Goal: Task Accomplishment & Management: Manage account settings

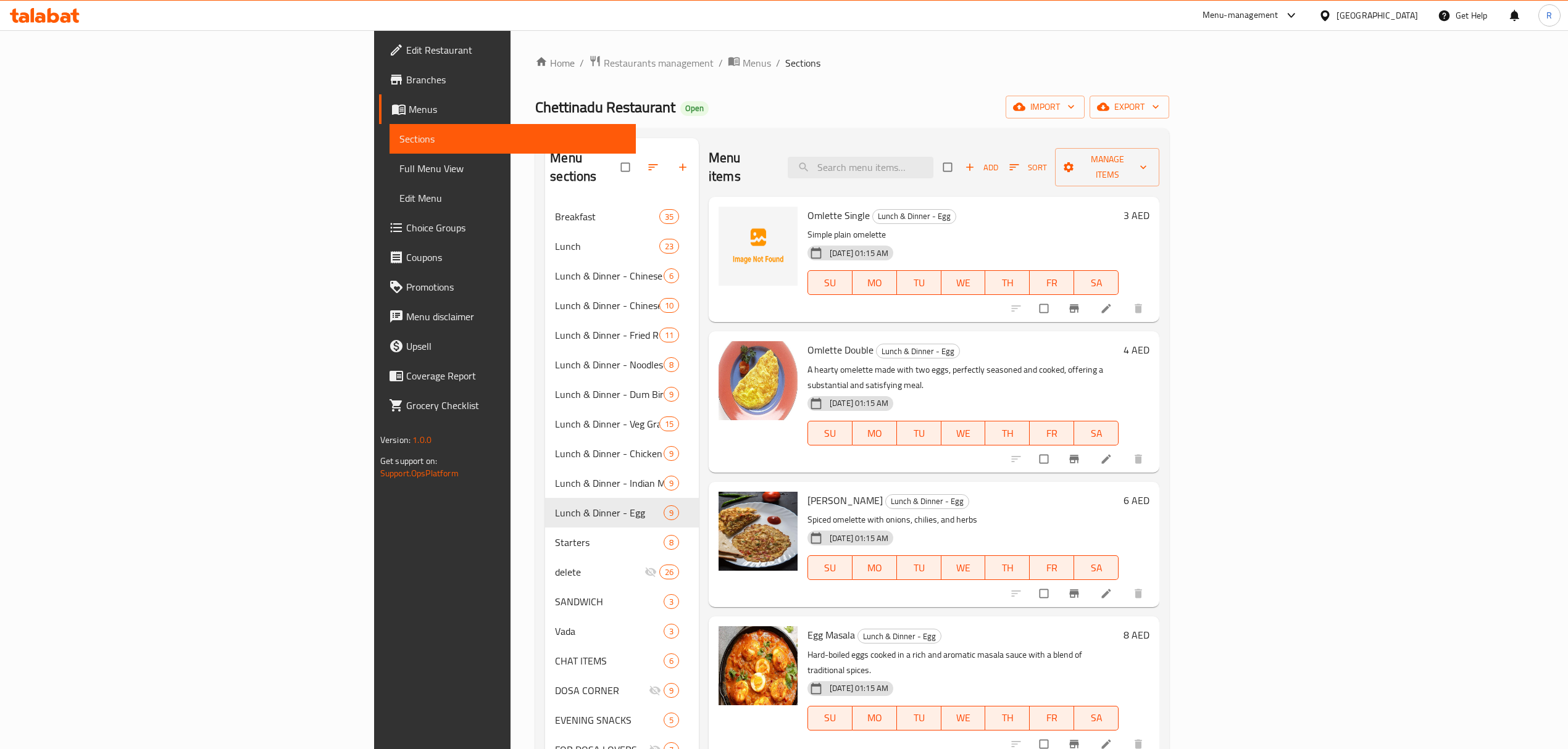
click at [998, 161] on span "Add" at bounding box center [981, 167] width 33 height 14
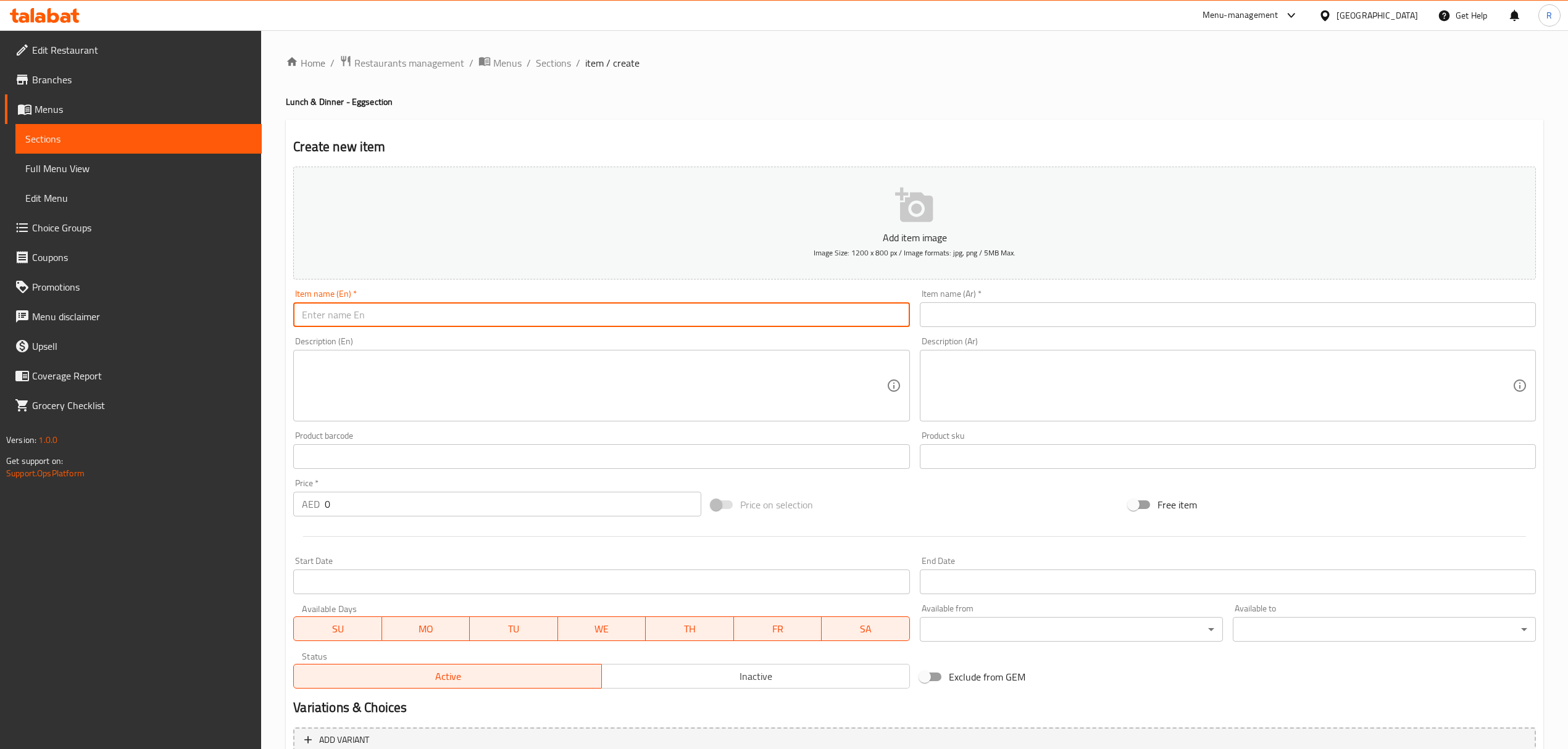
click at [648, 321] on input "text" at bounding box center [601, 315] width 616 height 25
paste input "BULLS EYE"
click at [648, 321] on input "BULLS EYE" at bounding box center [601, 315] width 616 height 25
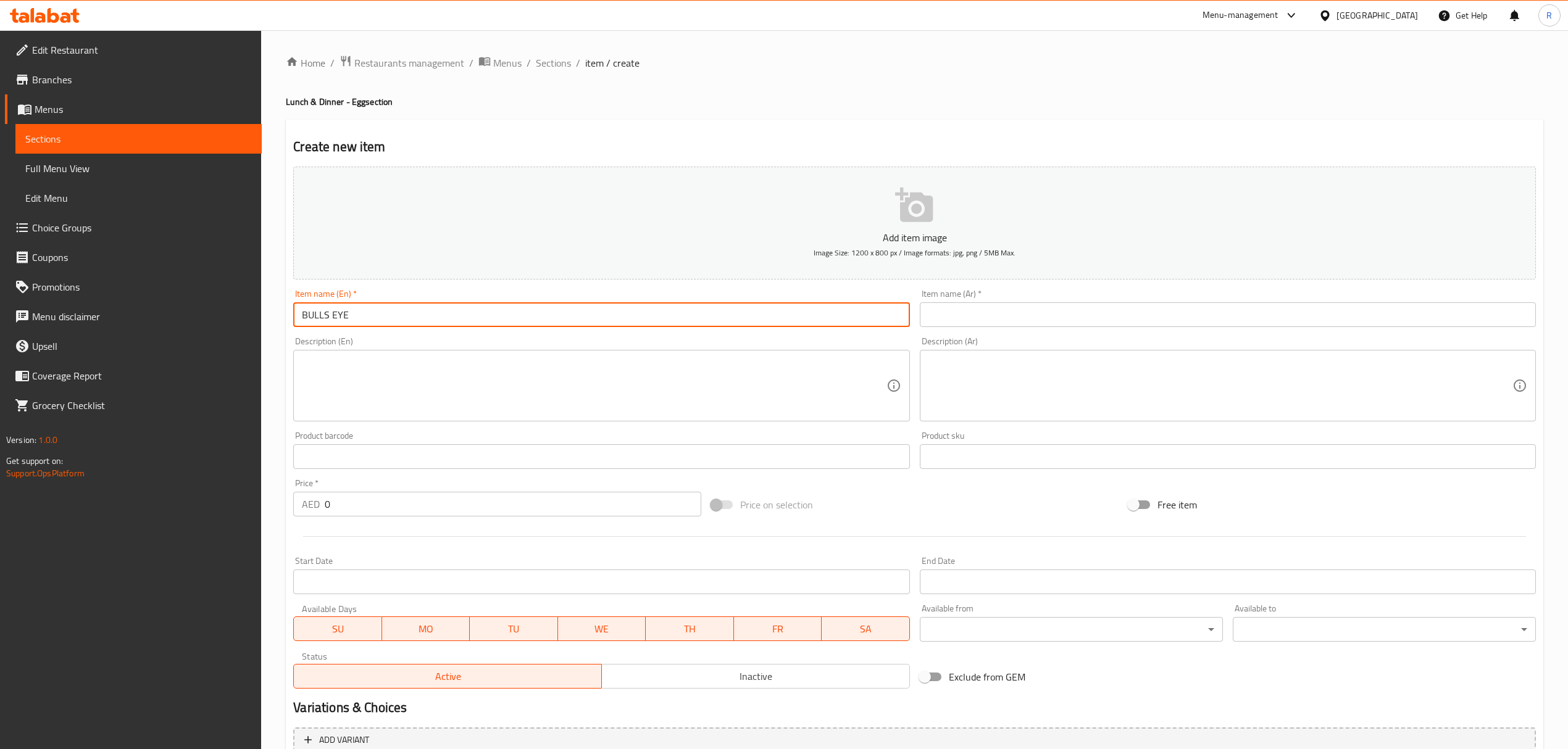
type input "Bulls Eye"
click at [1045, 313] on input "text" at bounding box center [1227, 315] width 616 height 25
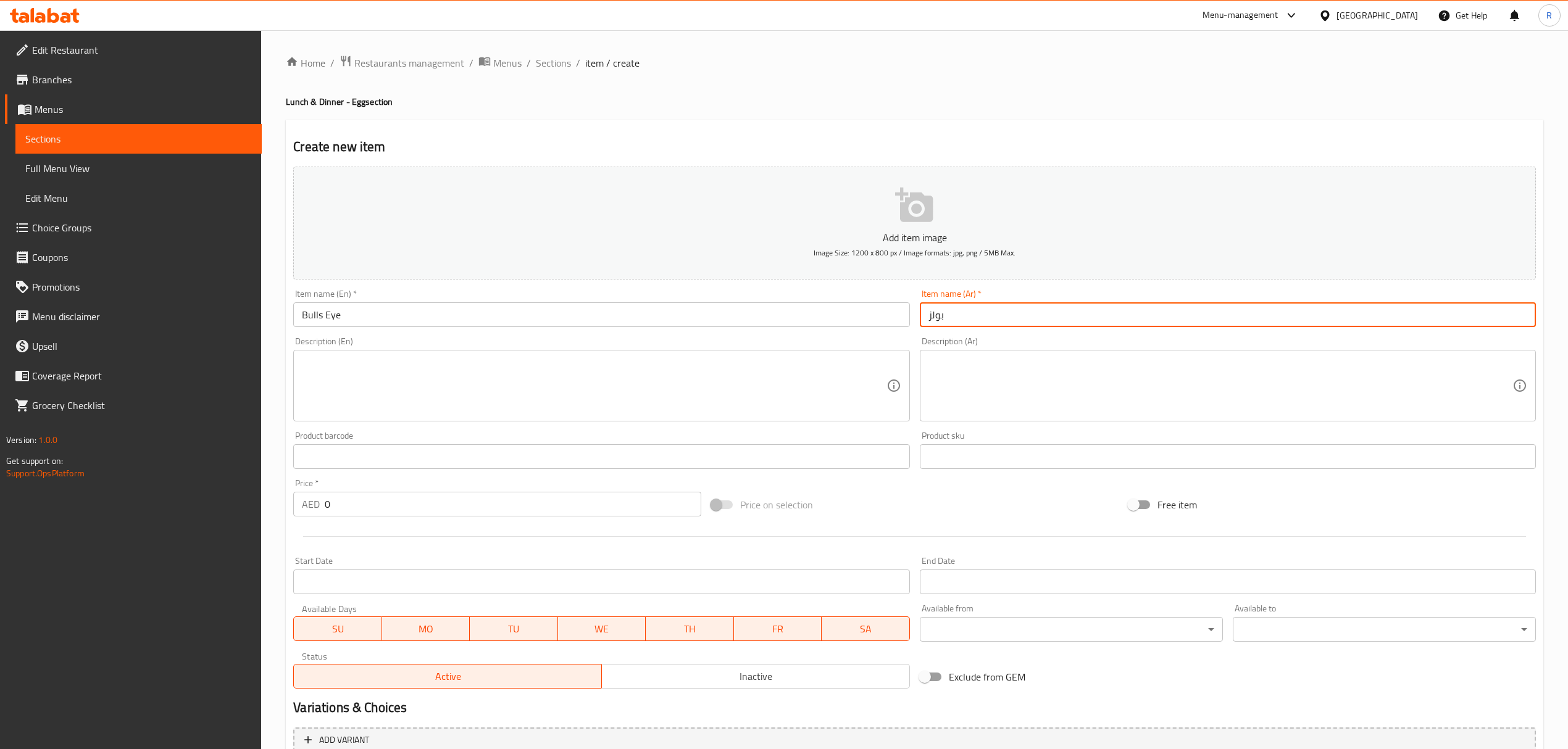
type input "بولز آي"
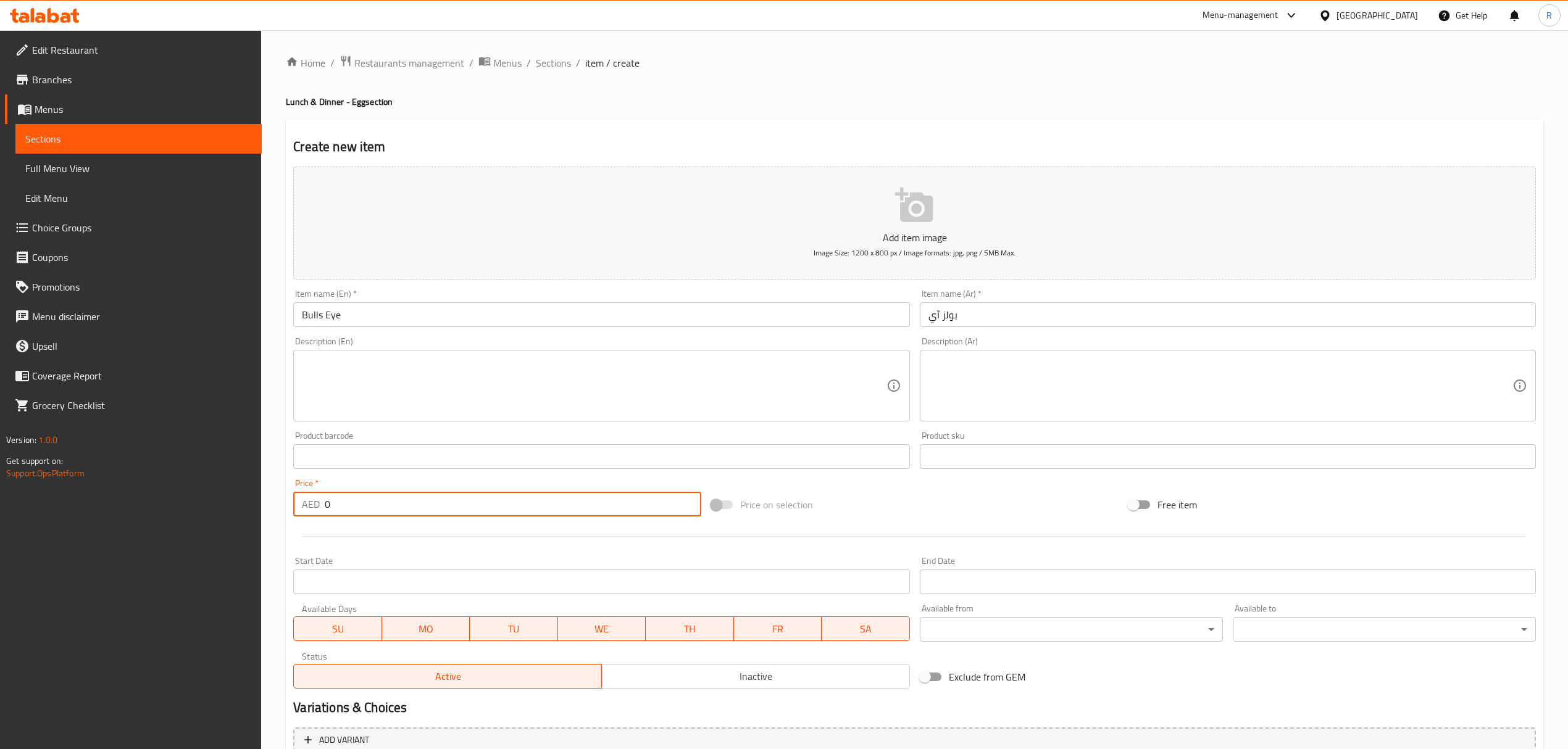
click at [427, 501] on input "0" at bounding box center [513, 504] width 376 height 25
type input "08"
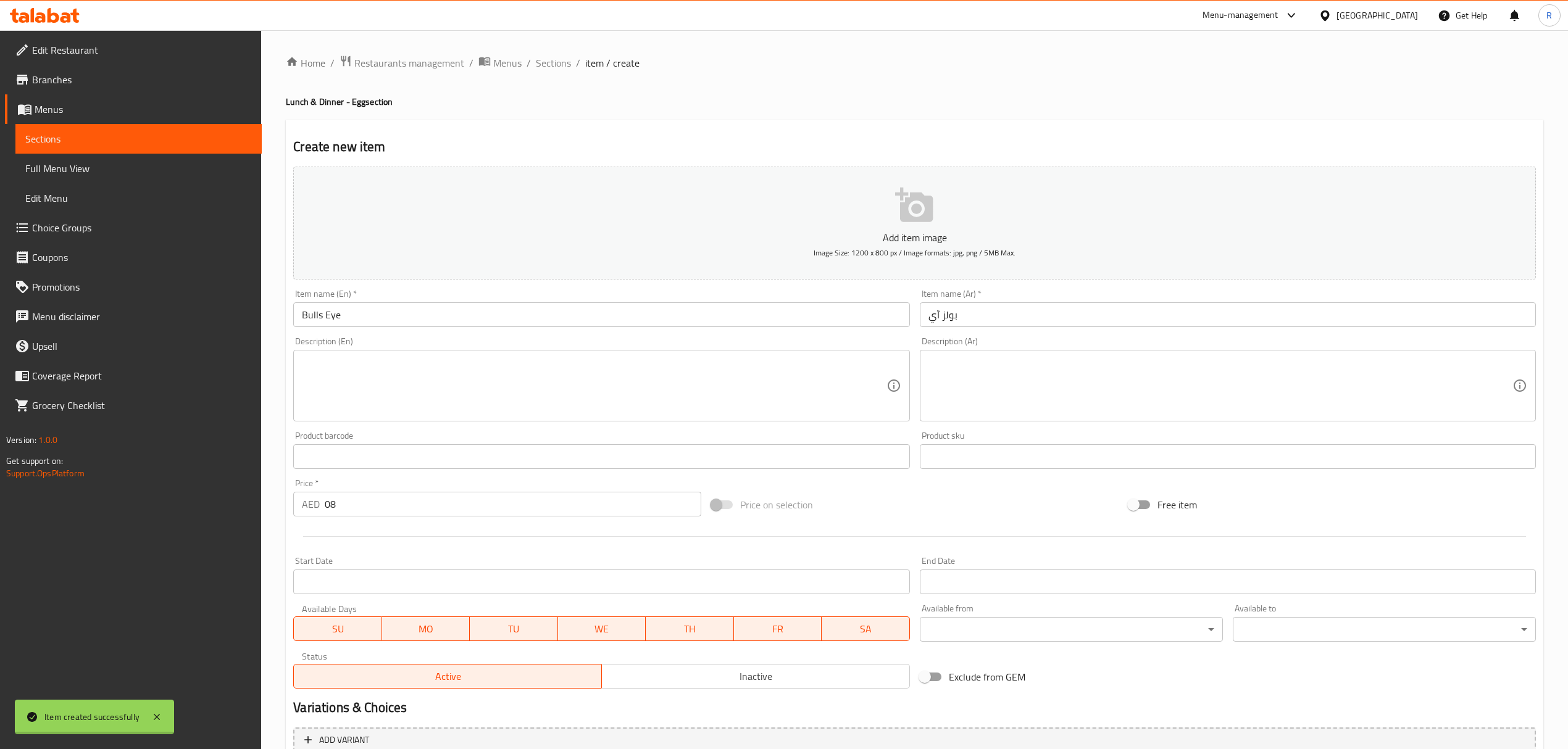
type input "0"
click at [544, 69] on span "Sections" at bounding box center [553, 63] width 35 height 15
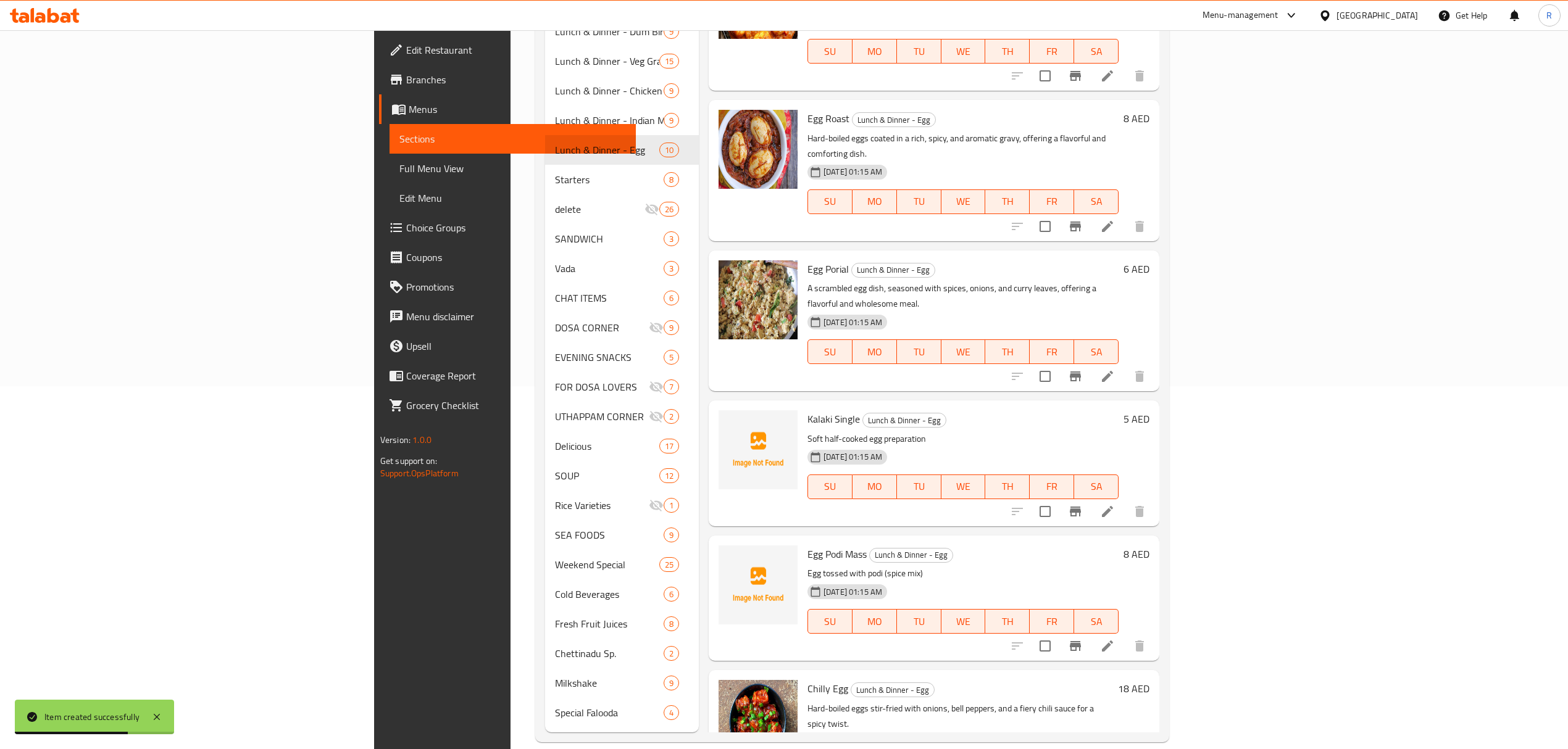
scroll to position [420, 0]
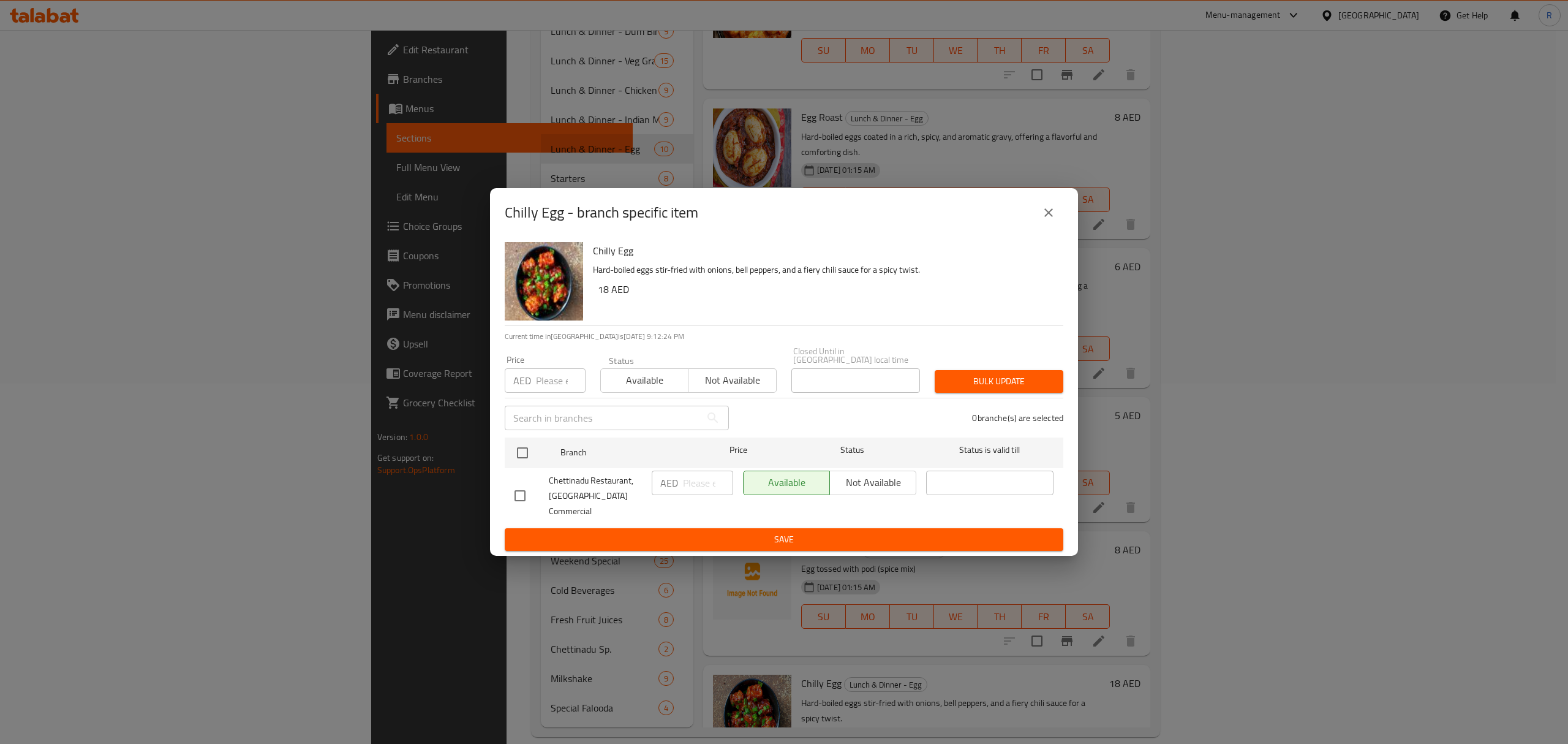
drag, startPoint x: 520, startPoint y: 495, endPoint x: 640, endPoint y: 506, distance: 120.5
click at [520, 496] on input "checkbox" at bounding box center [520, 496] width 26 height 26
checkbox input "true"
click at [687, 492] on input "number" at bounding box center [708, 483] width 50 height 24
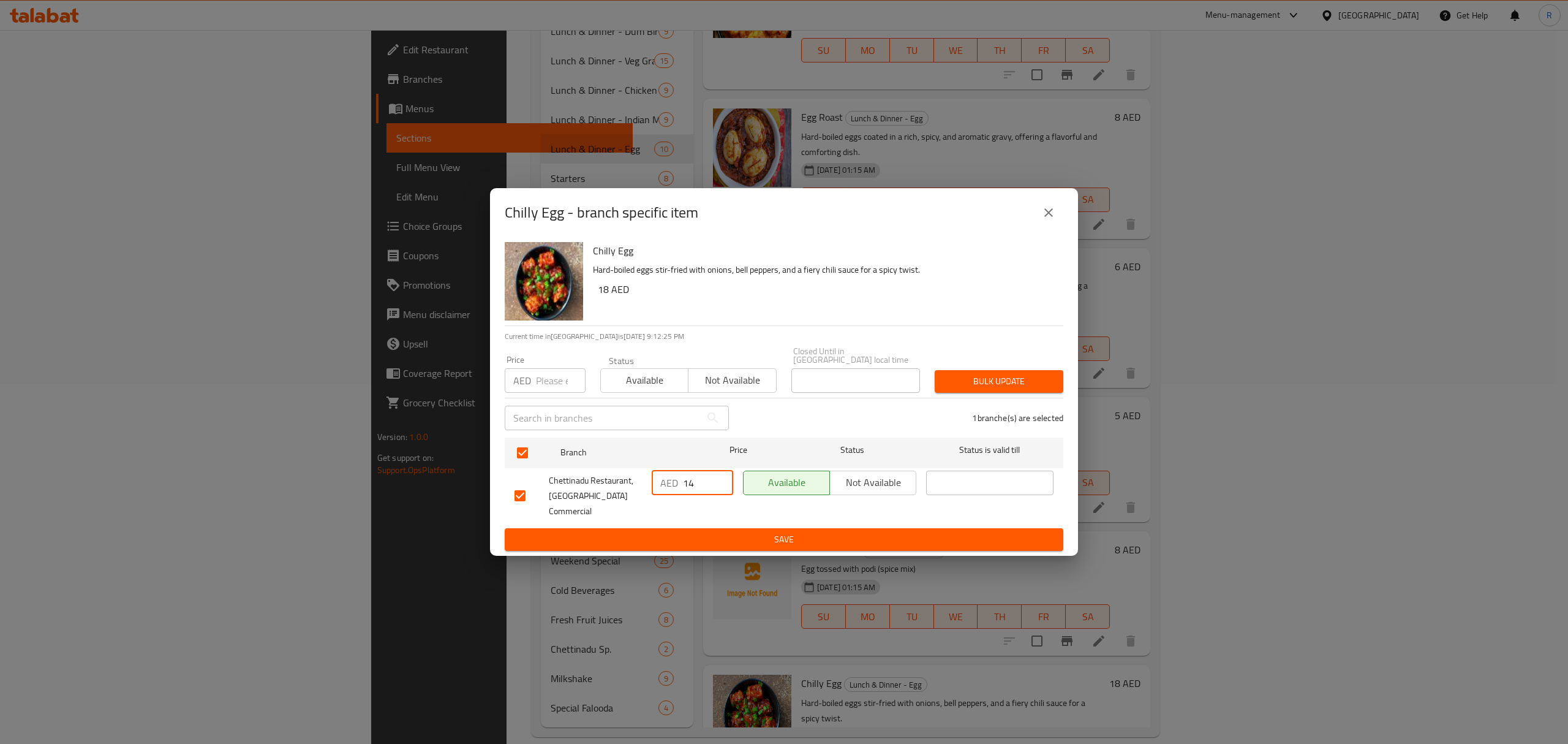
type input "14"
click at [653, 532] on span "Save" at bounding box center [784, 539] width 539 height 15
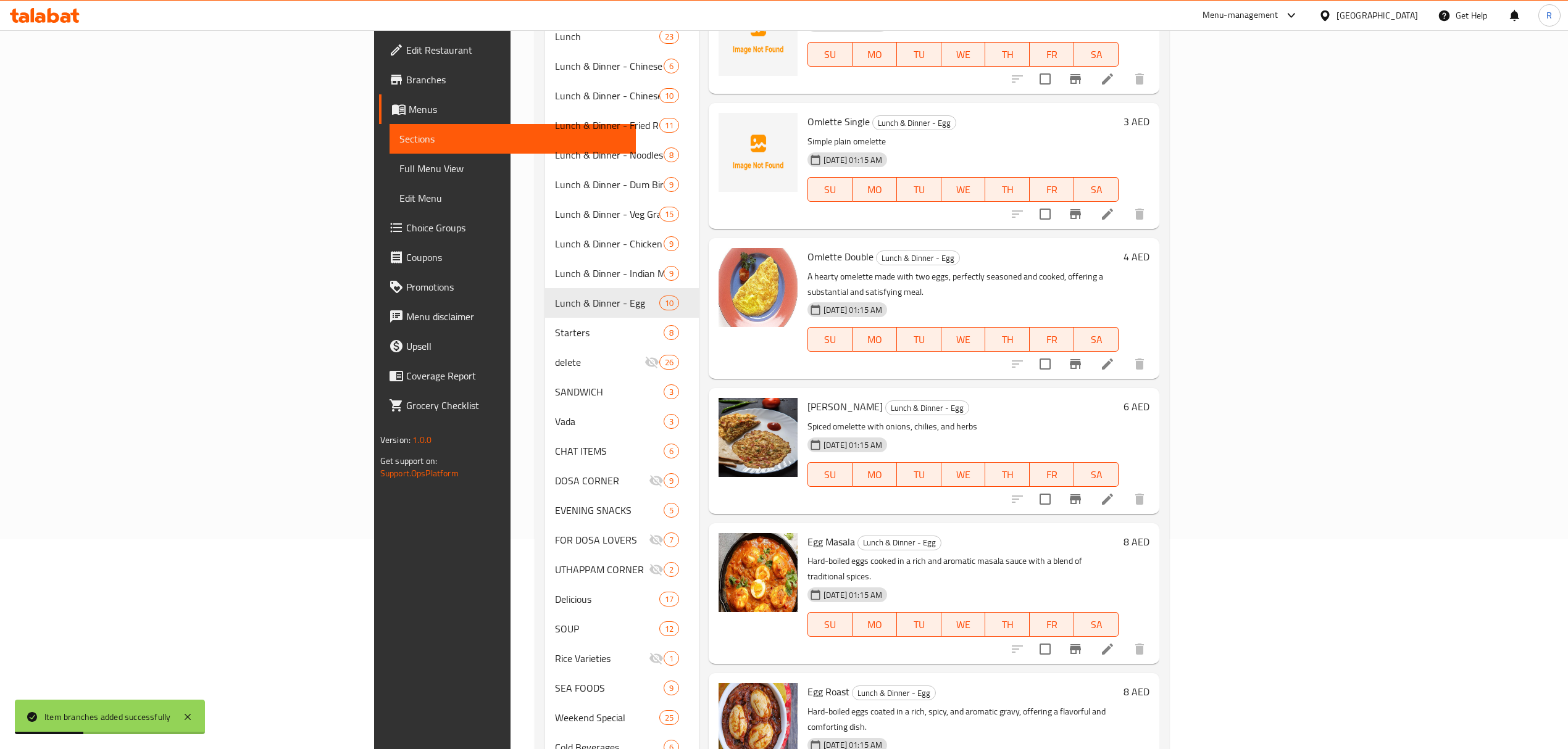
scroll to position [116, 0]
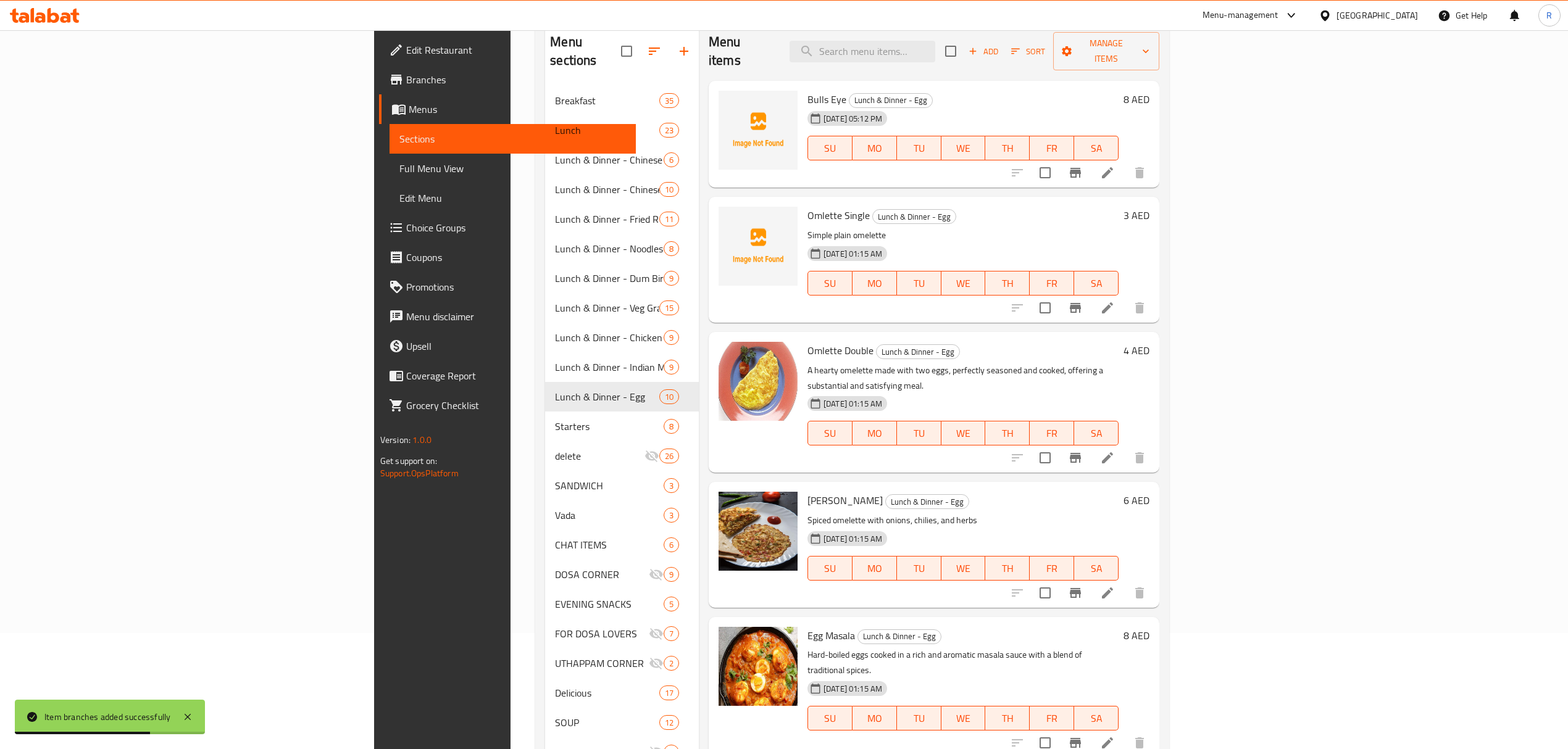
click at [1125, 446] on li at bounding box center [1107, 457] width 35 height 22
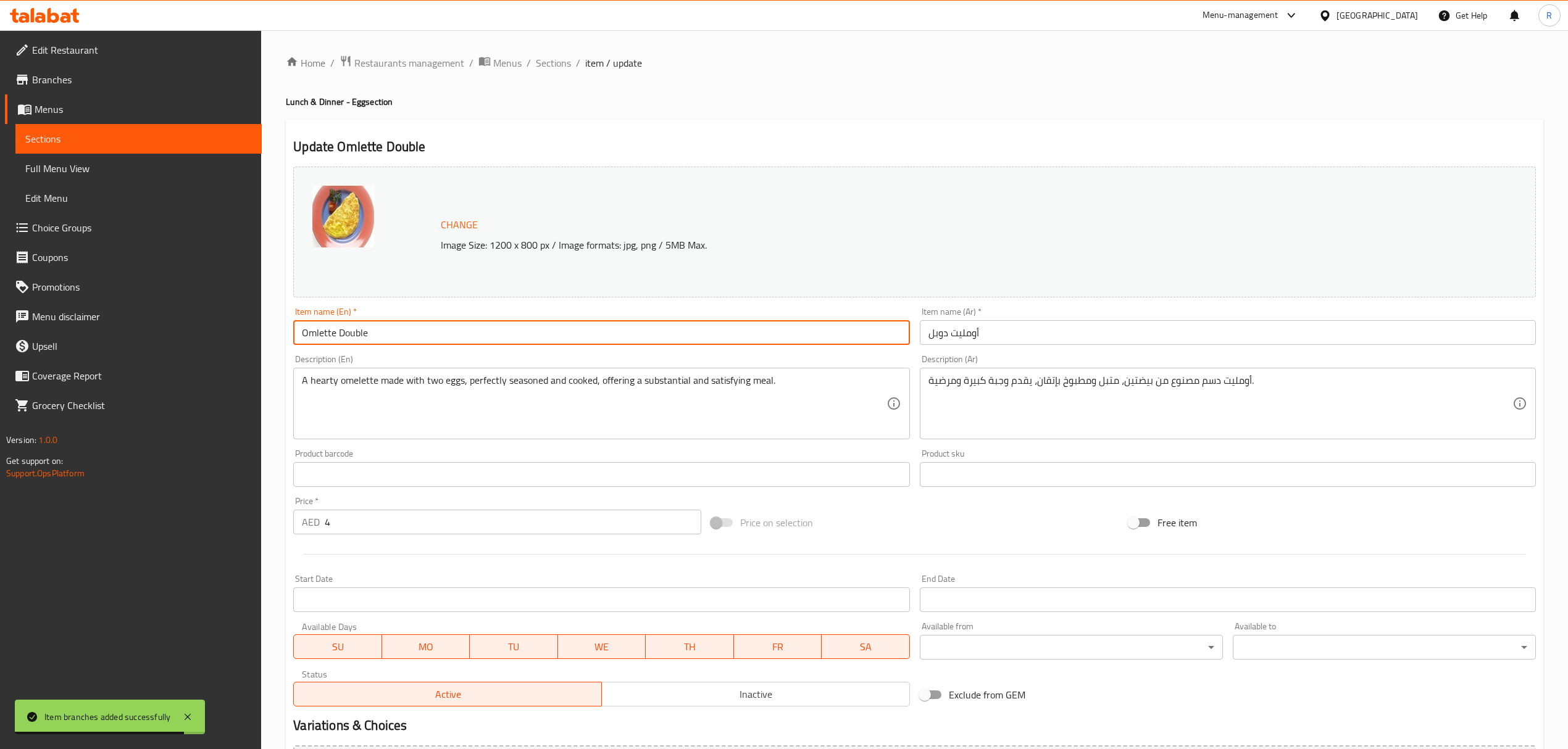
click at [364, 336] on input "Omlette Double" at bounding box center [601, 332] width 616 height 25
click at [364, 337] on input "Omlette Double" at bounding box center [601, 332] width 616 height 25
paste input "DOUBLE OMLETTE"
click at [364, 337] on input "DOUBLE OMLETTE" at bounding box center [601, 332] width 616 height 25
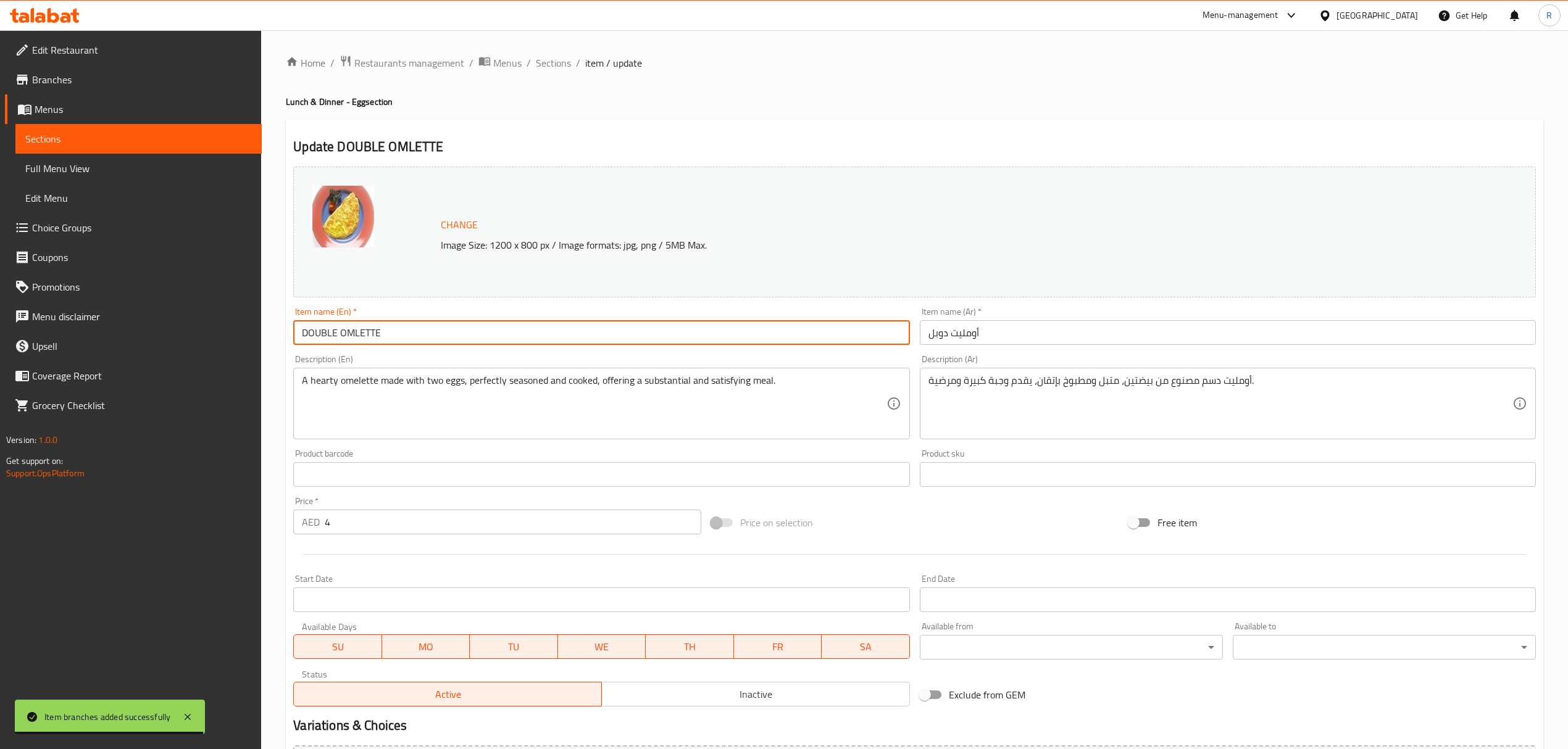
click at [364, 337] on input "DOUBLE OMLETTE" at bounding box center [601, 332] width 616 height 25
type input "Double Omlette"
click at [569, 55] on span "Sections" at bounding box center [553, 63] width 35 height 15
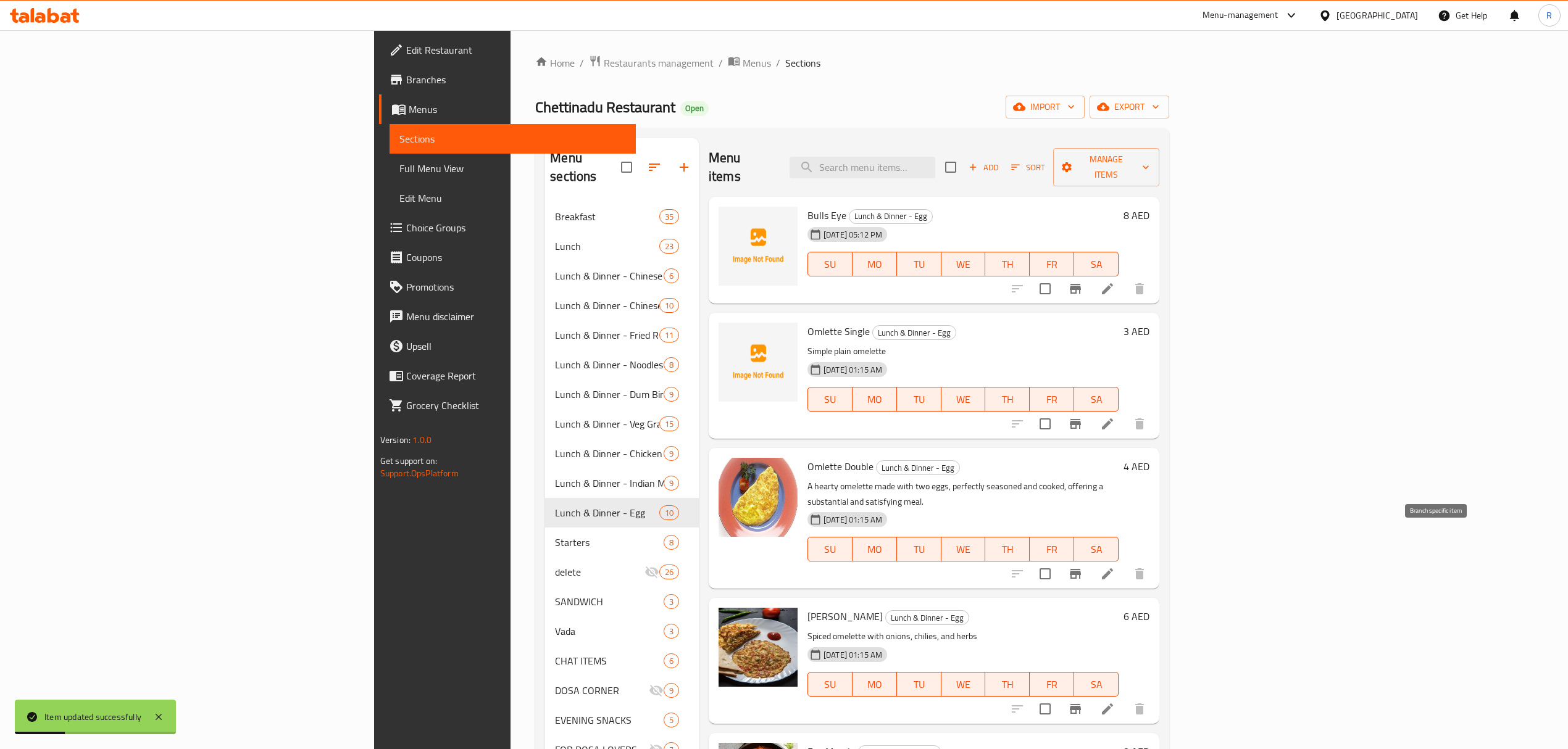
click at [1090, 559] on button "Branch-specific-item" at bounding box center [1075, 574] width 29 height 29
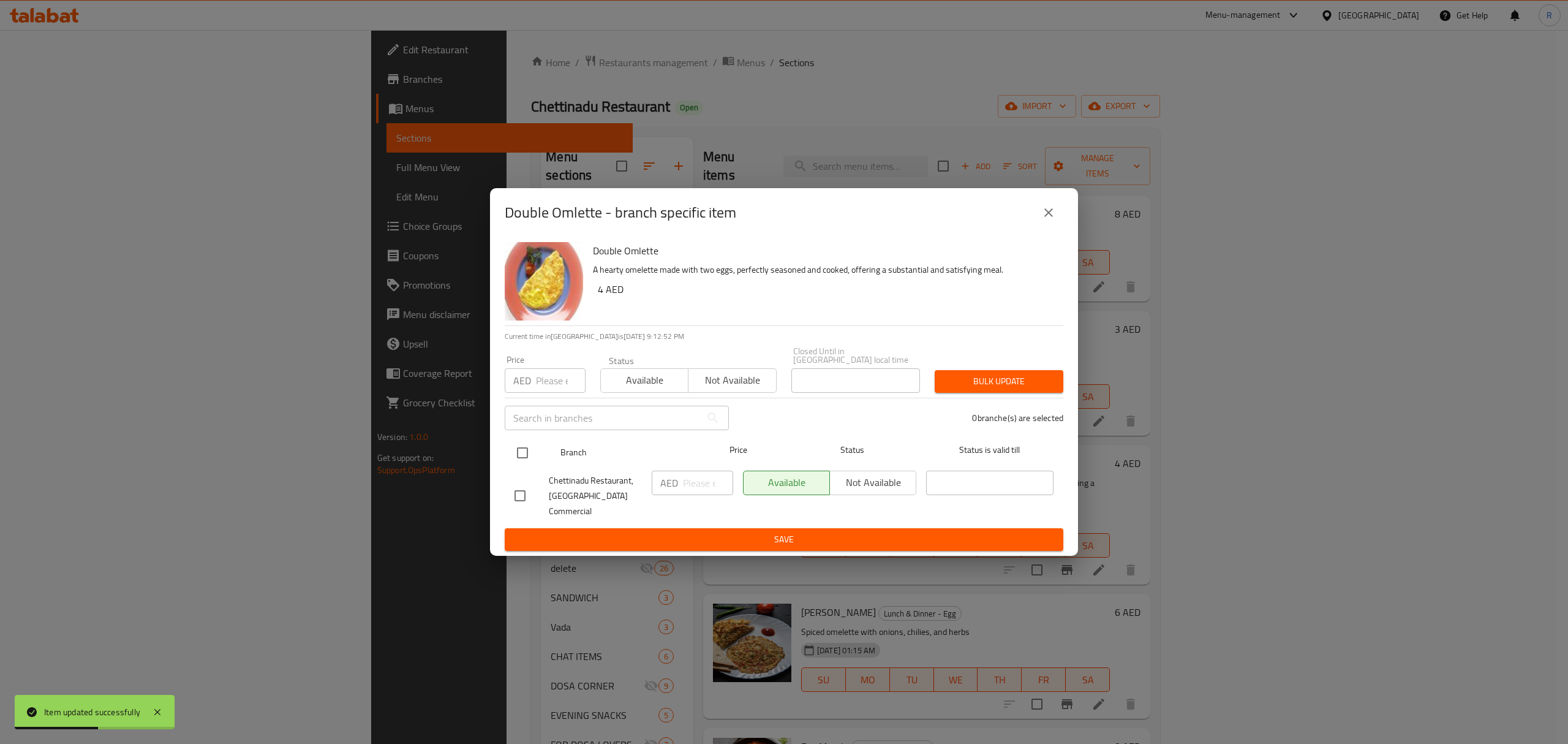
click at [527, 461] on input "checkbox" at bounding box center [522, 453] width 26 height 26
checkbox input "true"
click at [692, 491] on input "number" at bounding box center [708, 483] width 50 height 24
type input "6"
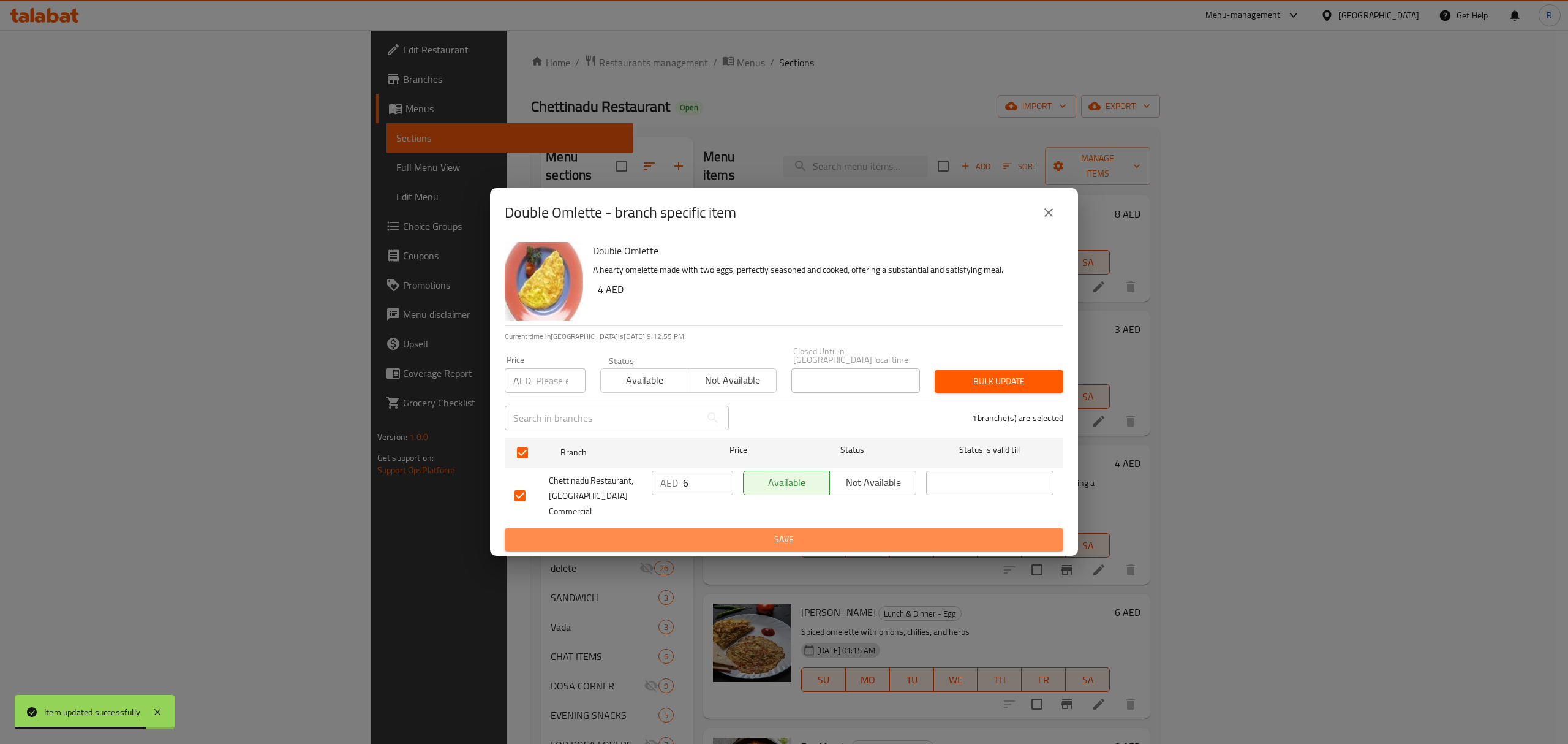
click at [709, 532] on span "Save" at bounding box center [784, 539] width 539 height 15
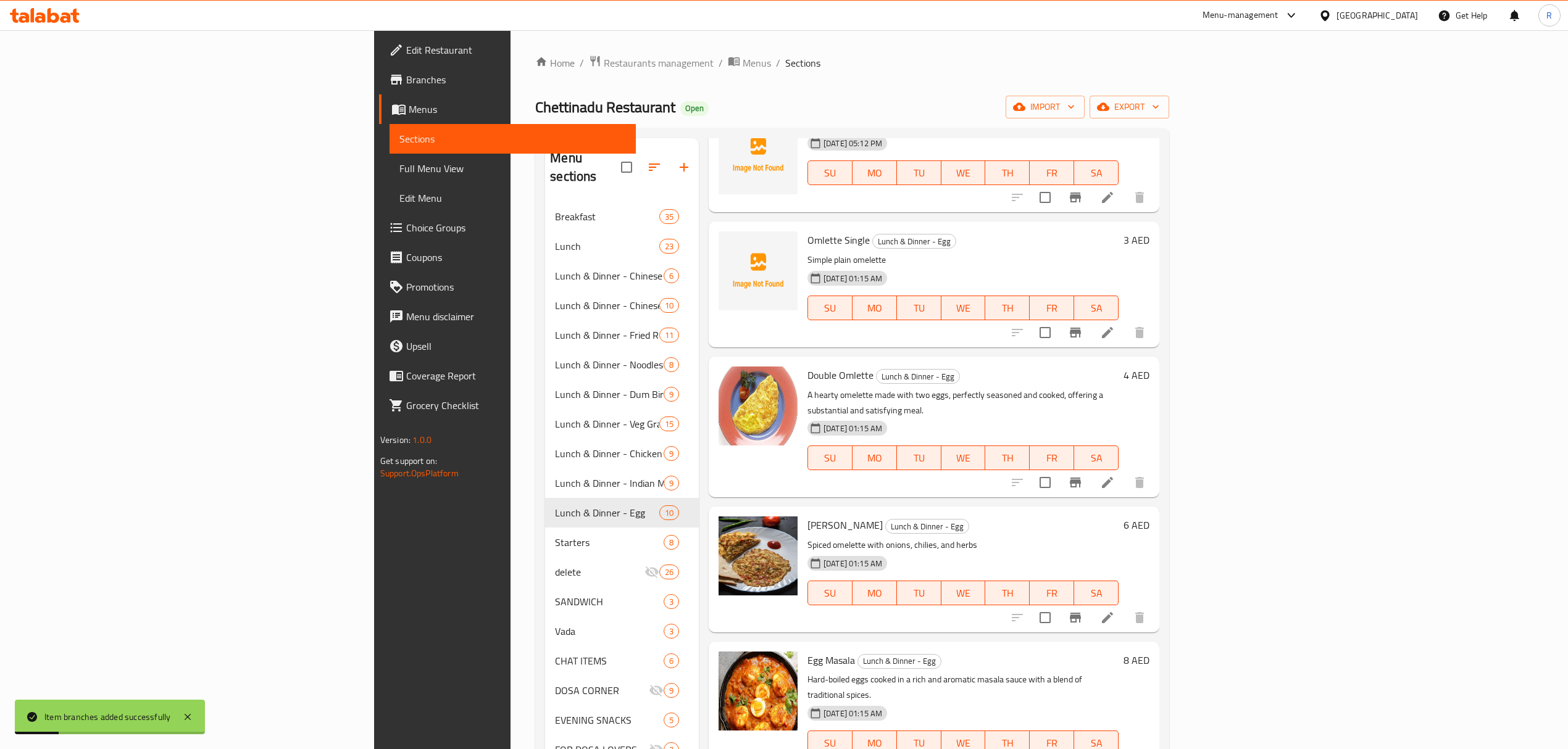
scroll to position [164, 0]
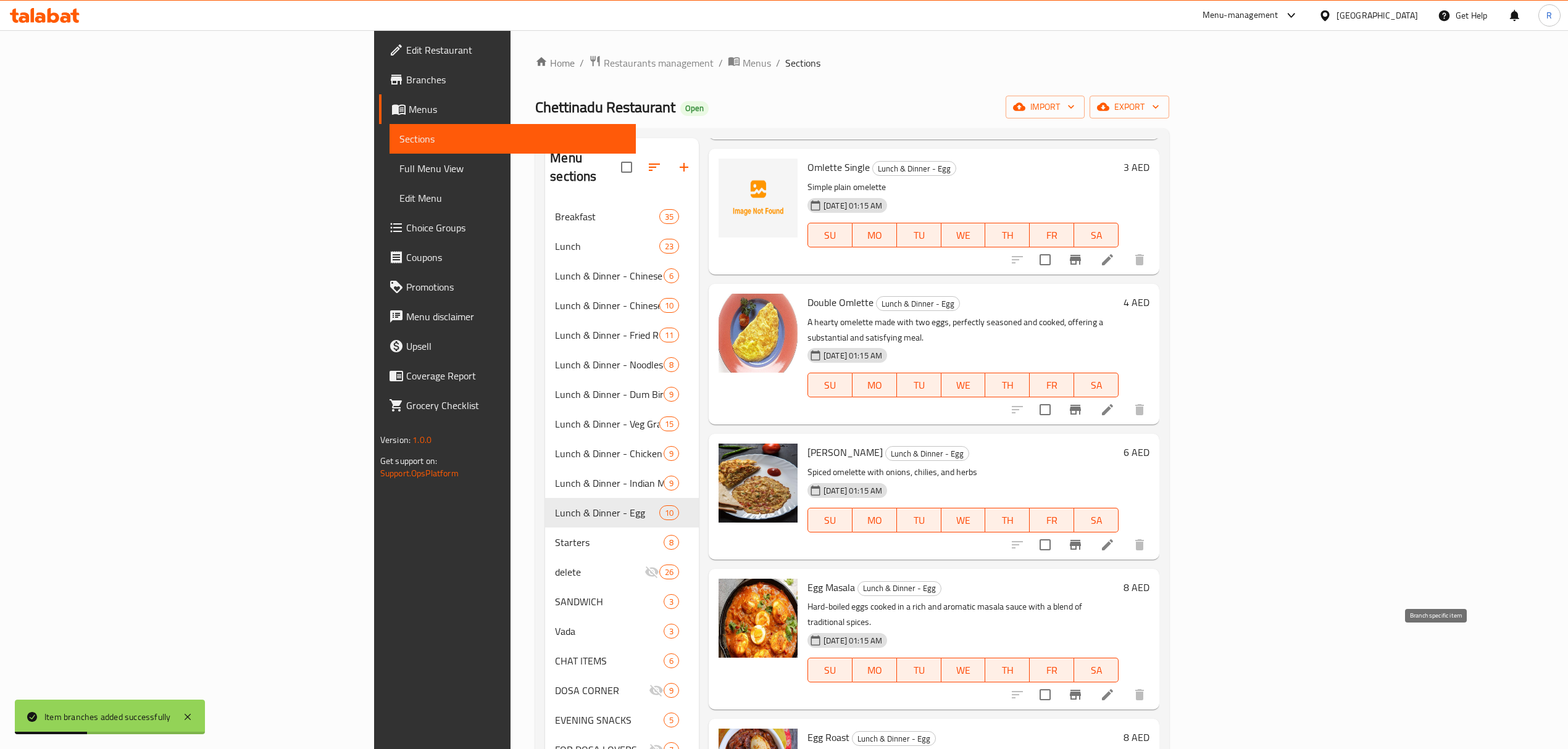
click at [1083, 687] on icon "Branch-specific-item" at bounding box center [1075, 694] width 15 height 15
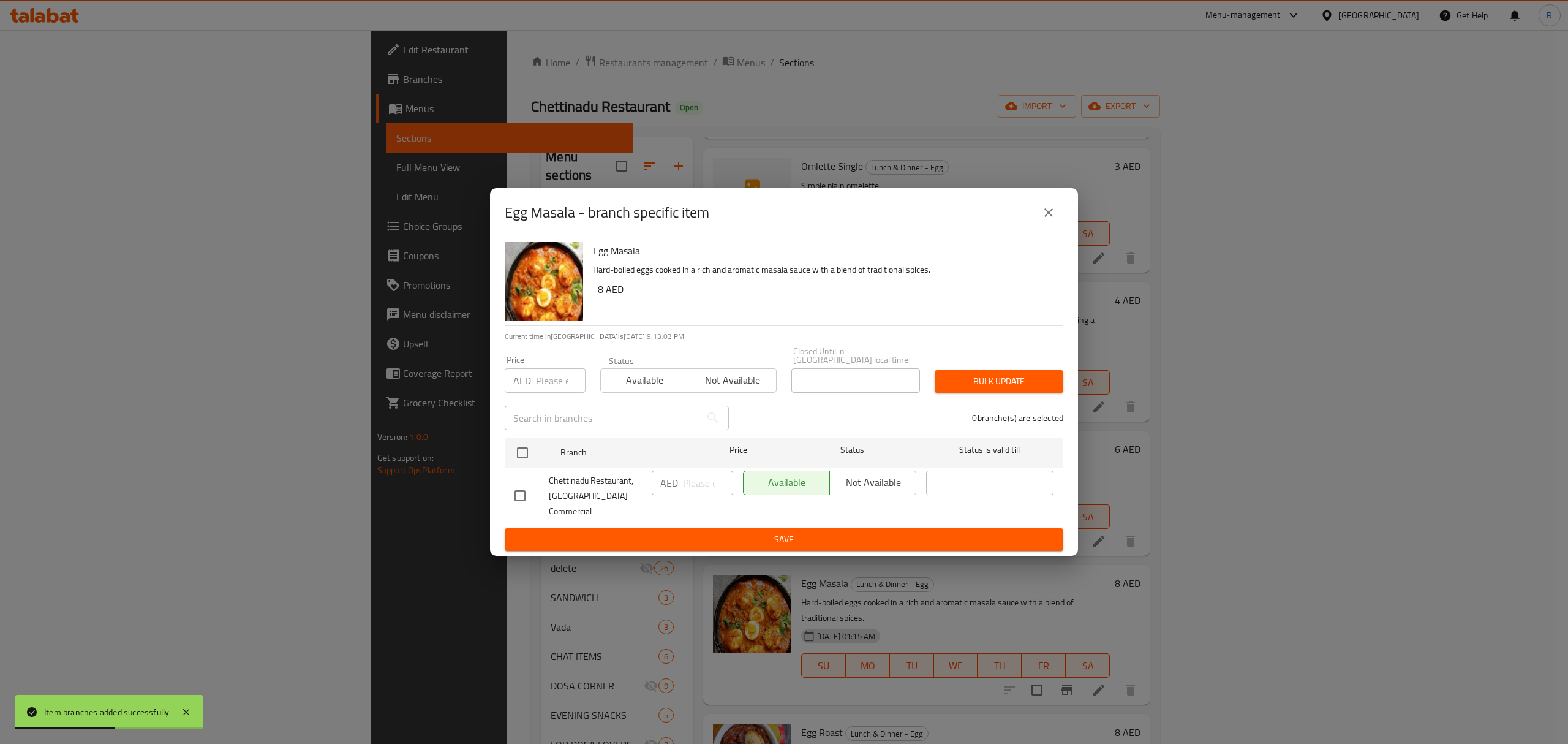
drag, startPoint x: 525, startPoint y: 459, endPoint x: 635, endPoint y: 490, distance: 114.3
click at [525, 459] on input "checkbox" at bounding box center [522, 453] width 26 height 26
checkbox input "true"
click at [691, 489] on input "number" at bounding box center [708, 483] width 50 height 24
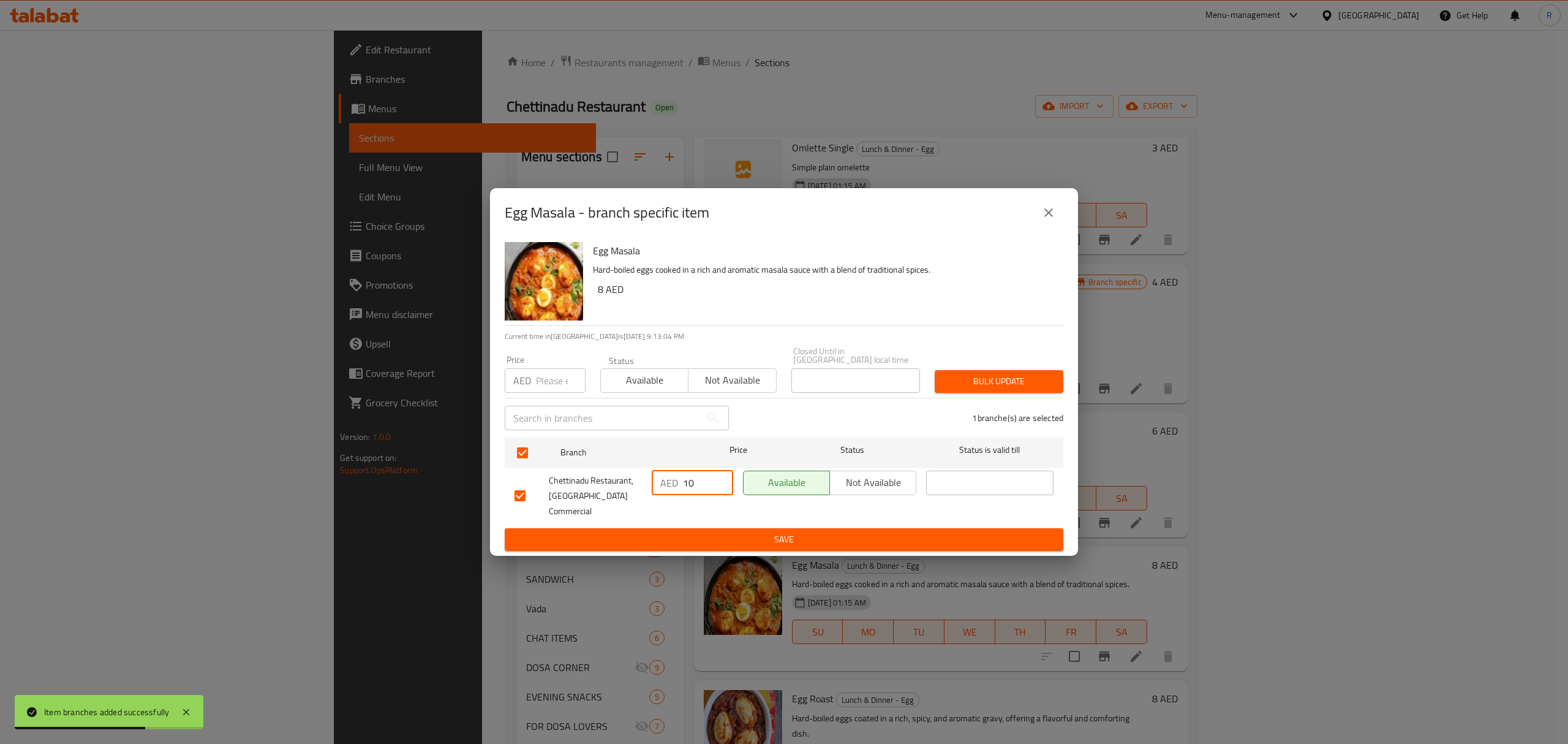
type input "10"
click at [699, 540] on button "Save" at bounding box center [784, 539] width 558 height 23
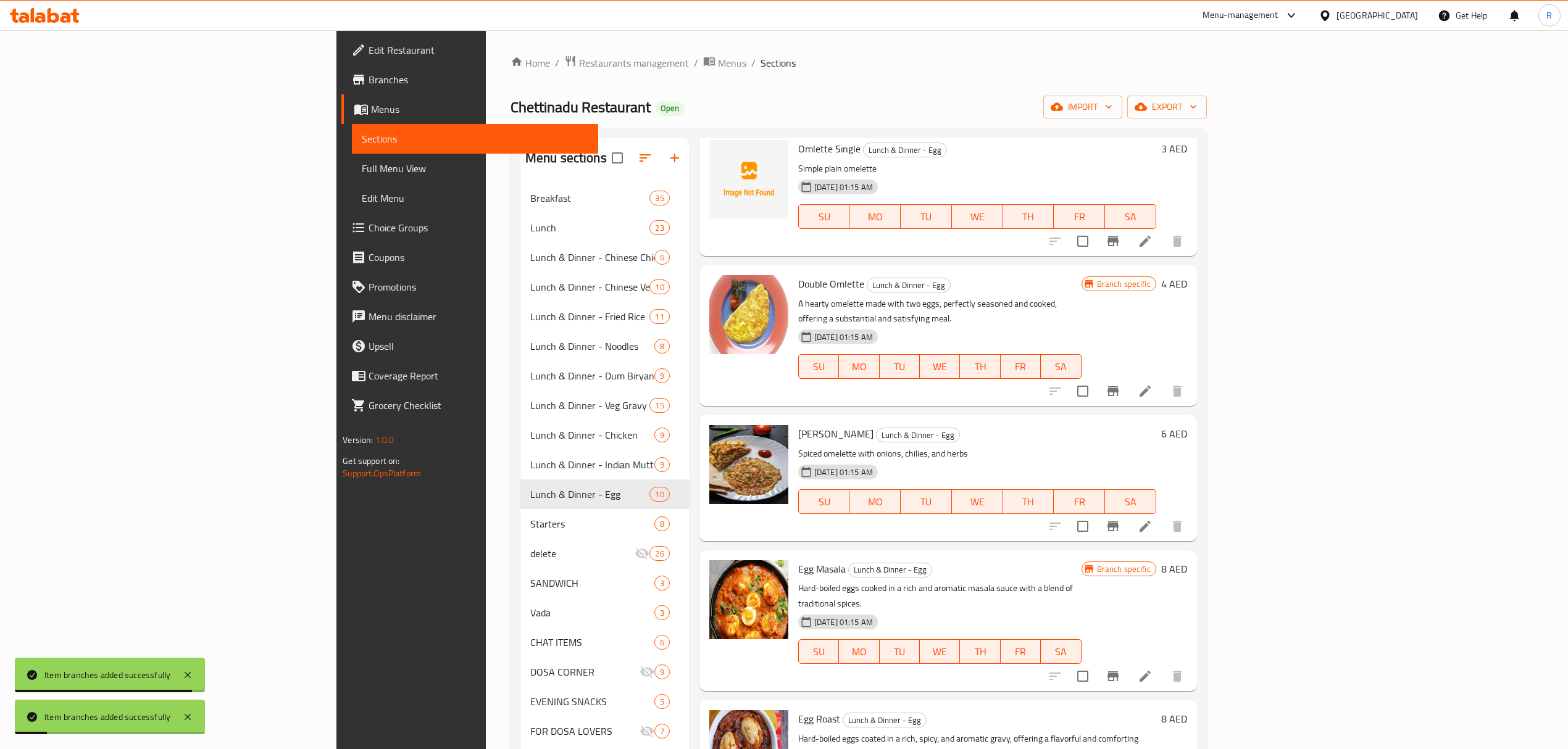
scroll to position [411, 0]
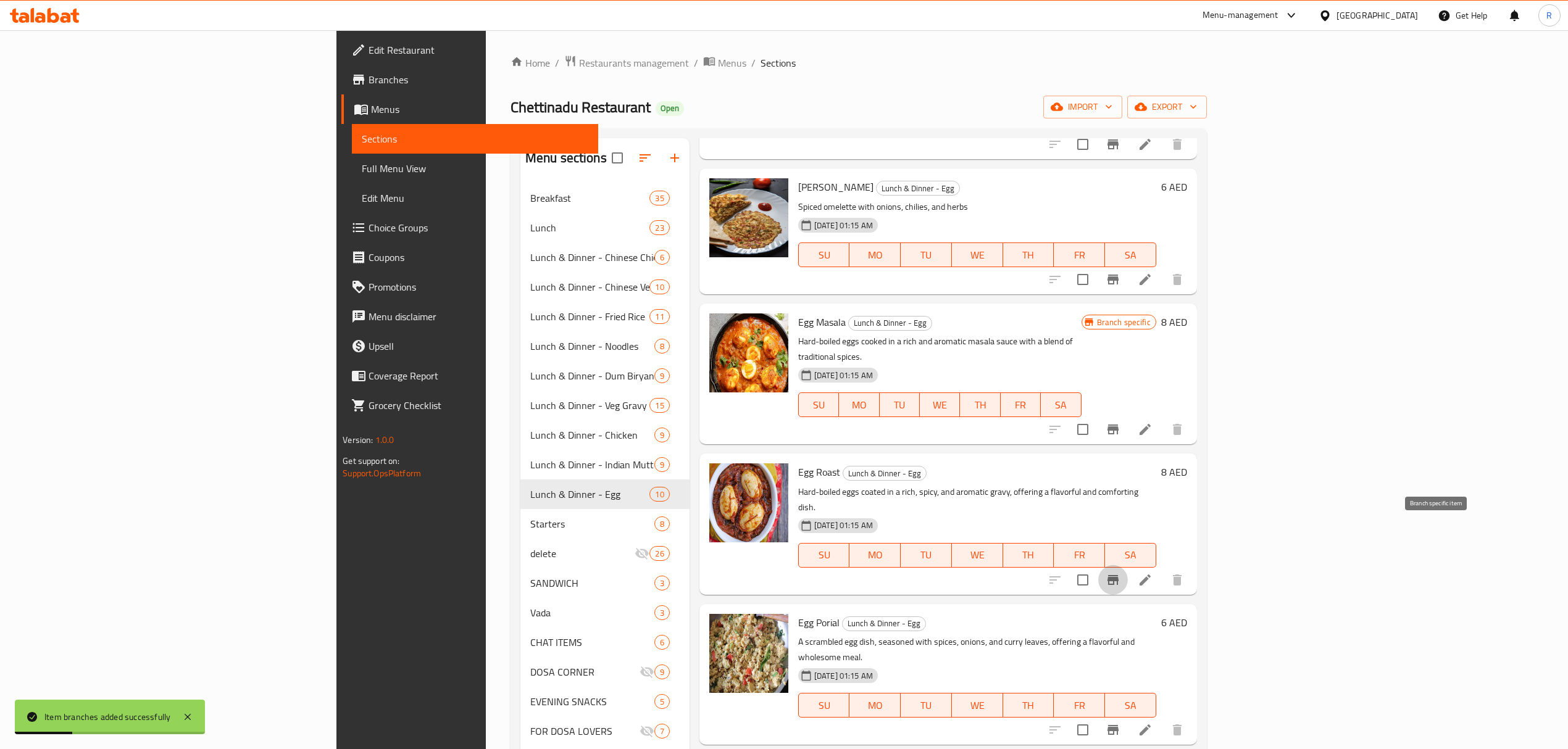
click at [1127, 565] on button "Branch-specific-item" at bounding box center [1113, 580] width 29 height 29
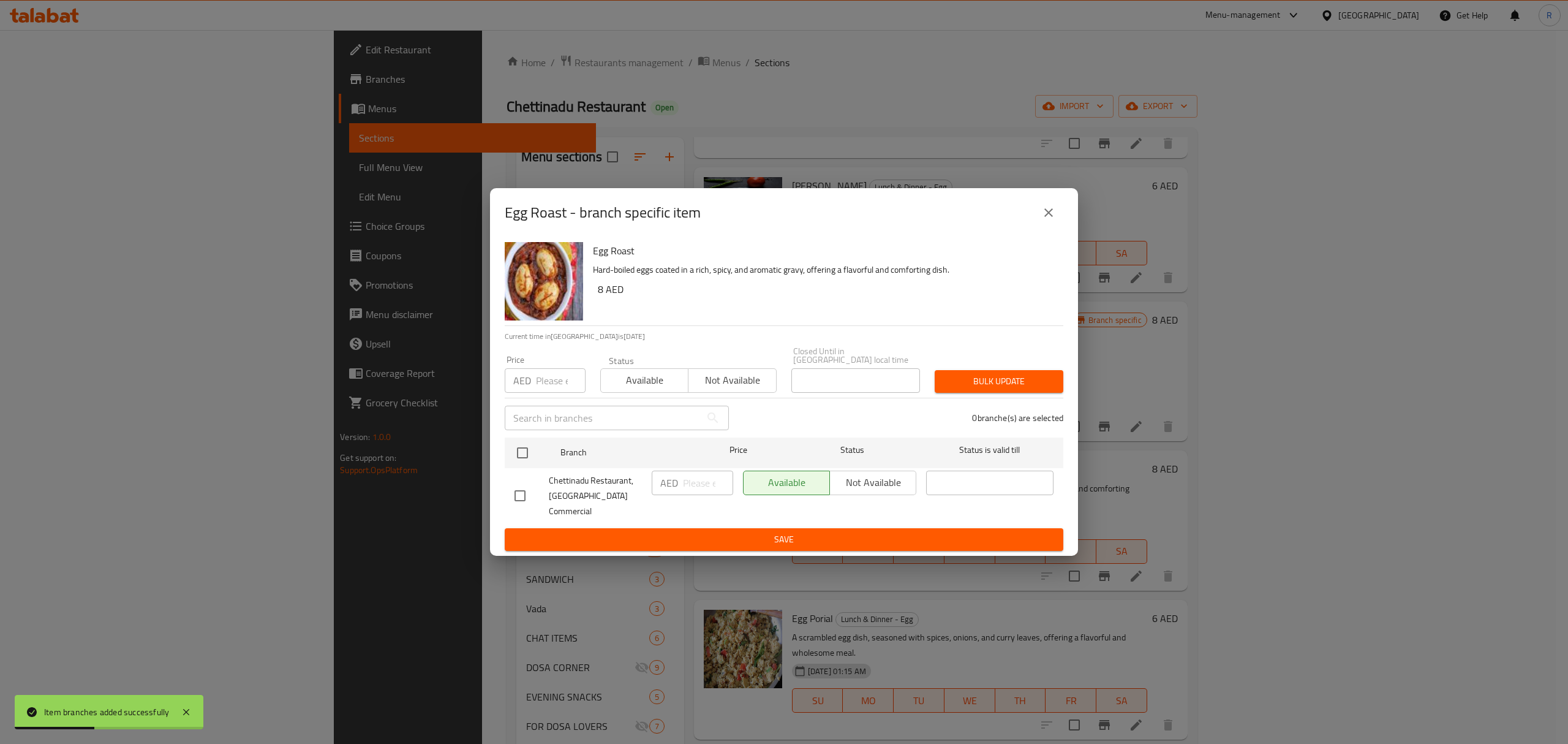
click at [518, 490] on input "checkbox" at bounding box center [520, 496] width 26 height 26
checkbox input "true"
click at [701, 492] on input "number" at bounding box center [708, 483] width 50 height 24
type input "10"
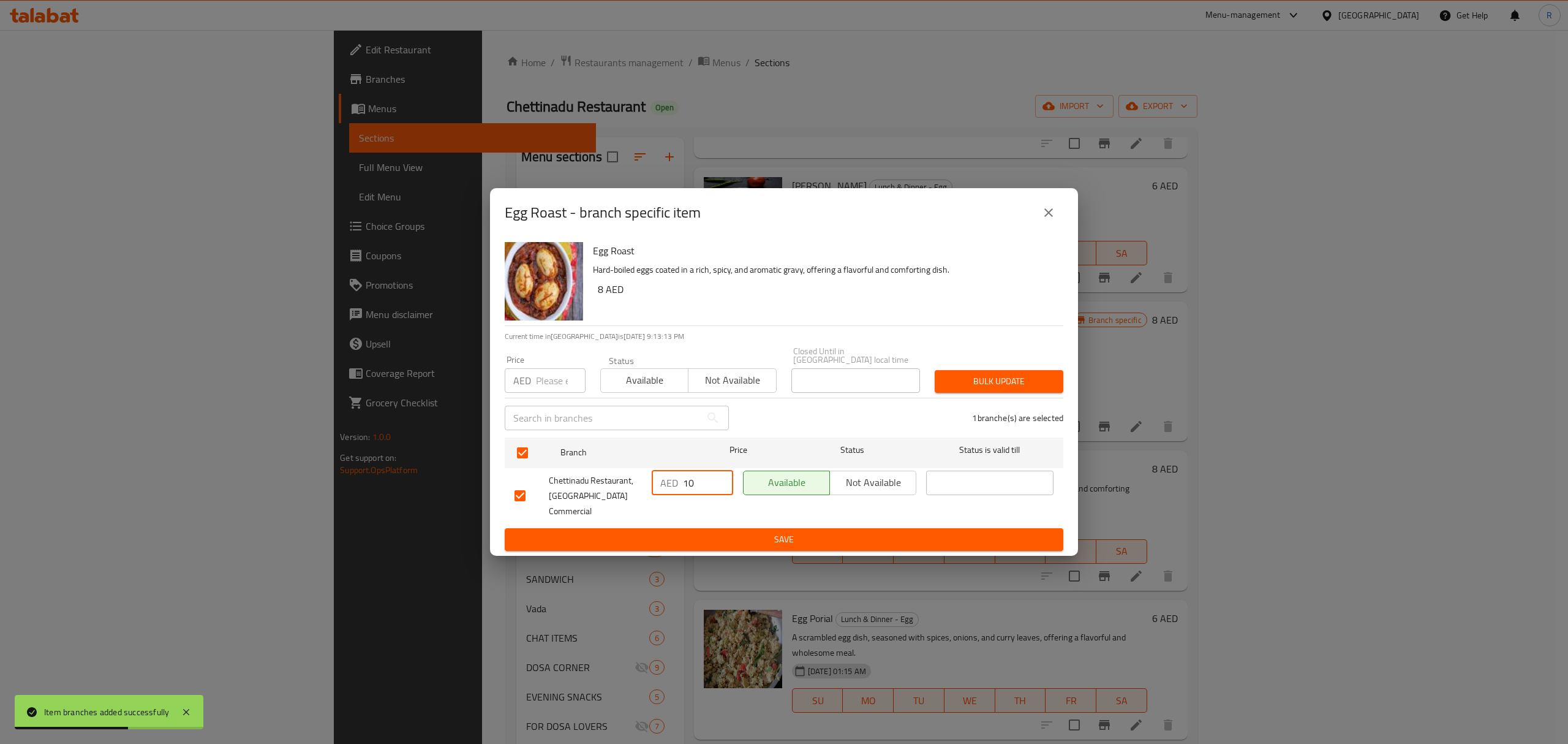
click at [715, 532] on span "Save" at bounding box center [784, 539] width 539 height 15
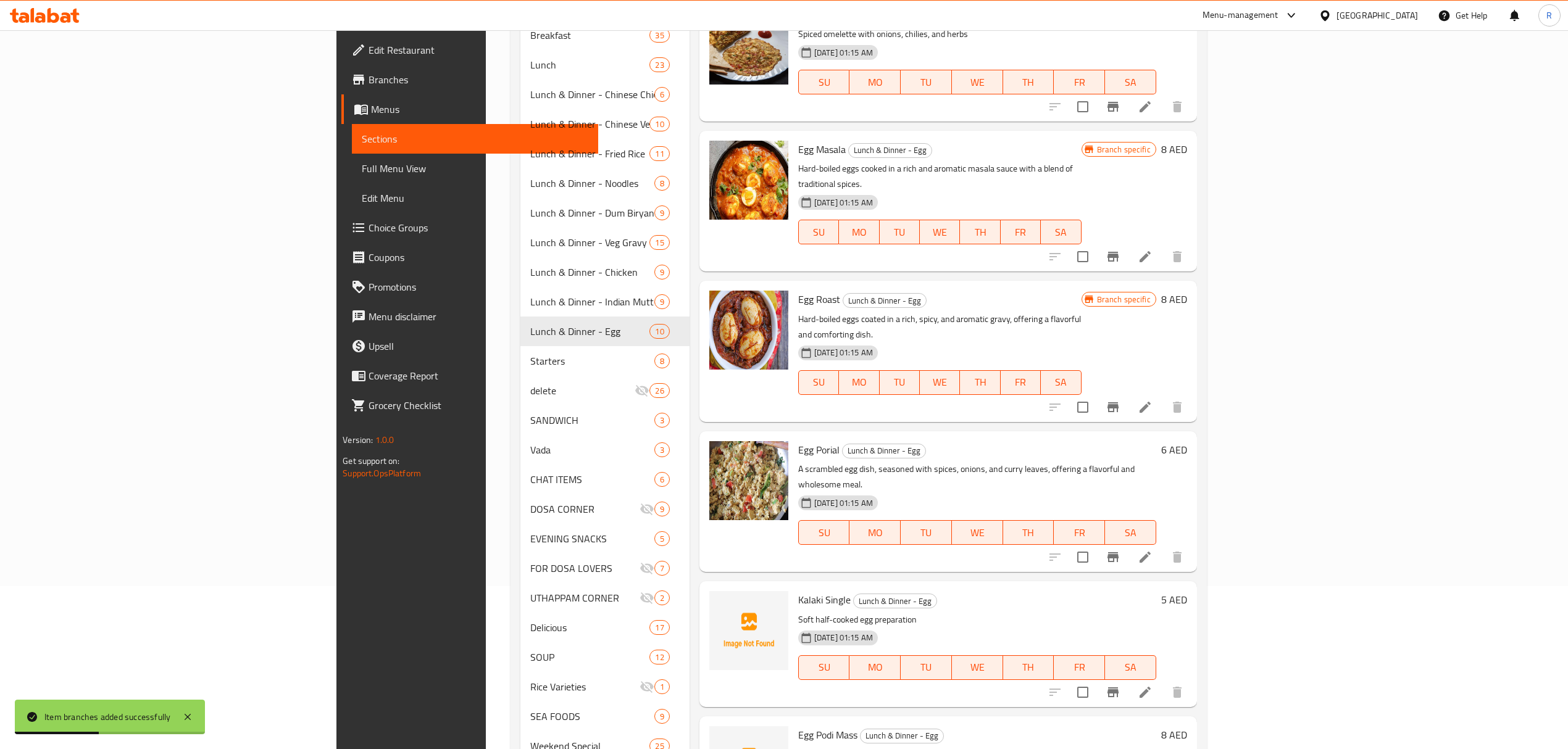
scroll to position [164, 0]
click at [1152, 548] on icon at bounding box center [1145, 556] width 15 height 15
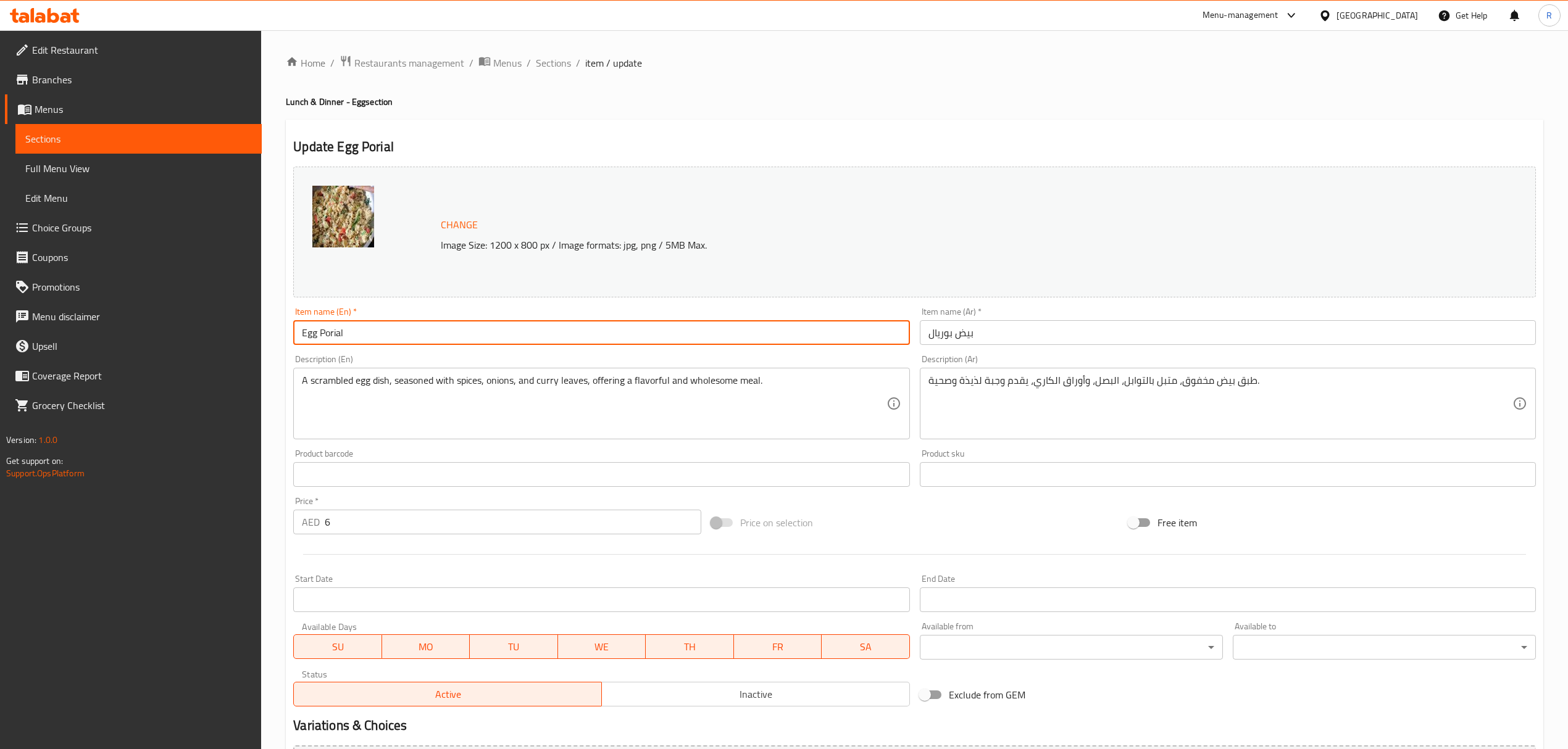
click at [534, 337] on input "Egg Porial" at bounding box center [601, 332] width 616 height 25
paste input "GG PORIYAL"
click at [534, 337] on input "EGG PORIYAL" at bounding box center [601, 332] width 616 height 25
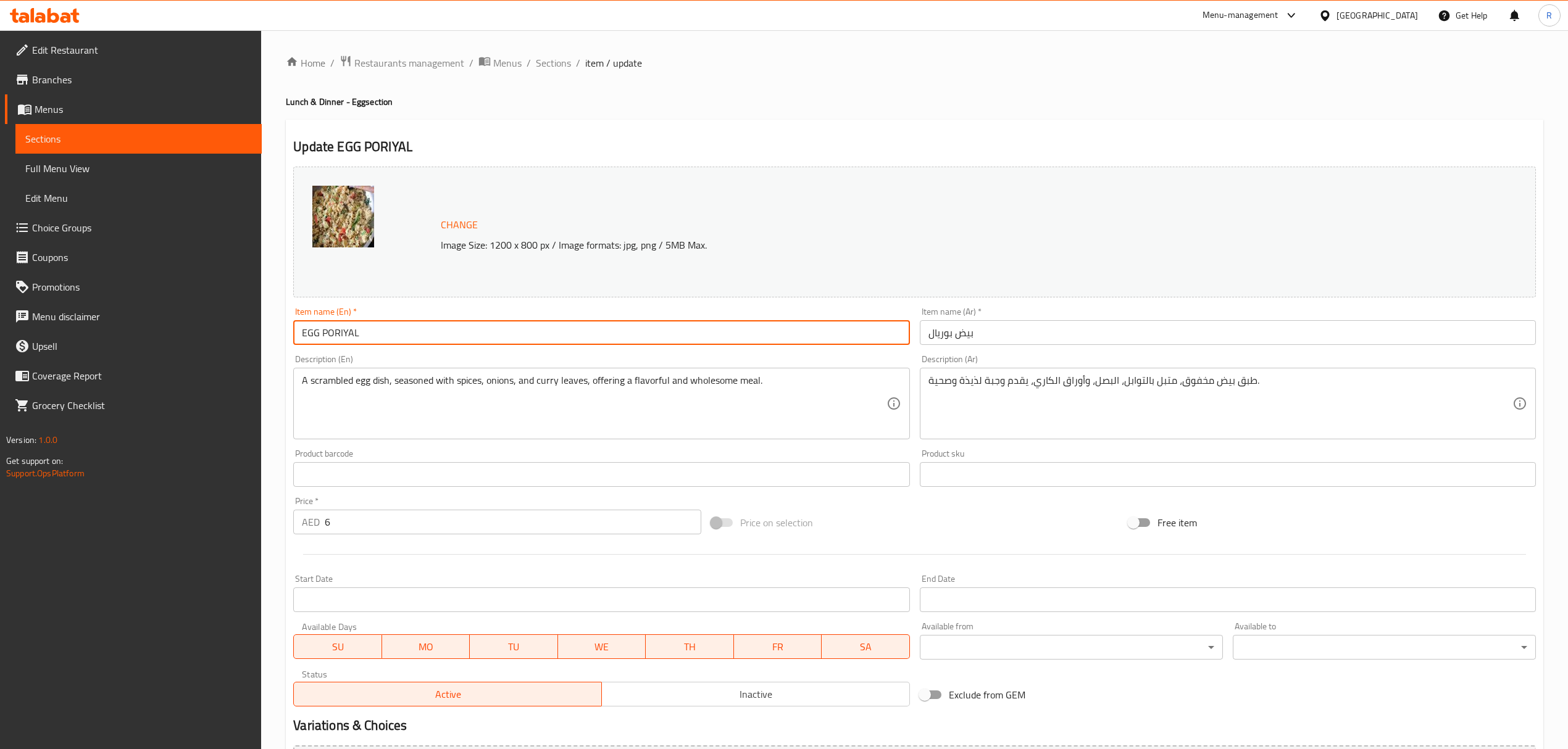
click at [534, 337] on input "EGG PORIYAL" at bounding box center [601, 332] width 616 height 25
type input "Egg Poriyal"
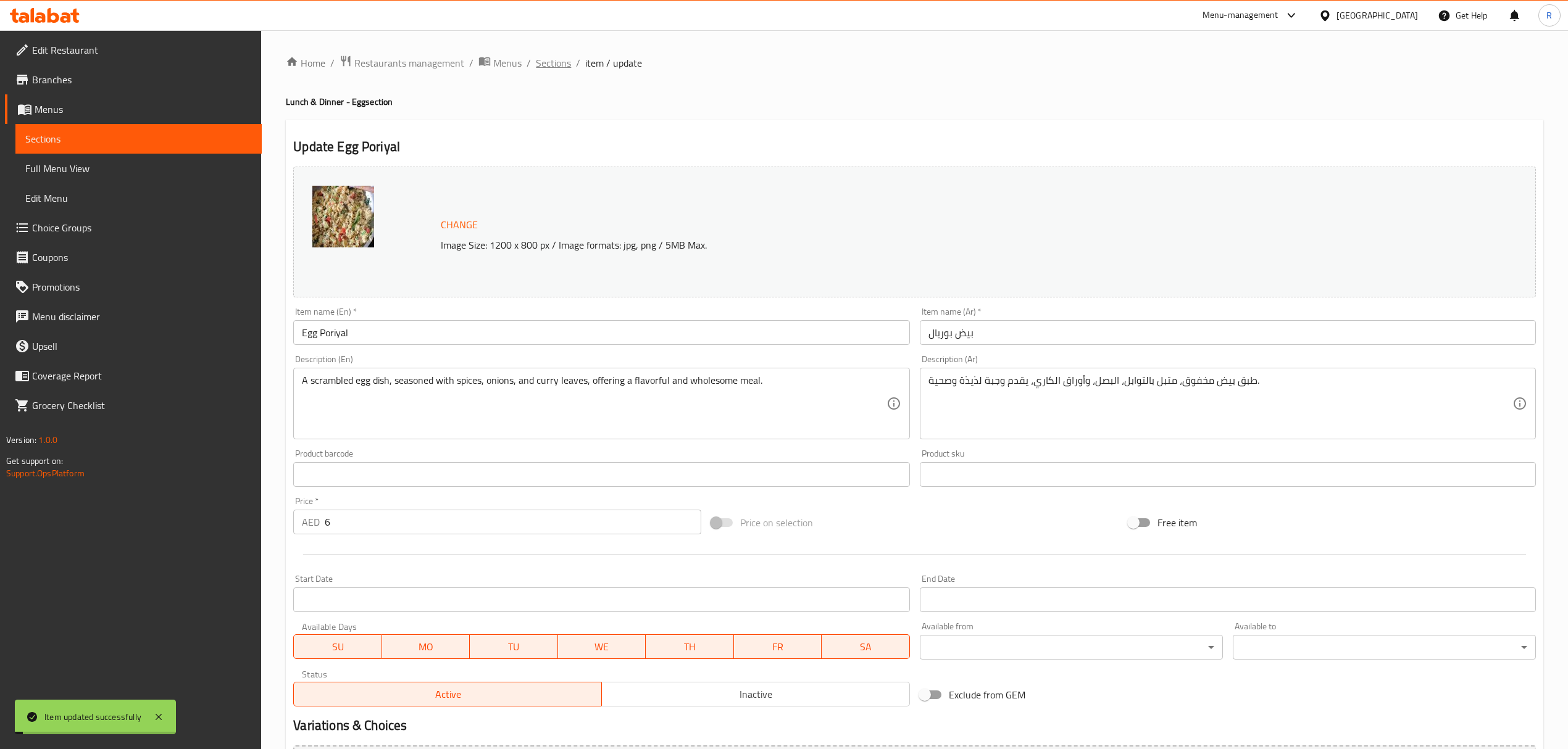
click at [556, 67] on span "Sections" at bounding box center [553, 63] width 35 height 15
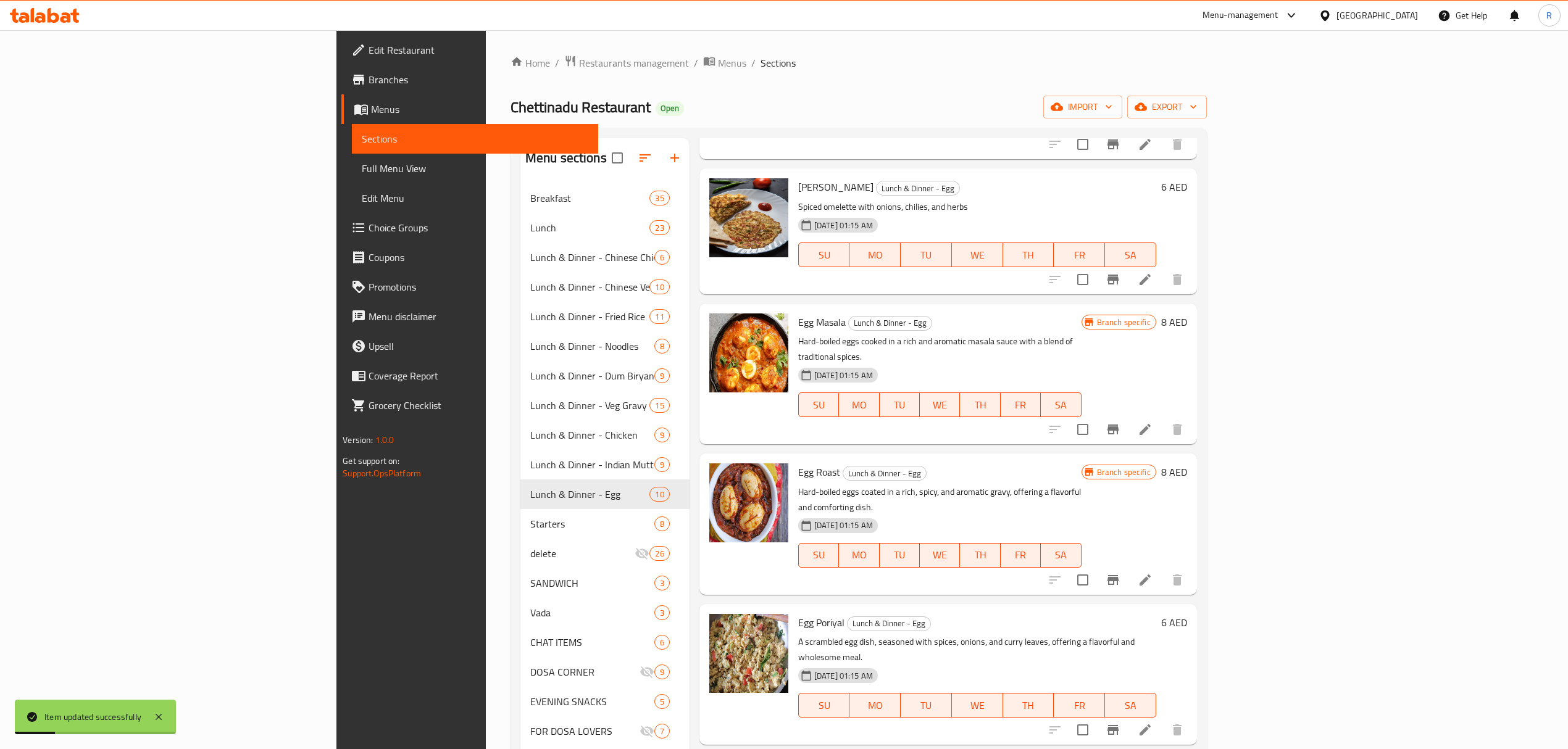
scroll to position [420, 0]
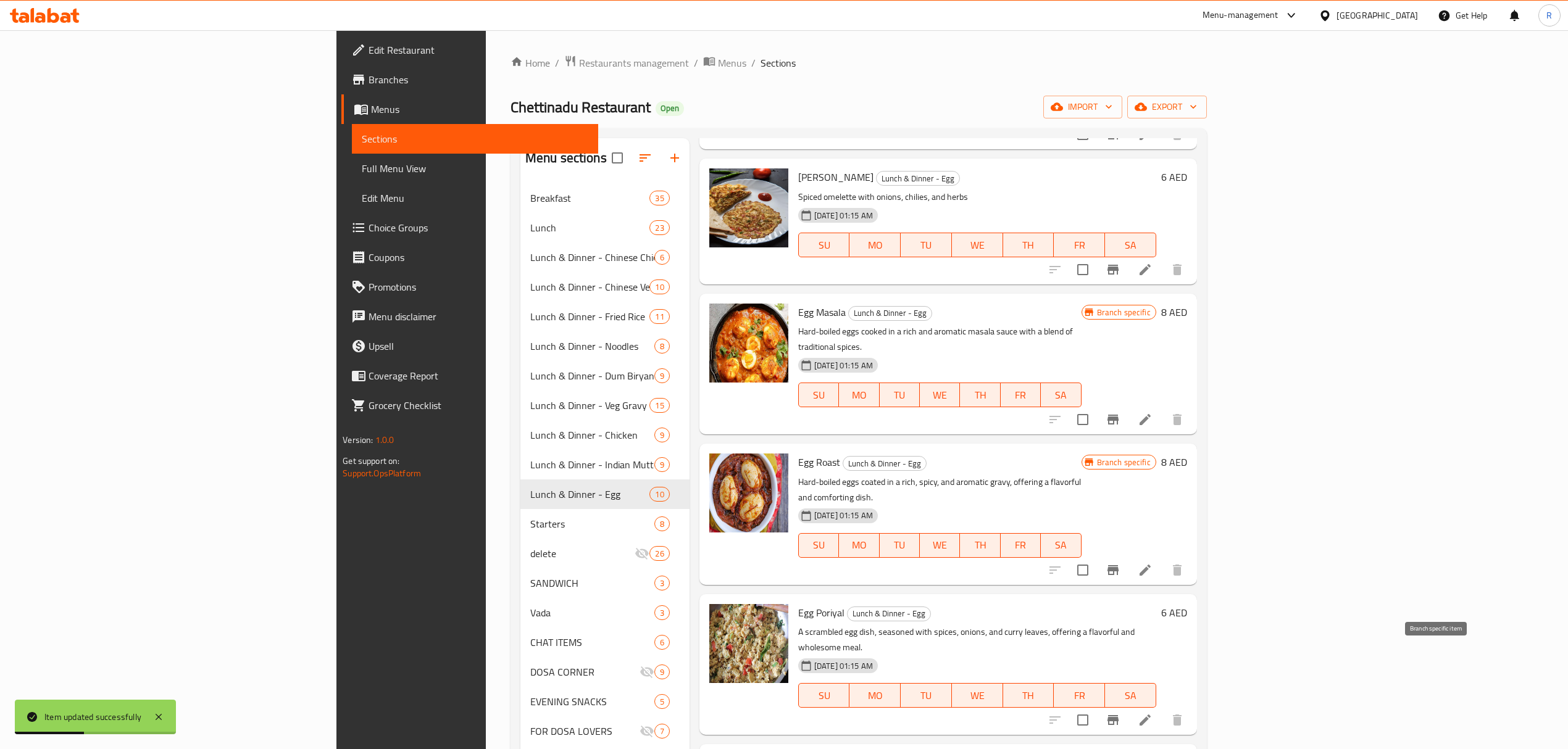
click at [1120, 712] on icon "Branch-specific-item" at bounding box center [1113, 720] width 15 height 15
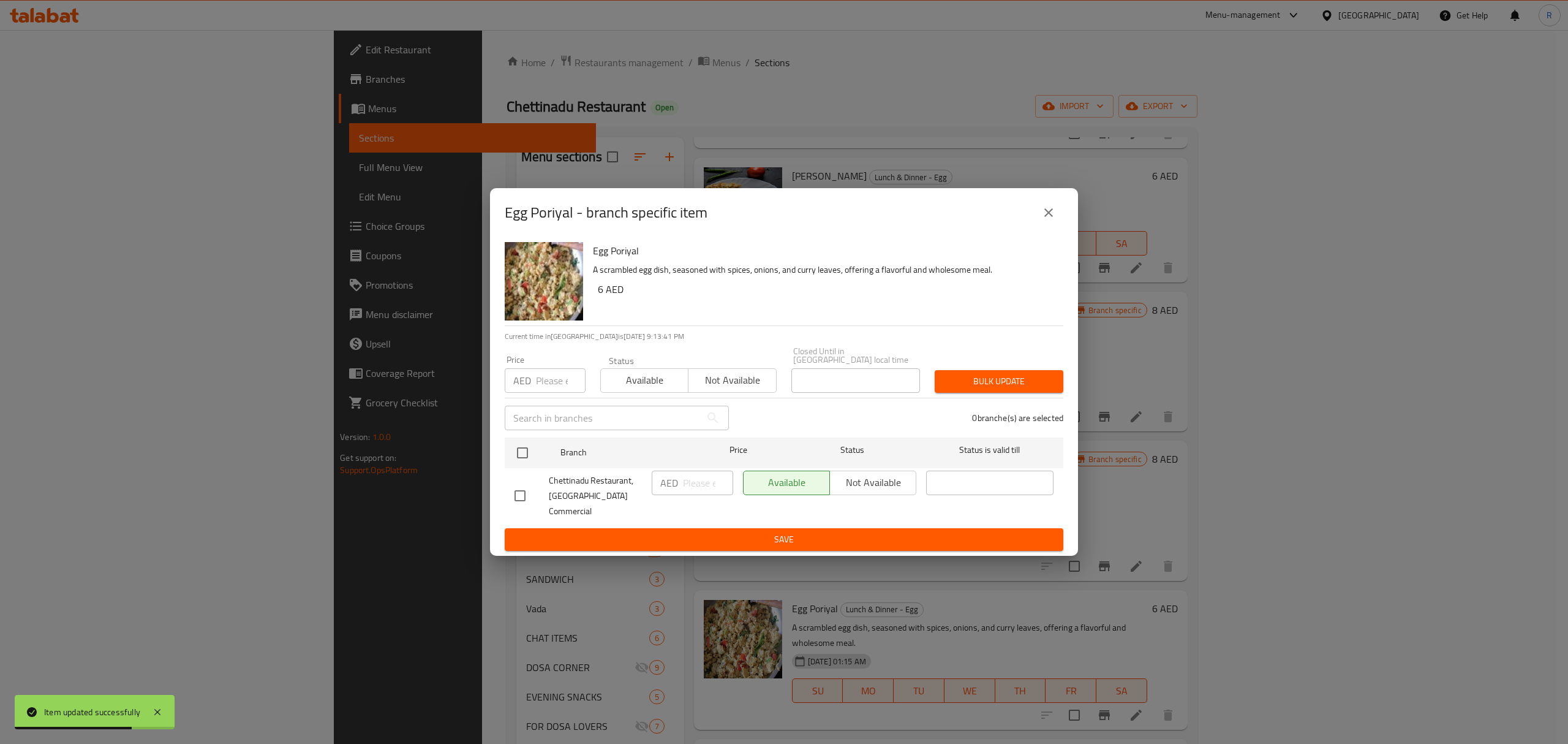
drag, startPoint x: 520, startPoint y: 467, endPoint x: 552, endPoint y: 475, distance: 33.0
click at [521, 466] on input "checkbox" at bounding box center [522, 453] width 26 height 26
checkbox input "true"
click at [691, 493] on input "number" at bounding box center [708, 483] width 50 height 24
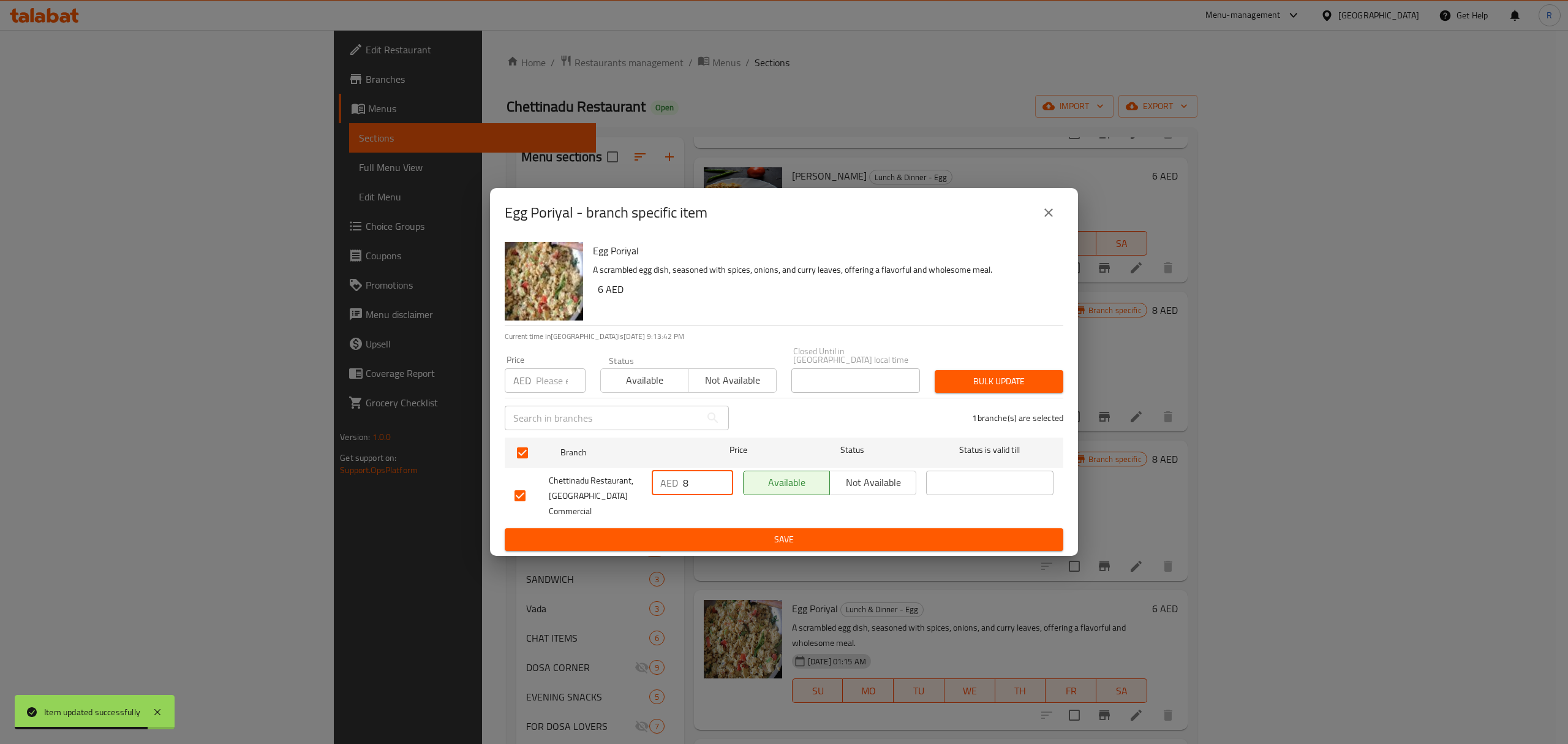
type input "8"
click at [701, 532] on span "Save" at bounding box center [784, 539] width 539 height 15
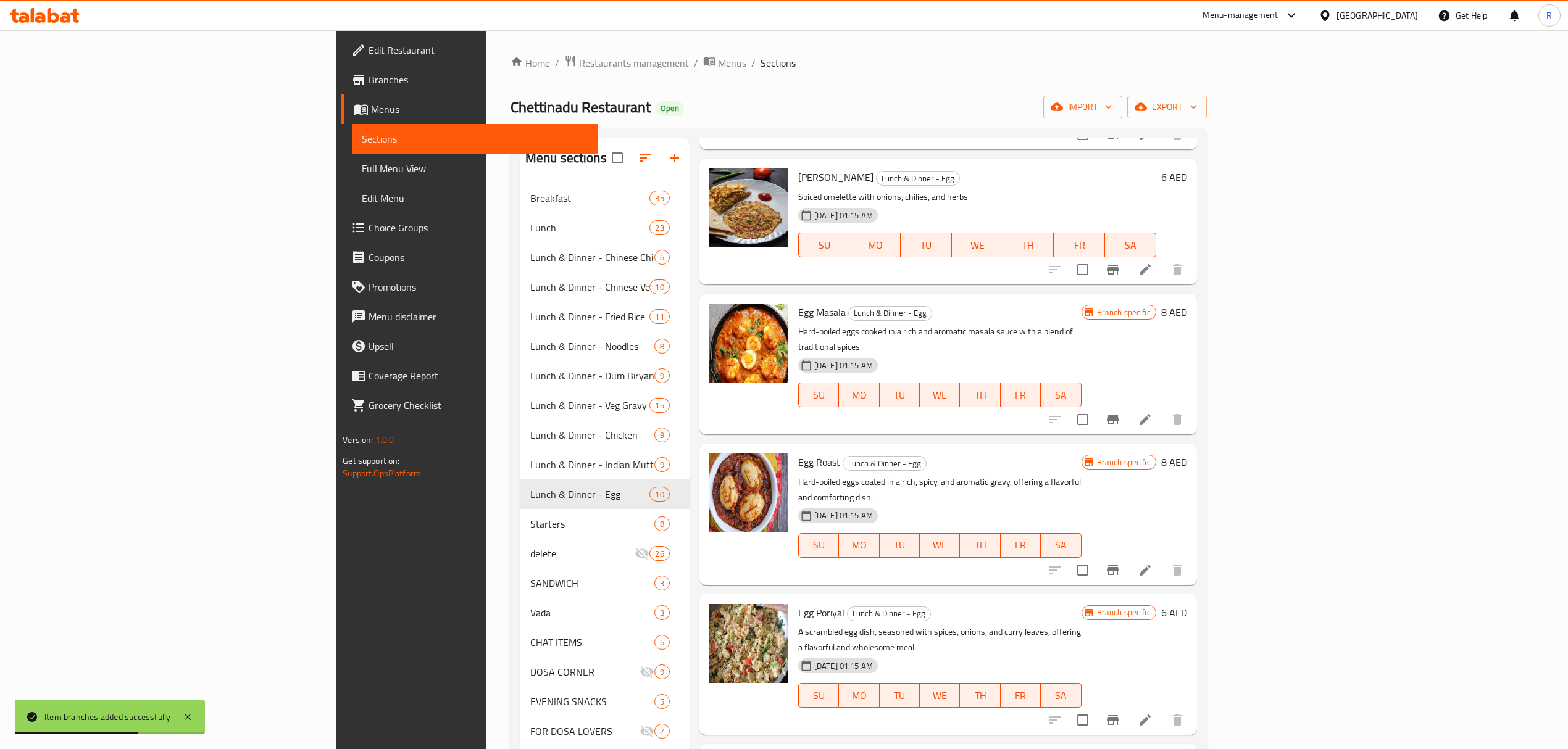
click at [1119, 57] on ol "Home / Restaurants management / Menus / Sections" at bounding box center [859, 63] width 696 height 16
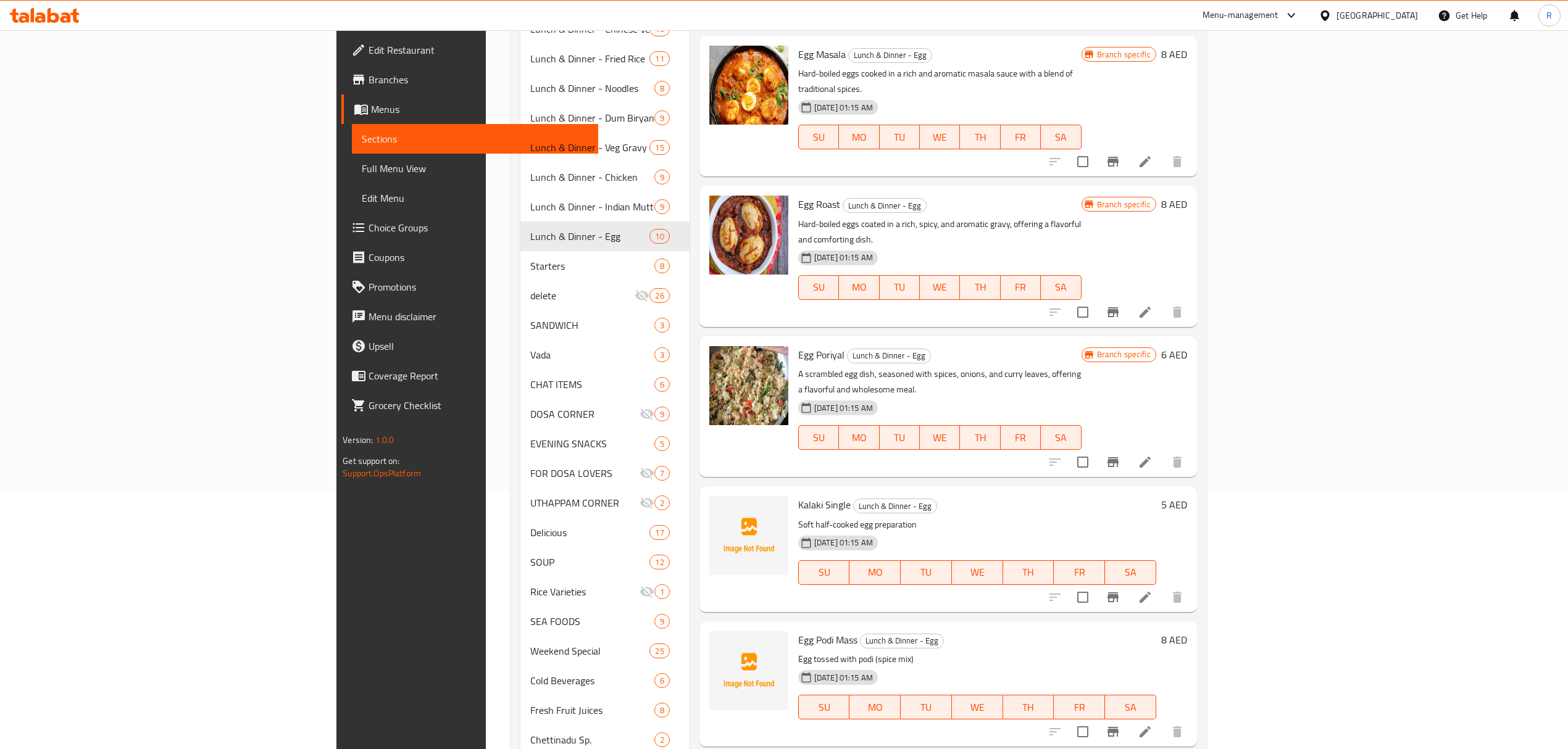
scroll to position [363, 0]
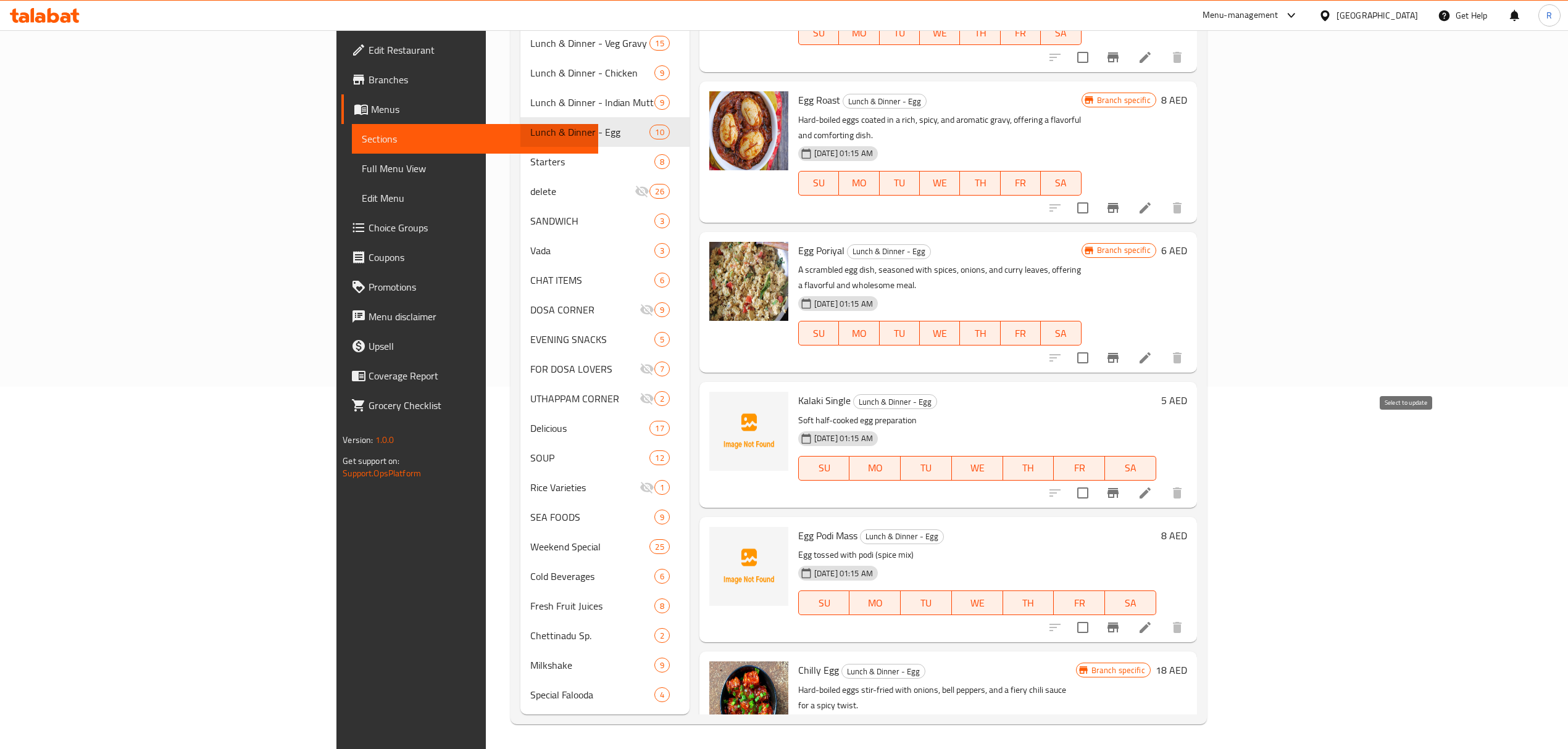
click at [1095, 480] on input "checkbox" at bounding box center [1082, 492] width 26 height 26
checkbox input "true"
click at [1095, 614] on input "checkbox" at bounding box center [1082, 627] width 26 height 26
checkbox input "true"
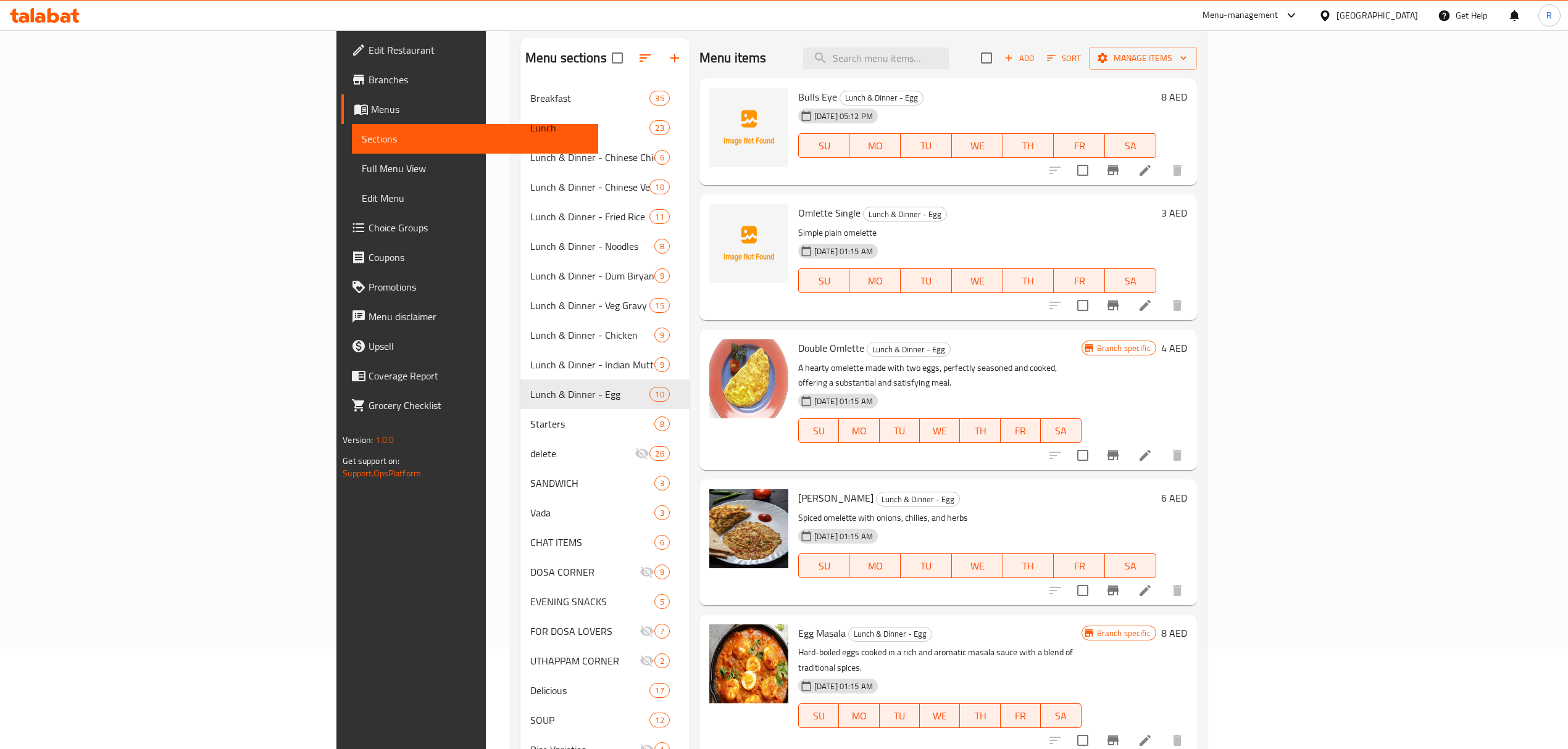
scroll to position [33, 0]
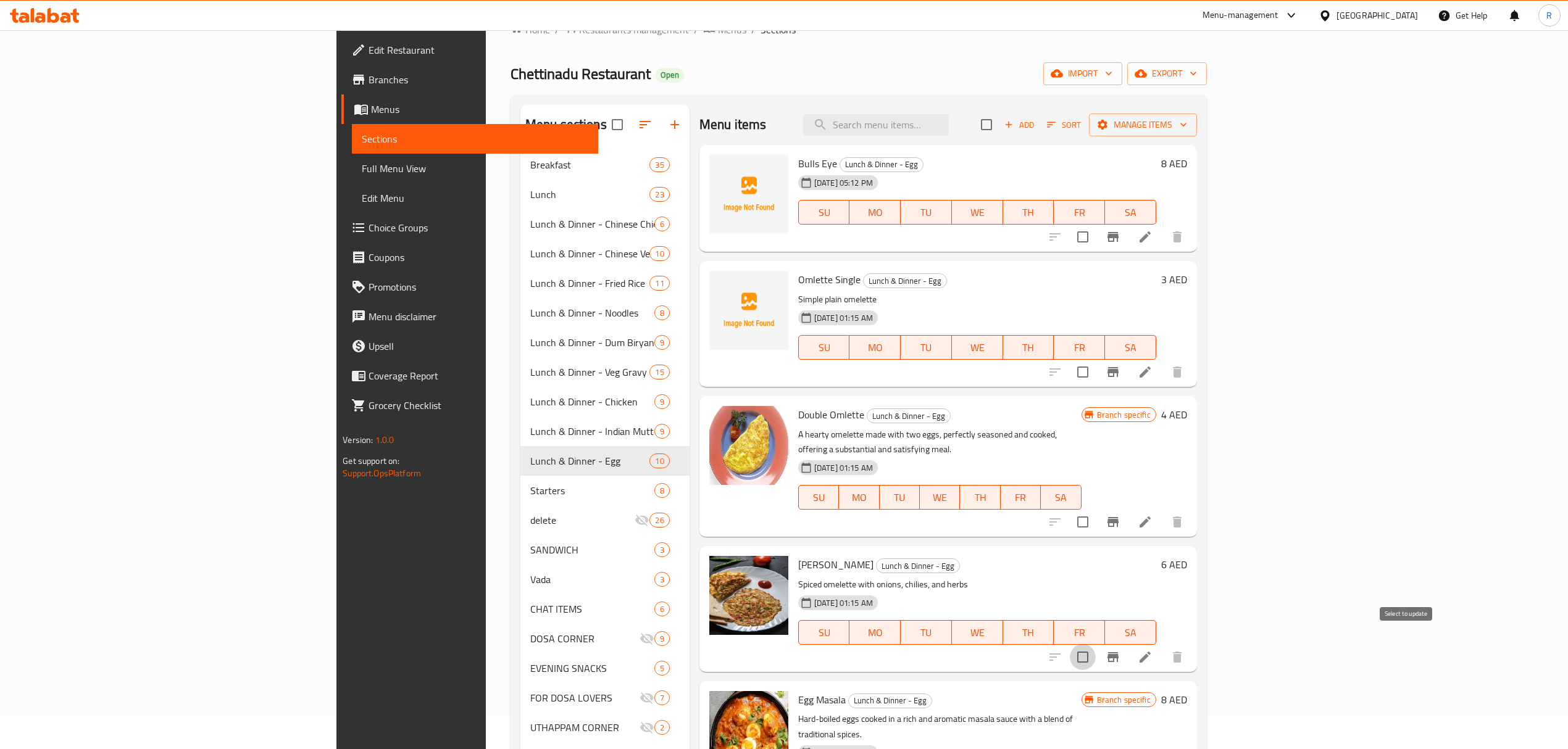
click at [1095, 644] on input "checkbox" at bounding box center [1082, 657] width 26 height 26
checkbox input "true"
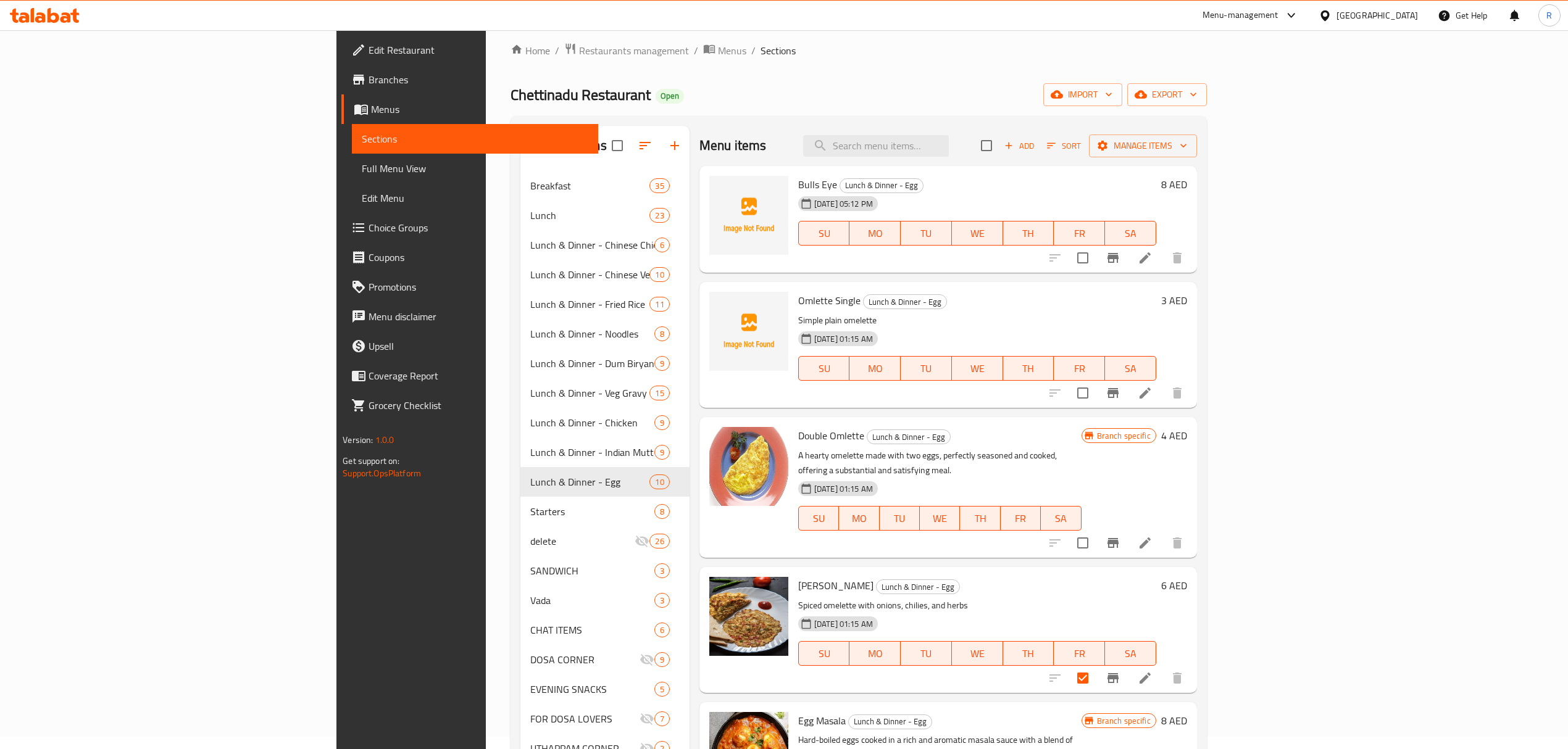
scroll to position [0, 0]
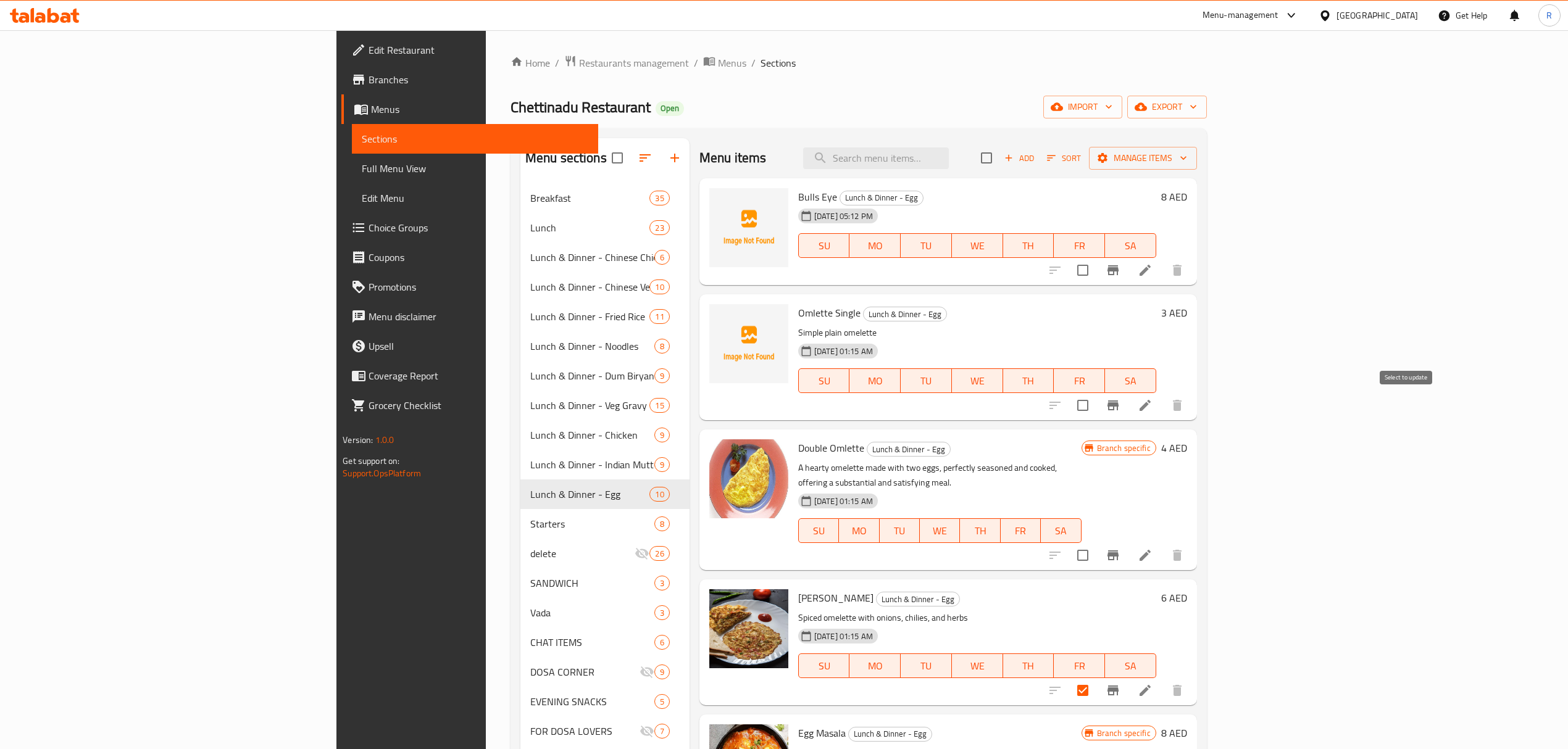
click at [1095, 408] on input "checkbox" at bounding box center [1082, 405] width 26 height 26
click at [1187, 154] on span "Manage items" at bounding box center [1143, 158] width 88 height 15
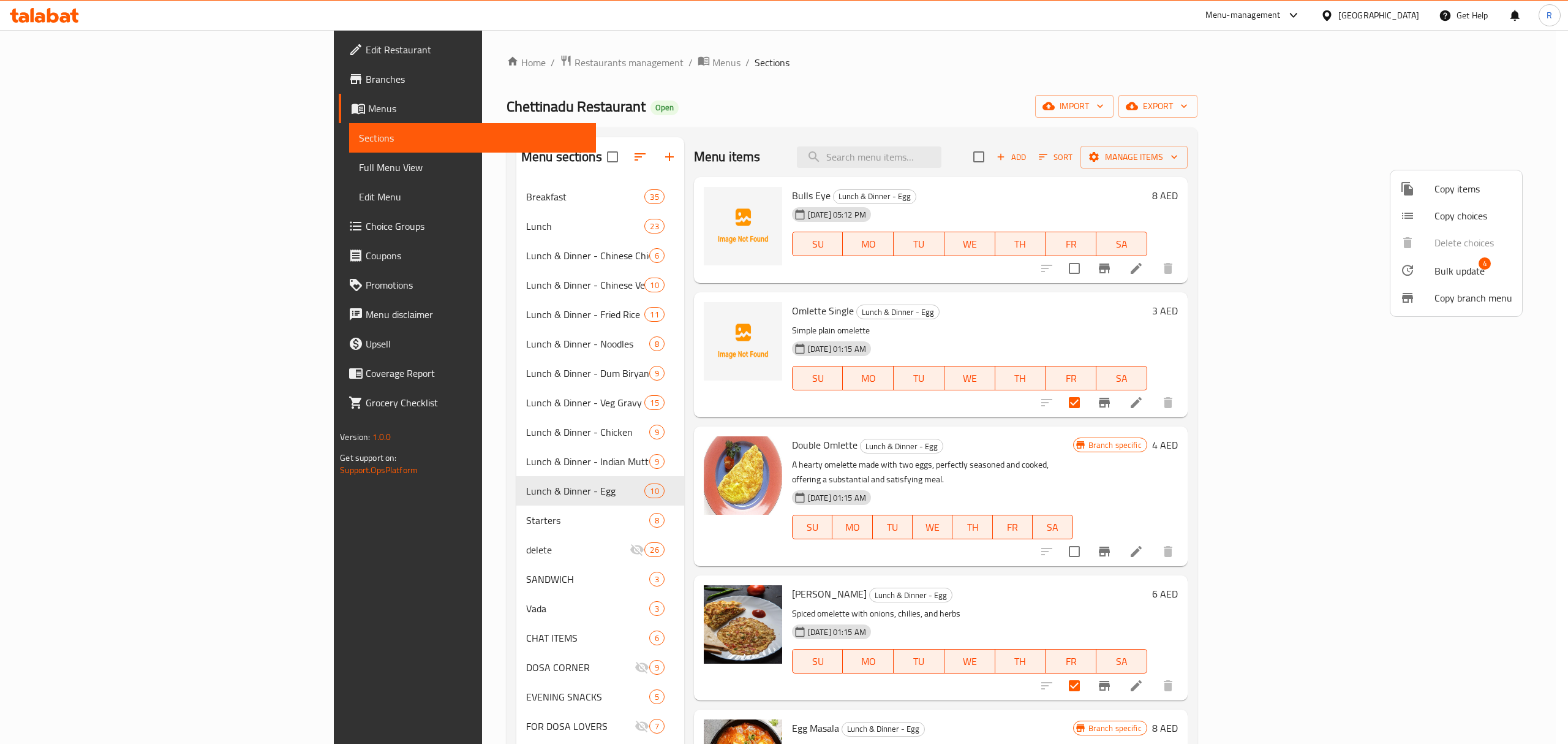
click at [1439, 272] on span "Bulk update" at bounding box center [1459, 271] width 50 height 15
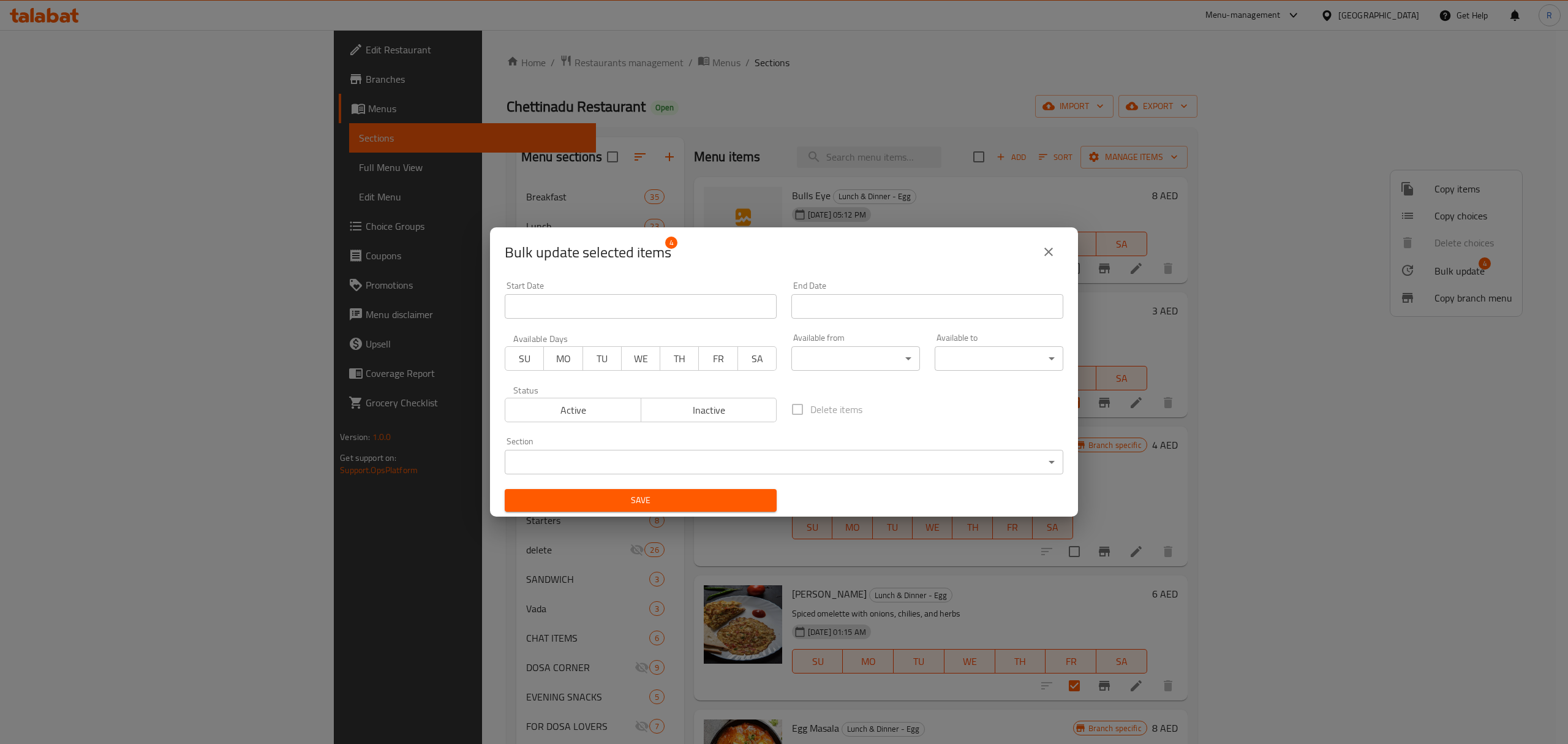
click at [706, 462] on body "​ Menu-management United Arab Emirates Get Help R Edit Restaurant Branches Menu…" at bounding box center [784, 387] width 1568 height 714
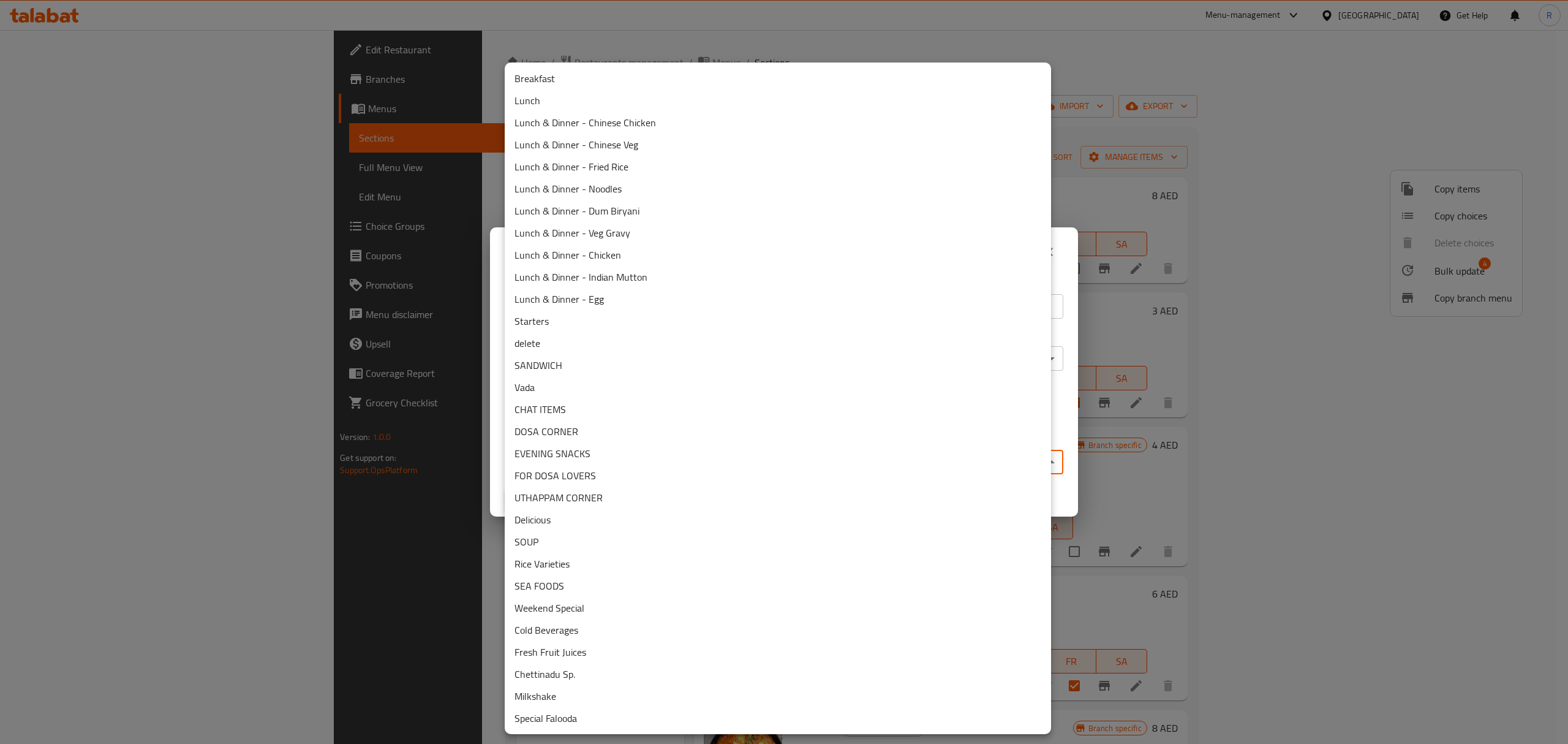
click at [560, 342] on li "delete" at bounding box center [778, 343] width 546 height 22
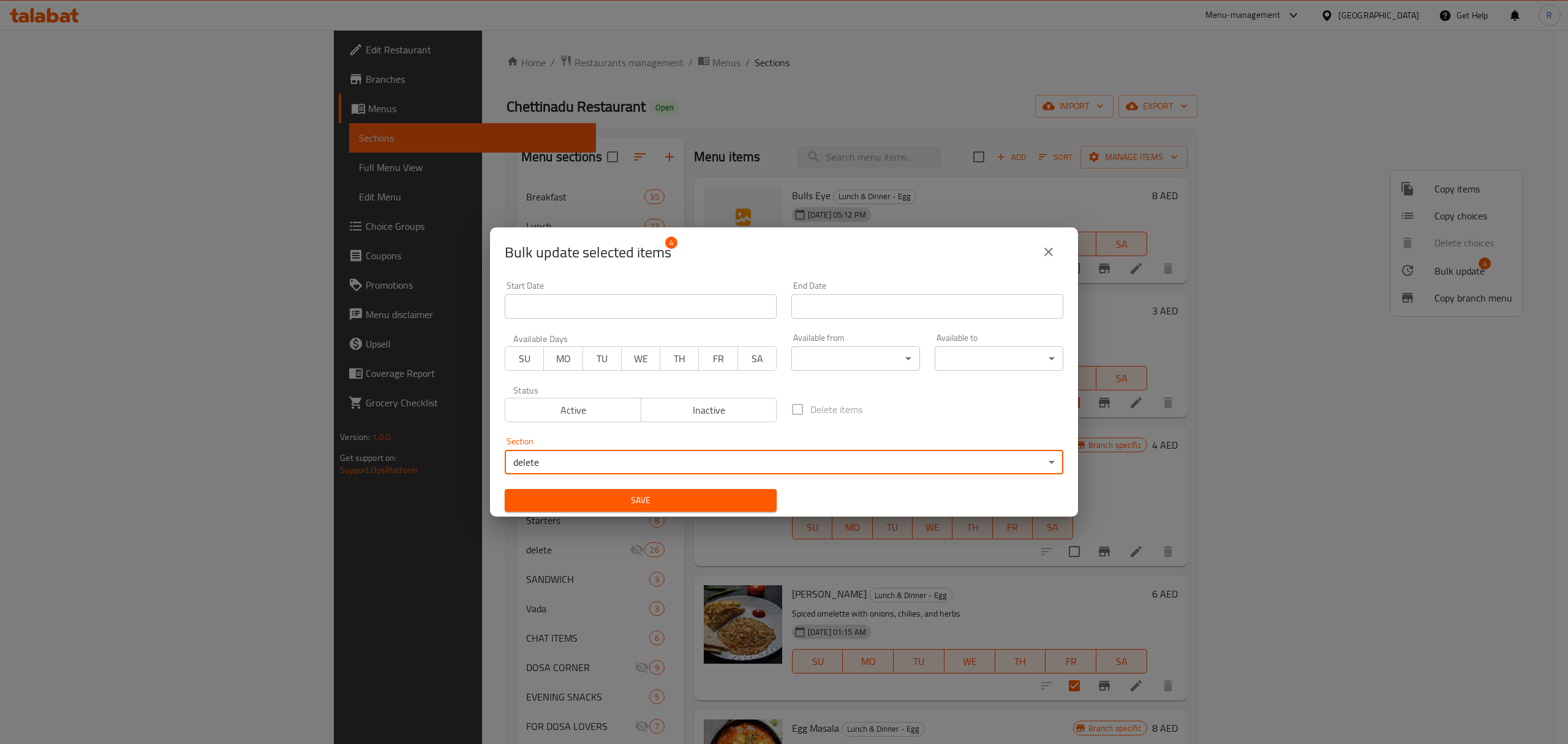
click at [697, 505] on span "Save" at bounding box center [640, 500] width 252 height 15
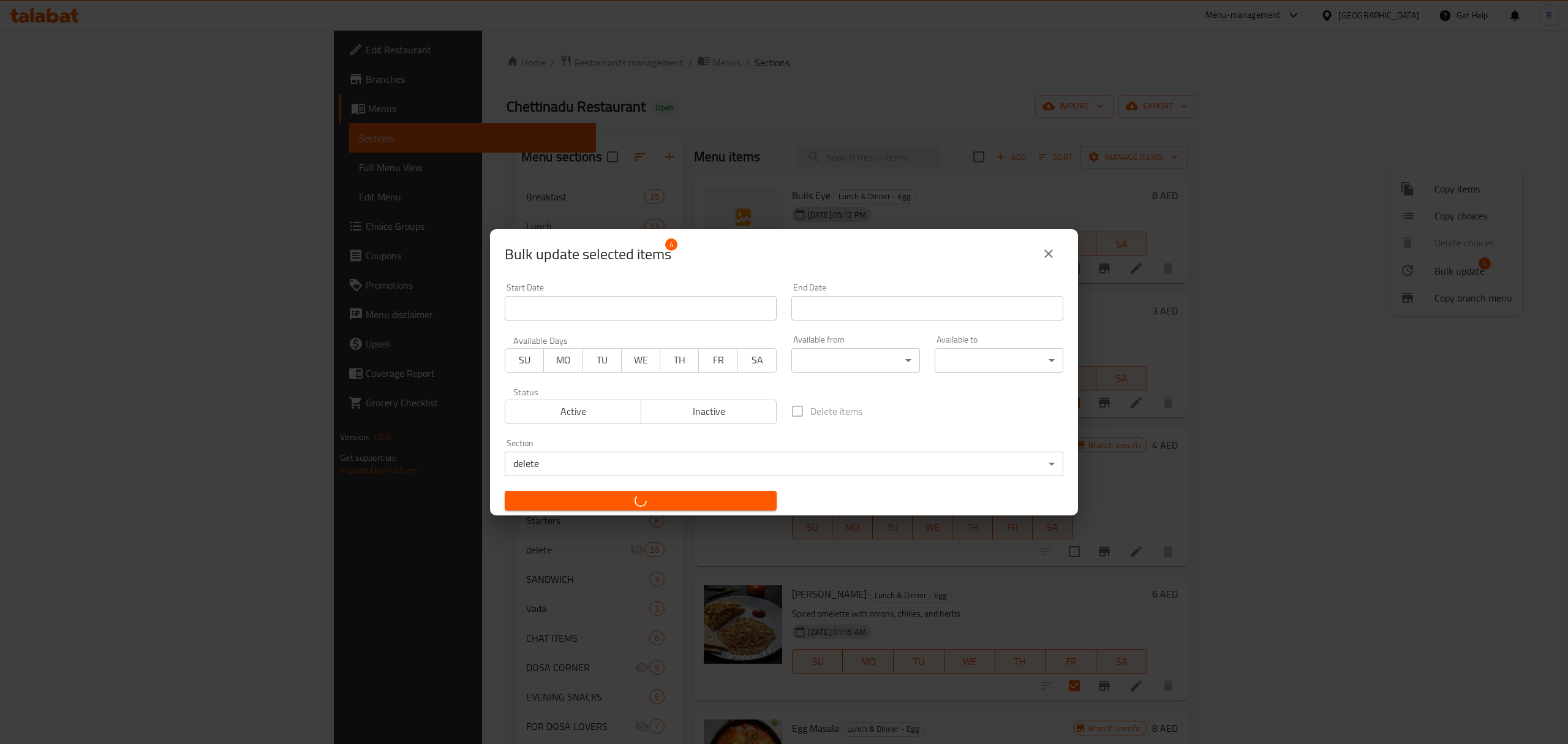
checkbox input "false"
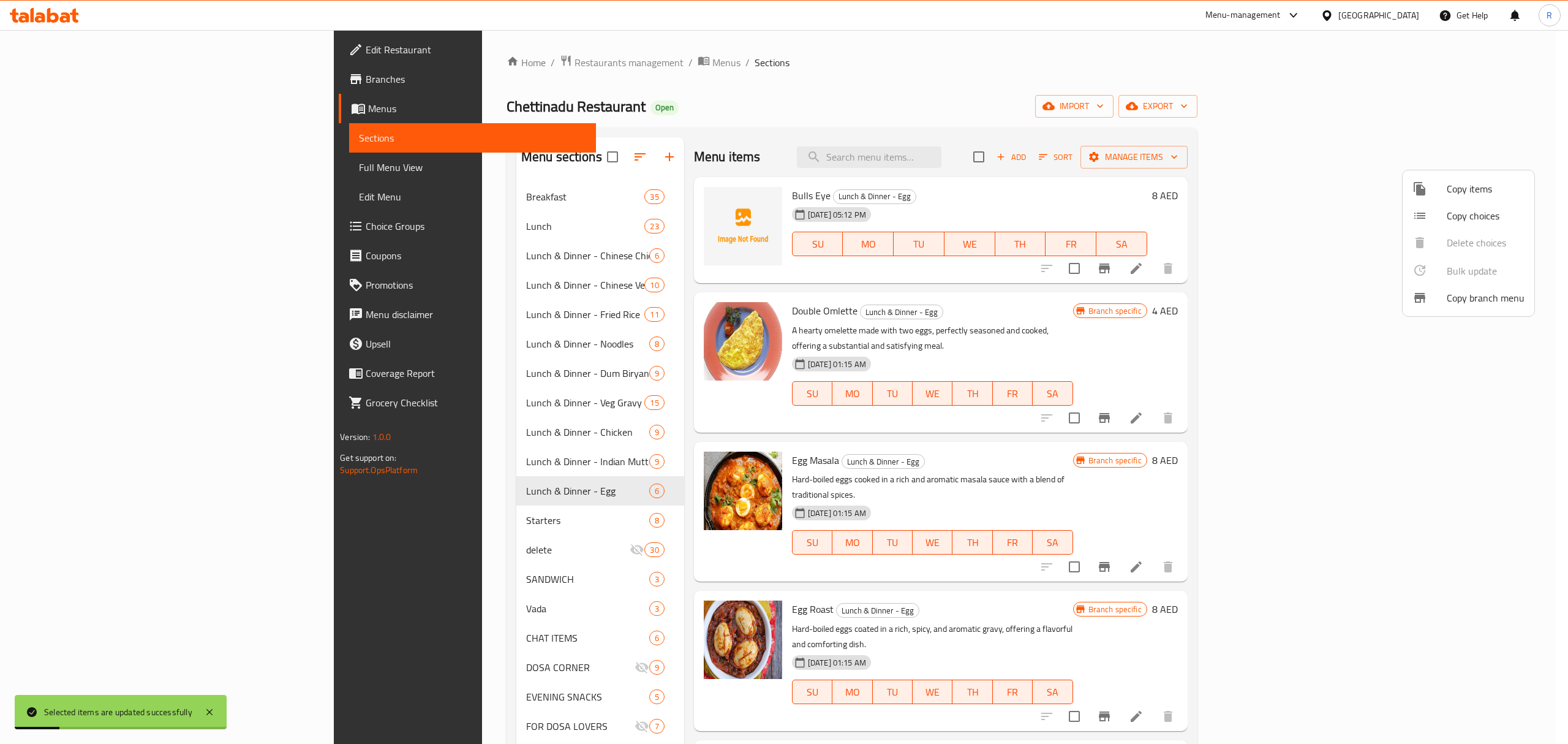
click at [909, 134] on div at bounding box center [784, 372] width 1568 height 744
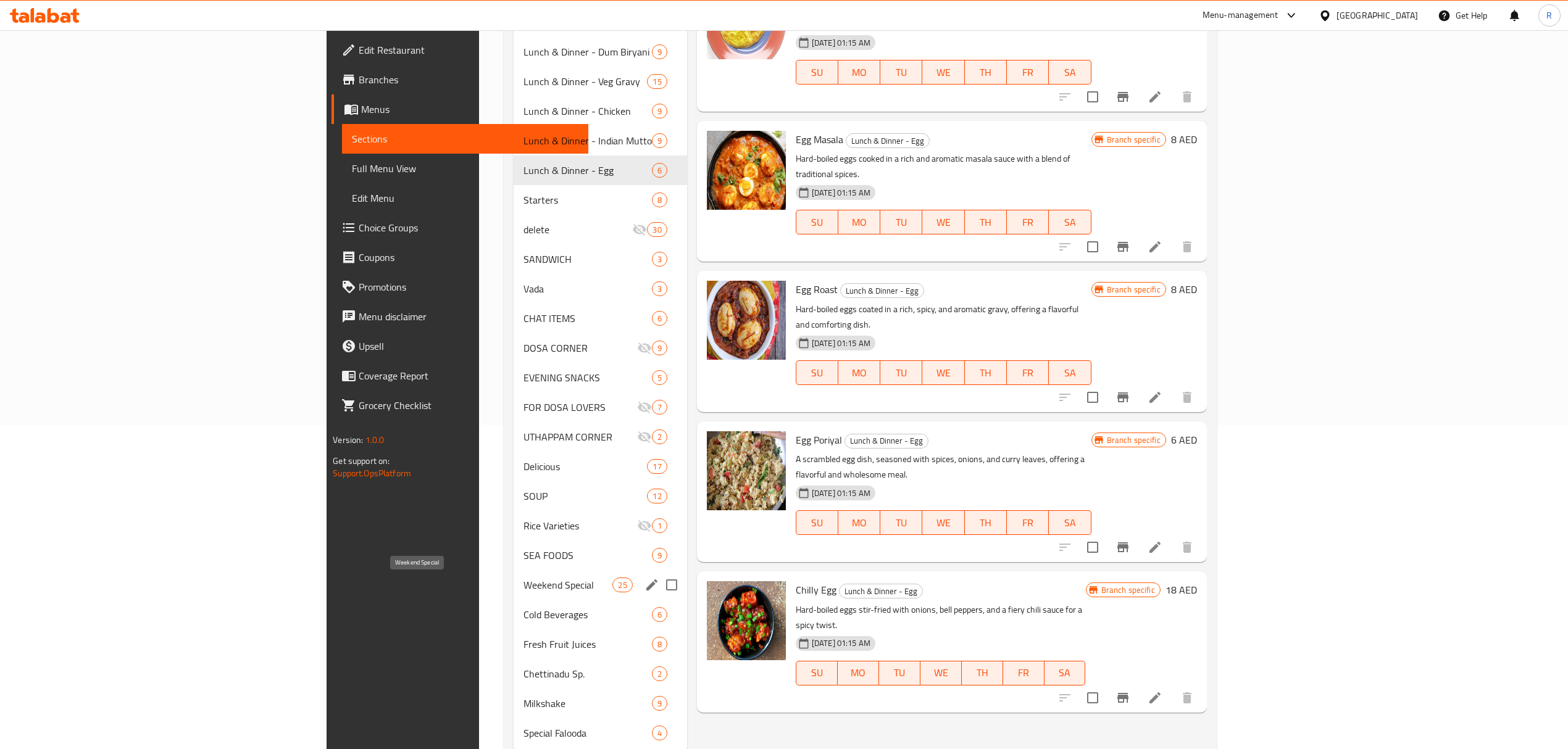
scroll to position [329, 0]
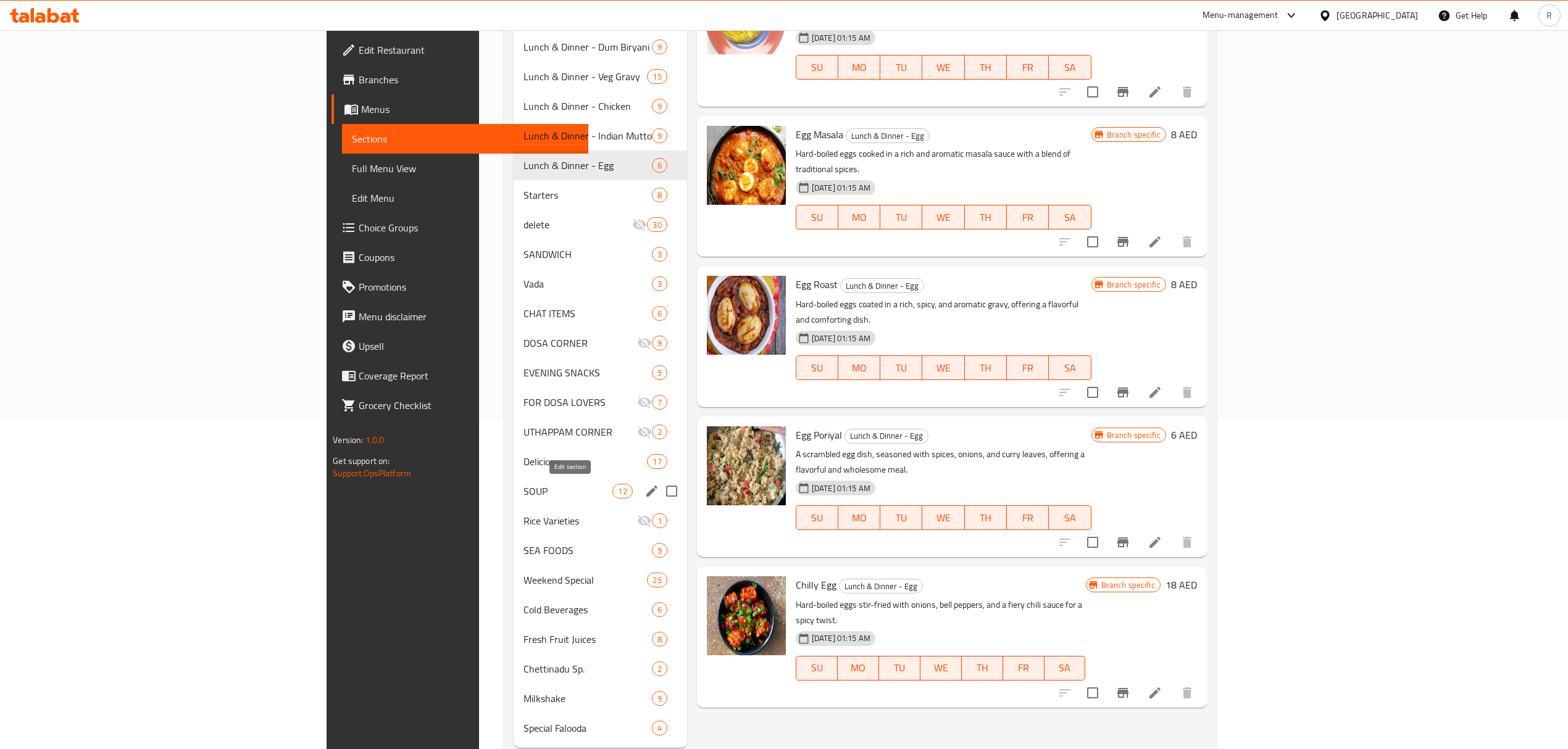
click at [646, 494] on icon "edit" at bounding box center [651, 491] width 11 height 11
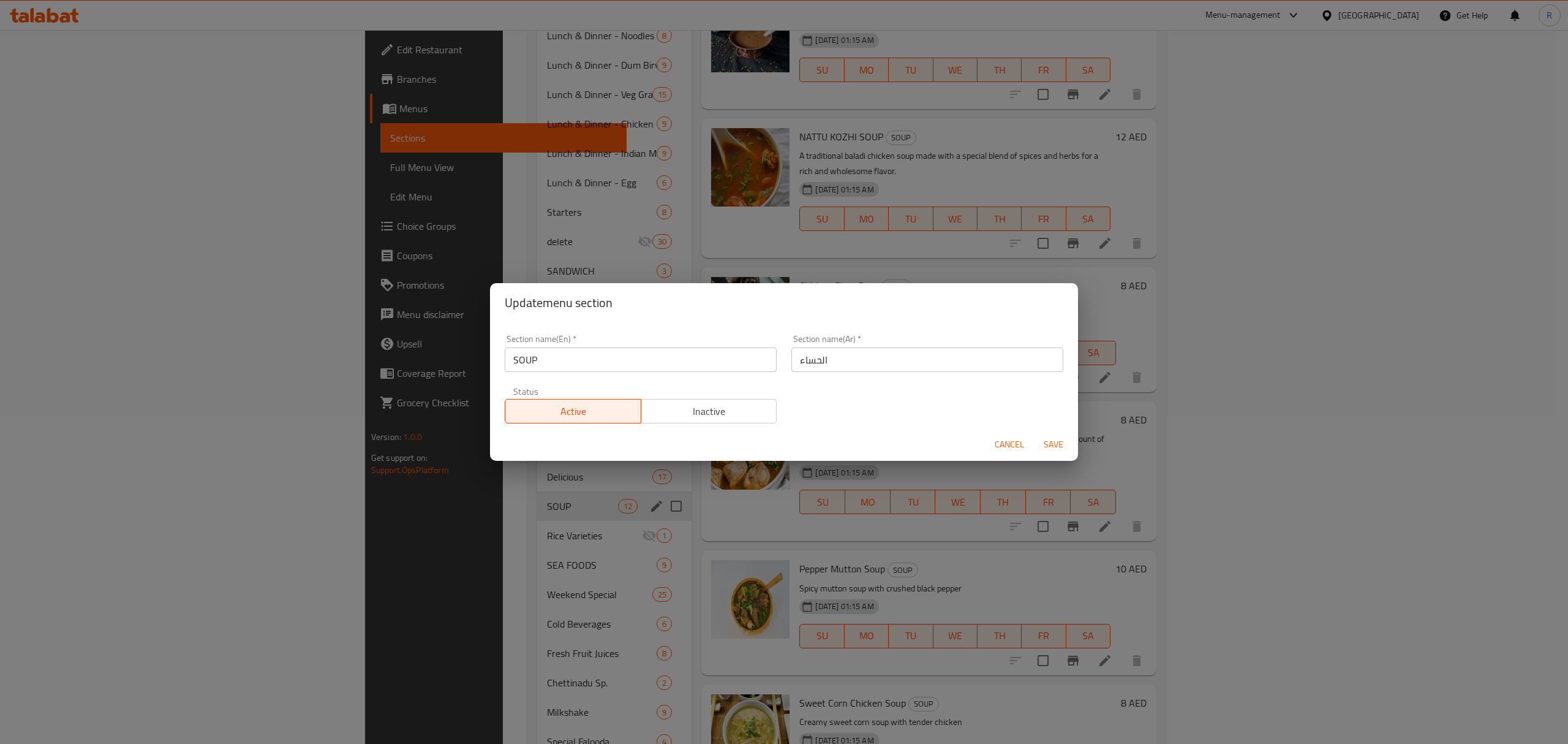
click at [571, 358] on input "SOUP" at bounding box center [640, 359] width 272 height 24
click at [542, 356] on input "SOUP" at bounding box center [640, 359] width 272 height 24
click at [516, 363] on input "SOUP" at bounding box center [640, 359] width 272 height 24
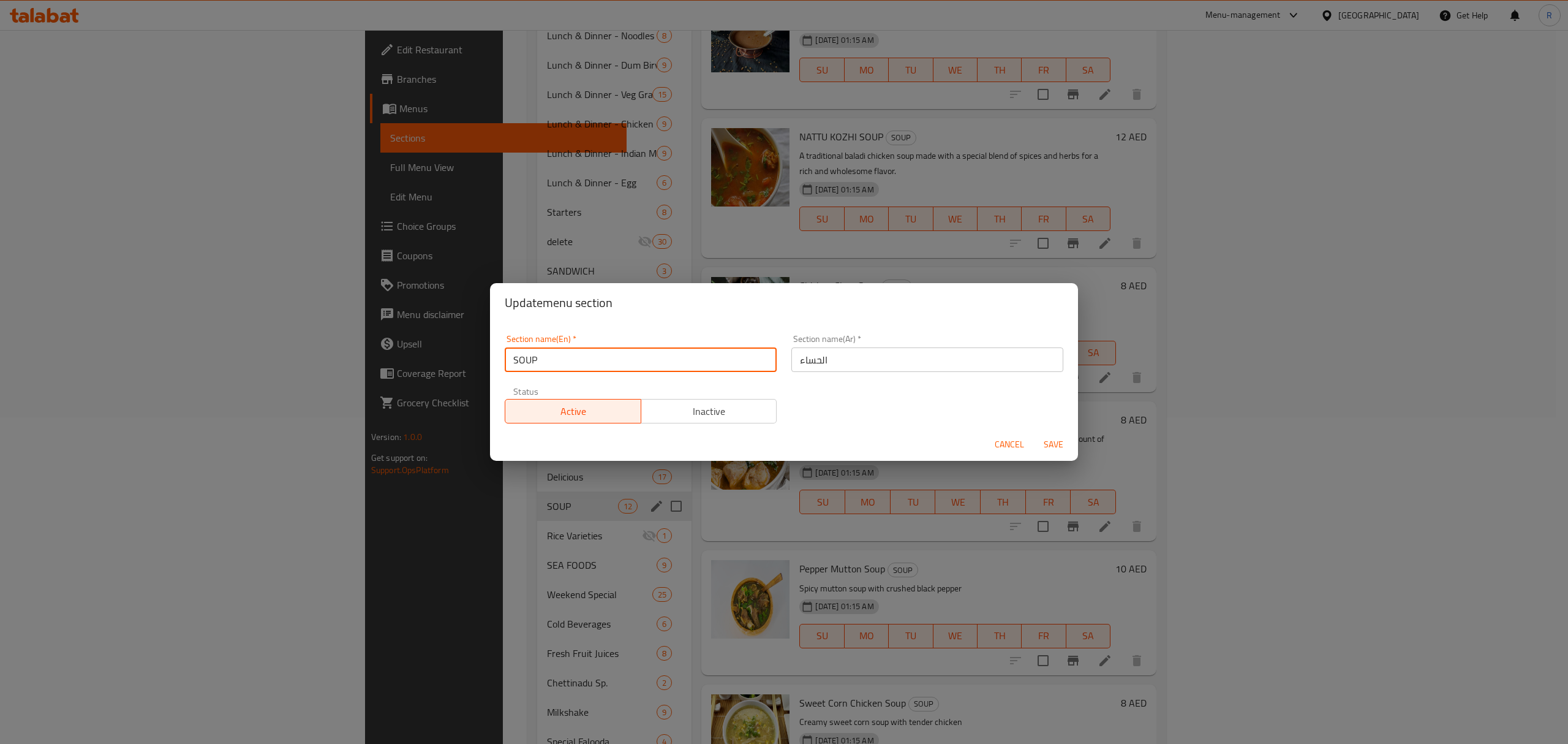
click at [508, 359] on input "SOUP" at bounding box center [640, 359] width 272 height 24
paste input "LUNCH & DINNER"
type input "Lunch & Dinner - Soup"
click at [878, 361] on input "الحساء" at bounding box center [927, 359] width 272 height 24
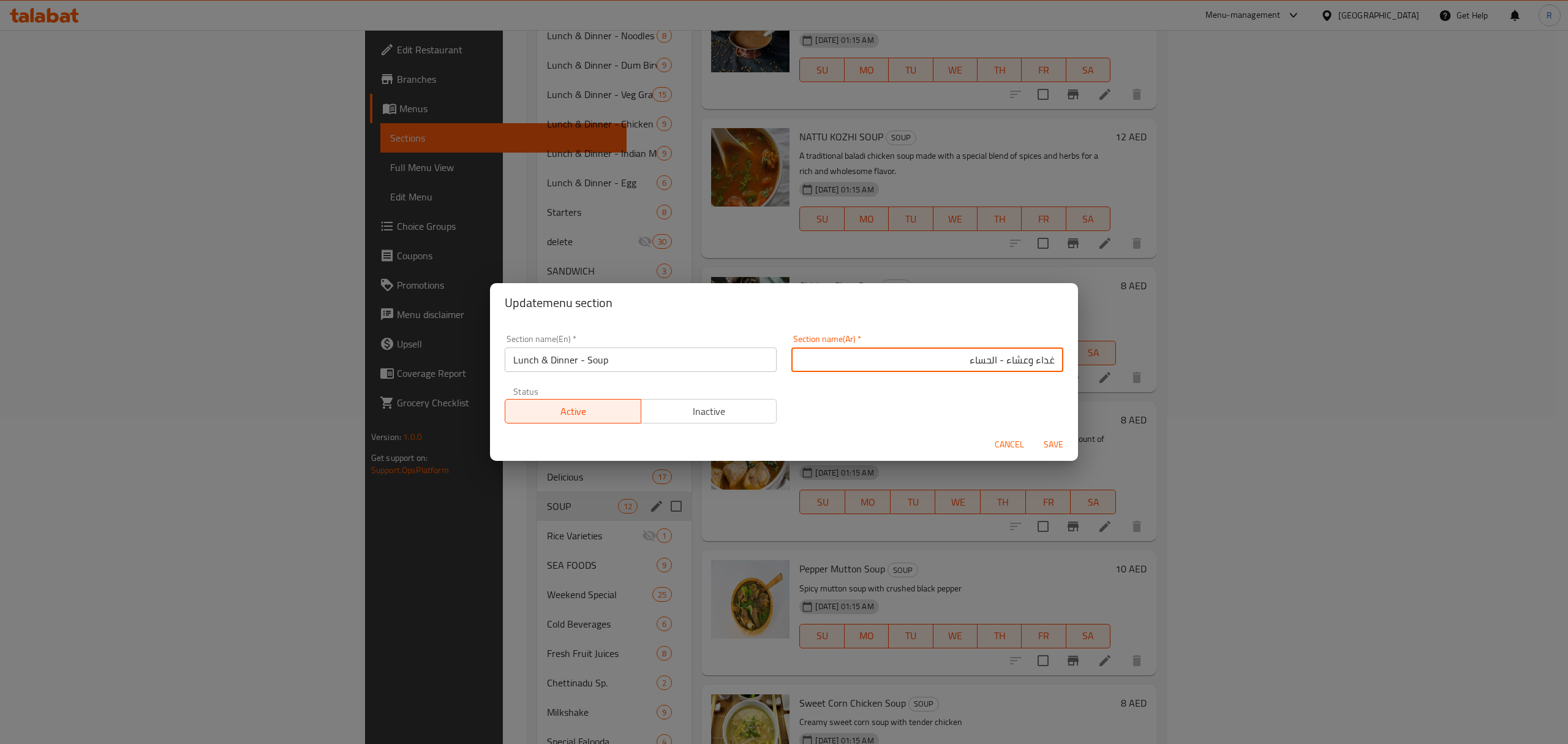
type input "غداء وعشاء - الحساء"
click at [1034, 434] on button "Save" at bounding box center [1053, 445] width 39 height 23
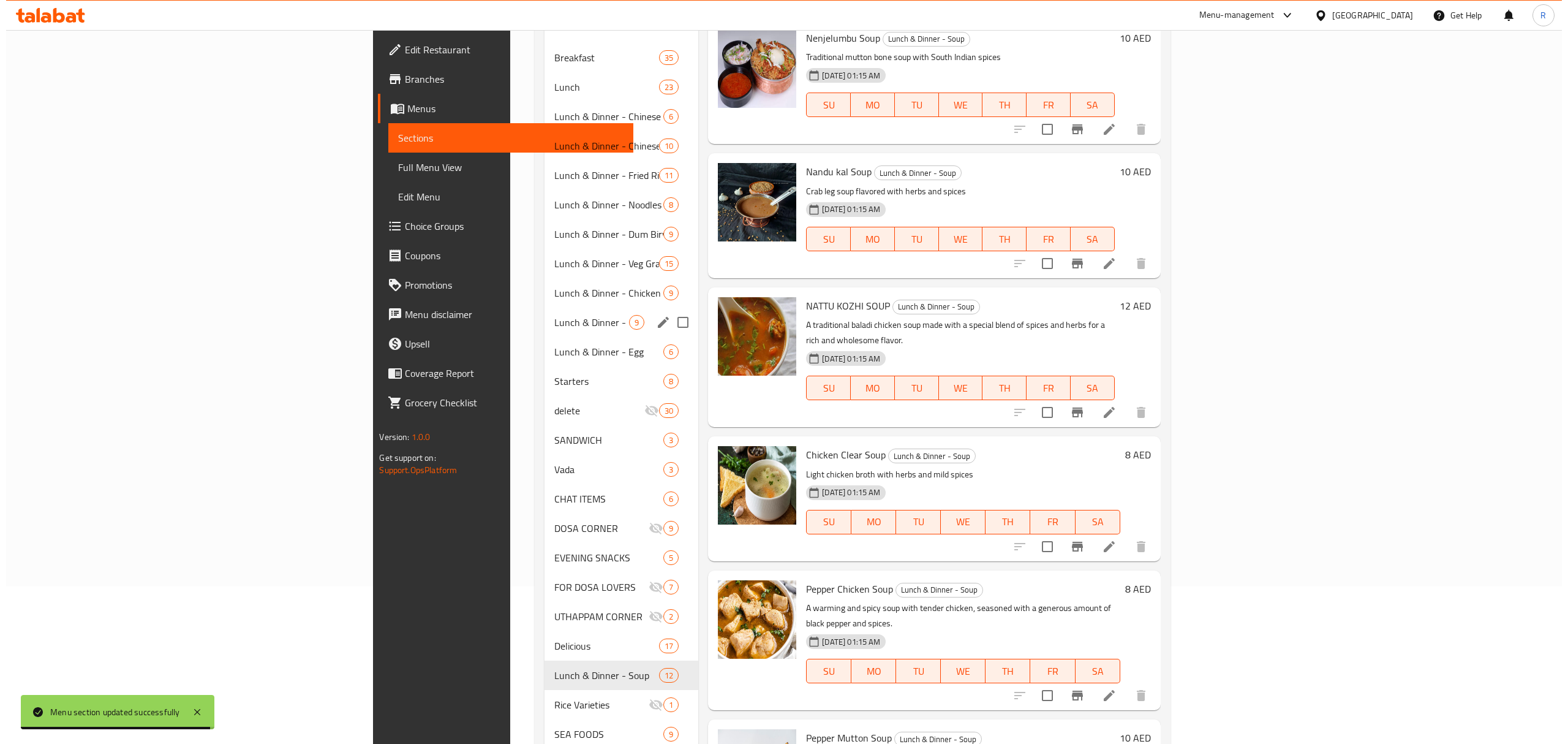
scroll to position [81, 0]
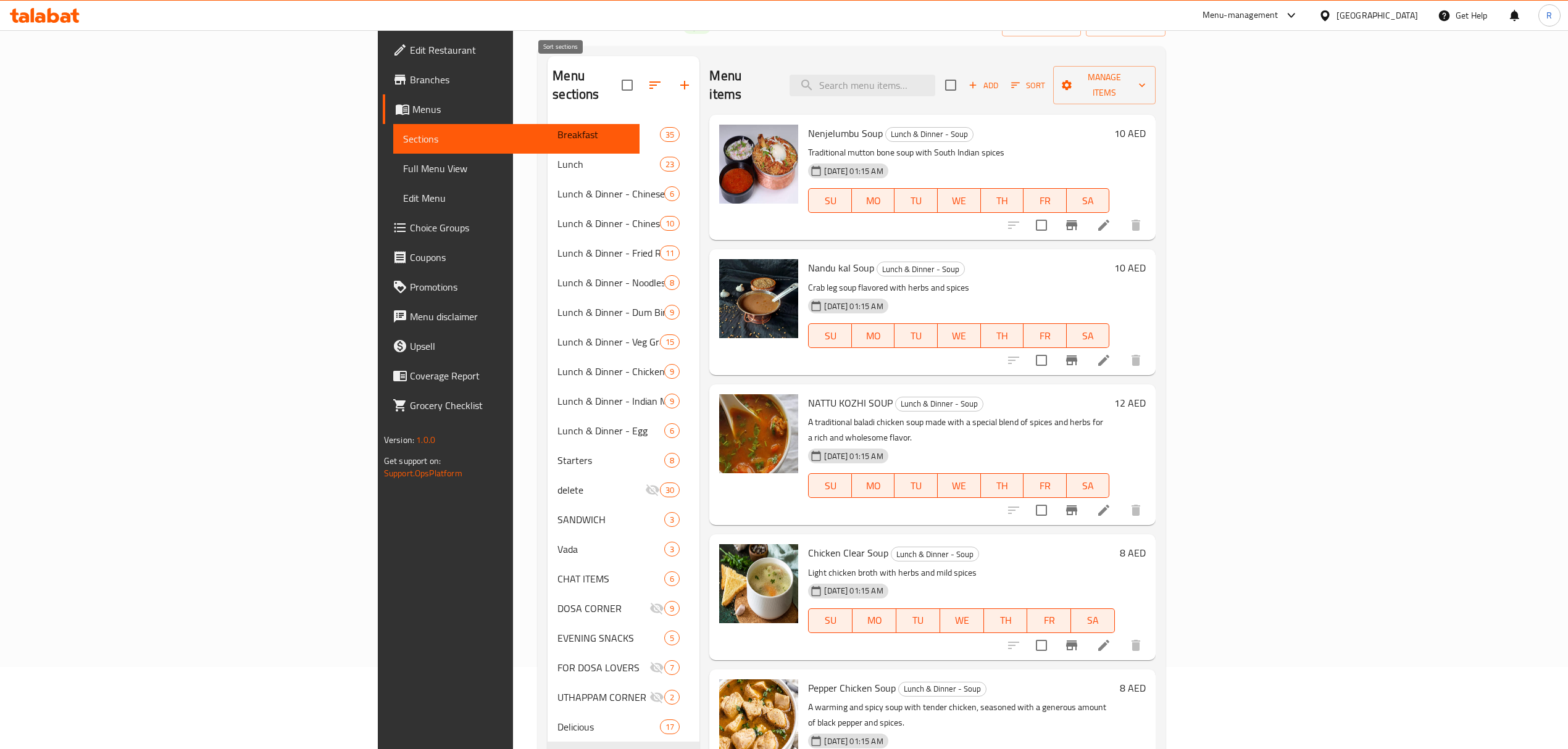
click at [647, 79] on icon "button" at bounding box center [655, 85] width 15 height 15
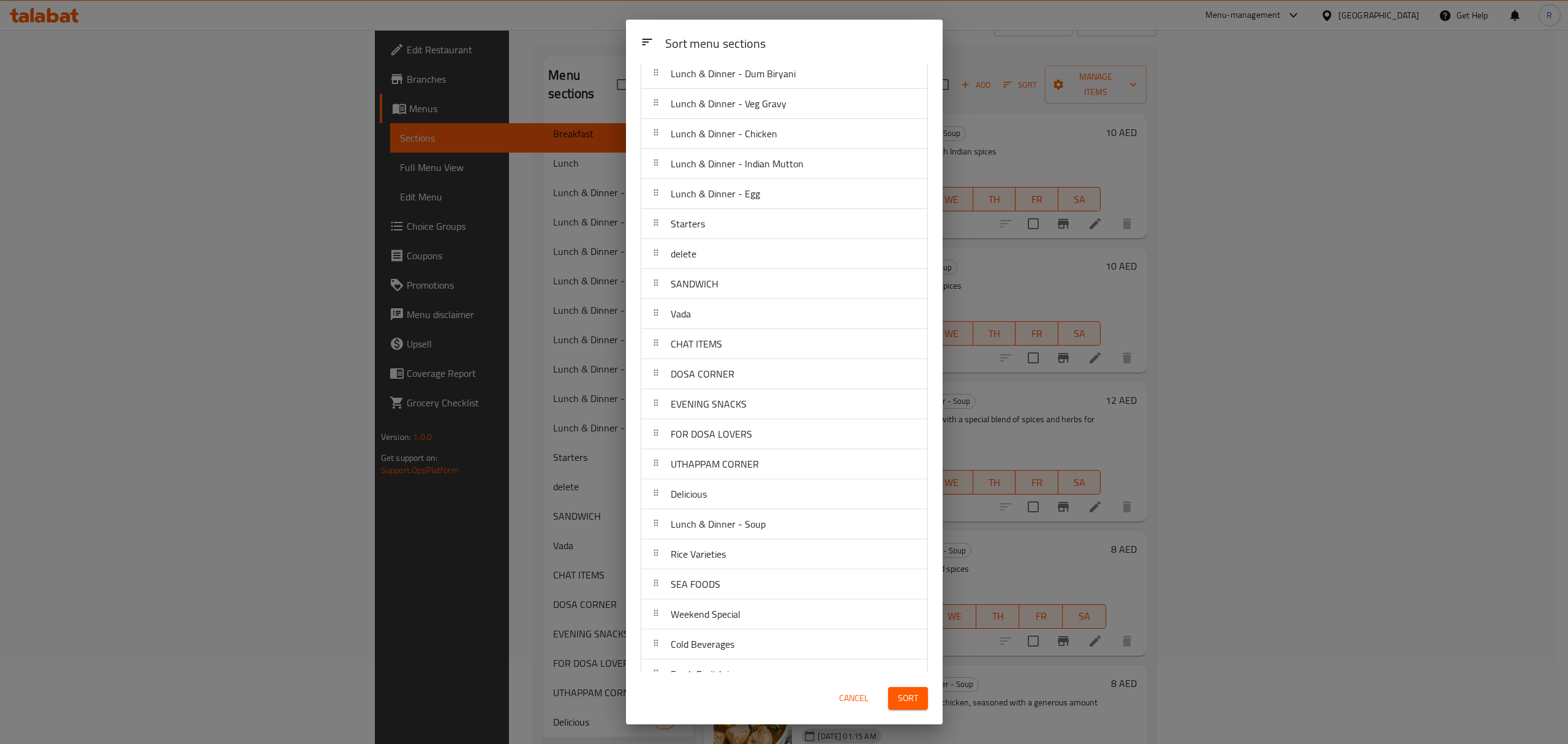
scroll to position [245, 0]
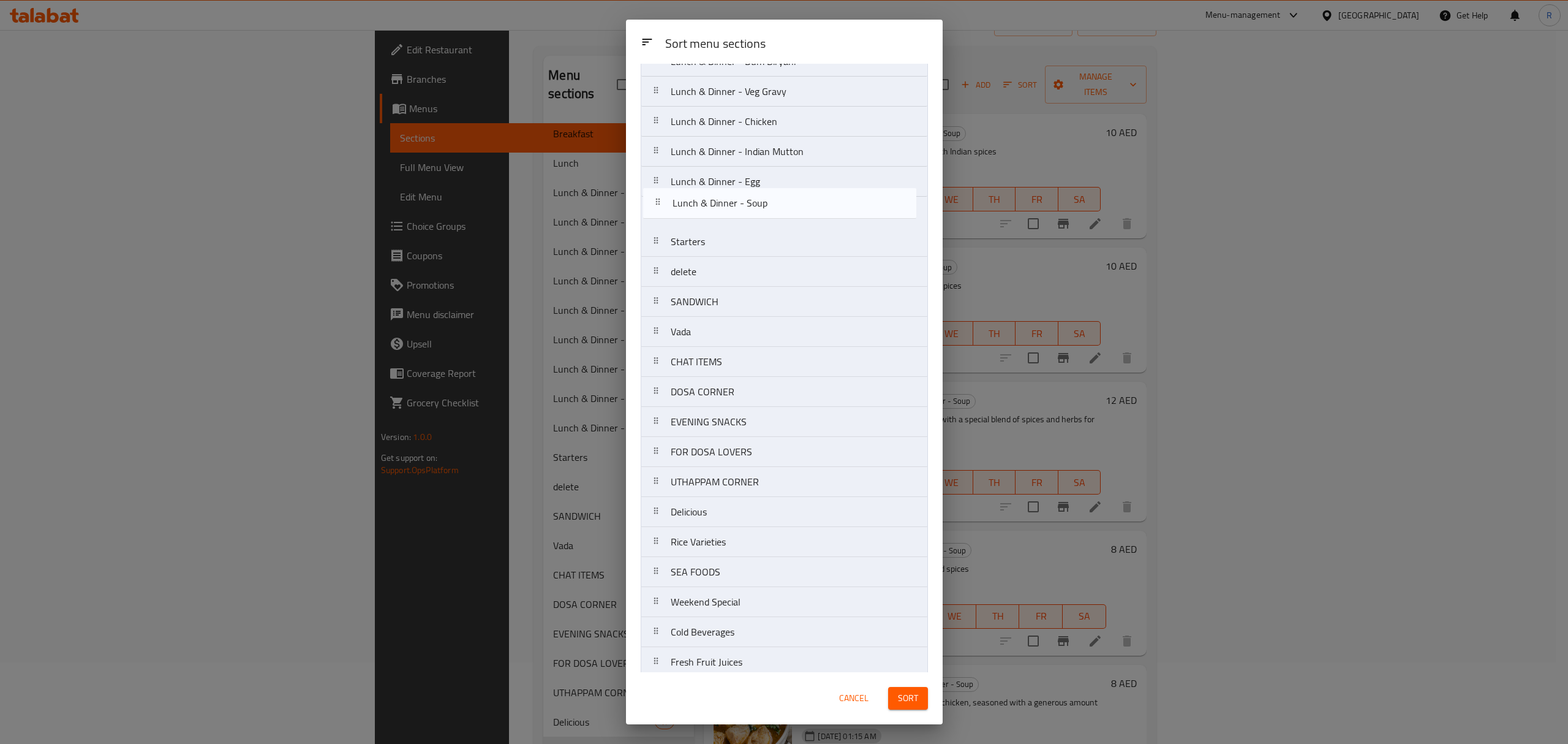
drag, startPoint x: 656, startPoint y: 506, endPoint x: 656, endPoint y: 203, distance: 303.0
click at [656, 203] on nav "Breakfast Lunch Lunch & Dinner - Chinese Chicken Lunch & Dinner - Chinese Veg L…" at bounding box center [784, 316] width 287 height 902
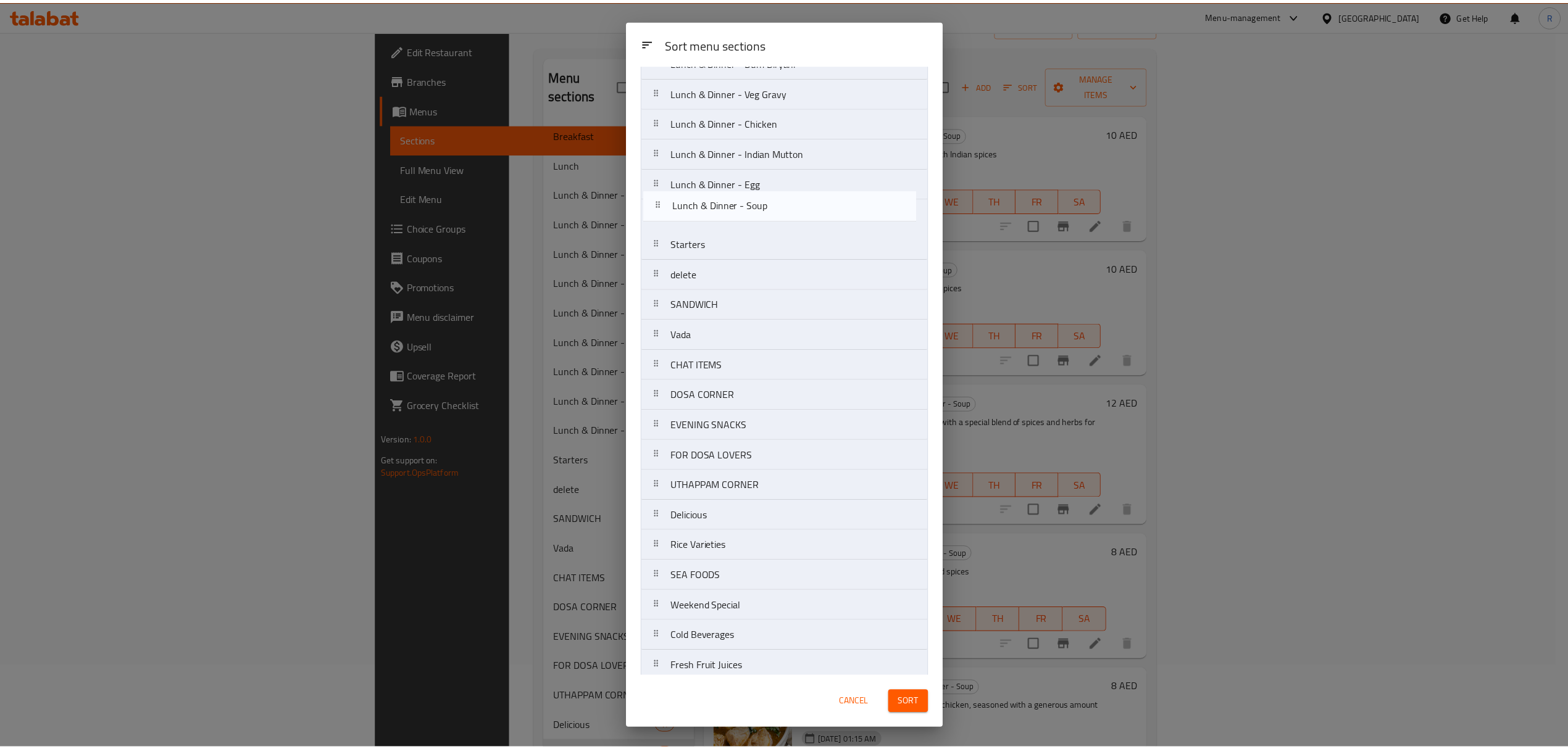
scroll to position [233, 0]
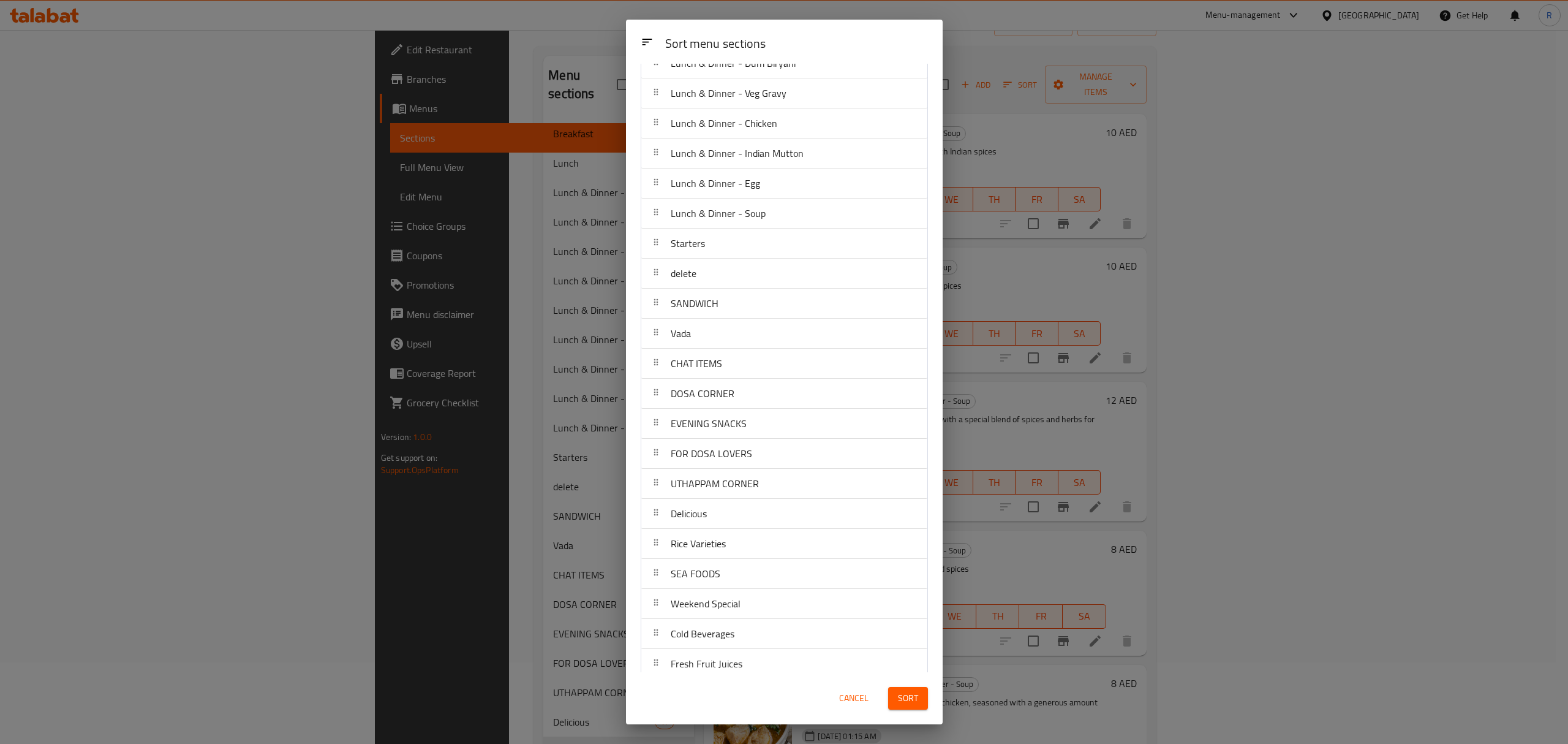
click at [917, 702] on span "Sort" at bounding box center [908, 698] width 21 height 15
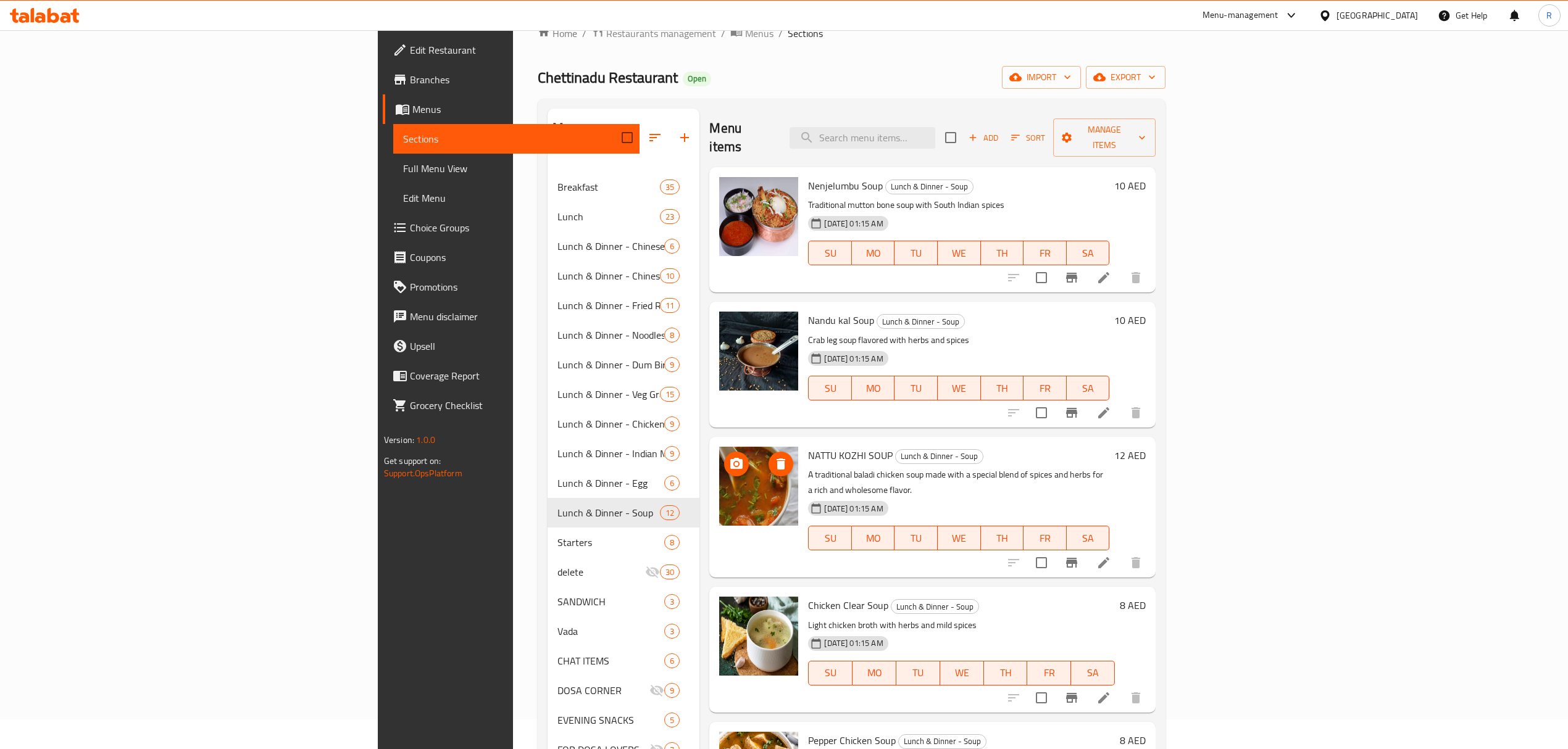
scroll to position [0, 0]
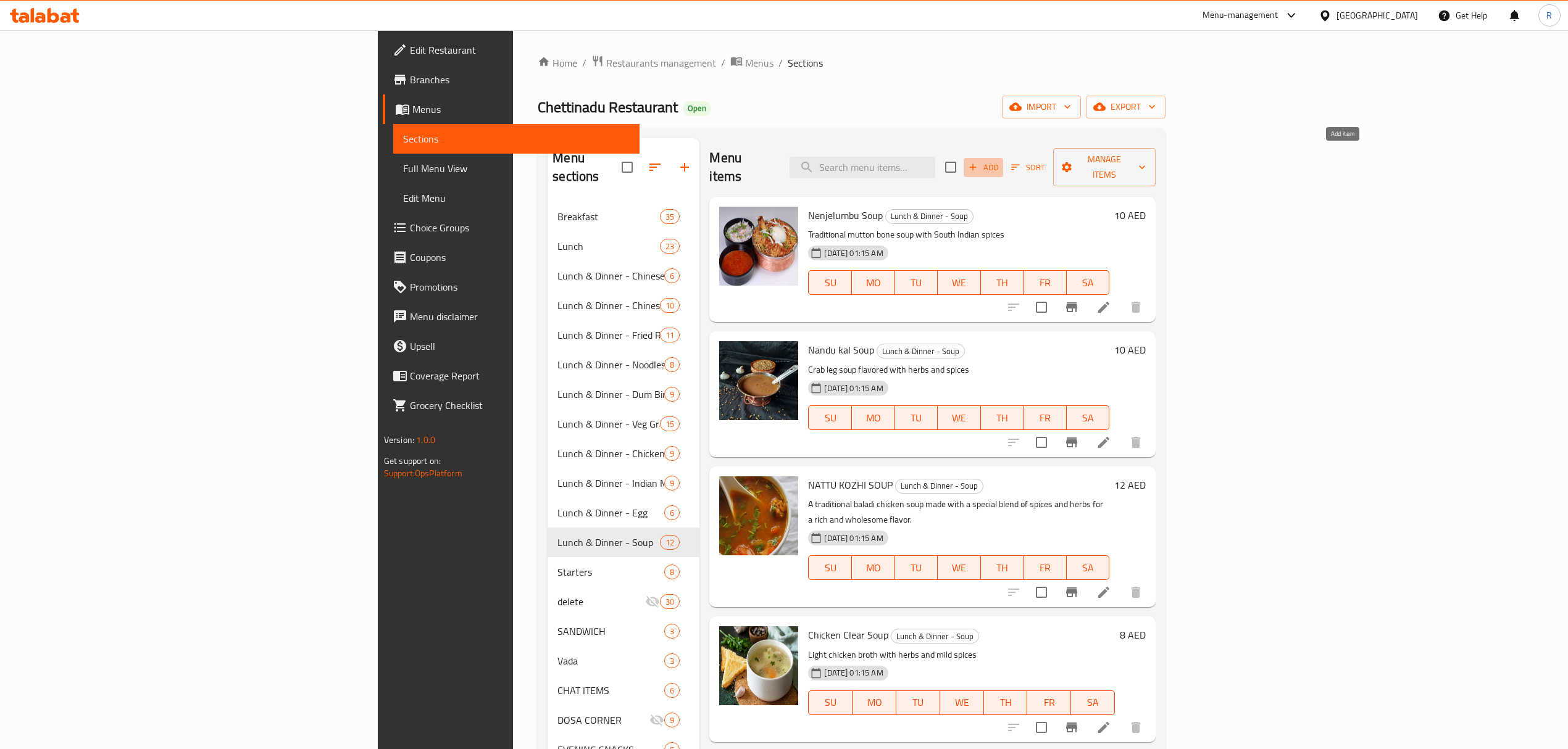
click at [1003, 161] on button "Add" at bounding box center [983, 167] width 39 height 19
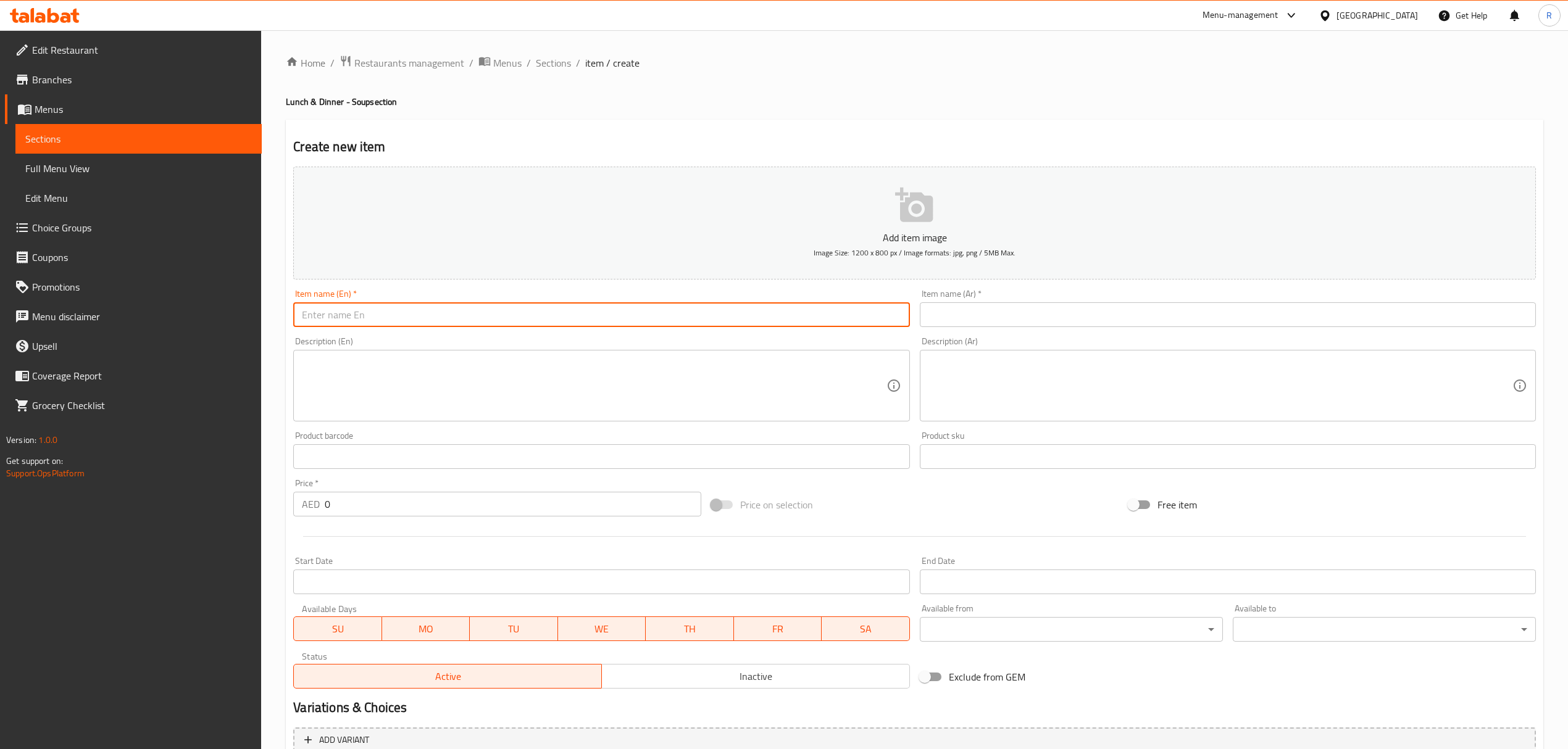
click at [509, 312] on input "text" at bounding box center [601, 315] width 616 height 25
paste input "CHETTINADU VEG SOUP"
click at [480, 319] on input "CHETTINADU VEG SOUP" at bounding box center [601, 315] width 616 height 25
click at [479, 320] on input "CHETTINADU VEG SOUP" at bounding box center [601, 315] width 616 height 25
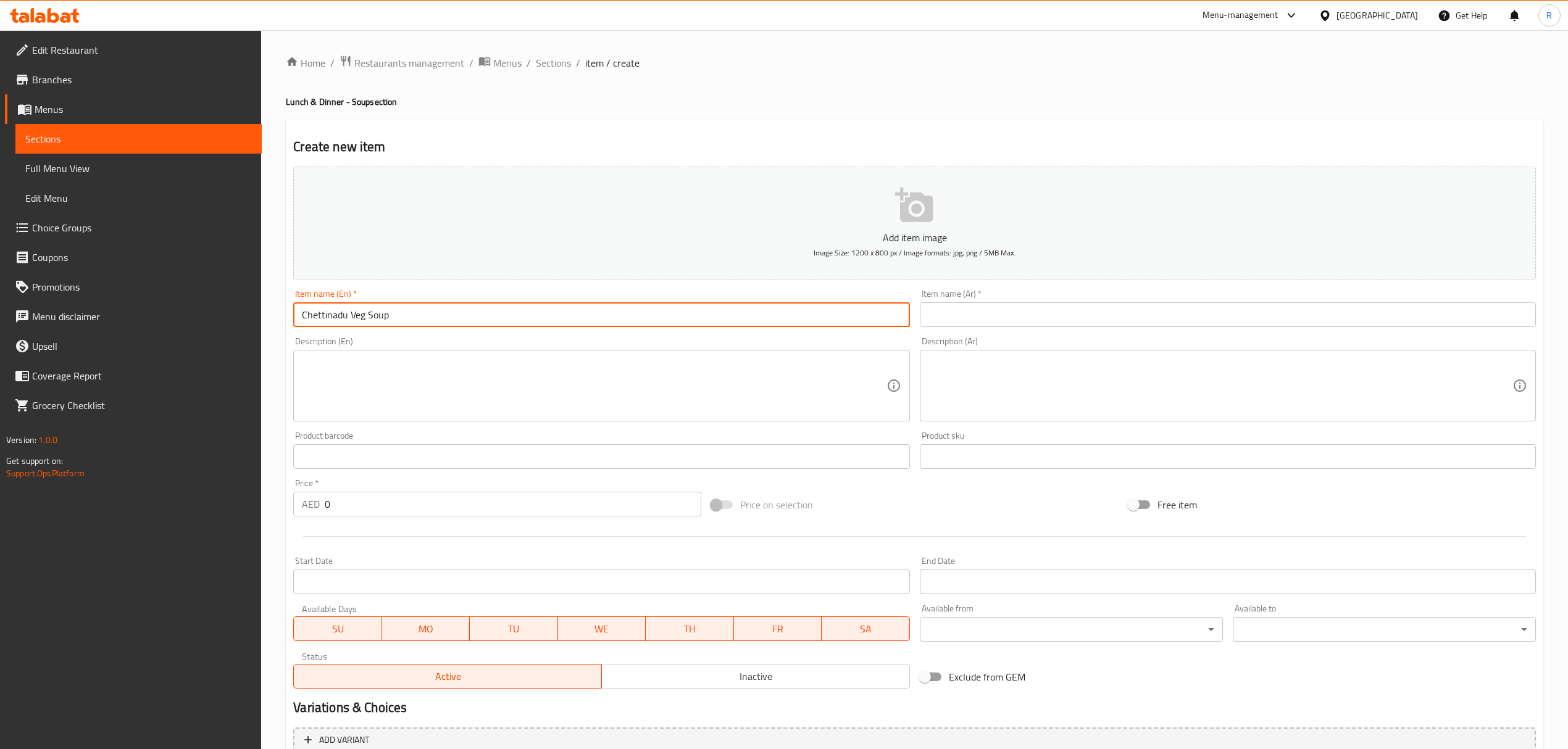
click at [482, 316] on input "Chettinadu Veg Soup" at bounding box center [601, 315] width 616 height 25
type input "Chettinadu Veg Soup"
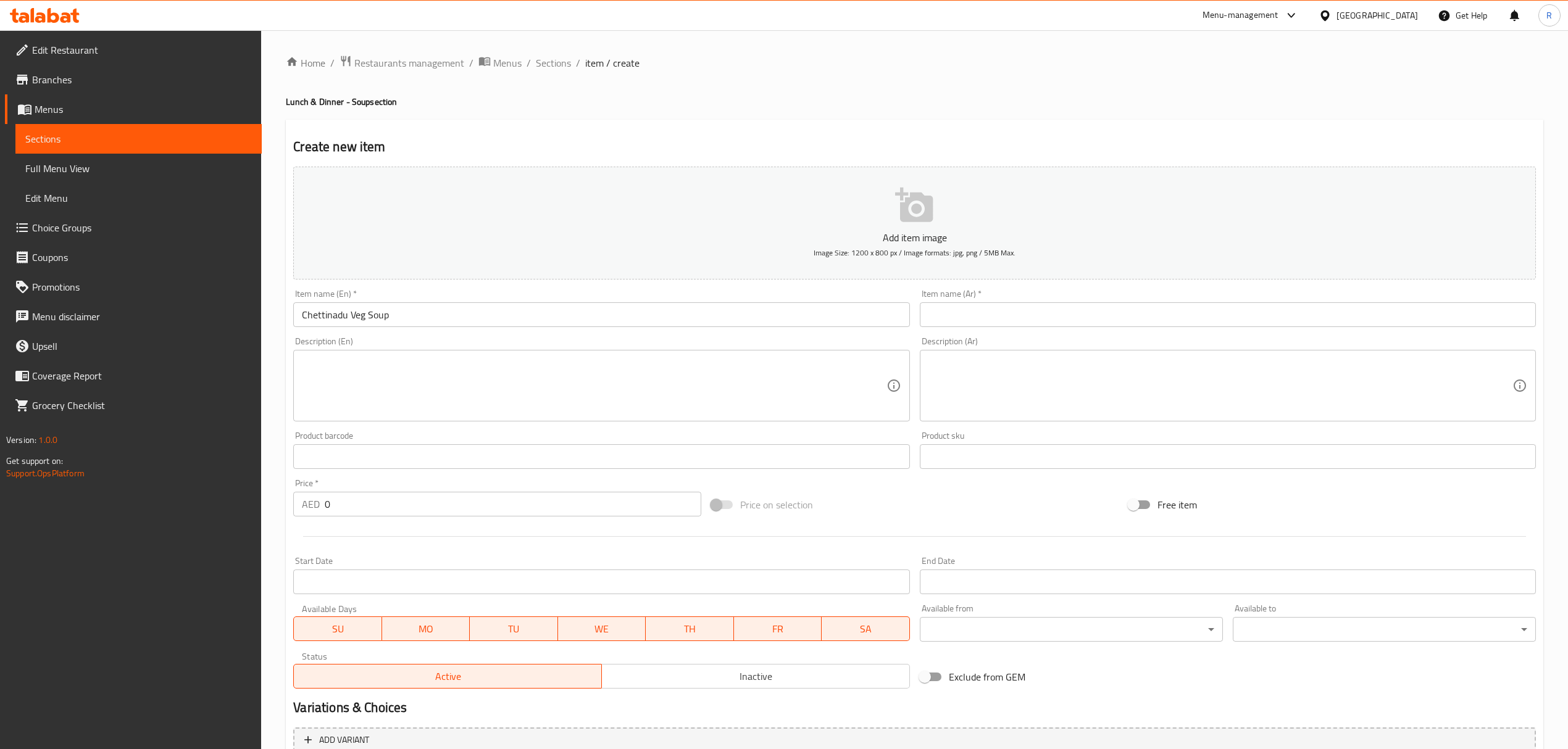
click at [1151, 336] on div "Description (Ar) Description (Ar)" at bounding box center [1227, 379] width 626 height 95
click at [1151, 323] on input "text" at bounding box center [1227, 315] width 616 height 25
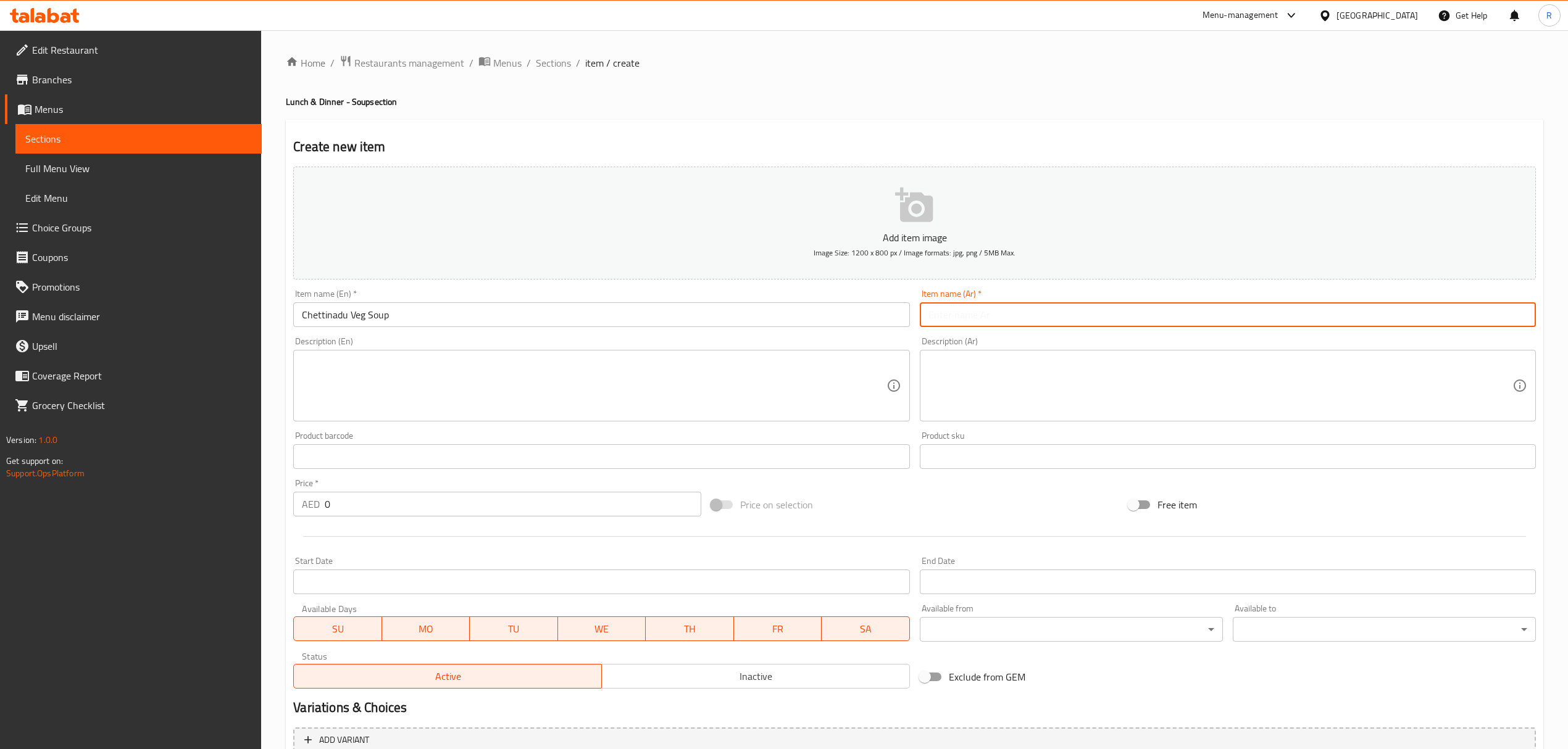
paste input "حساء الخضار تشيتينادو"
click at [335, 317] on input "Chettinadu Veg Soup" at bounding box center [601, 315] width 616 height 25
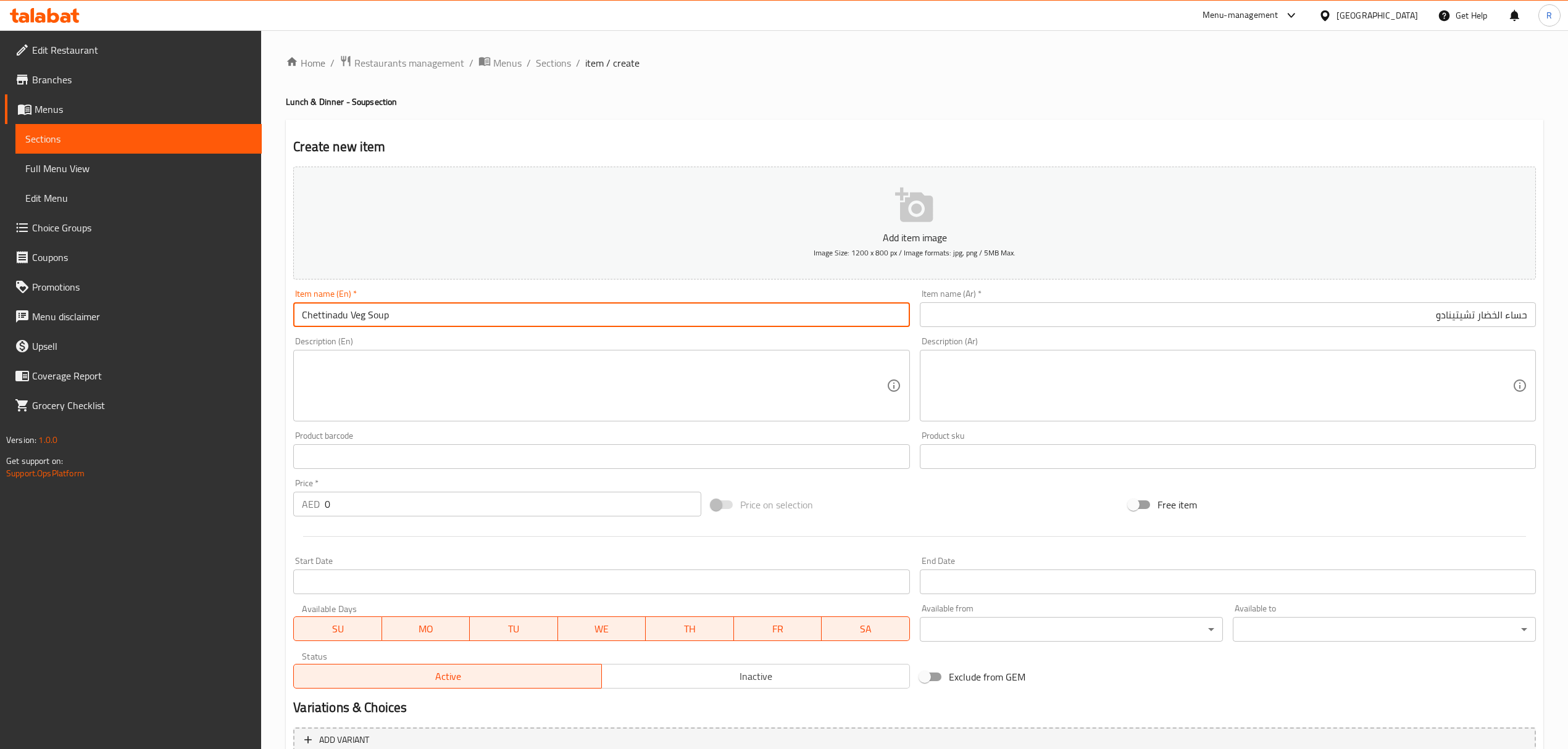
drag, startPoint x: 335, startPoint y: 317, endPoint x: 324, endPoint y: 317, distance: 11.0
click at [324, 317] on input "Chettinadu Veg Soup" at bounding box center [601, 315] width 616 height 25
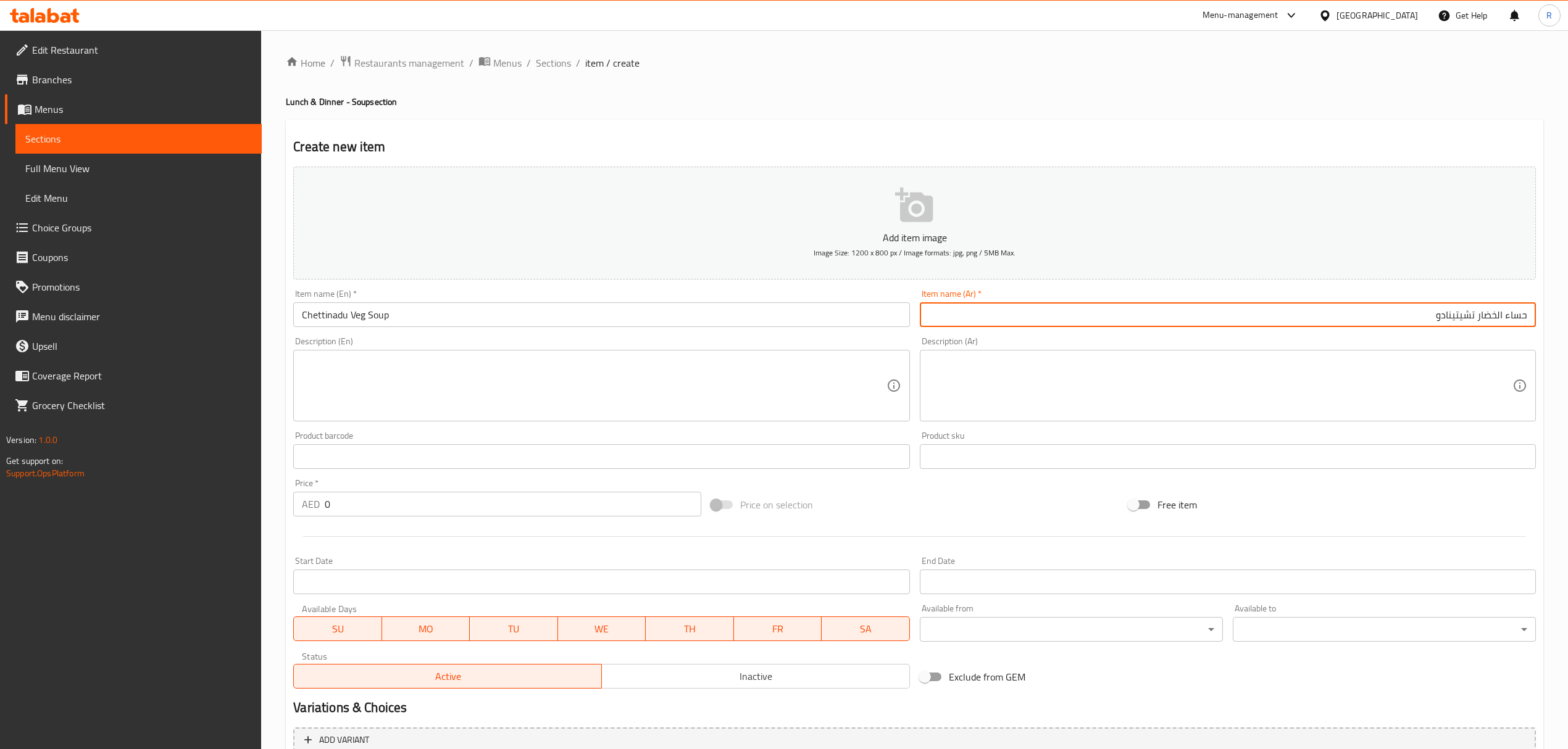
click at [1494, 319] on input "حساء الخضار تشيتينادو" at bounding box center [1227, 315] width 616 height 25
drag, startPoint x: 1494, startPoint y: 319, endPoint x: 1338, endPoint y: 327, distance: 156.2
click at [1433, 325] on input "حساء الخضار تشيتينادو" at bounding box center [1227, 315] width 616 height 25
paste input "text"
type input "حساء تشيتينادو خضروات"
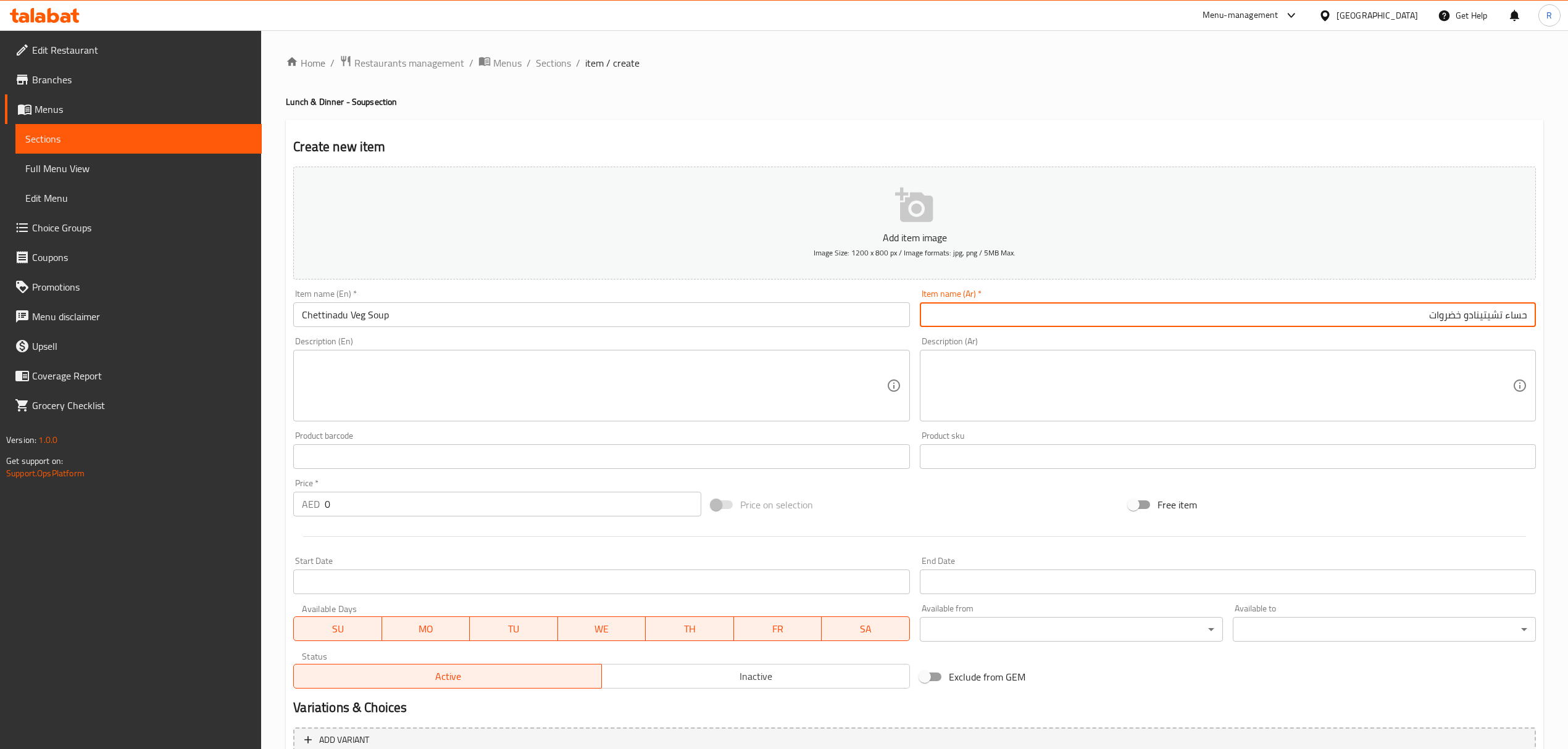
click at [481, 509] on input "0" at bounding box center [513, 504] width 376 height 25
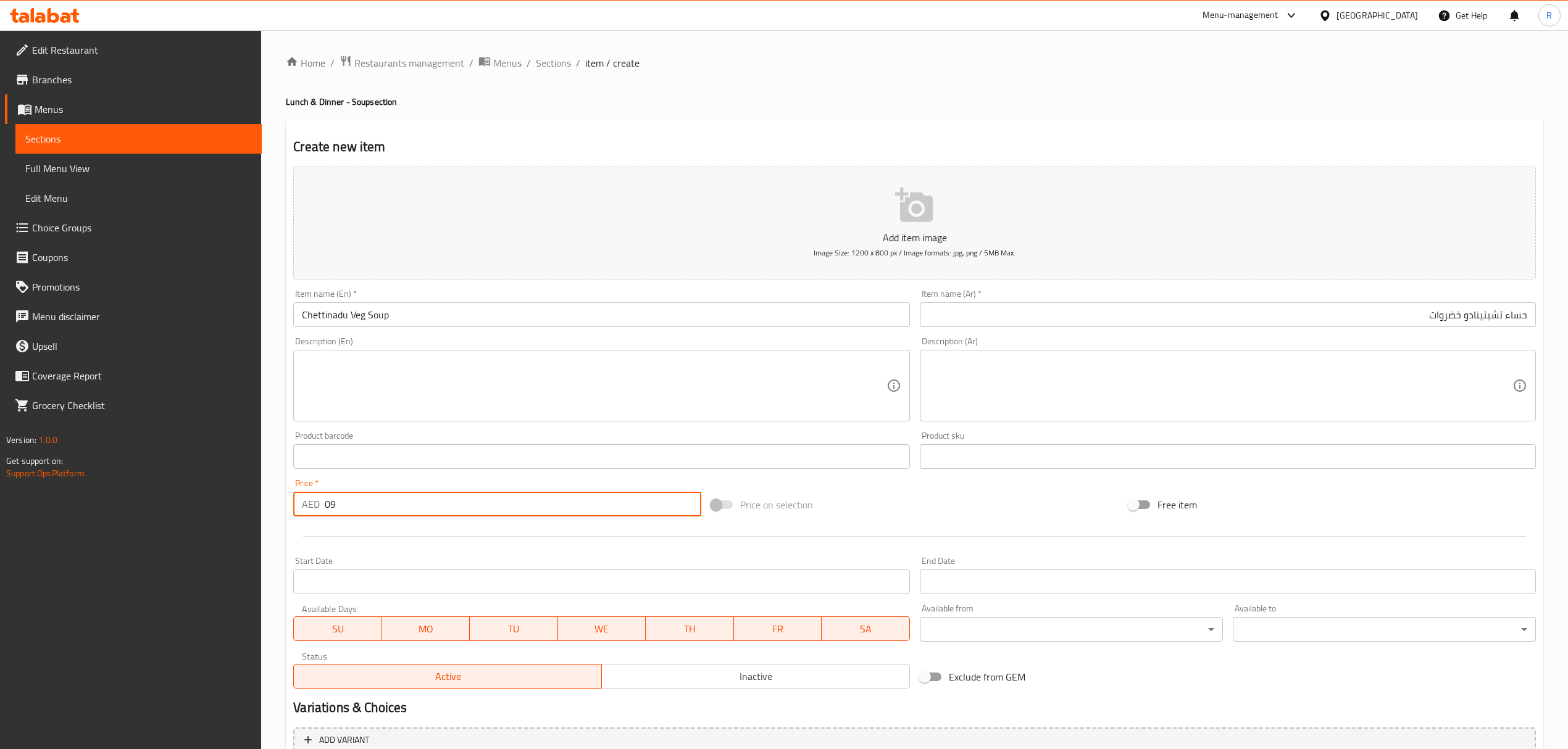
type input "09"
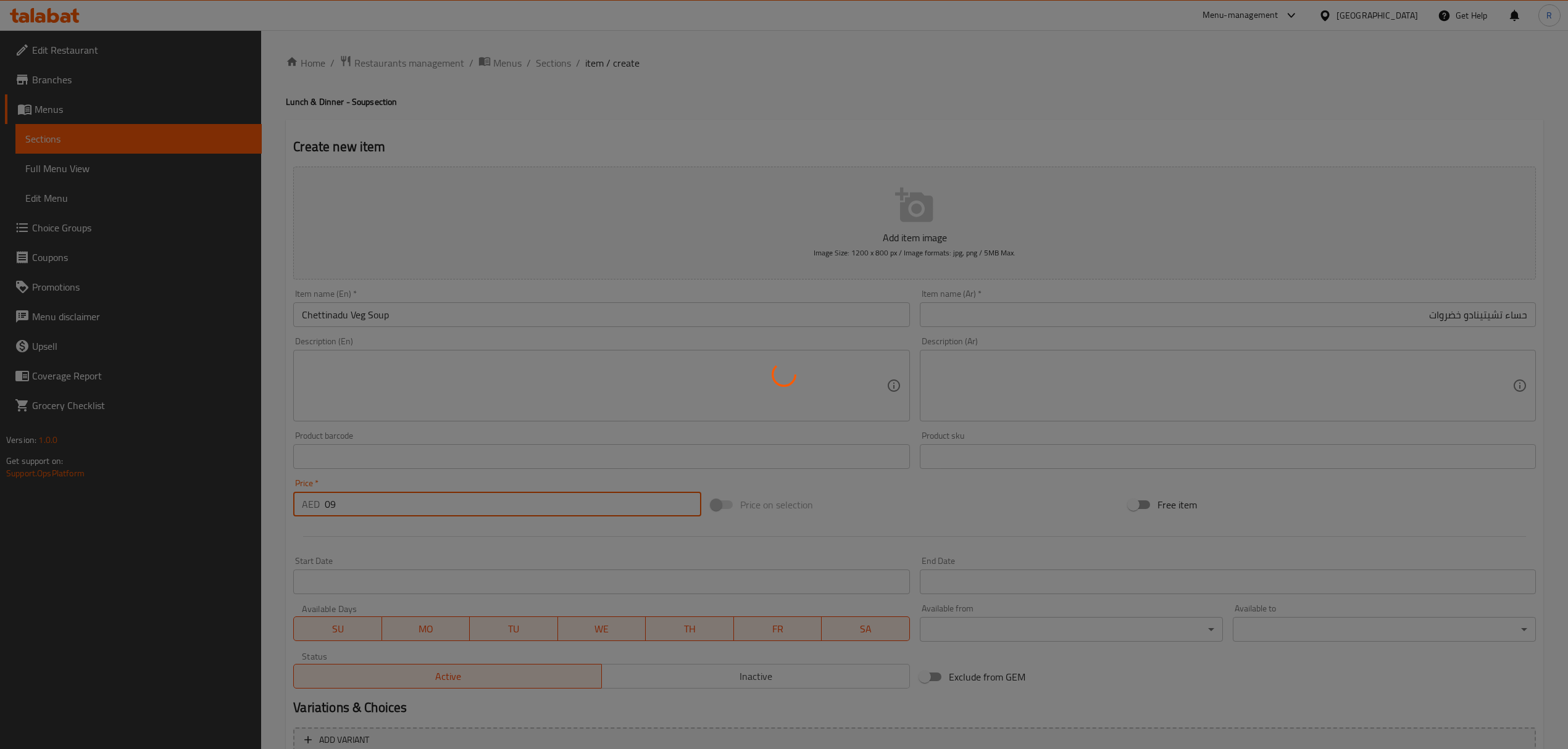
type input "0"
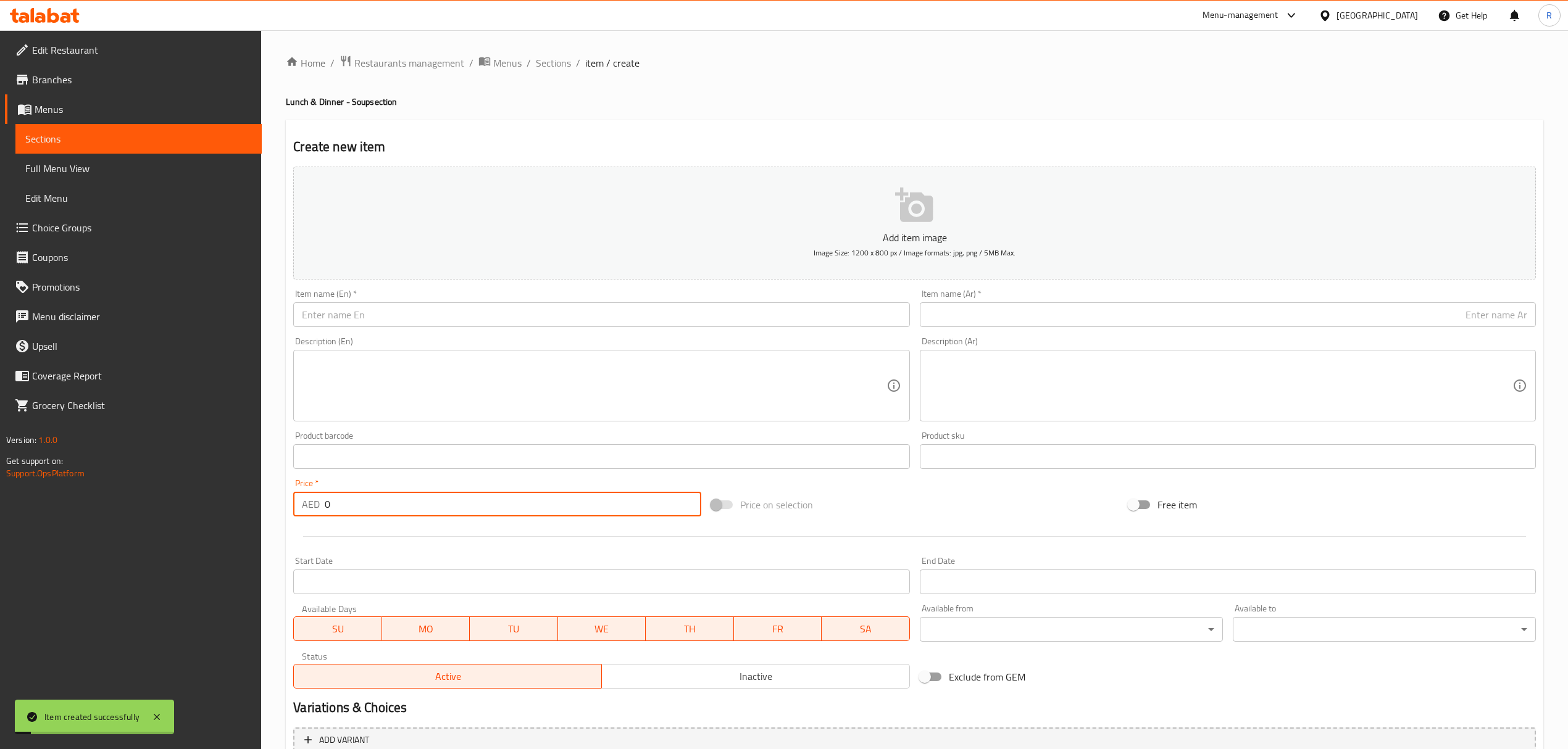
click at [543, 71] on span "Sections" at bounding box center [553, 63] width 35 height 15
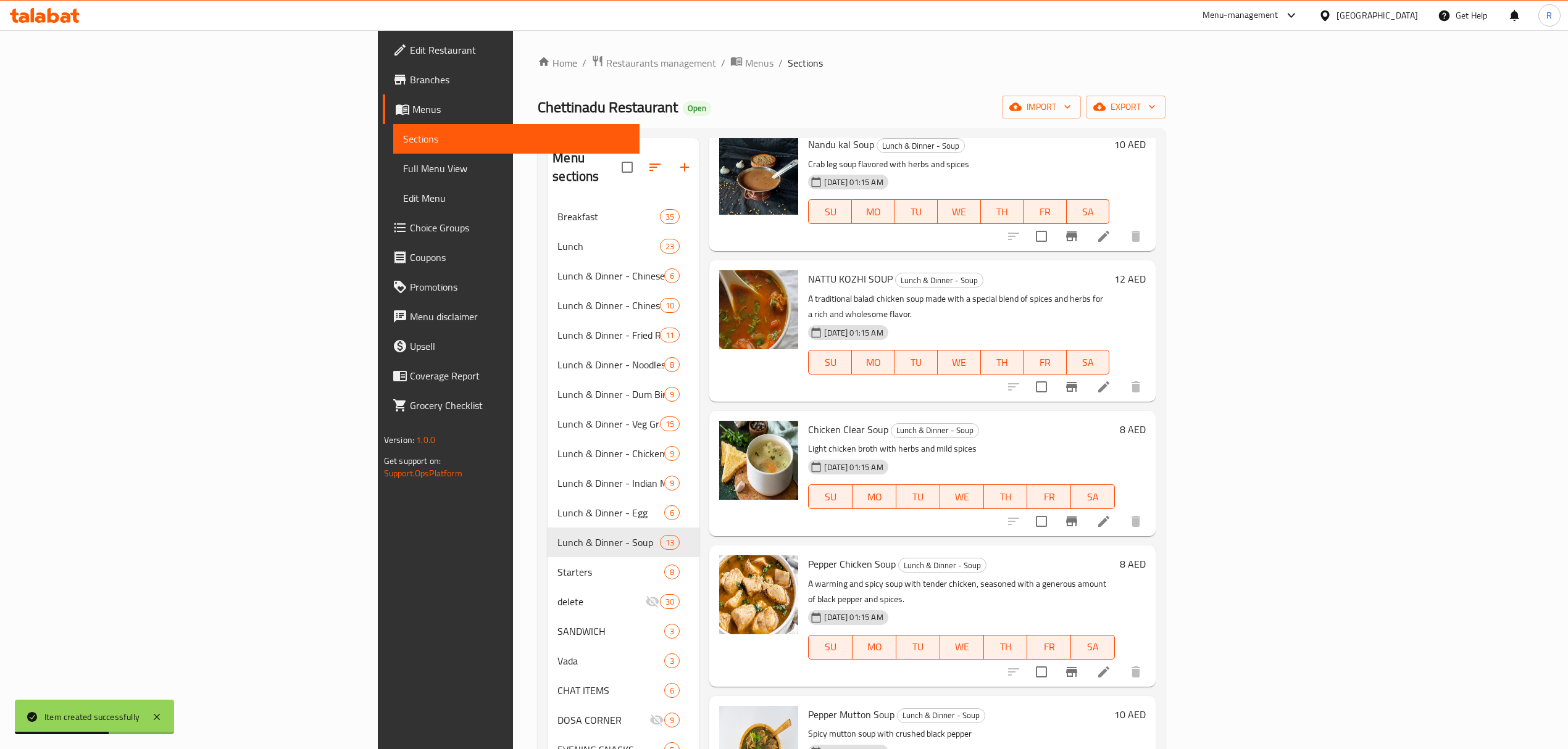
scroll to position [329, 0]
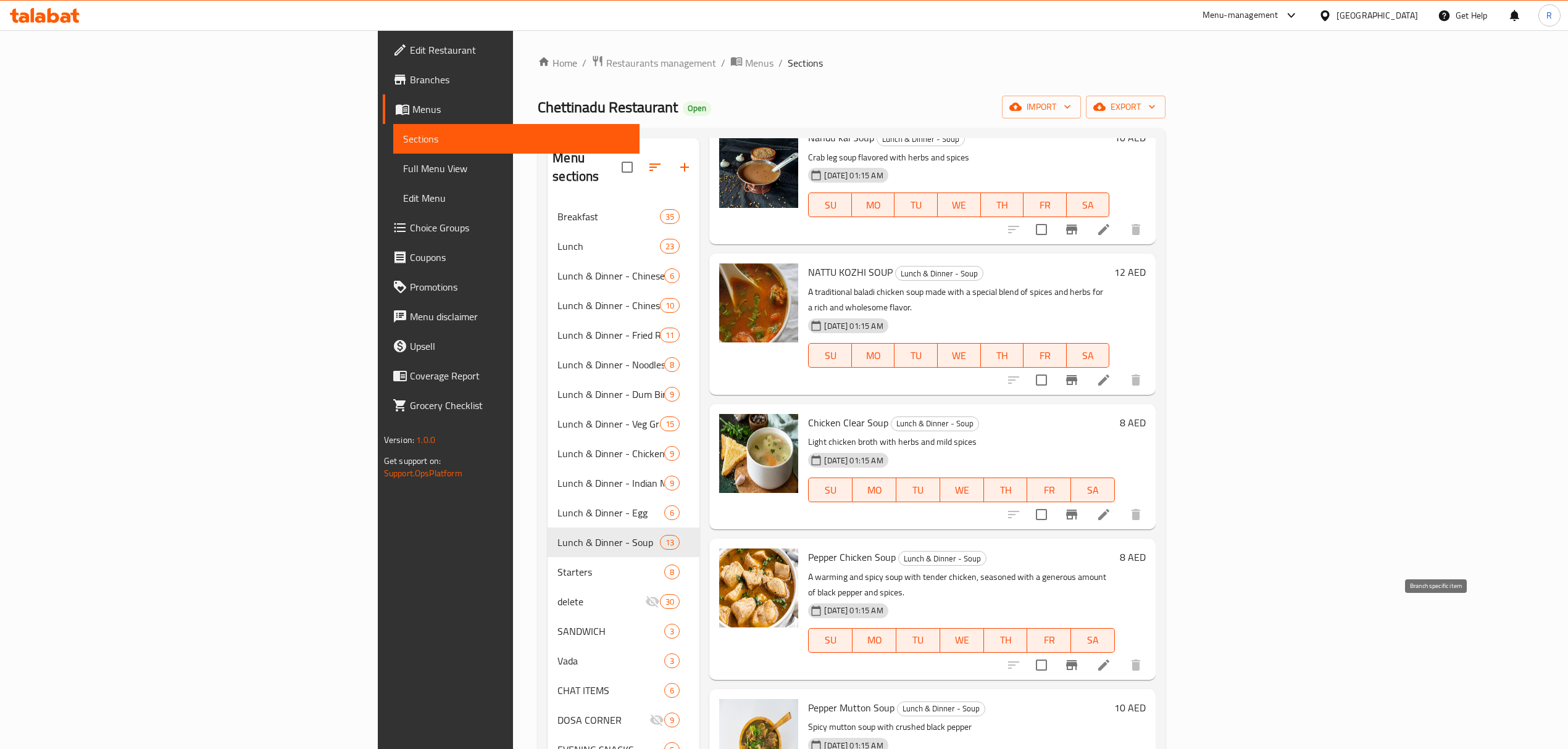
click at [1086, 650] on button "Branch-specific-item" at bounding box center [1071, 665] width 29 height 29
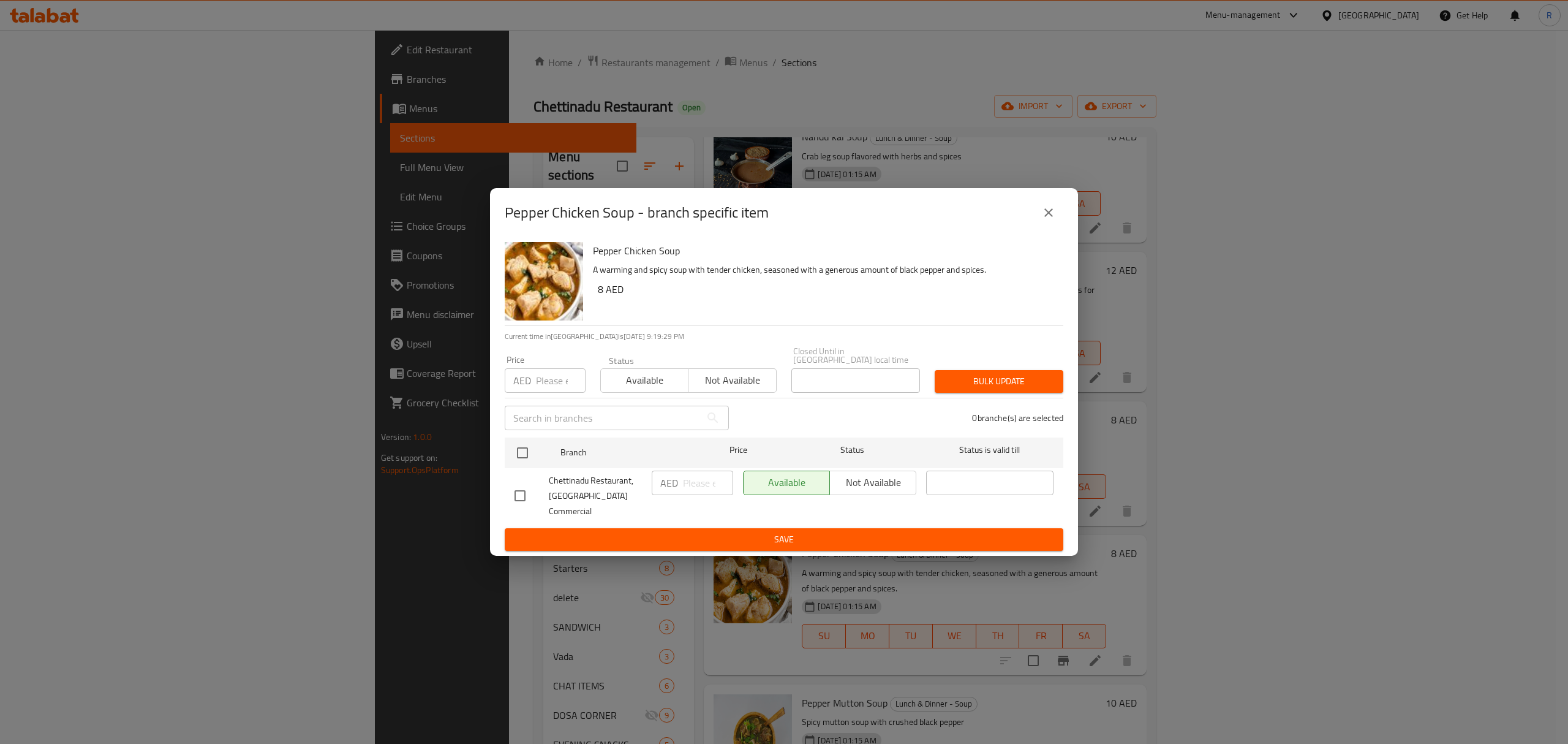
click at [525, 496] on input "checkbox" at bounding box center [520, 496] width 26 height 26
checkbox input "true"
click at [699, 483] on input "number" at bounding box center [708, 483] width 50 height 24
type input "10"
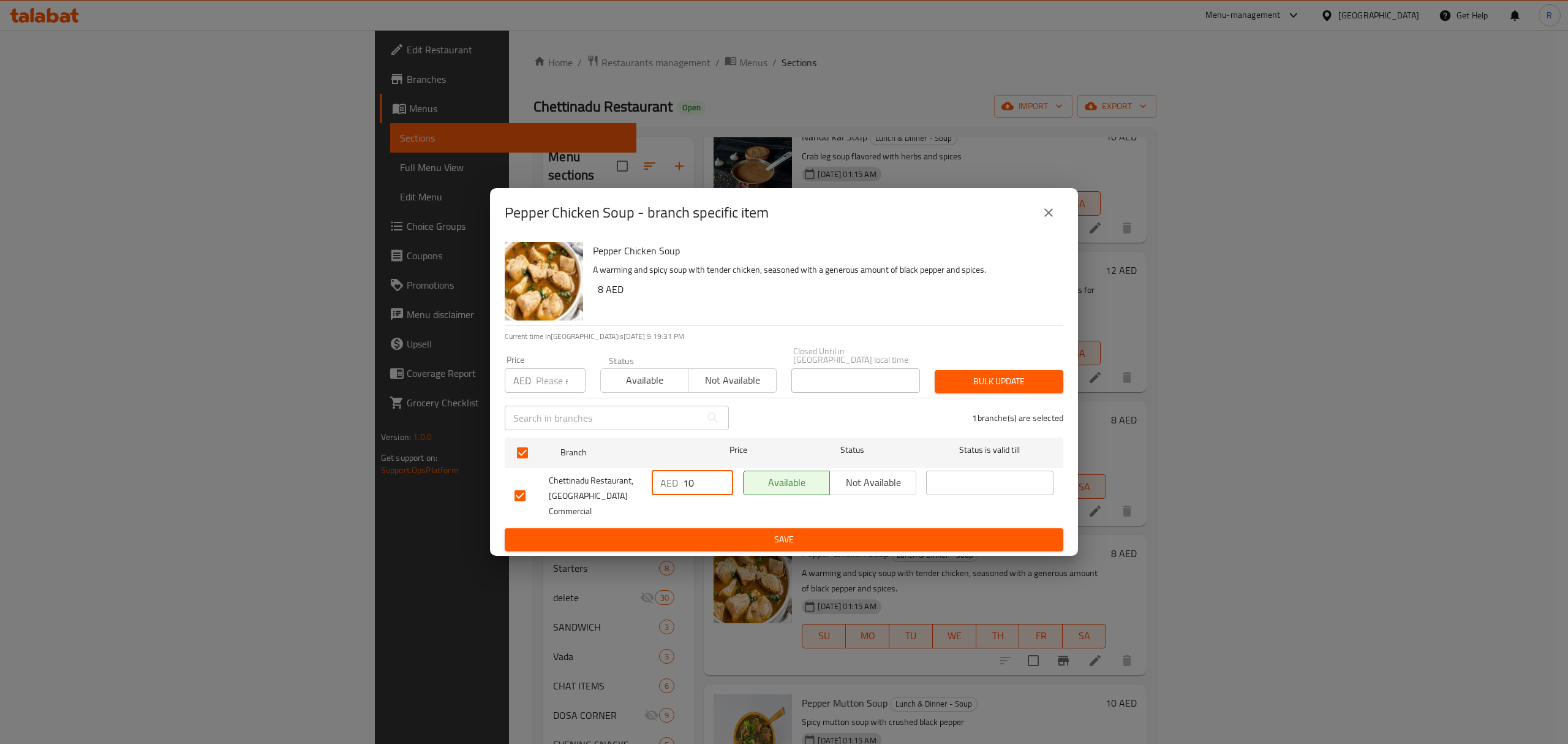
click at [736, 534] on span "Save" at bounding box center [784, 539] width 539 height 15
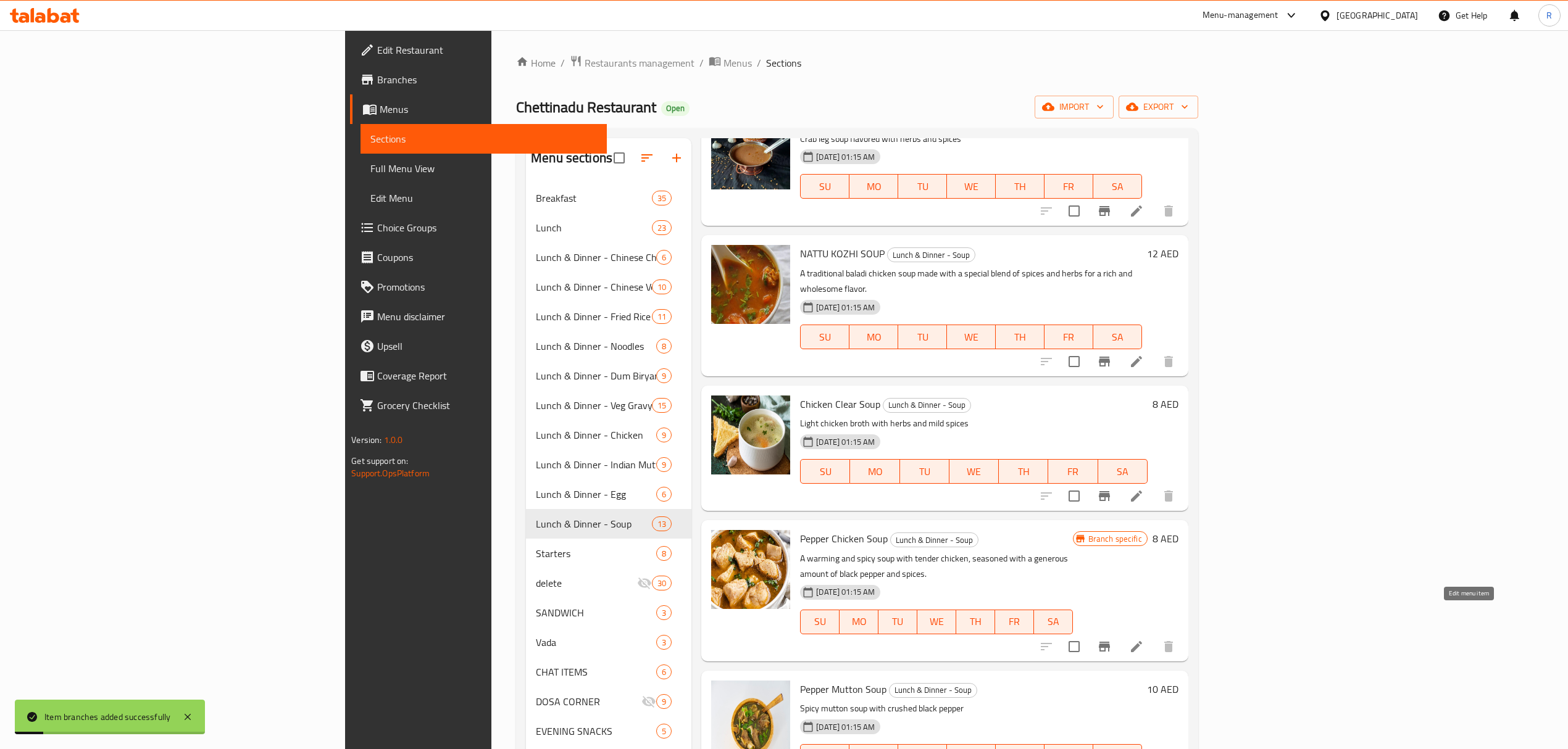
click at [1144, 639] on icon at bounding box center [1136, 646] width 15 height 15
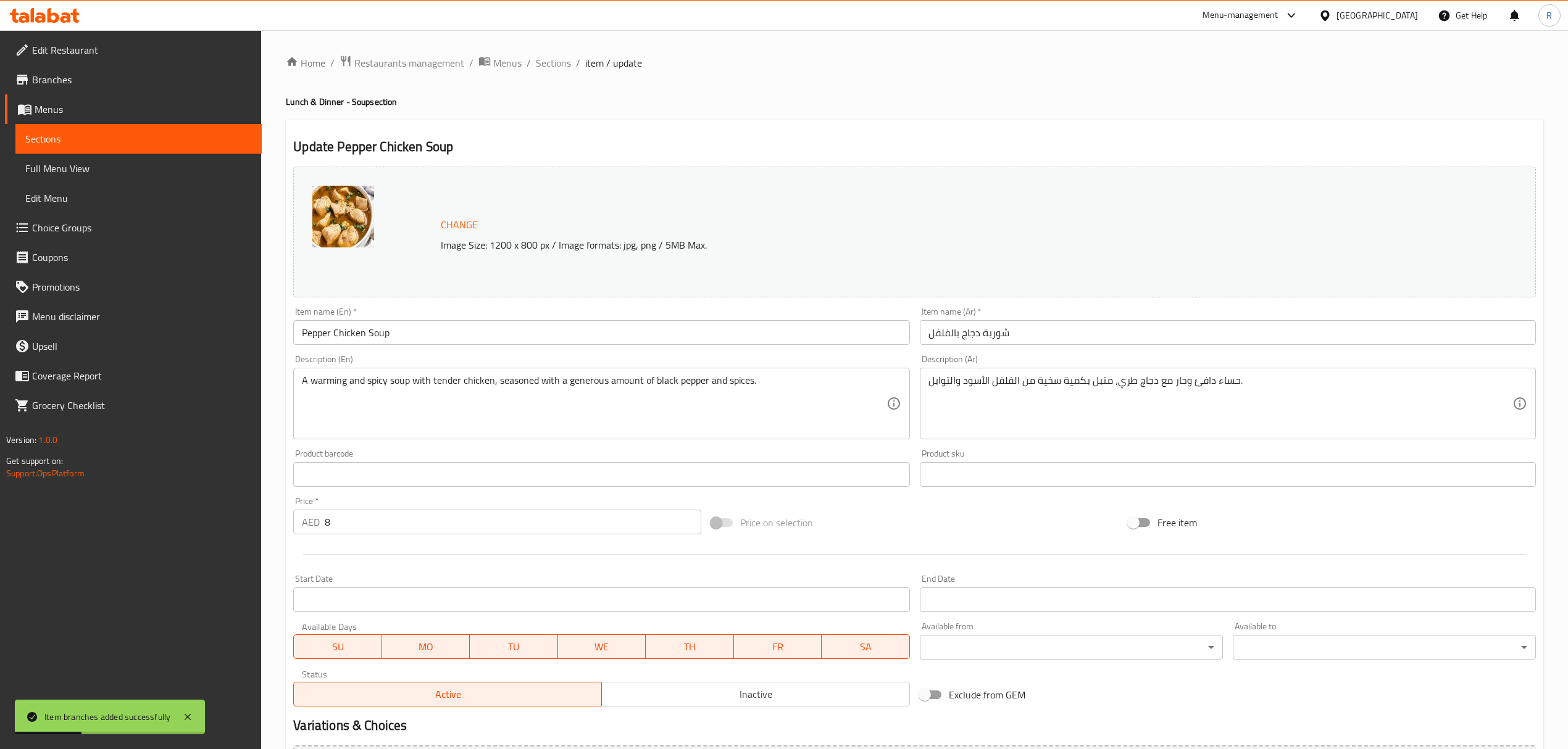
click at [323, 338] on input "Pepper Chicken Soup" at bounding box center [601, 332] width 616 height 25
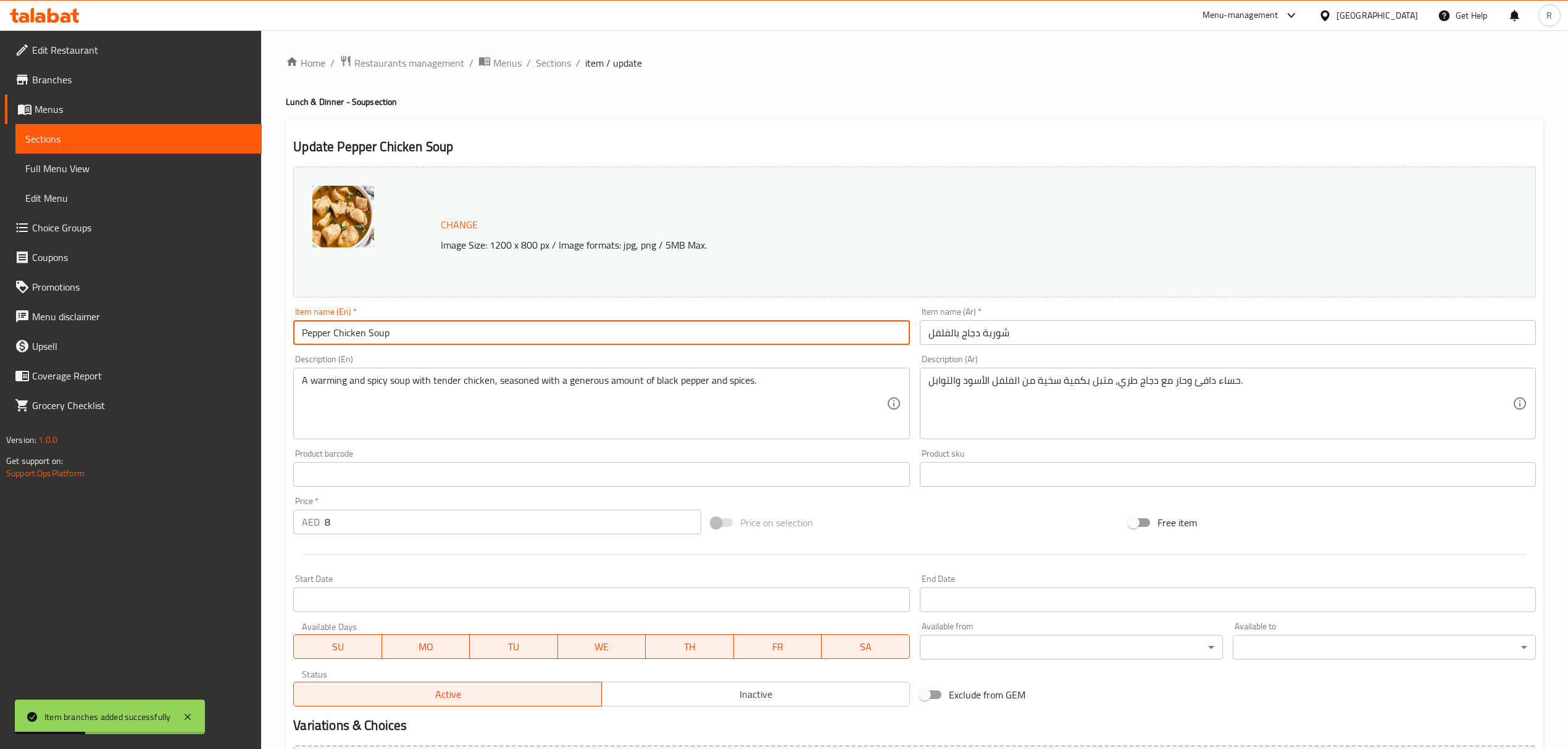
click at [323, 338] on input "Pepper Chicken Soup" at bounding box center [601, 332] width 616 height 25
click at [349, 334] on input "Chicken Soup" at bounding box center [601, 332] width 616 height 25
click at [344, 332] on input "Chicken Soup" at bounding box center [601, 332] width 616 height 25
click at [343, 334] on input "Chicken Soup" at bounding box center [601, 332] width 616 height 25
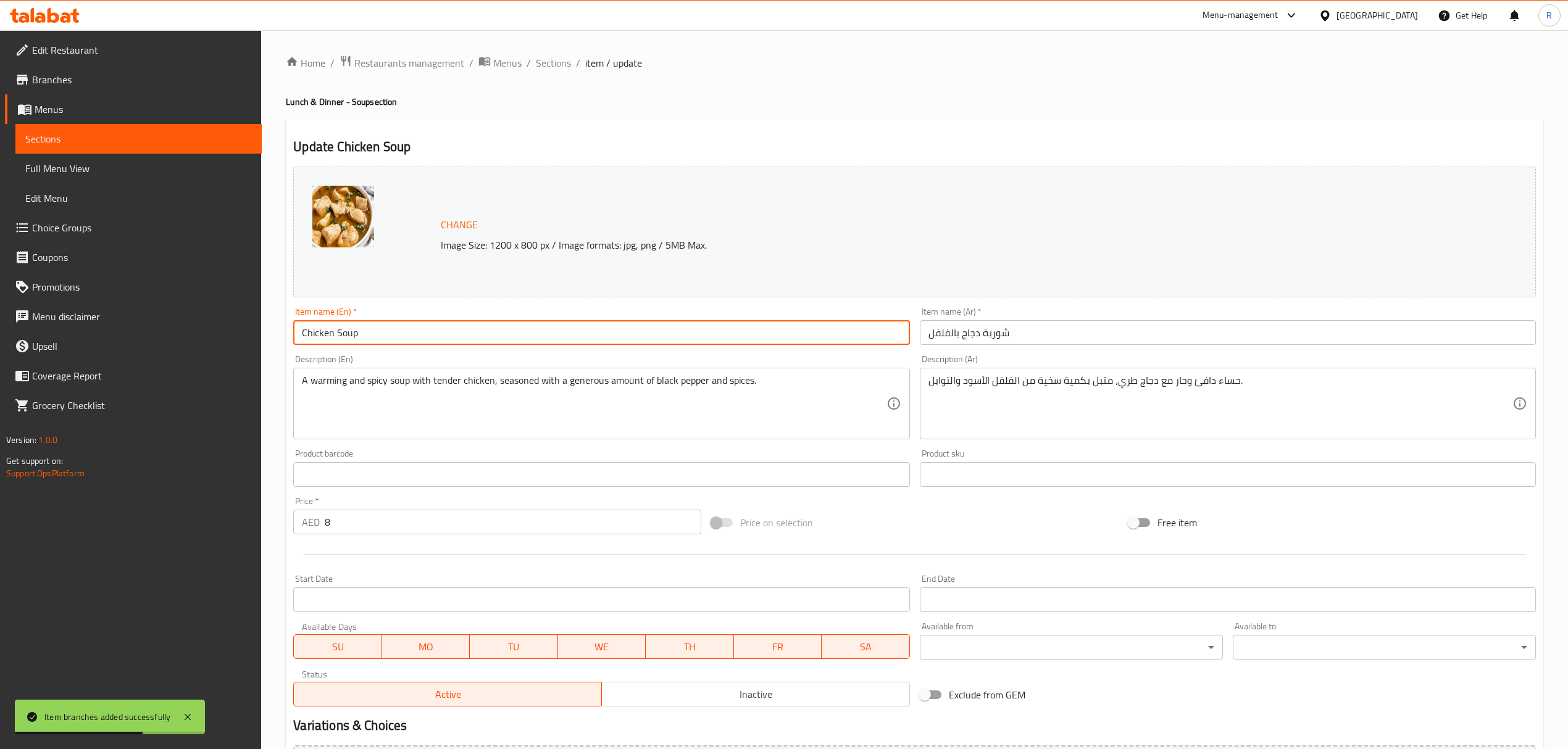
paste input "CHICK PEPPER SOUP"
click at [349, 337] on input "Chicken CHICK PEPPER SOUP" at bounding box center [601, 332] width 616 height 25
click at [415, 323] on input "Chicken PEPPER SOUP" at bounding box center [601, 332] width 616 height 25
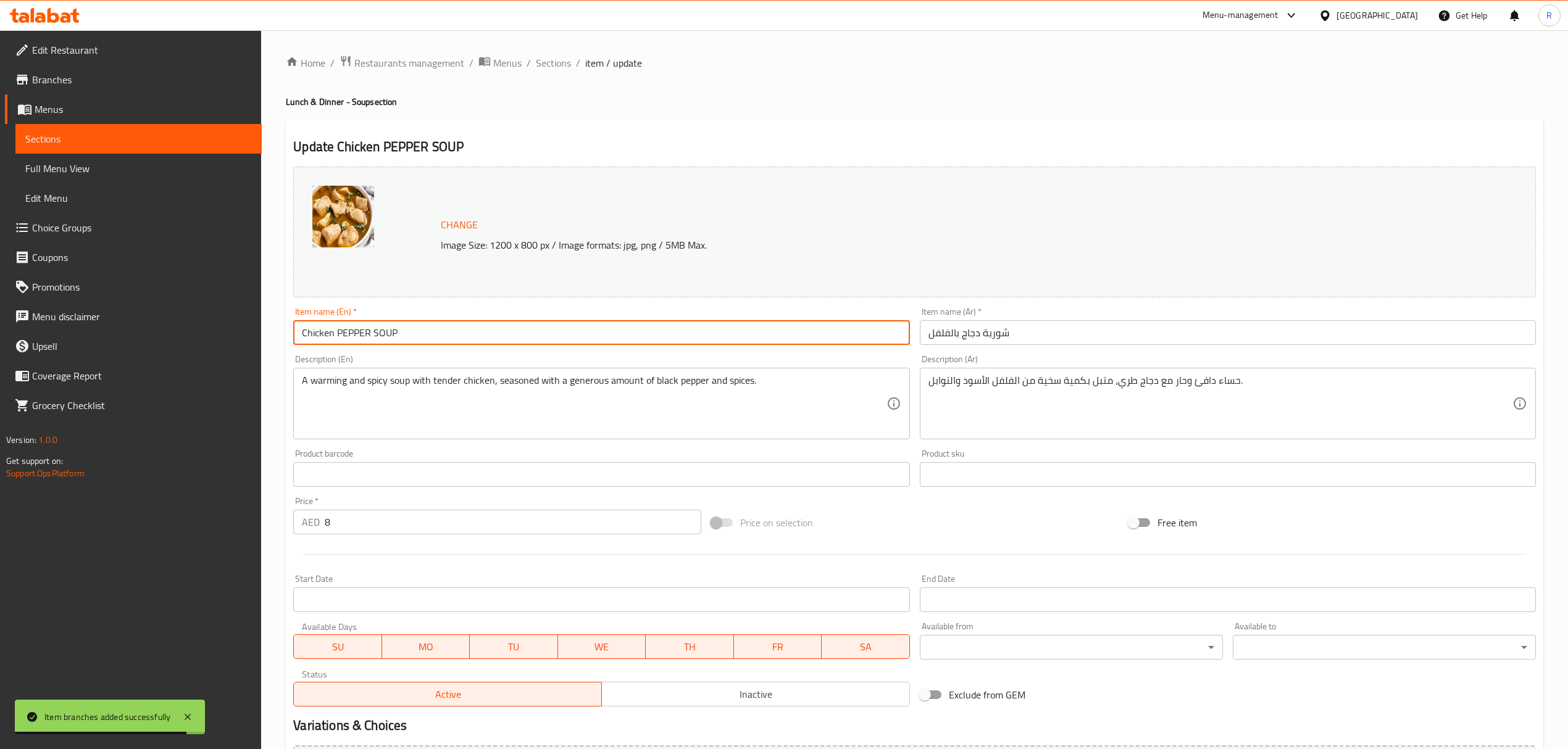
click at [415, 323] on input "Chicken PEPPER SOUP" at bounding box center [601, 332] width 616 height 25
type input "Chicken Pepper Soup"
click at [1020, 329] on input "شوربة دجاج بالفلفل" at bounding box center [1227, 332] width 616 height 25
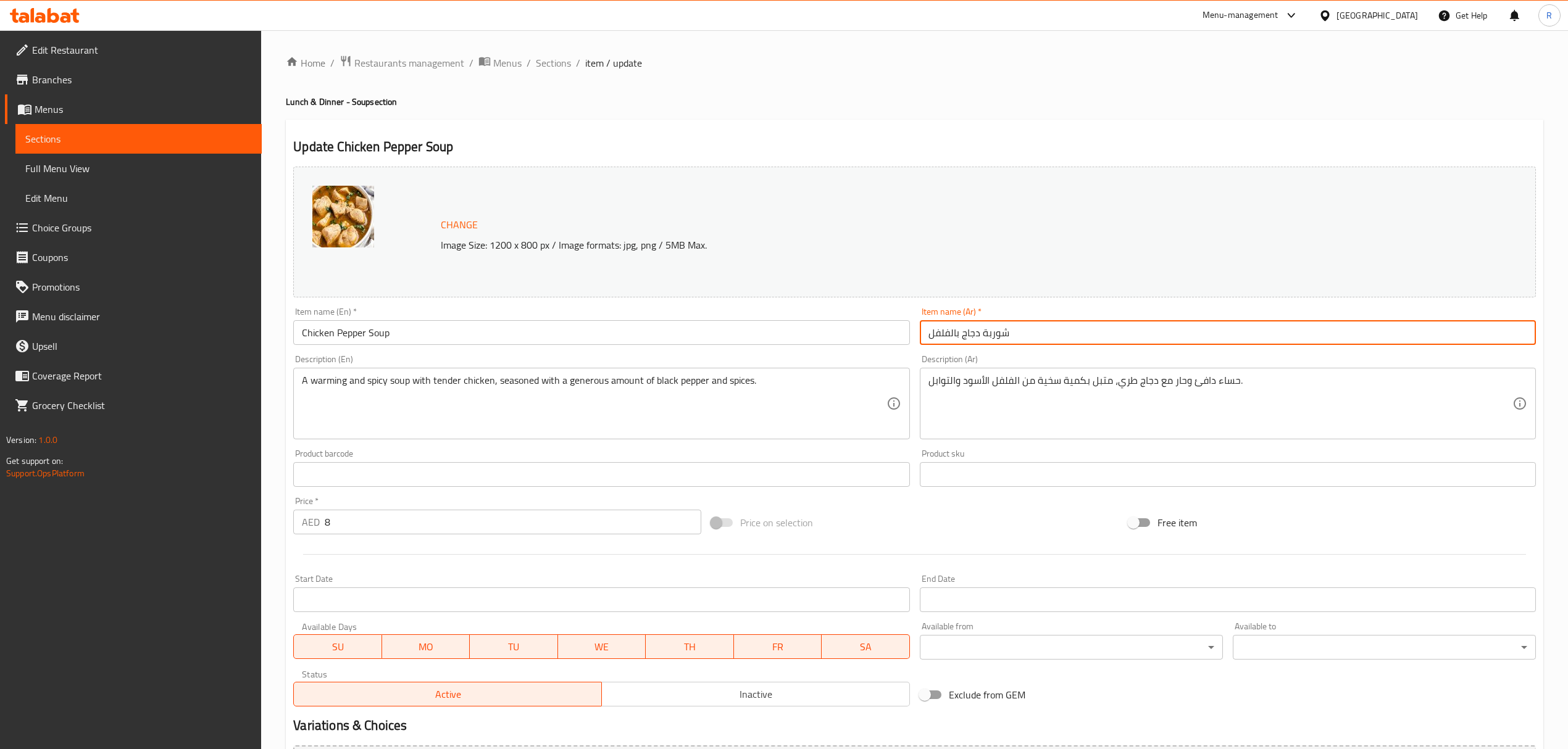
click at [551, 62] on span "Sections" at bounding box center [553, 63] width 35 height 15
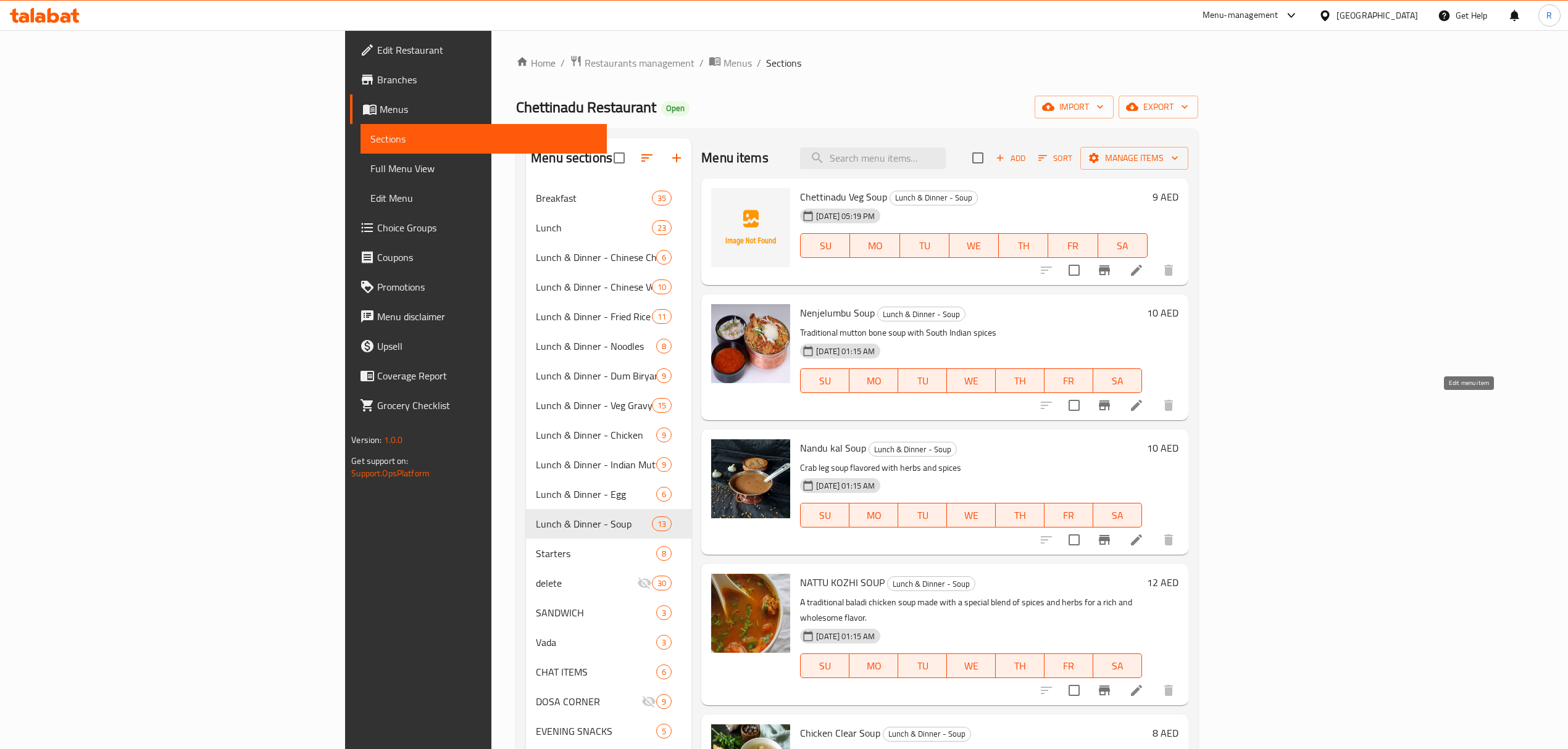
click at [1142, 404] on icon at bounding box center [1136, 405] width 11 height 11
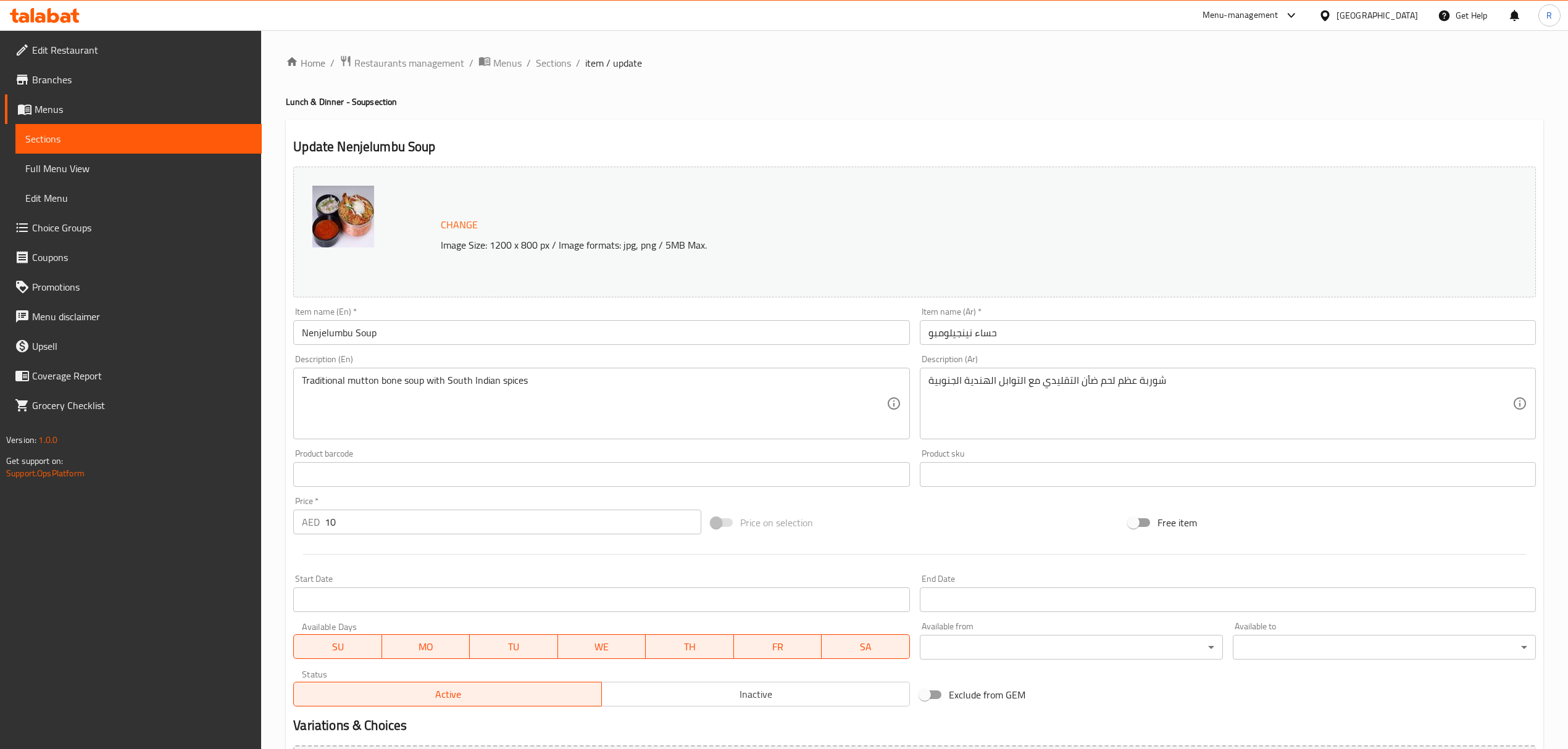
click at [549, 329] on input "Nenjelumbu Soup" at bounding box center [601, 332] width 616 height 25
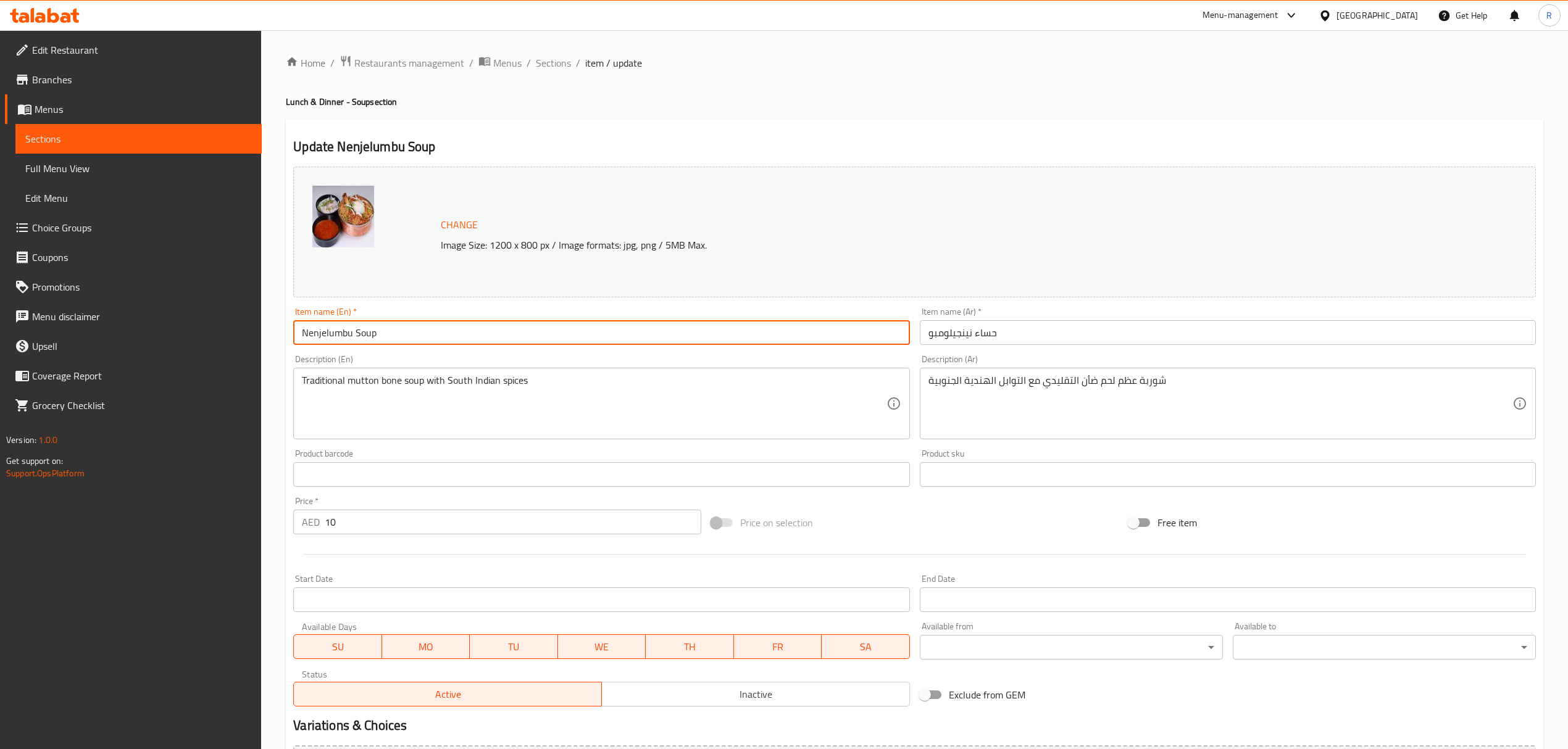
click at [549, 329] on input "Nenjelumbu Soup" at bounding box center [601, 332] width 616 height 25
paste input "MUTTON NENJELUMPU"
click at [411, 329] on input "MUTTON NENJELUMPU" at bounding box center [601, 332] width 616 height 25
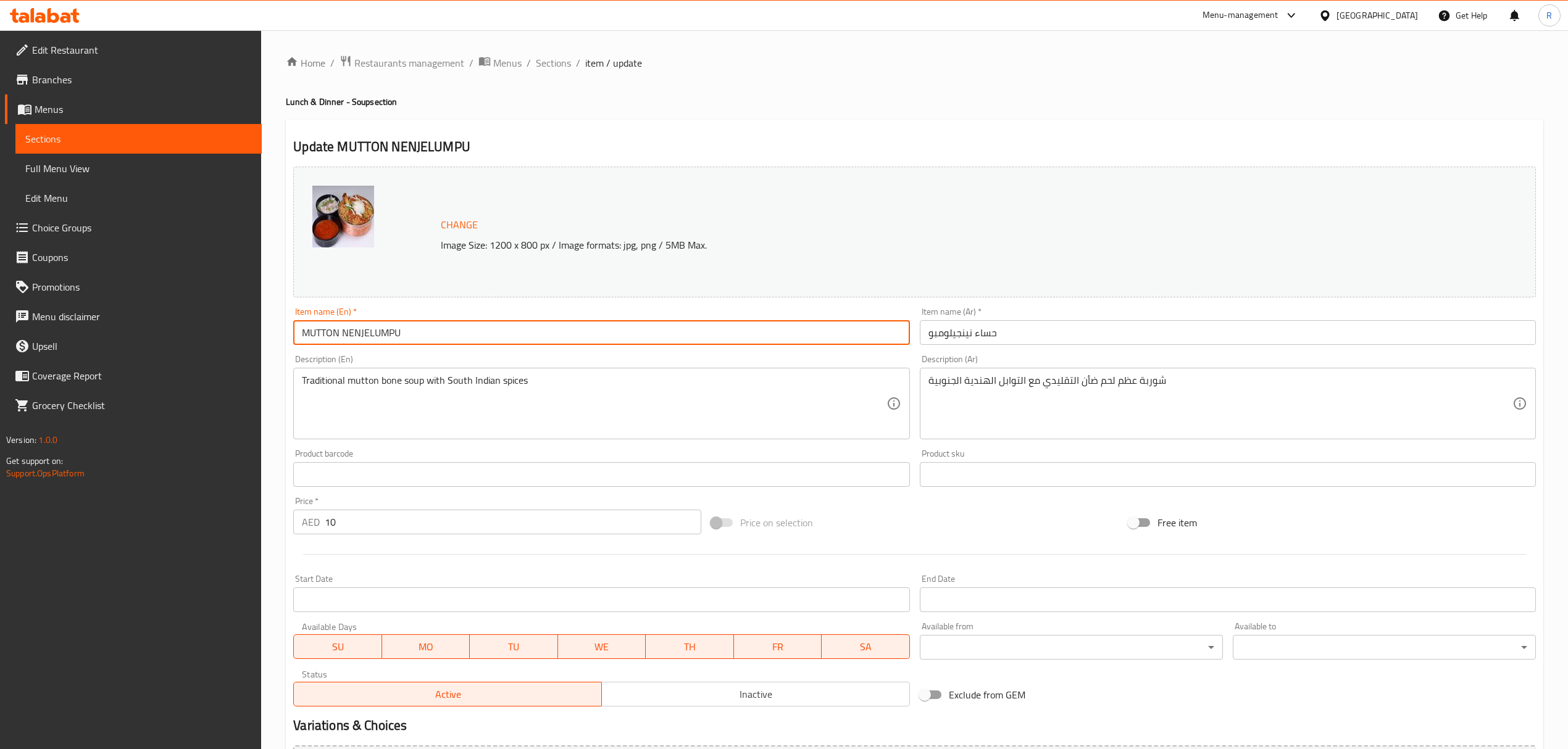
click at [410, 329] on input "MUTTON NENJELUMPU" at bounding box center [601, 332] width 616 height 25
type input "Mutton Nenjelumpu"
click at [1039, 327] on input "حساء نينجيلومبو" at bounding box center [1227, 332] width 616 height 25
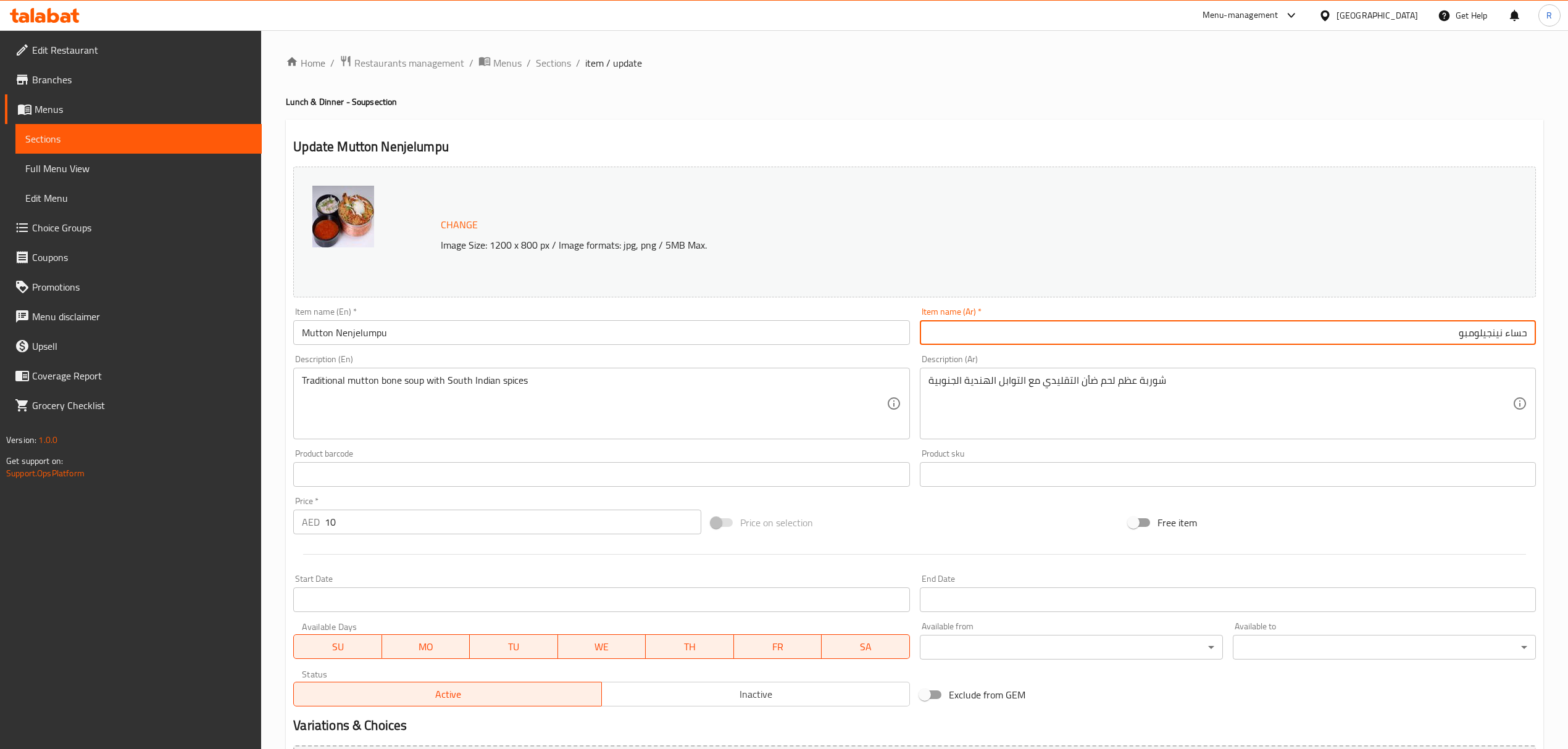
click at [1517, 342] on input "حساء نينجيلومبو" at bounding box center [1227, 332] width 616 height 25
click at [1517, 343] on input "حساء نينجيلومبو" at bounding box center [1227, 332] width 616 height 25
click at [1447, 329] on input "نينجيلومبو" at bounding box center [1227, 332] width 616 height 25
type input "نينجيلومبو لحم ضأن"
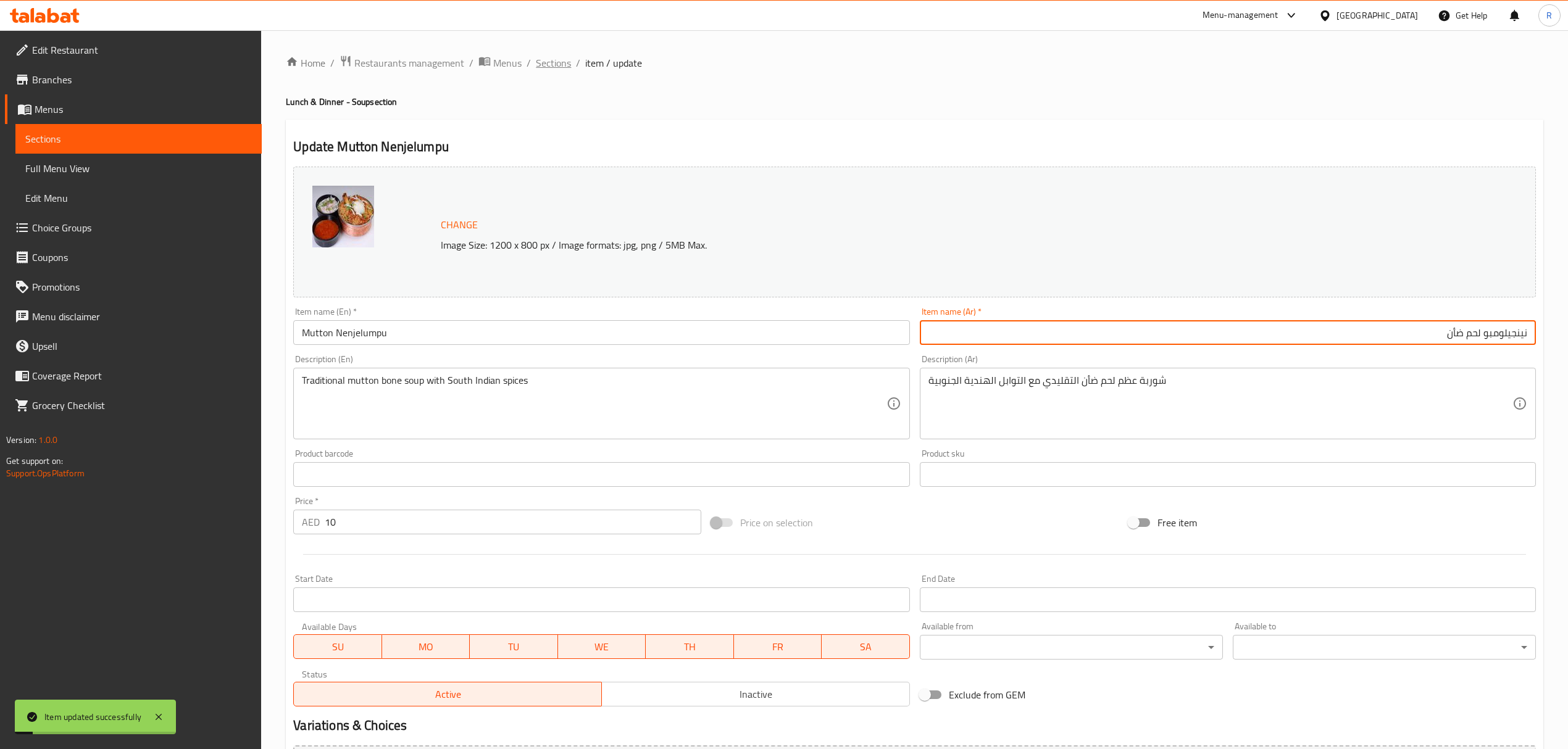
click at [569, 57] on span "Sections" at bounding box center [553, 63] width 35 height 15
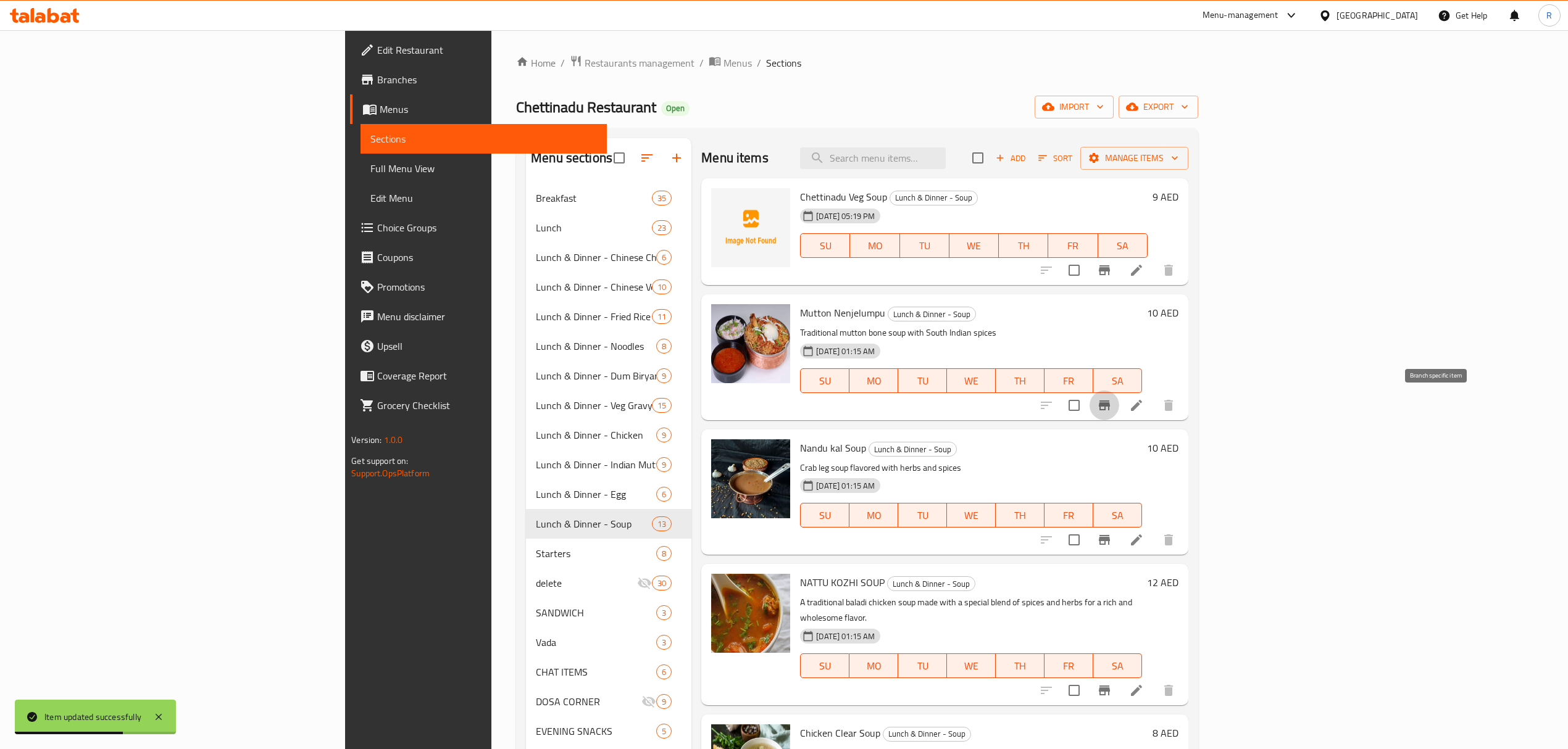
click at [1111, 408] on icon "Branch-specific-item" at bounding box center [1104, 405] width 15 height 15
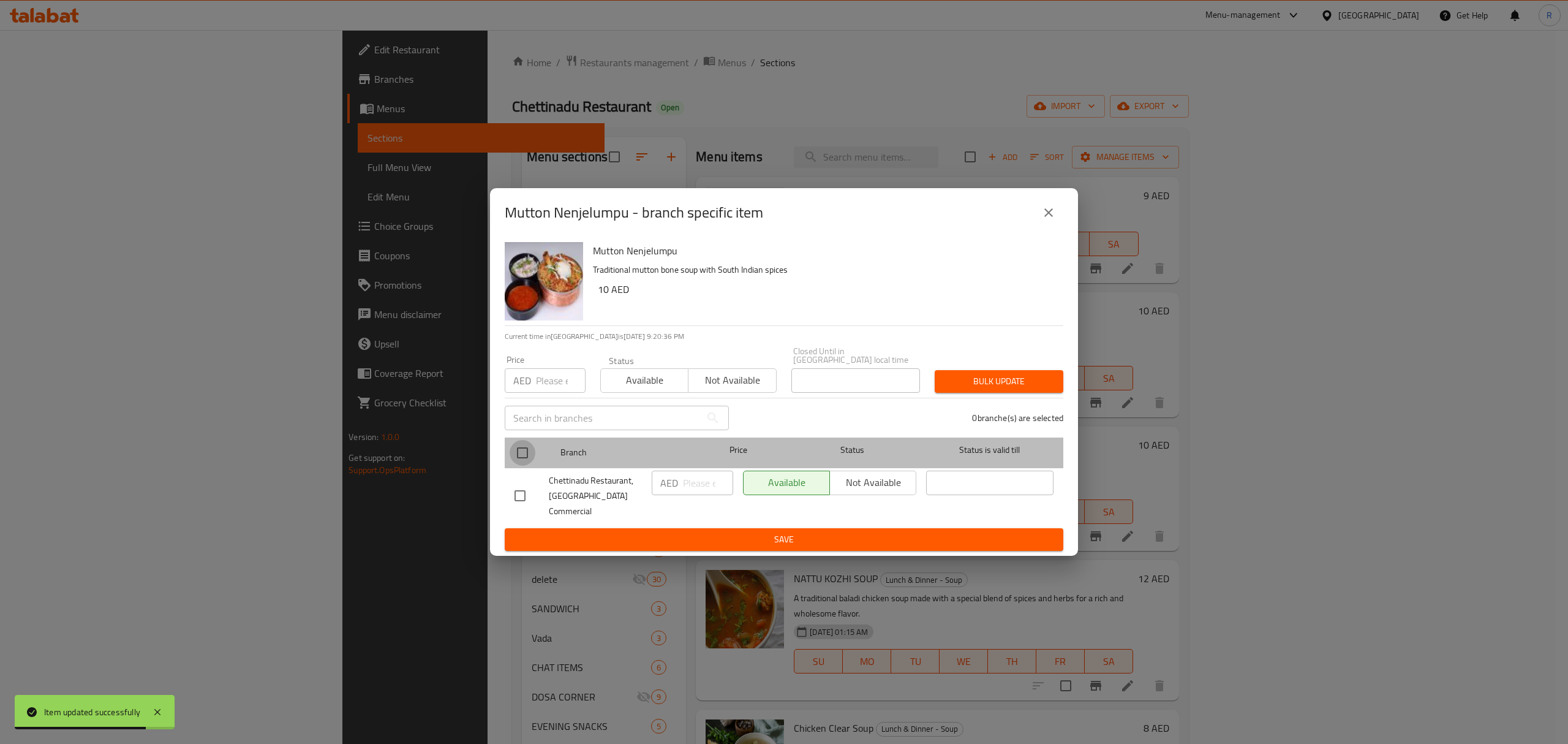
click at [527, 466] on input "checkbox" at bounding box center [522, 453] width 26 height 26
checkbox input "true"
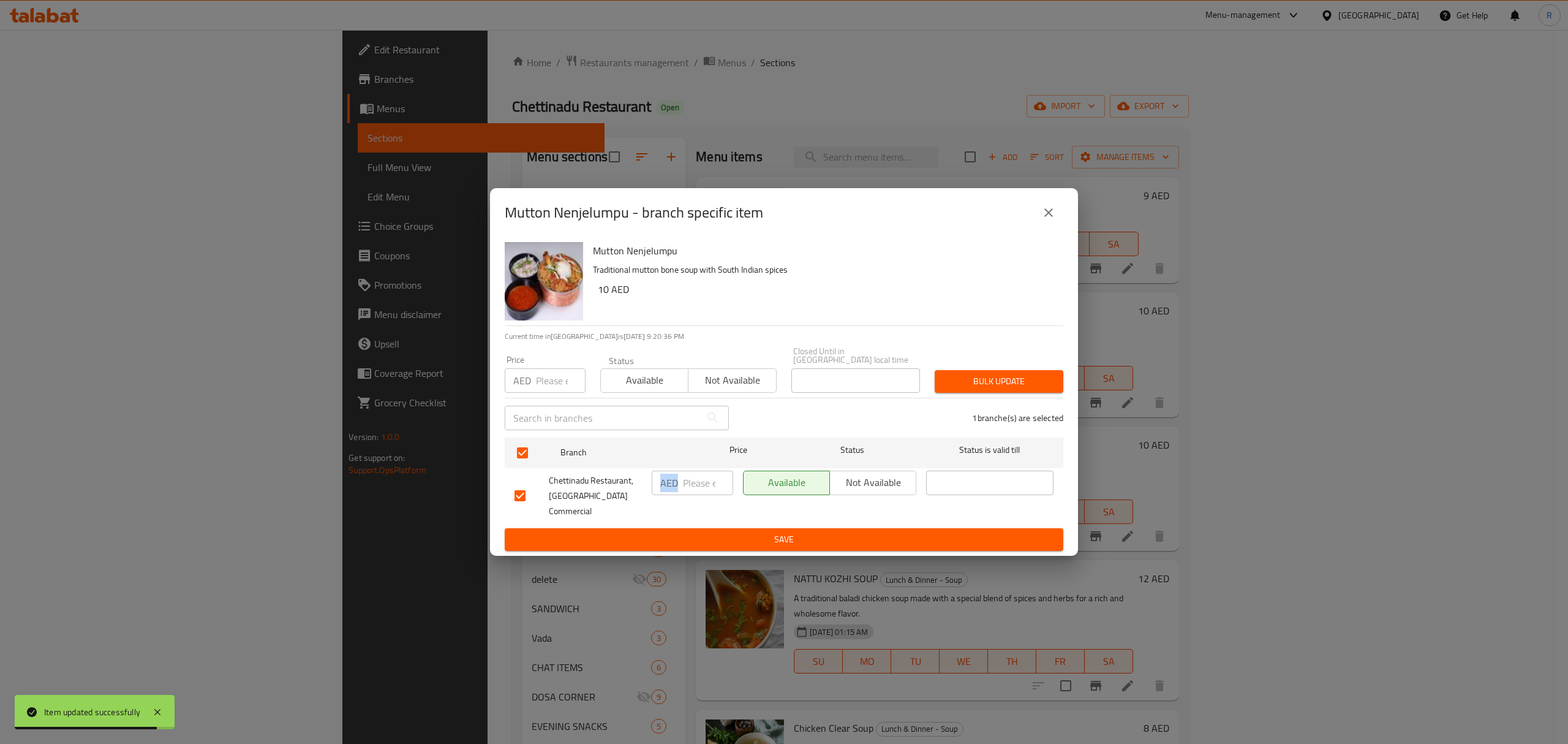
drag, startPoint x: 677, startPoint y: 492, endPoint x: 708, endPoint y: 500, distance: 32.0
click at [708, 495] on div "AED ​" at bounding box center [692, 483] width 81 height 24
type input "12"
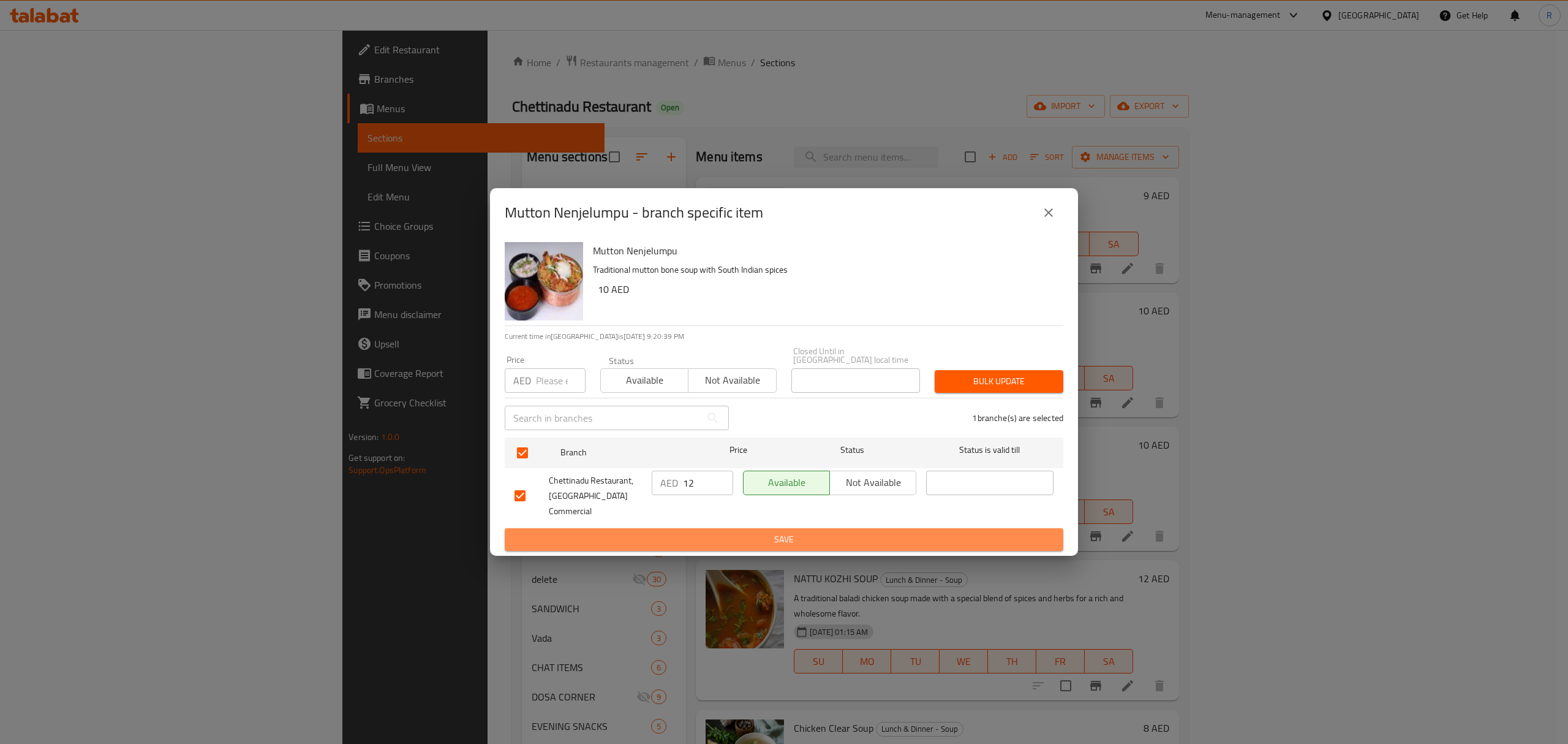
click at [691, 532] on span "Save" at bounding box center [784, 539] width 539 height 15
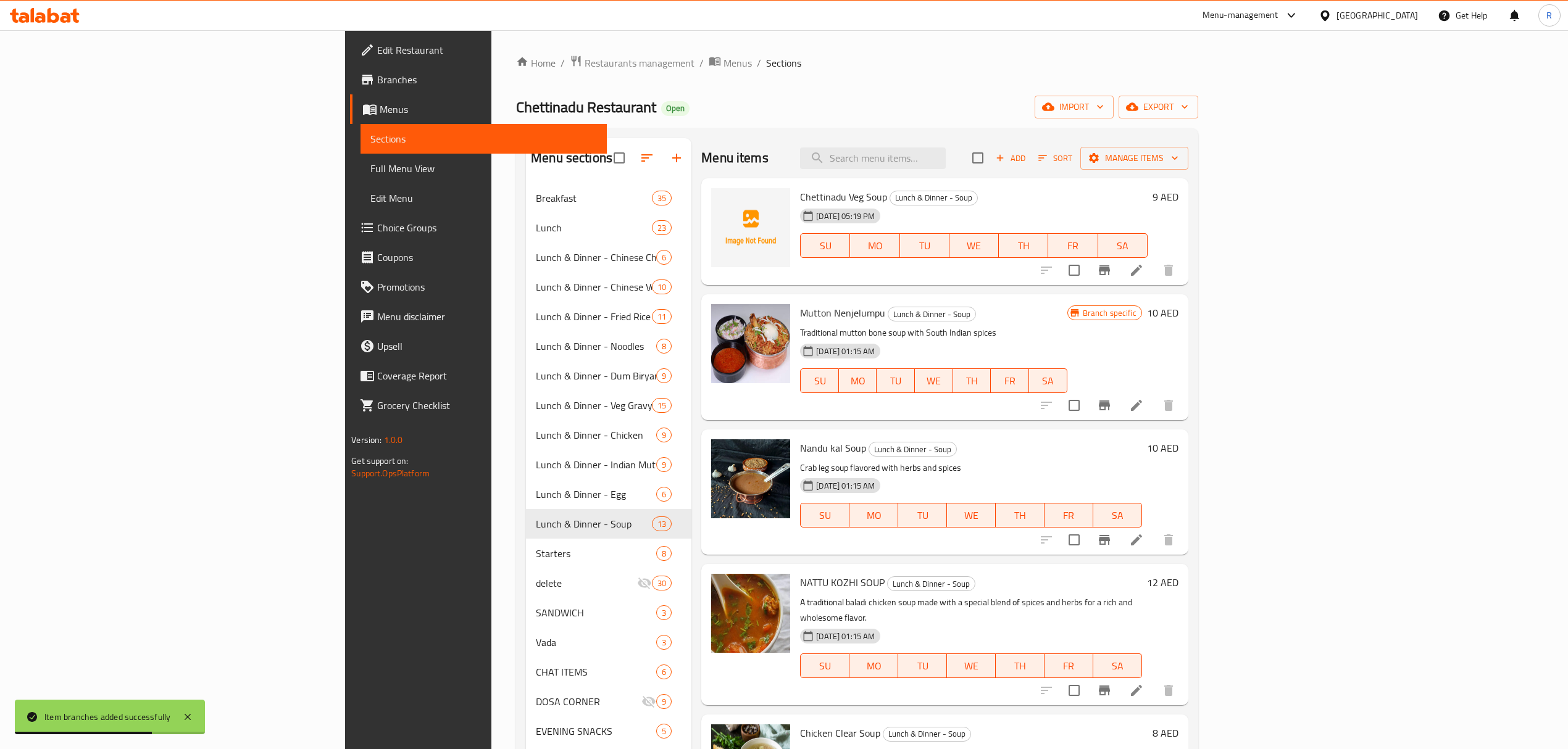
click at [1119, 679] on button "Branch-specific-item" at bounding box center [1104, 690] width 29 height 29
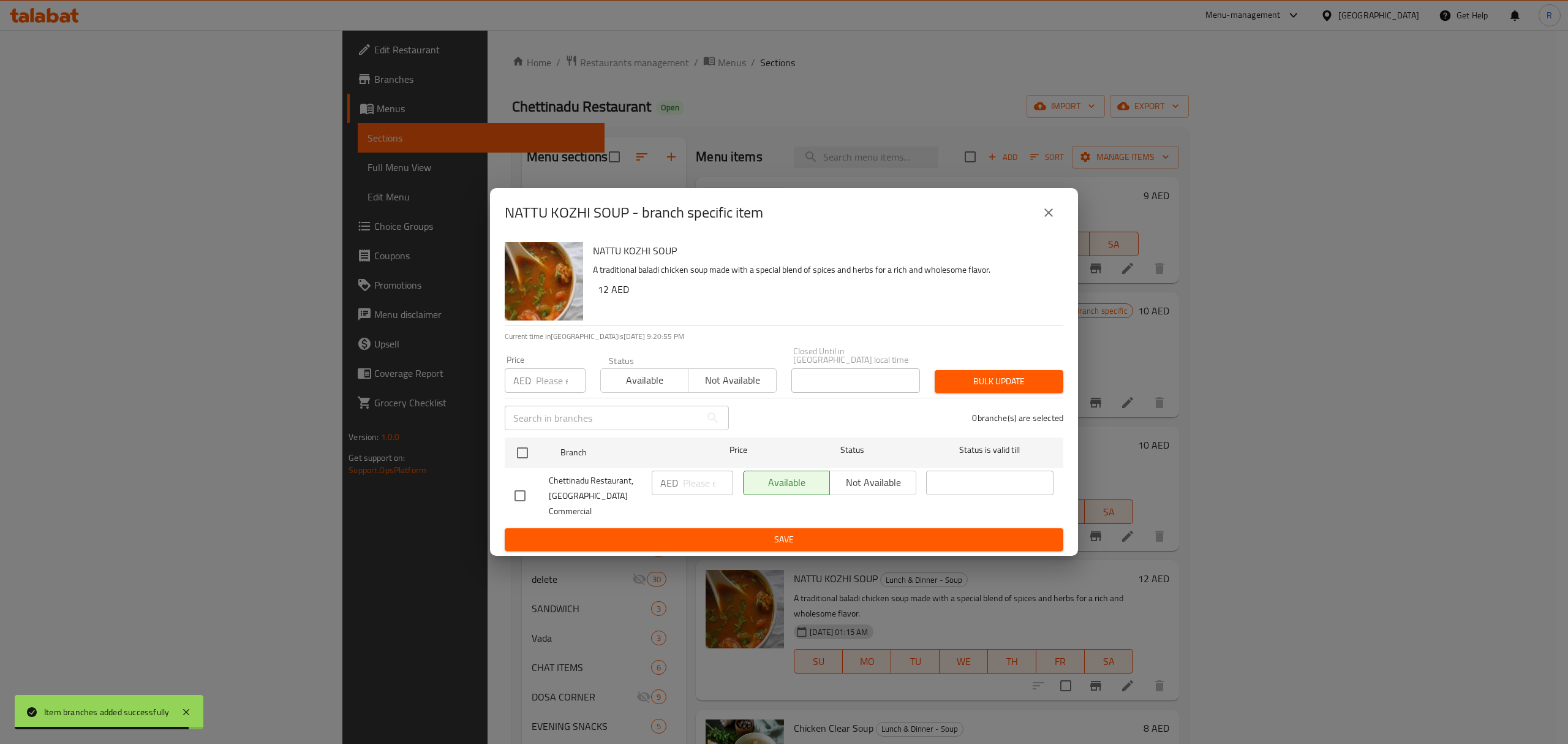
click at [522, 489] on input "checkbox" at bounding box center [520, 496] width 26 height 26
checkbox input "true"
click at [702, 495] on input "number" at bounding box center [708, 483] width 50 height 24
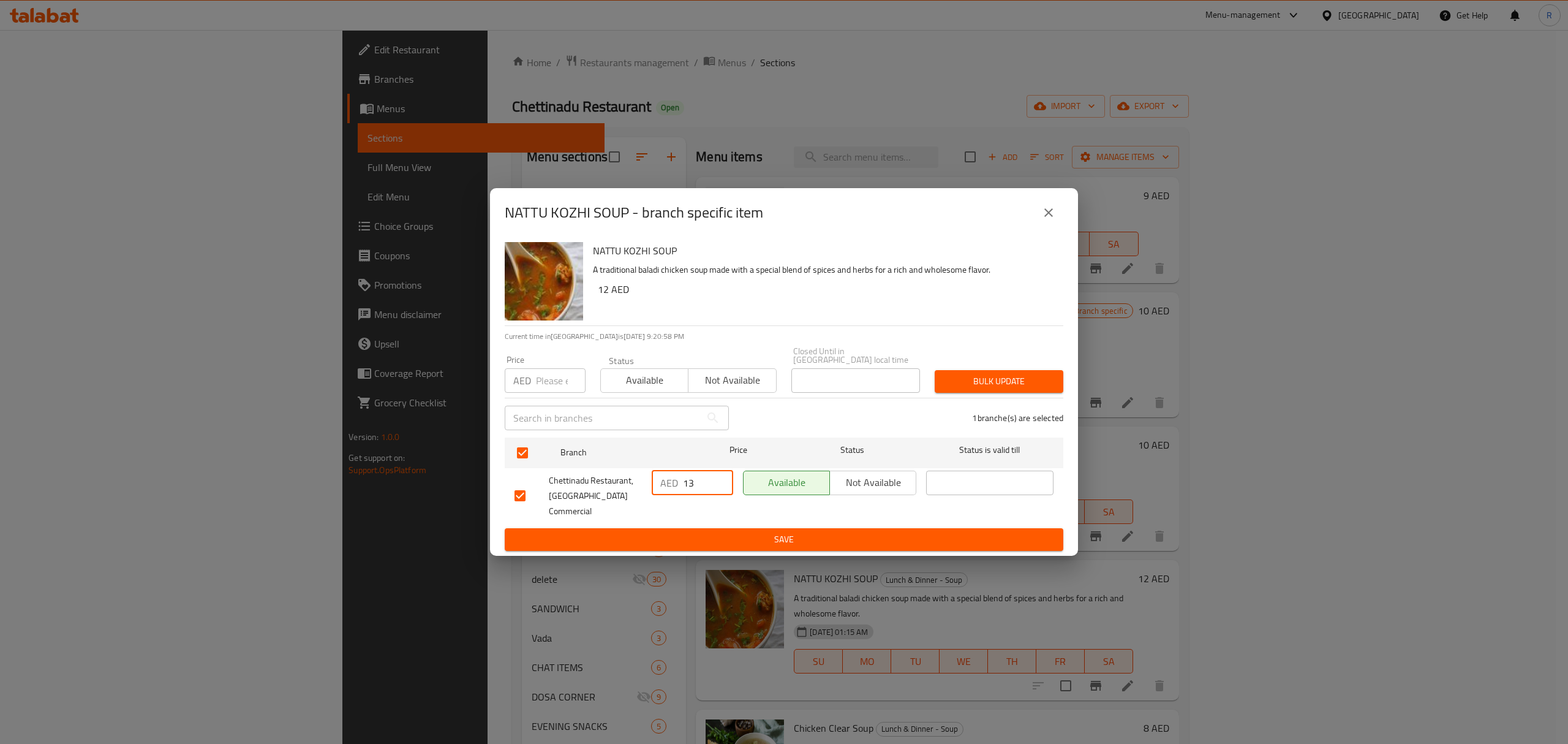
type input "13"
click at [676, 535] on span "Save" at bounding box center [784, 539] width 539 height 15
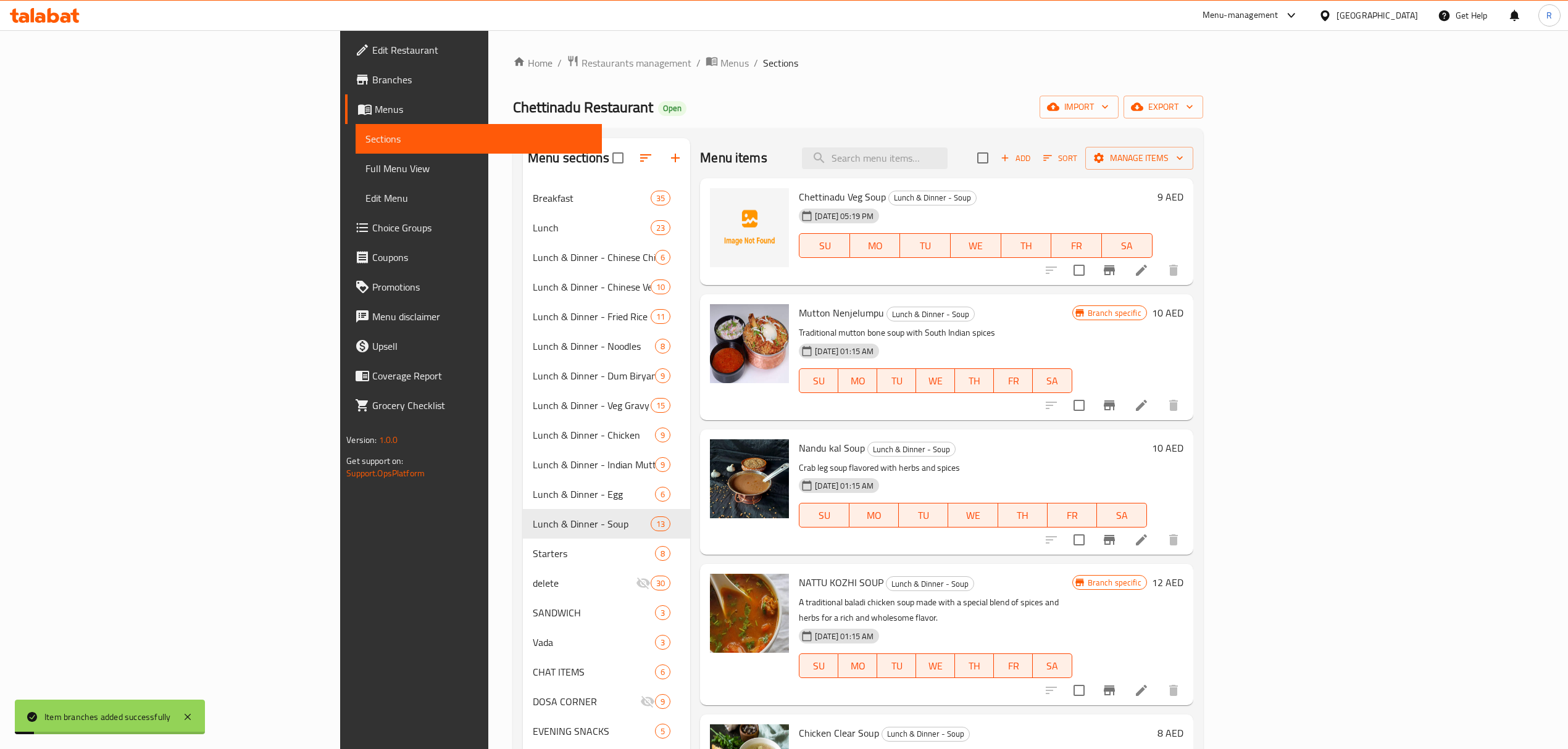
click at [1159, 679] on li at bounding box center [1141, 690] width 35 height 22
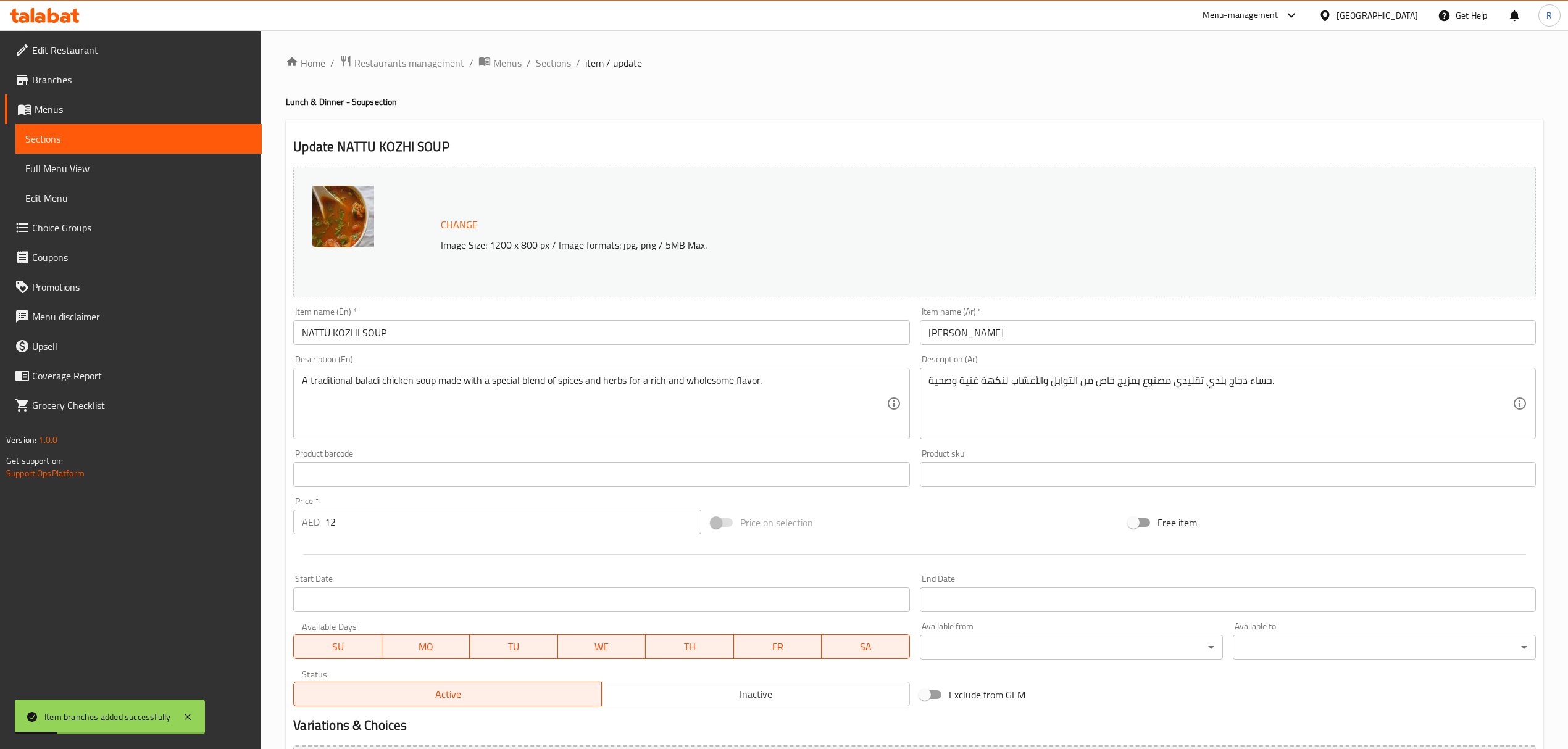
click at [559, 332] on input "NATTU KOZHI SOUP" at bounding box center [601, 332] width 616 height 25
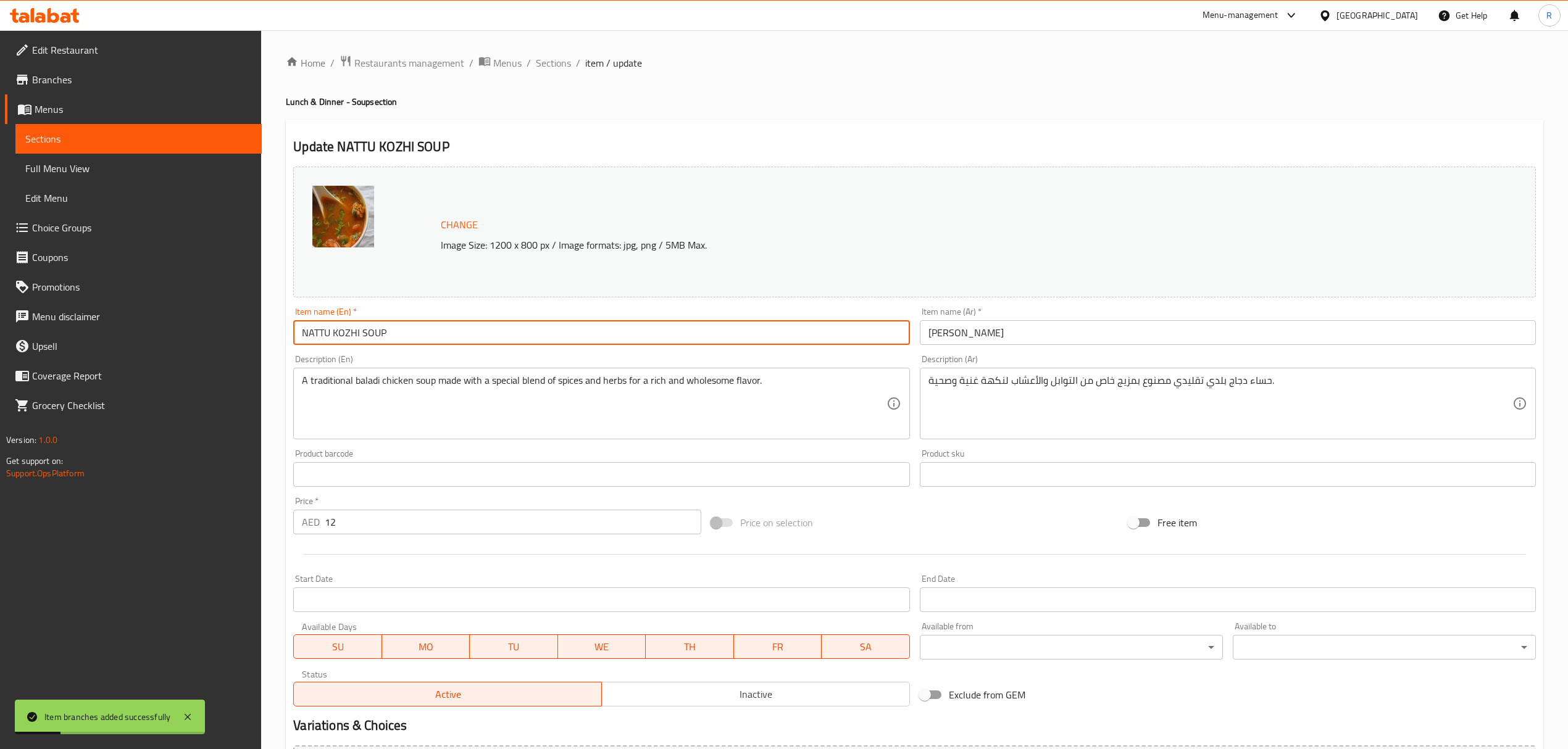
click at [559, 332] on input "NATTU KOZHI SOUP" at bounding box center [601, 332] width 616 height 25
paste input "text"
click at [557, 332] on input "NATTUKOZHI SOUP" at bounding box center [601, 332] width 616 height 25
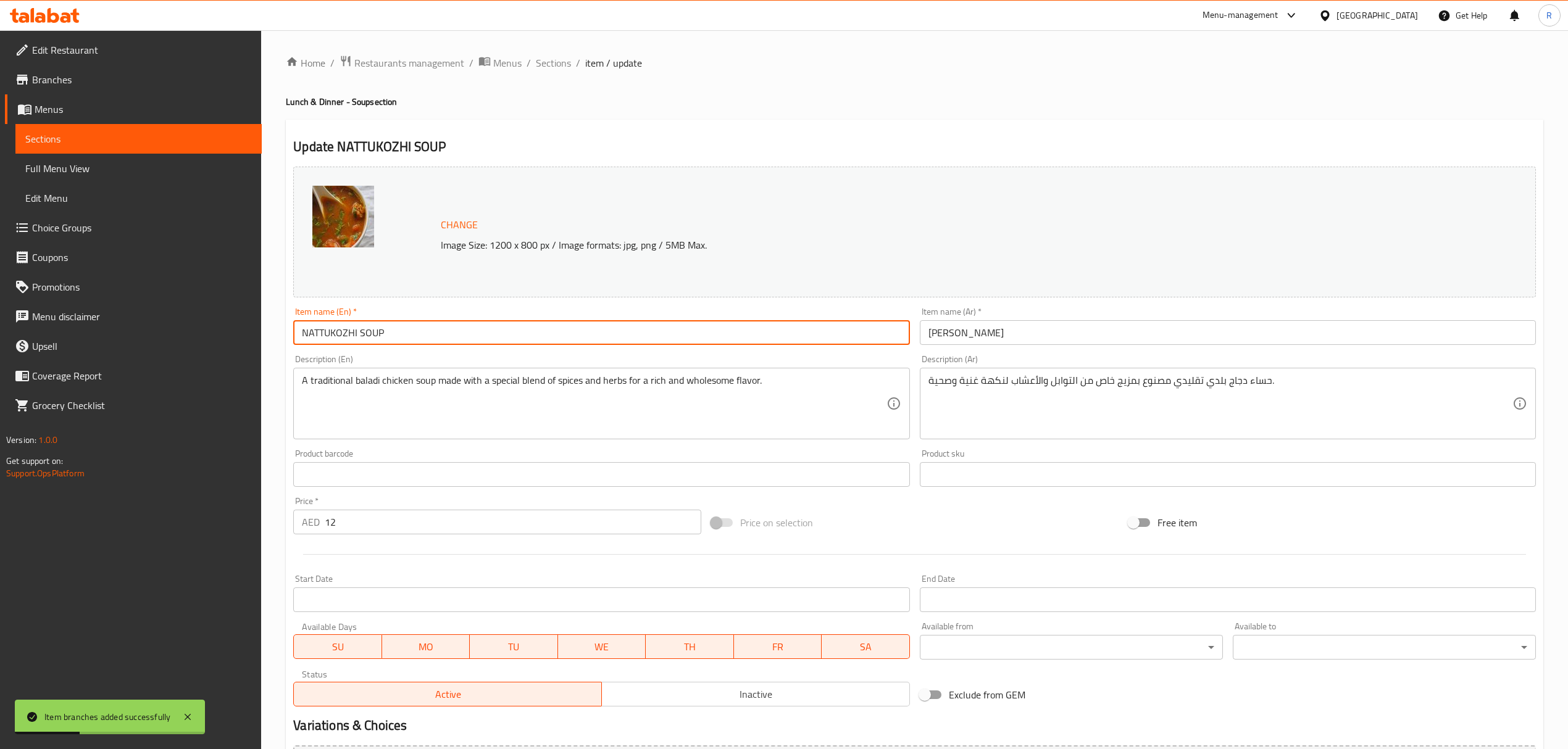
click at [557, 332] on input "NATTUKOZHI SOUP" at bounding box center [601, 332] width 616 height 25
type input "Nattukozhi Soup"
click at [1061, 331] on input "حساء ناتو كوزي" at bounding box center [1227, 332] width 616 height 25
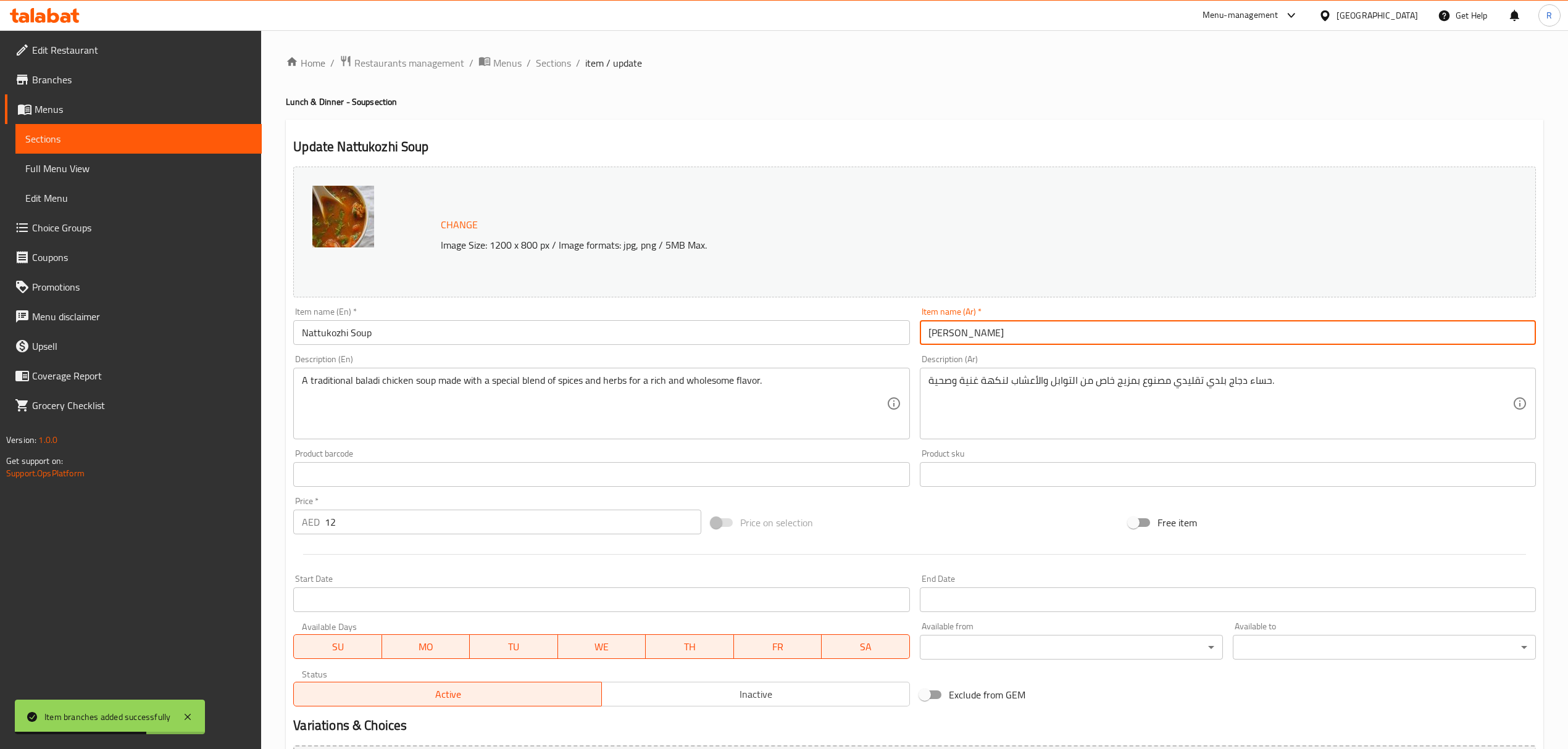
click at [948, 336] on input "حساء ناتو كوزي" at bounding box center [1227, 332] width 616 height 25
click at [953, 337] on input "حساء ناتو كوزي" at bounding box center [1227, 332] width 616 height 25
type input "حساء ناتوكوزي"
drag, startPoint x: 549, startPoint y: 69, endPoint x: 621, endPoint y: 0, distance: 99.7
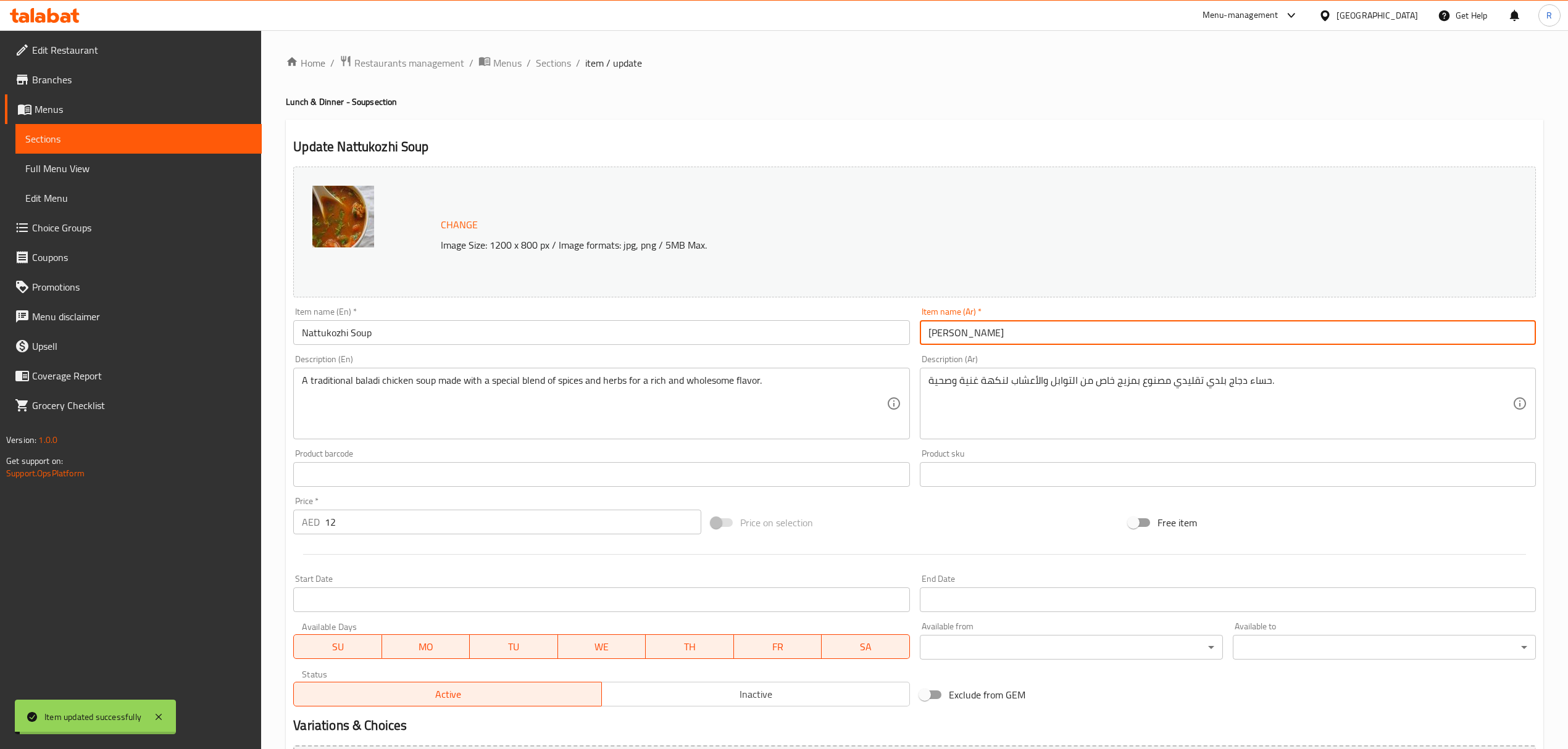
click at [549, 69] on span "Sections" at bounding box center [553, 63] width 35 height 15
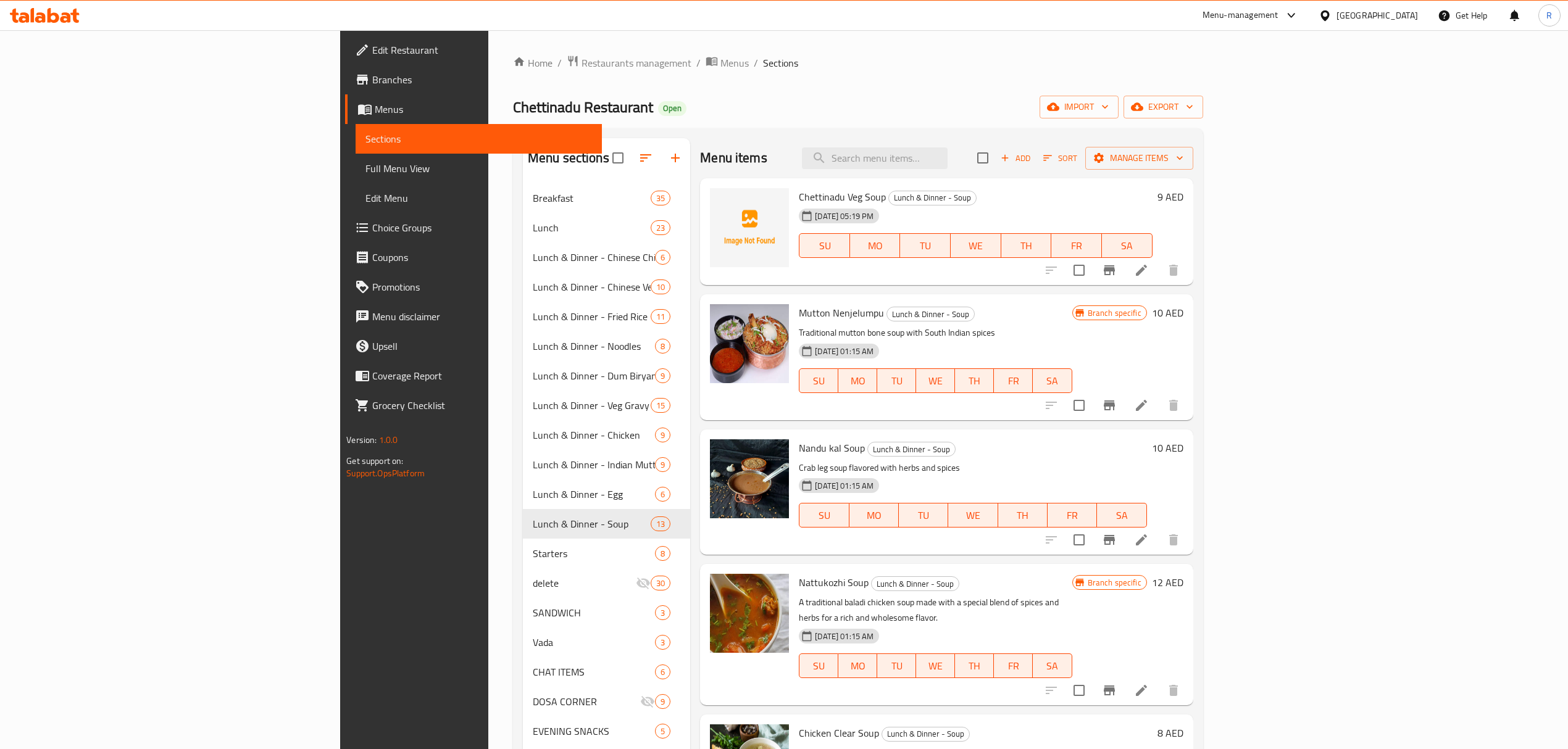
click at [799, 450] on span "Nandu kal Soup" at bounding box center [831, 448] width 66 height 19
drag, startPoint x: 726, startPoint y: 450, endPoint x: 769, endPoint y: 446, distance: 43.2
click at [799, 448] on span "Nandu kal Soup" at bounding box center [831, 448] width 66 height 19
click at [1115, 538] on icon "Branch-specific-item" at bounding box center [1109, 540] width 11 height 10
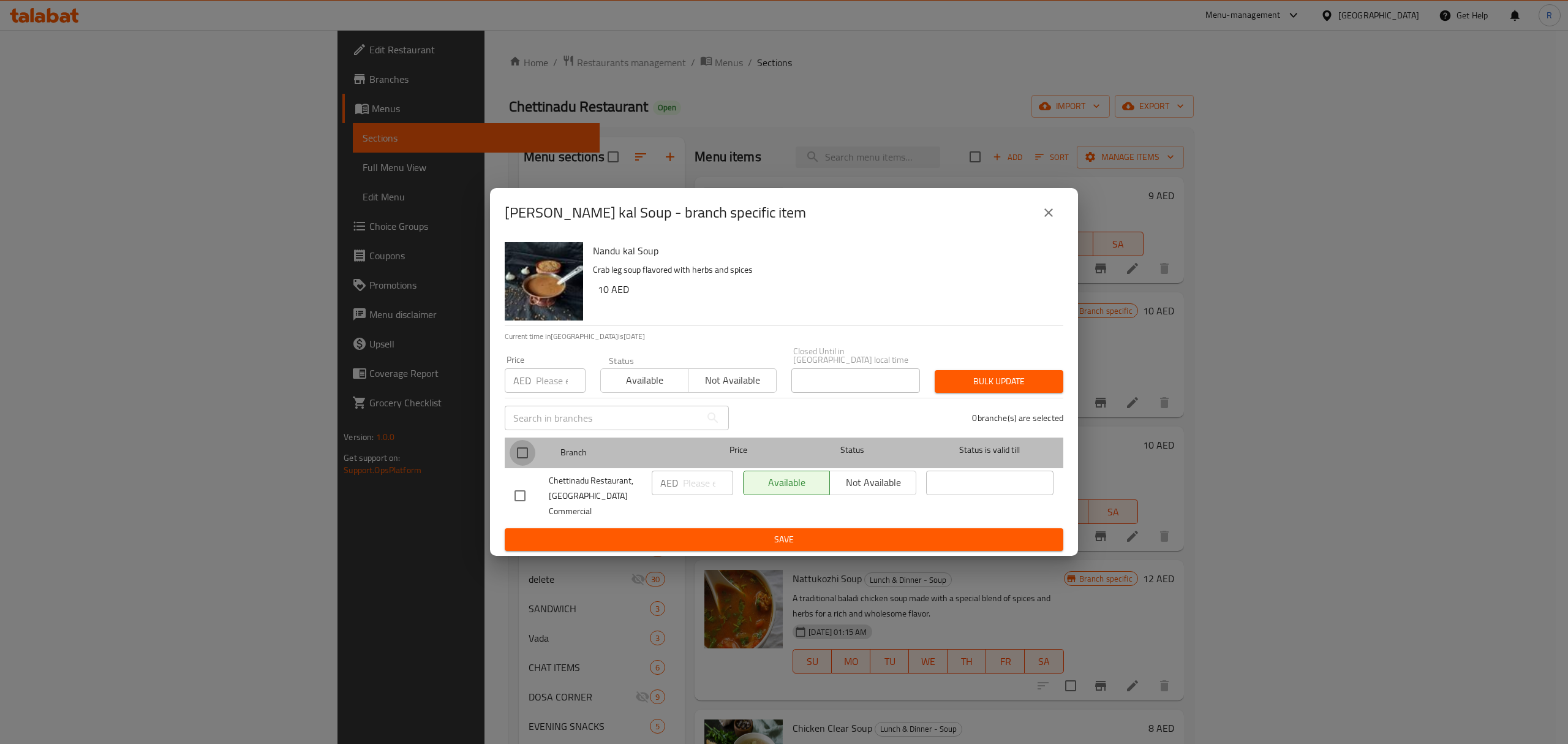
click at [520, 465] on input "checkbox" at bounding box center [522, 453] width 26 height 26
checkbox input "true"
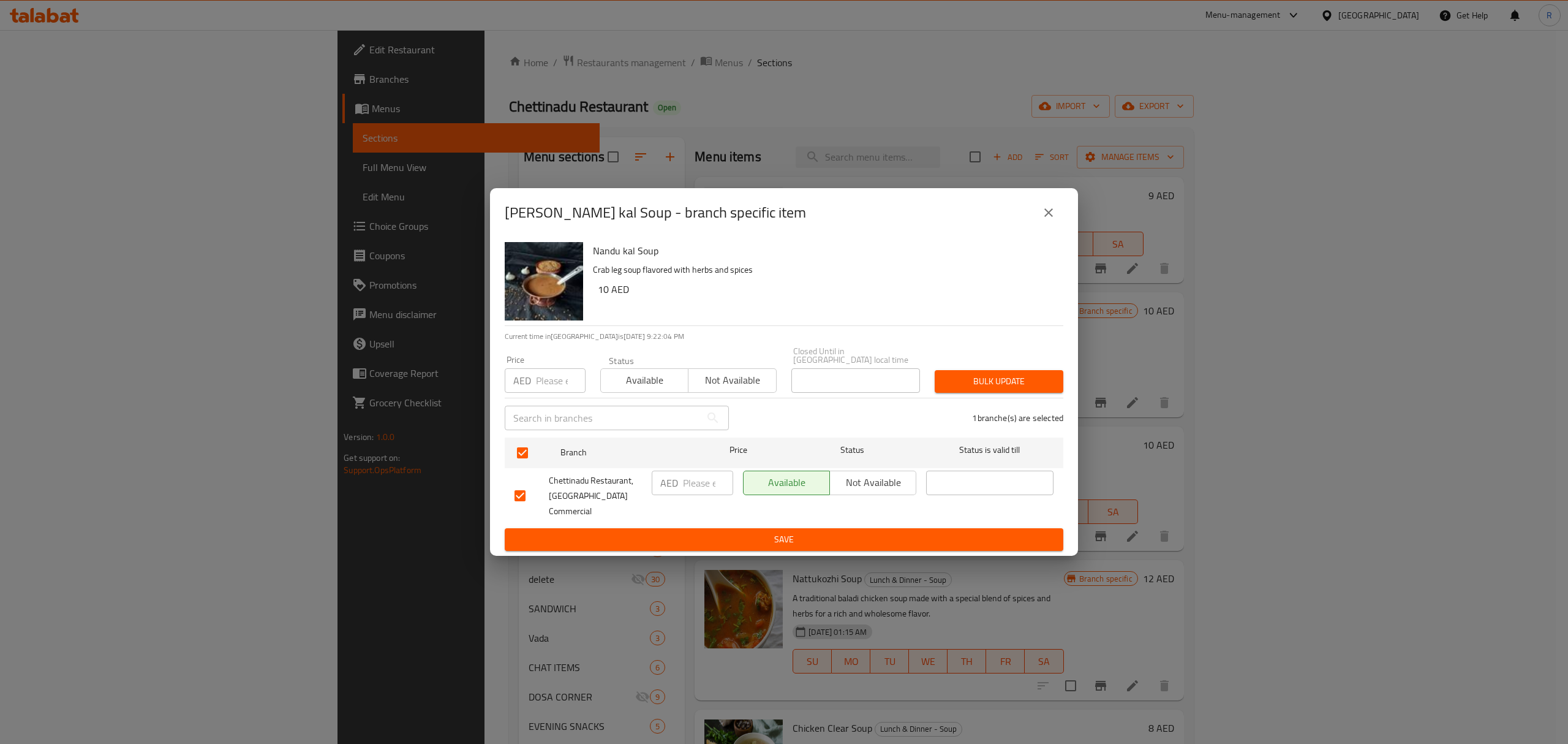
click at [704, 492] on input "number" at bounding box center [708, 483] width 50 height 24
type input "12"
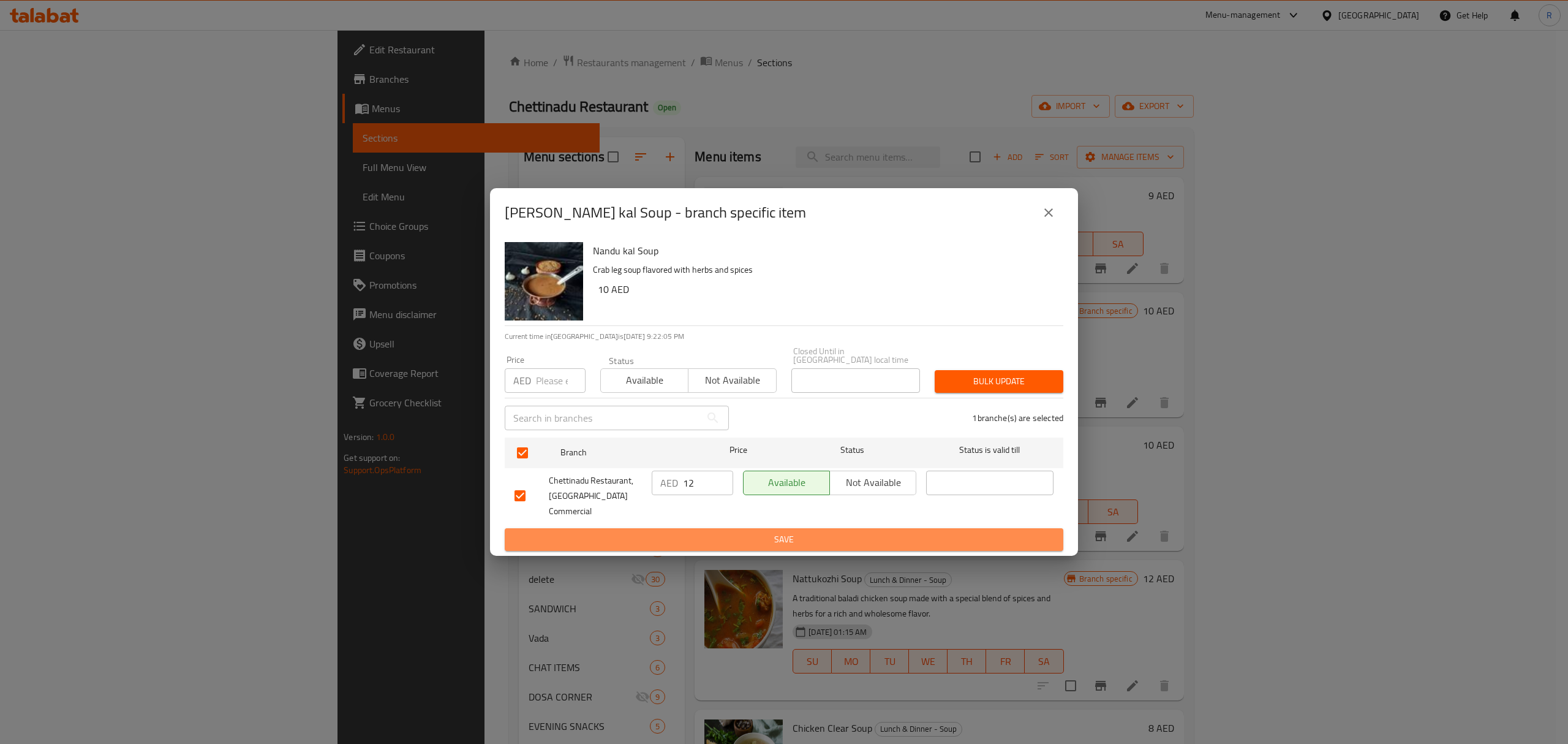
click at [787, 532] on span "Save" at bounding box center [784, 539] width 539 height 15
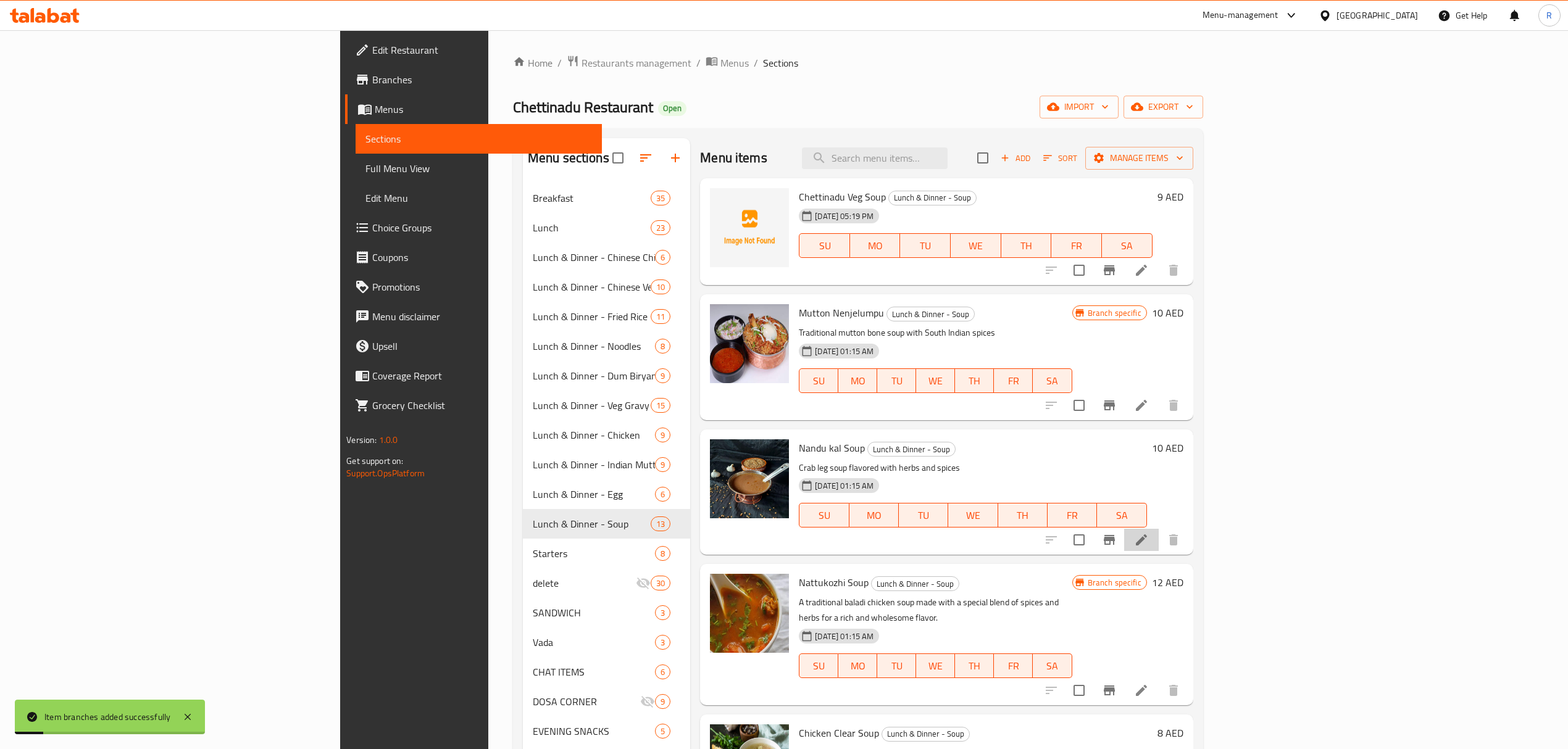
click at [1159, 548] on li at bounding box center [1141, 539] width 35 height 22
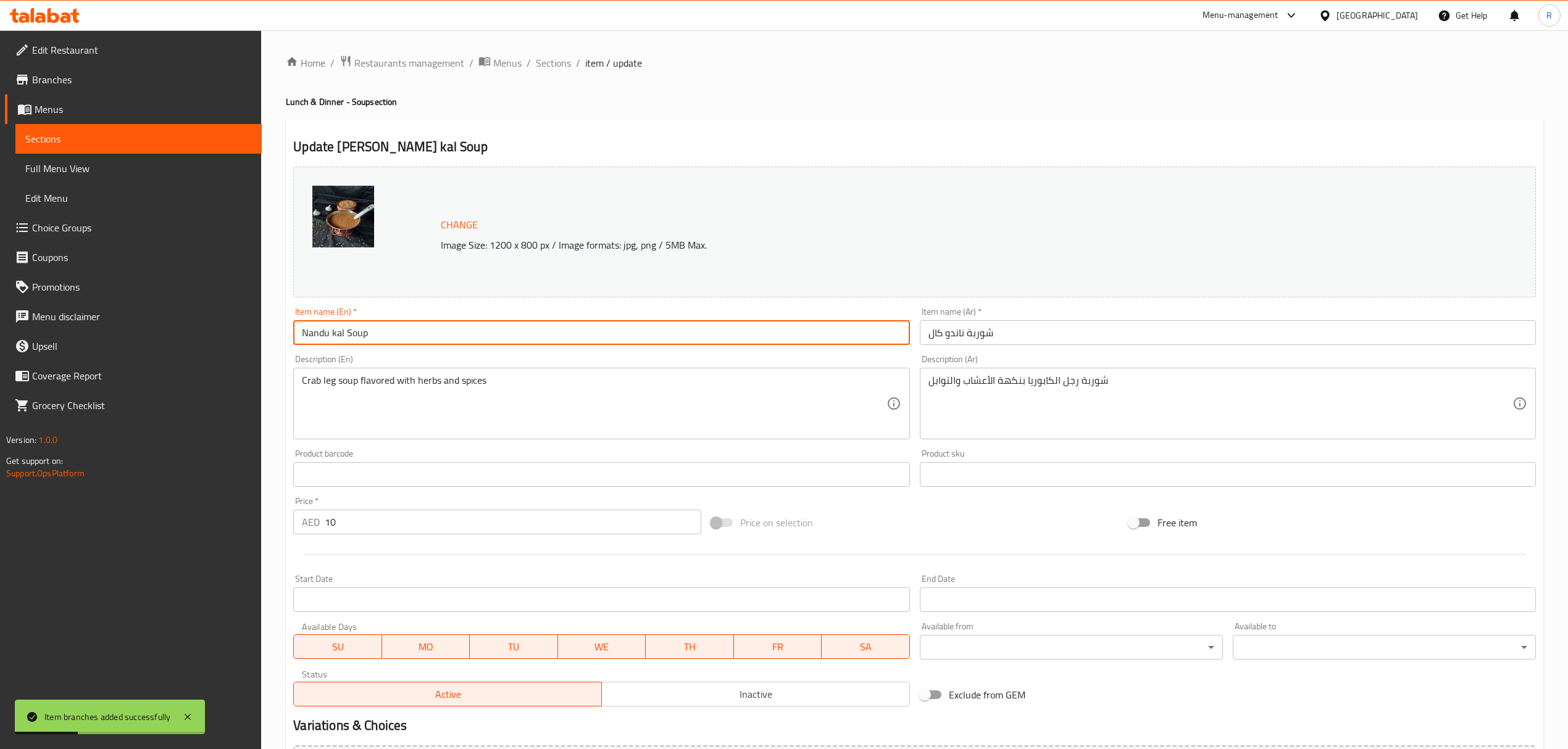
click at [510, 326] on input "Nandu kal Soup" at bounding box center [601, 332] width 616 height 25
paste input "CRAB SOUP"
click at [510, 326] on input "CRAB SOUP" at bounding box center [601, 332] width 616 height 25
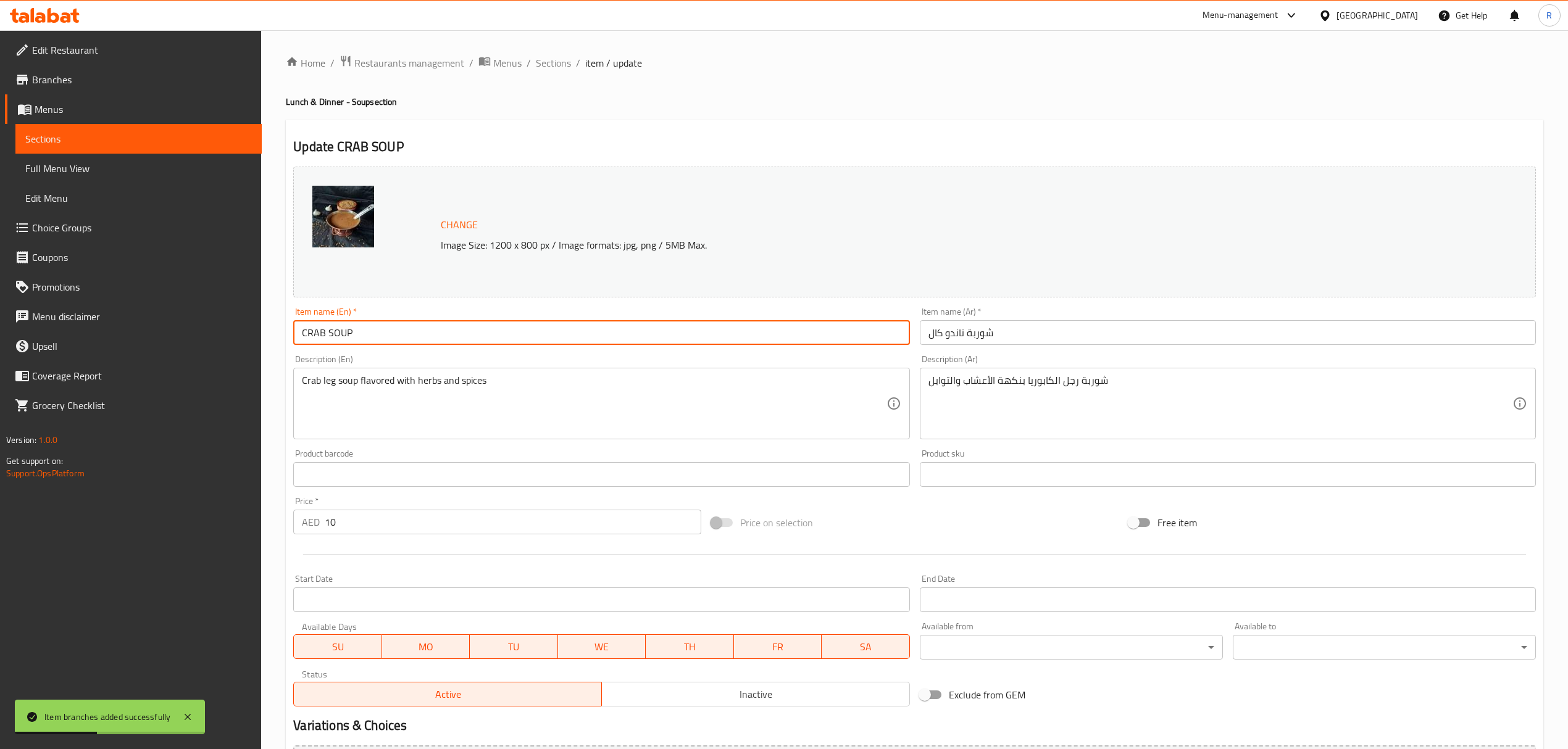
click at [510, 326] on input "CRAB SOUP" at bounding box center [601, 332] width 616 height 25
click at [401, 336] on input "Crab Soup" at bounding box center [601, 332] width 616 height 25
click at [307, 329] on input "Crab Soup" at bounding box center [601, 332] width 616 height 25
click at [305, 329] on input "Crab Soup" at bounding box center [601, 332] width 616 height 25
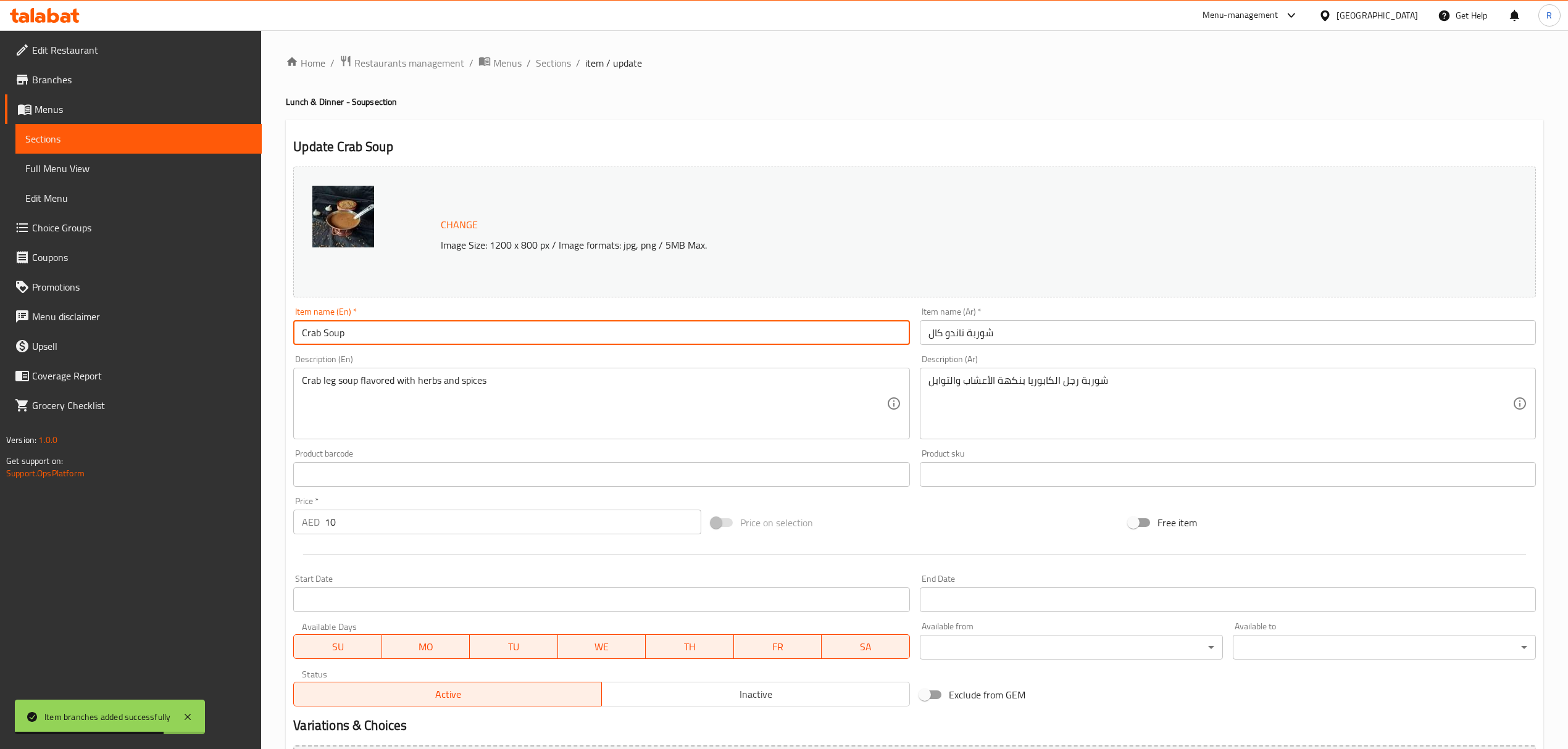
type input "Crab Soup"
click at [976, 339] on input "شوربة ناندو كال" at bounding box center [1227, 332] width 616 height 25
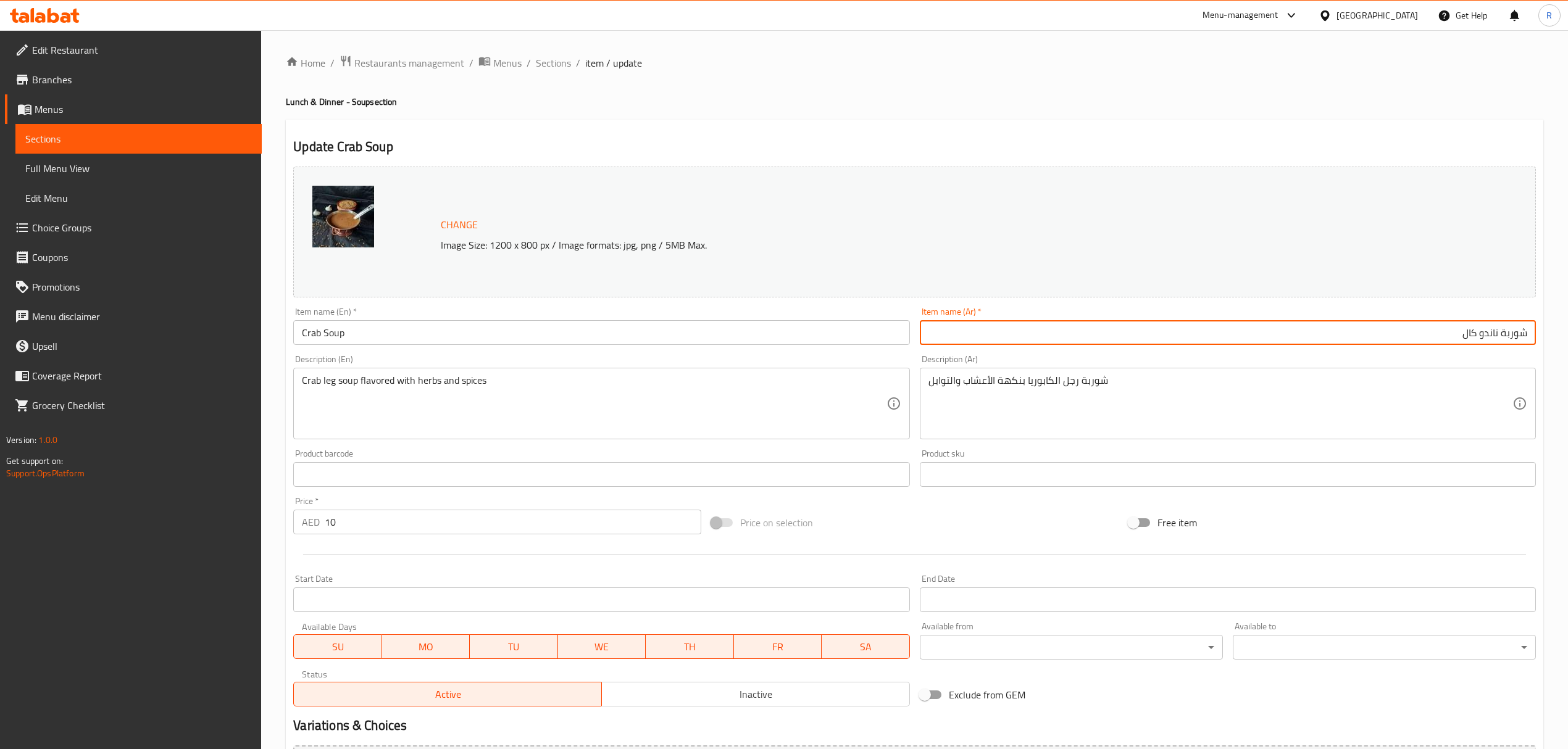
click at [1493, 334] on input "شوربة ناندو كال" at bounding box center [1227, 332] width 616 height 25
drag, startPoint x: 1493, startPoint y: 334, endPoint x: 1457, endPoint y: 333, distance: 36.0
click at [1457, 333] on input "شوربة ناندو كال" at bounding box center [1227, 332] width 616 height 25
paste input "بالسلطعون"
click at [1494, 329] on input "شوربة بالسلطعون" at bounding box center [1227, 332] width 616 height 25
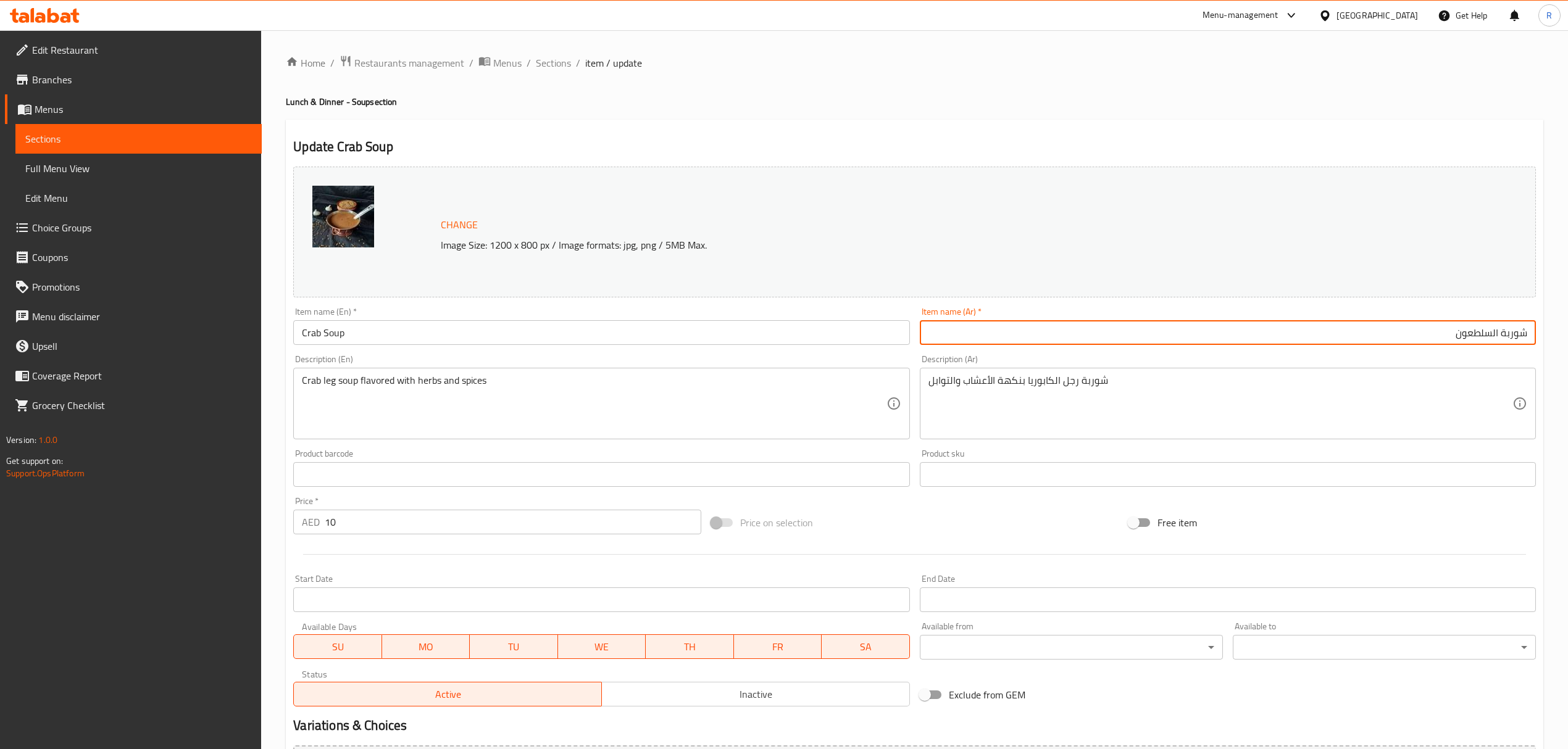
type input "شوربة السلطعون"
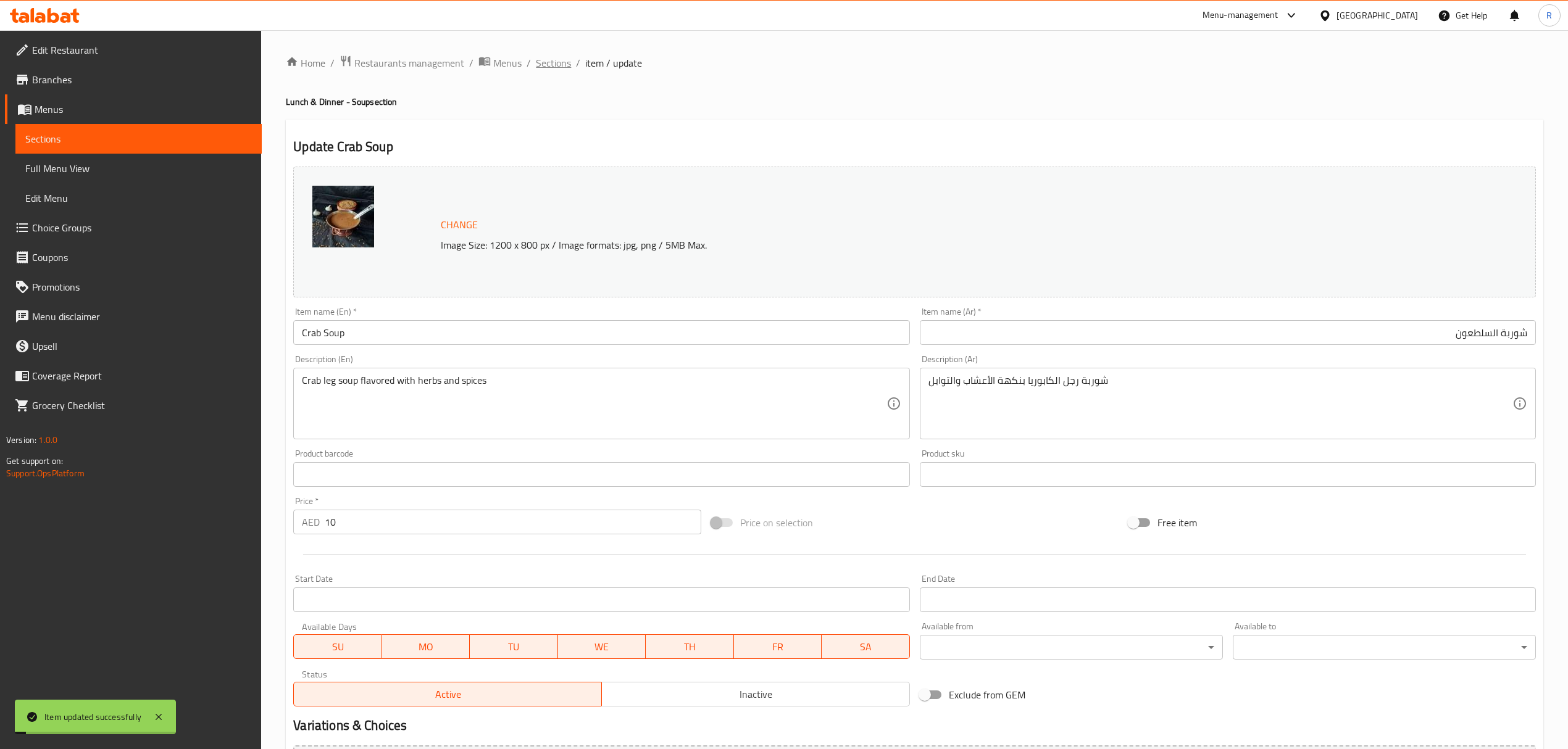
click at [563, 68] on span "Sections" at bounding box center [553, 63] width 35 height 15
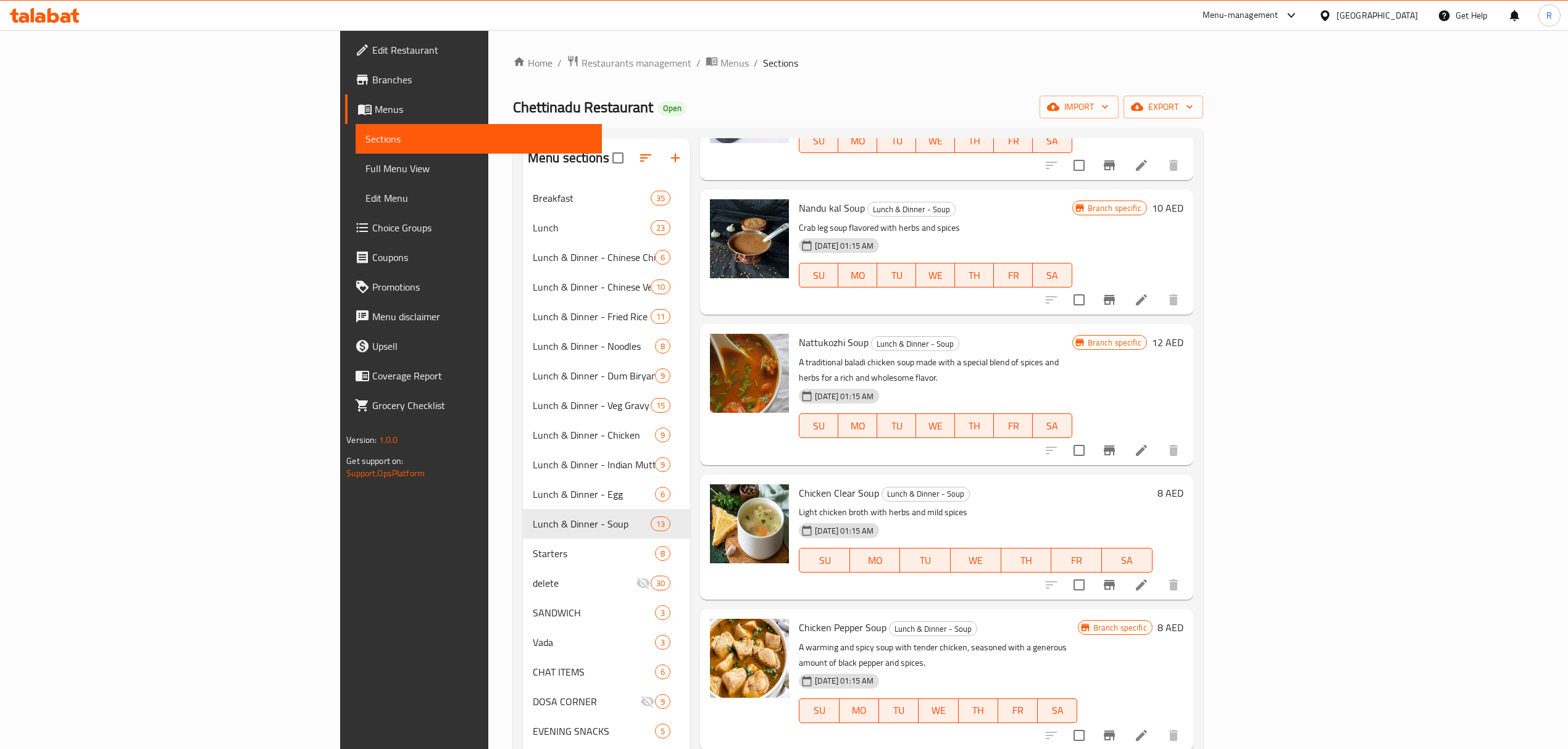
scroll to position [247, 0]
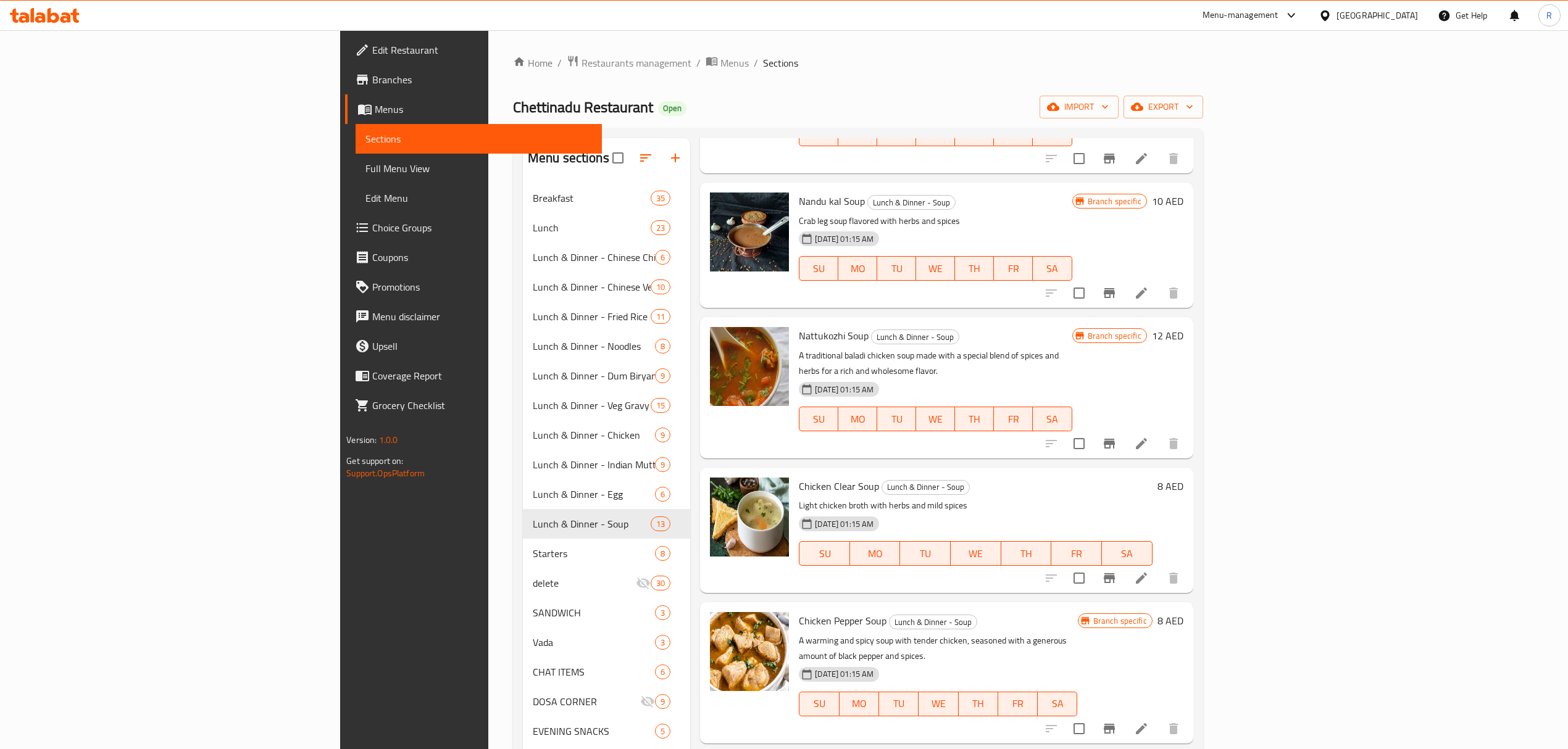
click at [1092, 569] on input "checkbox" at bounding box center [1079, 578] width 26 height 26
checkbox input "true"
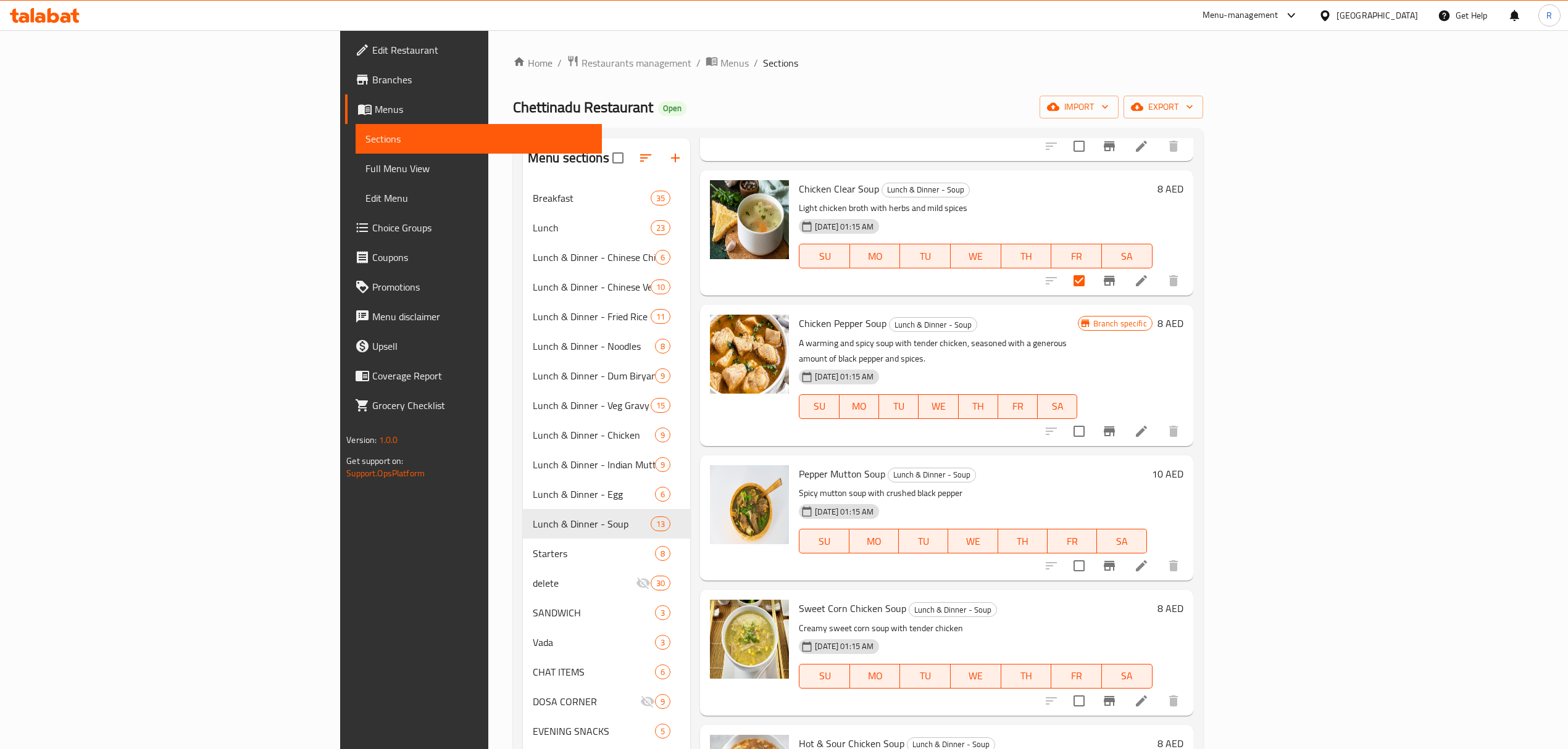
scroll to position [576, 0]
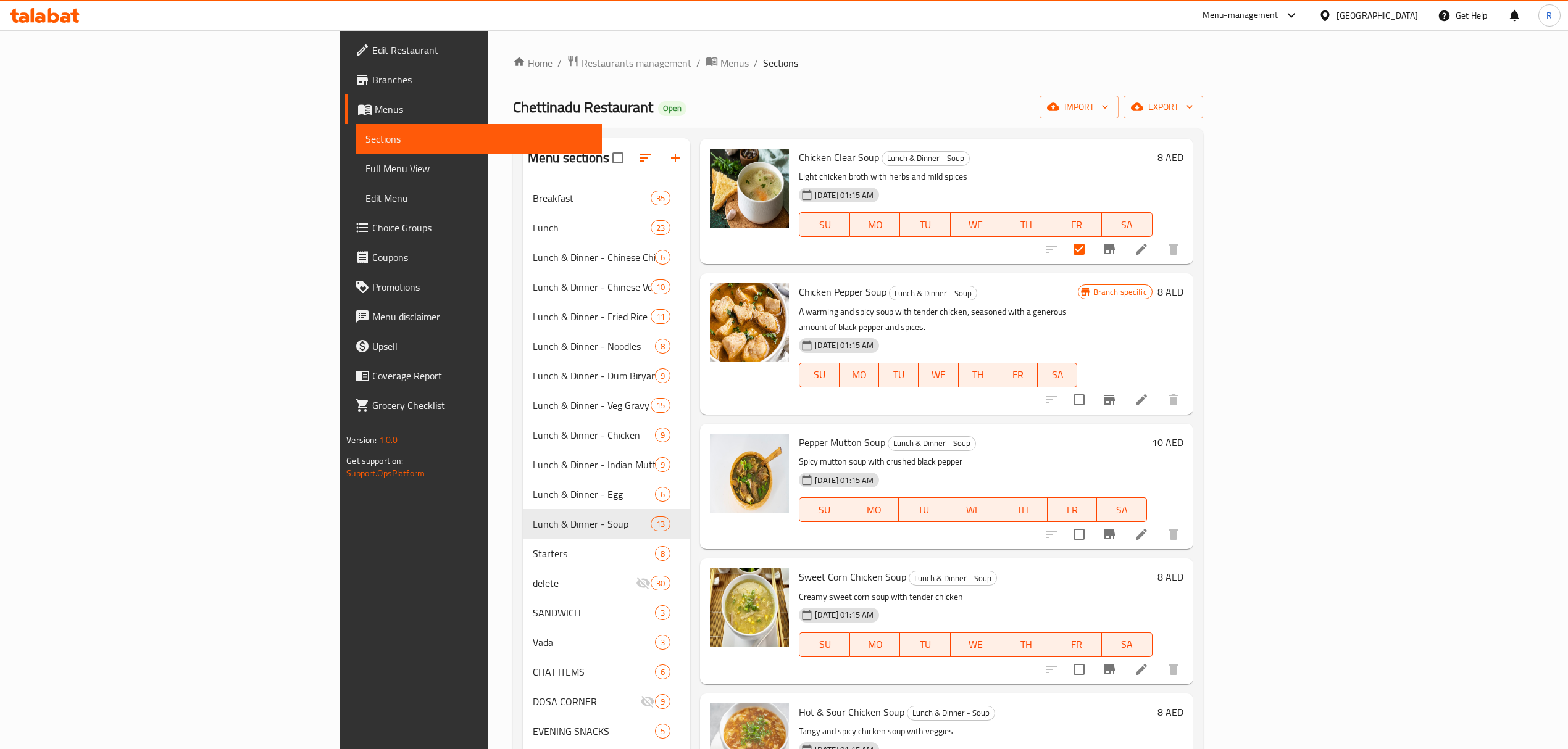
click at [1092, 521] on input "checkbox" at bounding box center [1079, 534] width 26 height 26
checkbox input "true"
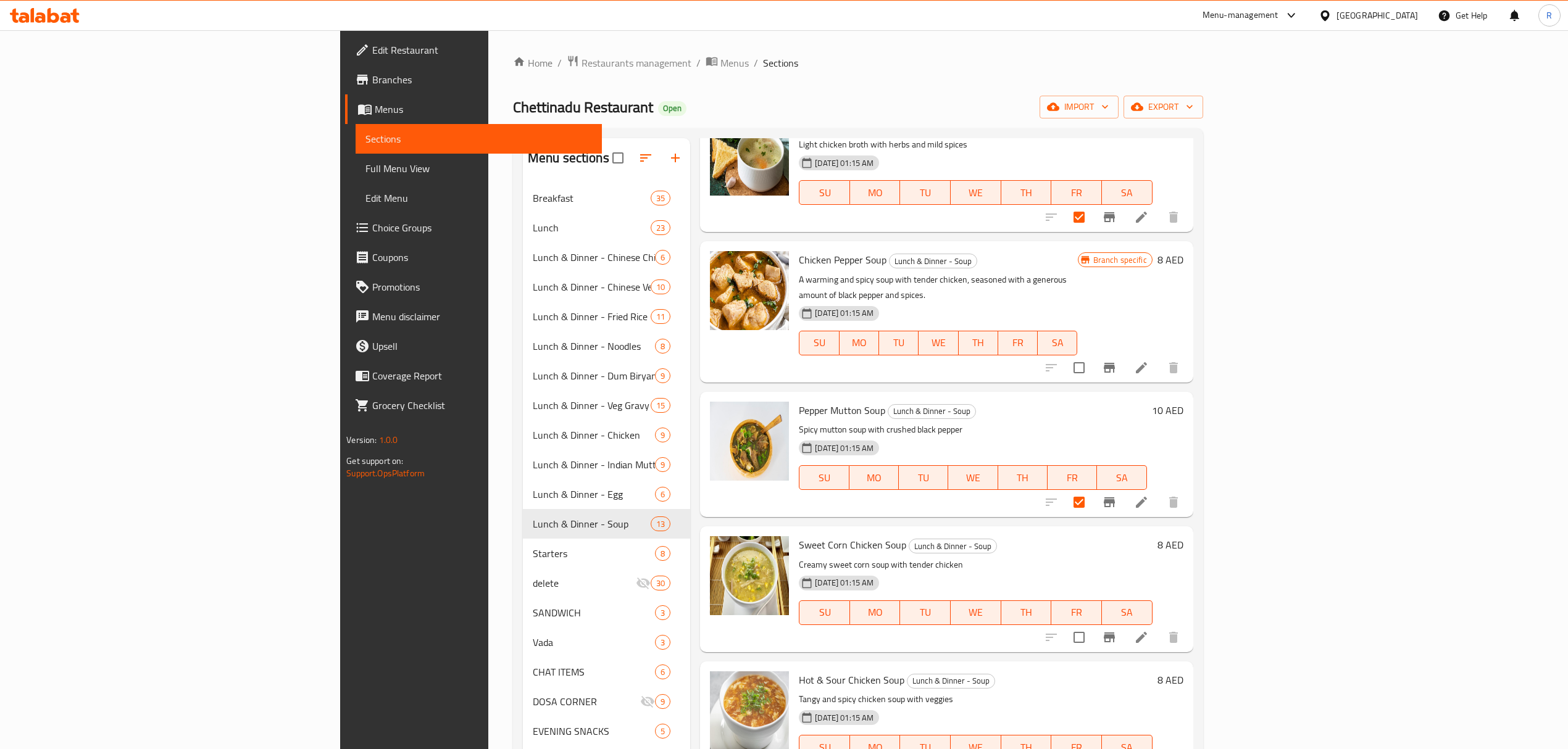
scroll to position [658, 0]
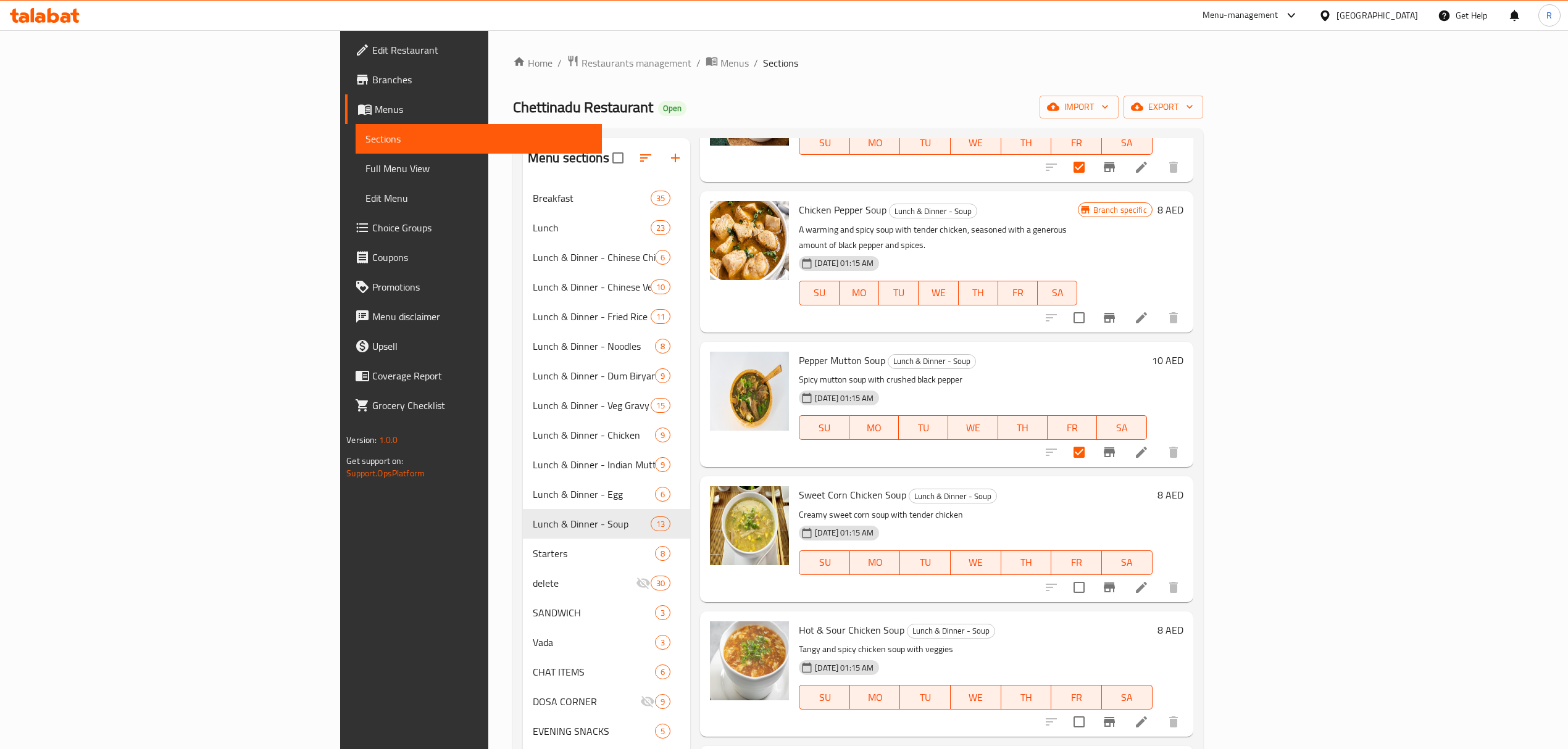
click at [1092, 574] on input "checkbox" at bounding box center [1079, 587] width 26 height 26
checkbox input "true"
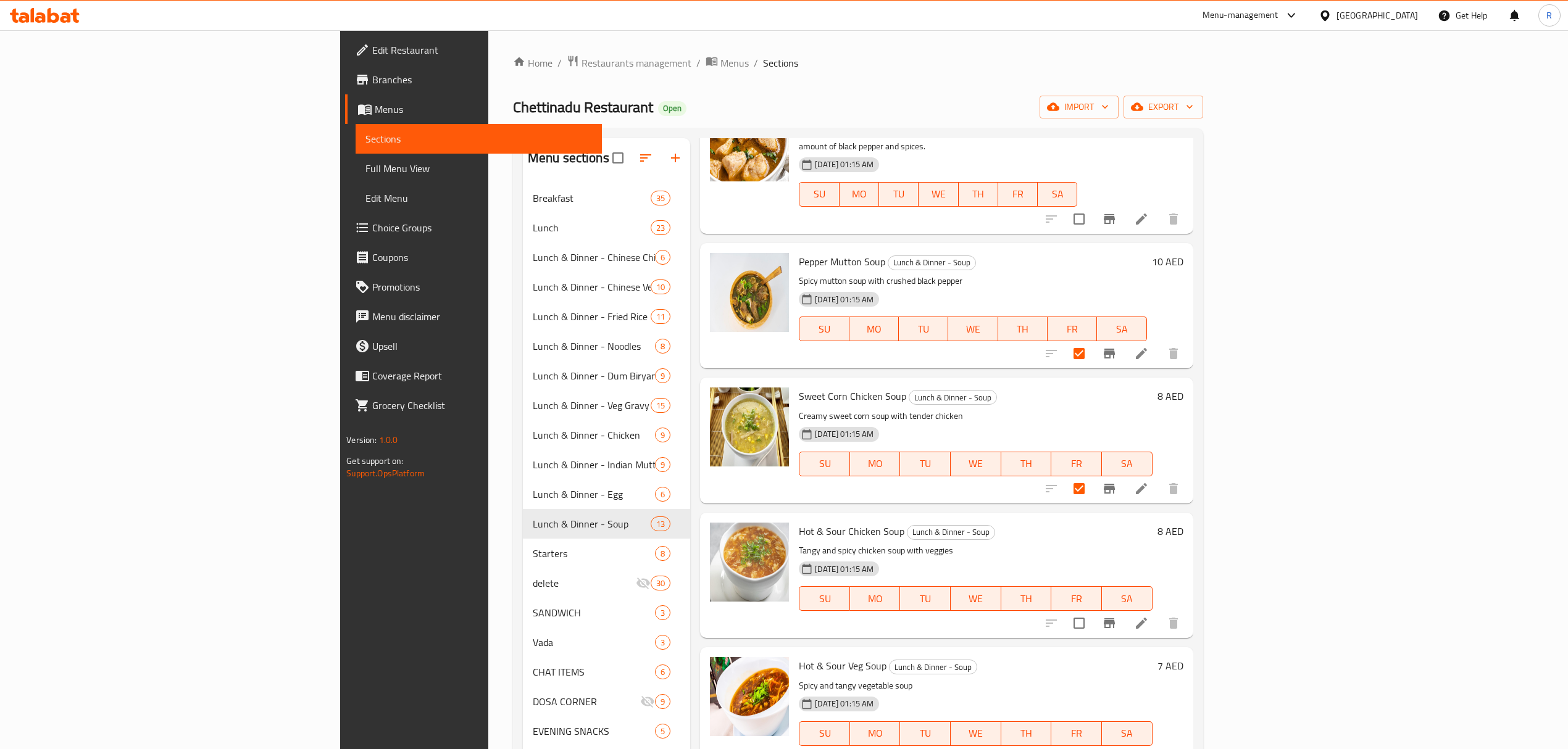
scroll to position [822, 0]
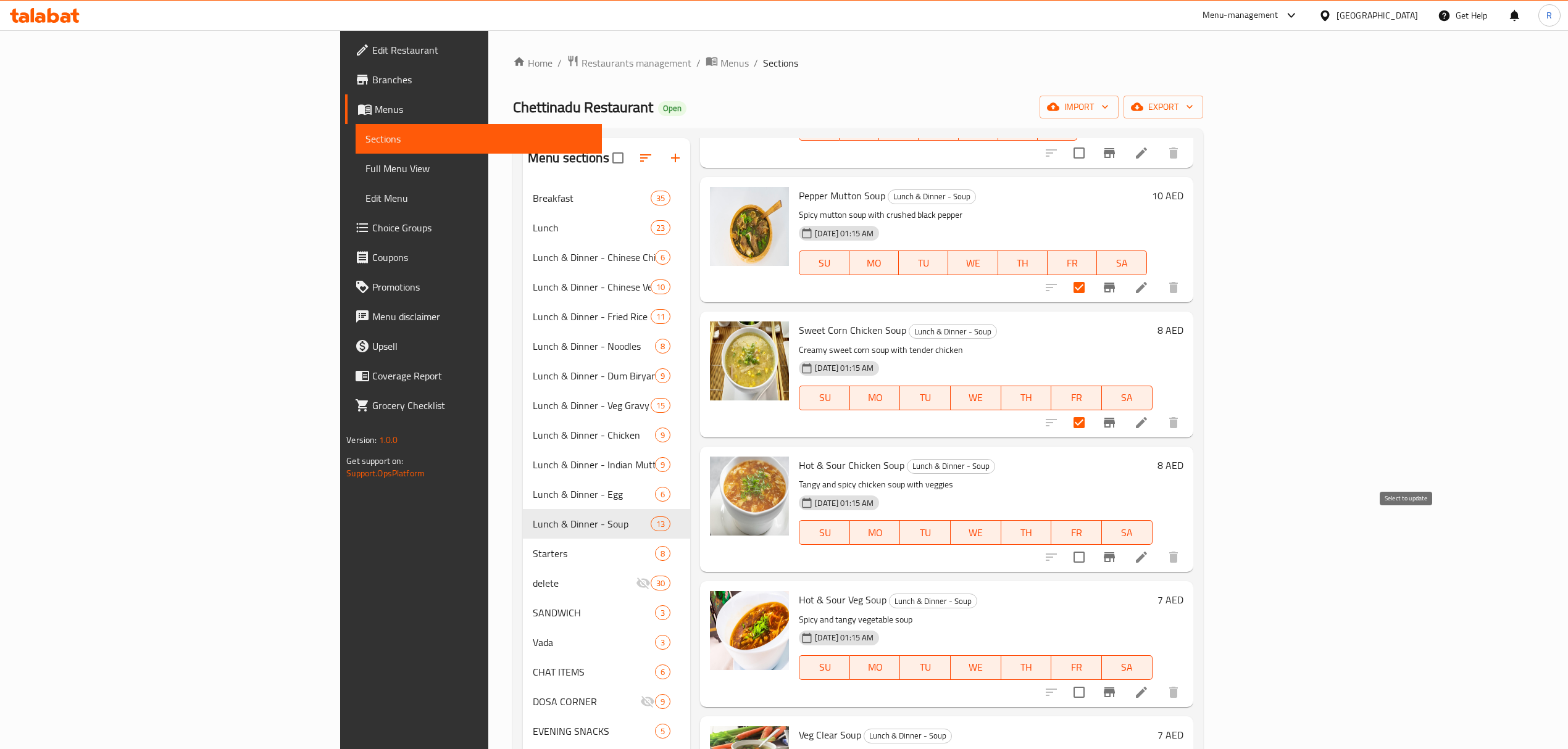
click at [1092, 544] on input "checkbox" at bounding box center [1079, 557] width 26 height 26
checkbox input "true"
click at [1092, 679] on input "checkbox" at bounding box center [1079, 692] width 26 height 26
checkbox input "true"
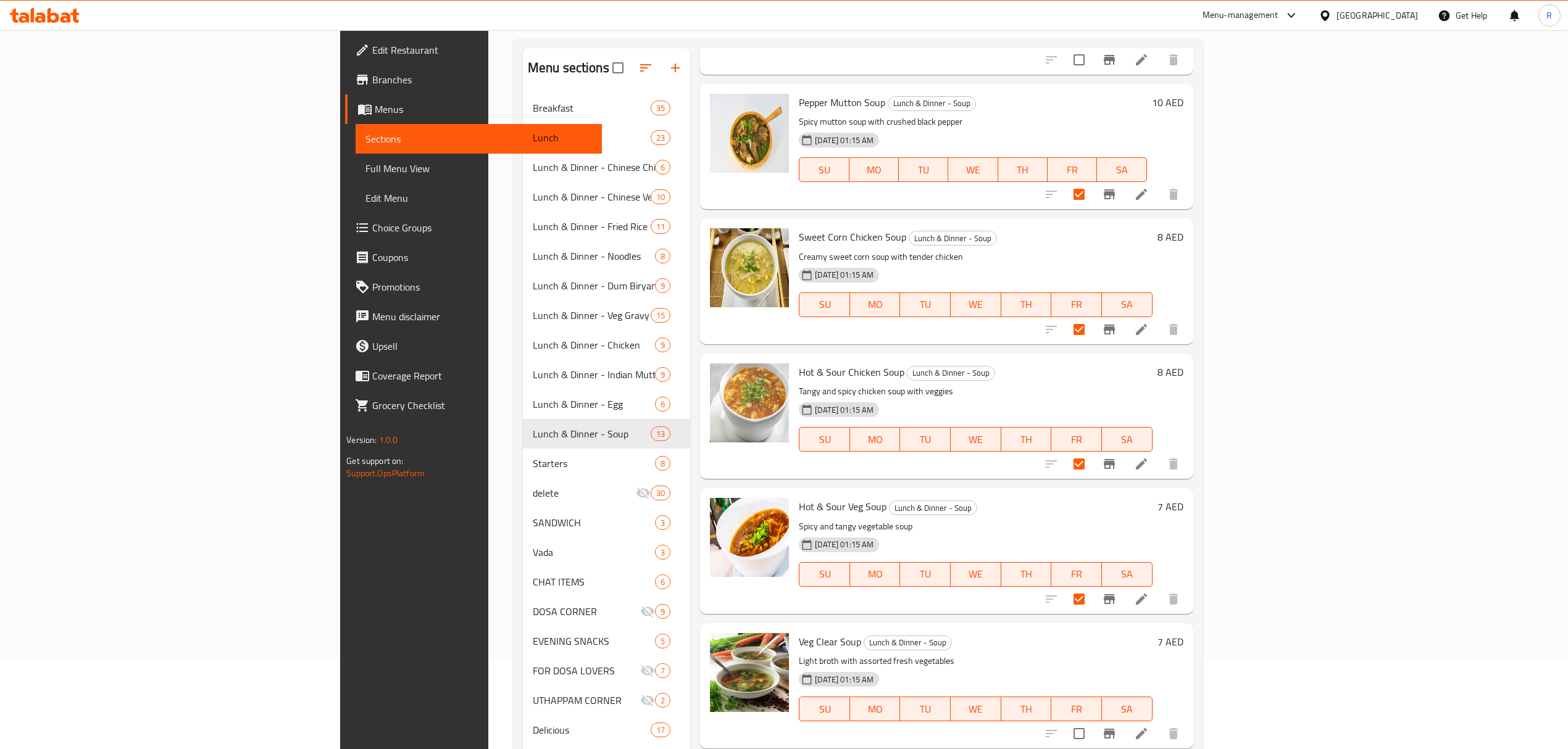
scroll to position [247, 0]
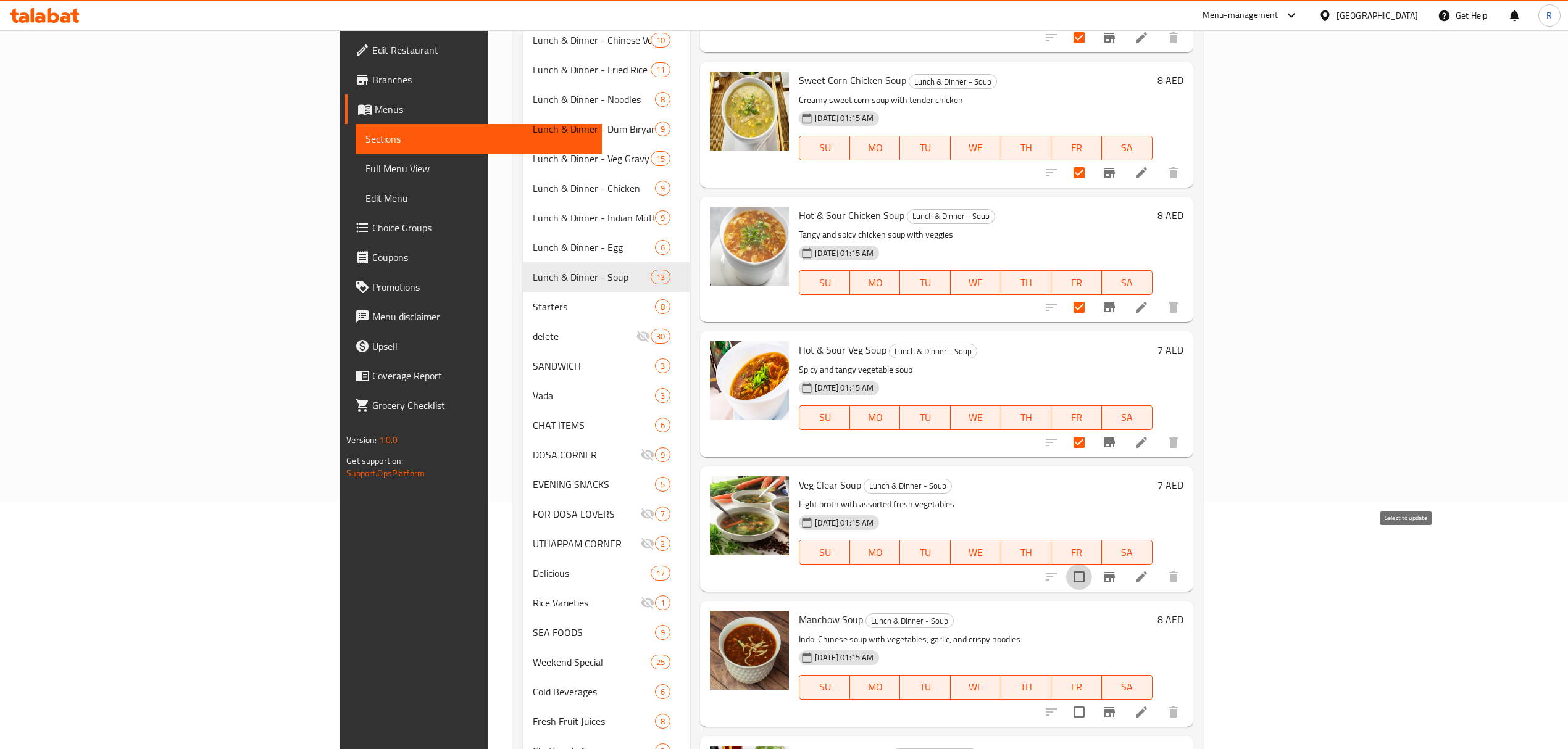
click at [1092, 564] on input "checkbox" at bounding box center [1079, 576] width 26 height 26
checkbox input "true"
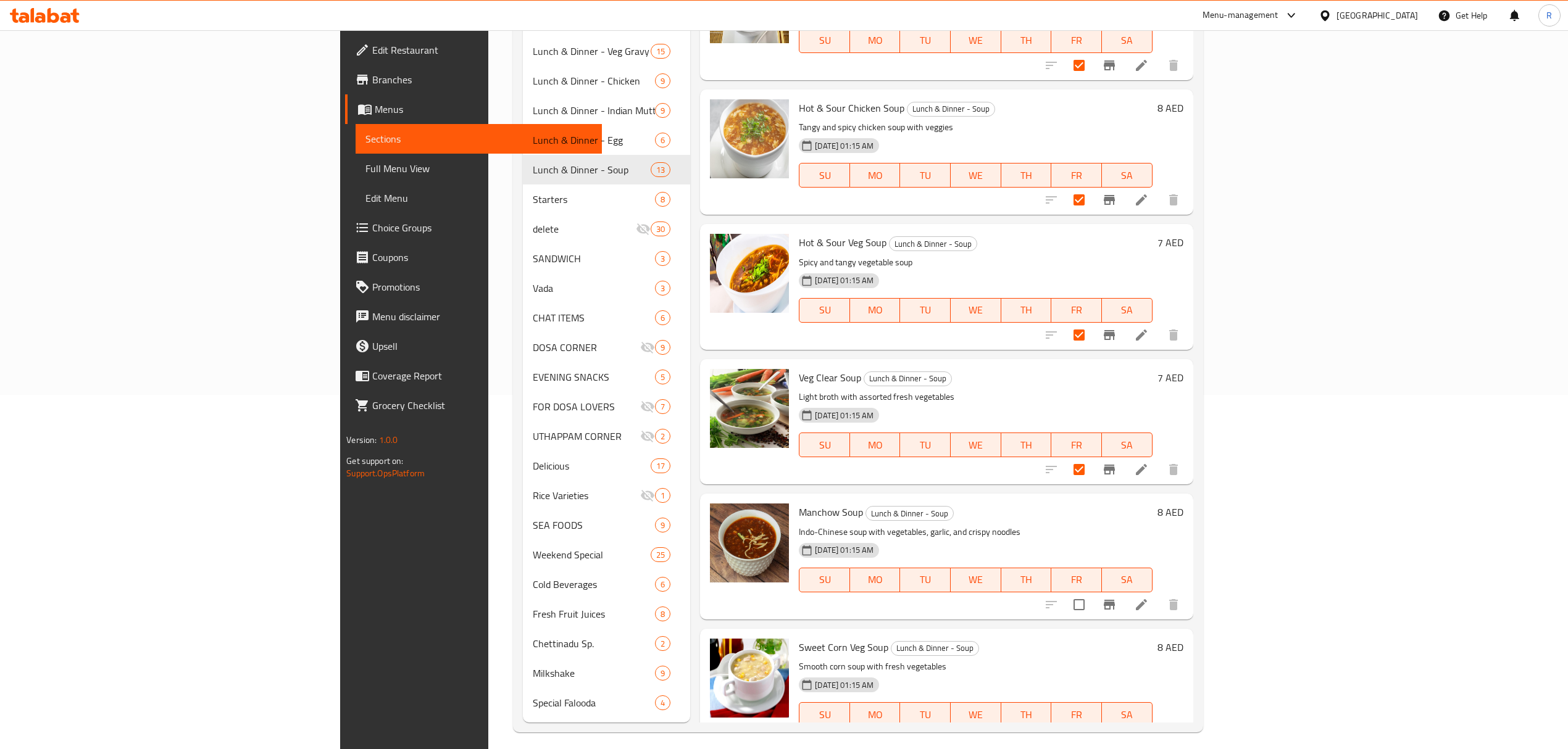
scroll to position [363, 0]
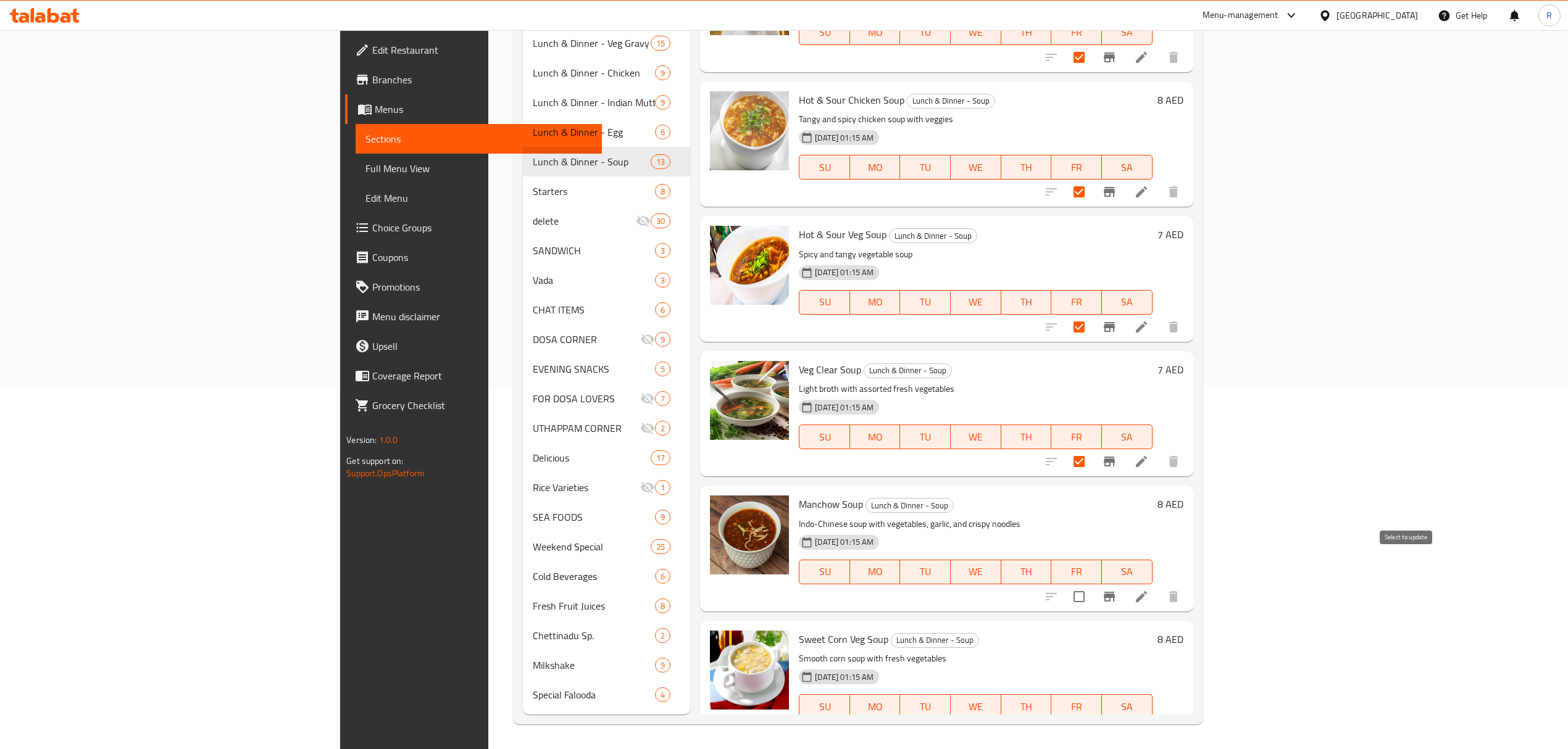
click at [1092, 584] on input "checkbox" at bounding box center [1079, 596] width 26 height 26
checkbox input "true"
click at [1092, 718] on input "checkbox" at bounding box center [1079, 731] width 26 height 26
checkbox input "true"
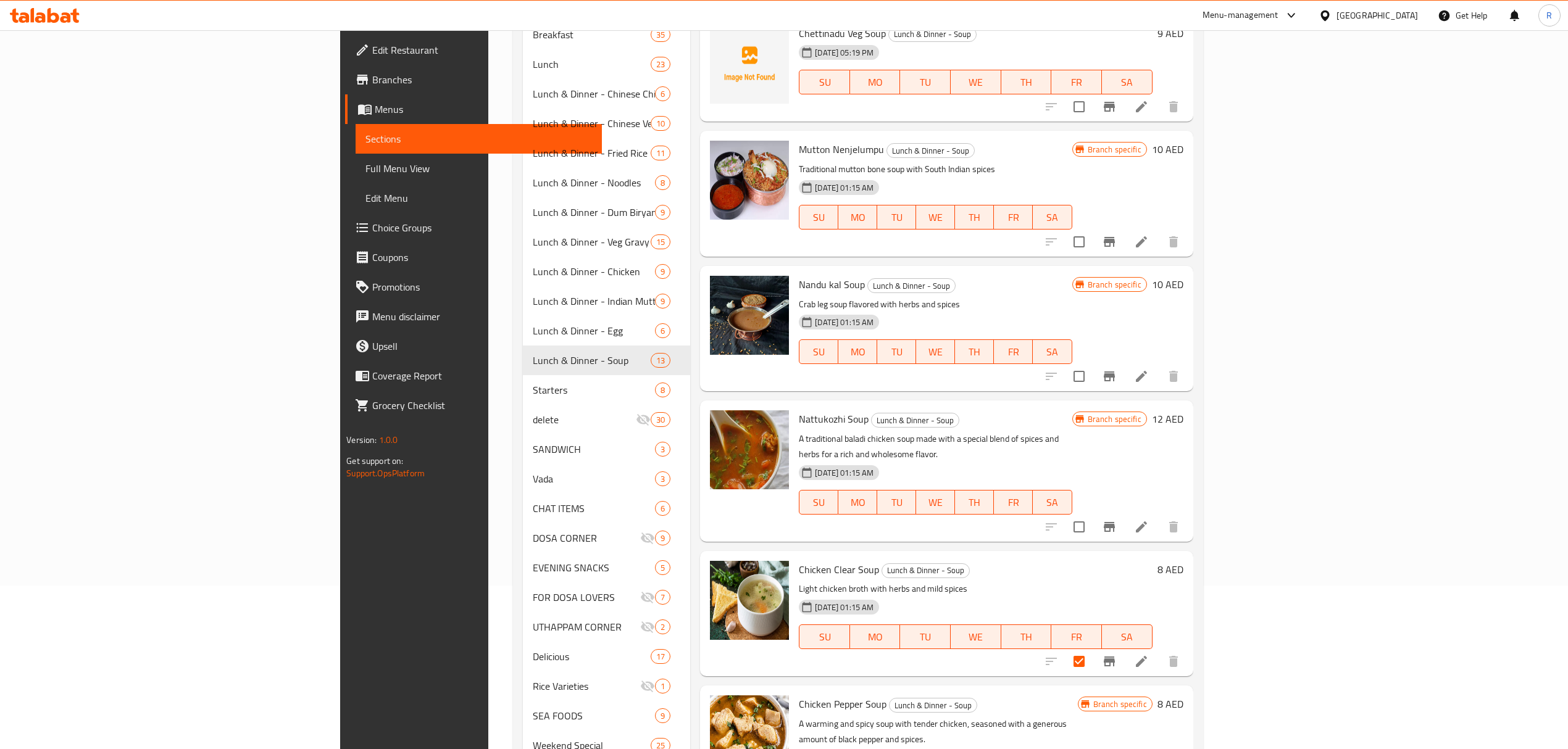
scroll to position [0, 0]
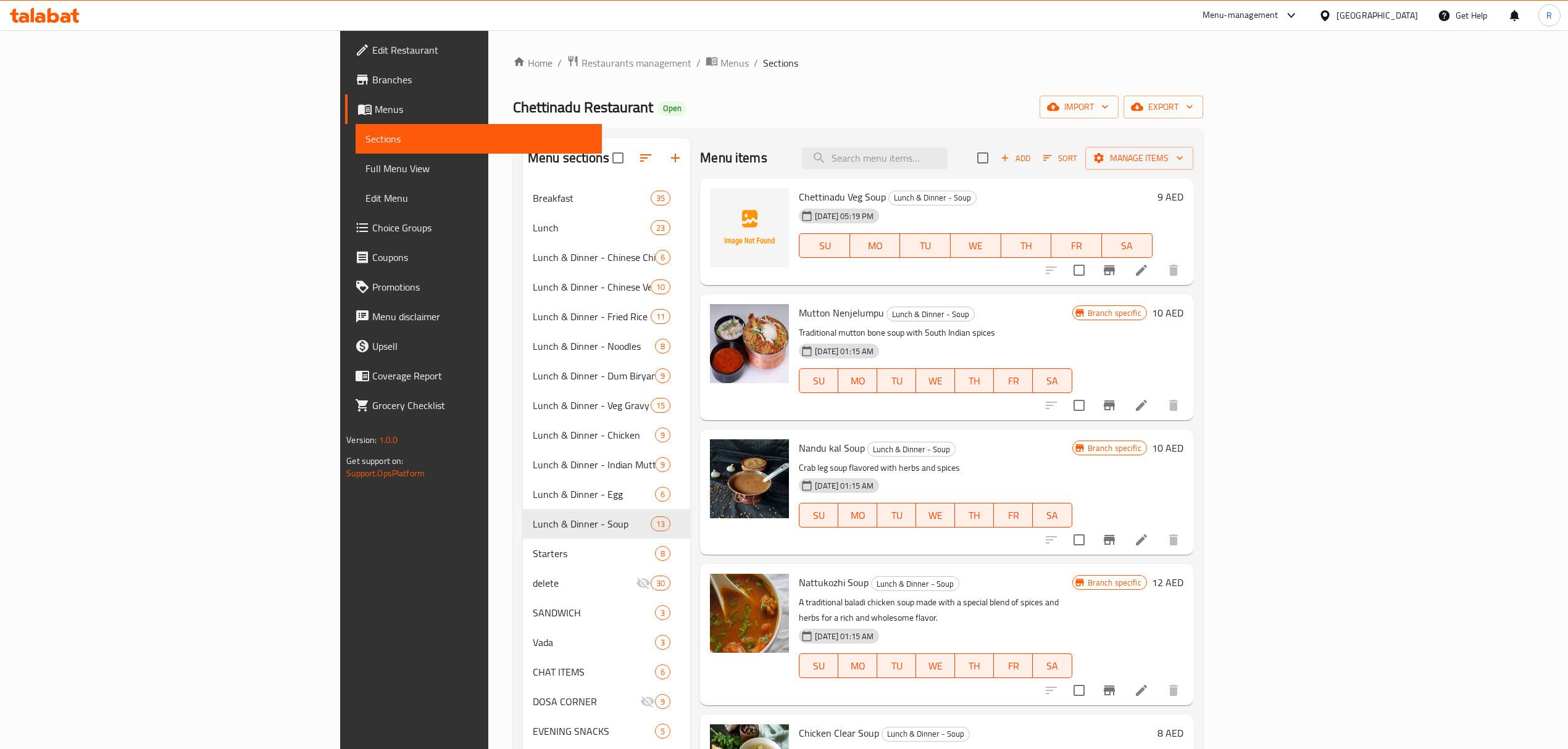
click at [1193, 139] on div "Menu items Add Sort Manage items" at bounding box center [946, 158] width 493 height 40
click at [1183, 153] on span "Manage items" at bounding box center [1139, 158] width 88 height 15
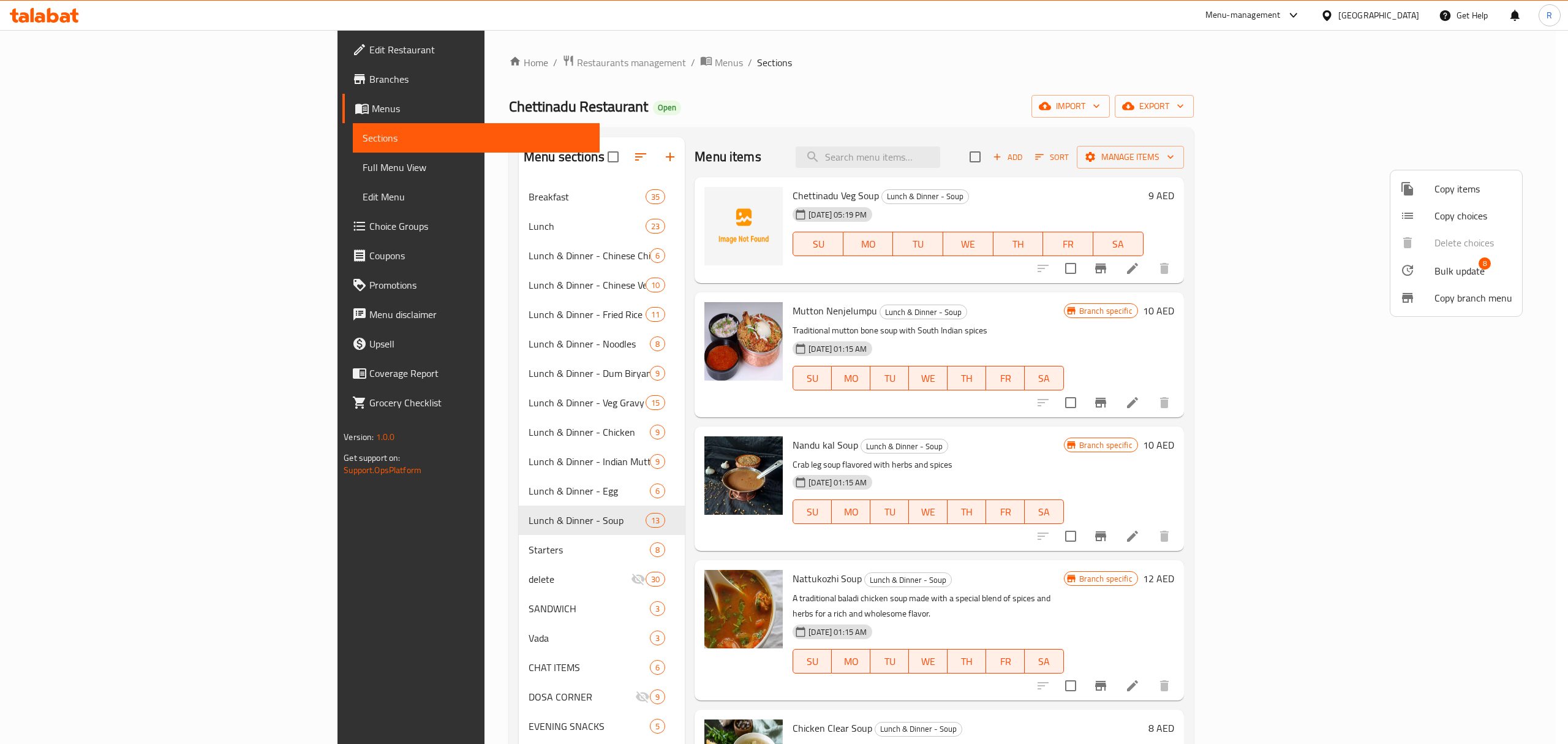
click at [1426, 275] on div at bounding box center [1417, 270] width 34 height 15
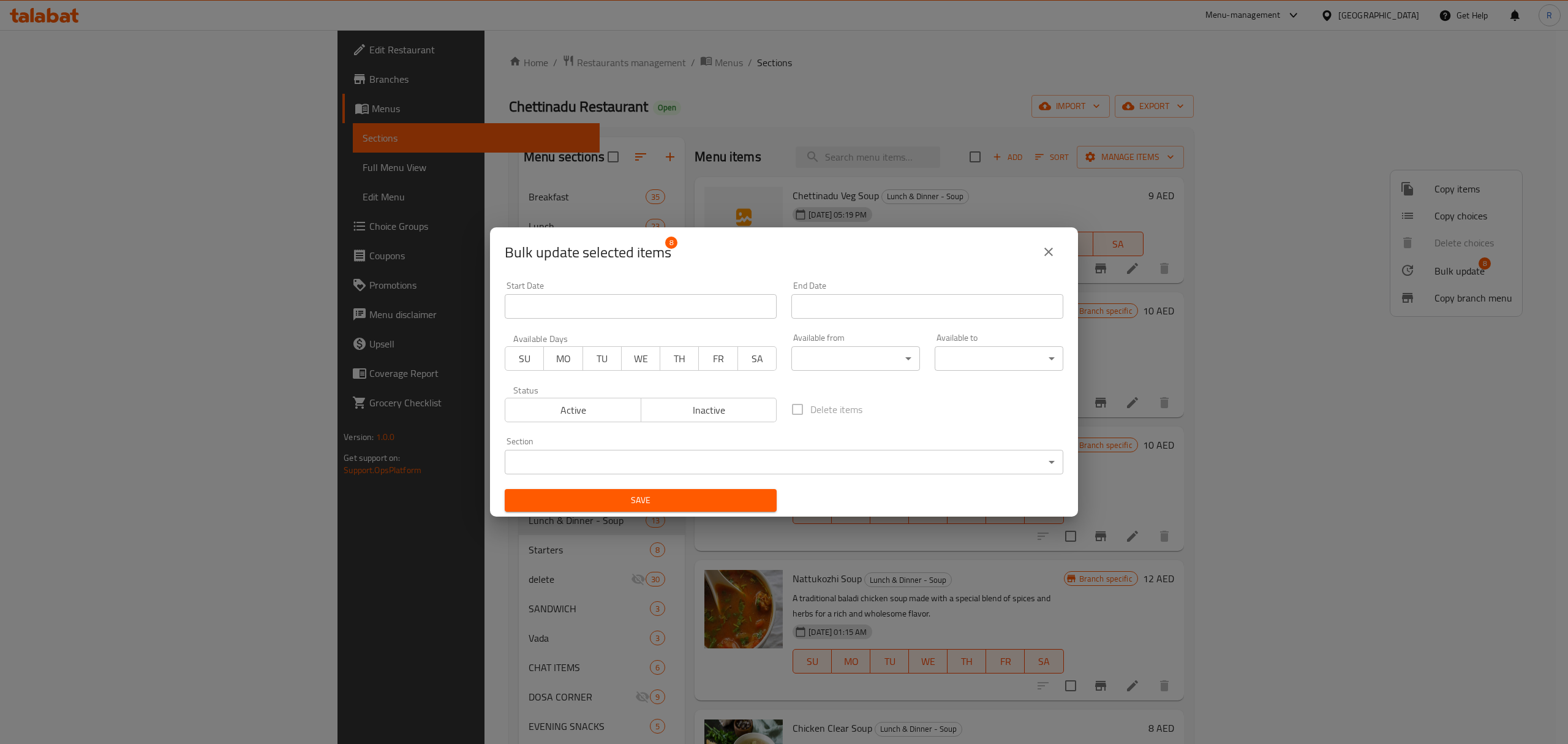
click at [681, 459] on body "​ Menu-management United Arab Emirates Get Help R Edit Restaurant Branches Menu…" at bounding box center [784, 387] width 1568 height 714
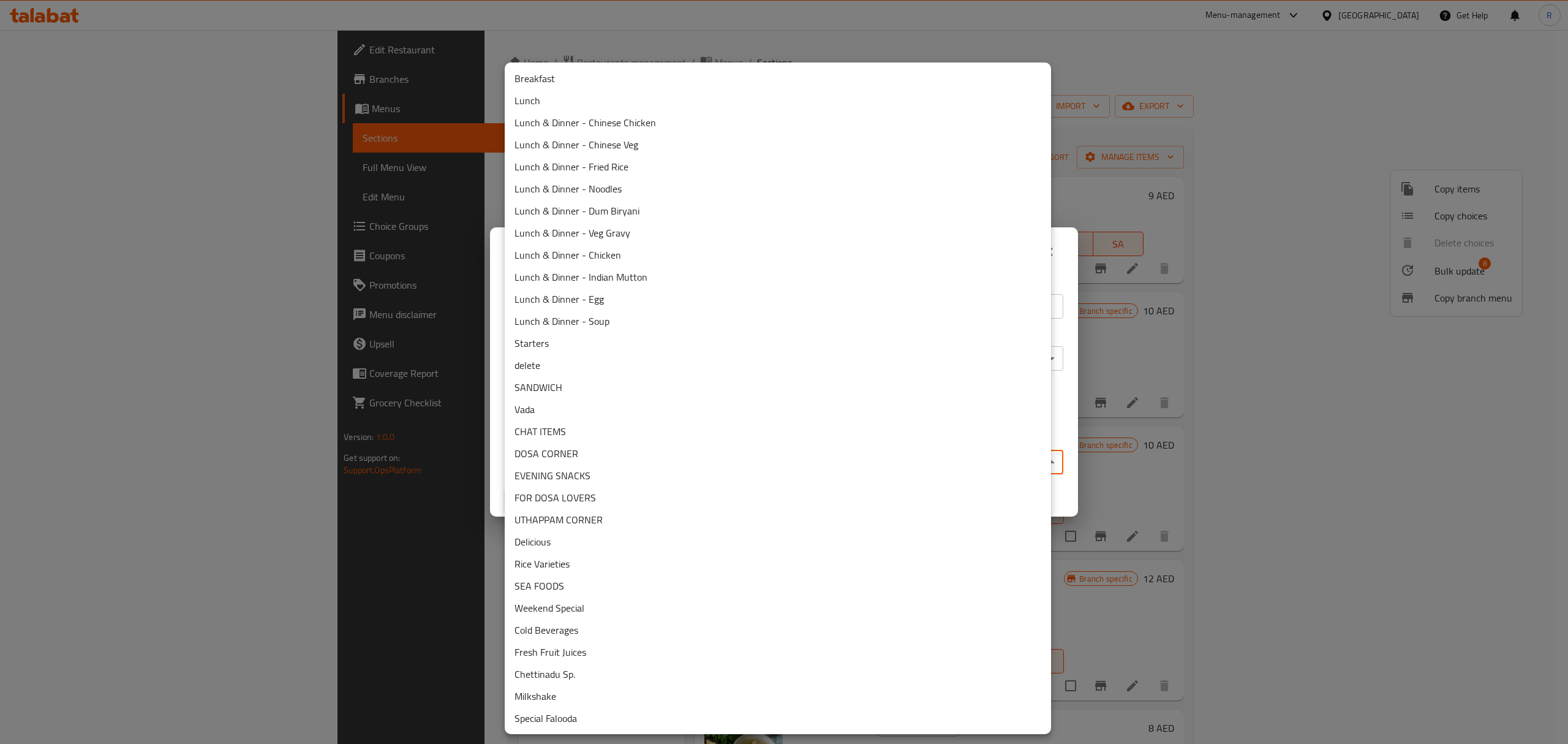
click at [566, 363] on li "delete" at bounding box center [778, 365] width 546 height 22
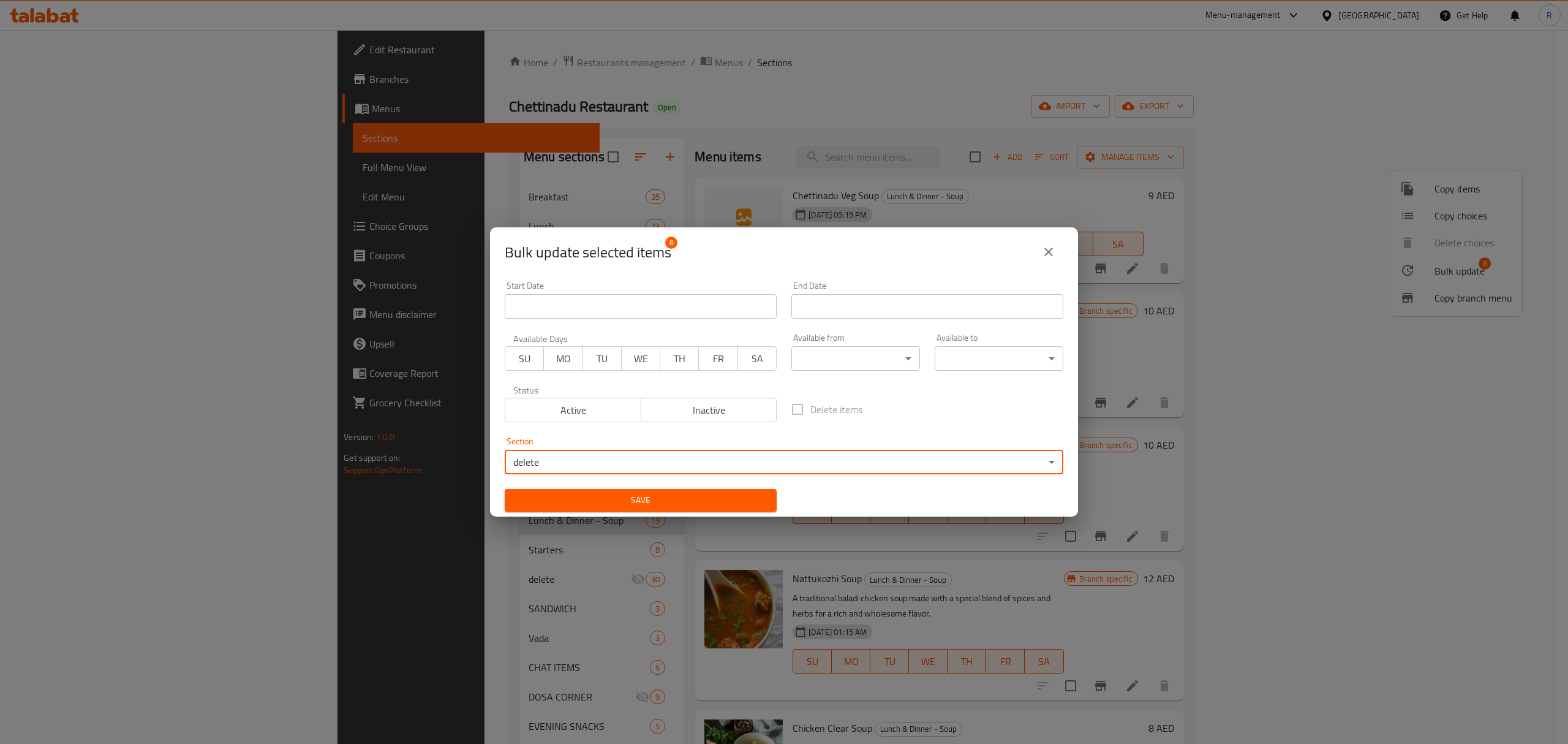
click at [713, 505] on span "Save" at bounding box center [640, 500] width 252 height 15
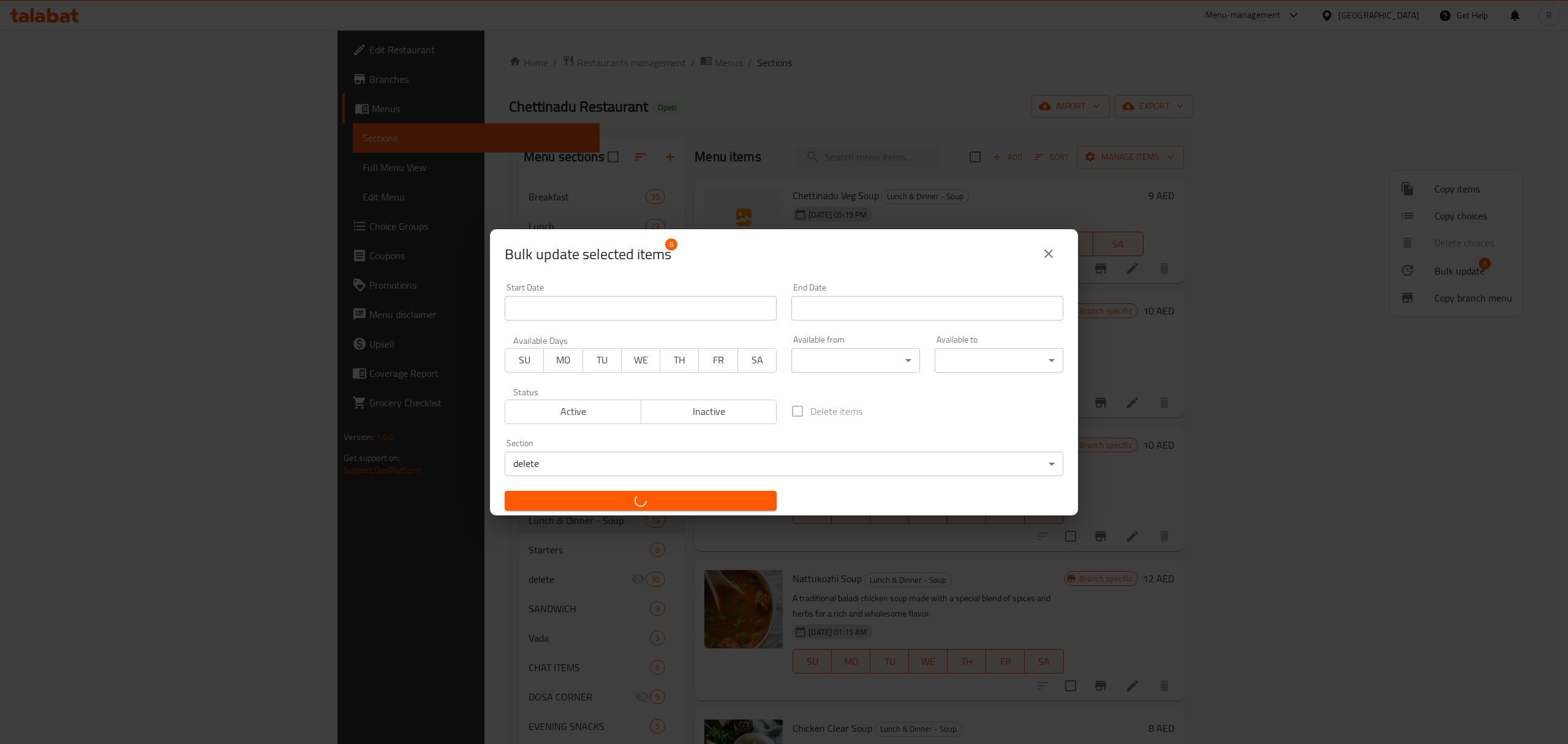
checkbox input "false"
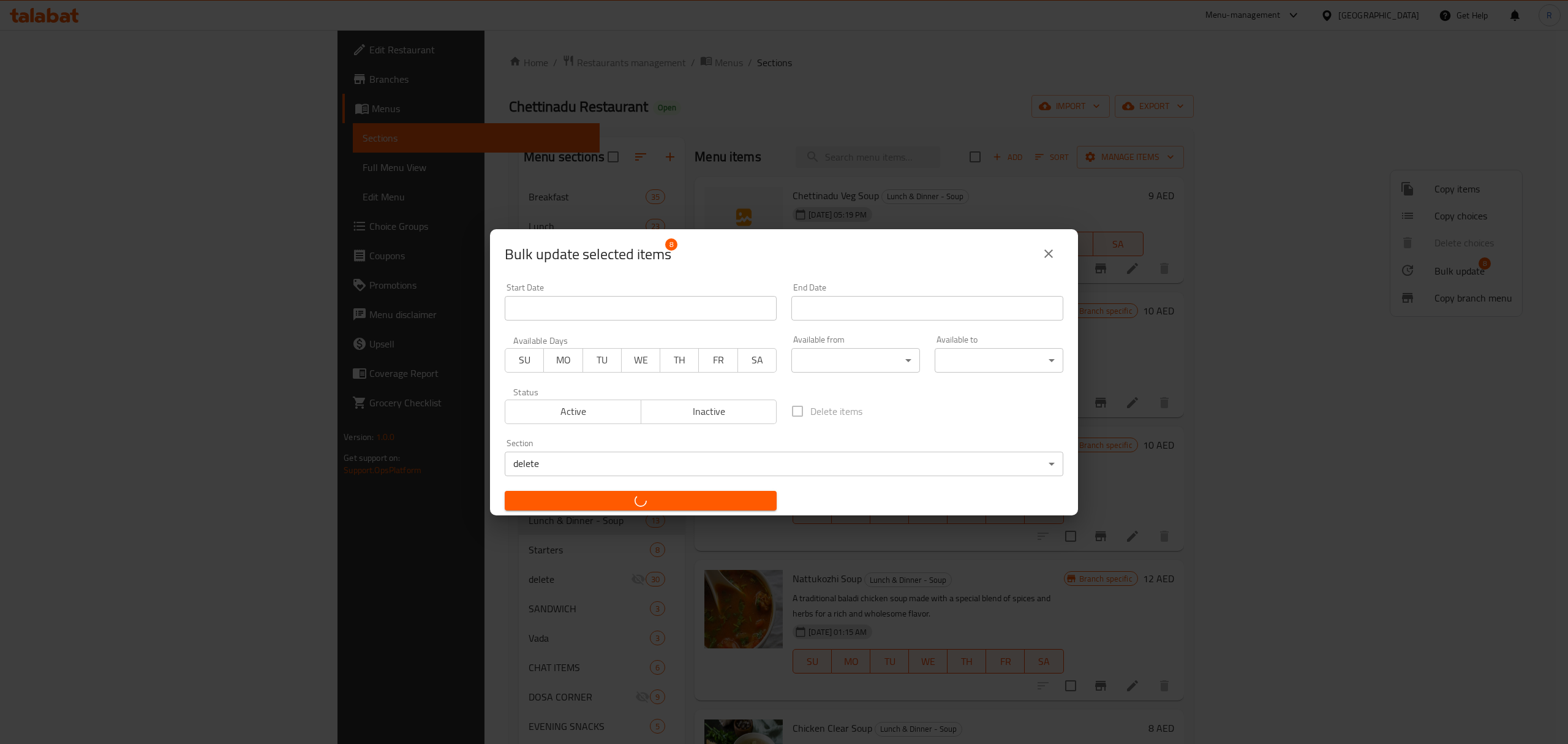
checkbox input "false"
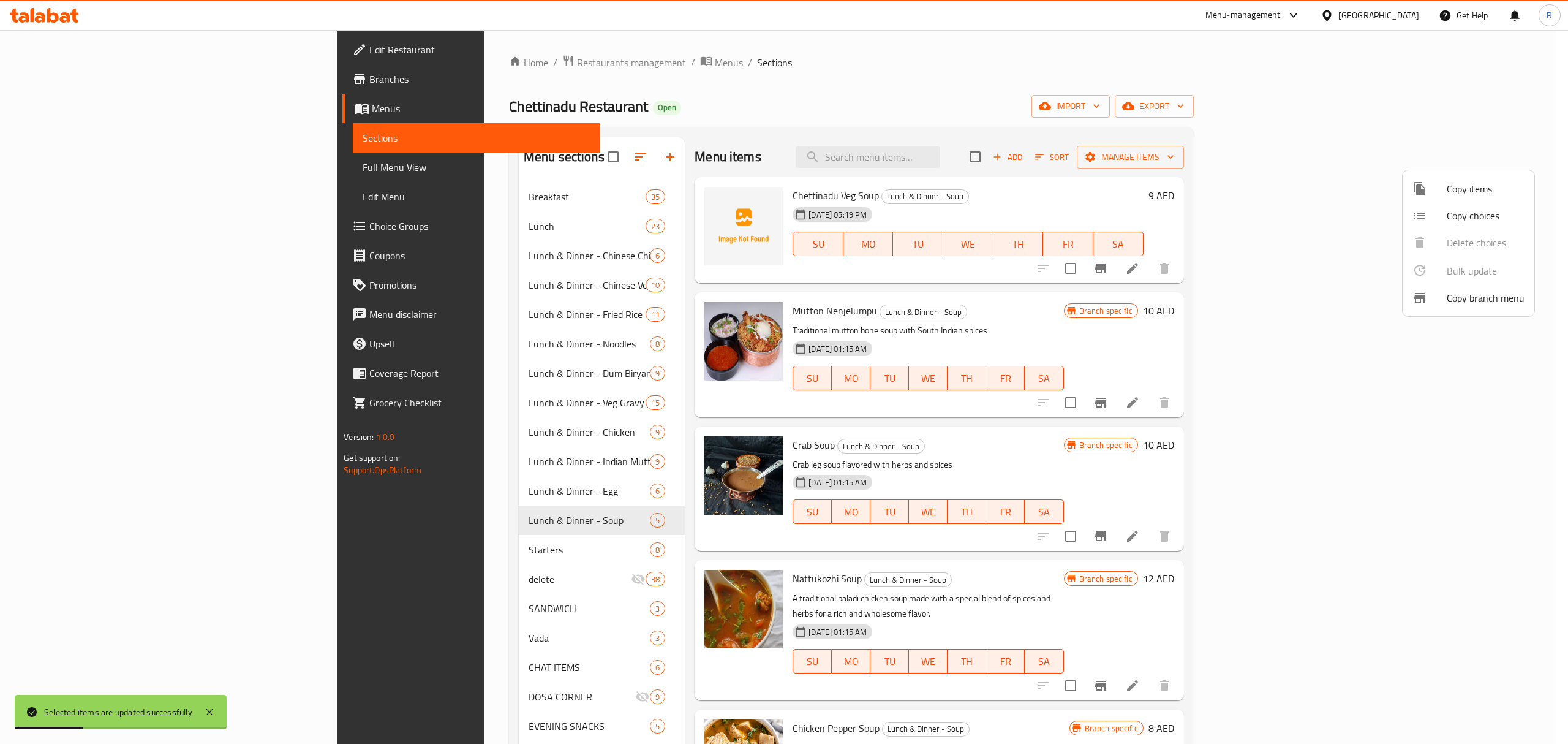
click at [931, 13] on div at bounding box center [784, 372] width 1568 height 744
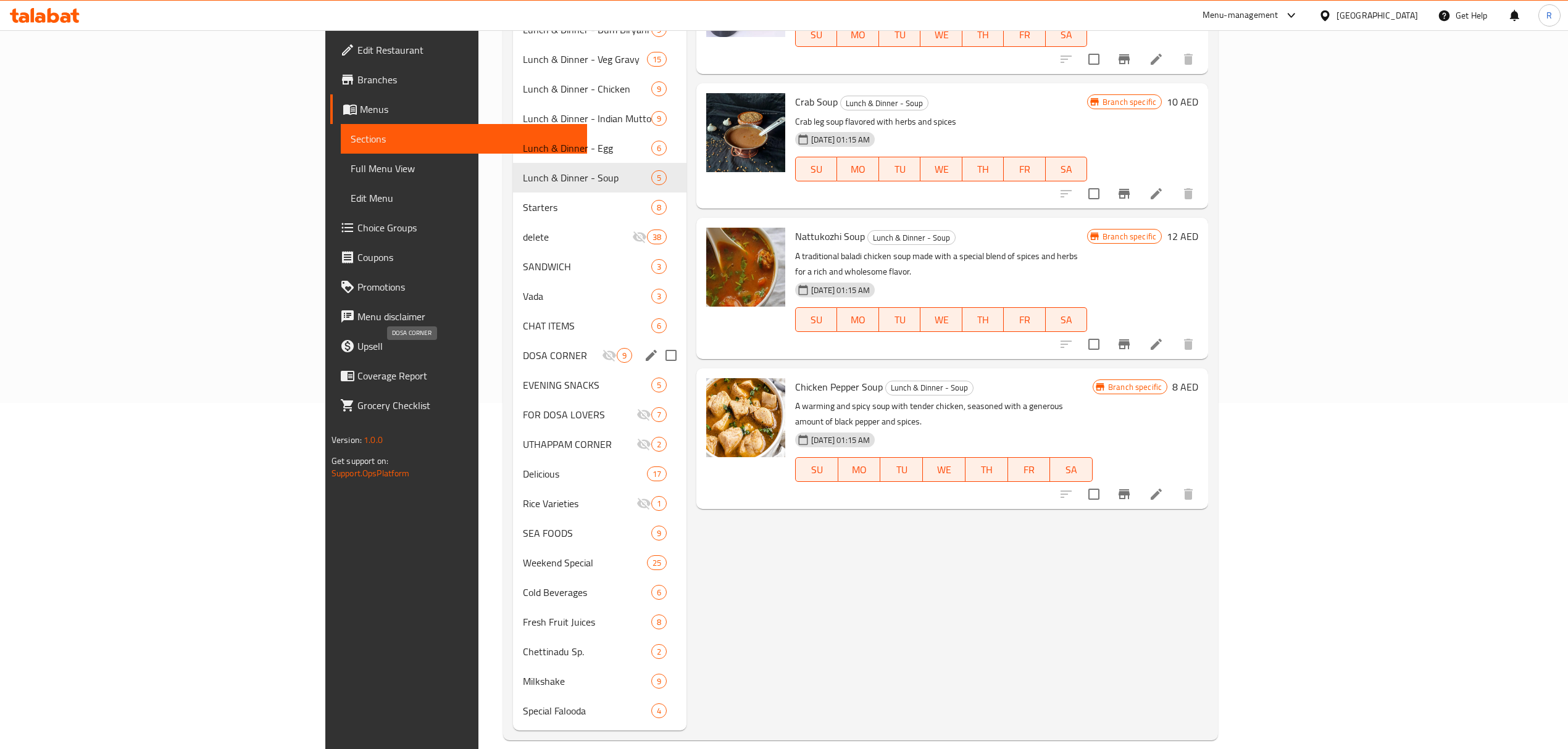
scroll to position [363, 0]
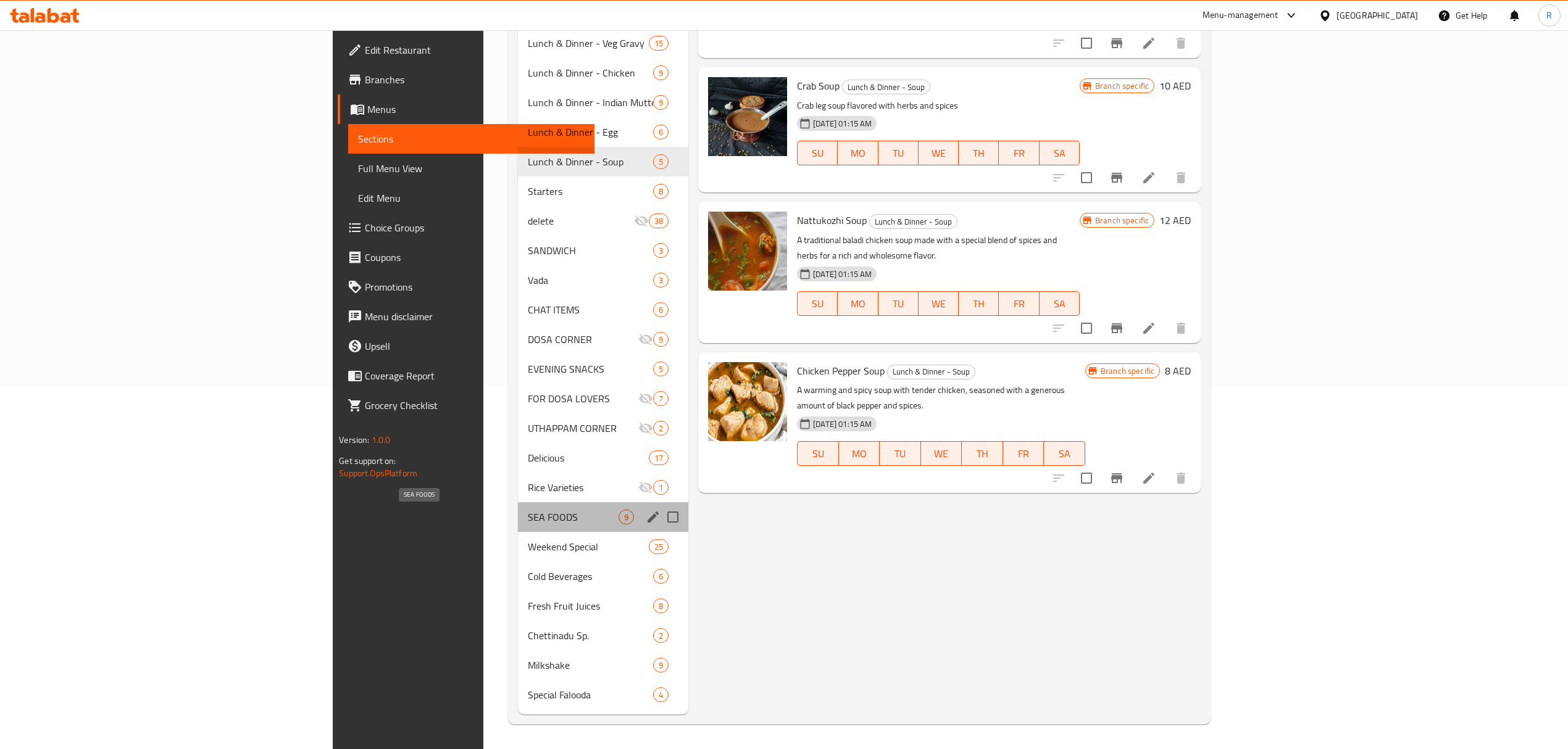
click at [528, 519] on span "SEA FOODS" at bounding box center [573, 517] width 91 height 15
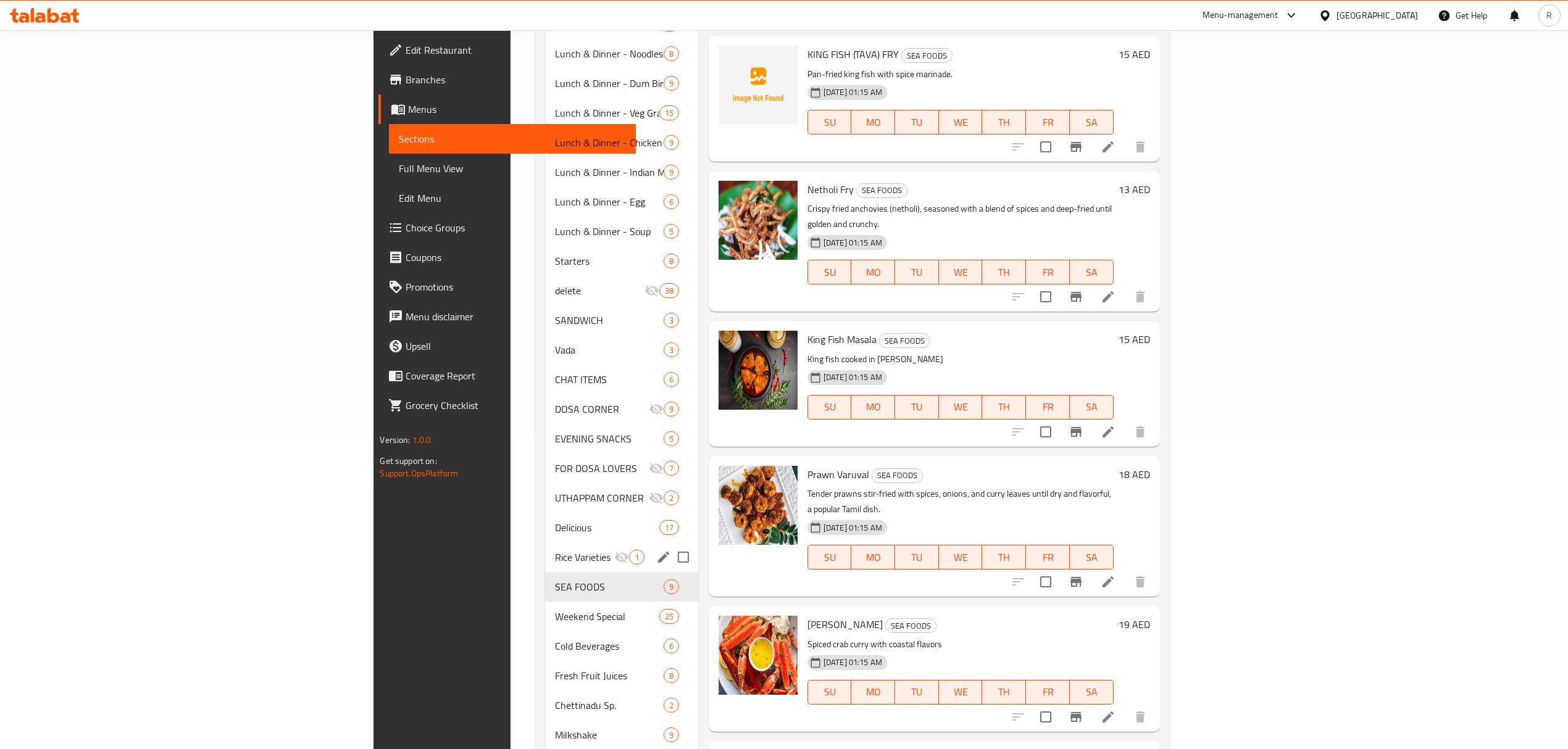
scroll to position [329, 0]
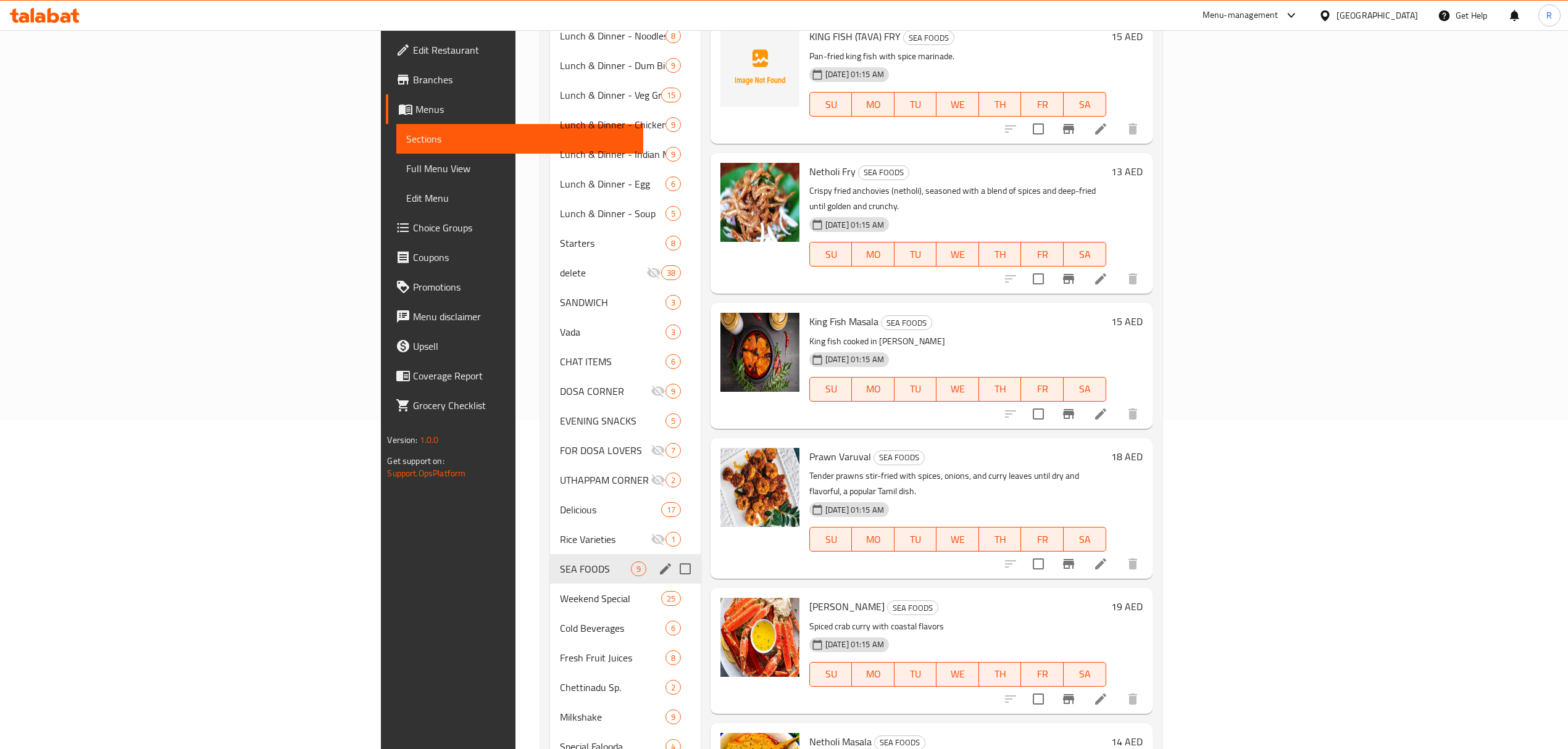
click at [658, 561] on icon "edit" at bounding box center [665, 568] width 15 height 15
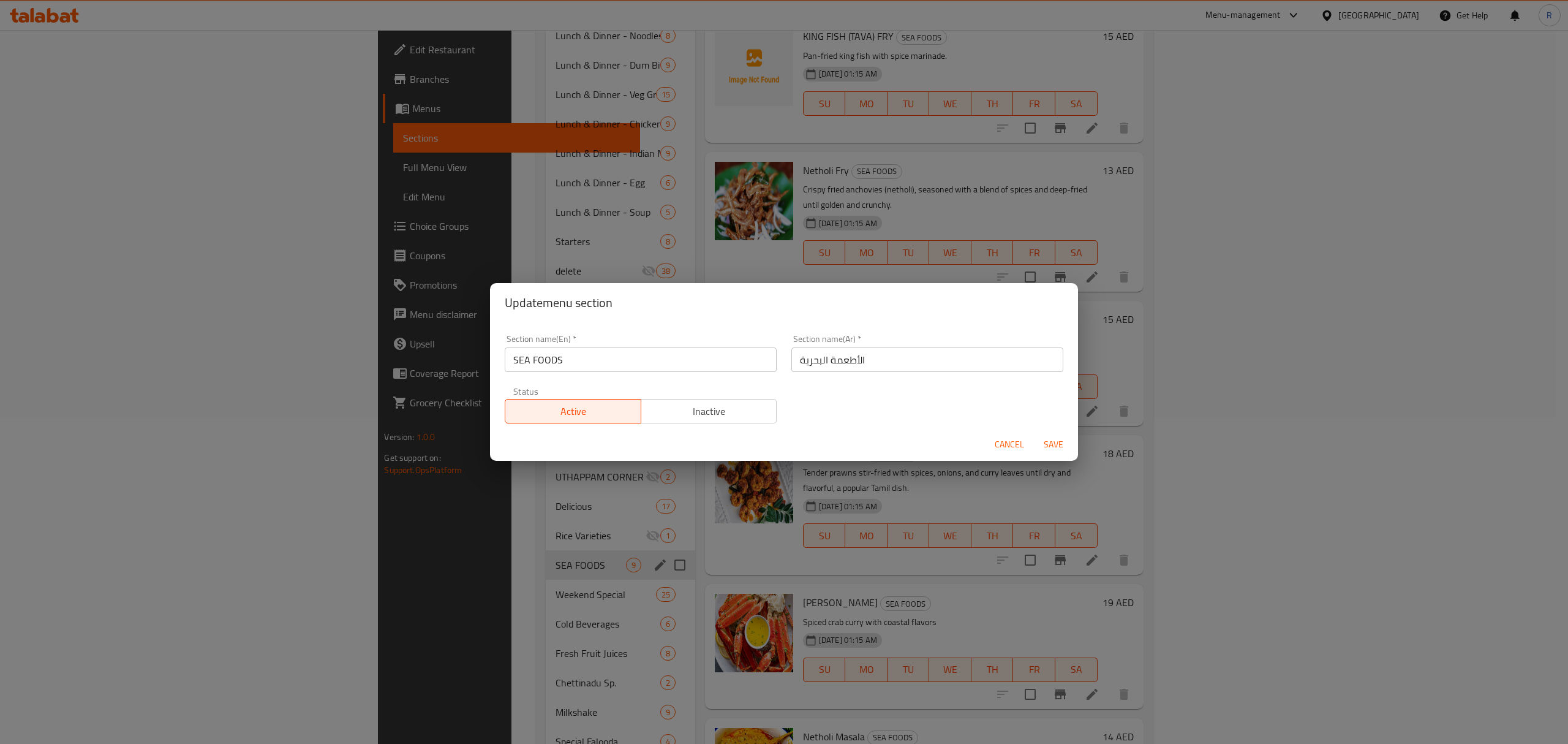
click at [598, 361] on input "SEA FOODS" at bounding box center [640, 359] width 272 height 24
paste input "LUNCH & DINNER"
type input "LUNCH & DINNER"
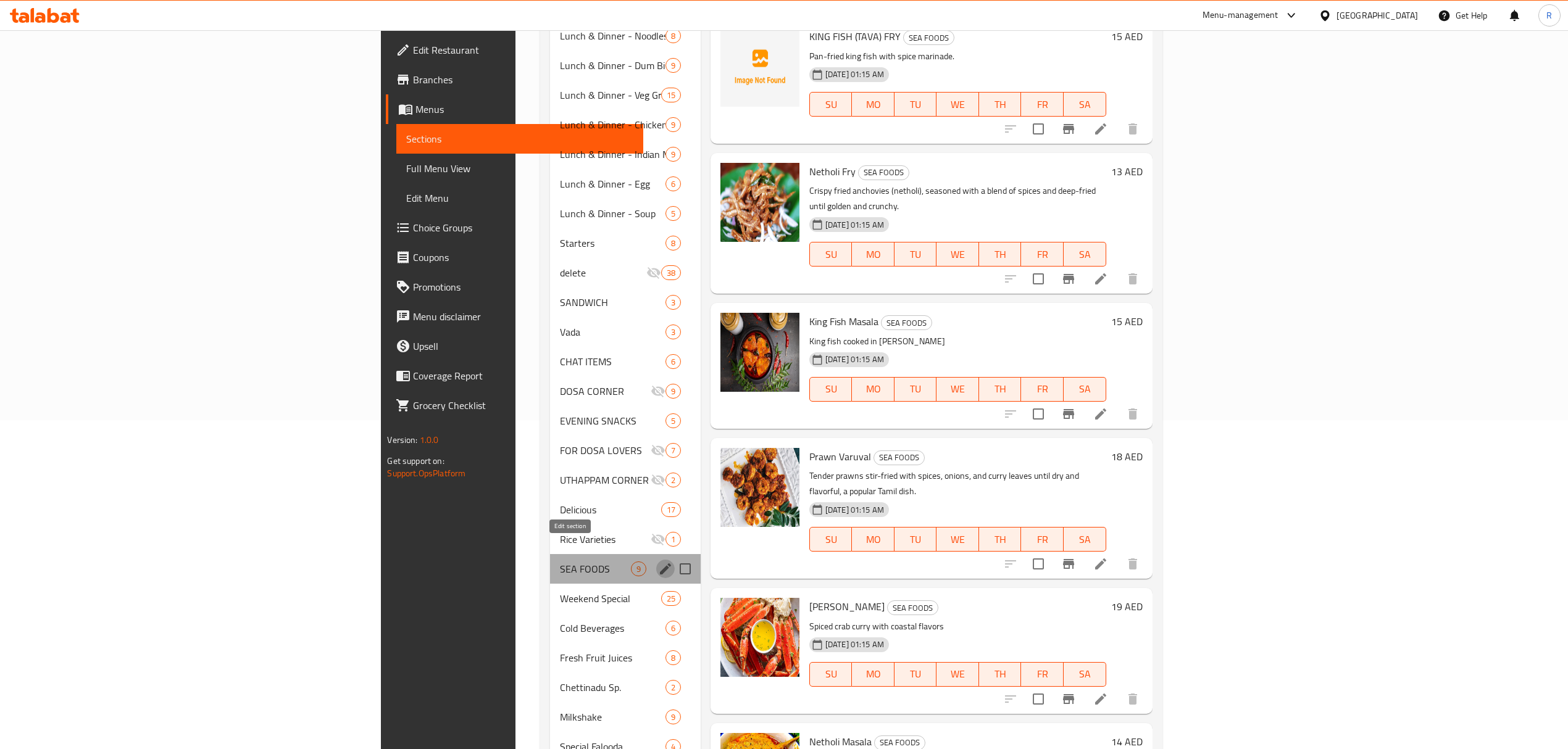
click at [658, 561] on icon "edit" at bounding box center [665, 568] width 15 height 15
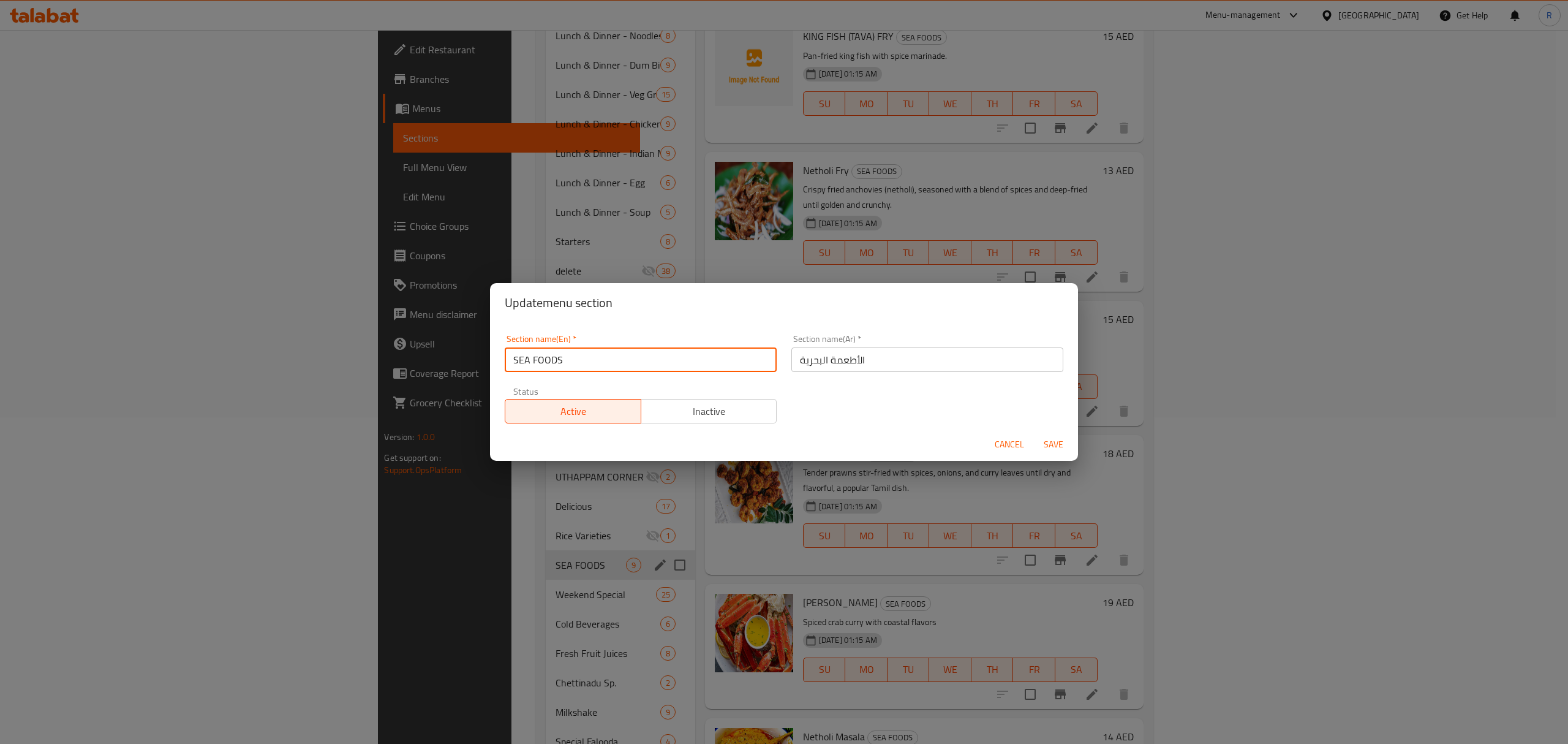
click at [640, 363] on input "SEA FOODS" at bounding box center [640, 359] width 272 height 24
paste input "LUNCH & DINNER"
type input "Lunch & Dinner - Fish"
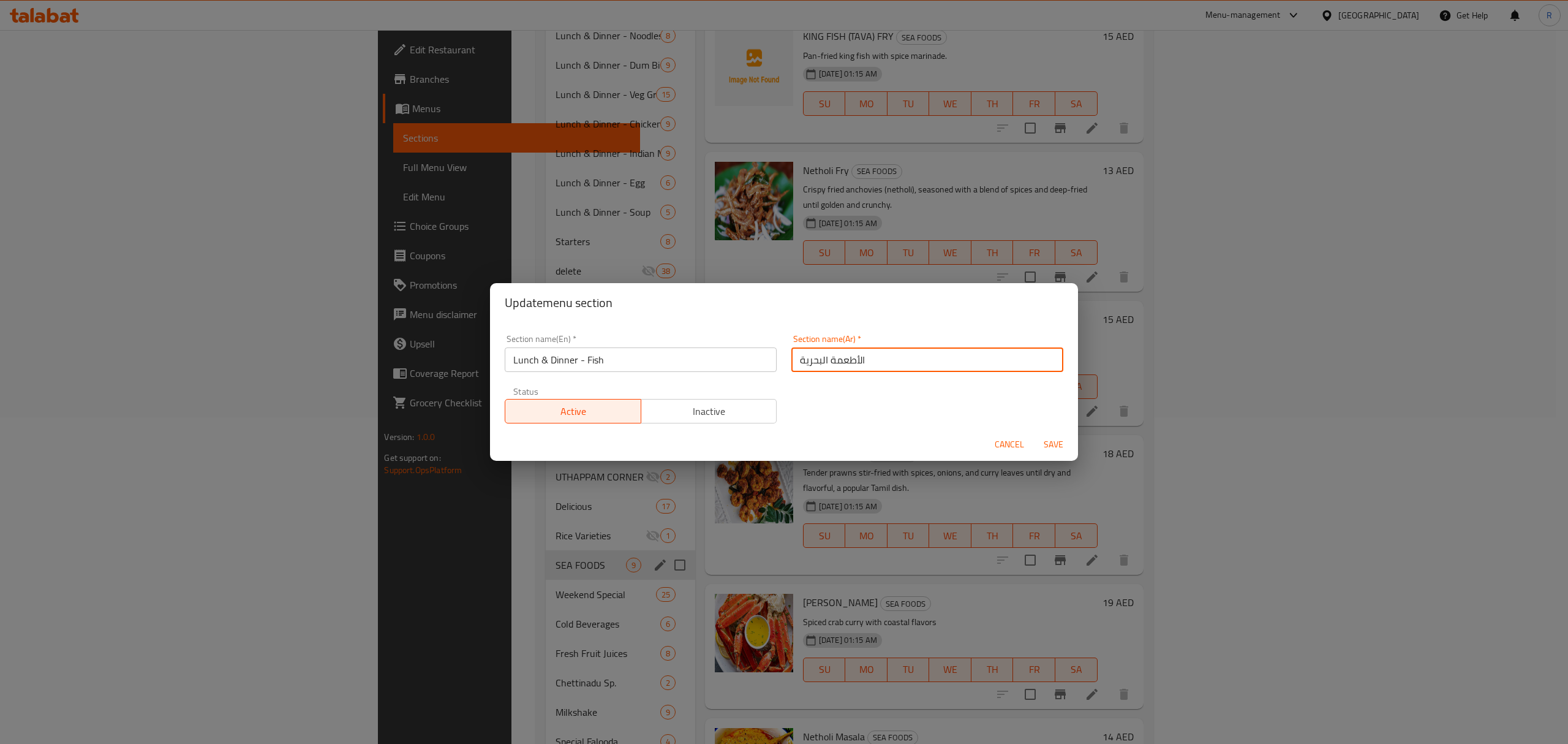
click at [888, 369] on input "الأطعمة البحرية" at bounding box center [927, 359] width 272 height 24
click at [888, 368] on input "الأطعمة البحرية" at bounding box center [927, 359] width 272 height 24
type input "غداء وعشاء - سمك"
click at [1034, 434] on button "Save" at bounding box center [1053, 445] width 39 height 23
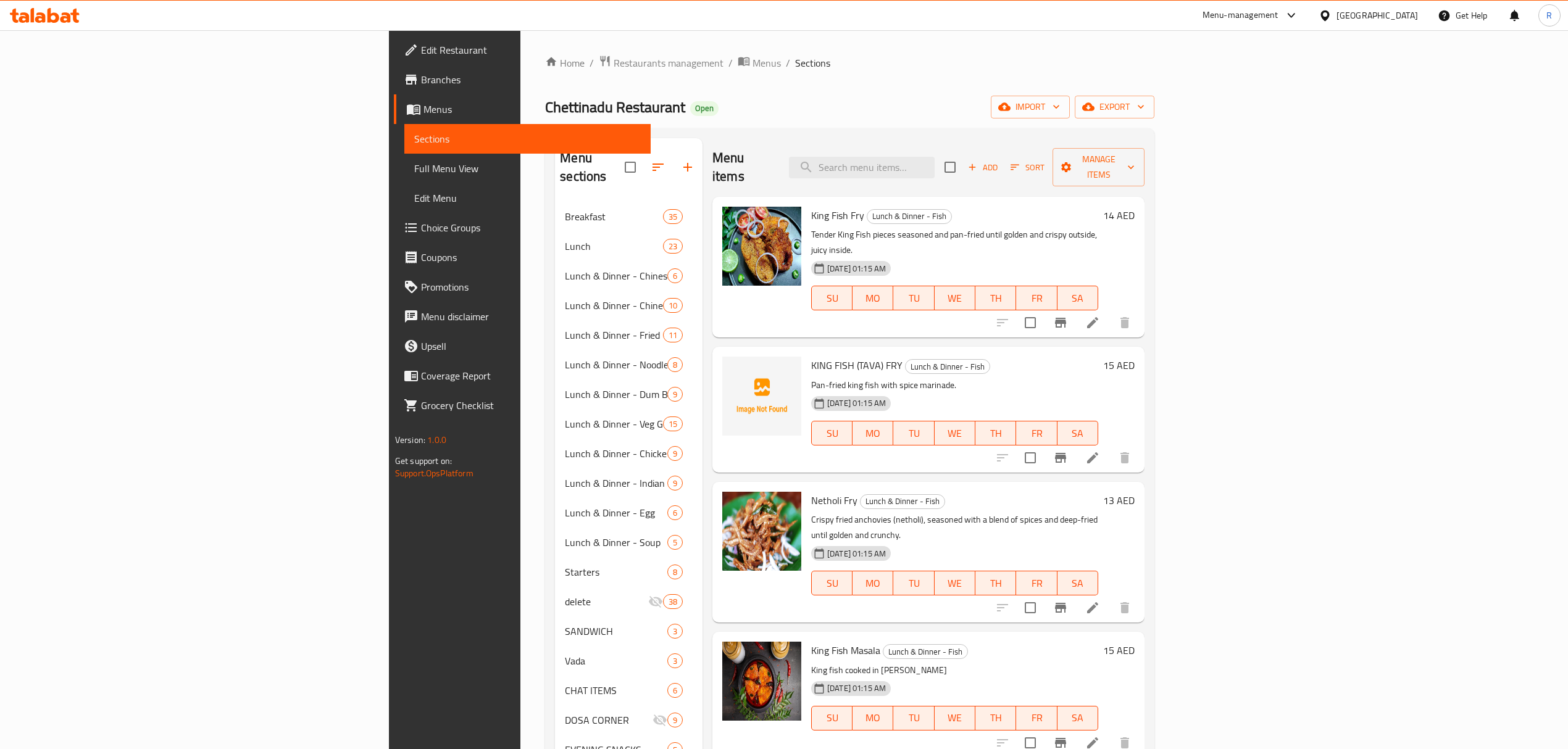
scroll to position [363, 0]
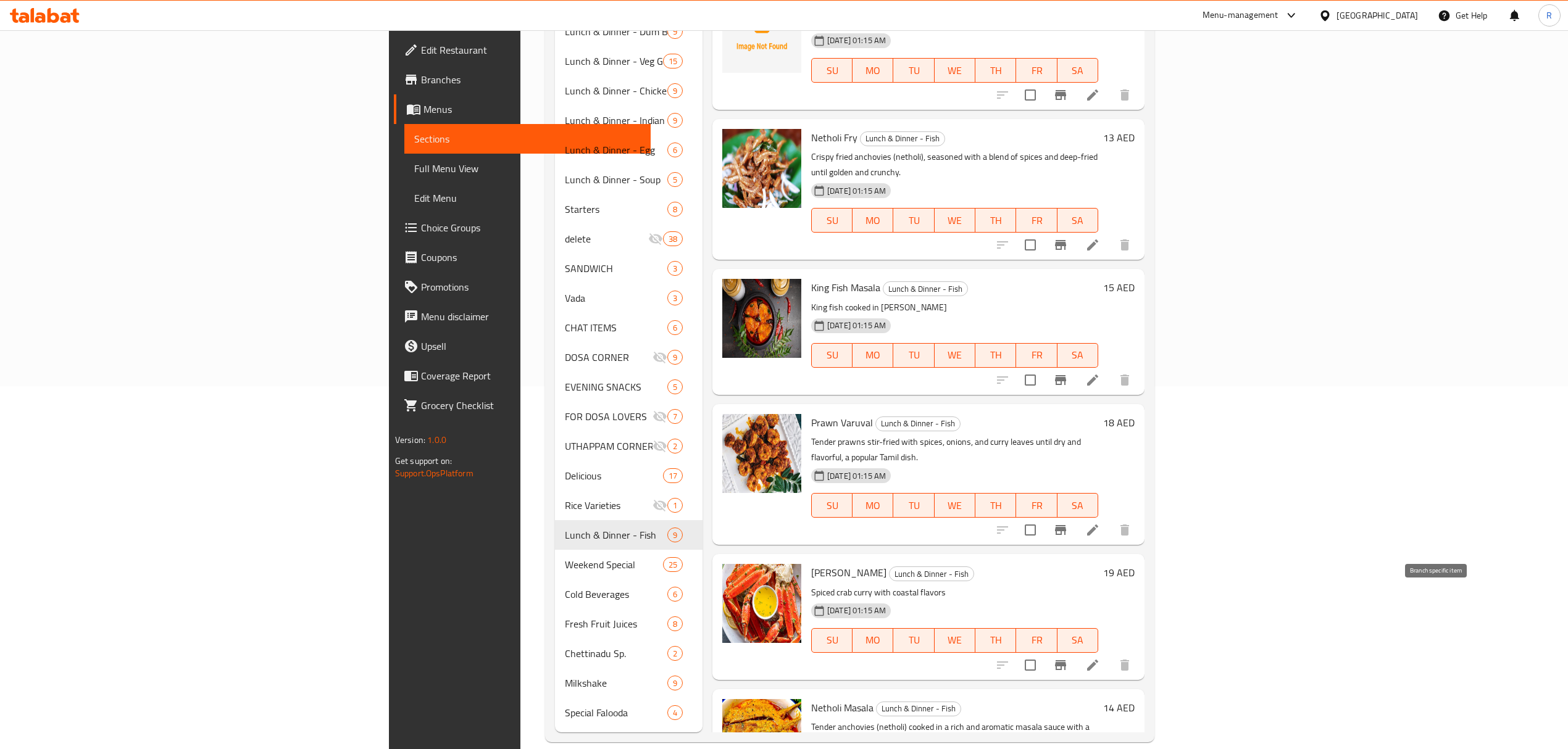
click at [1066, 660] on icon "Branch-specific-item" at bounding box center [1060, 665] width 11 height 10
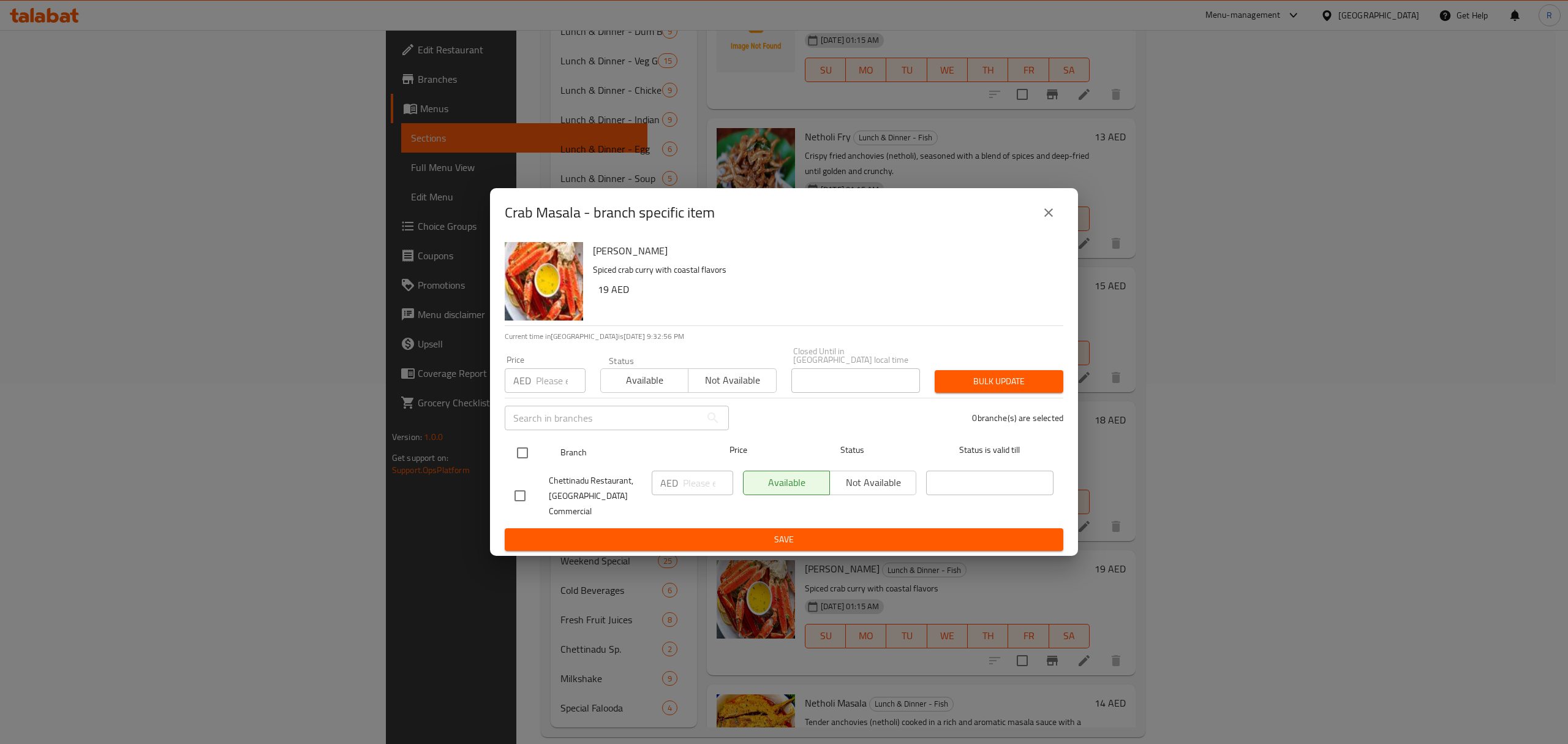
click at [525, 459] on input "checkbox" at bounding box center [522, 453] width 26 height 26
checkbox input "true"
click at [705, 483] on input "number" at bounding box center [708, 483] width 50 height 24
type input "21"
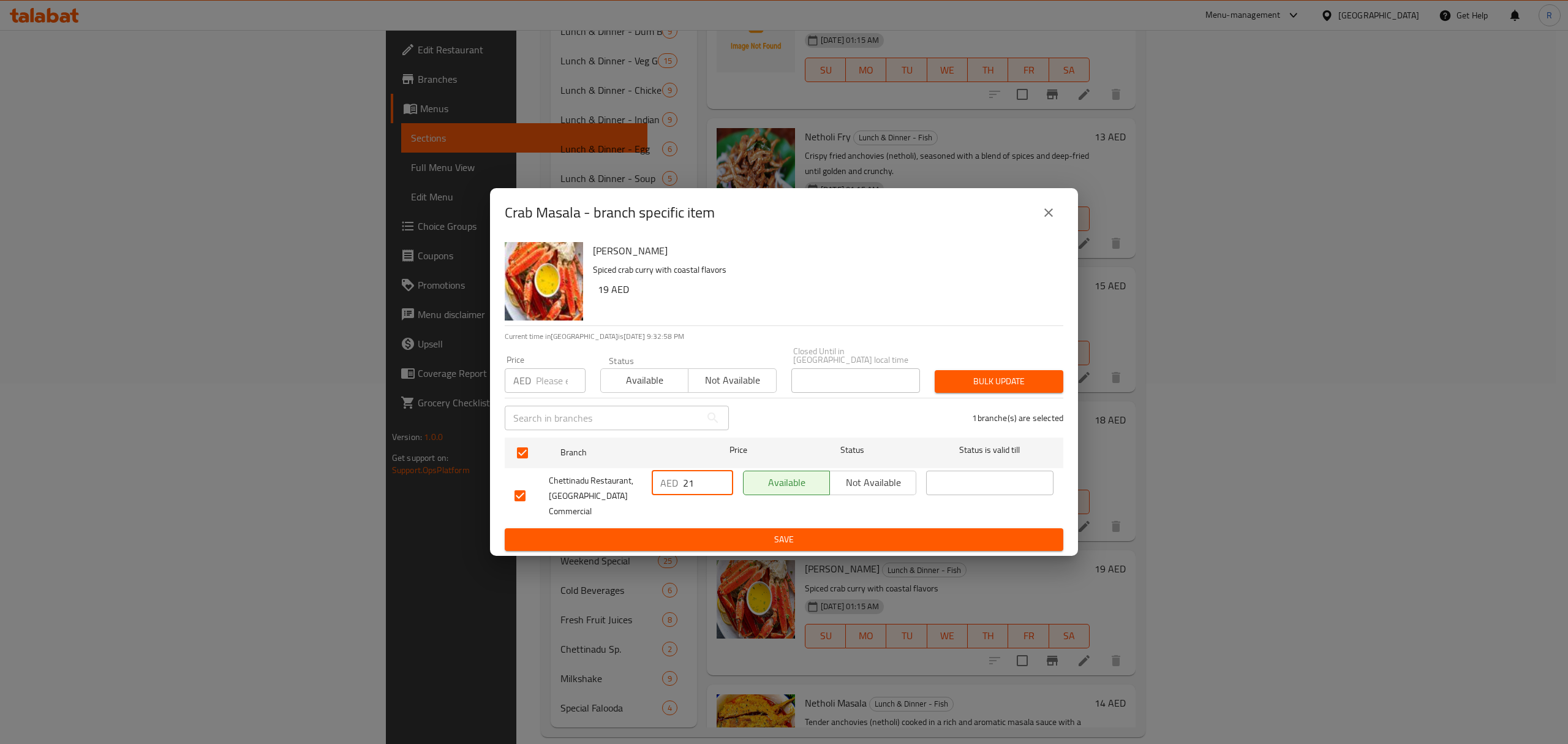
click at [708, 528] on button "Save" at bounding box center [784, 539] width 558 height 23
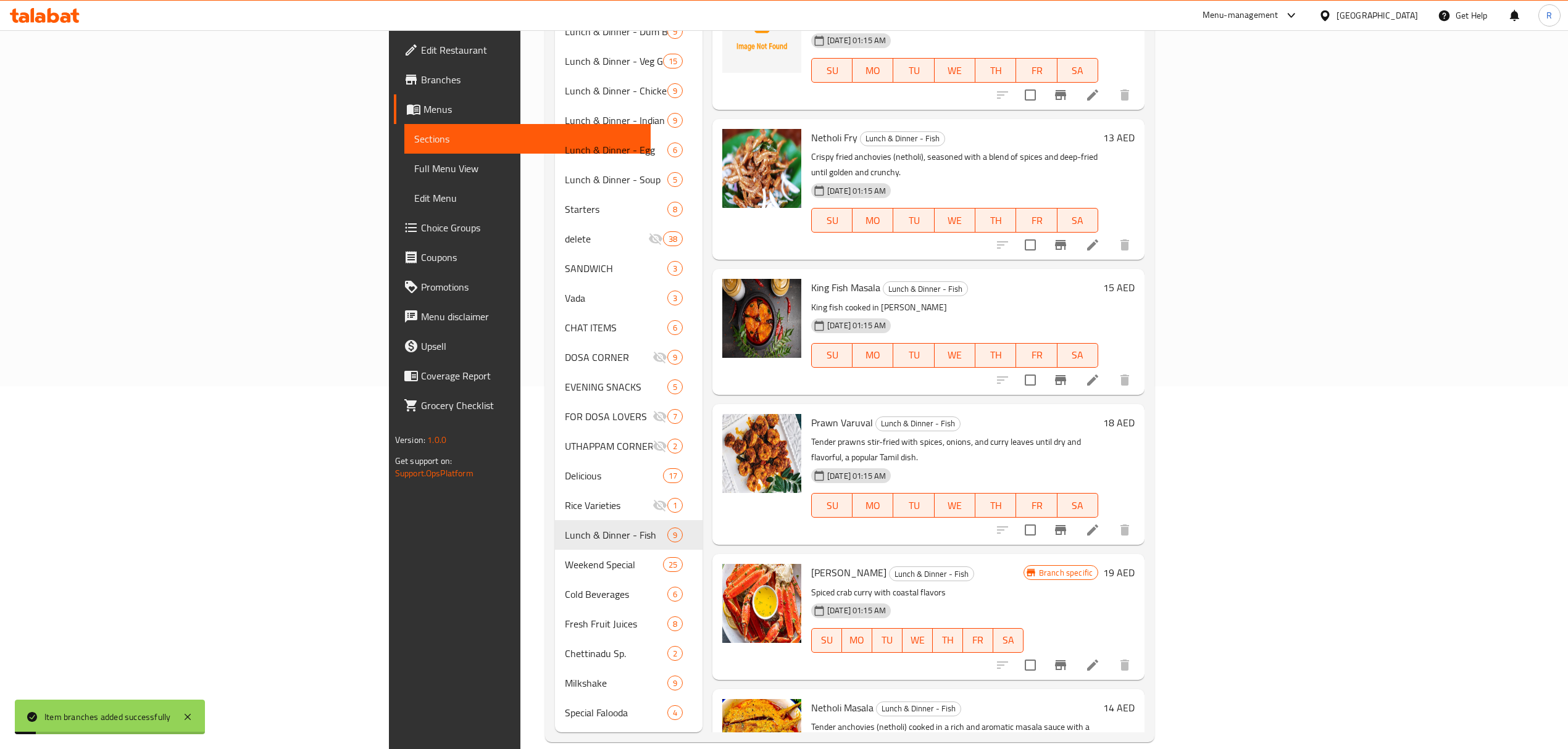
click at [1100, 658] on icon at bounding box center [1093, 665] width 15 height 15
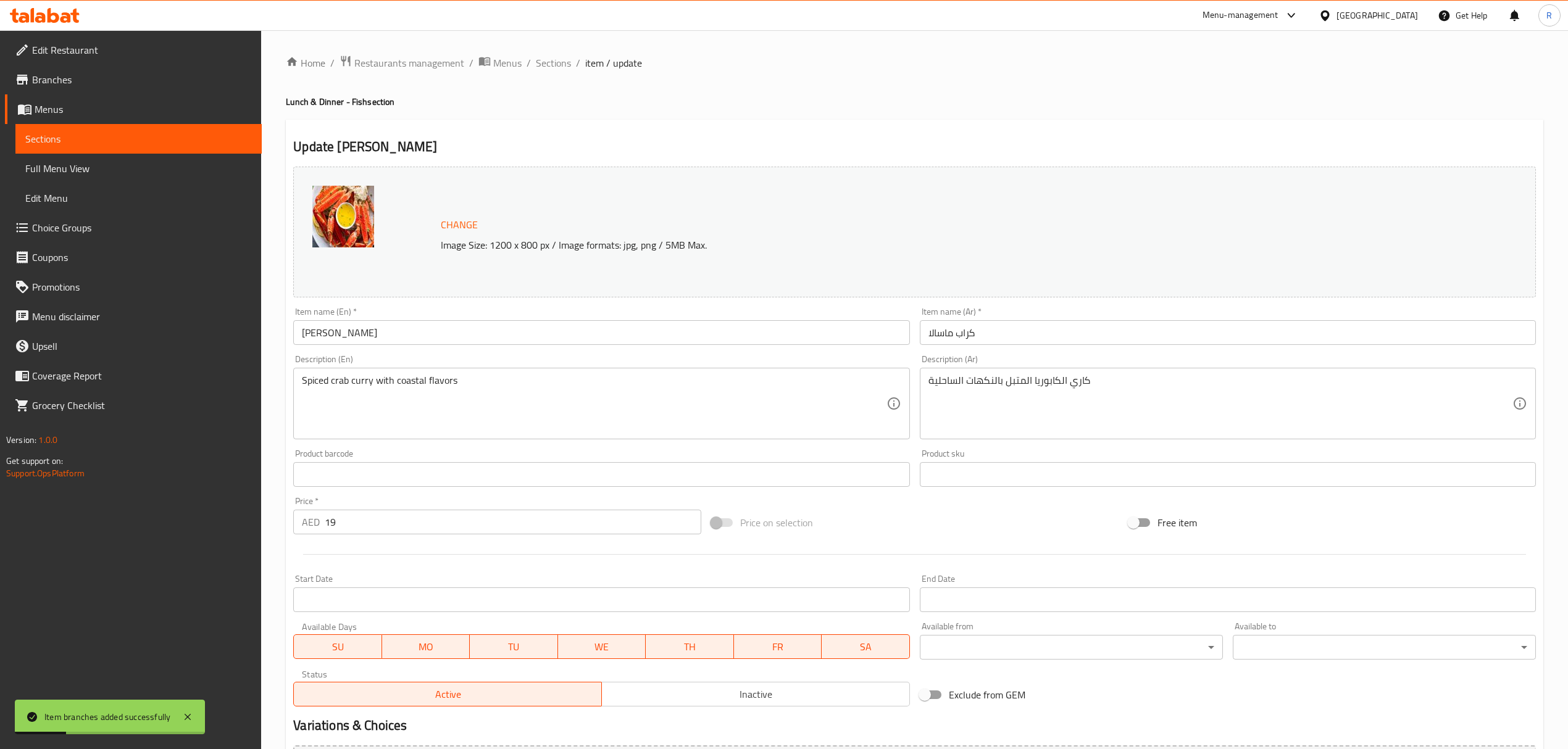
click at [339, 338] on input "Crab Masala" at bounding box center [601, 332] width 616 height 25
click at [339, 337] on input "Crab Masala" at bounding box center [601, 332] width 616 height 25
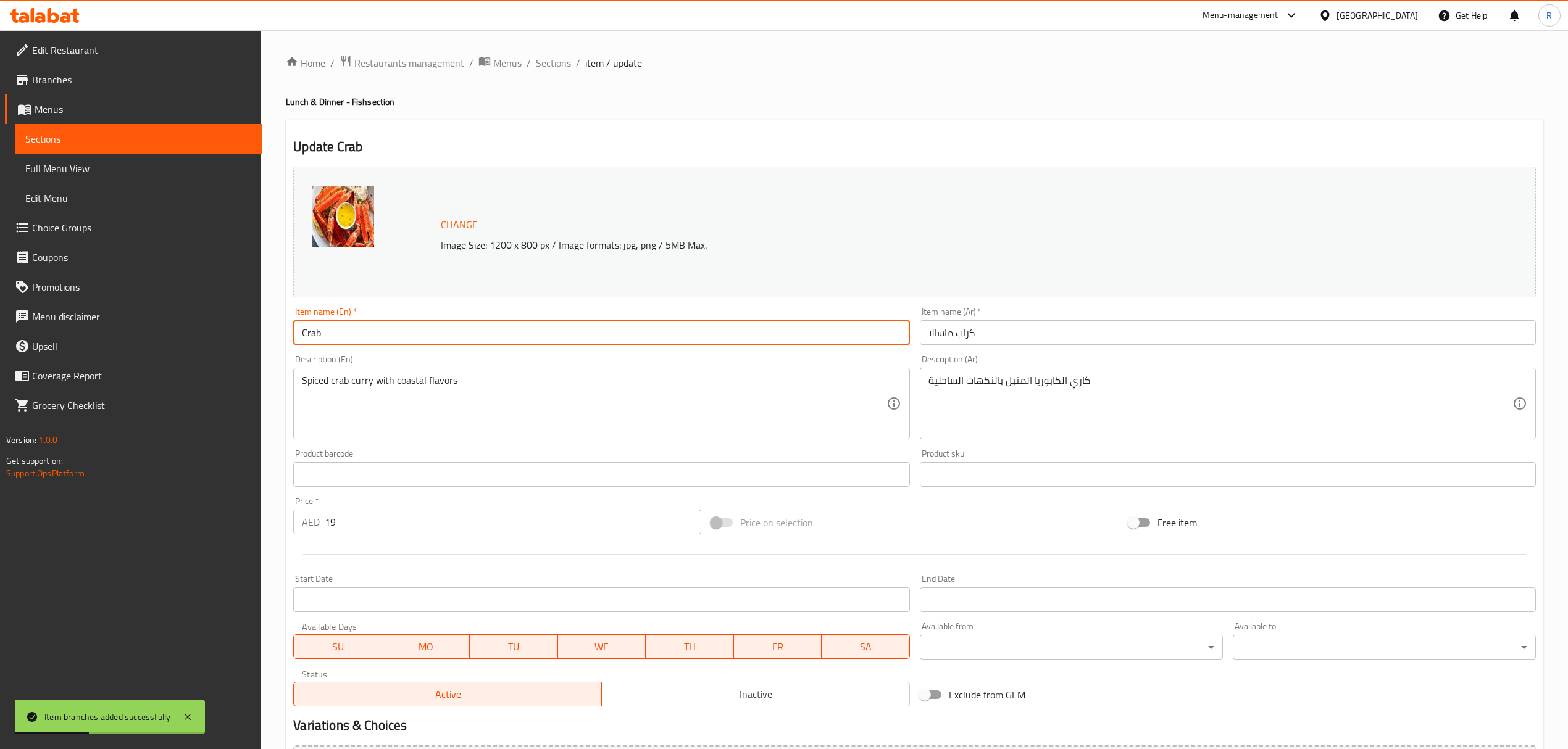
type input "Crab"
click at [943, 331] on input "كراب ماسالا" at bounding box center [1227, 332] width 616 height 25
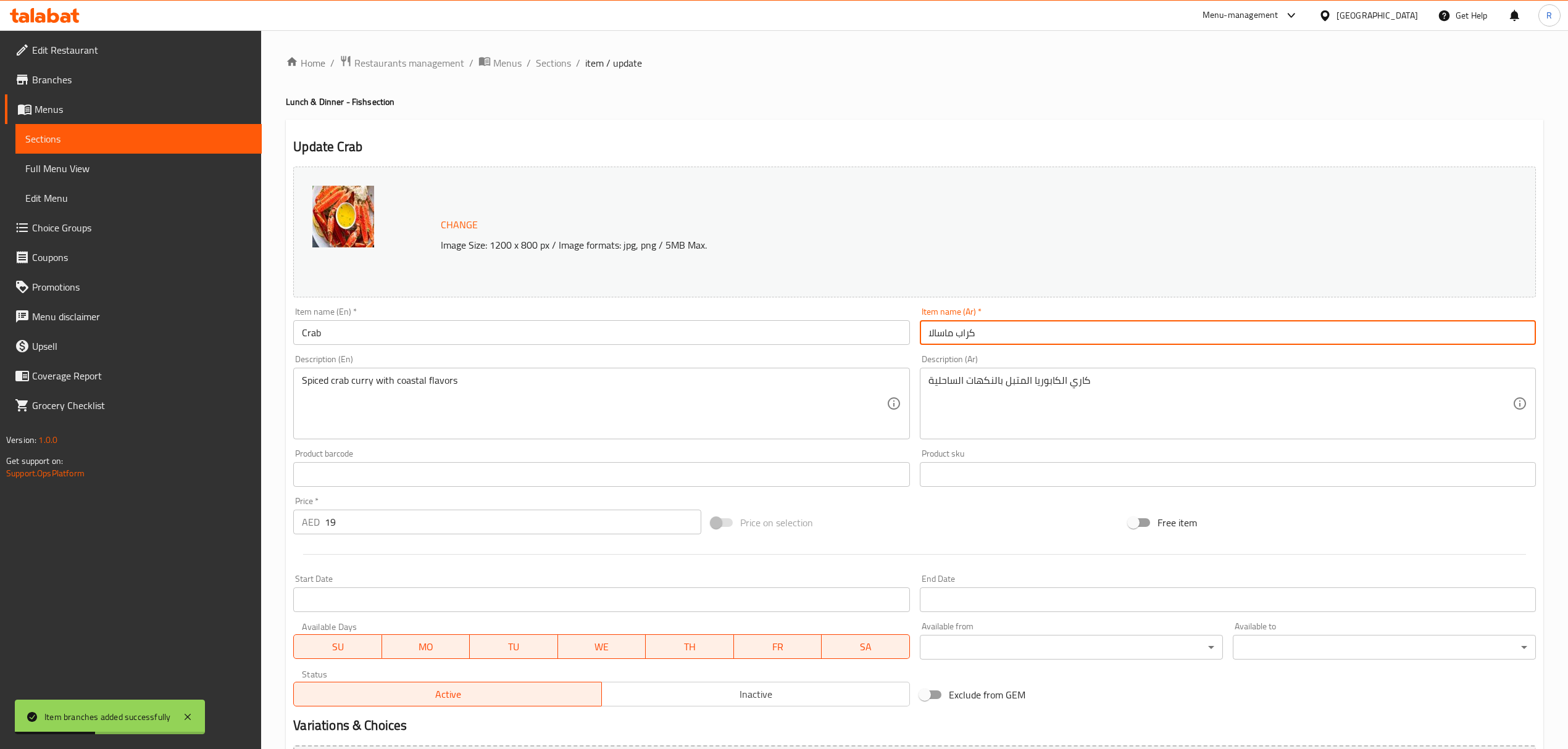
click at [943, 331] on input "كراب ماسالا" at bounding box center [1227, 332] width 616 height 25
type input "كراب"
click at [554, 68] on span "Sections" at bounding box center [553, 63] width 35 height 15
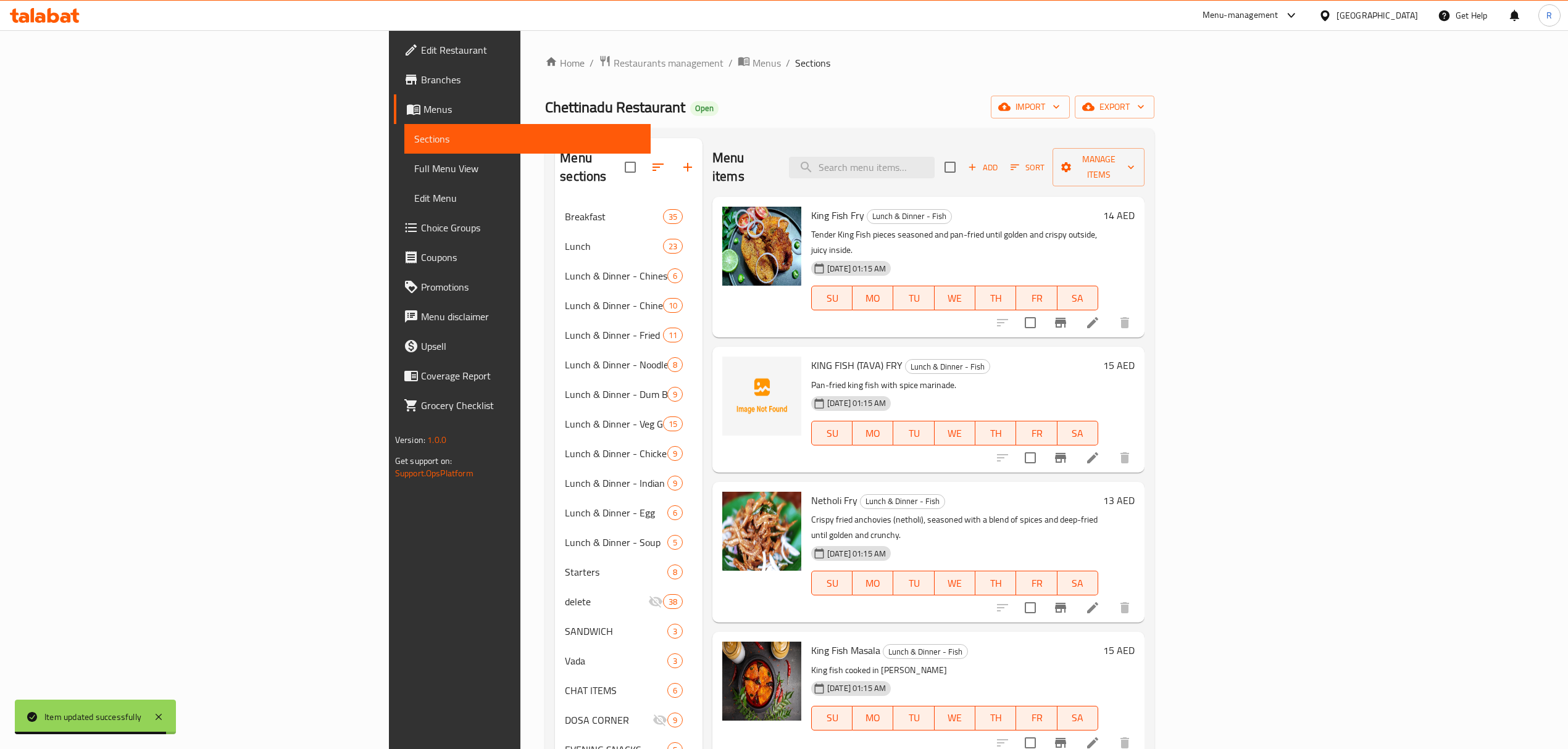
click at [811, 206] on span "King Fish Fry" at bounding box center [838, 215] width 53 height 19
drag, startPoint x: 721, startPoint y: 203, endPoint x: 712, endPoint y: 200, distance: 9.5
click at [806, 202] on div "King Fish Fry Lunch & Dinner - Fish Tender King Fish pieces seasoned and pan-fr…" at bounding box center [954, 267] width 297 height 131
copy span "King"
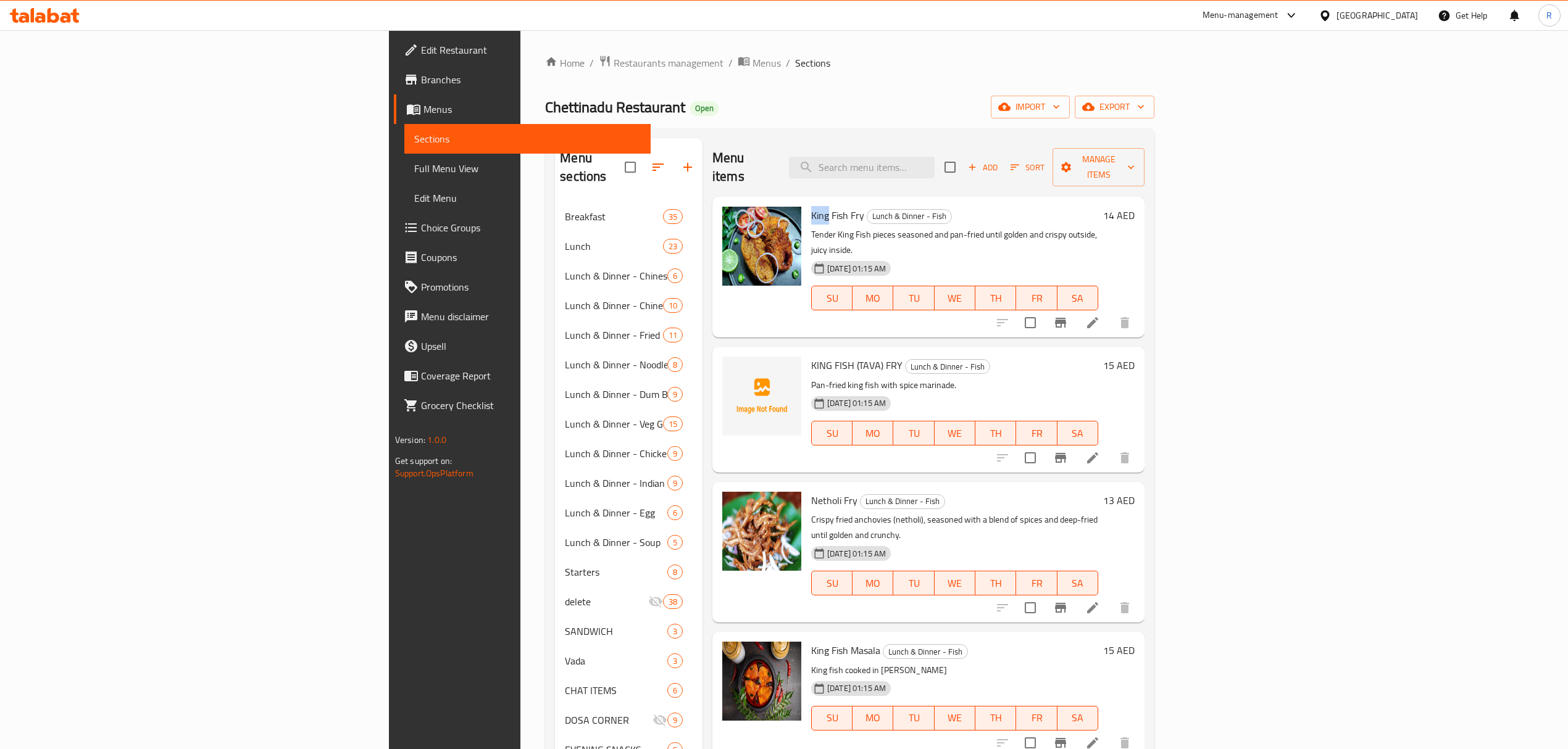
click at [999, 162] on span "Add" at bounding box center [983, 167] width 33 height 14
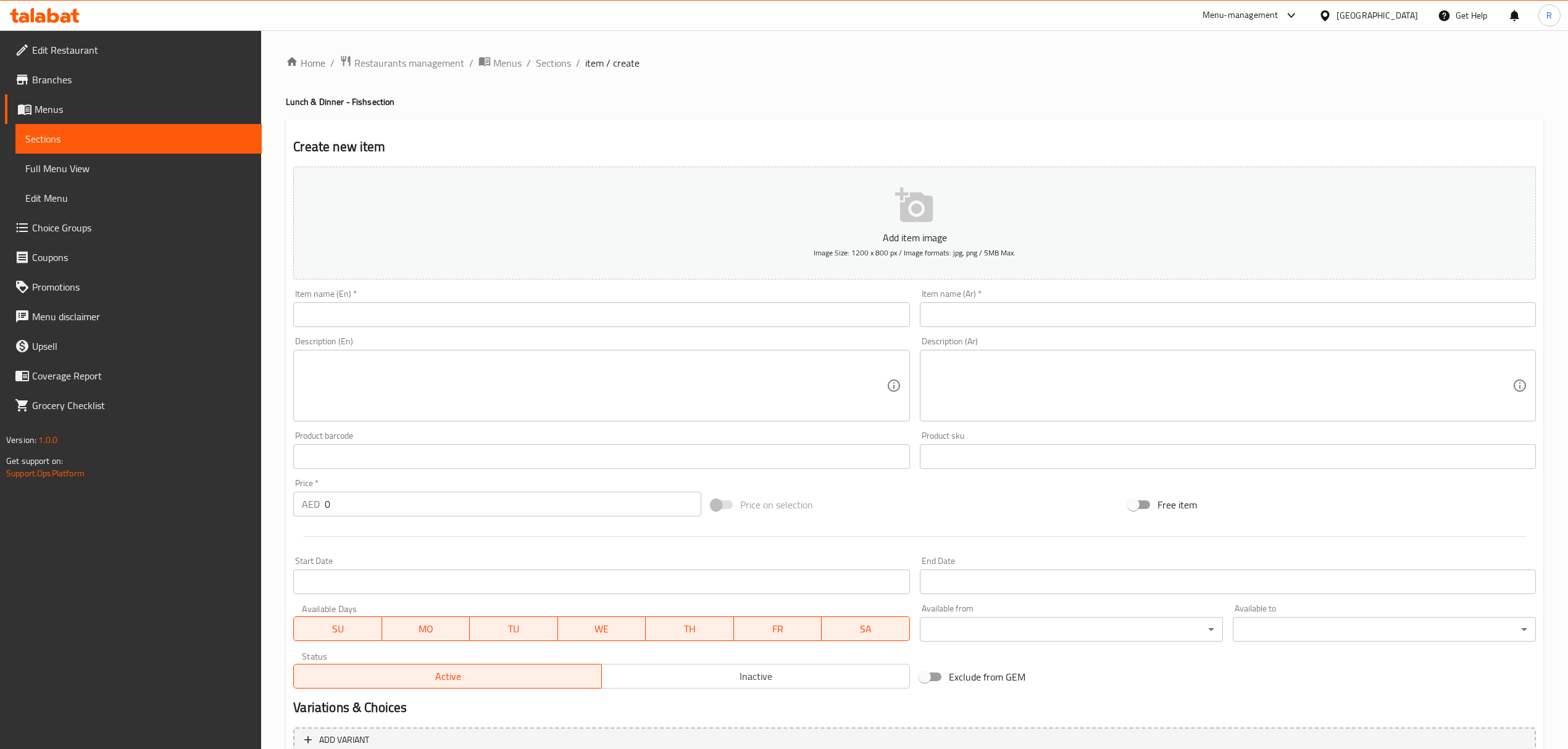
click at [430, 501] on input "0" at bounding box center [513, 504] width 376 height 25
type input "021"
click at [448, 322] on input "text" at bounding box center [601, 315] width 616 height 25
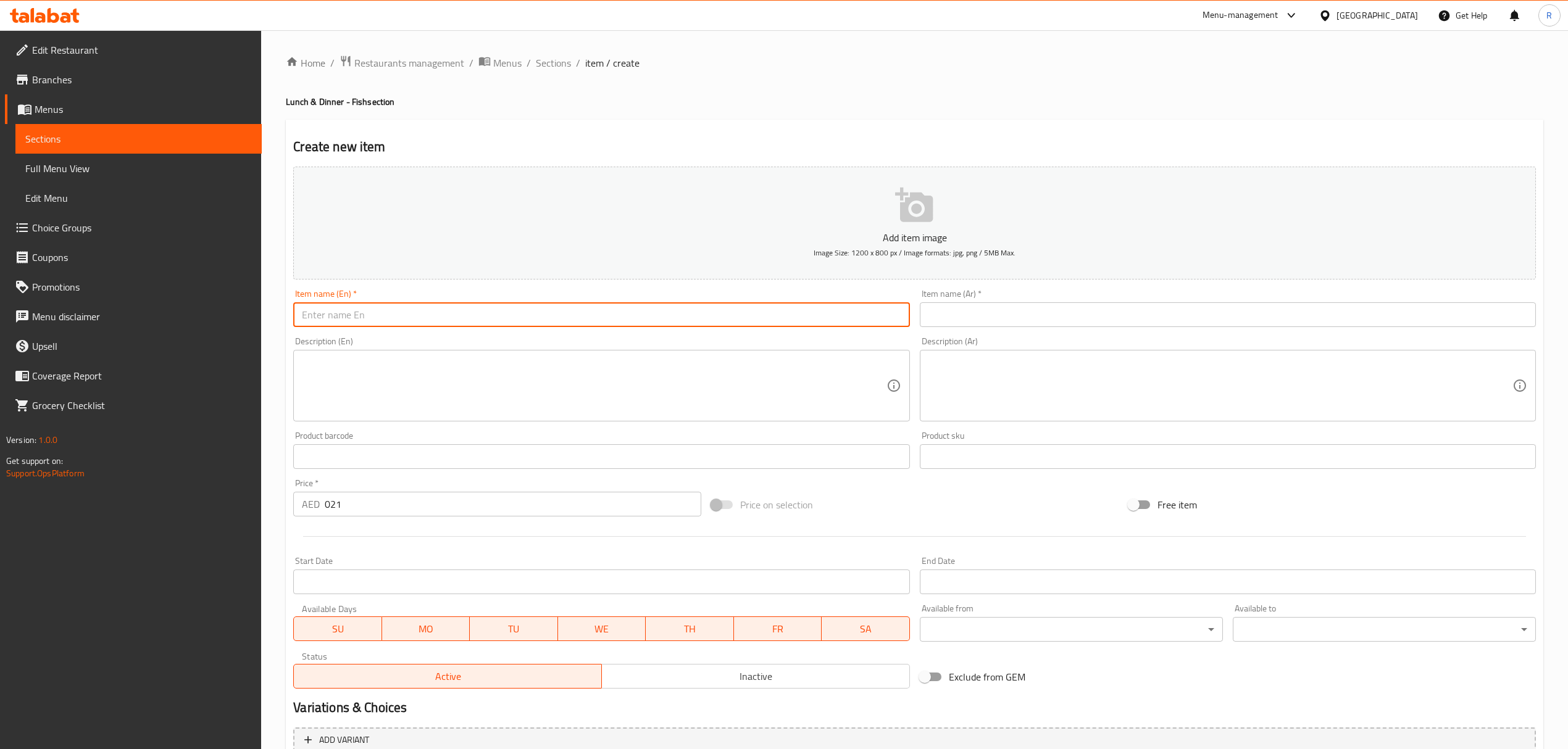
paste input "FISH FRY"
click at [448, 321] on input "FISH FRY" at bounding box center [601, 315] width 616 height 25
type input "Fish Fry"
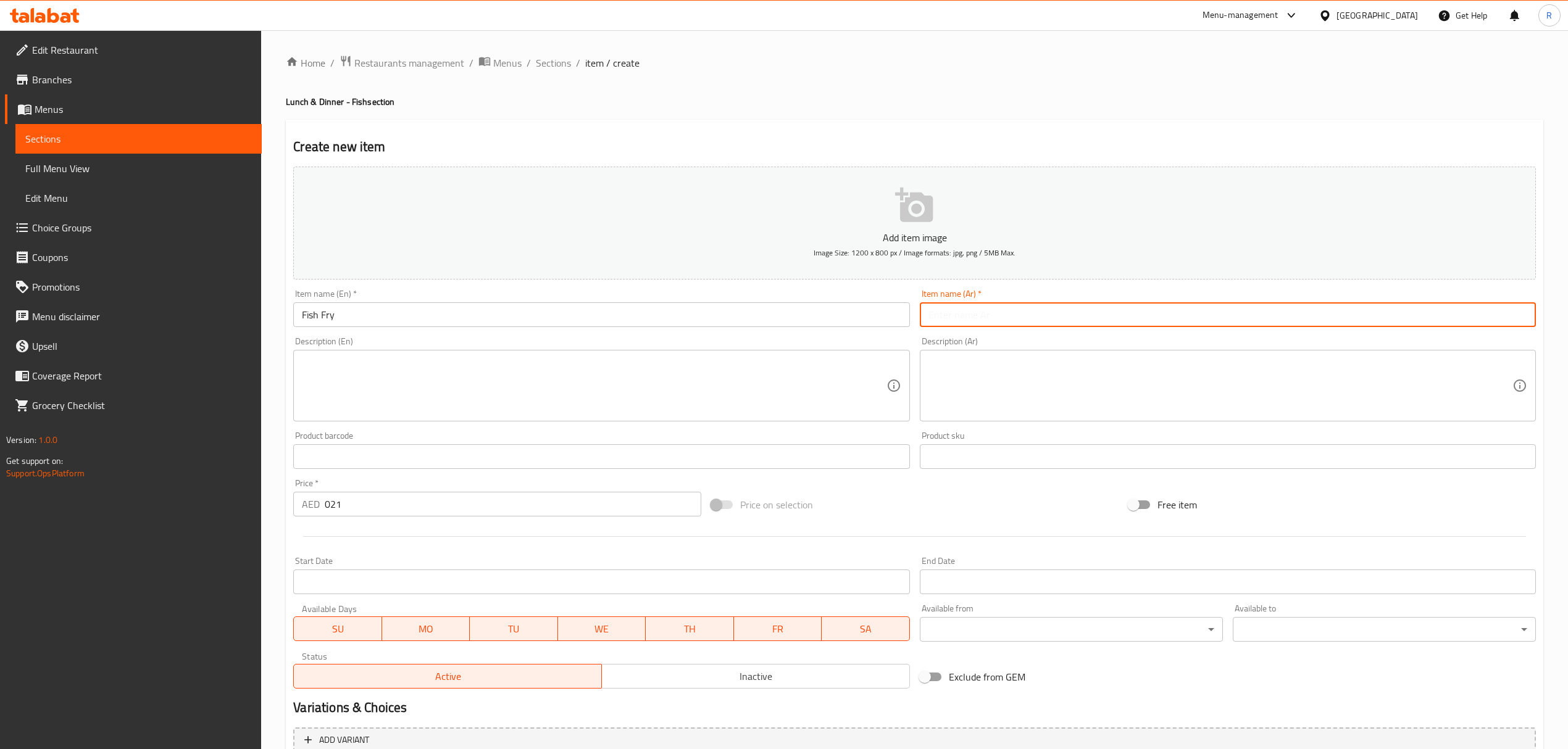
click at [951, 321] on input "text" at bounding box center [1227, 315] width 616 height 25
type input "سمك فراي"
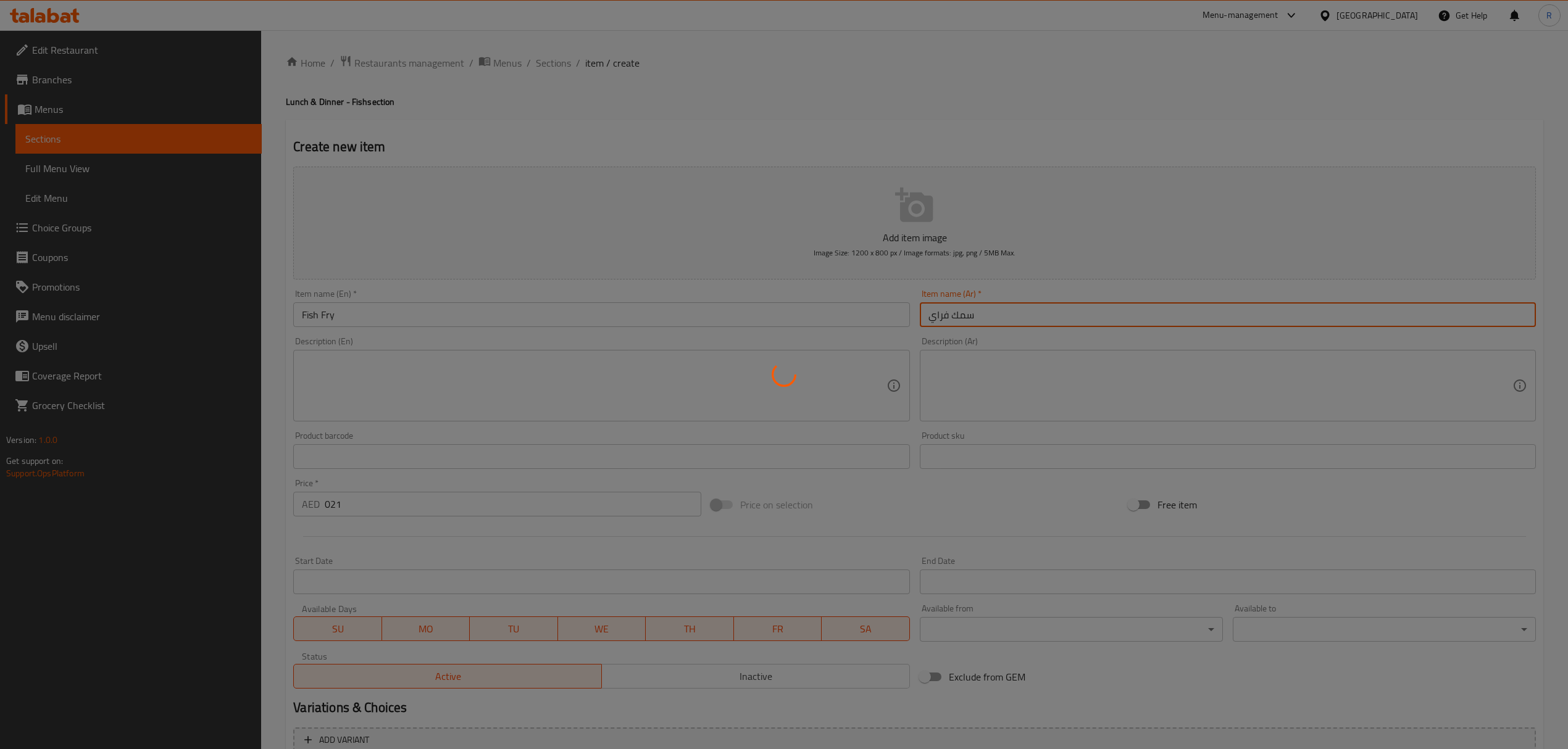
type input "0"
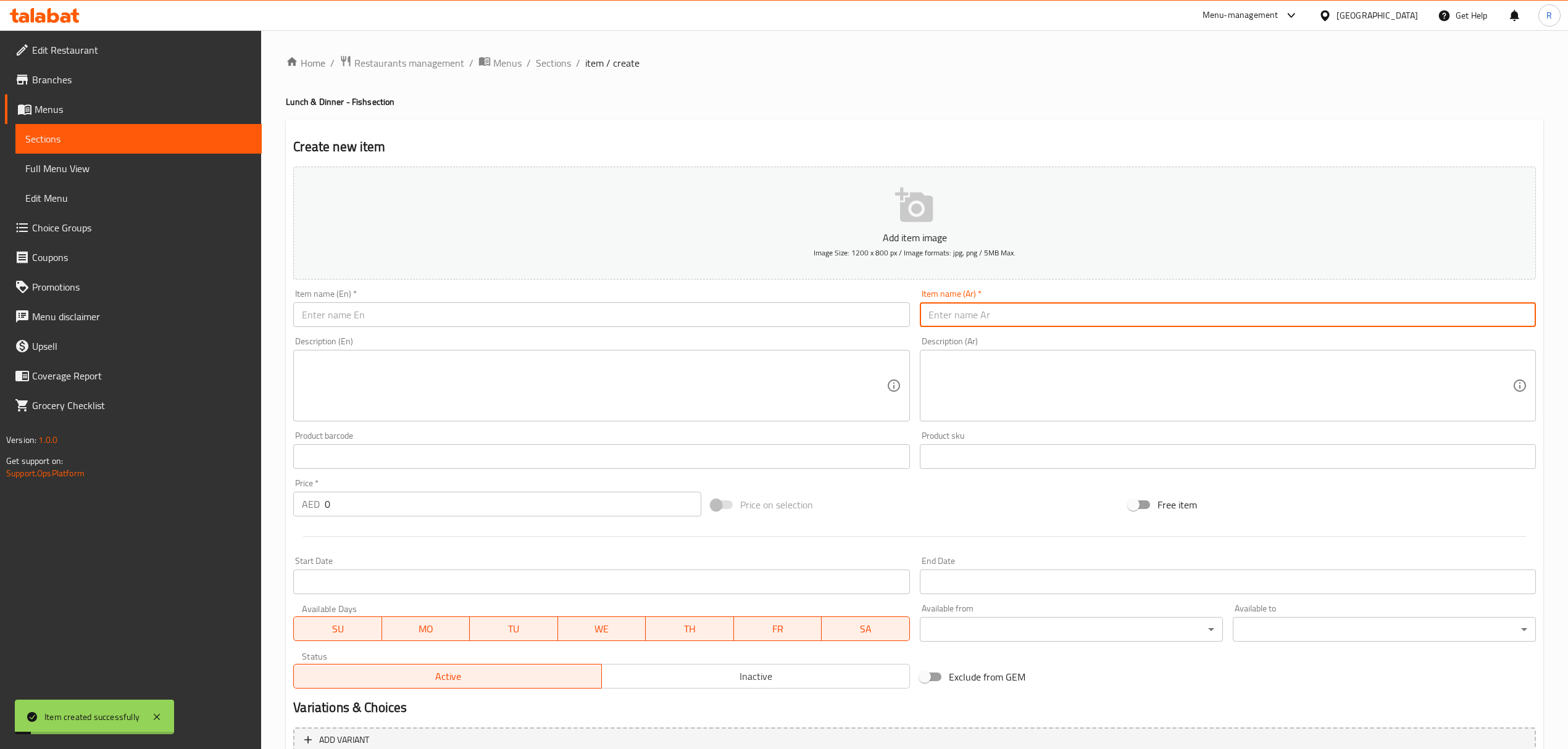
click at [553, 70] on span "Sections" at bounding box center [553, 63] width 35 height 15
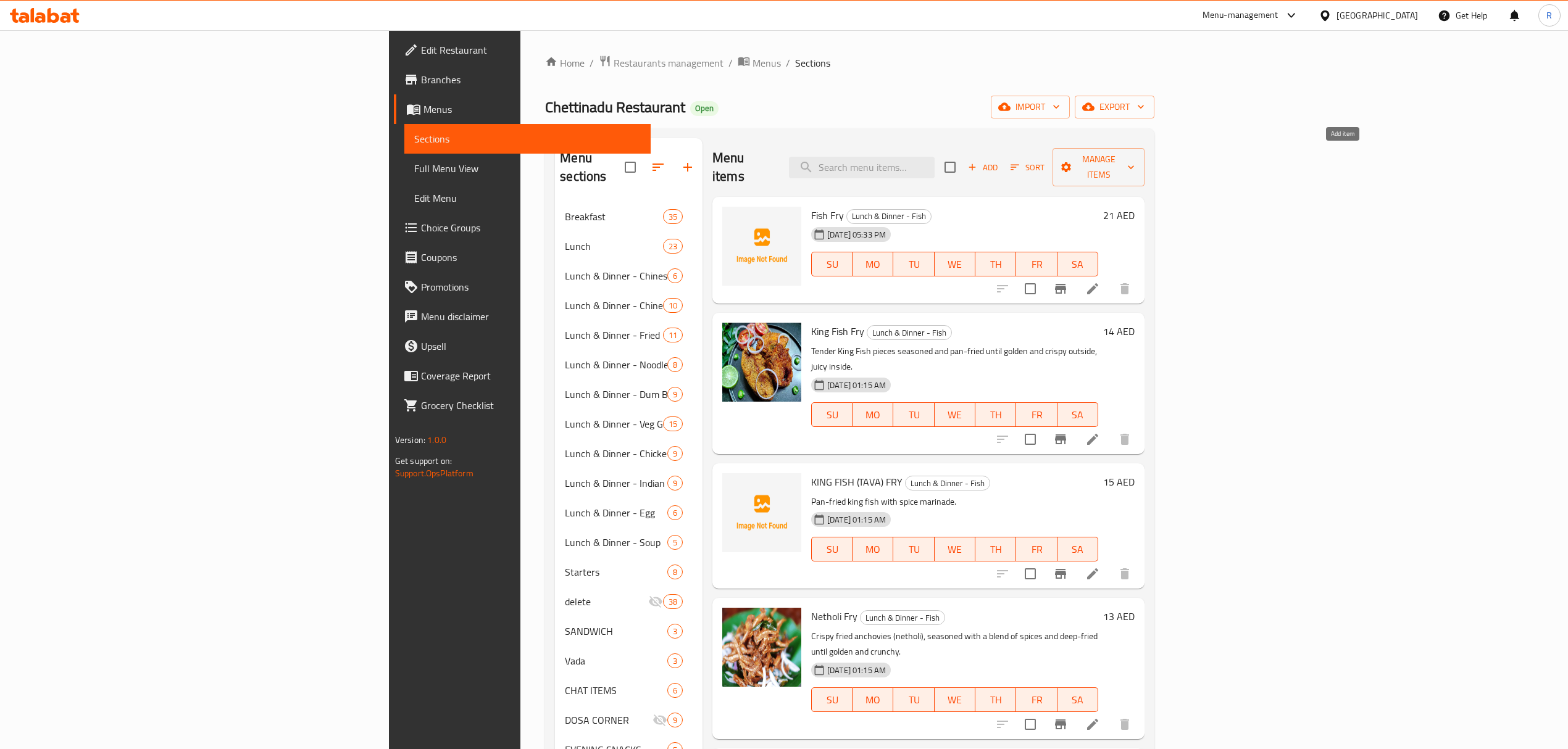
click at [999, 161] on span "Add" at bounding box center [983, 167] width 33 height 14
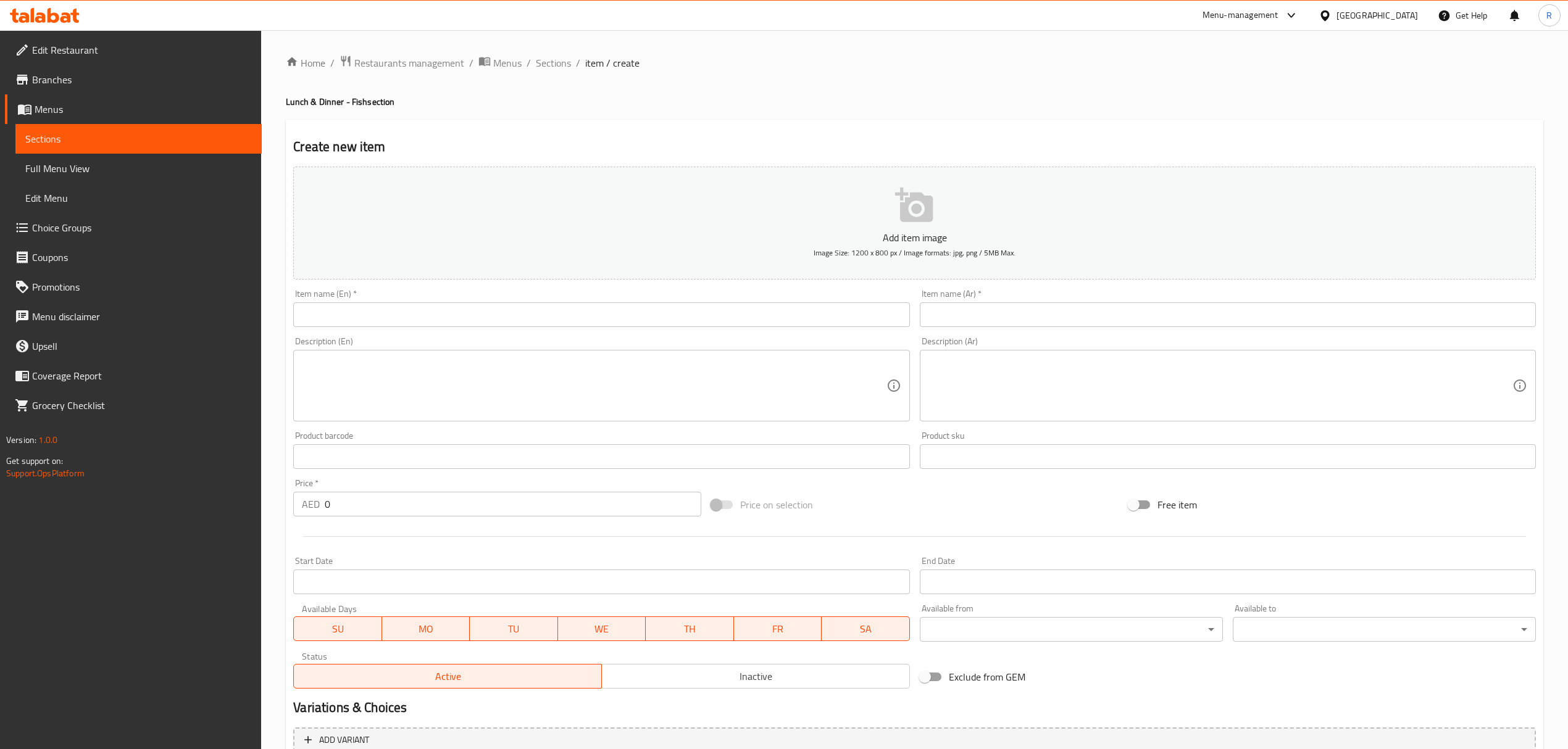
click at [625, 316] on input "text" at bounding box center [601, 315] width 616 height 25
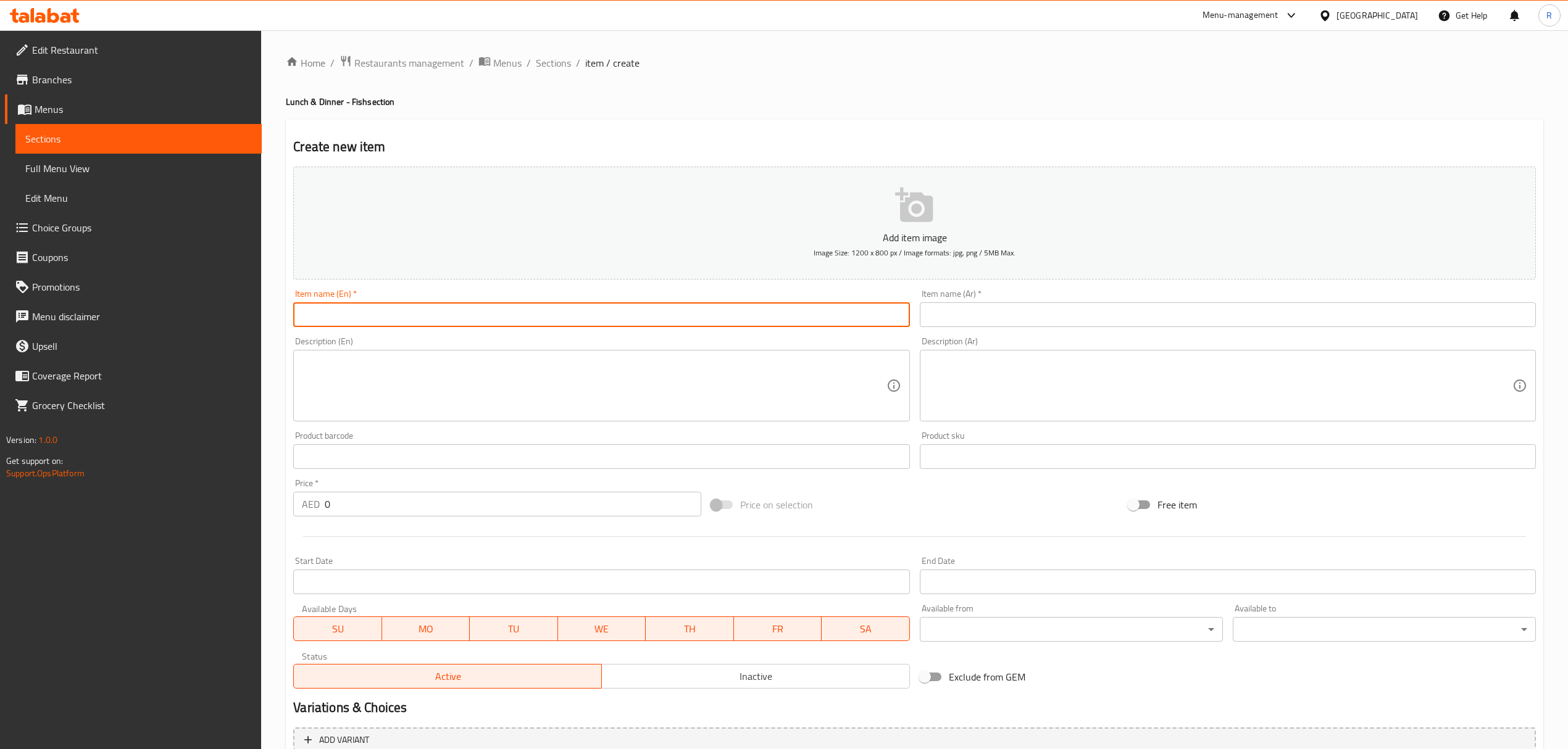
paste input "FISH KUZHAMBU"
click at [625, 315] on input "FISH KUZHAMBU" at bounding box center [601, 315] width 616 height 25
type input "Fish Kuzhambu"
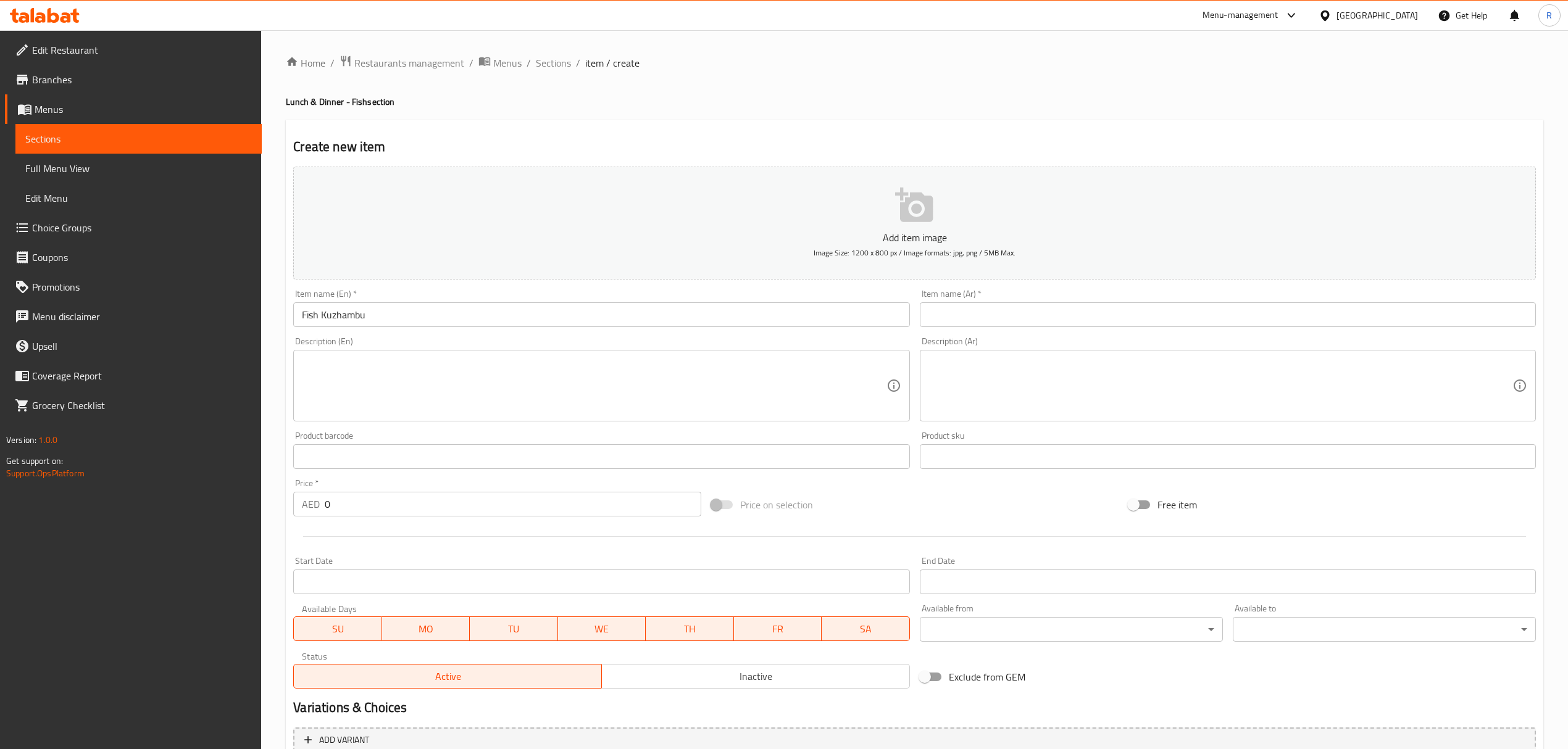
click at [1152, 314] on input "text" at bounding box center [1227, 315] width 616 height 25
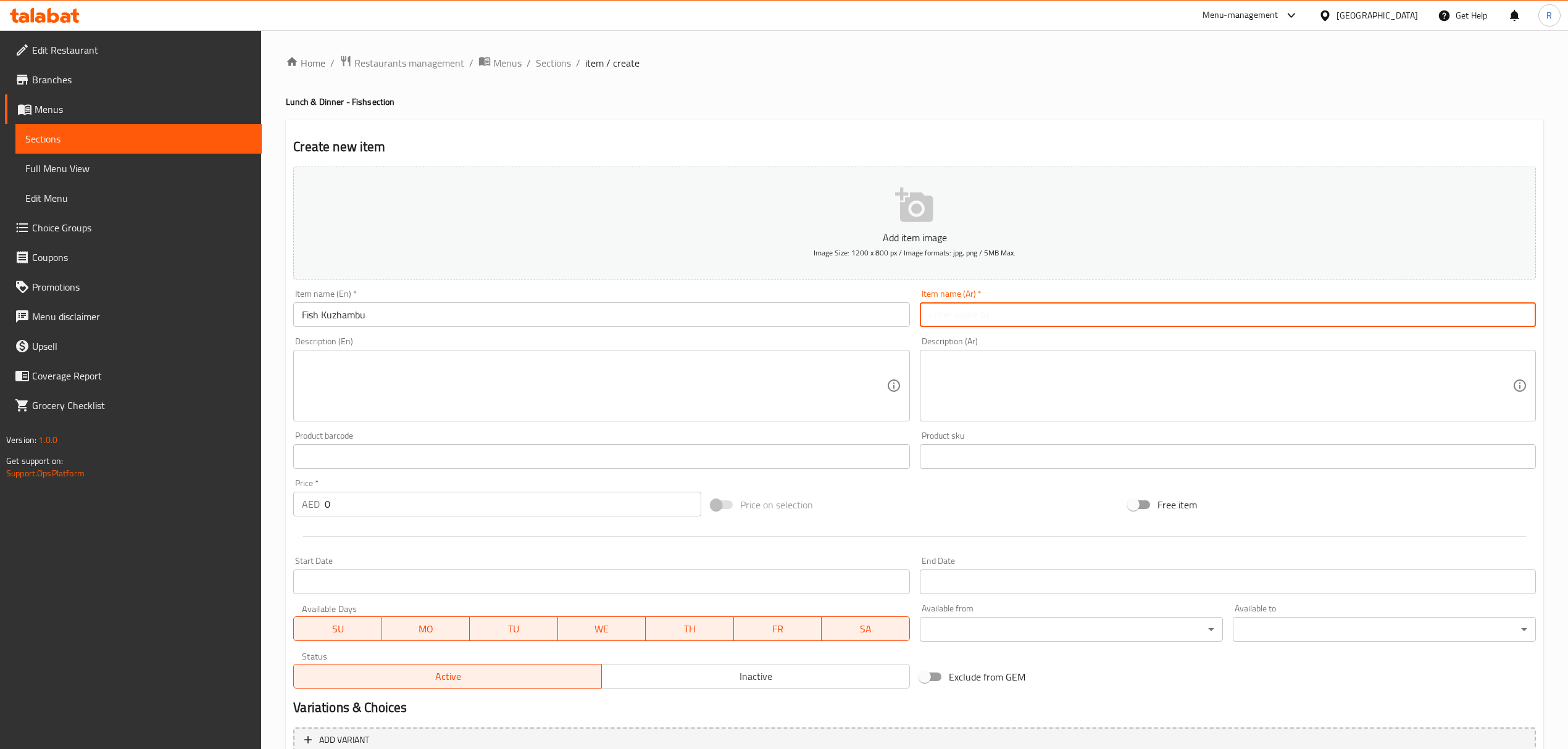
paste input "سمك كوزامبو"
type input "سمك كوزامبو"
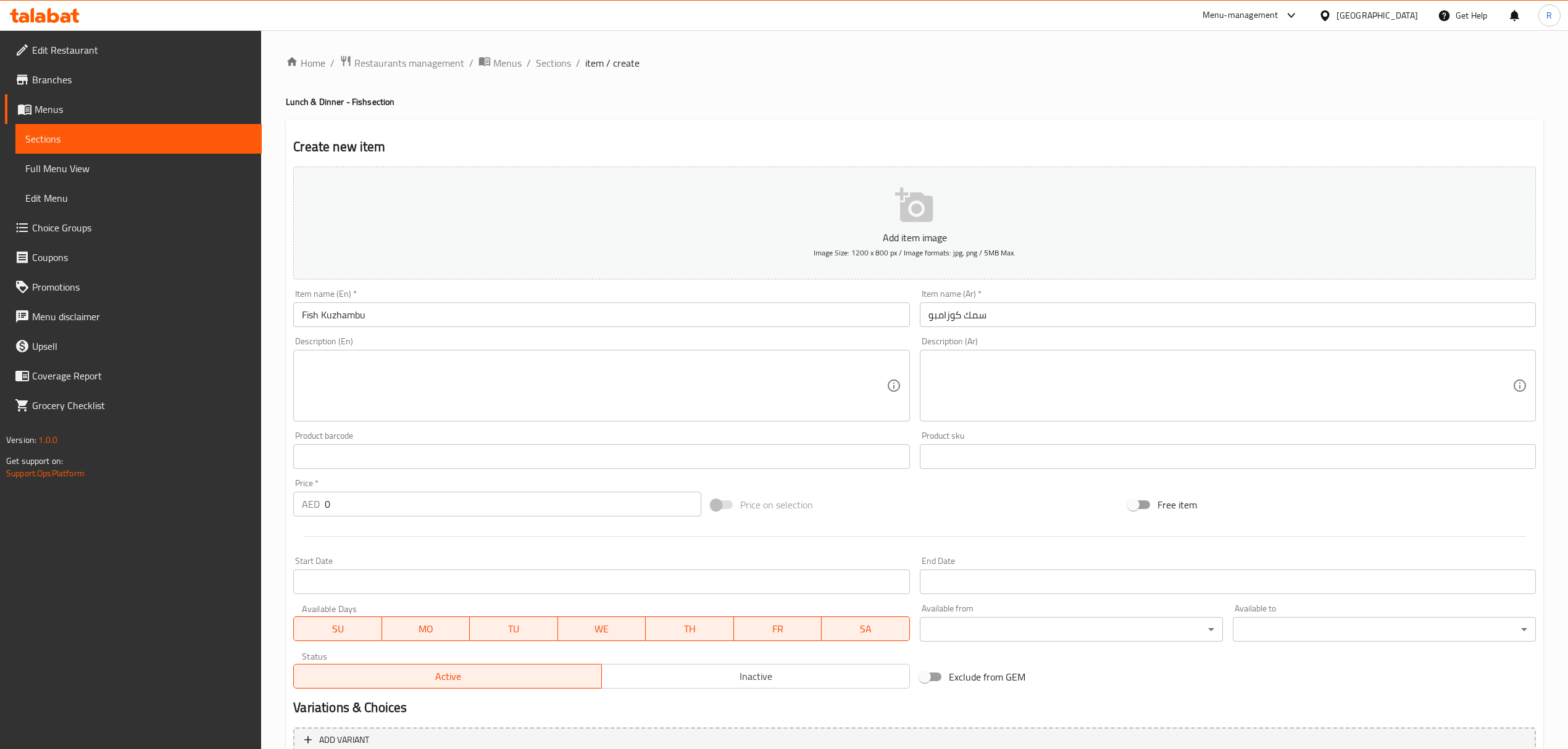
drag, startPoint x: 659, startPoint y: 294, endPoint x: 653, endPoint y: 296, distance: 6.3
click at [657, 294] on div "Item name (En)   * Fish Kuzhambu Item name (En) *" at bounding box center [601, 308] width 616 height 37
click at [528, 506] on input "0" at bounding box center [513, 504] width 376 height 25
type input "017"
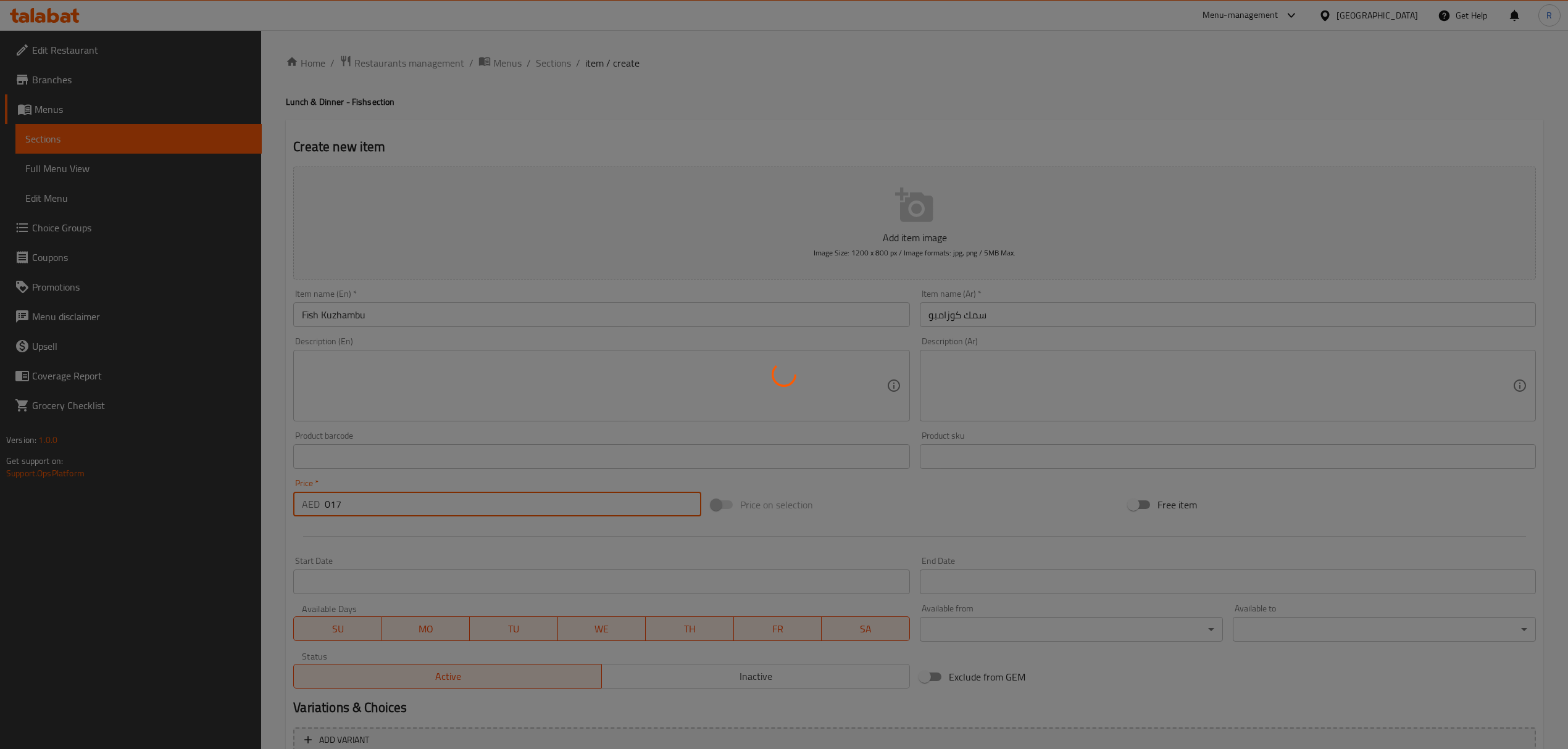
type input "0"
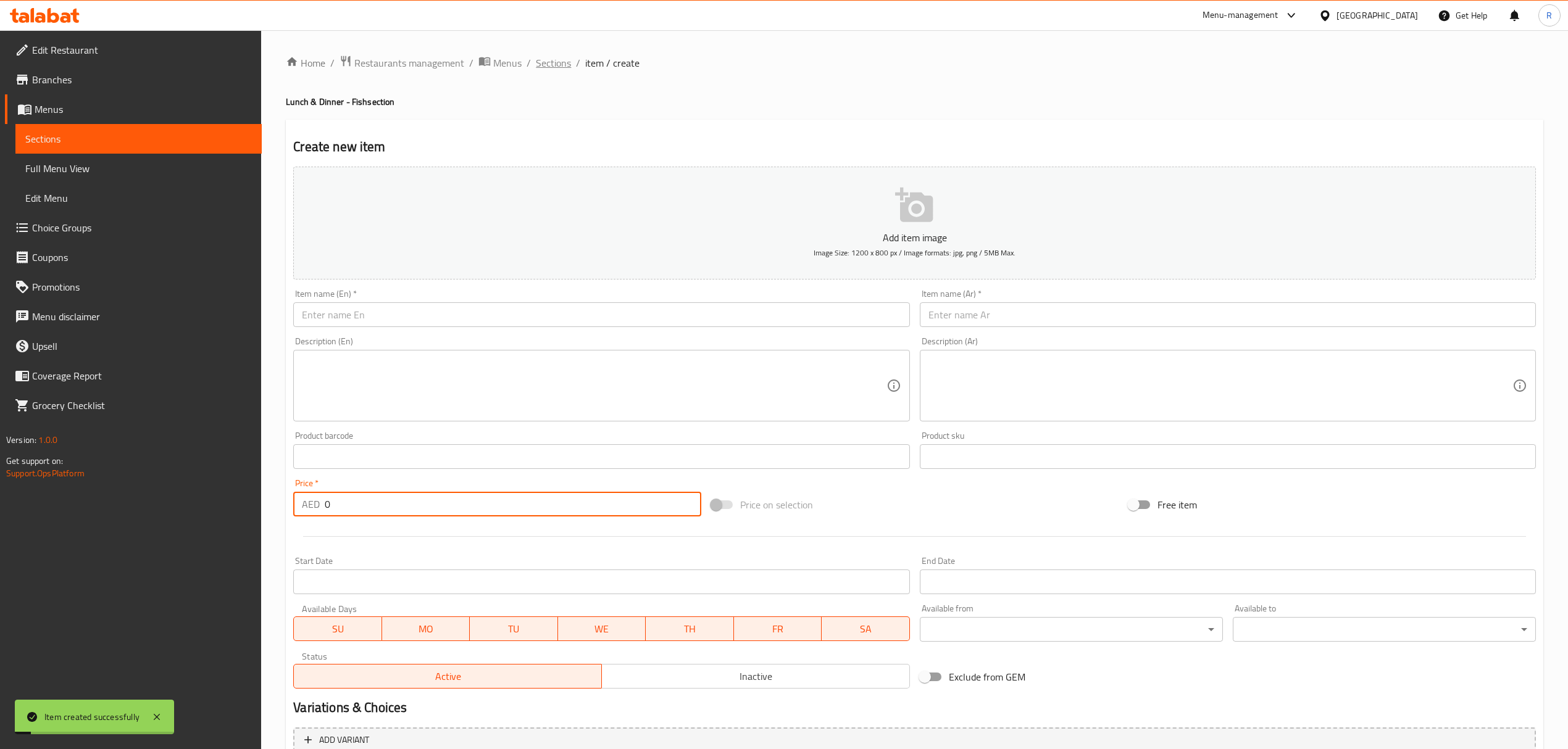
click at [549, 65] on span "Sections" at bounding box center [553, 63] width 35 height 15
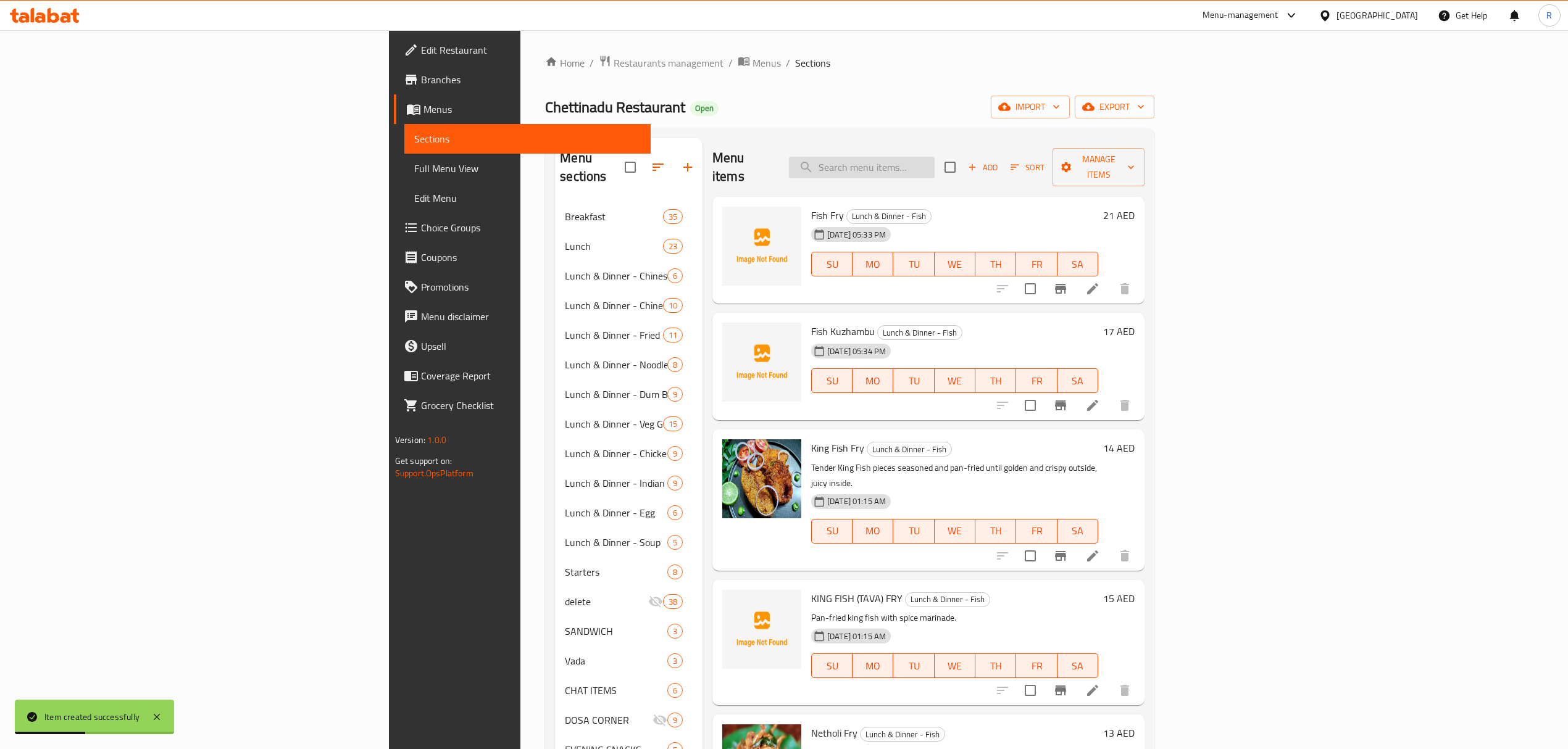
click at [935, 164] on input "search" at bounding box center [861, 167] width 145 height 21
paste input "FISH MANCHURIAN"
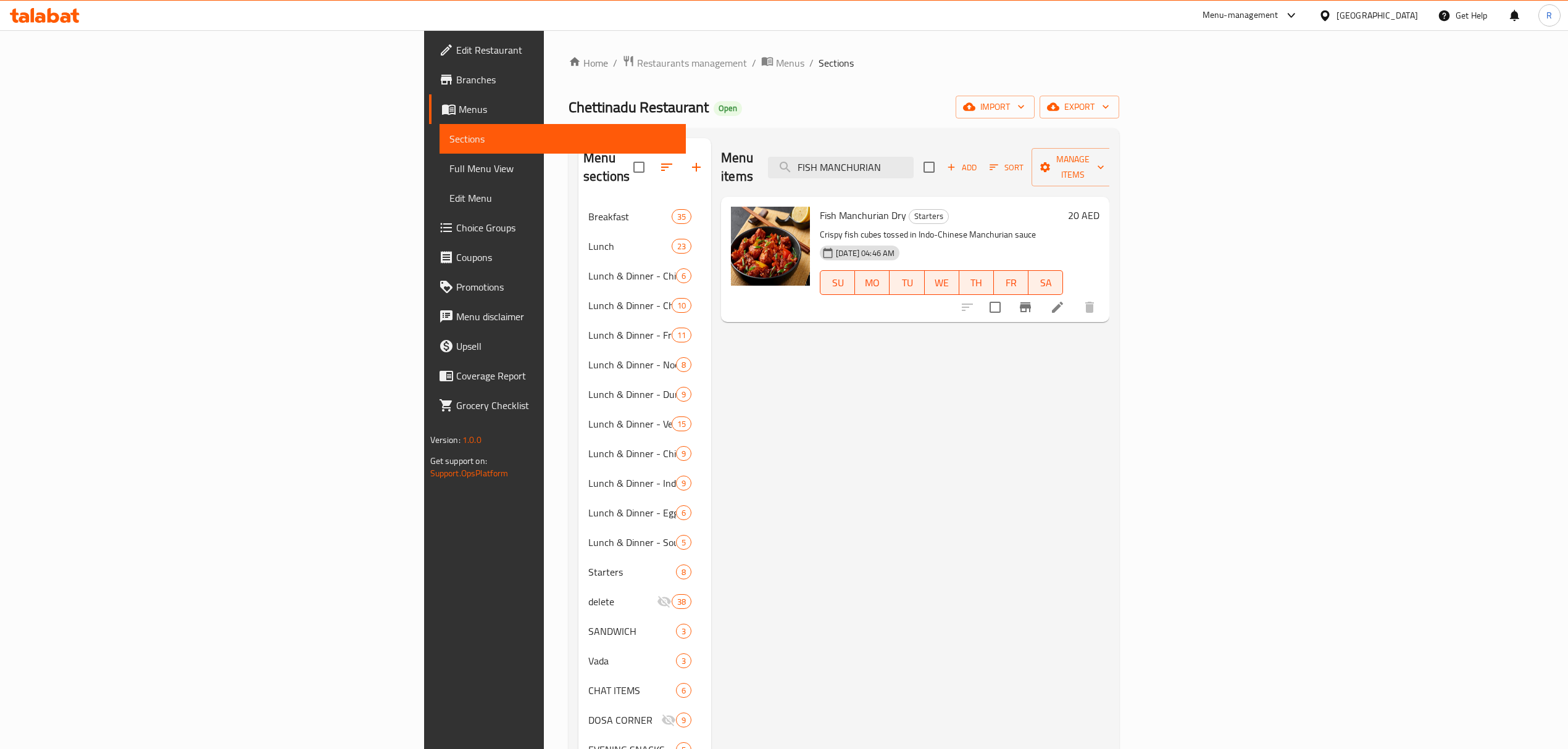
type input "FISH MANCHURIAN"
click at [1008, 295] on input "checkbox" at bounding box center [995, 307] width 26 height 26
checkbox input "true"
click at [1104, 156] on span "Manage items" at bounding box center [1073, 167] width 63 height 31
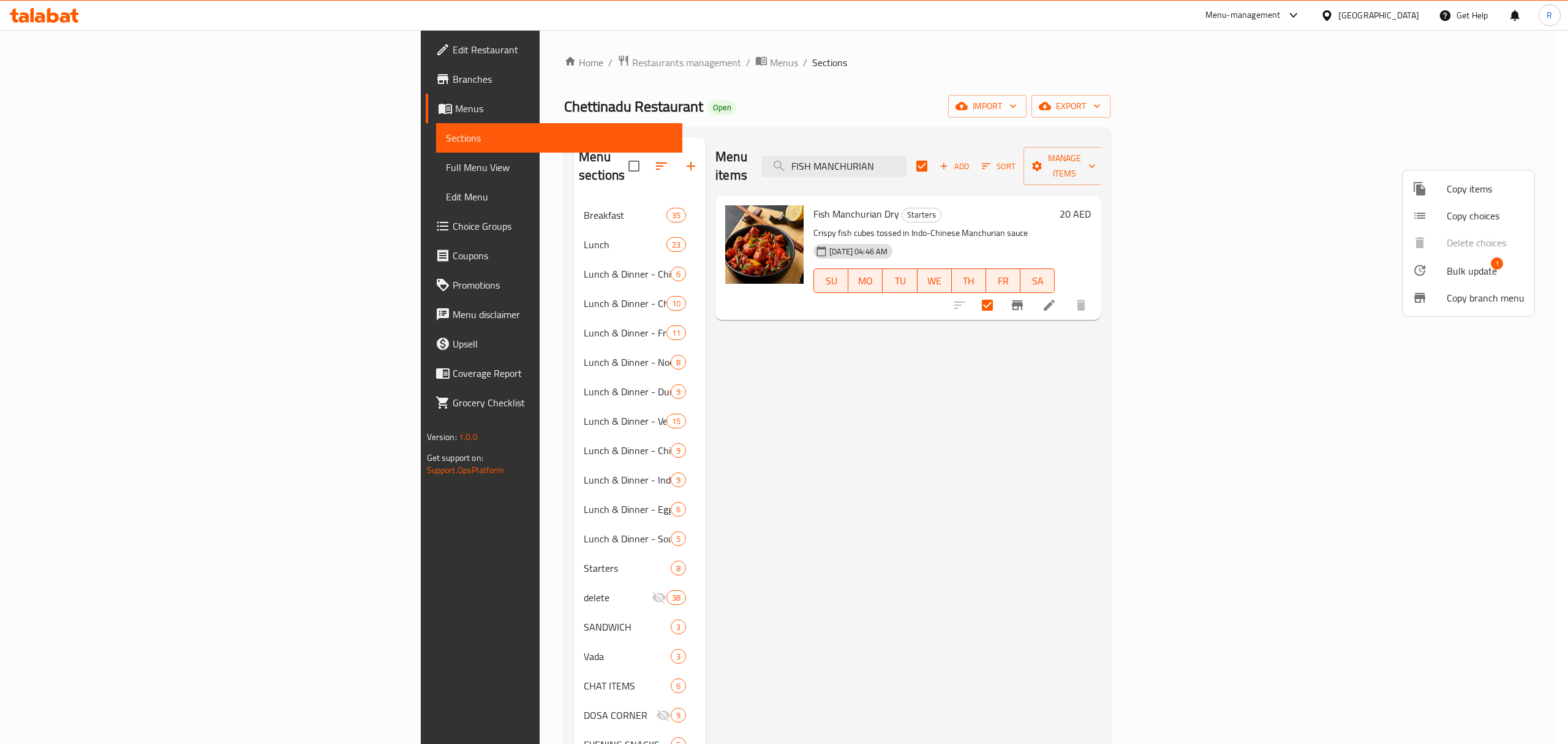
click at [1429, 273] on div at bounding box center [1430, 270] width 34 height 15
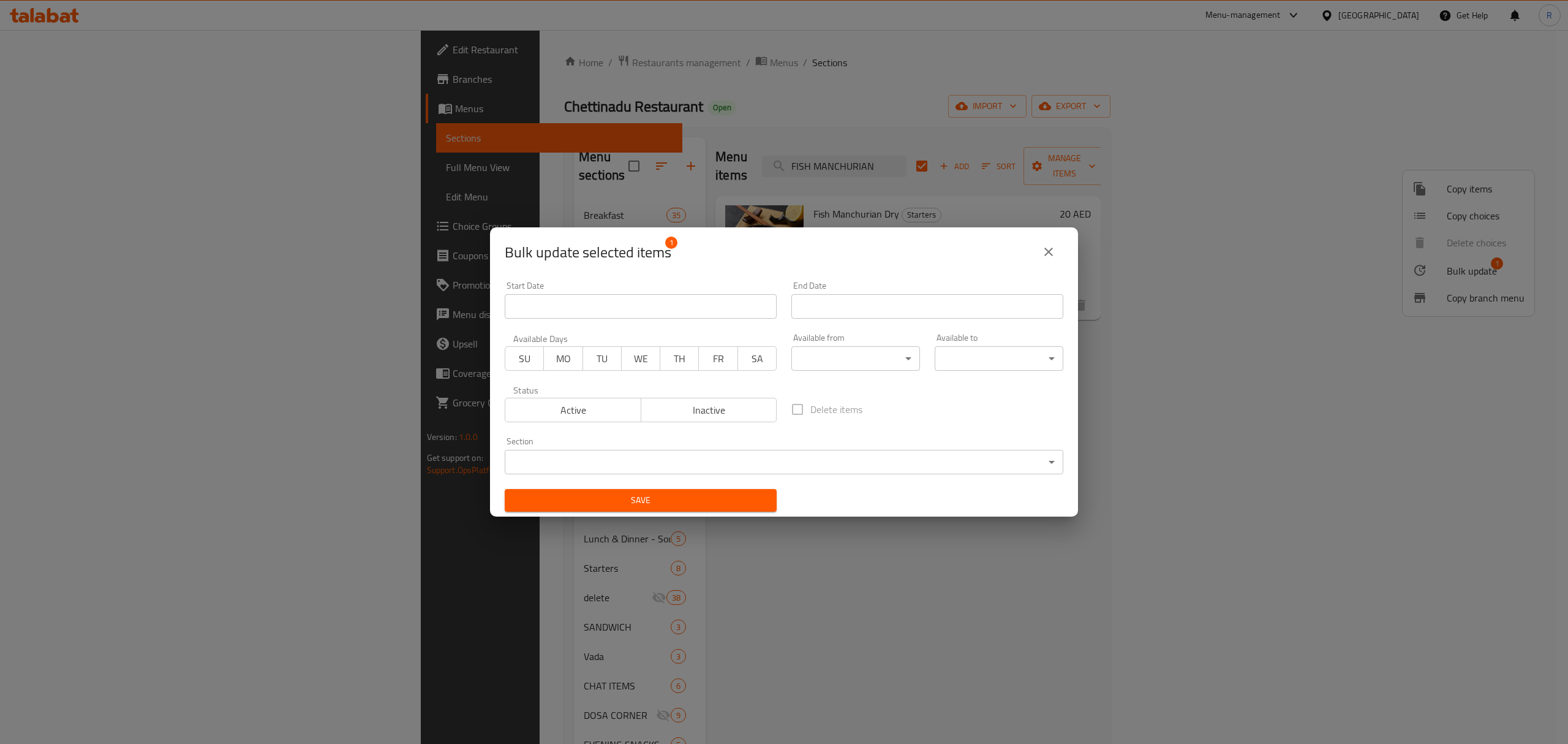
click at [620, 449] on div "Section ​ ​" at bounding box center [784, 455] width 558 height 37
click at [617, 464] on body "​ Menu-management United Arab Emirates Get Help R Edit Restaurant Branches Menu…" at bounding box center [784, 387] width 1568 height 714
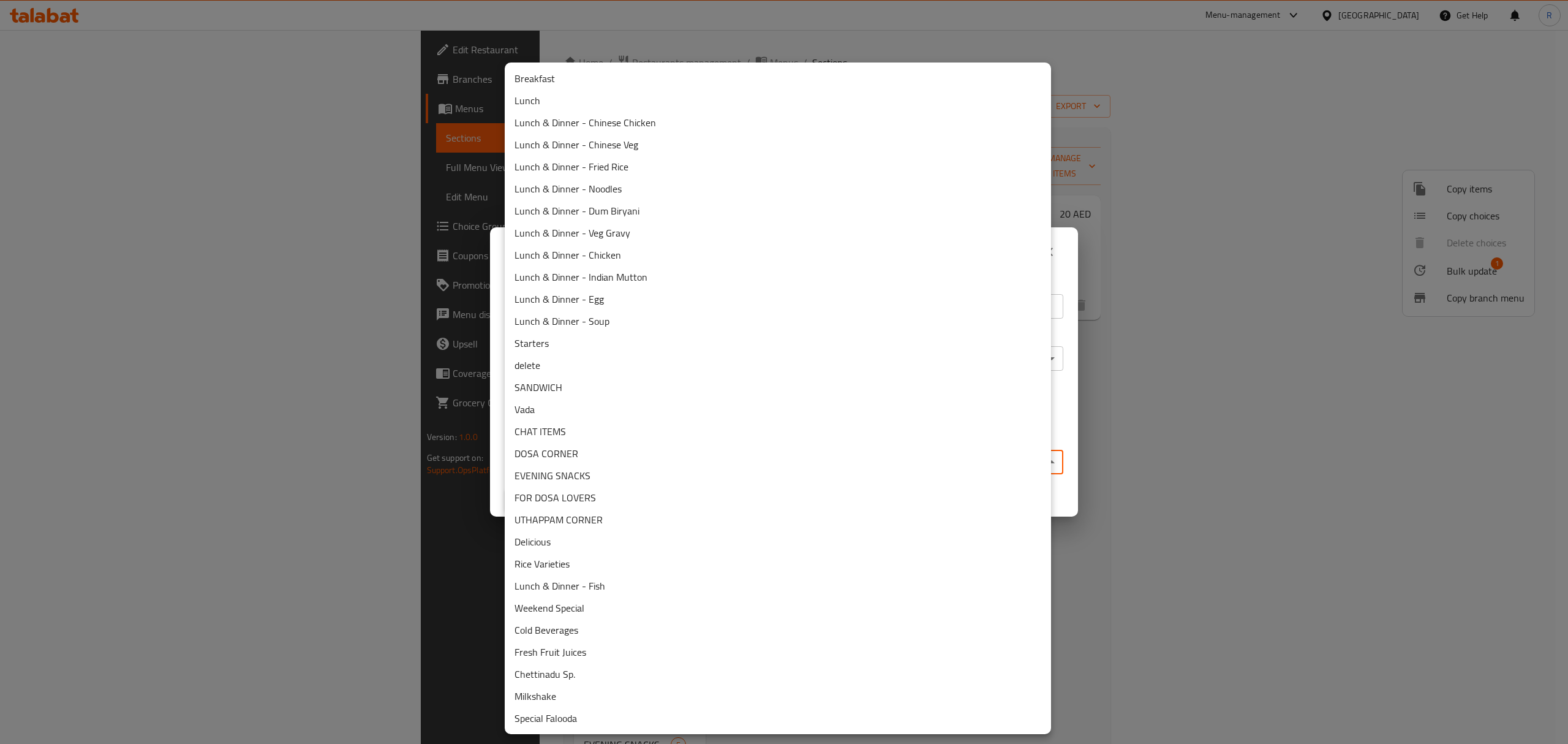
click at [587, 587] on li "Lunch & Dinner - Fish" at bounding box center [778, 585] width 546 height 22
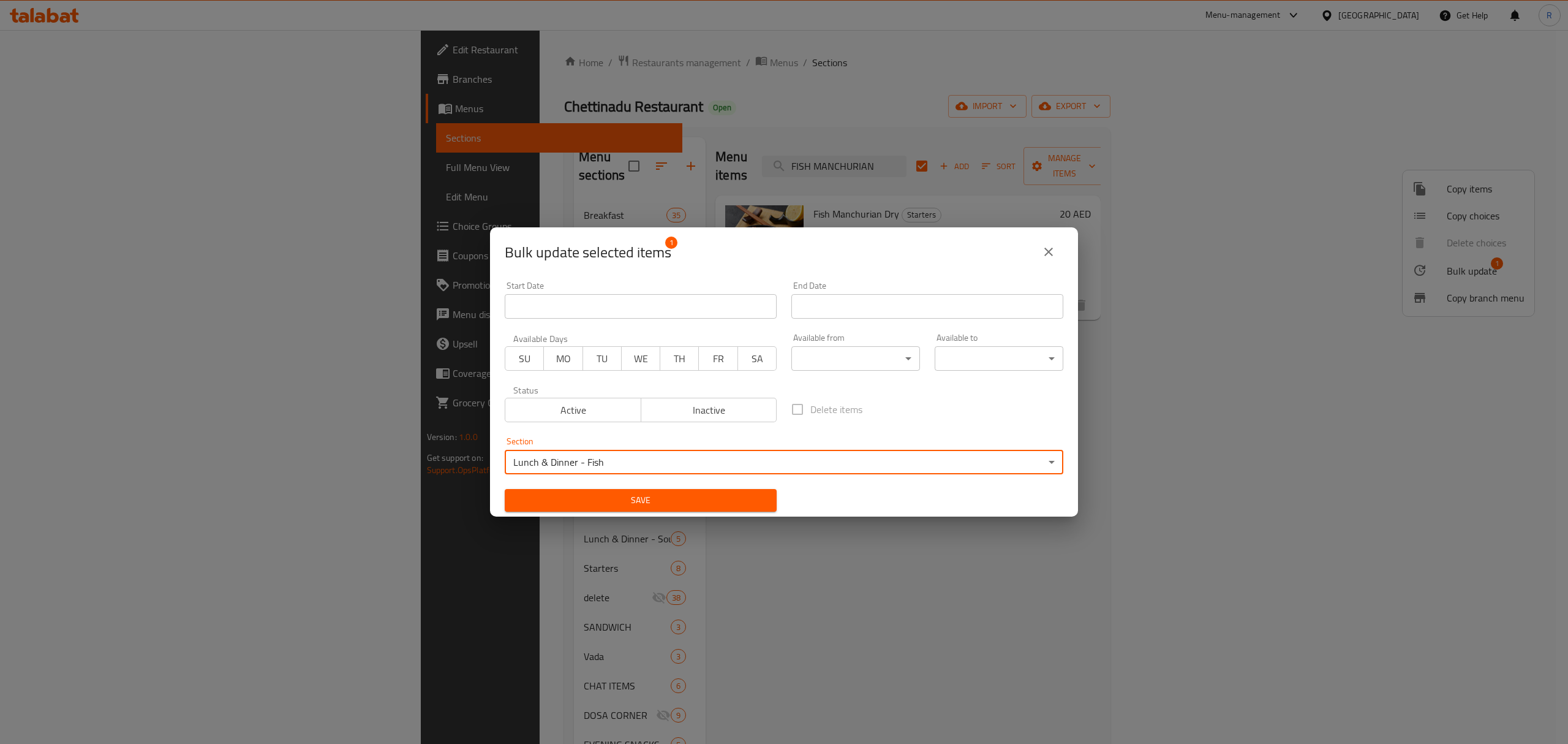
click at [625, 506] on span "Save" at bounding box center [640, 500] width 252 height 15
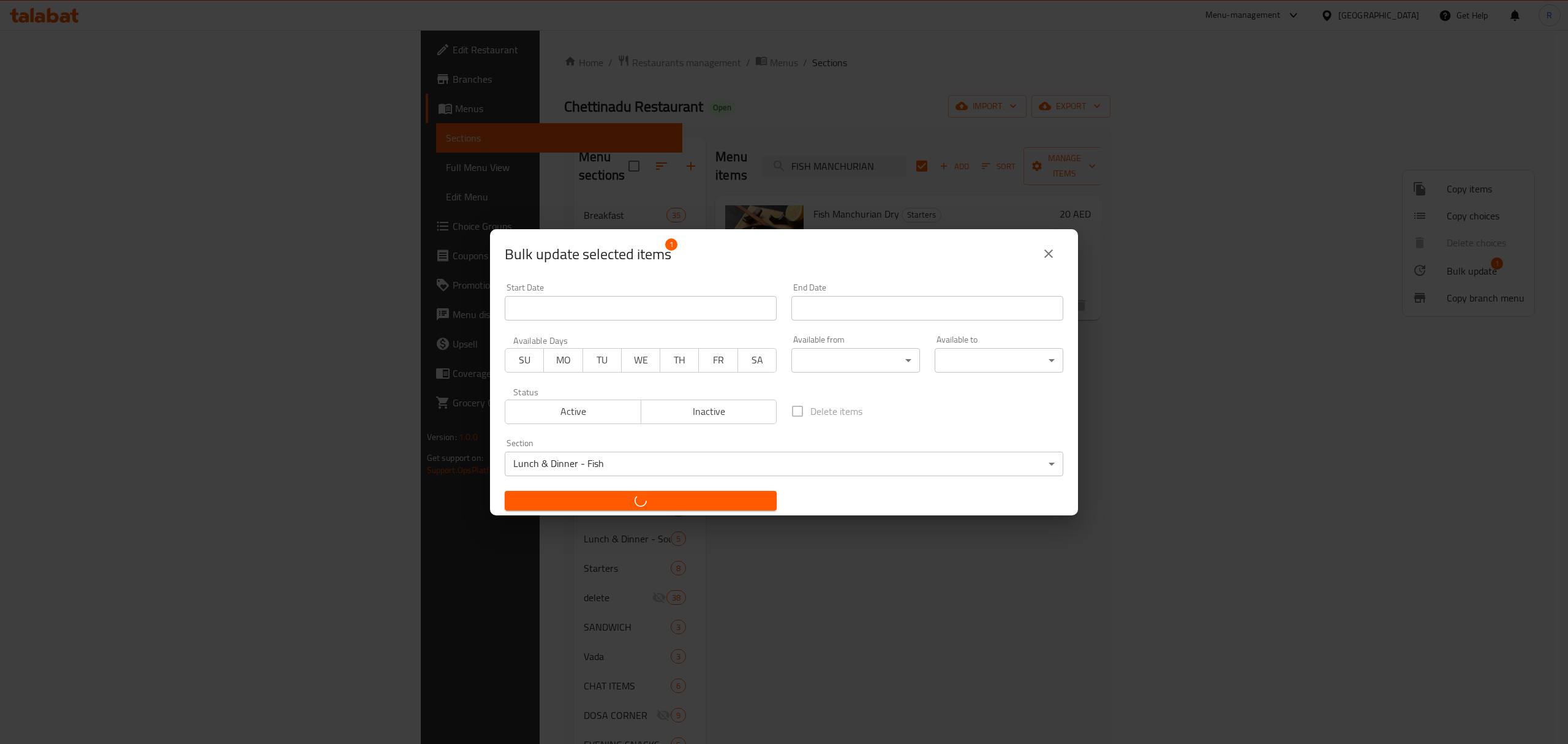
checkbox input "false"
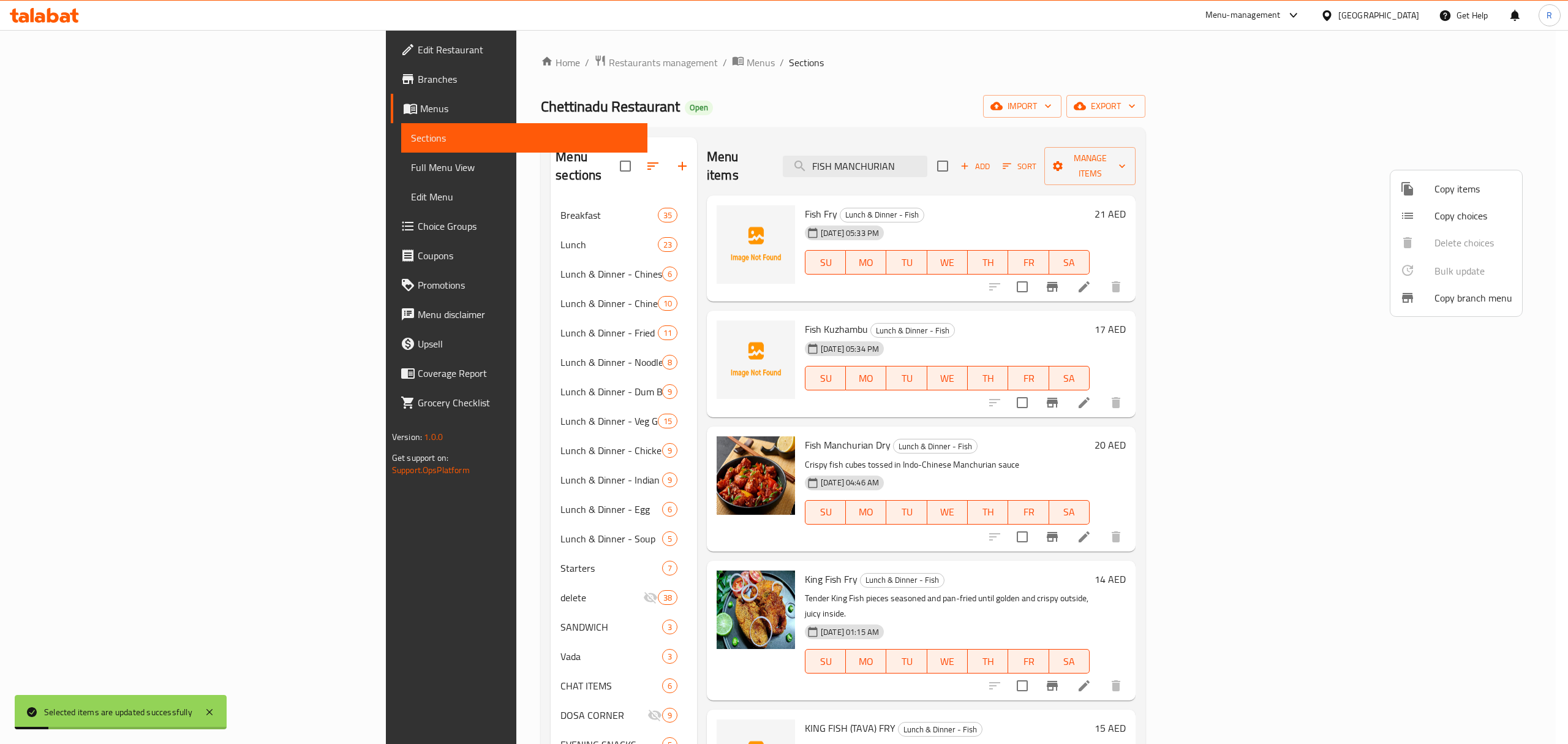
click at [1011, 77] on div at bounding box center [784, 372] width 1568 height 744
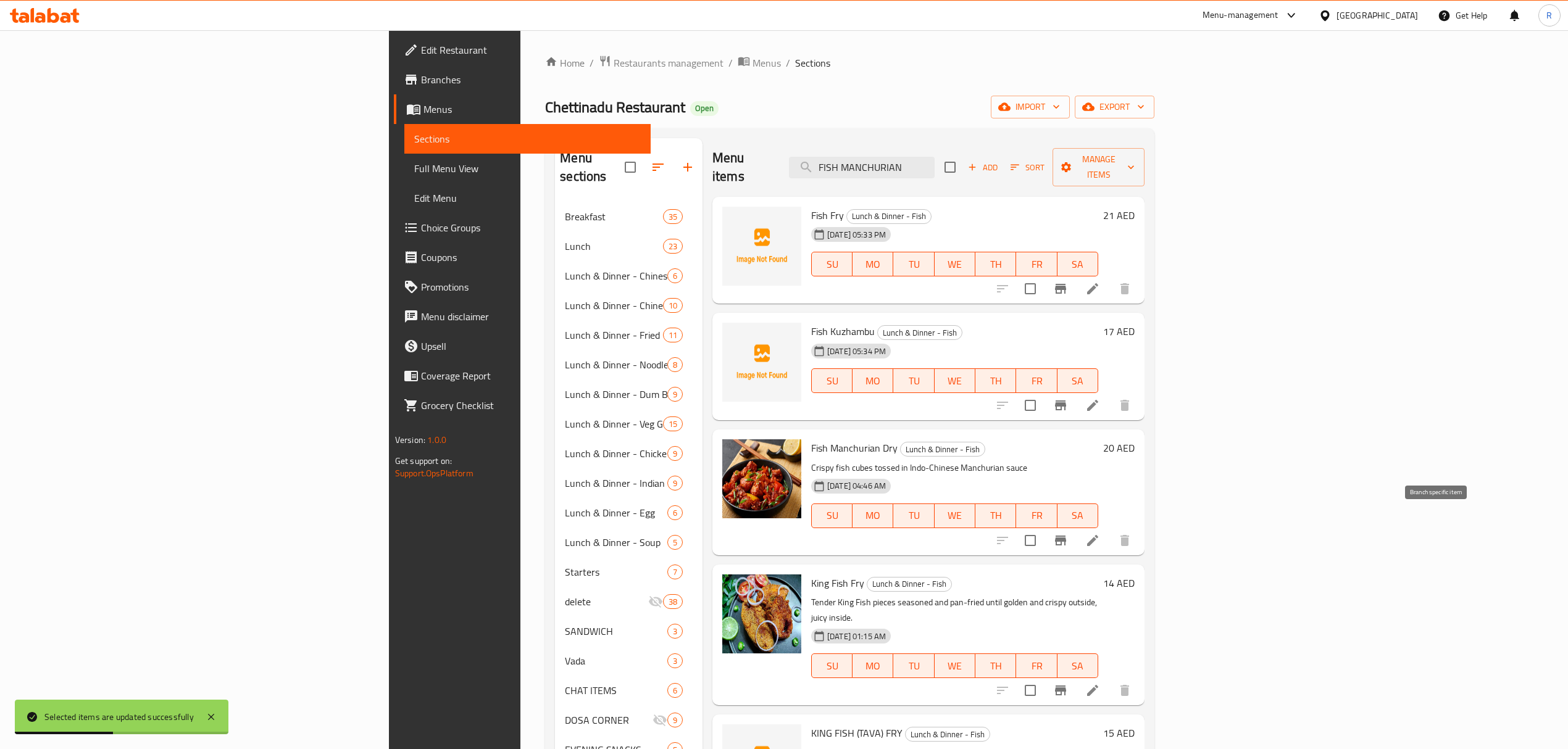
click at [1066, 536] on icon "Branch-specific-item" at bounding box center [1060, 540] width 11 height 10
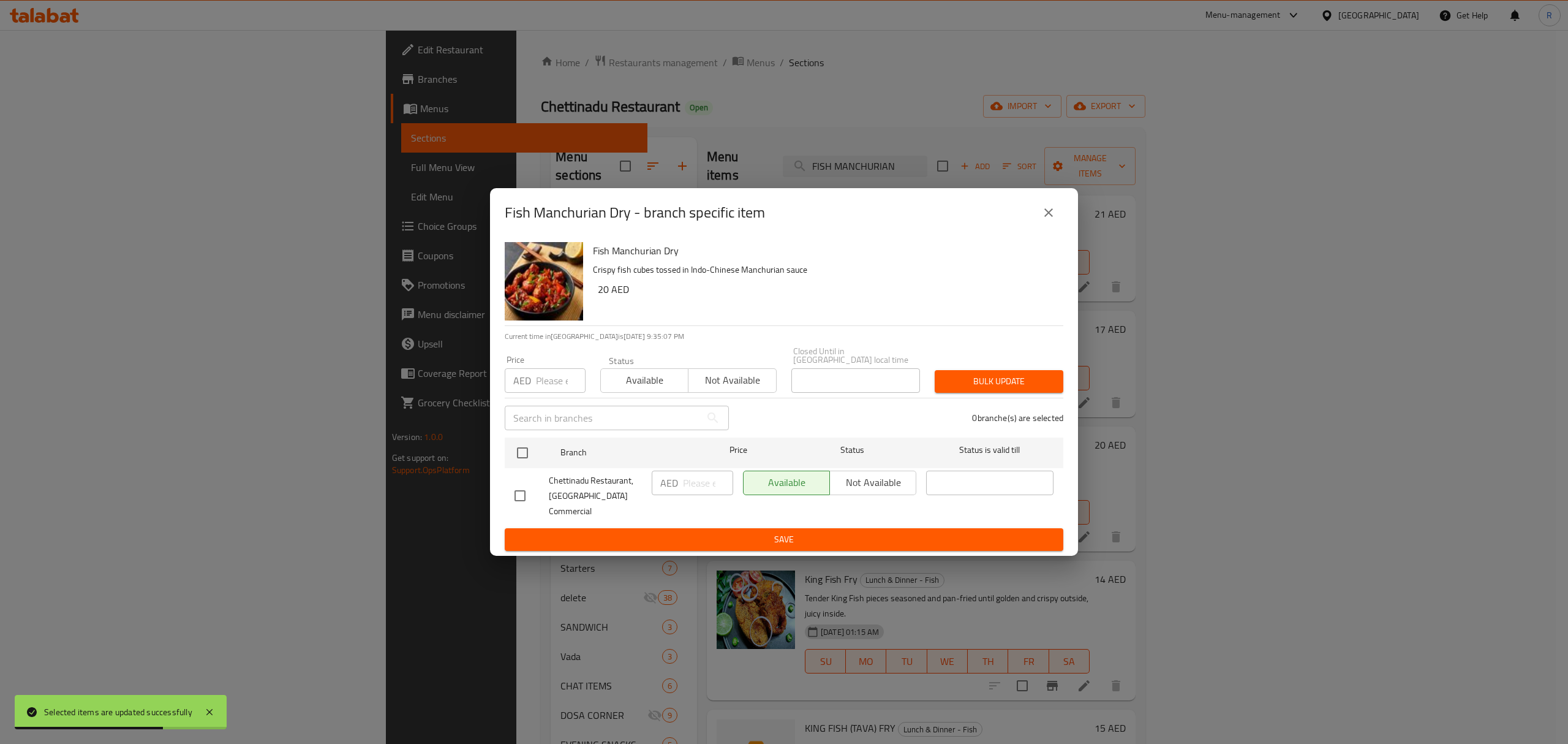
click at [516, 498] on input "checkbox" at bounding box center [520, 496] width 26 height 26
checkbox input "true"
click at [697, 486] on input "number" at bounding box center [708, 483] width 50 height 24
type input "23"
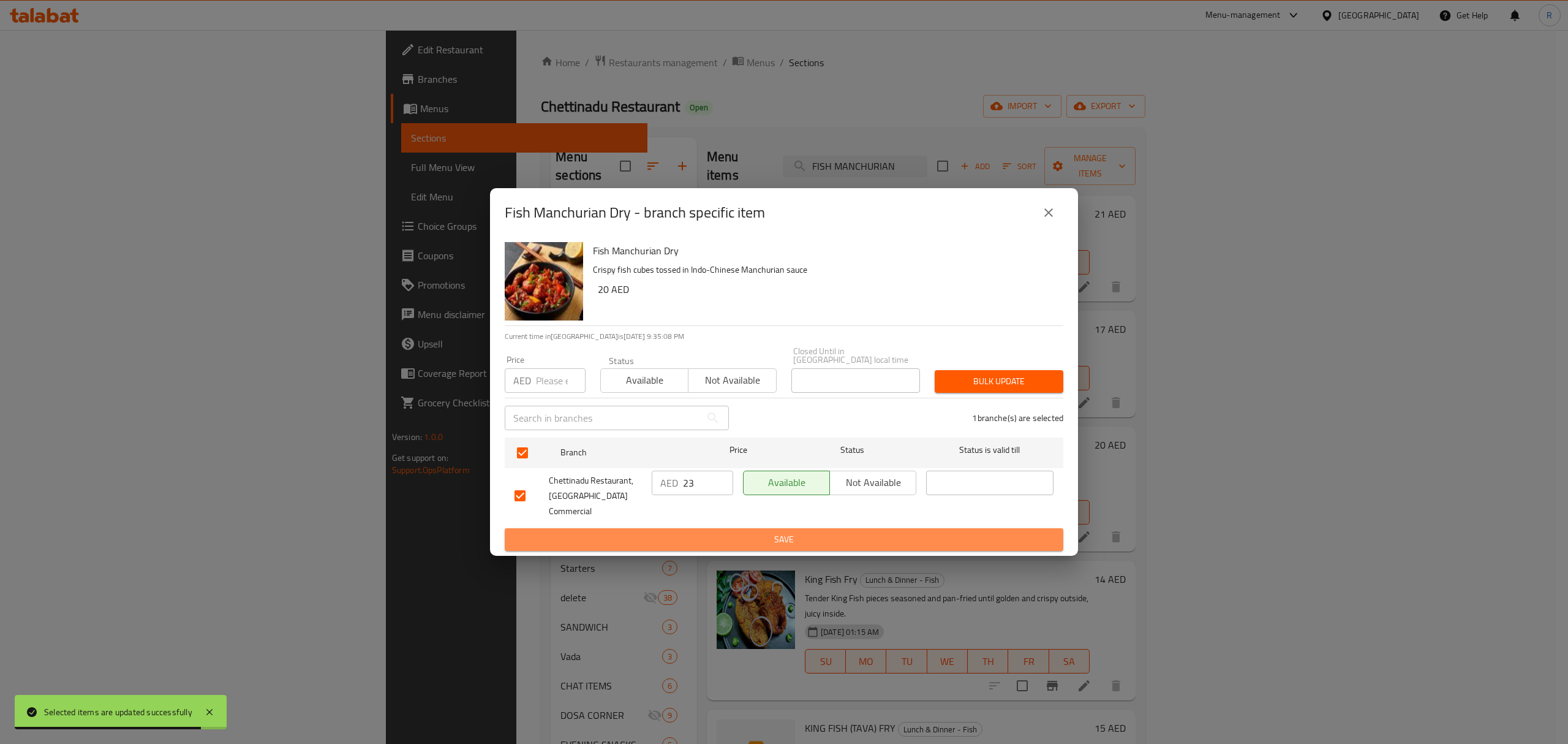
click at [719, 535] on span "Save" at bounding box center [784, 539] width 539 height 15
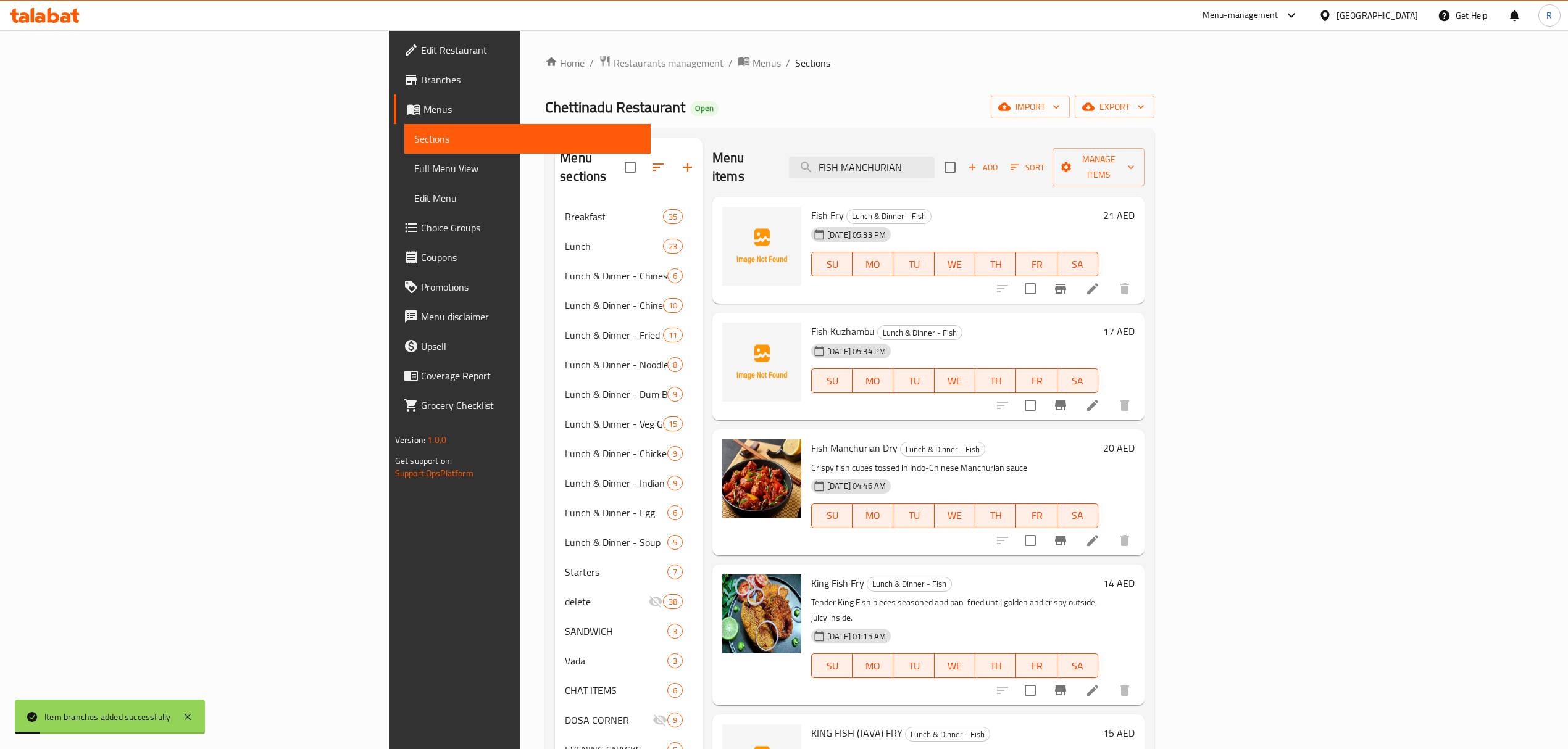
click at [1110, 529] on li at bounding box center [1093, 540] width 35 height 22
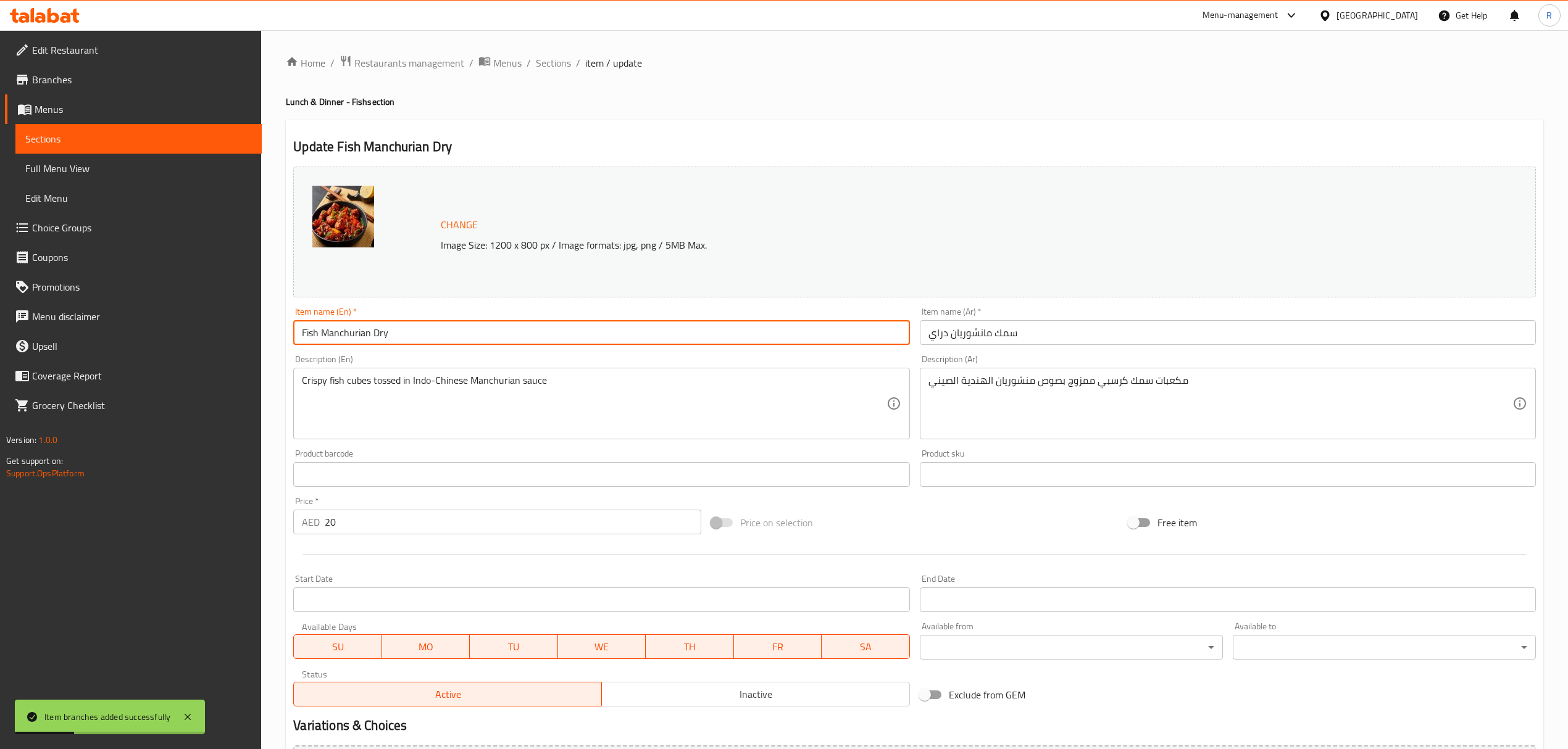
click at [381, 334] on input "Fish Manchurian Dry" at bounding box center [601, 332] width 616 height 25
type input "Fish Manchurian"
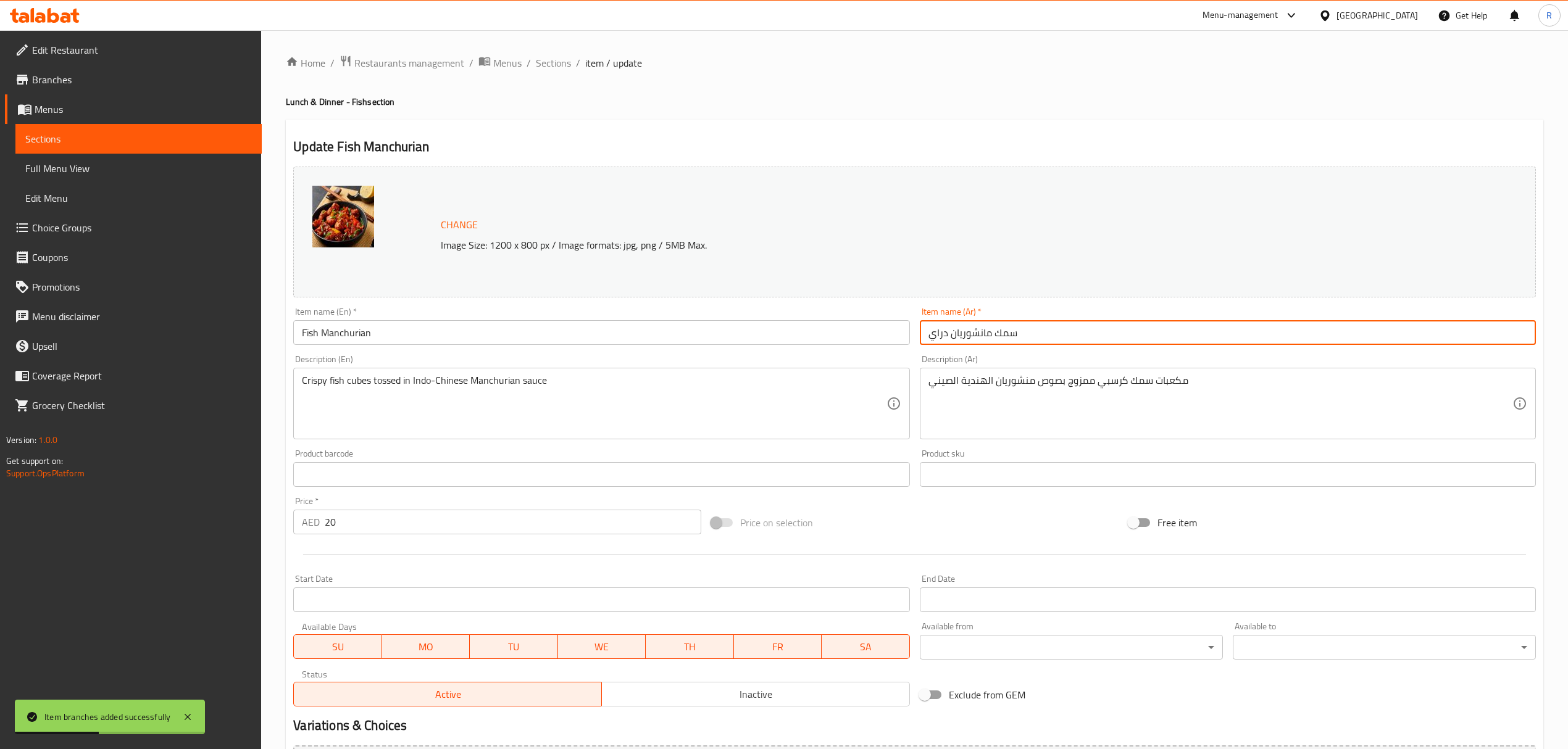
click at [935, 331] on input "سمك مانشوريان دراي" at bounding box center [1227, 332] width 616 height 25
type input "سمك مانشوريان"
click at [551, 65] on span "Sections" at bounding box center [553, 63] width 35 height 15
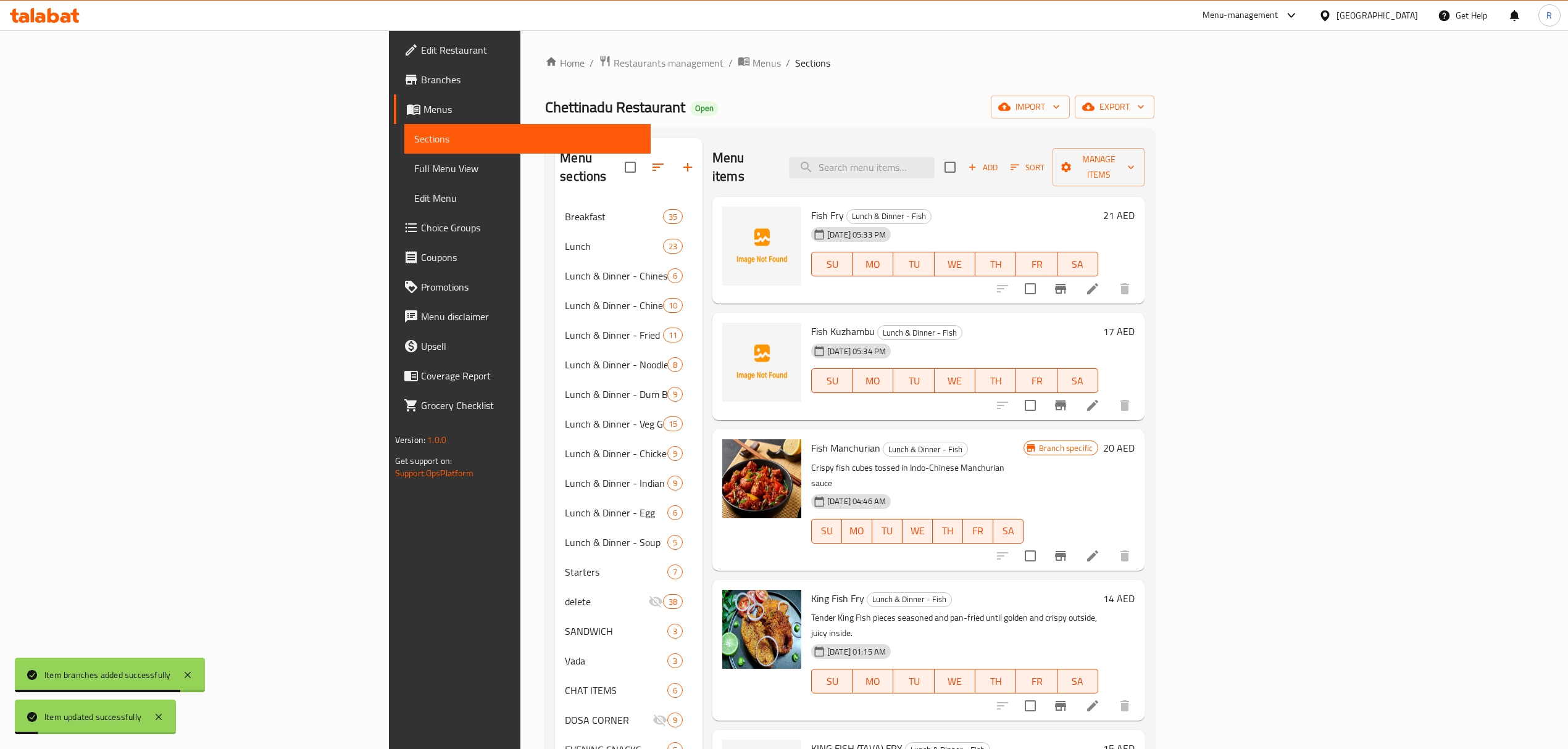
click at [811, 322] on span "Fish Kuzhambu" at bounding box center [843, 331] width 63 height 19
drag, startPoint x: 722, startPoint y: 316, endPoint x: 741, endPoint y: 316, distance: 19.0
click at [811, 322] on span "Fish Kuzhambu" at bounding box center [843, 331] width 63 height 19
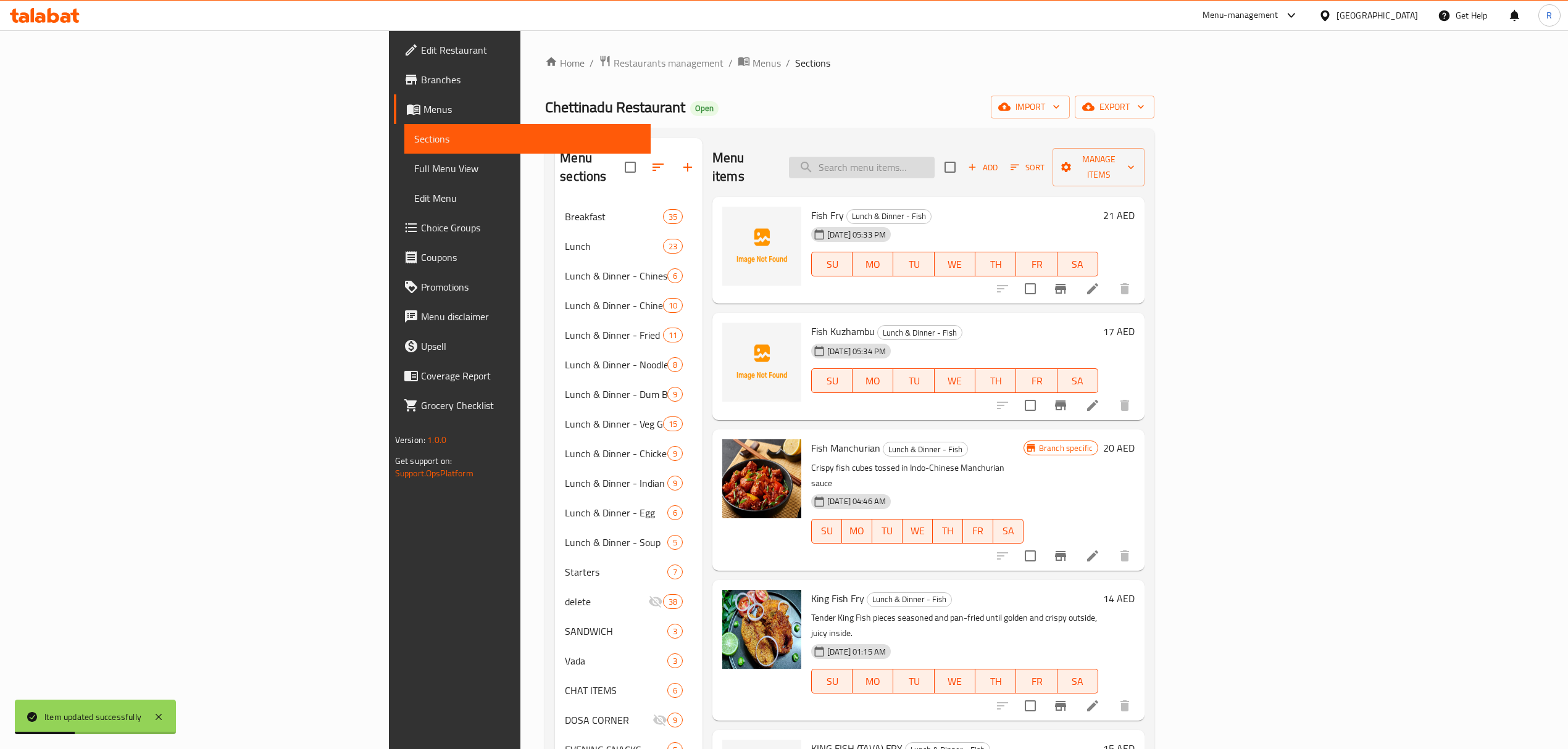
click at [935, 161] on input "search" at bounding box center [861, 167] width 145 height 21
paste input "Kuzhambu"
type input "Kuzhambu"
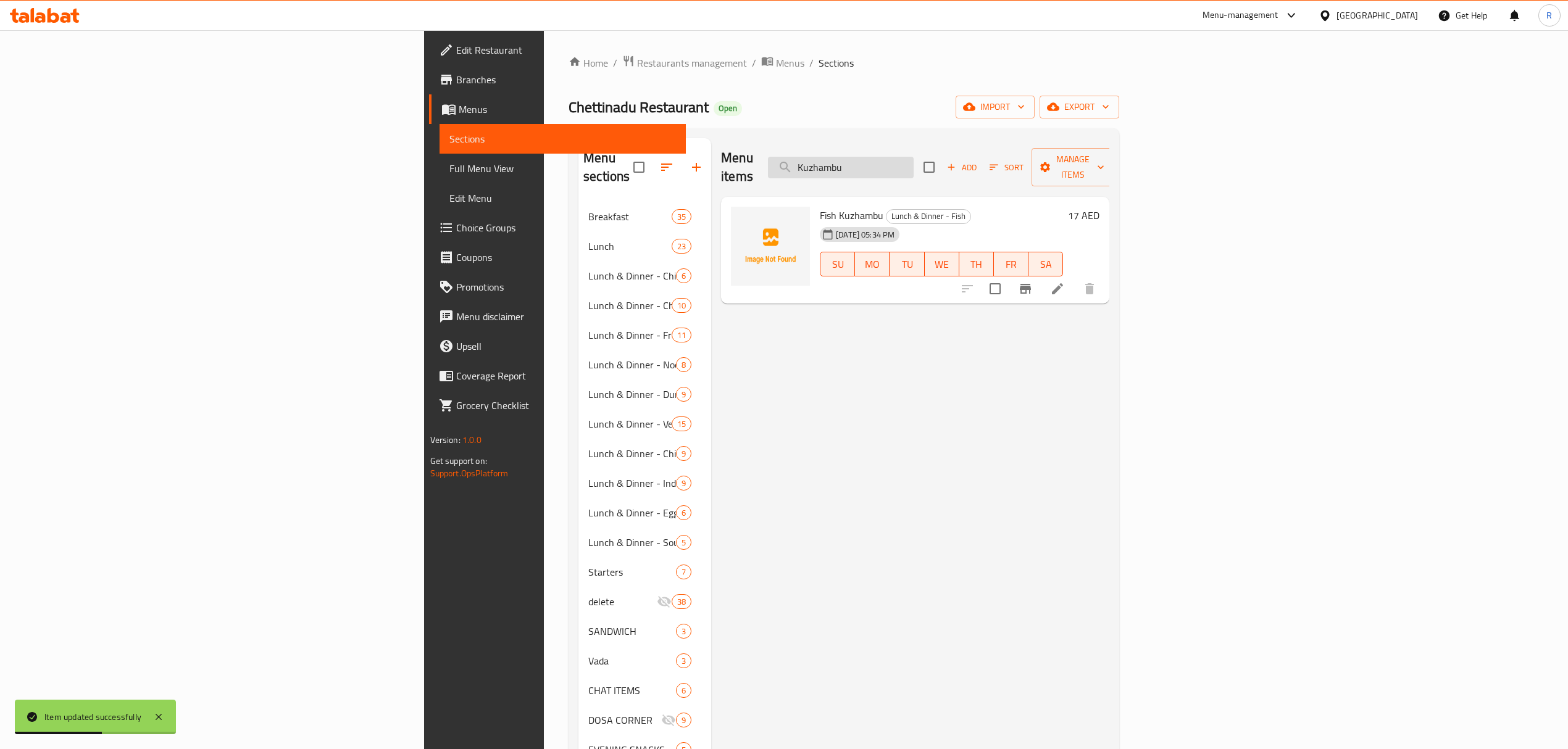
click at [913, 161] on input "Kuzhambu" at bounding box center [841, 167] width 145 height 21
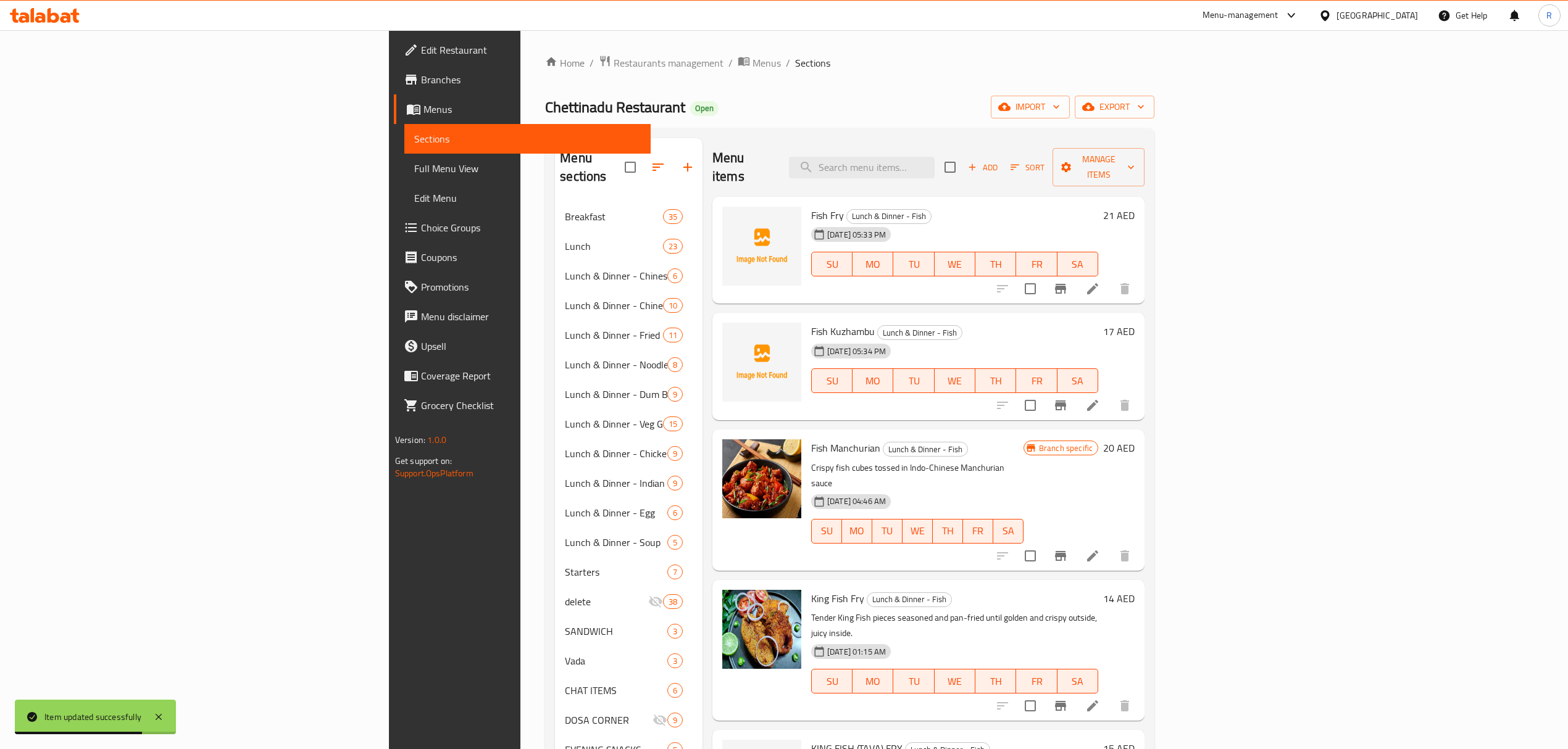
click at [811, 206] on span "Fish Fry" at bounding box center [827, 215] width 33 height 19
copy h6 "Fish Fry"
click at [935, 157] on input "search" at bounding box center [861, 167] width 145 height 21
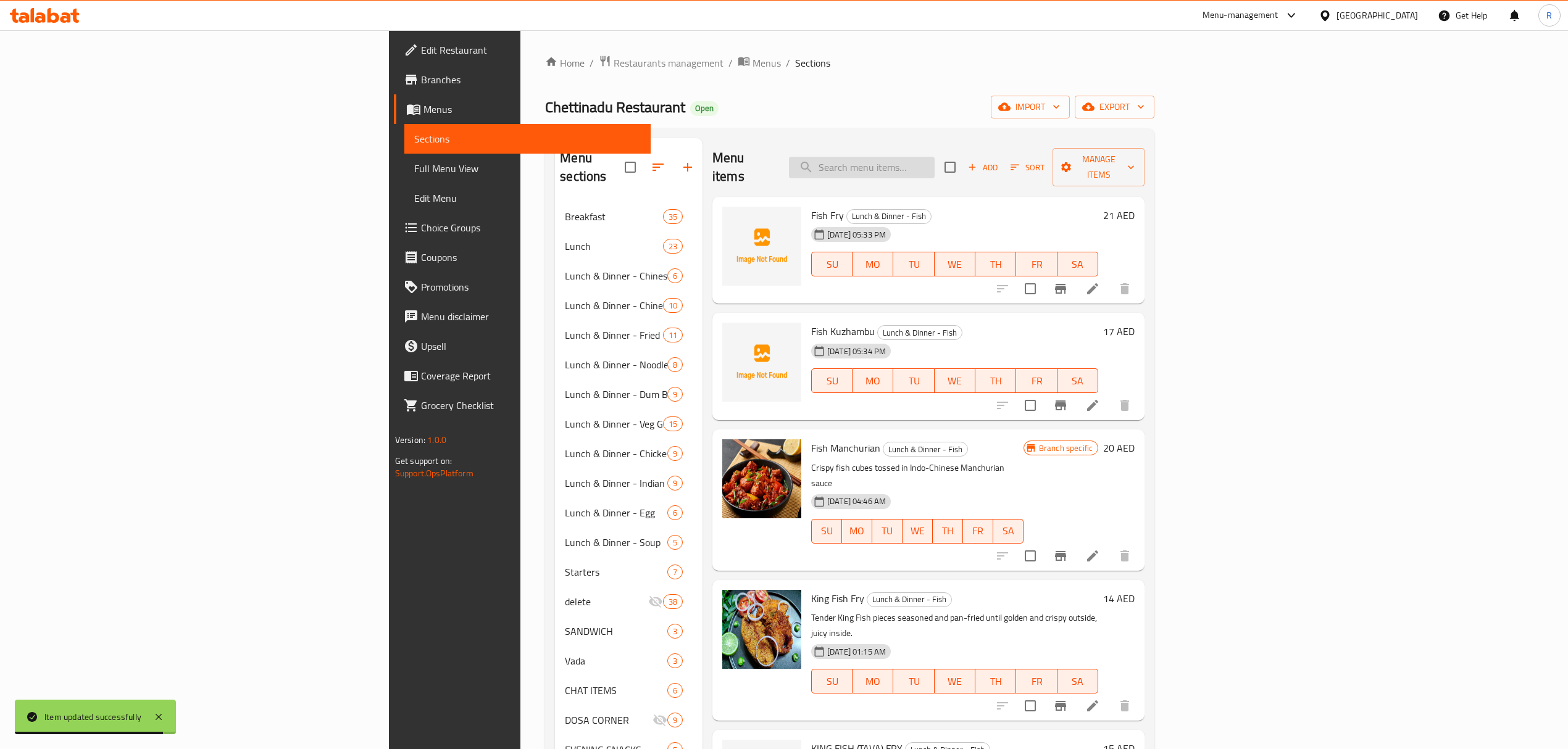
paste input "Fish Fry"
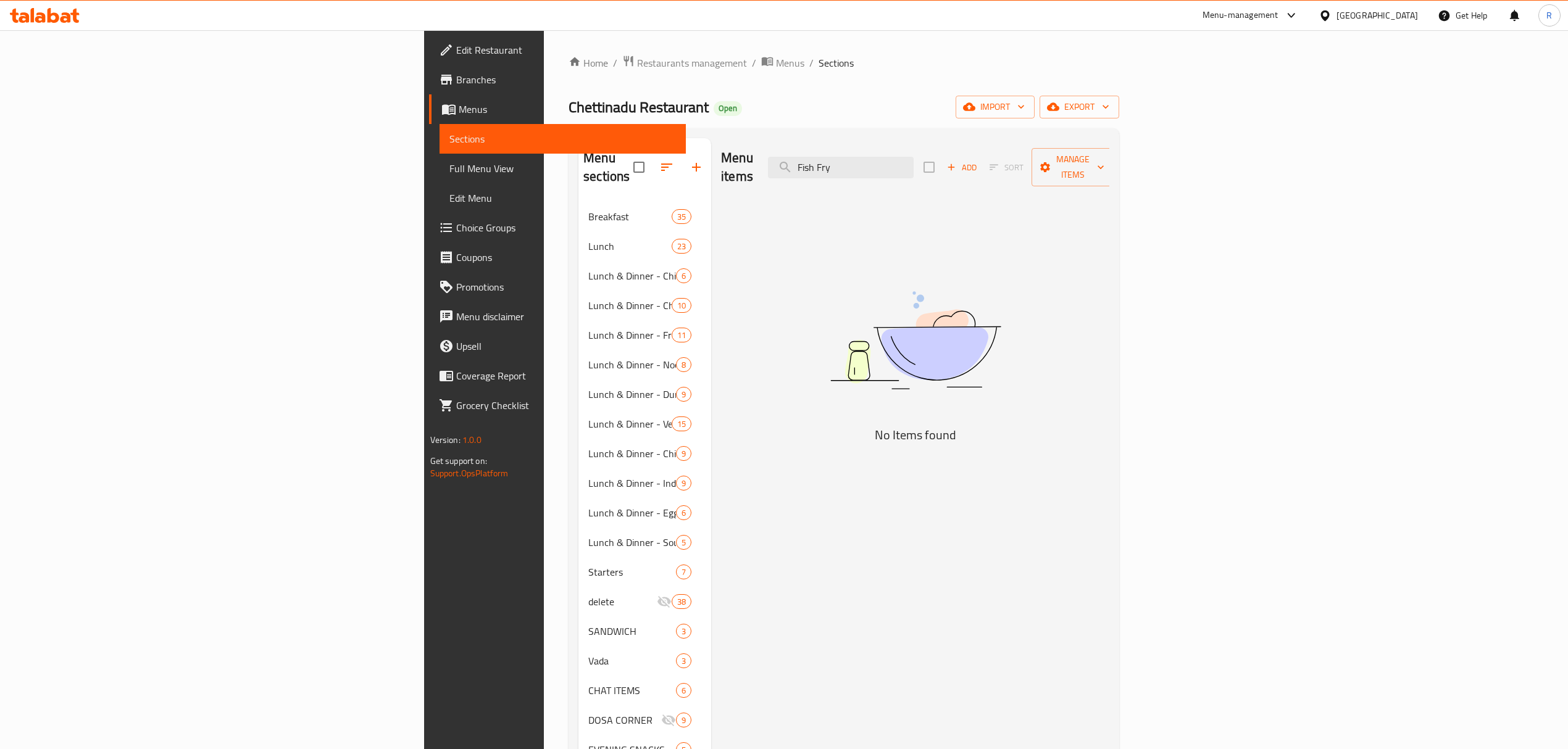
type input "Fish Fry"
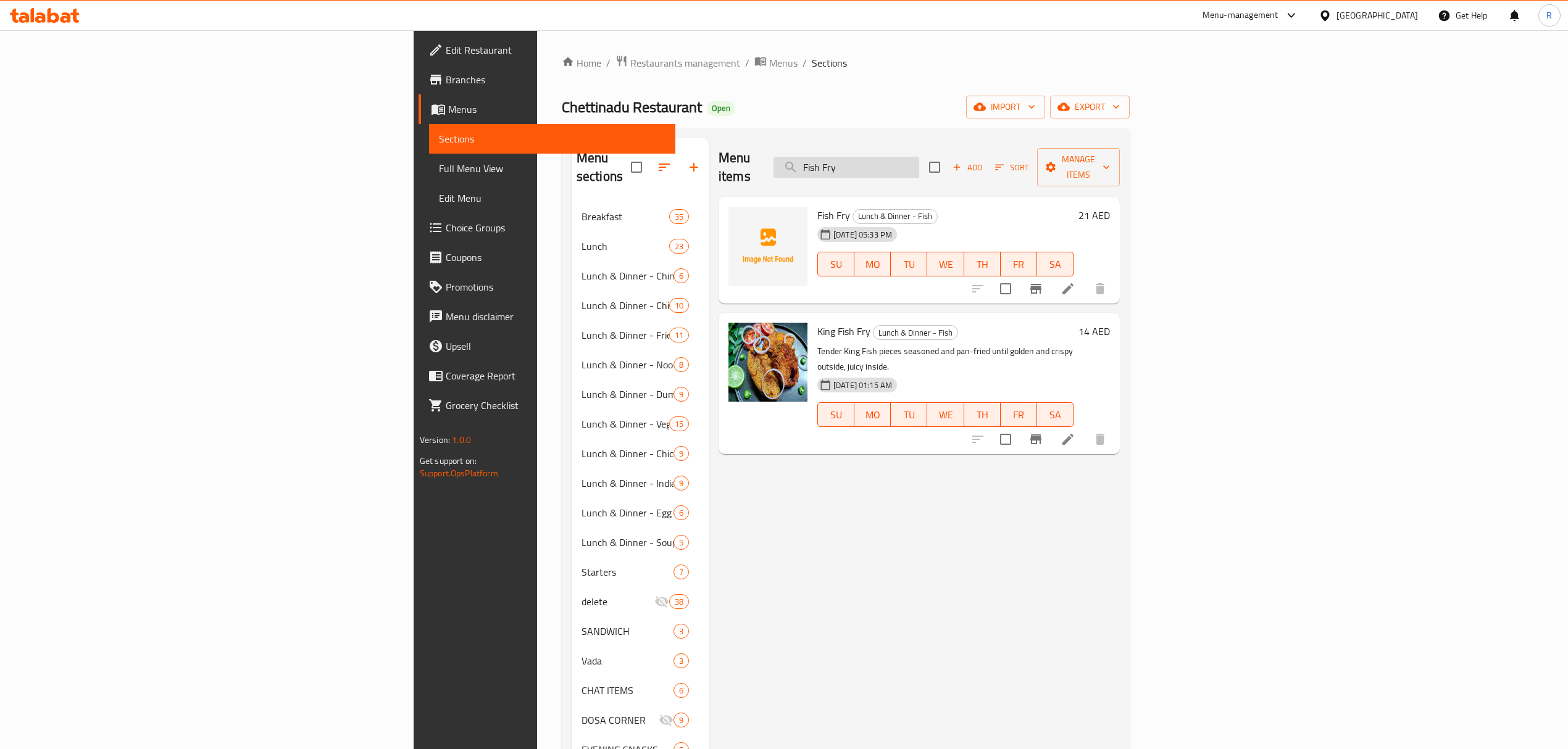
click at [919, 159] on input "Fish Fry" at bounding box center [846, 167] width 145 height 21
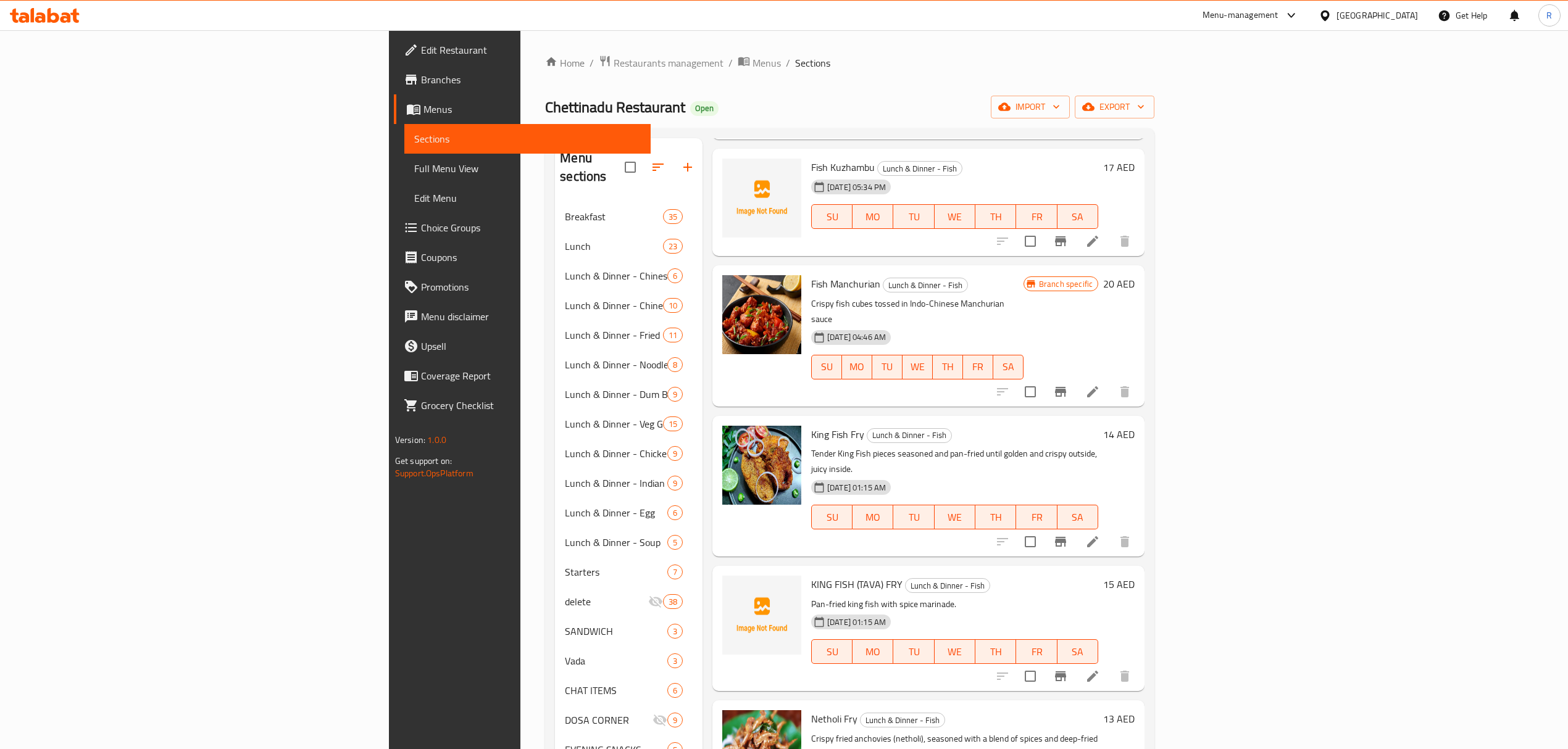
scroll to position [363, 0]
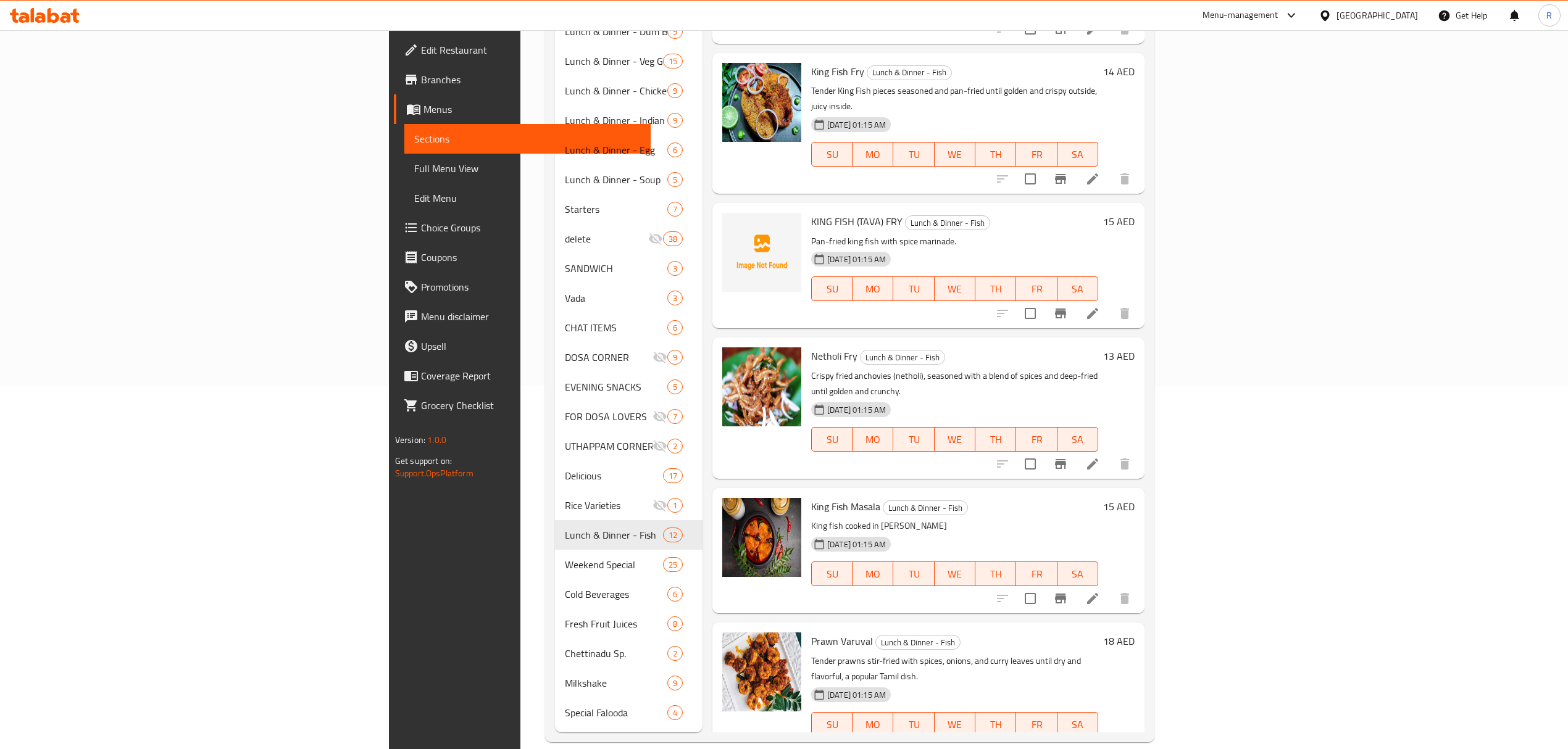
click at [811, 497] on span "King Fish Masala" at bounding box center [846, 506] width 69 height 19
drag, startPoint x: 721, startPoint y: 442, endPoint x: 739, endPoint y: 445, distance: 18.2
click at [811, 497] on span "King Fish Masala" at bounding box center [846, 506] width 69 height 19
copy span "King Fish"
click at [1068, 591] on icon "Branch-specific-item" at bounding box center [1060, 598] width 15 height 15
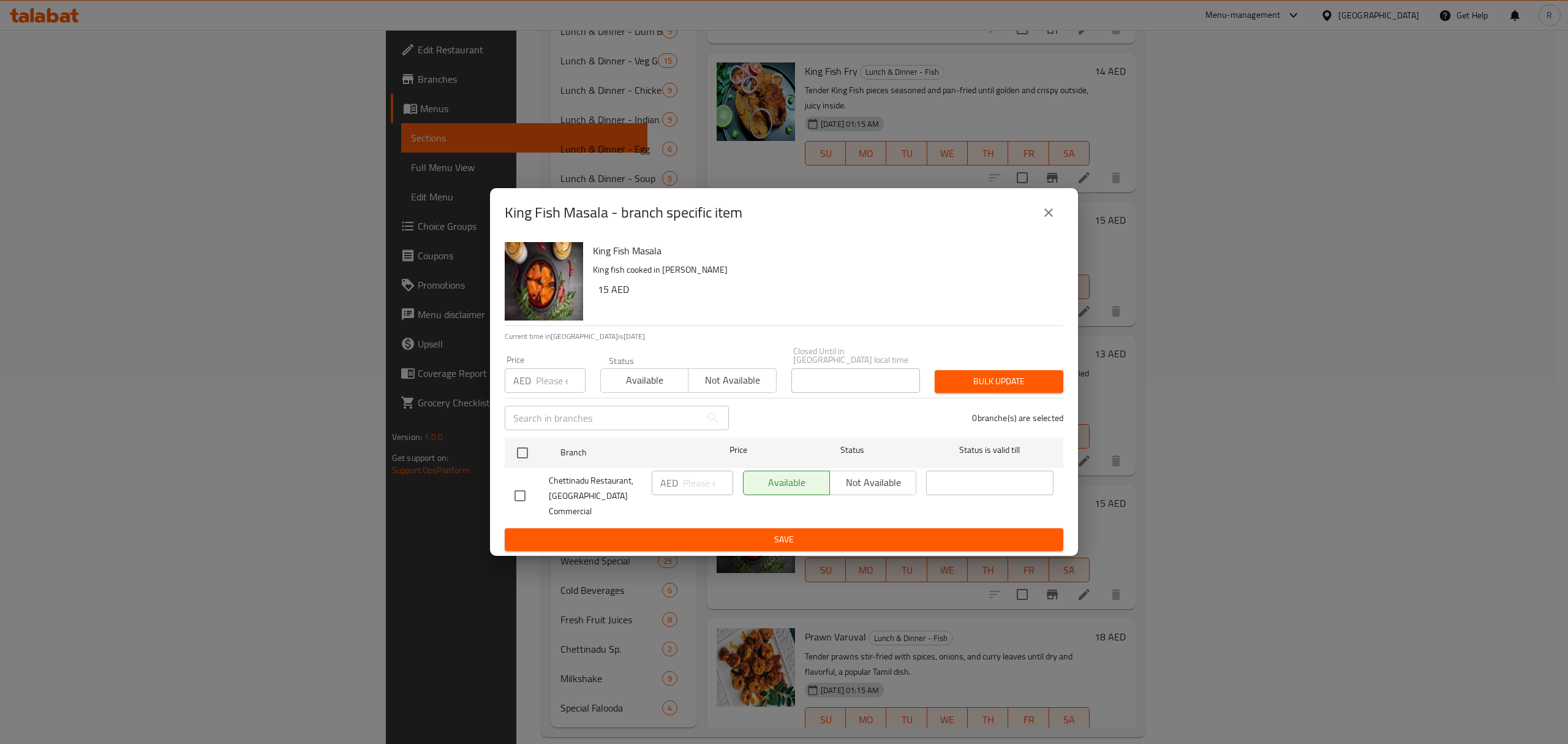
drag, startPoint x: 524, startPoint y: 461, endPoint x: 659, endPoint y: 532, distance: 152.5
click at [523, 461] on input "checkbox" at bounding box center [522, 453] width 26 height 26
checkbox input "true"
click at [692, 491] on input "number" at bounding box center [708, 483] width 50 height 24
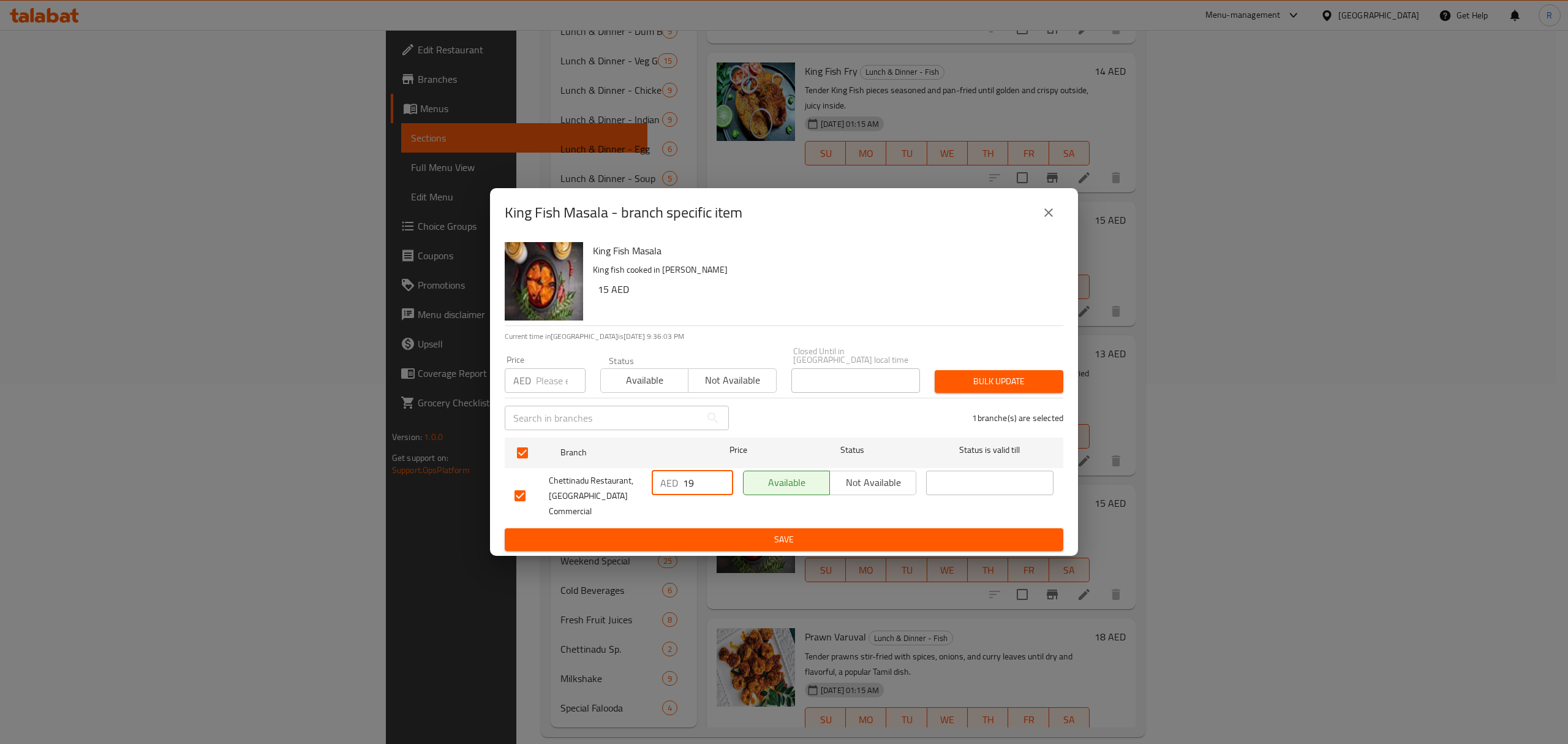
type input "19"
click at [739, 532] on span "Save" at bounding box center [784, 539] width 539 height 15
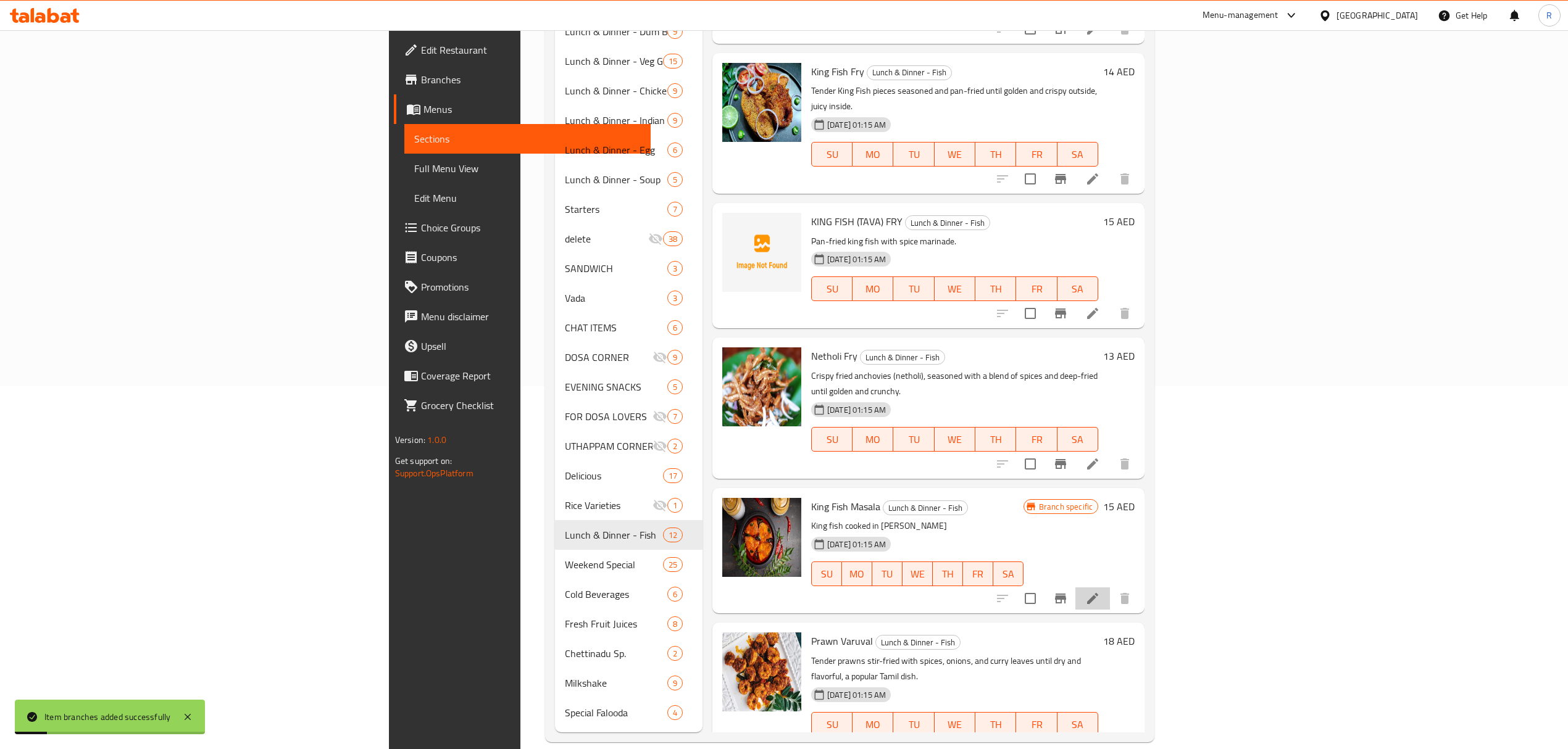
click at [1110, 587] on li at bounding box center [1093, 598] width 35 height 22
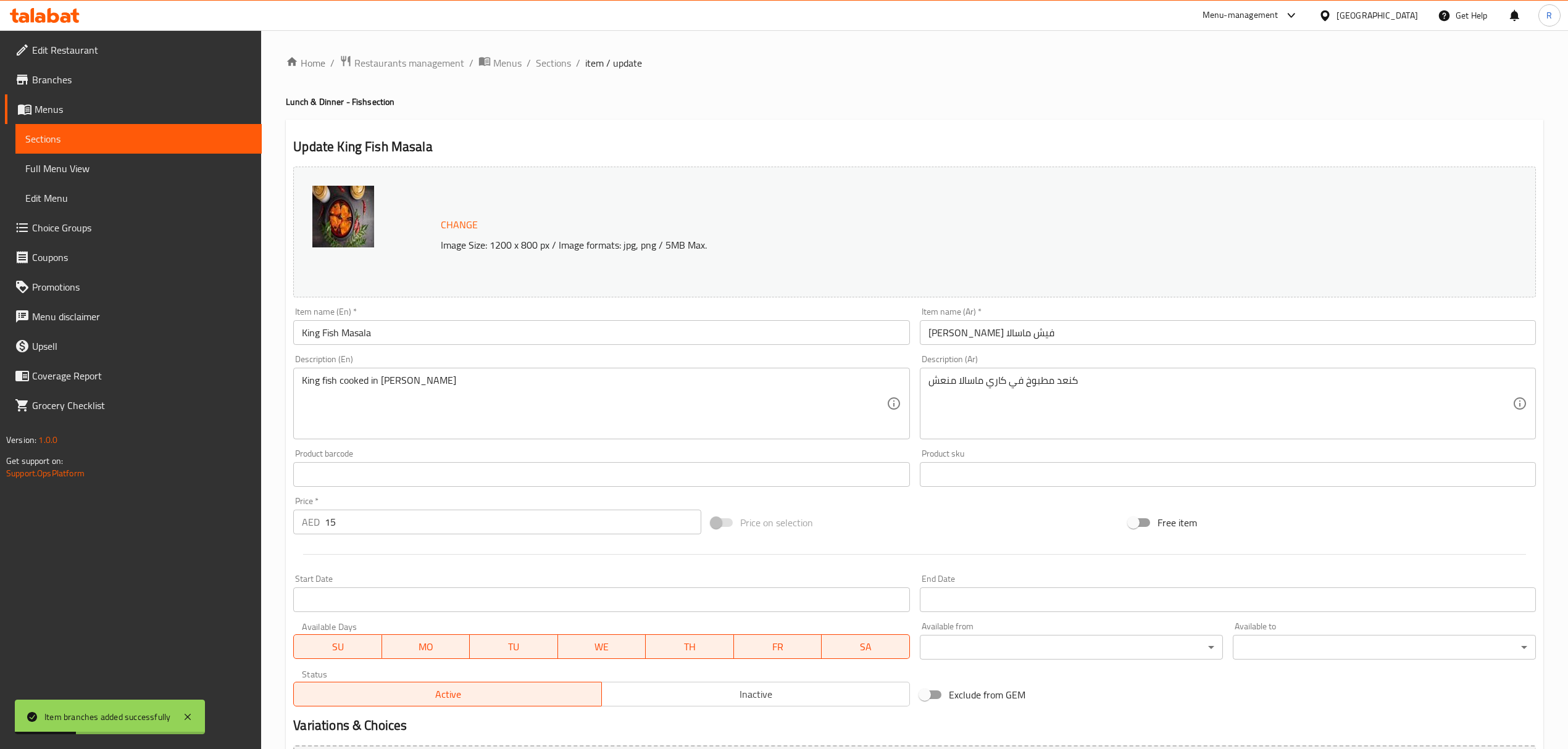
click at [309, 336] on input "King Fish Masala" at bounding box center [601, 332] width 616 height 25
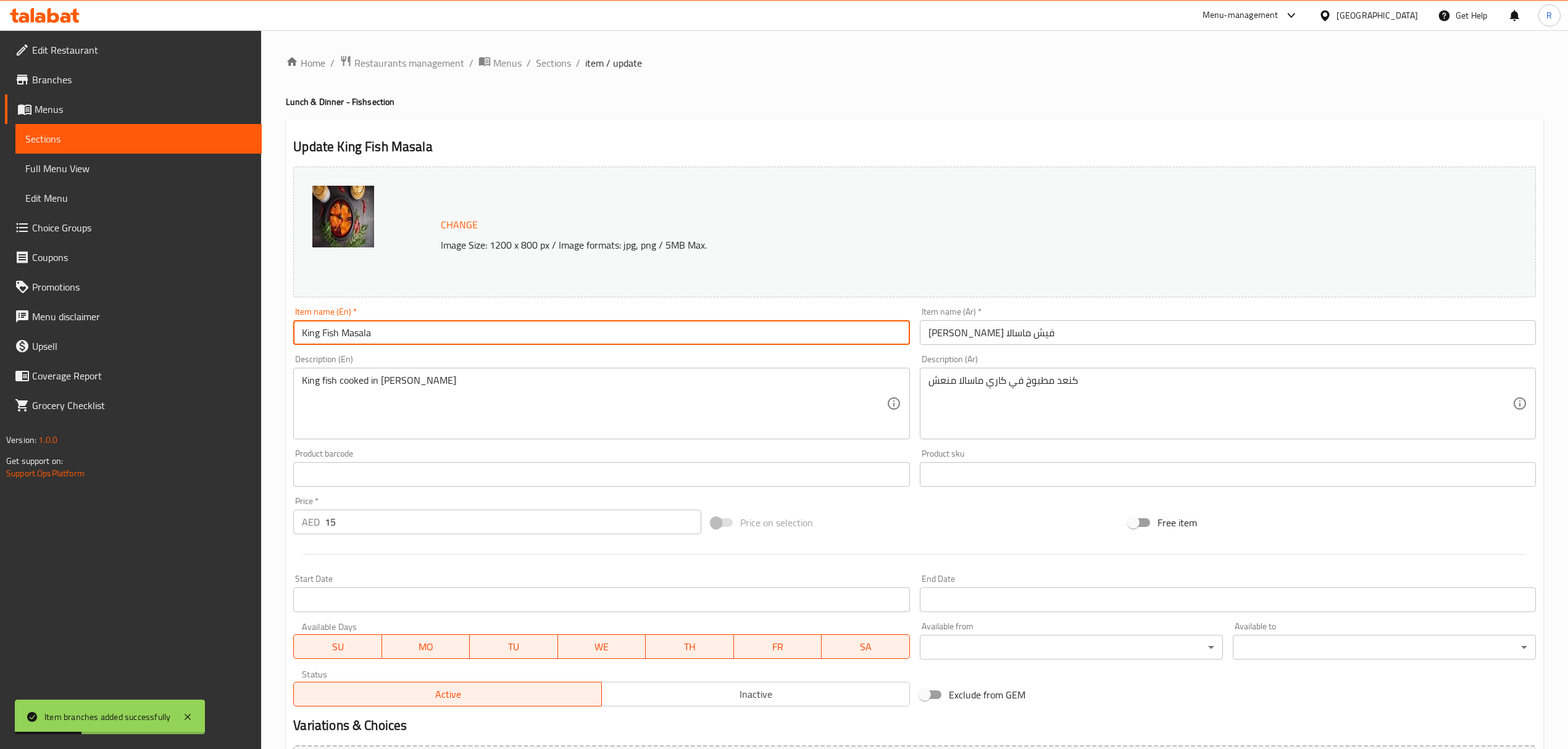
click at [309, 337] on input "King Fish Masala" at bounding box center [601, 332] width 616 height 25
type input "Fish Masala"
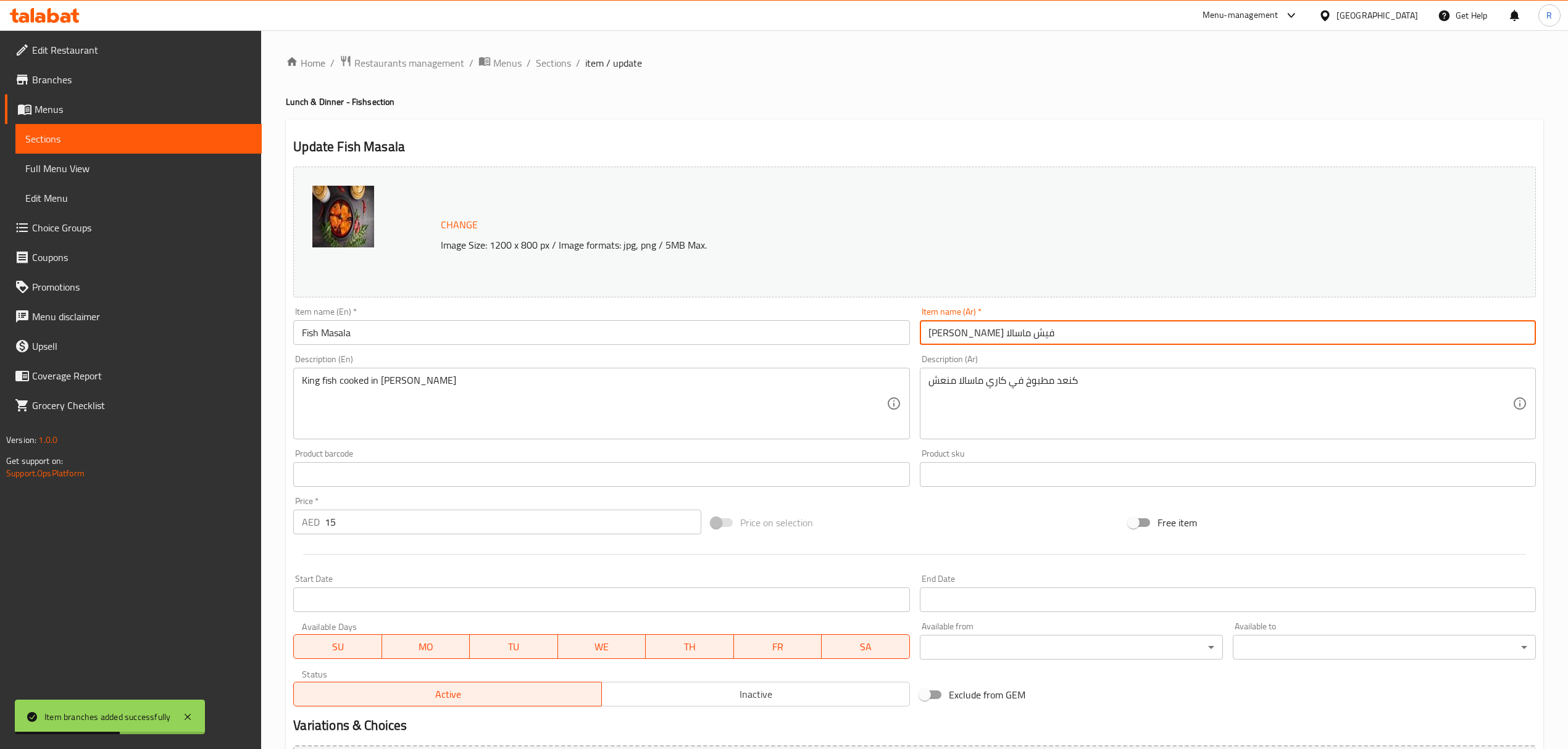
click at [988, 339] on input "كينغ فيش ماسالا" at bounding box center [1227, 332] width 616 height 25
click at [951, 327] on input "فيش ماسالا" at bounding box center [1227, 332] width 616 height 25
click at [961, 329] on input "فيش ماسالا" at bounding box center [1227, 332] width 616 height 25
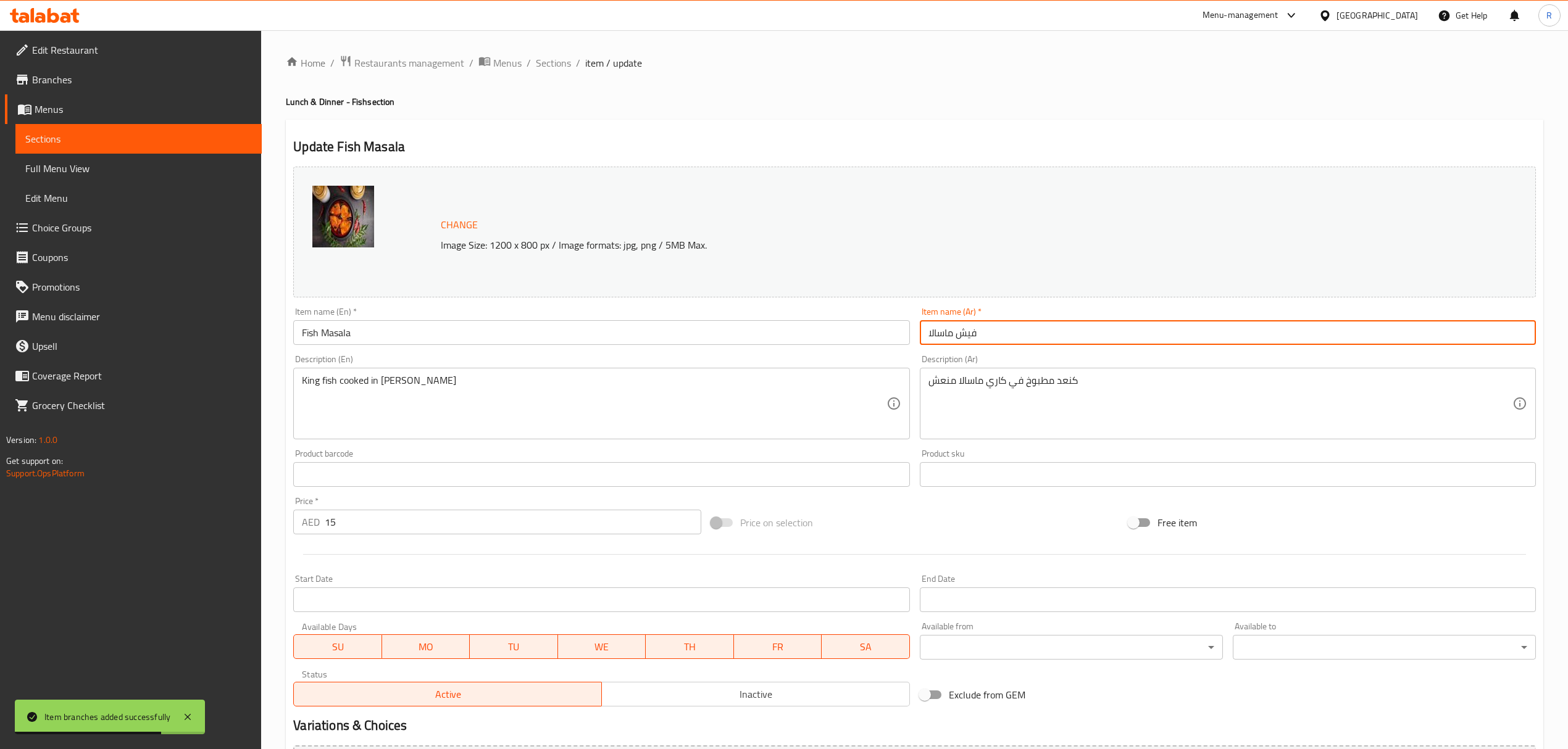
click at [963, 333] on input "فيش ماسالا" at bounding box center [1227, 332] width 616 height 25
click at [964, 333] on input "فيش ماسالا" at bounding box center [1227, 332] width 616 height 25
type input "سمك ماسالا"
click at [565, 78] on div "Home / Restaurants management / Menus / Sections / item / update Lunch & Dinner…" at bounding box center [915, 460] width 1257 height 810
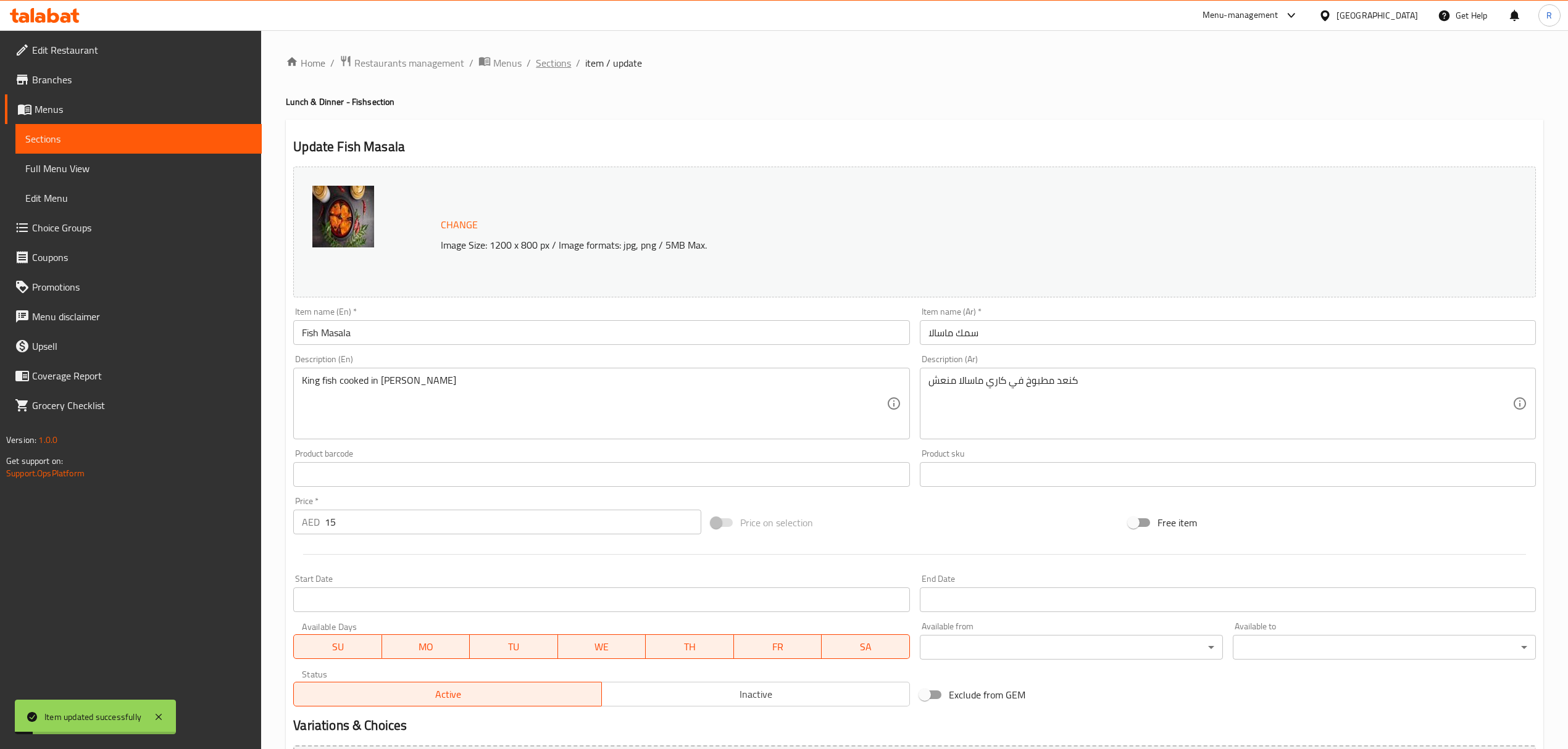
click at [557, 58] on span "Sections" at bounding box center [553, 63] width 35 height 15
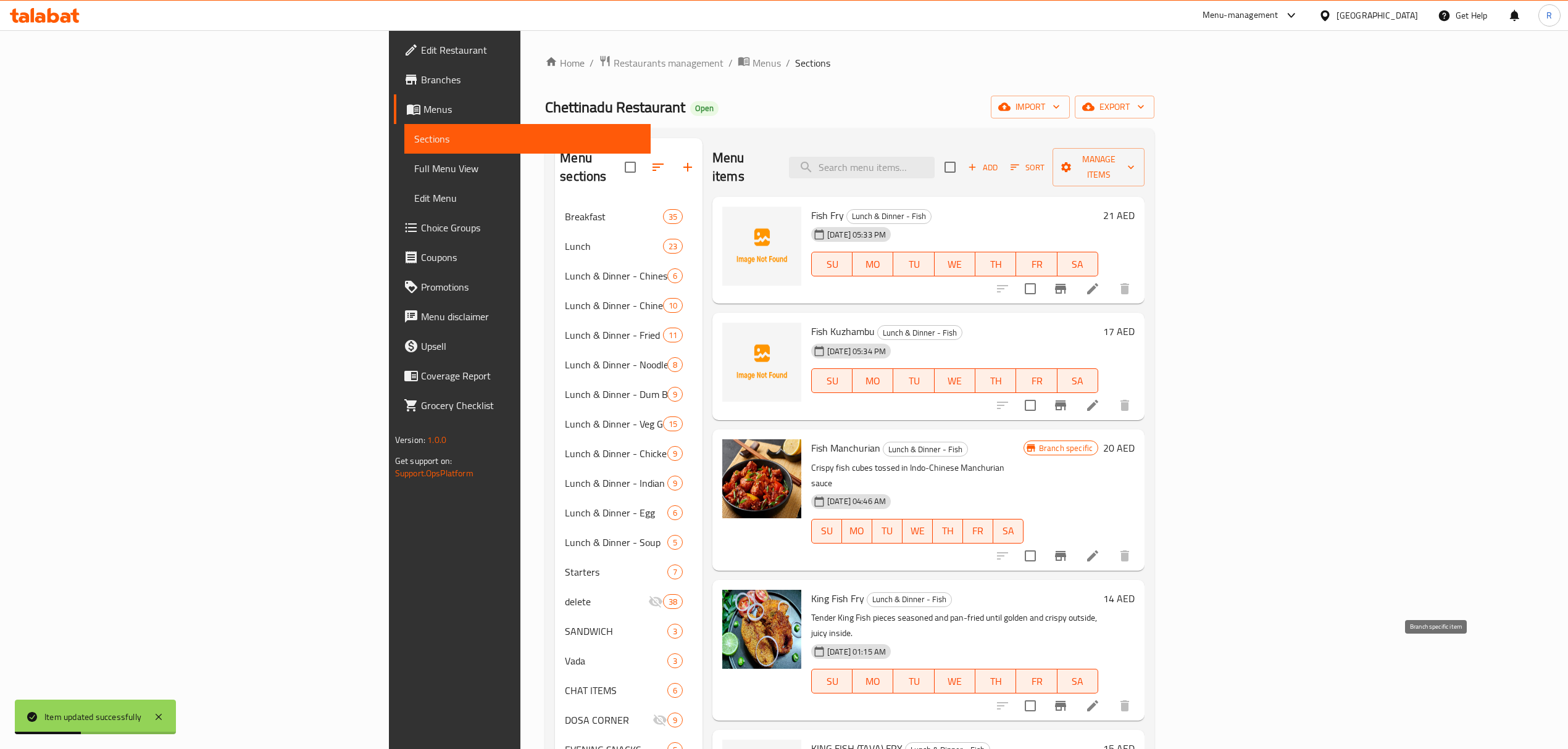
click at [1068, 698] on icon "Branch-specific-item" at bounding box center [1060, 706] width 15 height 15
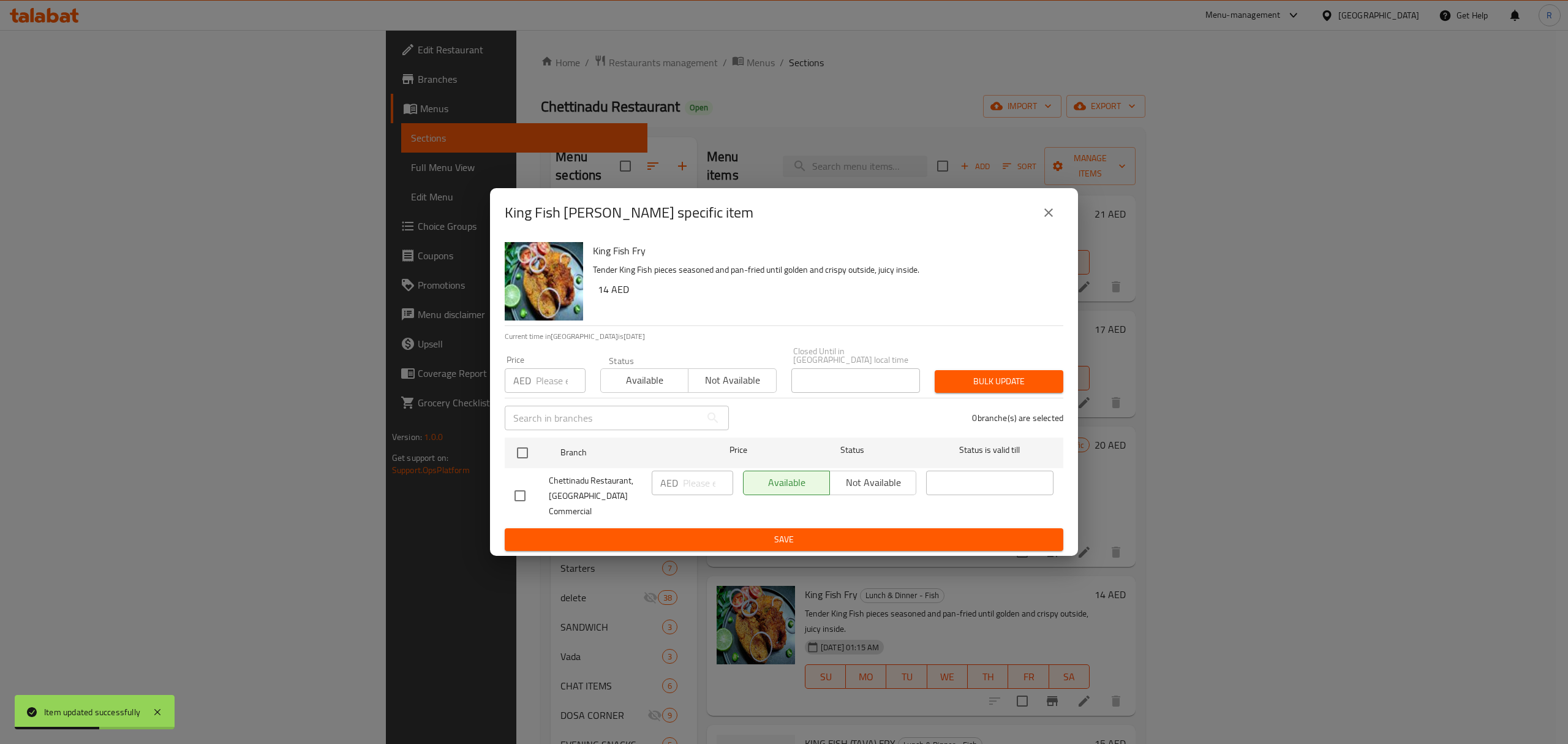
click at [529, 476] on div "Chettinadu Restaurant, Muwaileh Commercial" at bounding box center [578, 496] width 137 height 61
click at [520, 456] on input "checkbox" at bounding box center [522, 453] width 26 height 26
checkbox input "true"
click at [698, 493] on input "number" at bounding box center [708, 483] width 50 height 24
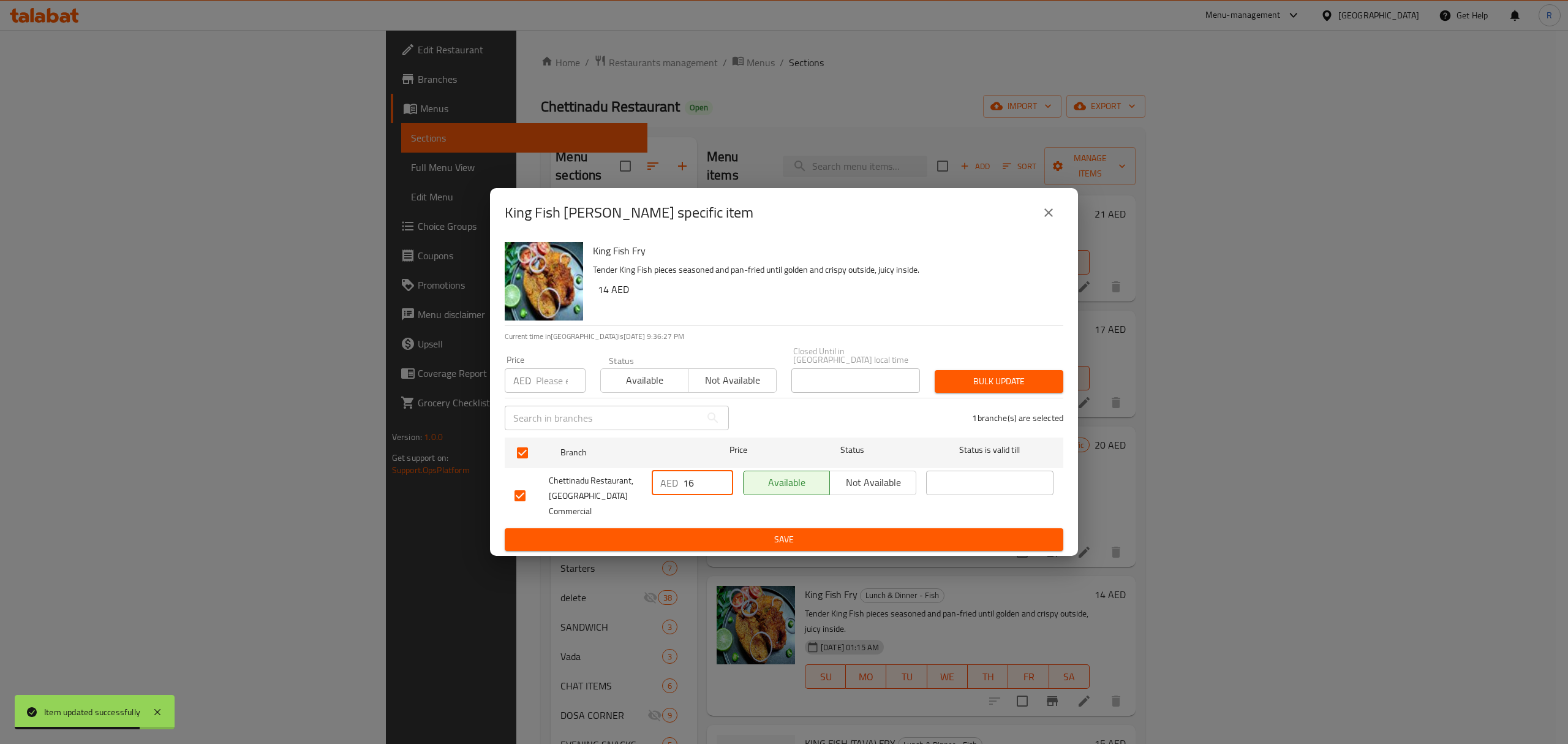
type input "16"
click at [674, 545] on div "King Fish Fry Tender King Fish pieces seasoned and pan-fried until golden and c…" at bounding box center [784, 396] width 588 height 319
click at [706, 545] on div "King Fish Fry Tender King Fish pieces seasoned and pan-fried until golden and c…" at bounding box center [784, 396] width 588 height 319
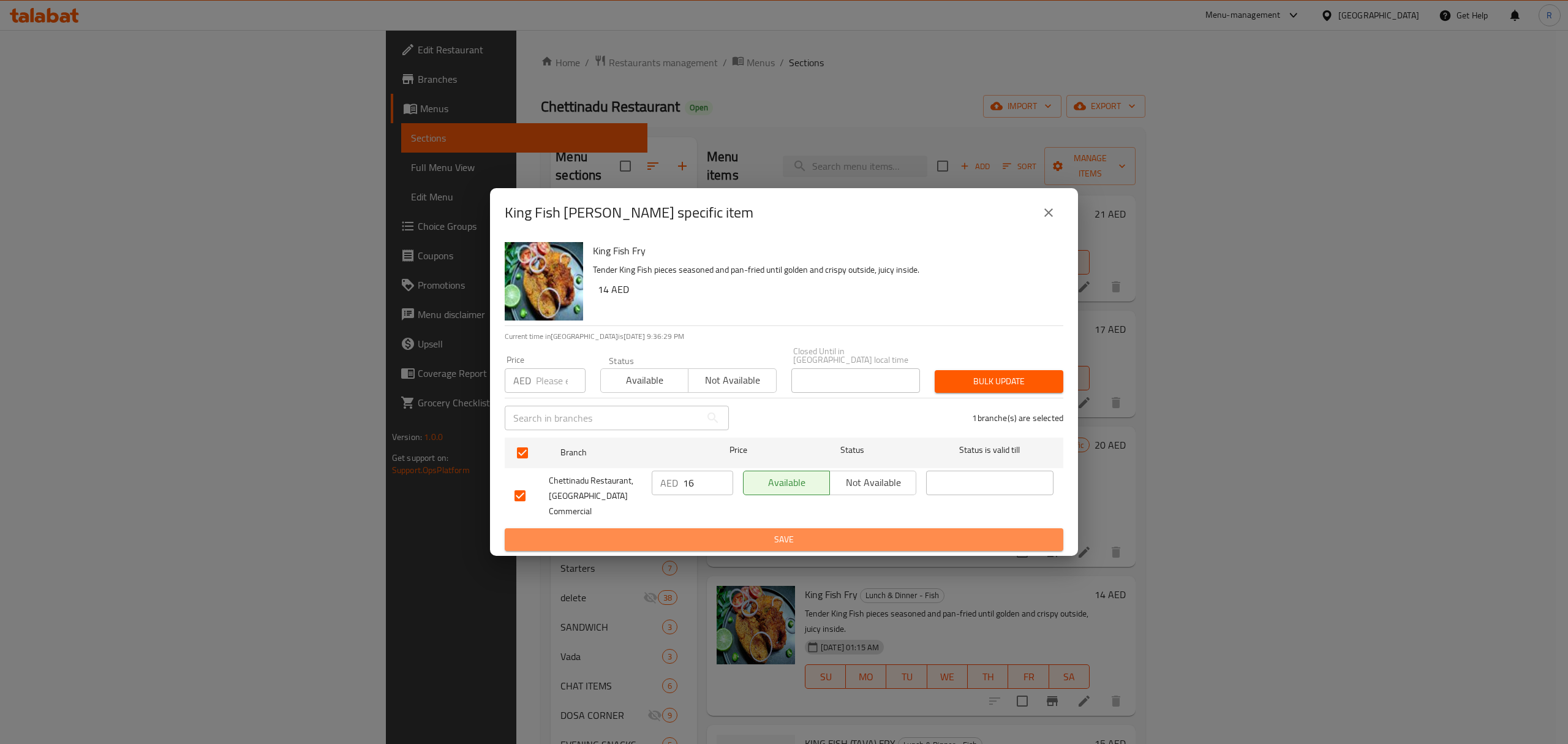
drag, startPoint x: 685, startPoint y: 523, endPoint x: 682, endPoint y: 537, distance: 14.3
click at [685, 528] on button "Save" at bounding box center [784, 539] width 558 height 23
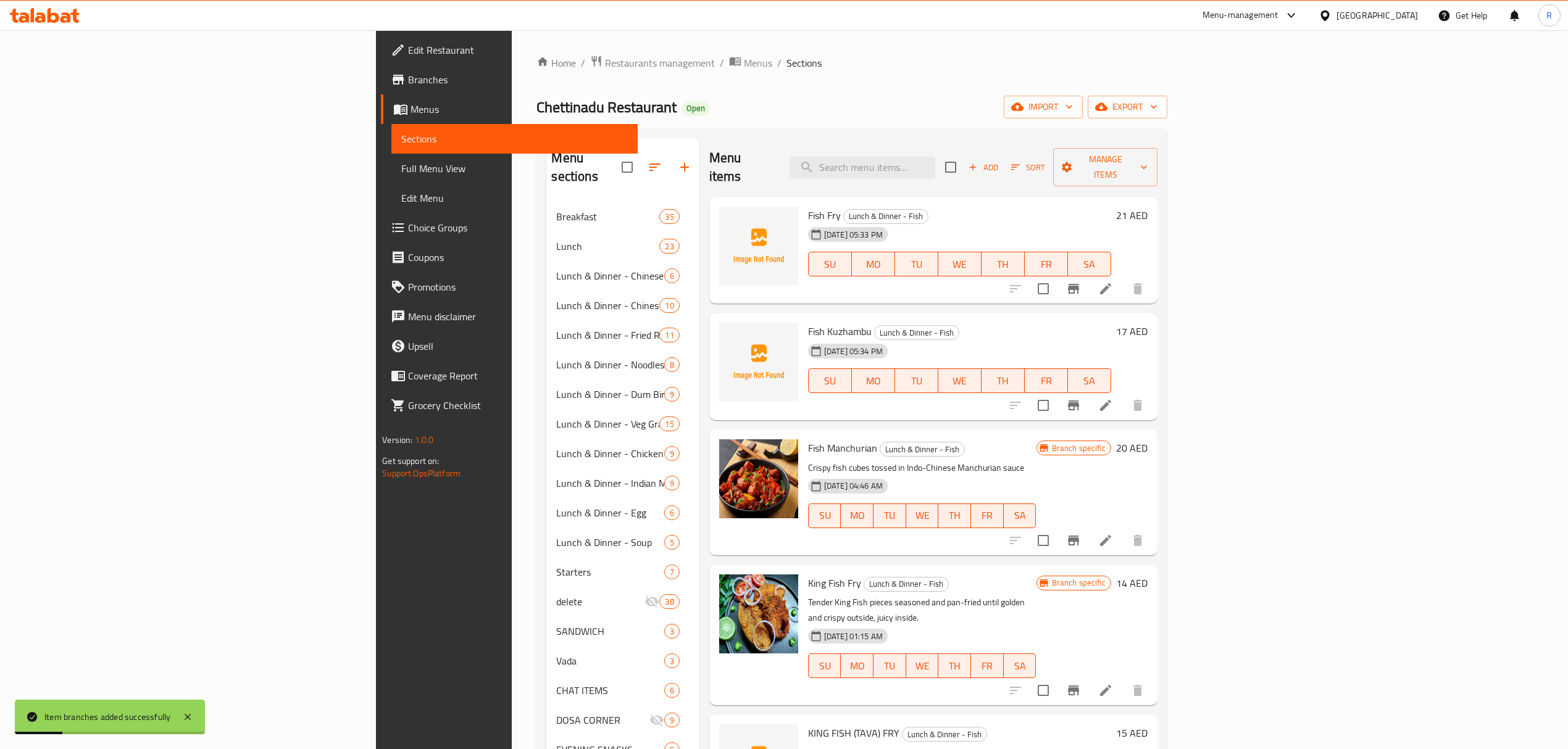
scroll to position [363, 0]
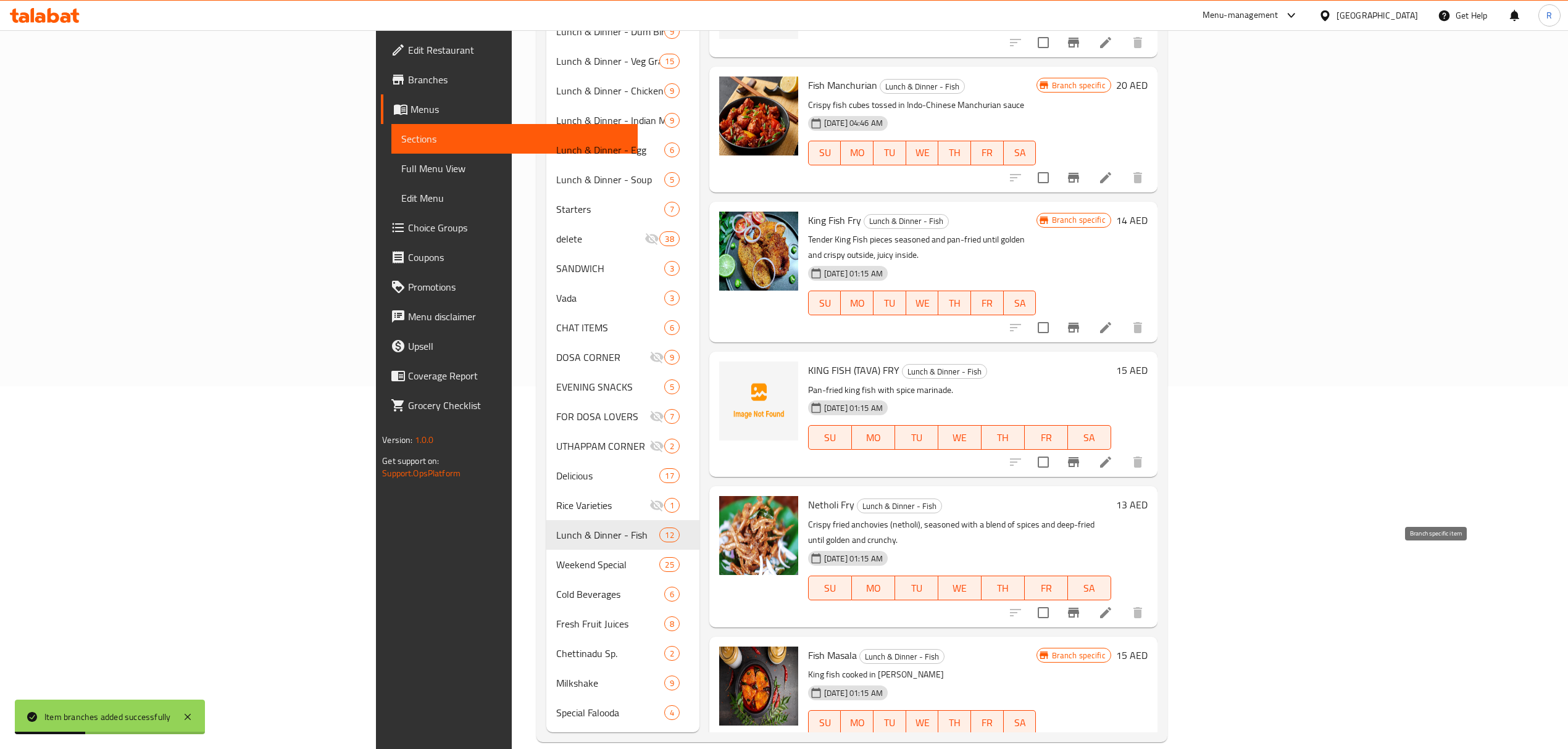
click at [1081, 605] on icon "Branch-specific-item" at bounding box center [1073, 612] width 15 height 15
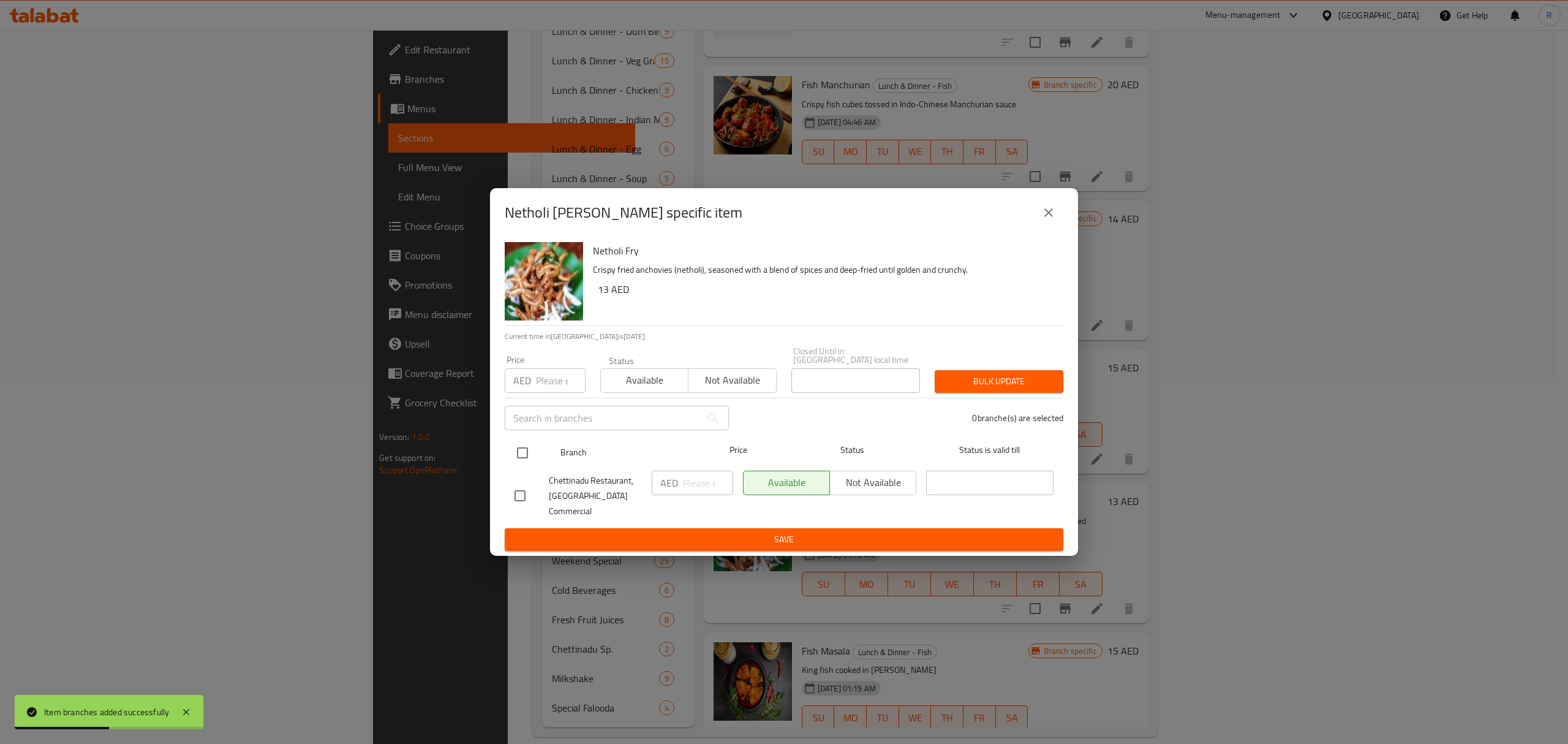
click at [525, 459] on input "checkbox" at bounding box center [522, 453] width 26 height 26
checkbox input "true"
click at [699, 492] on input "number" at bounding box center [708, 483] width 50 height 24
type input "15"
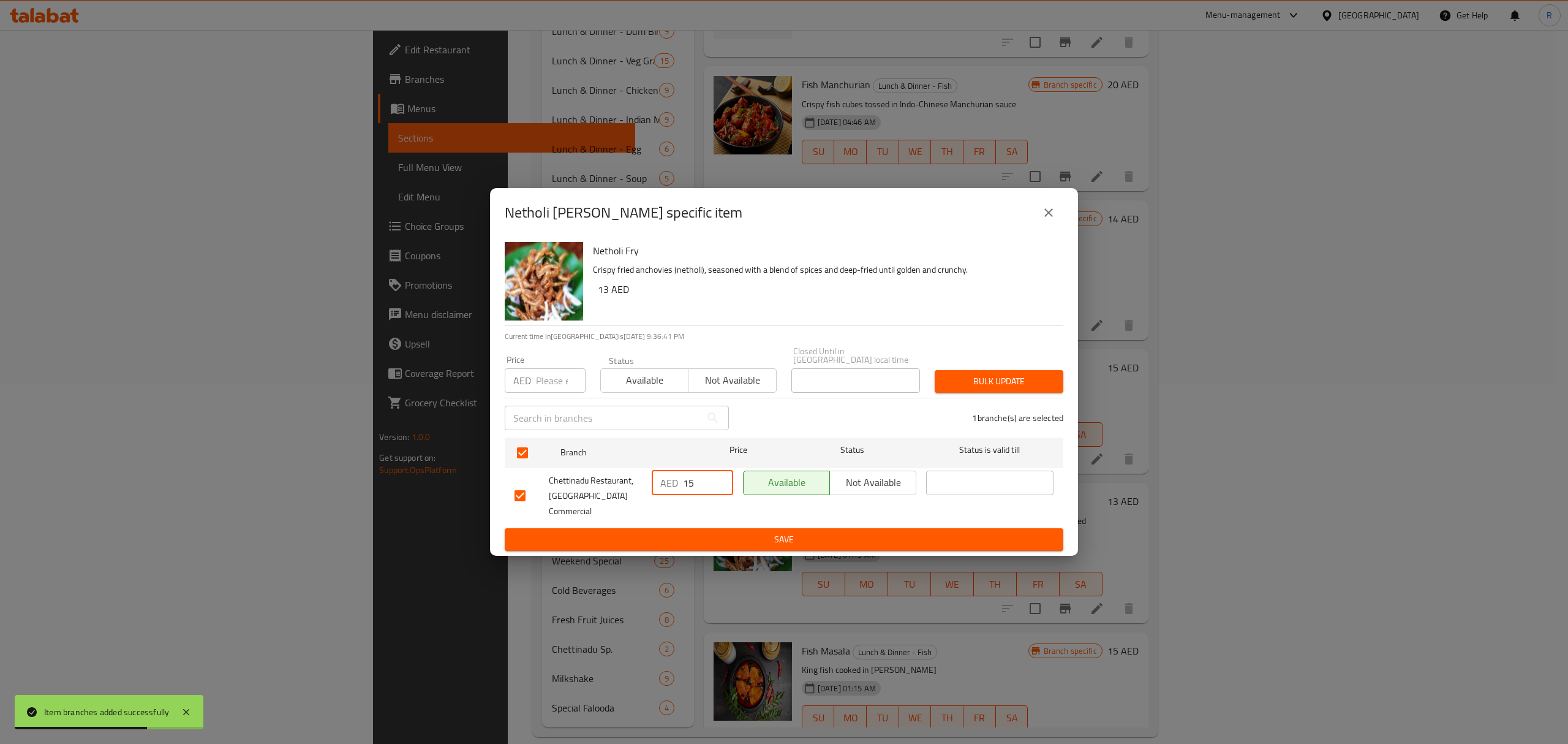
click at [701, 545] on div "Netholi Fry Crispy fried anchovies (netholi), seasoned with a blend of spices a…" at bounding box center [784, 396] width 588 height 319
drag, startPoint x: 699, startPoint y: 540, endPoint x: 692, endPoint y: 510, distance: 30.8
click at [699, 540] on button "Save" at bounding box center [784, 539] width 558 height 23
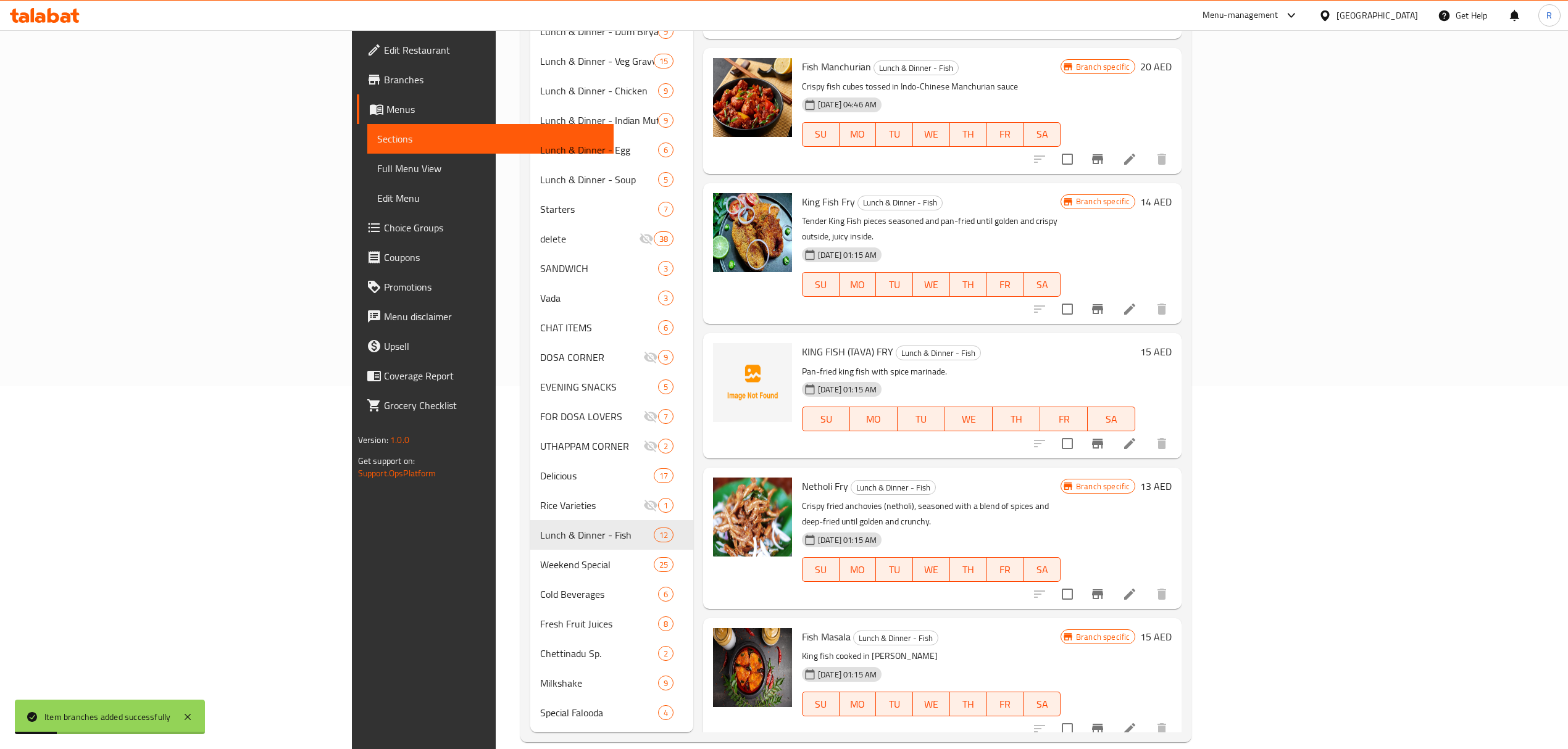
scroll to position [672, 0]
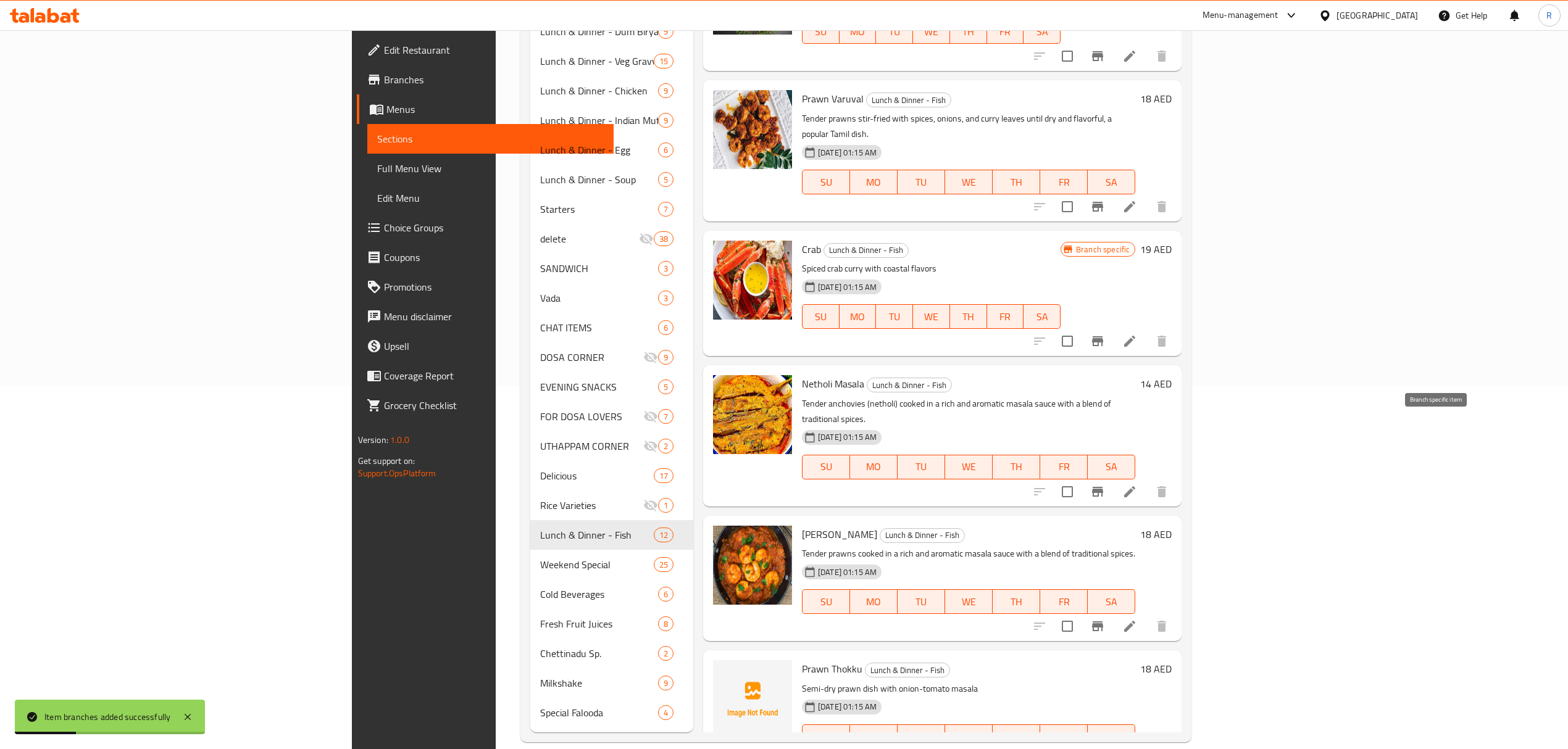
click at [1103, 486] on icon "Branch-specific-item" at bounding box center [1097, 491] width 11 height 10
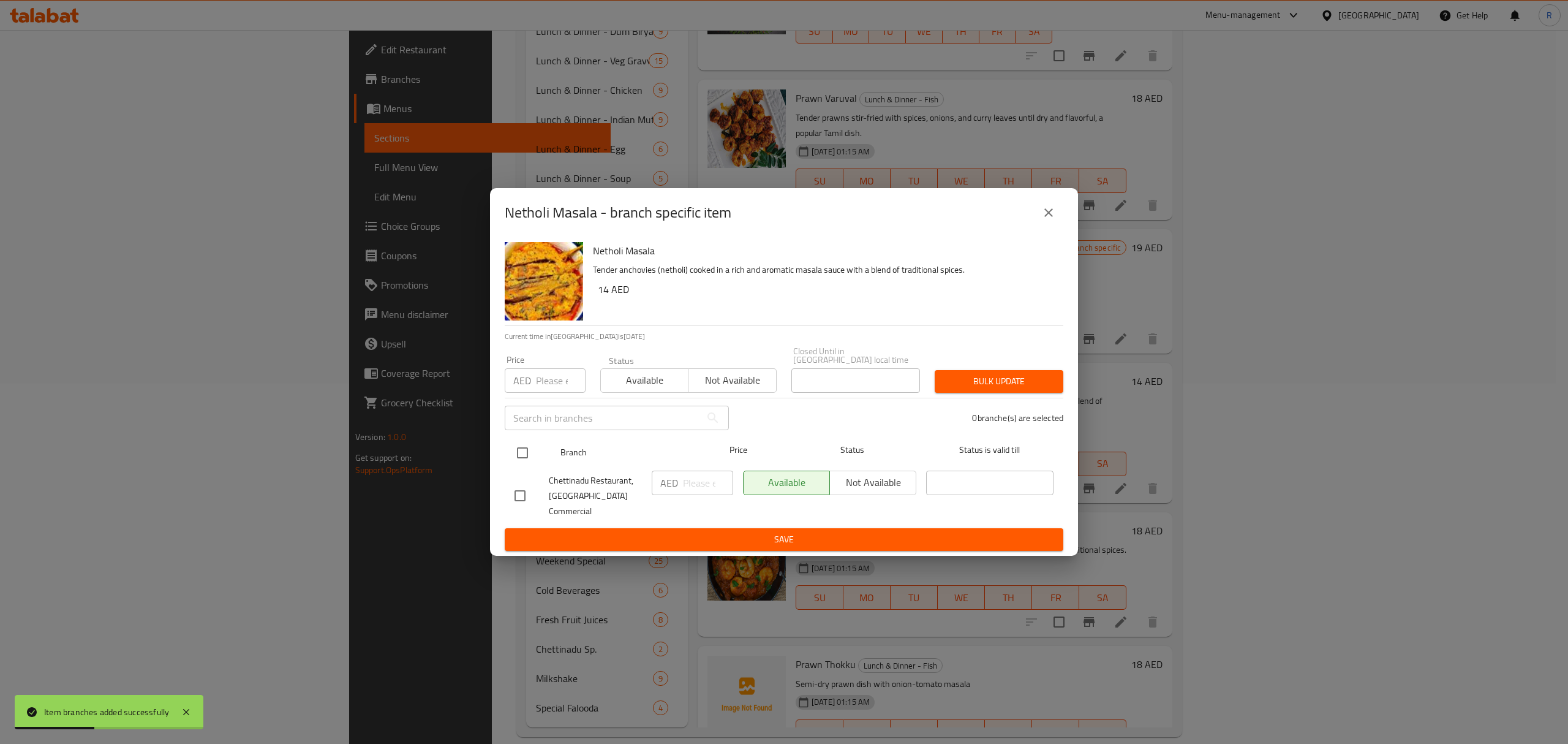
click at [530, 462] on input "checkbox" at bounding box center [522, 453] width 26 height 26
checkbox input "true"
click at [689, 492] on input "number" at bounding box center [708, 483] width 50 height 24
type input "17"
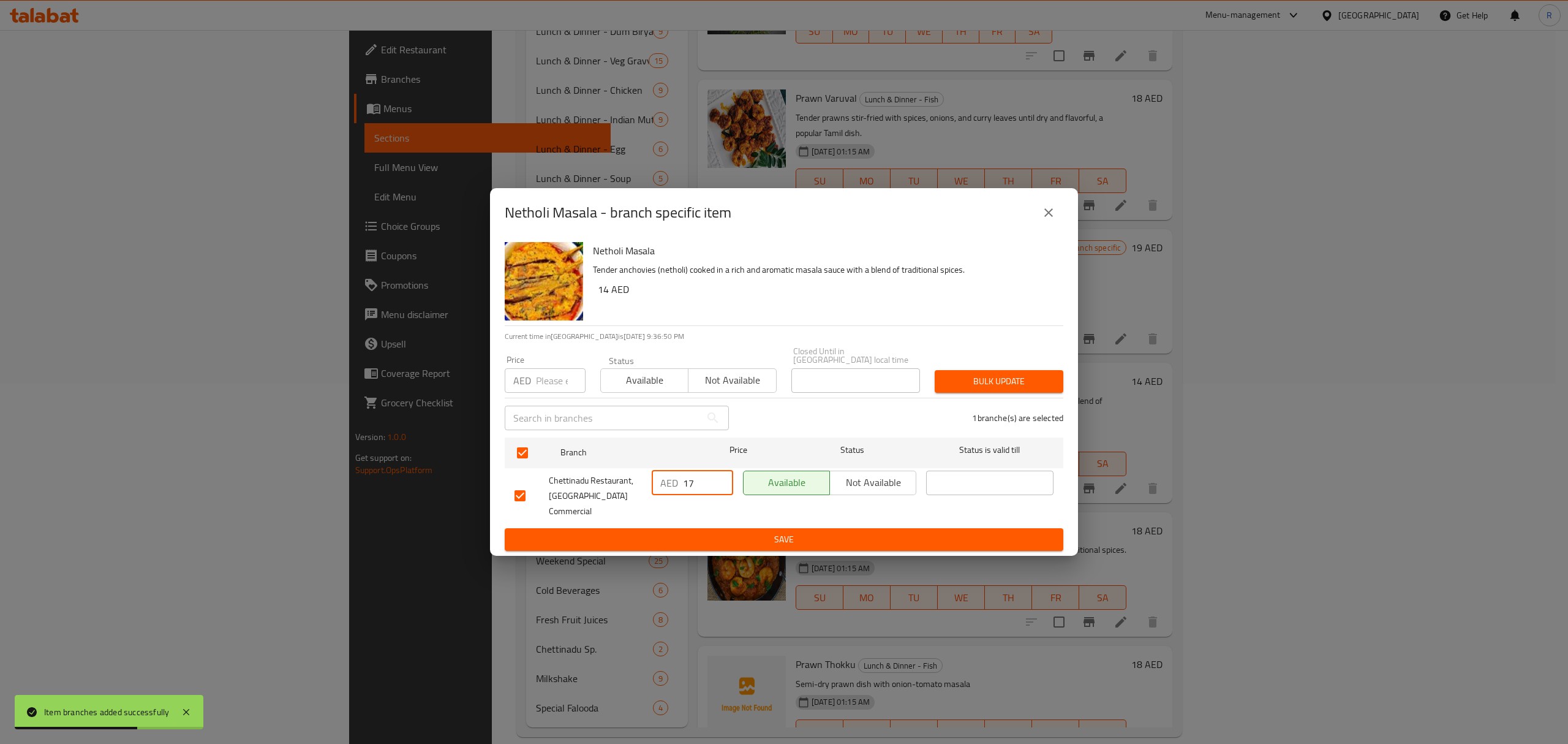
click at [685, 541] on button "Save" at bounding box center [784, 539] width 558 height 23
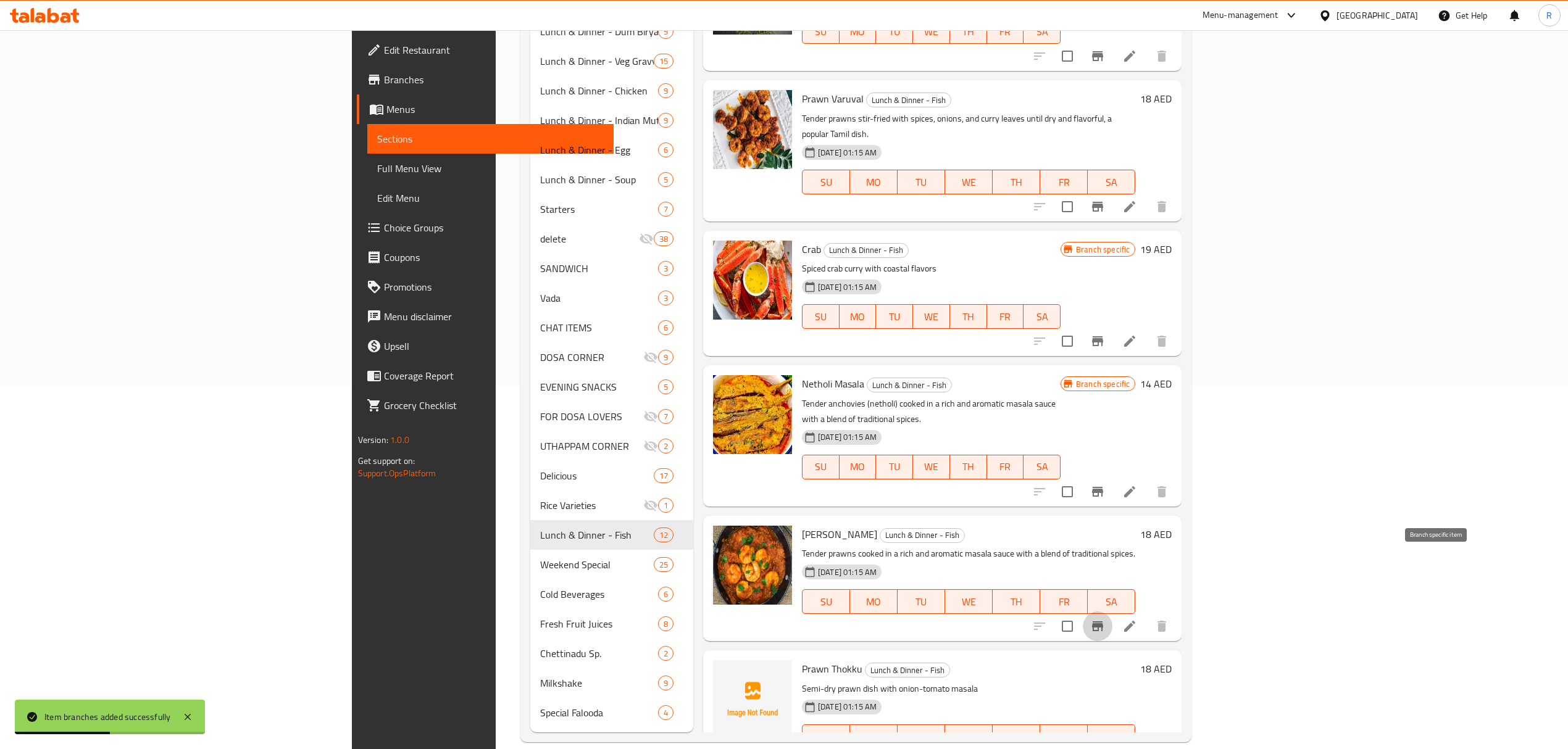
click at [1105, 619] on icon "Branch-specific-item" at bounding box center [1097, 626] width 15 height 15
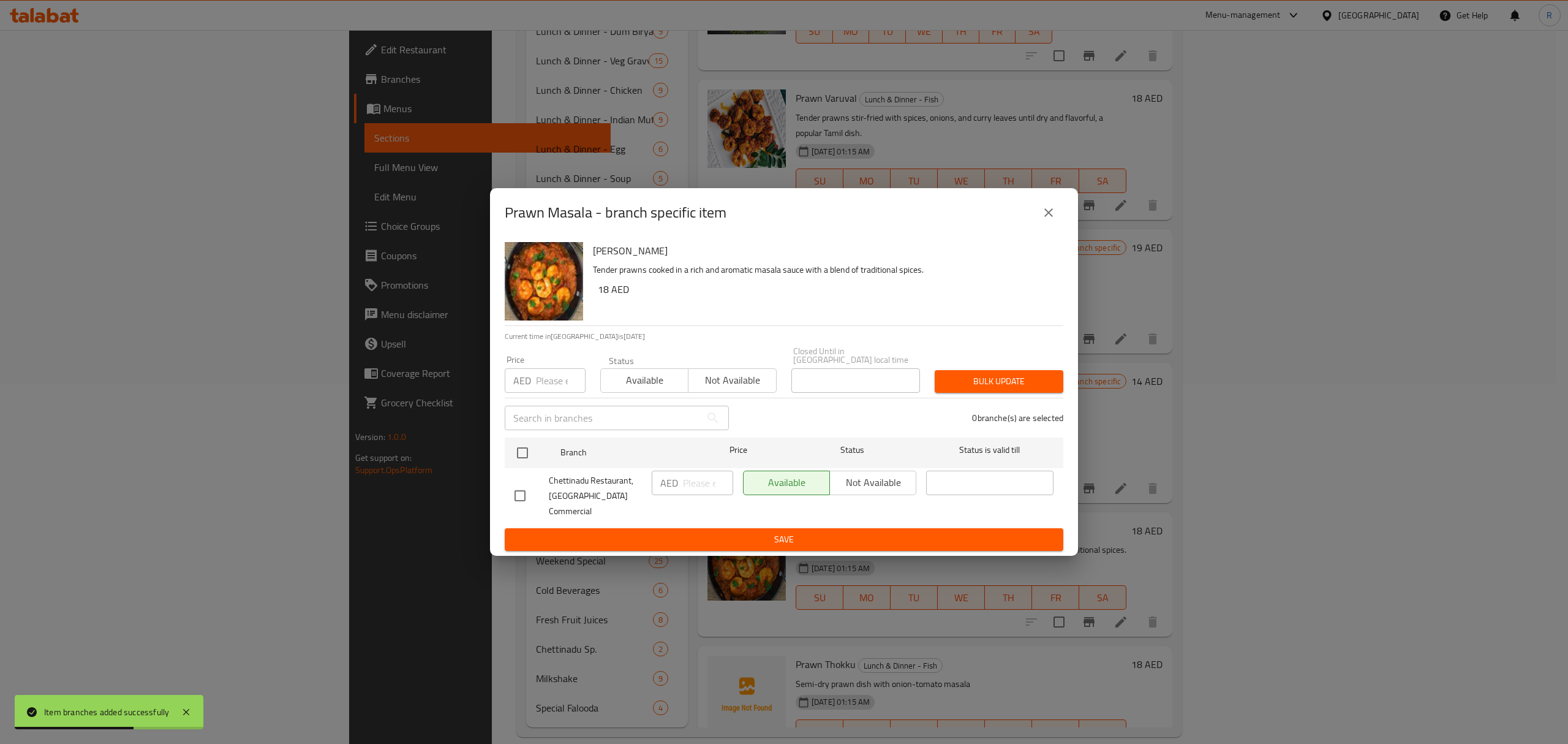
click at [529, 502] on input "checkbox" at bounding box center [520, 496] width 26 height 26
checkbox input "true"
click at [689, 488] on input "number" at bounding box center [708, 483] width 50 height 24
type input "21"
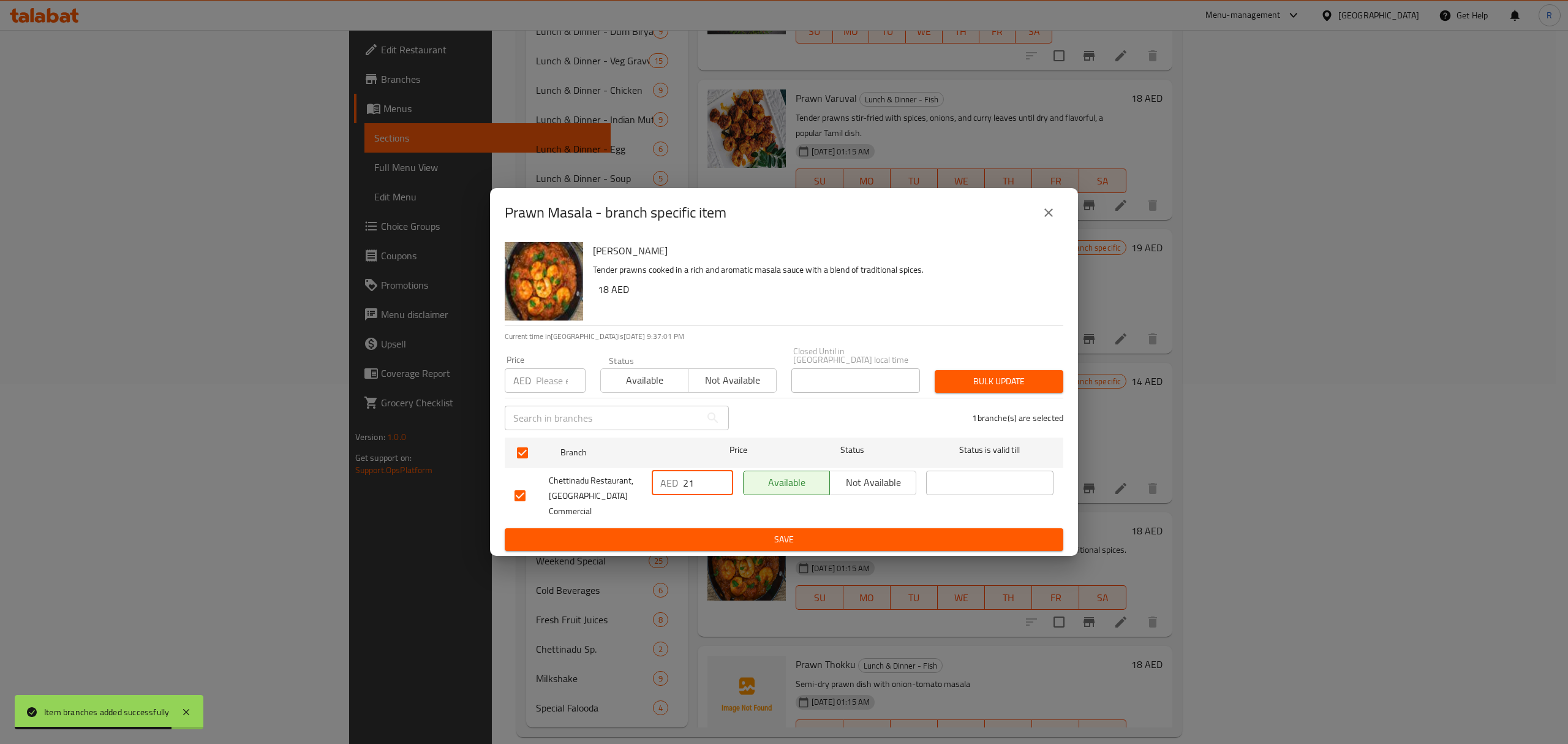
click at [748, 537] on span "Save" at bounding box center [784, 539] width 539 height 15
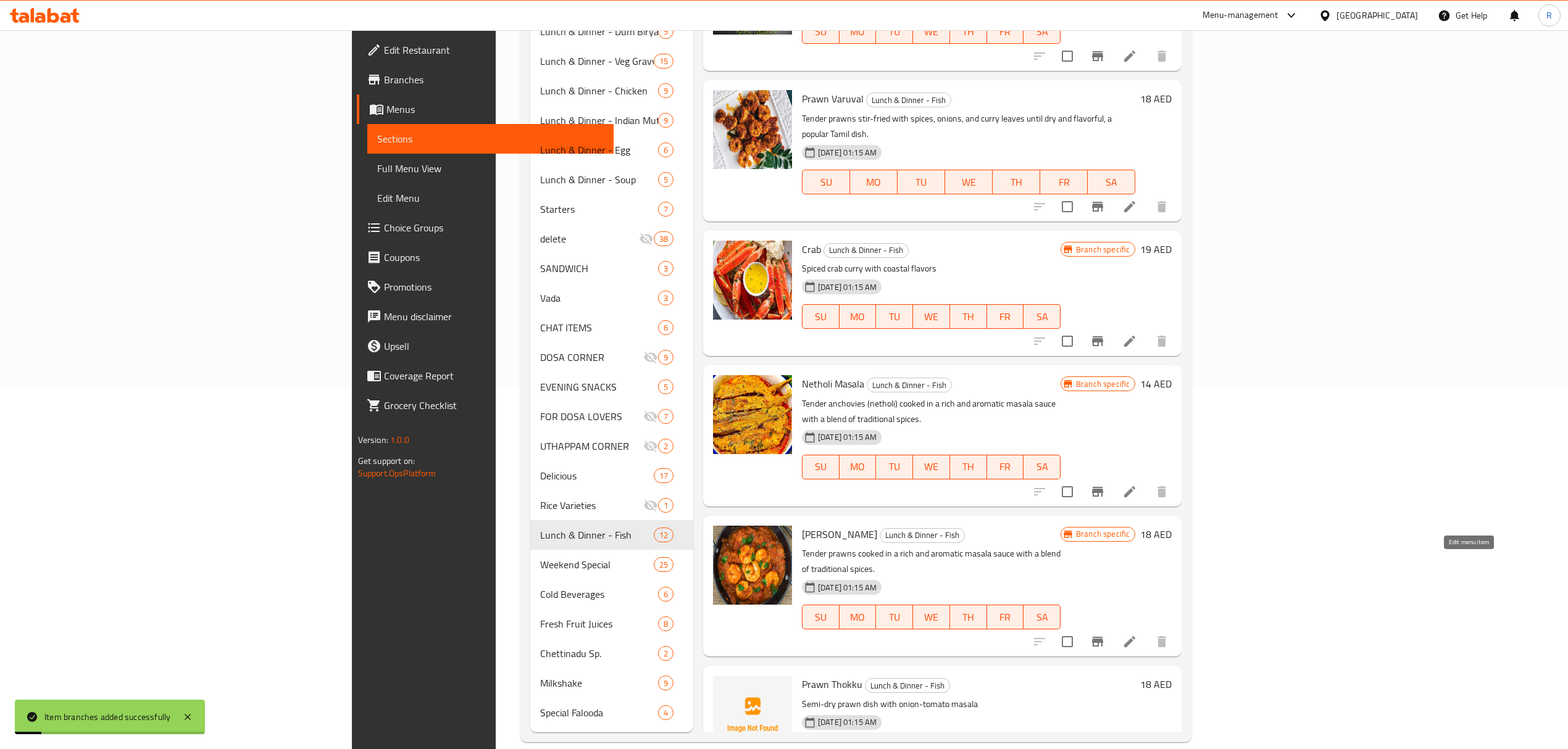
click at [1135, 636] on icon at bounding box center [1129, 642] width 11 height 11
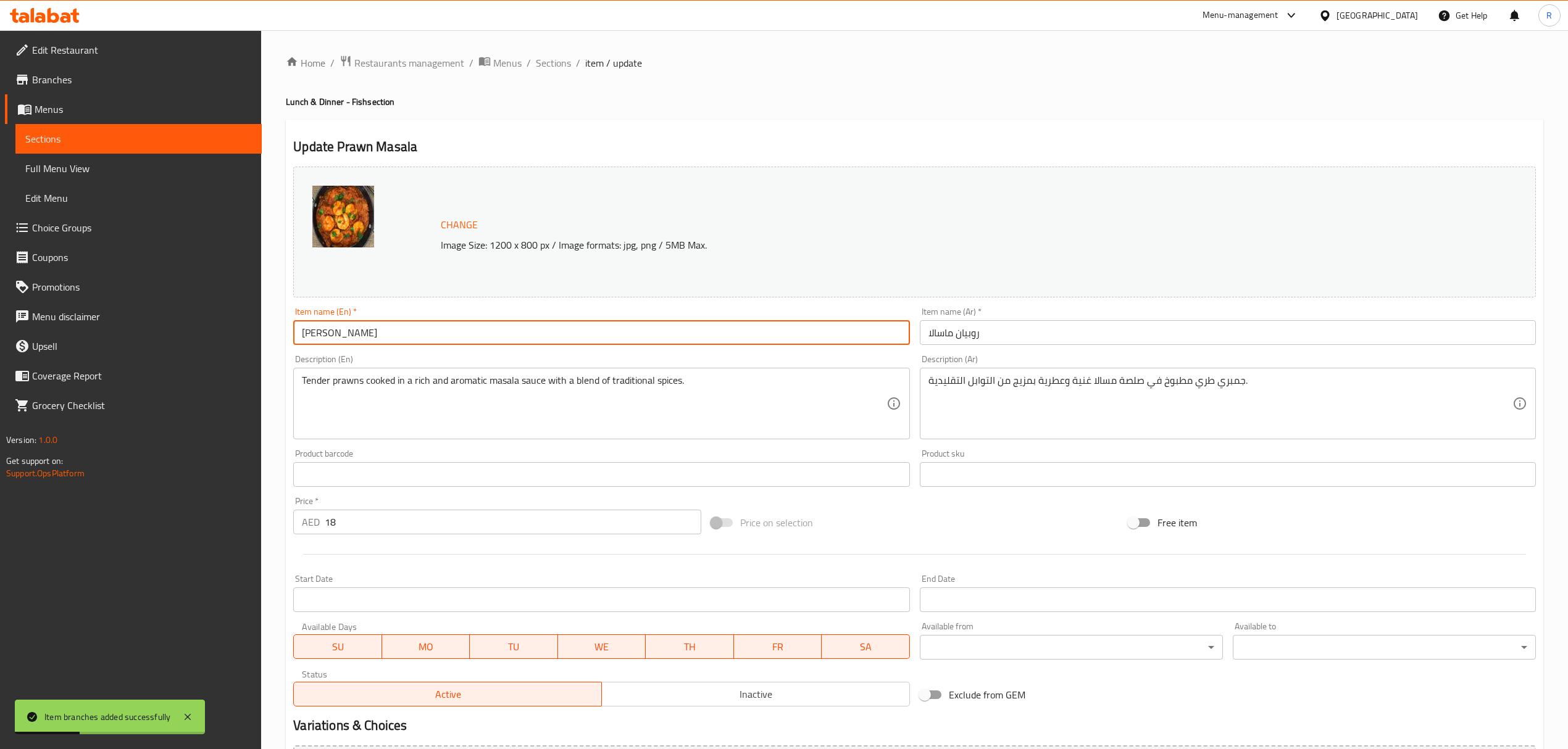
click at [353, 333] on input "Prawn Masala" at bounding box center [601, 332] width 616 height 25
click at [353, 332] on input "Prawn Masala" at bounding box center [601, 332] width 616 height 25
type input "Prawn"
click at [946, 332] on input "روبيان ماسالا" at bounding box center [1227, 332] width 616 height 25
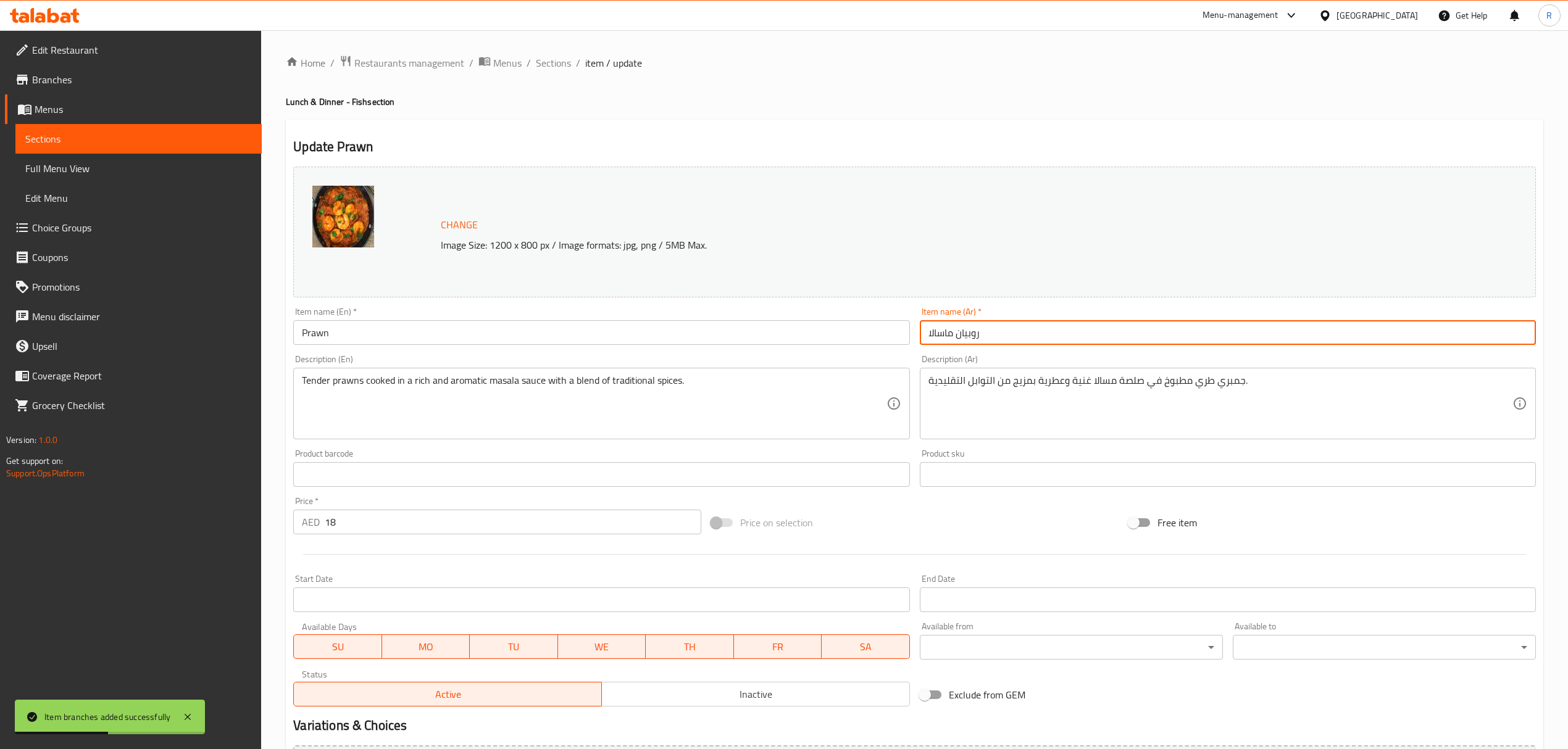
drag, startPoint x: 946, startPoint y: 332, endPoint x: 917, endPoint y: 363, distance: 42.4
click at [946, 332] on input "روبيان ماسالا" at bounding box center [1227, 332] width 616 height 25
click at [993, 336] on input "ماسالا" at bounding box center [1227, 332] width 616 height 25
click at [933, 333] on input "روبيان ماسالا" at bounding box center [1227, 332] width 616 height 25
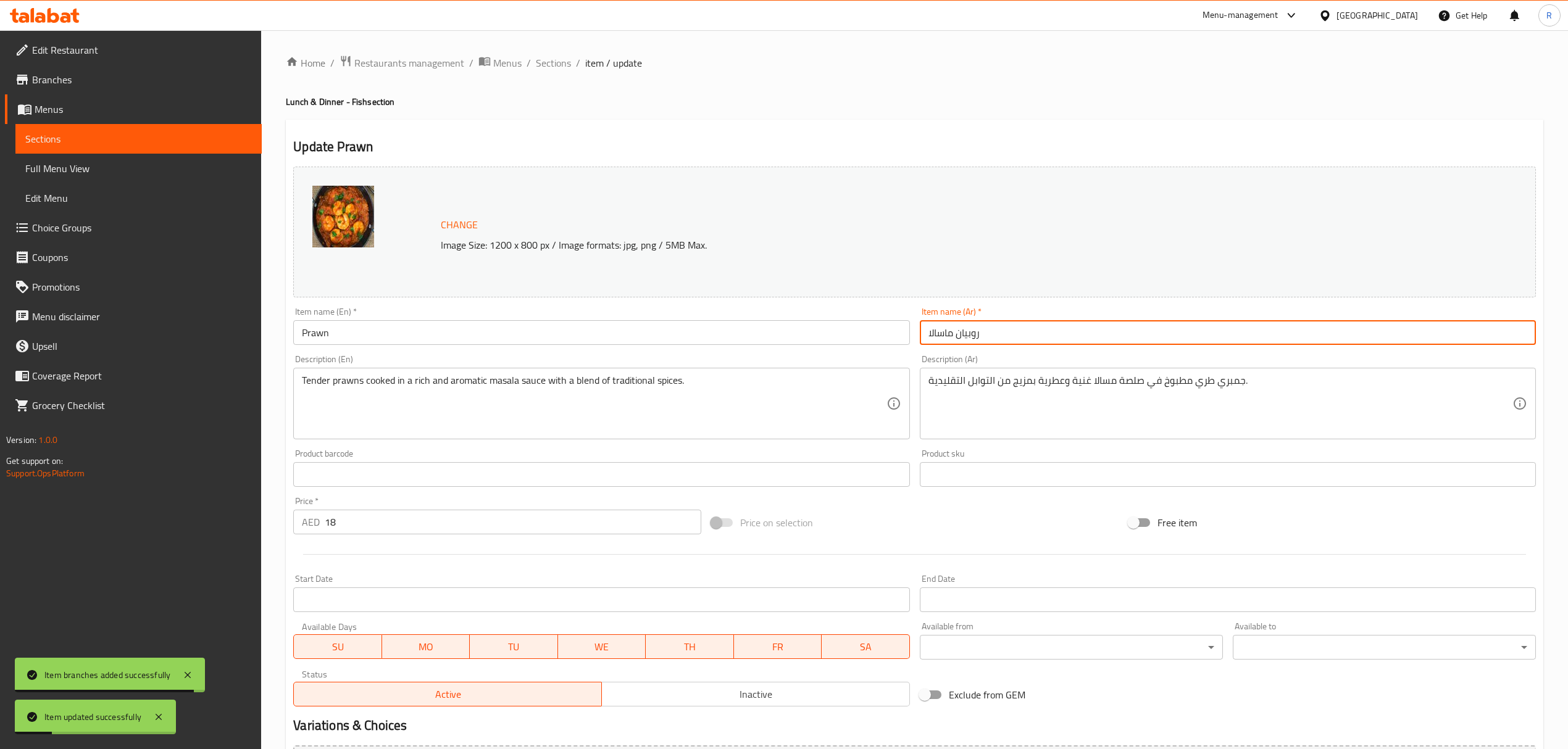
click at [933, 333] on input "روبيان ماسالا" at bounding box center [1227, 332] width 616 height 25
type input "روبيان"
click at [539, 63] on span "Sections" at bounding box center [553, 63] width 35 height 15
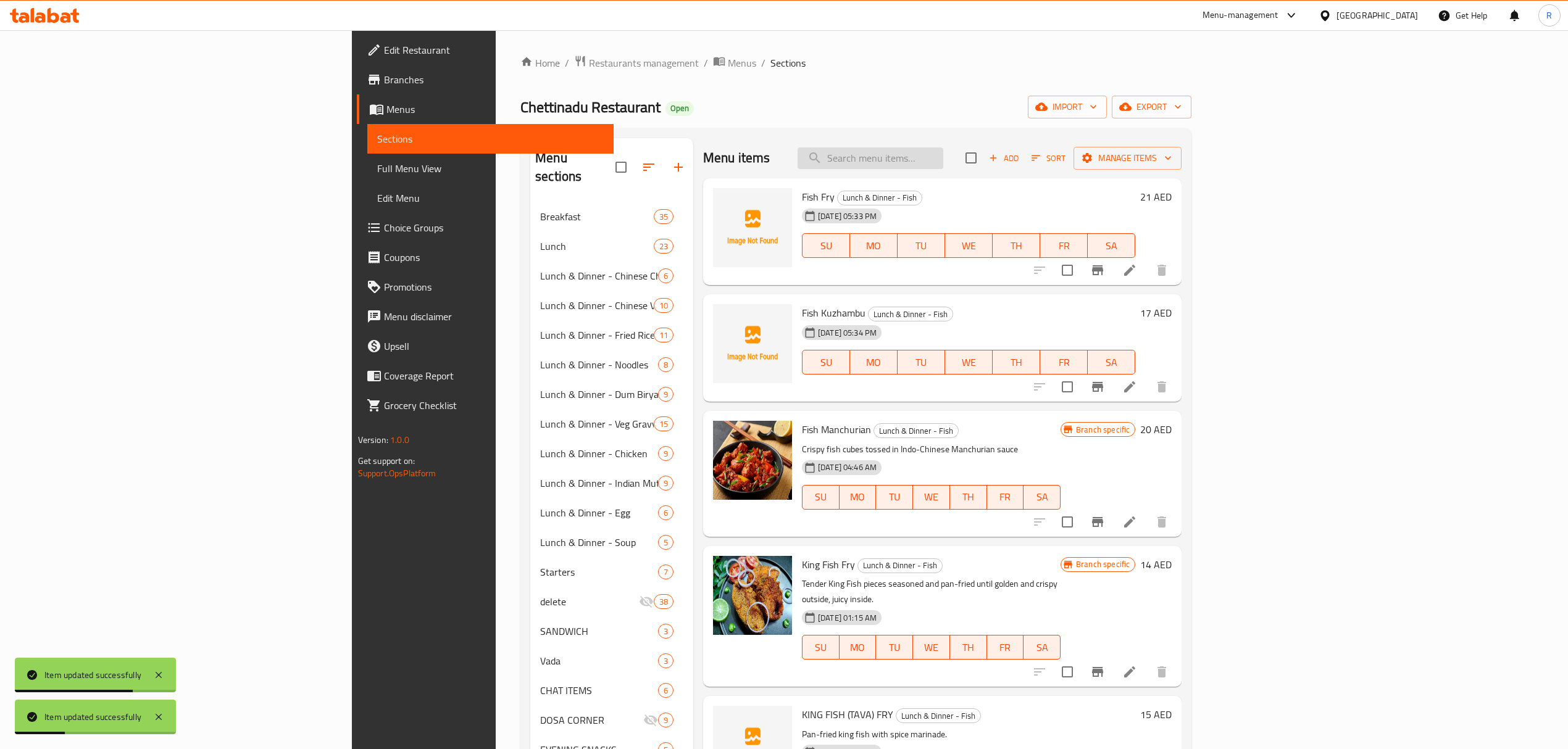
click at [943, 161] on input "search" at bounding box center [870, 158] width 145 height 21
paste input "PRAWN 65"
click at [943, 158] on input "PRAWN 65" at bounding box center [870, 158] width 145 height 21
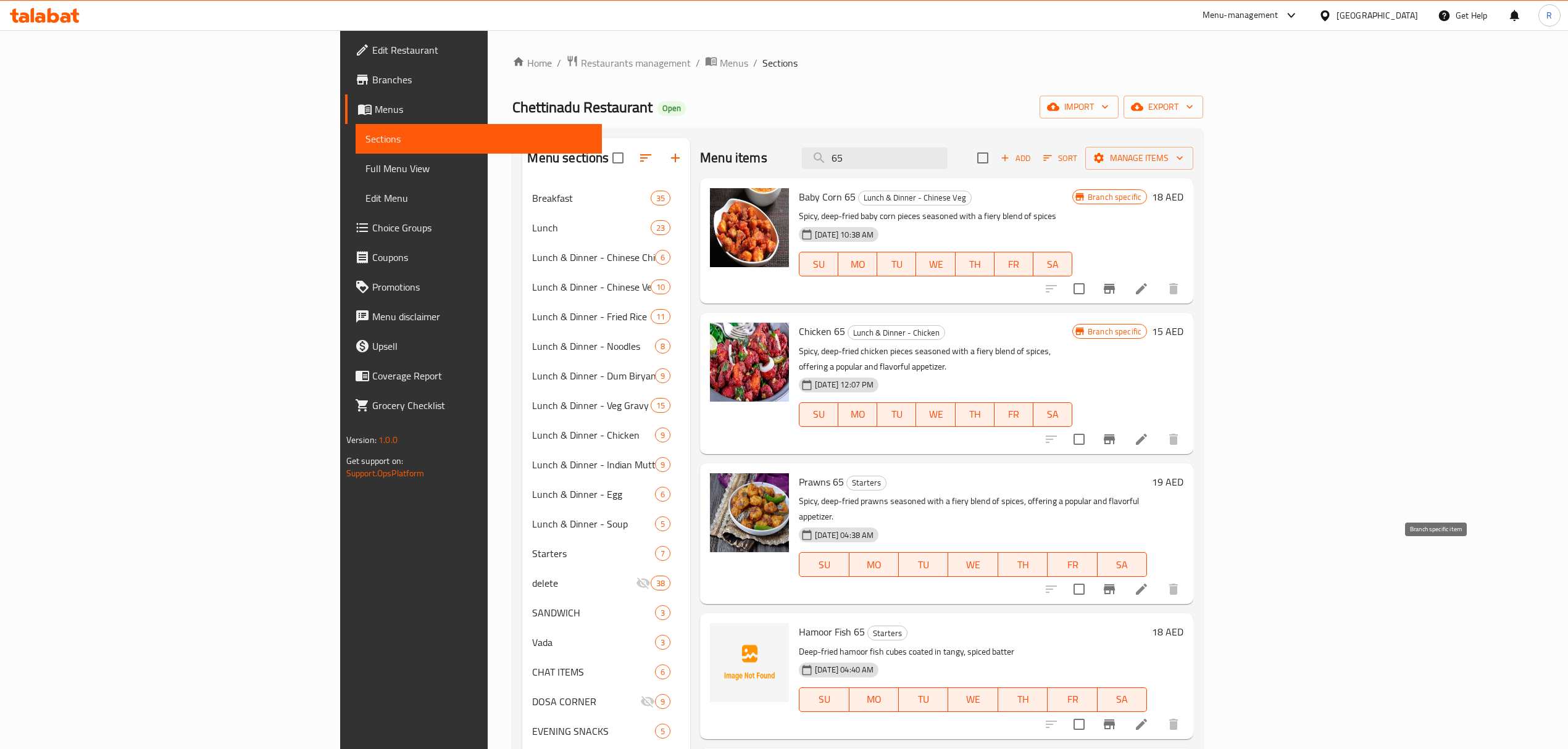
type input "65"
click at [1115, 584] on icon "Branch-specific-item" at bounding box center [1109, 589] width 11 height 10
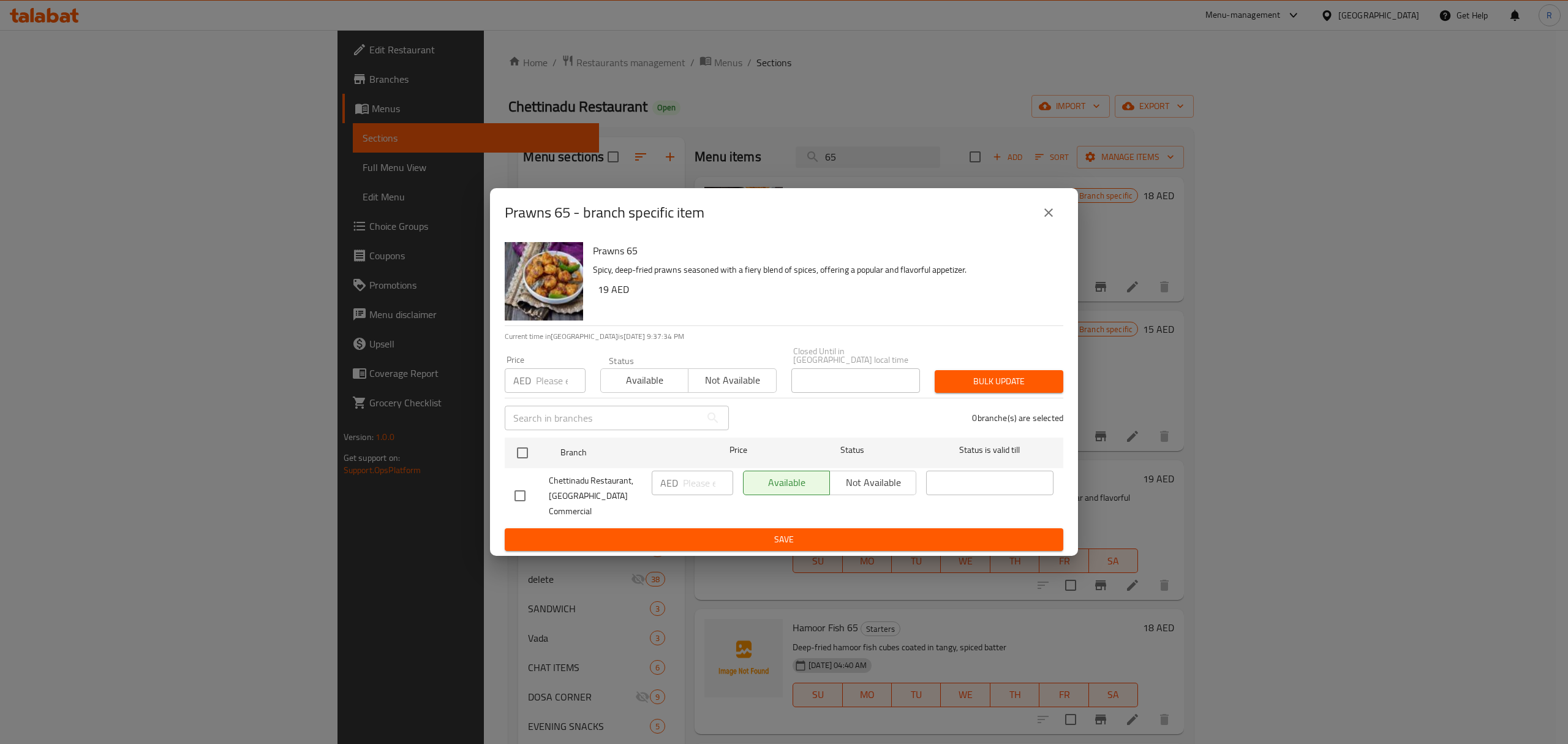
click at [519, 479] on div "Chettinadu Restaurant, Muwaileh Commercial" at bounding box center [578, 496] width 137 height 61
click at [527, 459] on input "checkbox" at bounding box center [522, 453] width 26 height 26
checkbox input "true"
click at [689, 488] on input "number" at bounding box center [708, 483] width 50 height 24
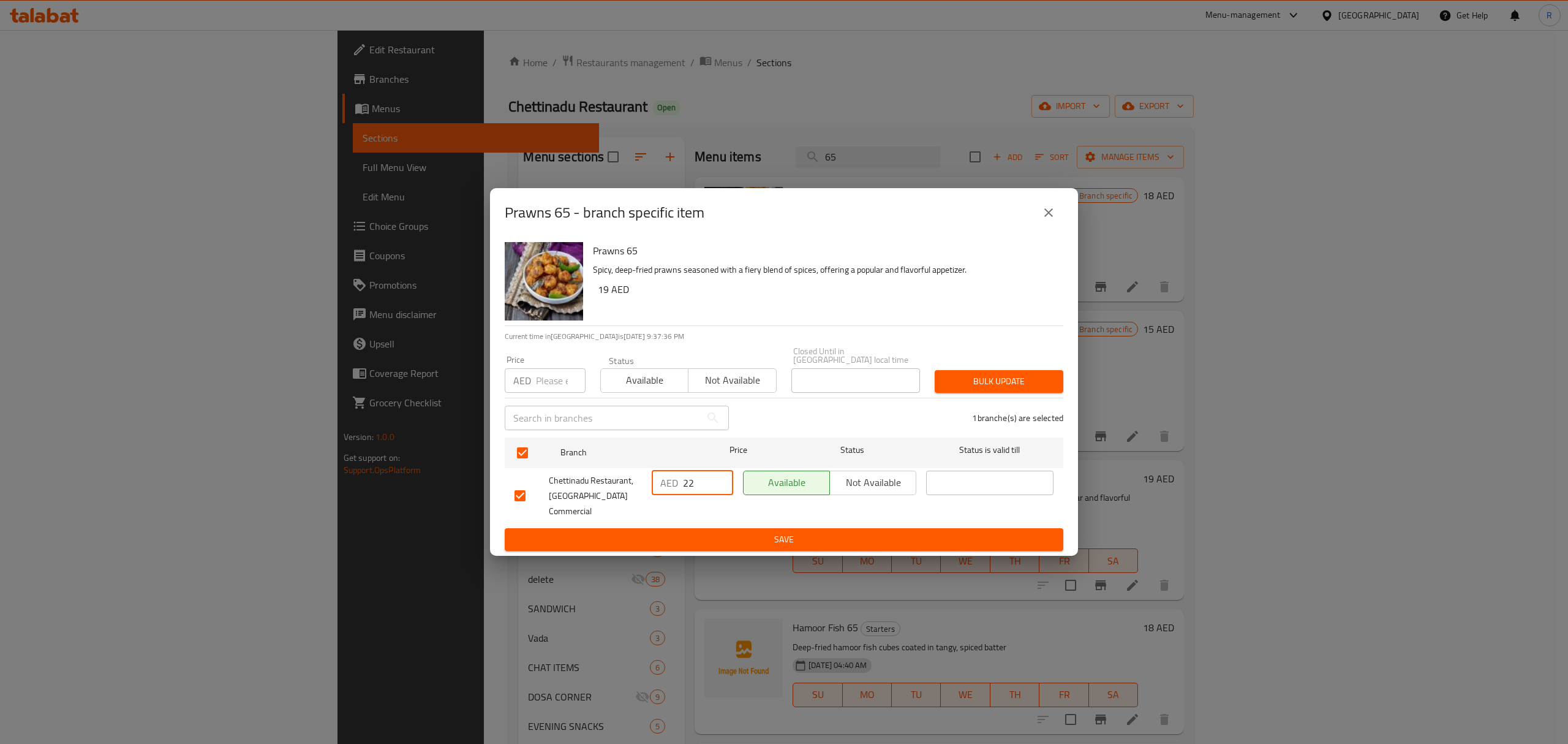
type input "22"
click at [850, 532] on span "Save" at bounding box center [784, 539] width 539 height 15
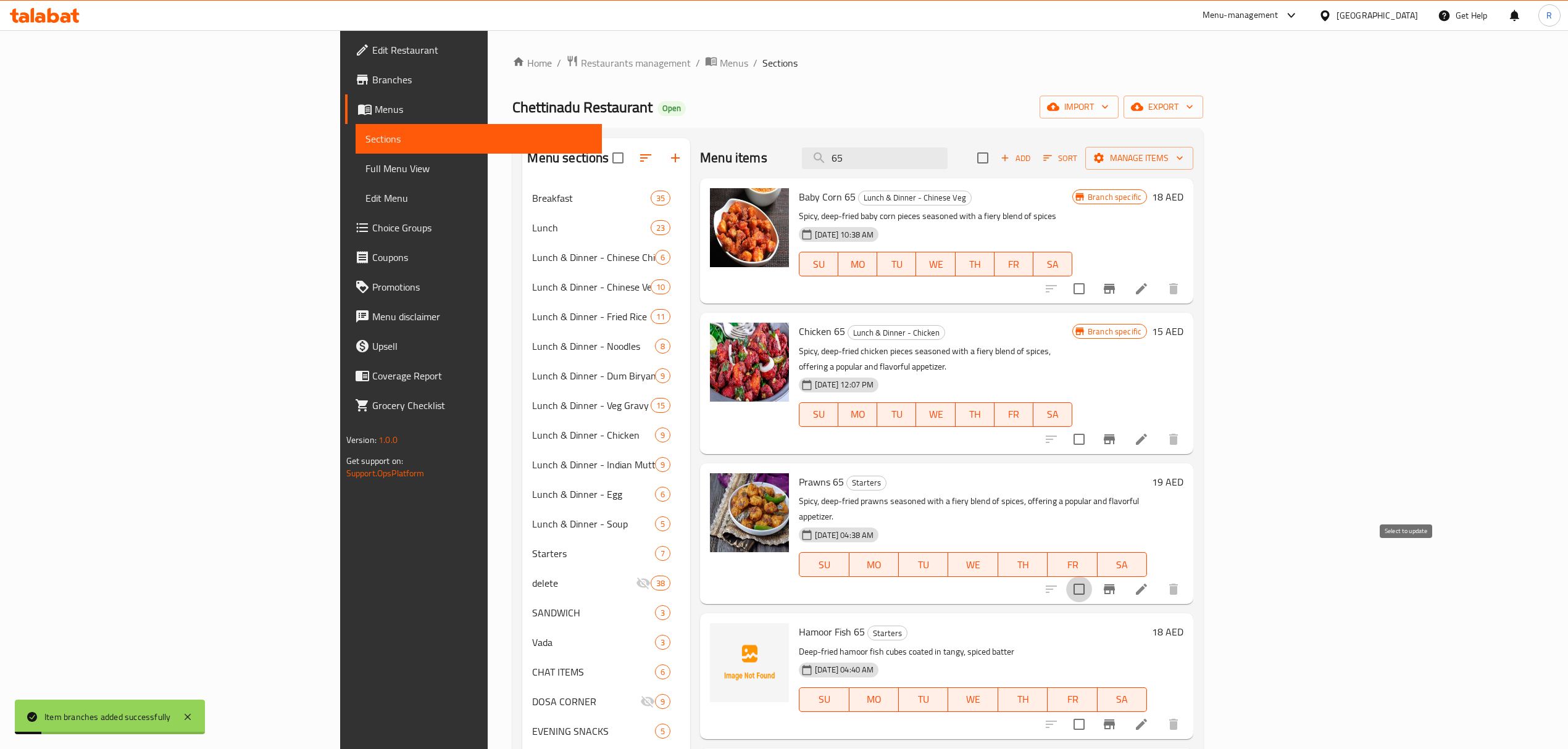
click at [1092, 576] on input "checkbox" at bounding box center [1079, 589] width 26 height 26
click at [1193, 148] on button "Manage items" at bounding box center [1139, 158] width 108 height 23
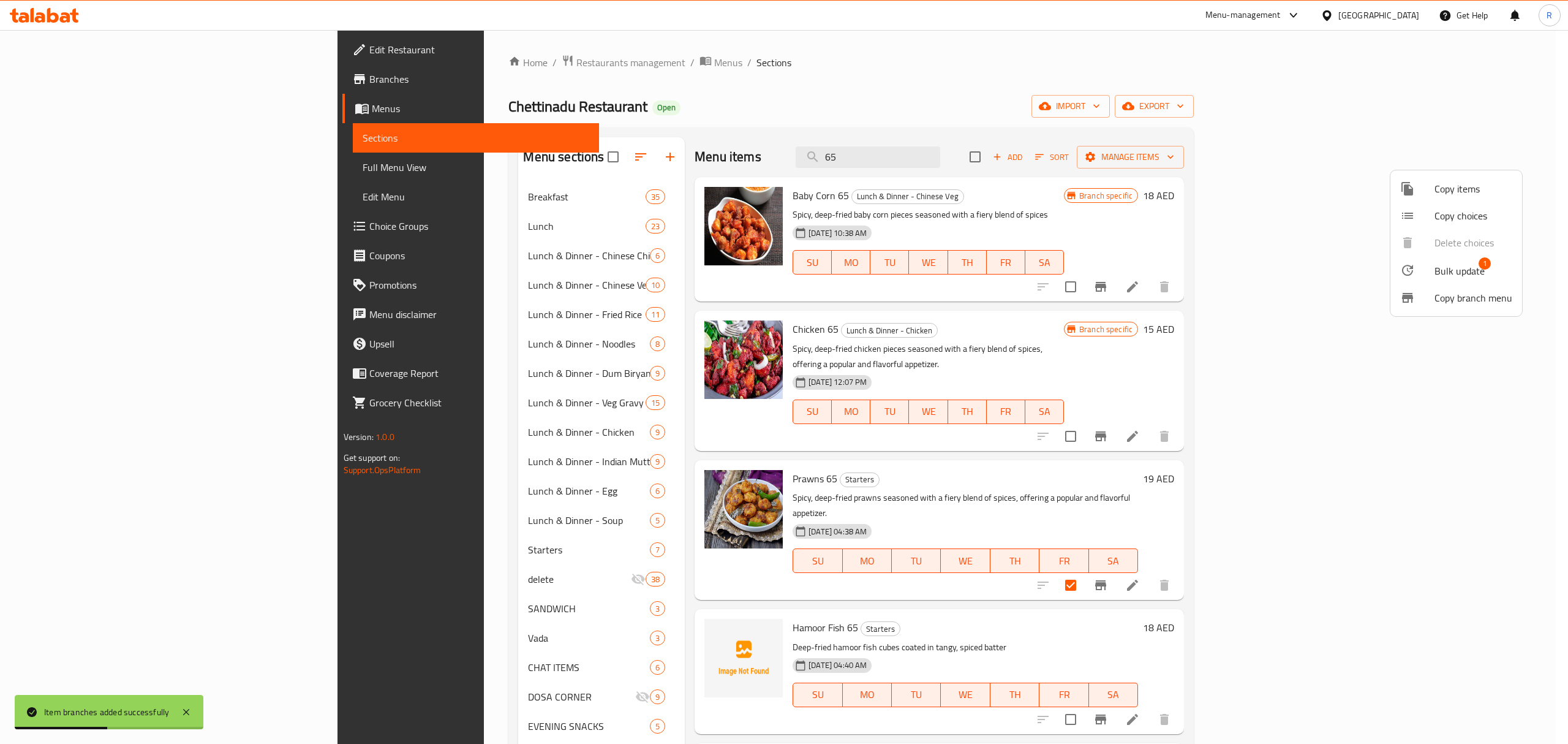
click at [1427, 246] on ul "Copy items Copy choices Delete choices Bulk update 1 Copy branch menu" at bounding box center [1456, 243] width 132 height 146
click at [1428, 273] on div at bounding box center [1417, 270] width 34 height 15
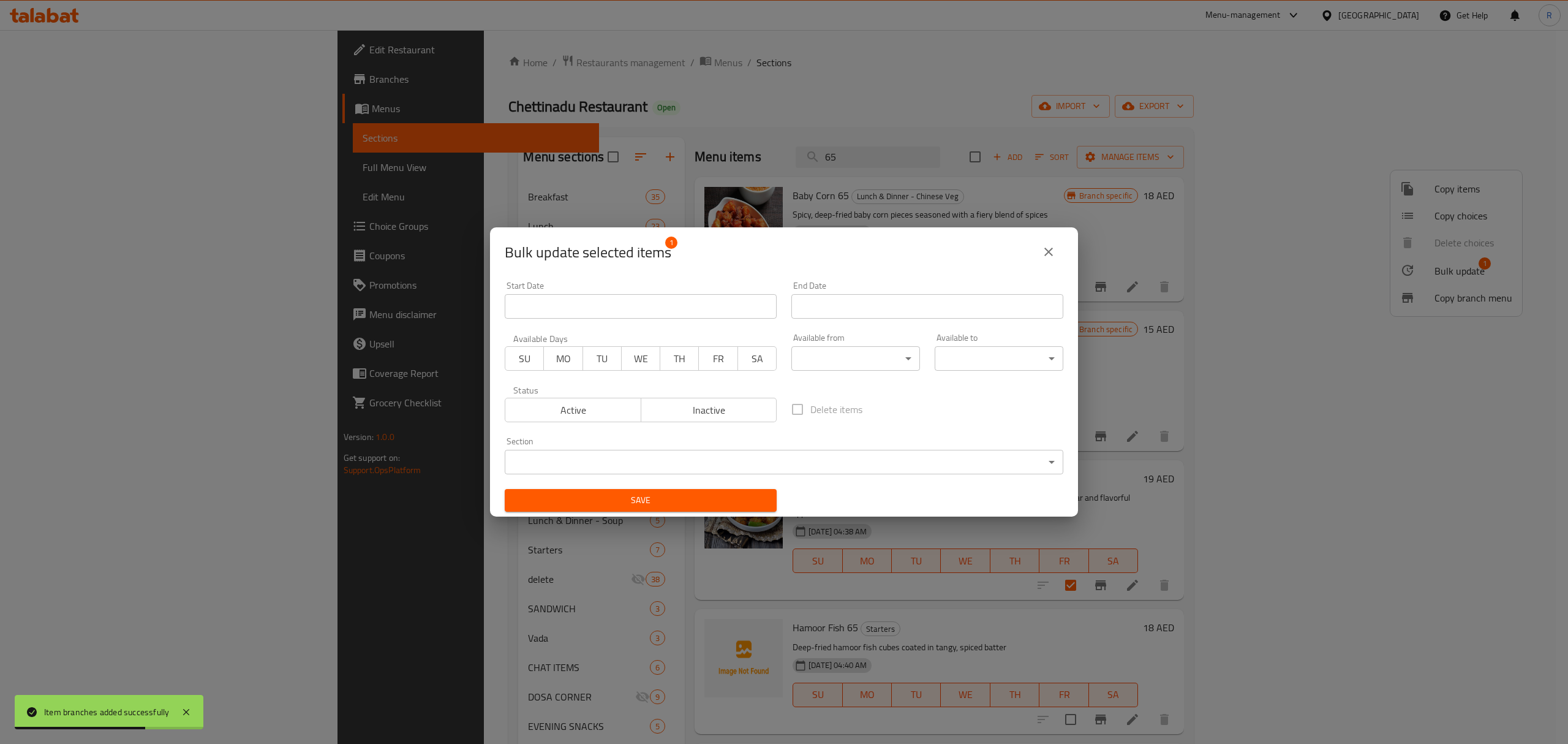
click at [601, 461] on body "Item branches added successfully ​ Menu-management United Arab Emirates Get Hel…" at bounding box center [784, 387] width 1568 height 714
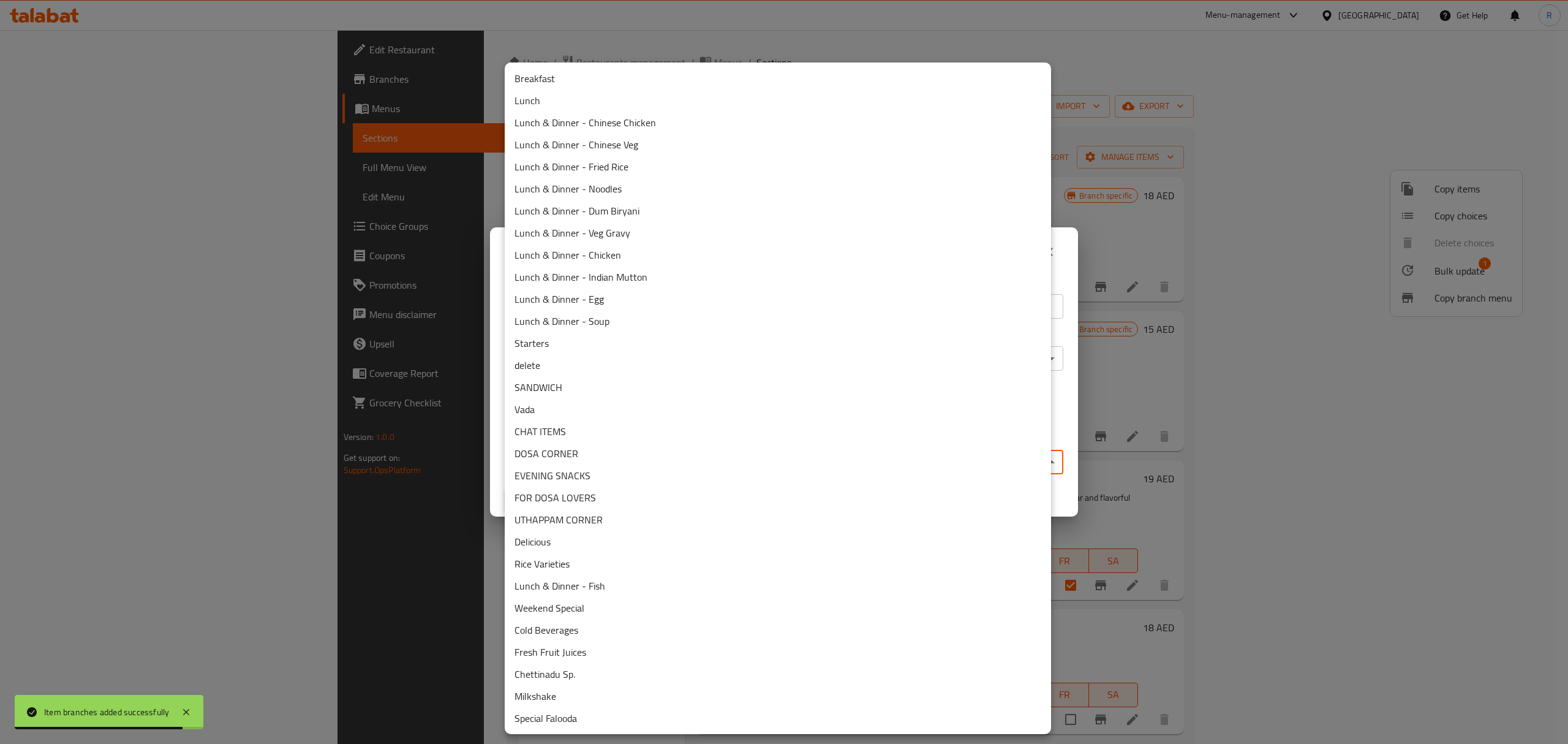
click at [619, 584] on li "Lunch & Dinner - Fish" at bounding box center [778, 585] width 546 height 22
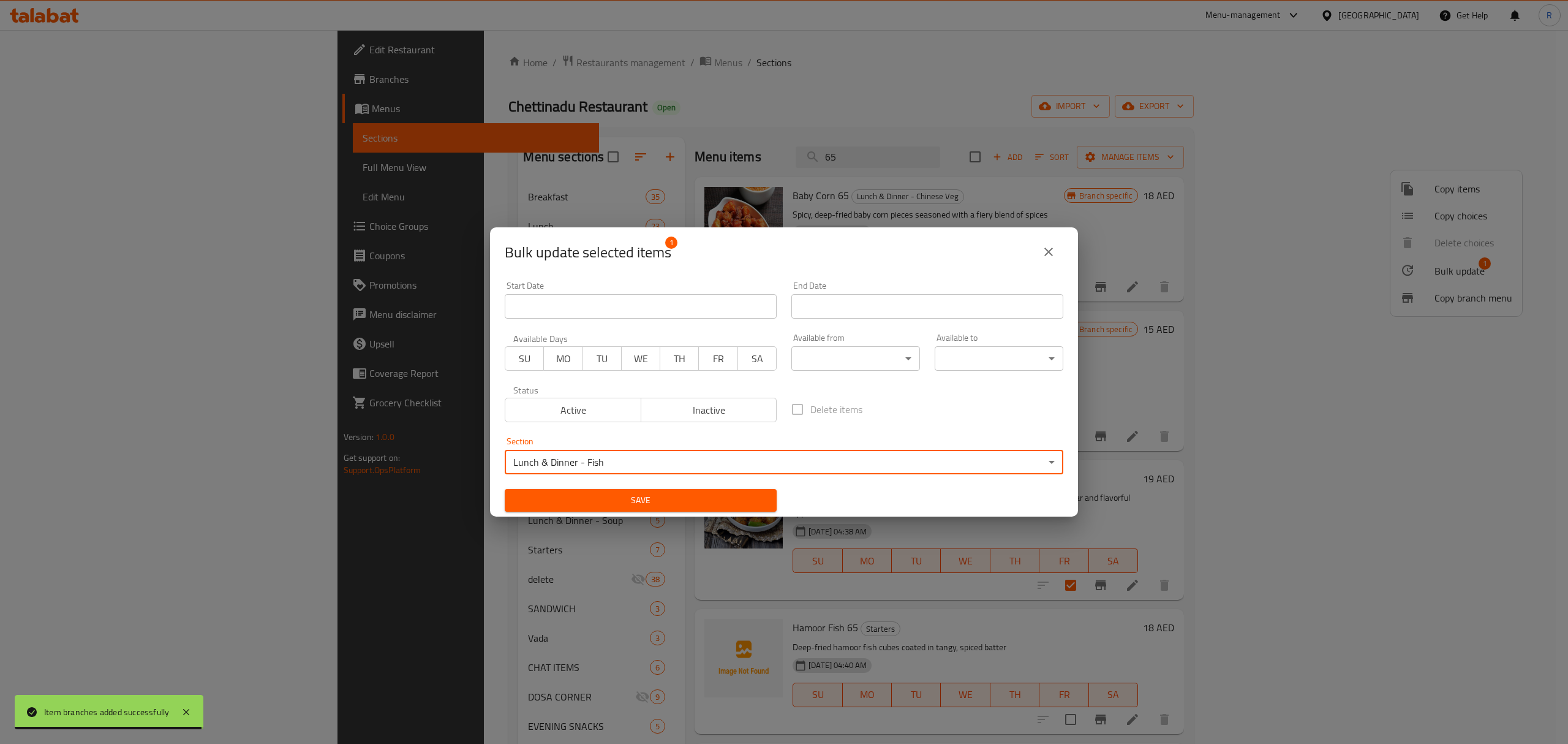
click at [682, 504] on span "Save" at bounding box center [640, 500] width 252 height 15
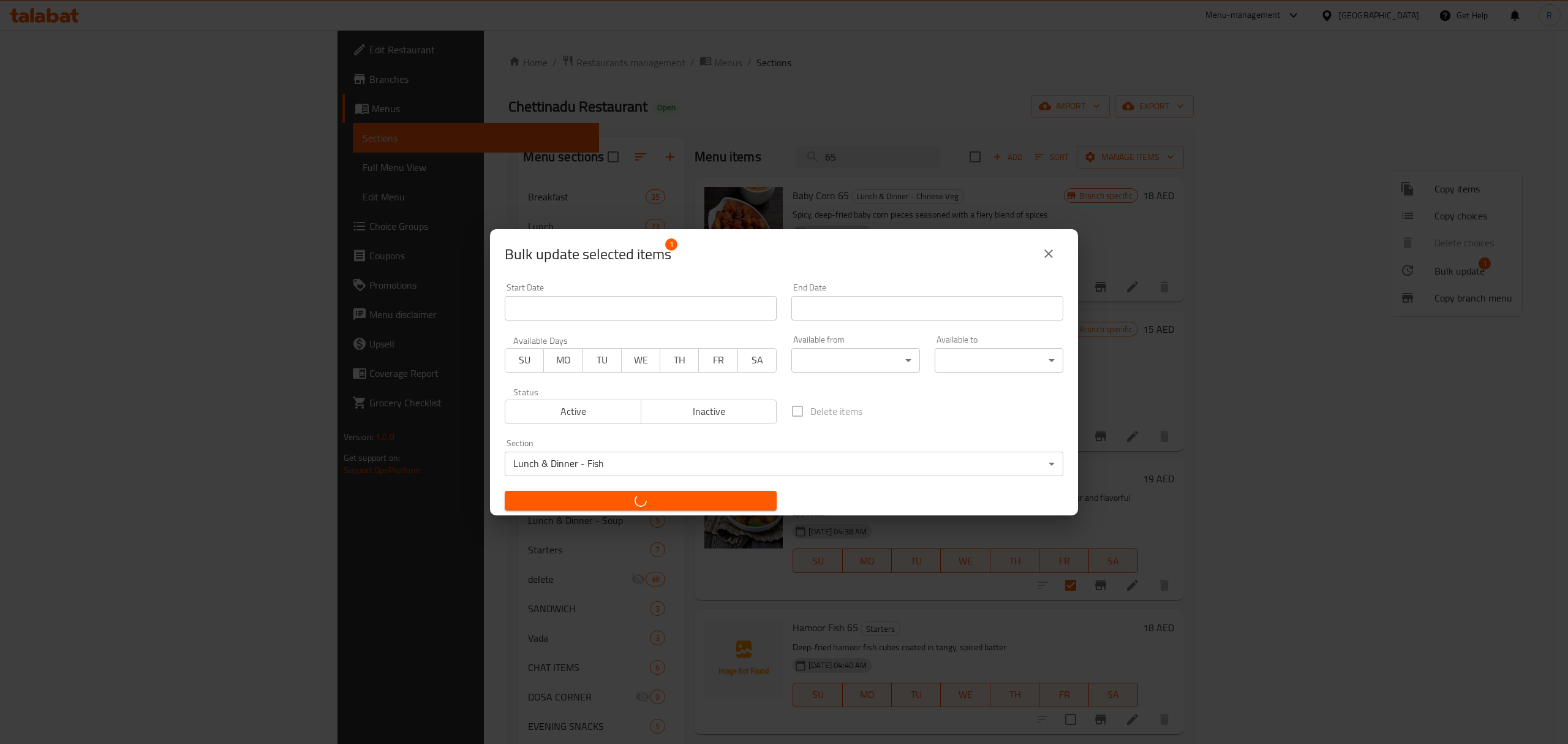
checkbox input "false"
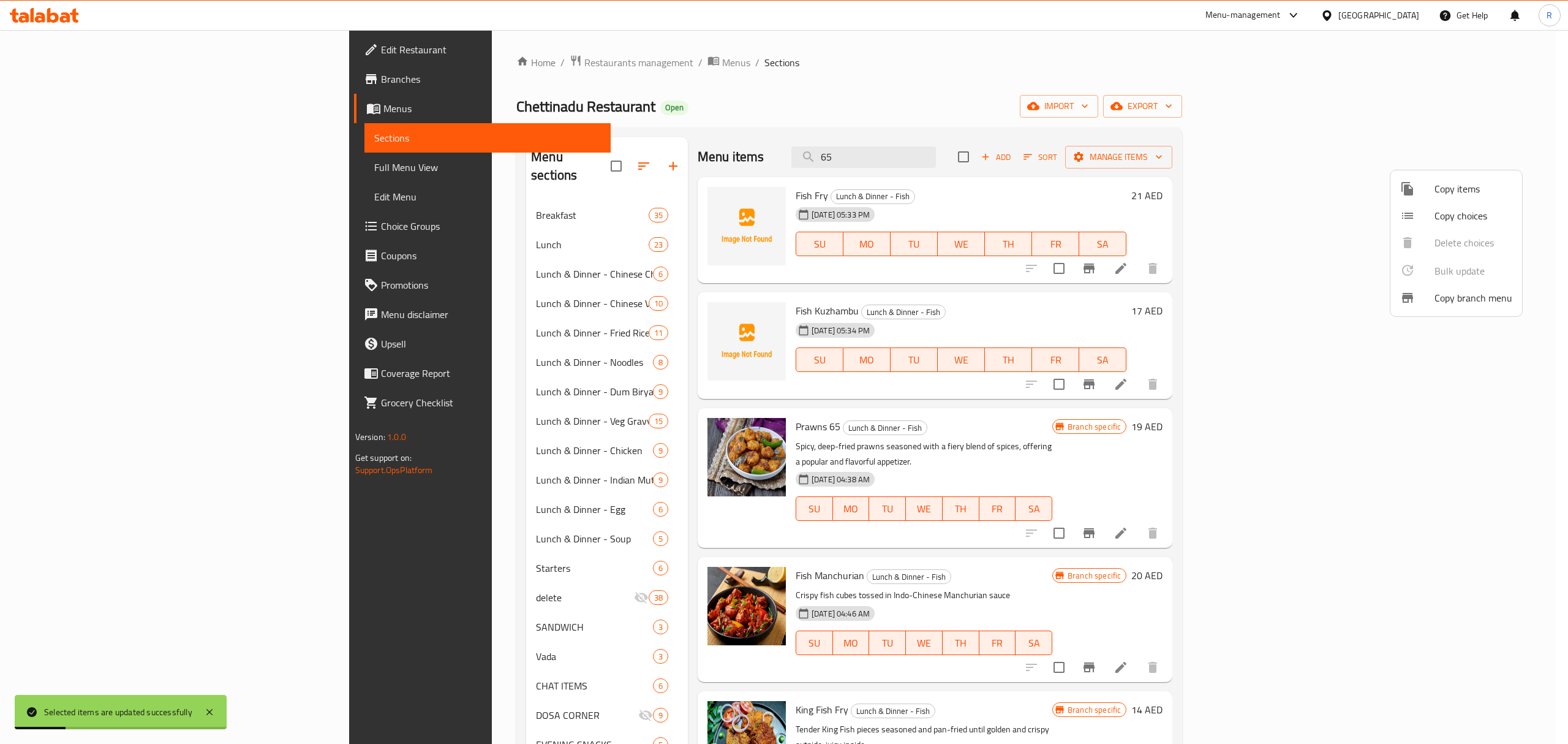
click at [1454, 518] on div at bounding box center [784, 372] width 1568 height 744
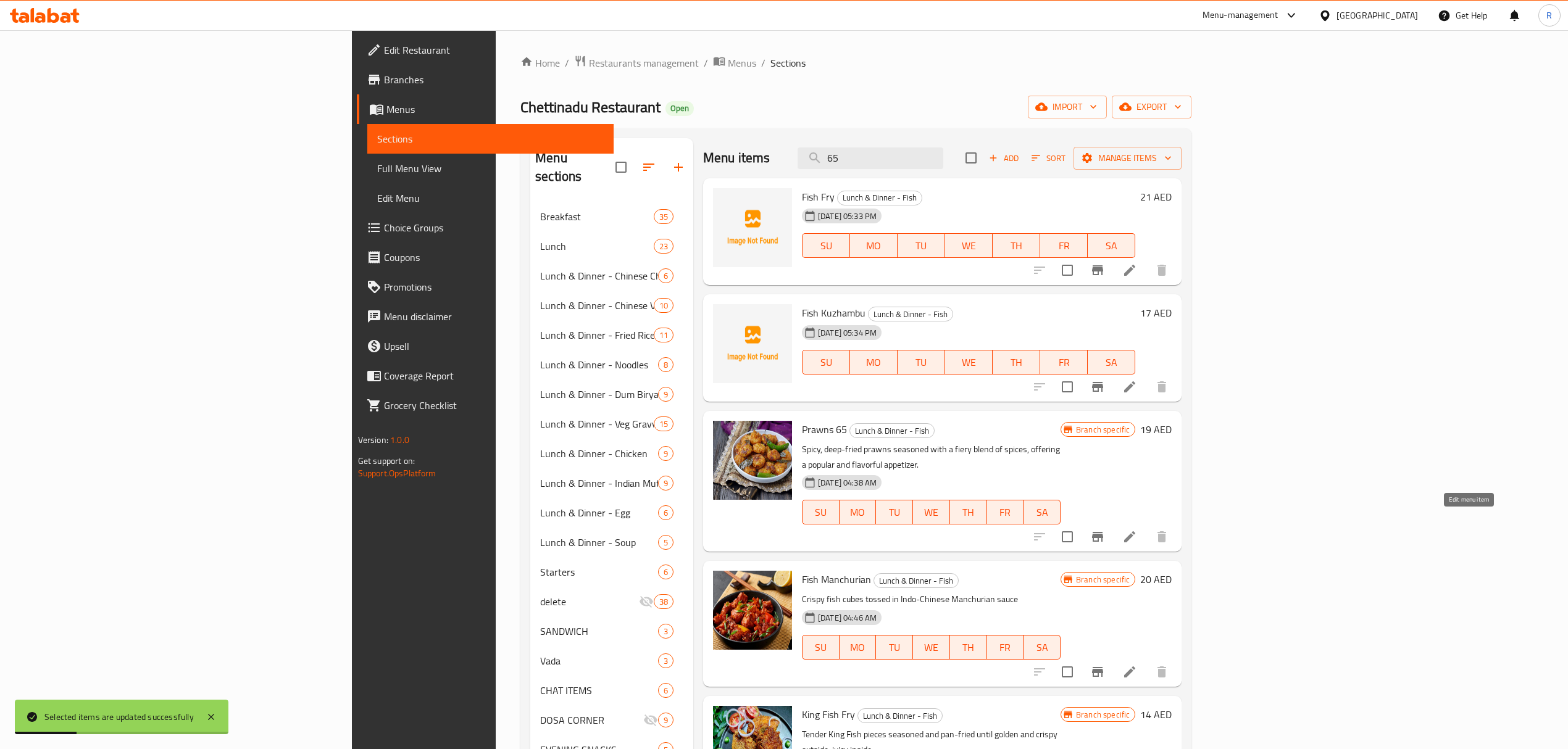
click at [1137, 529] on icon at bounding box center [1129, 536] width 15 height 15
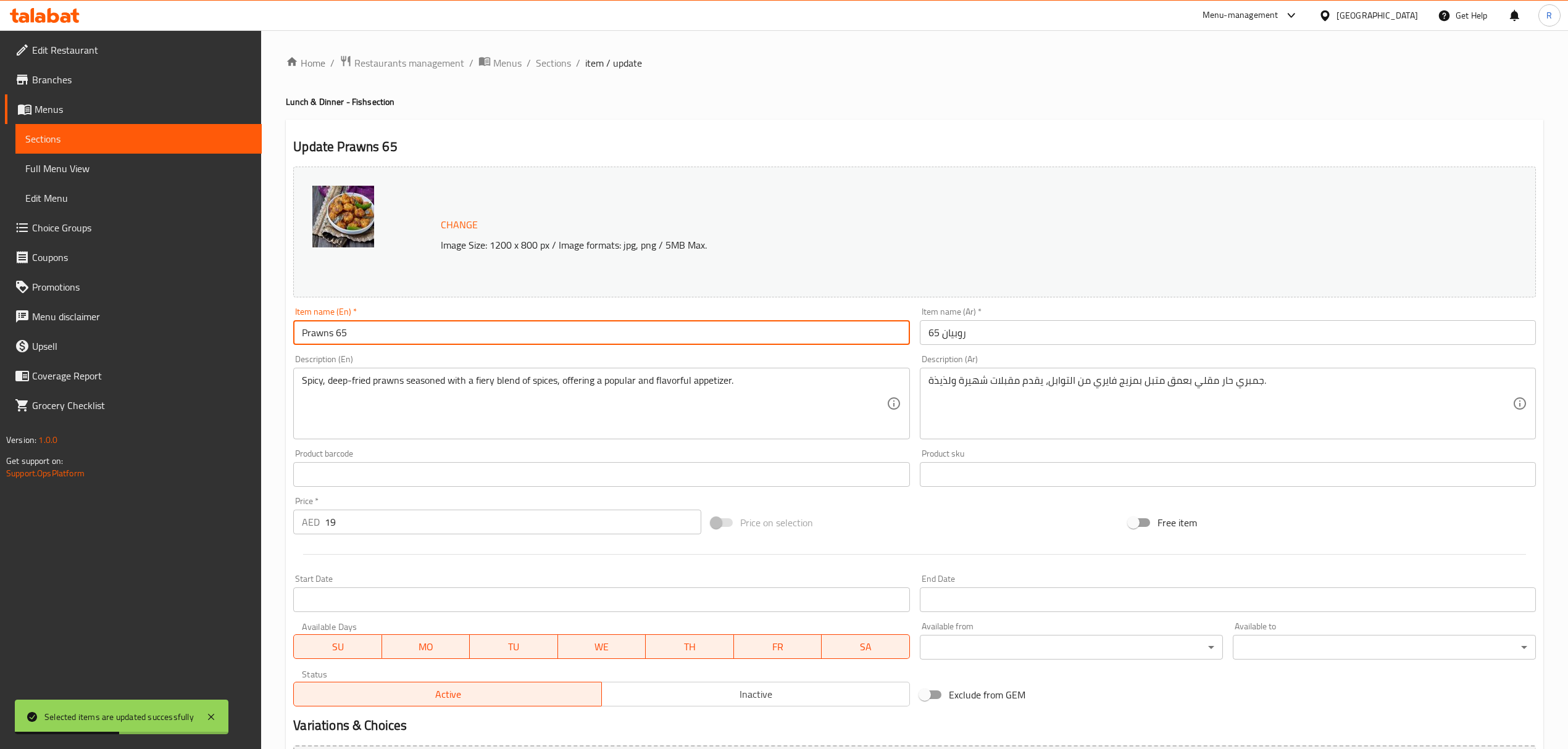
click at [331, 334] on input "Prawns 65" at bounding box center [601, 332] width 616 height 25
type input "Prawn 65"
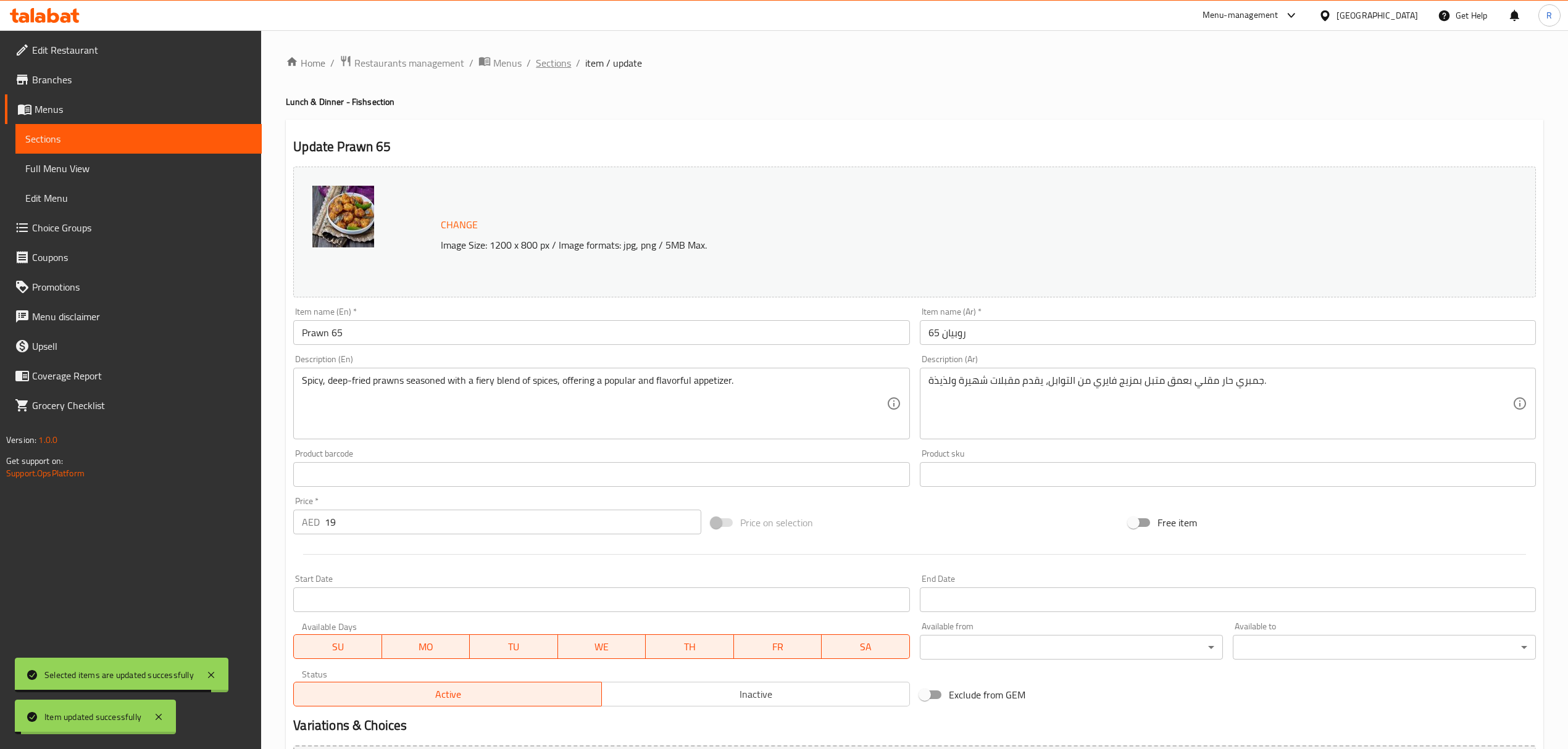
click at [553, 65] on span "Sections" at bounding box center [553, 63] width 35 height 15
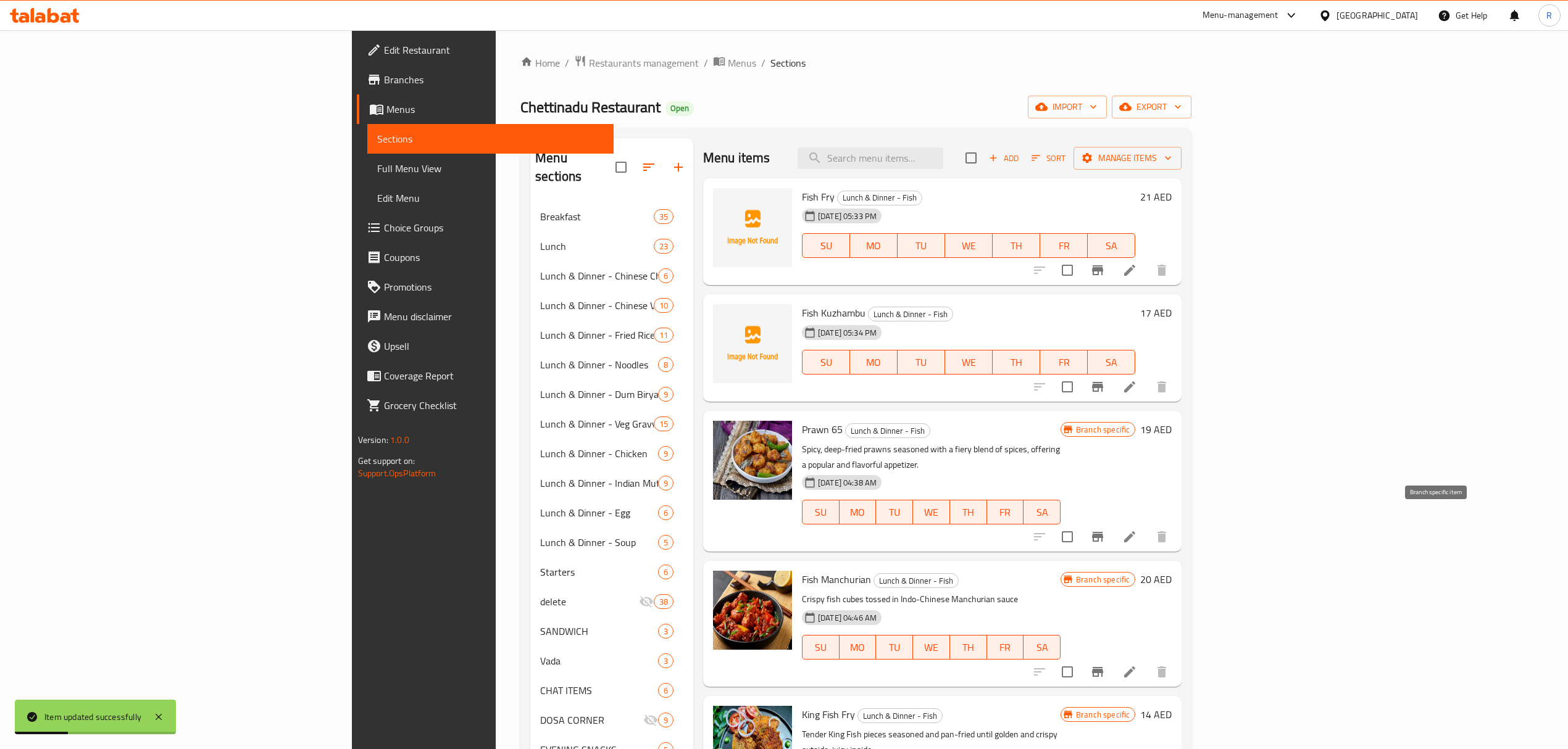
click at [1103, 532] on icon "Branch-specific-item" at bounding box center [1097, 536] width 11 height 10
click at [921, 83] on div "Home / Restaurants management / Menus / Sections Chettinadu Restaurant Open imp…" at bounding box center [855, 580] width 671 height 1050
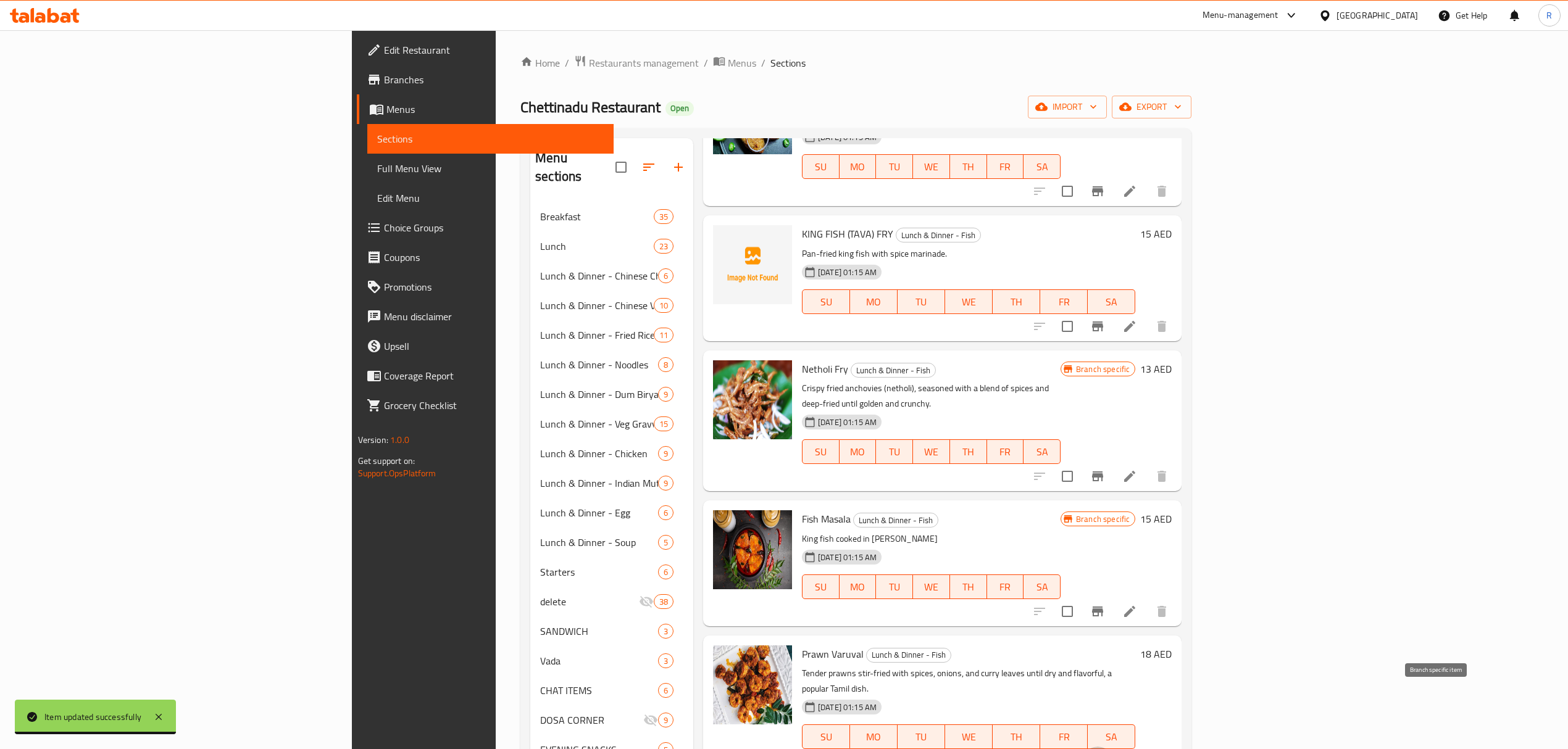
click at [1105, 748] on icon "Branch-specific-item" at bounding box center [1097, 761] width 15 height 15
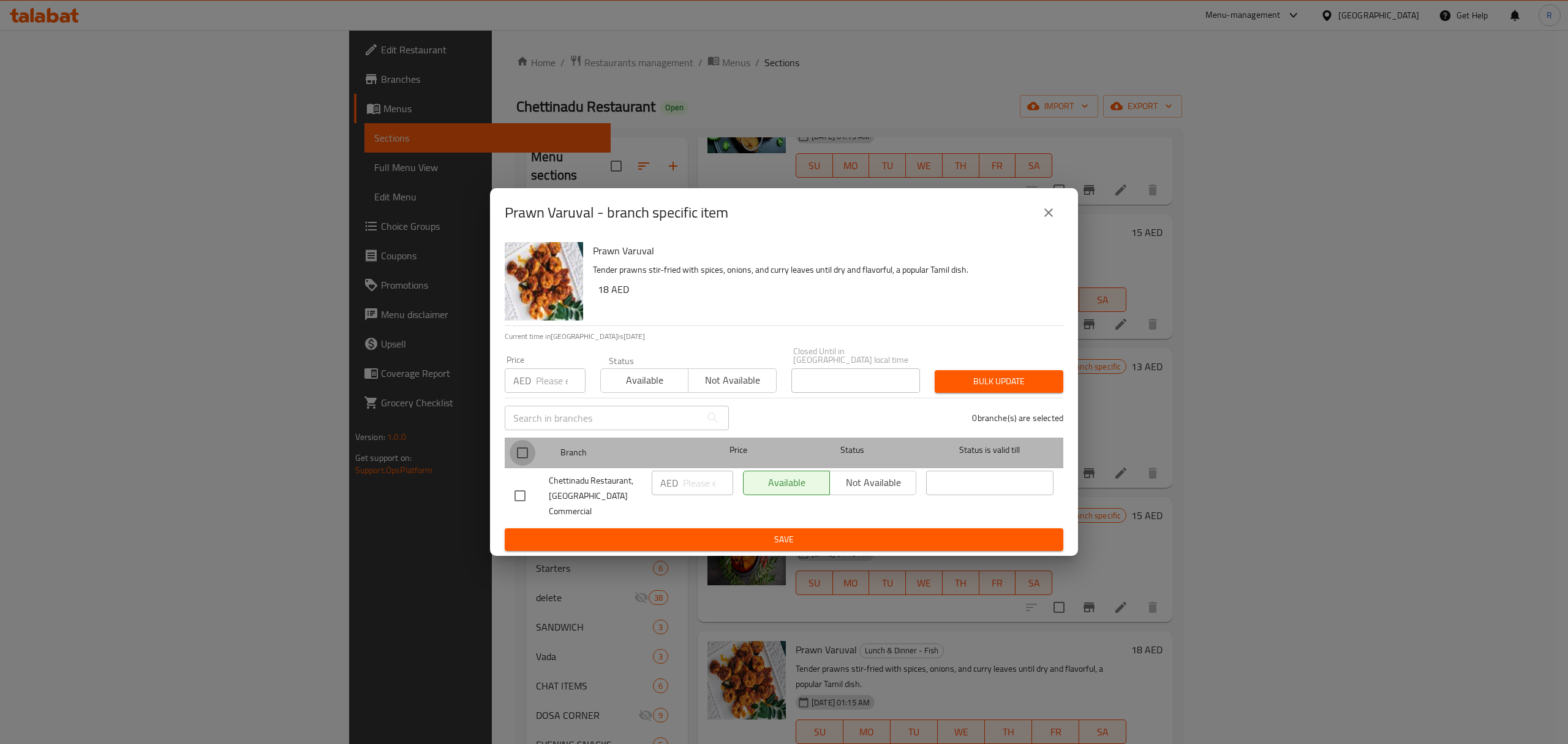
drag, startPoint x: 519, startPoint y: 457, endPoint x: 746, endPoint y: 520, distance: 235.6
click at [520, 457] on input "checkbox" at bounding box center [522, 453] width 26 height 26
checkbox input "true"
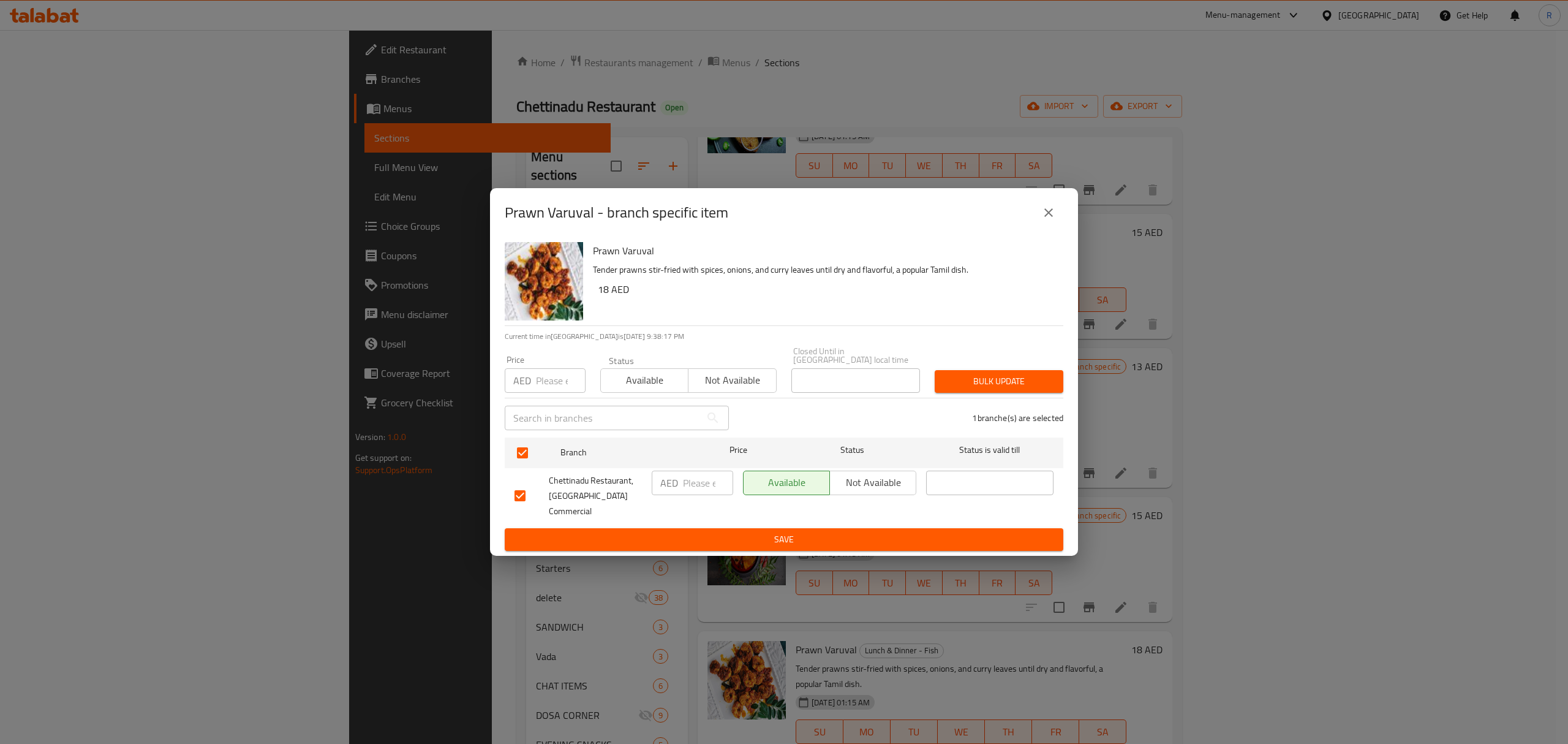
click at [689, 478] on input "number" at bounding box center [708, 483] width 50 height 24
type input "21"
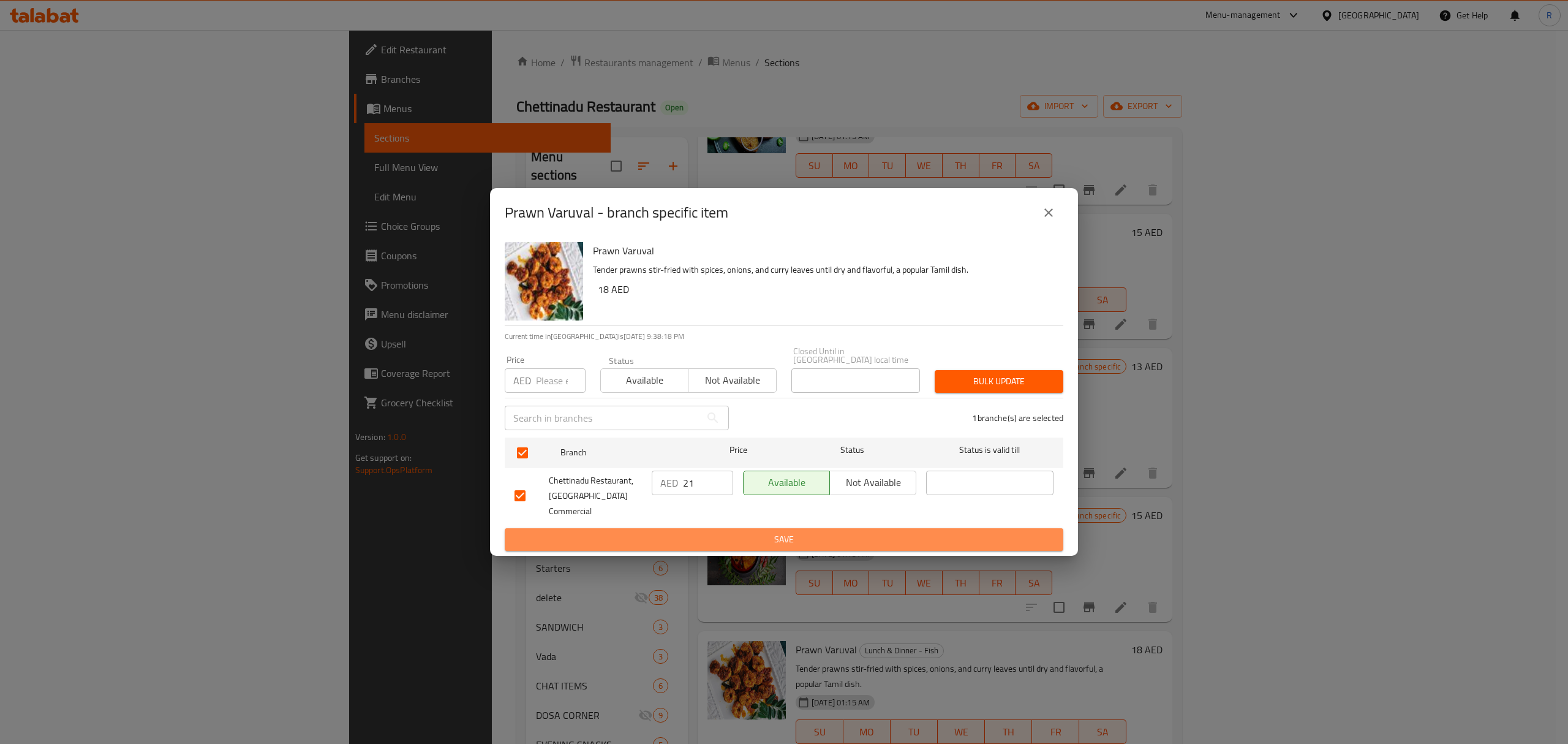
click at [701, 538] on span "Save" at bounding box center [784, 539] width 539 height 15
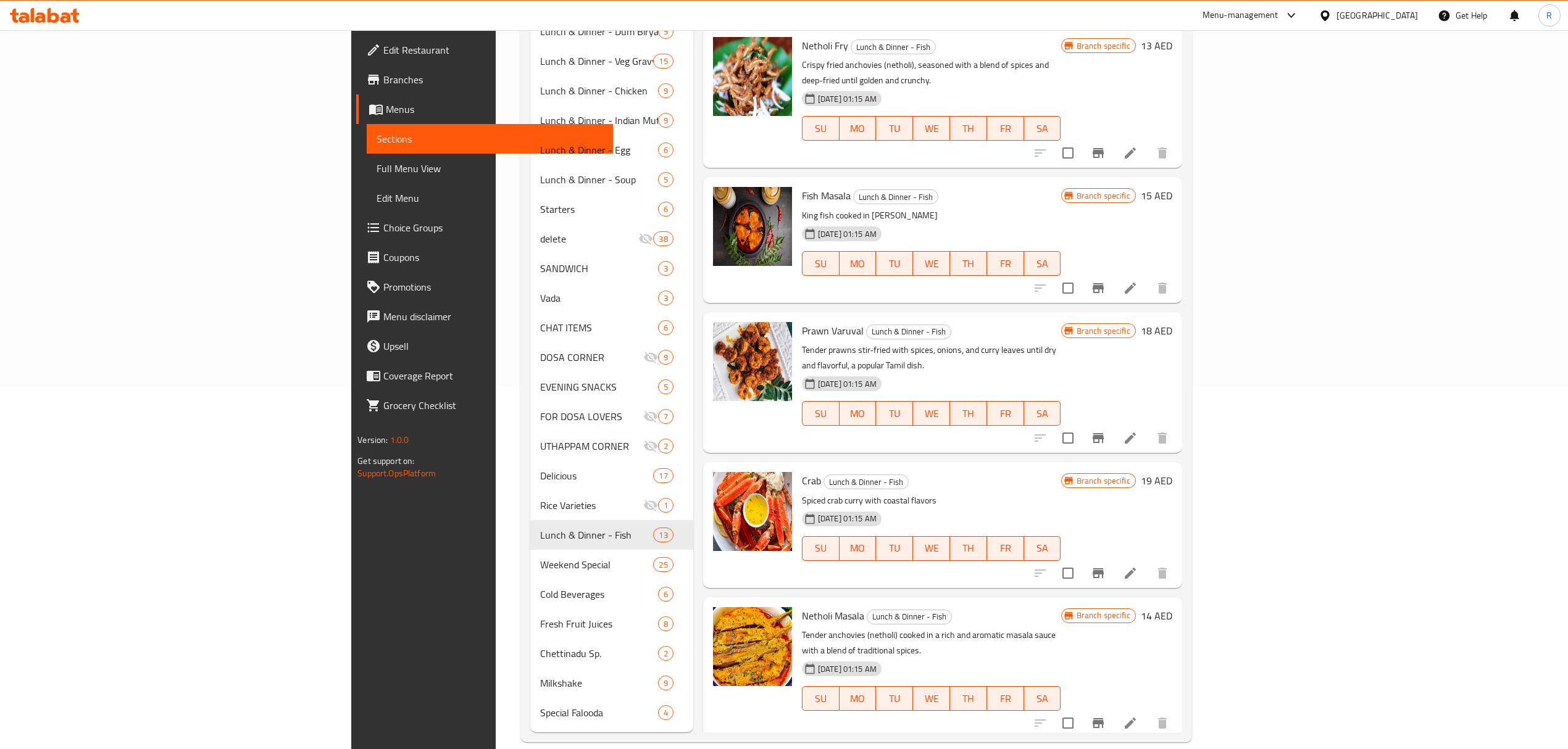
scroll to position [808, 0]
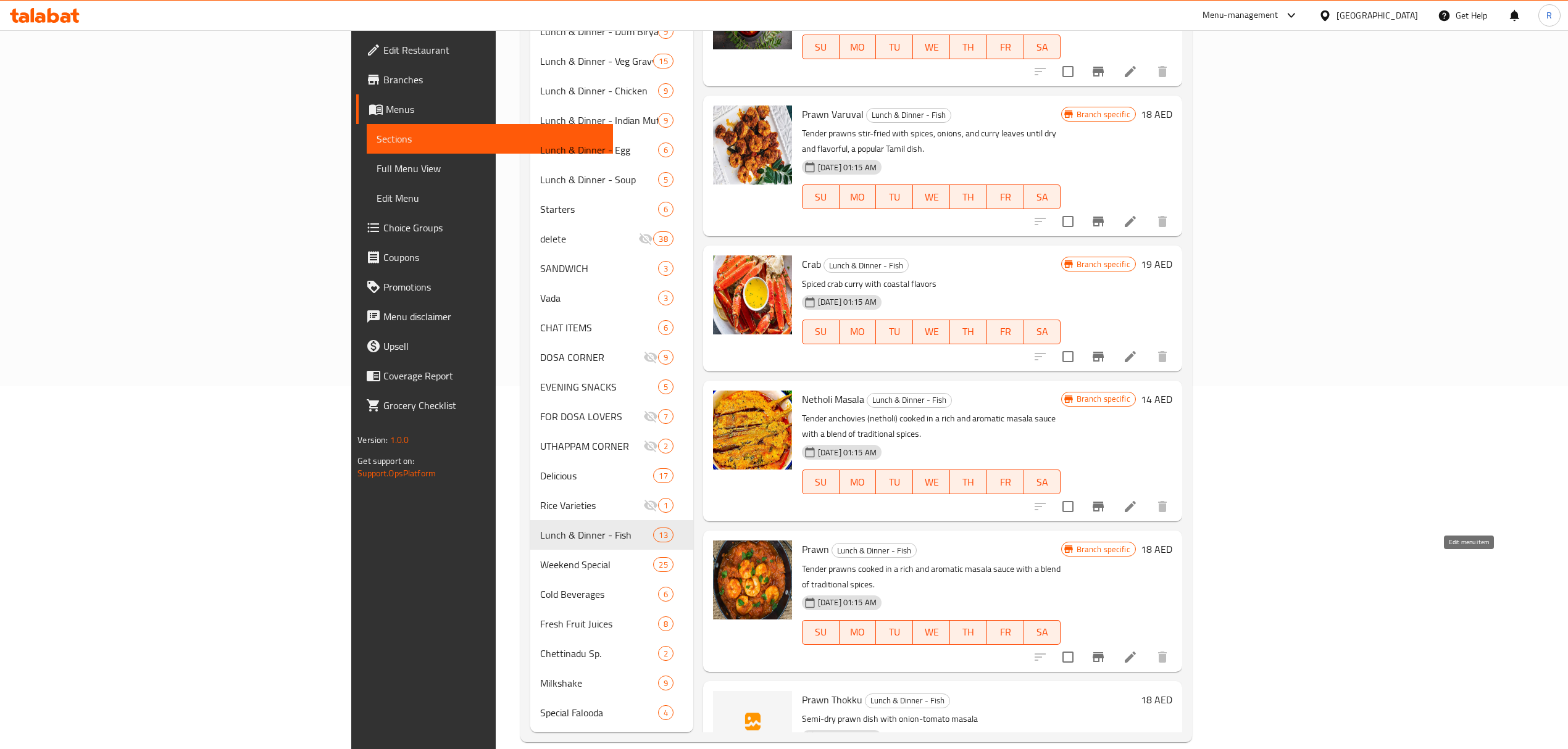
click at [1137, 650] on icon at bounding box center [1130, 657] width 15 height 15
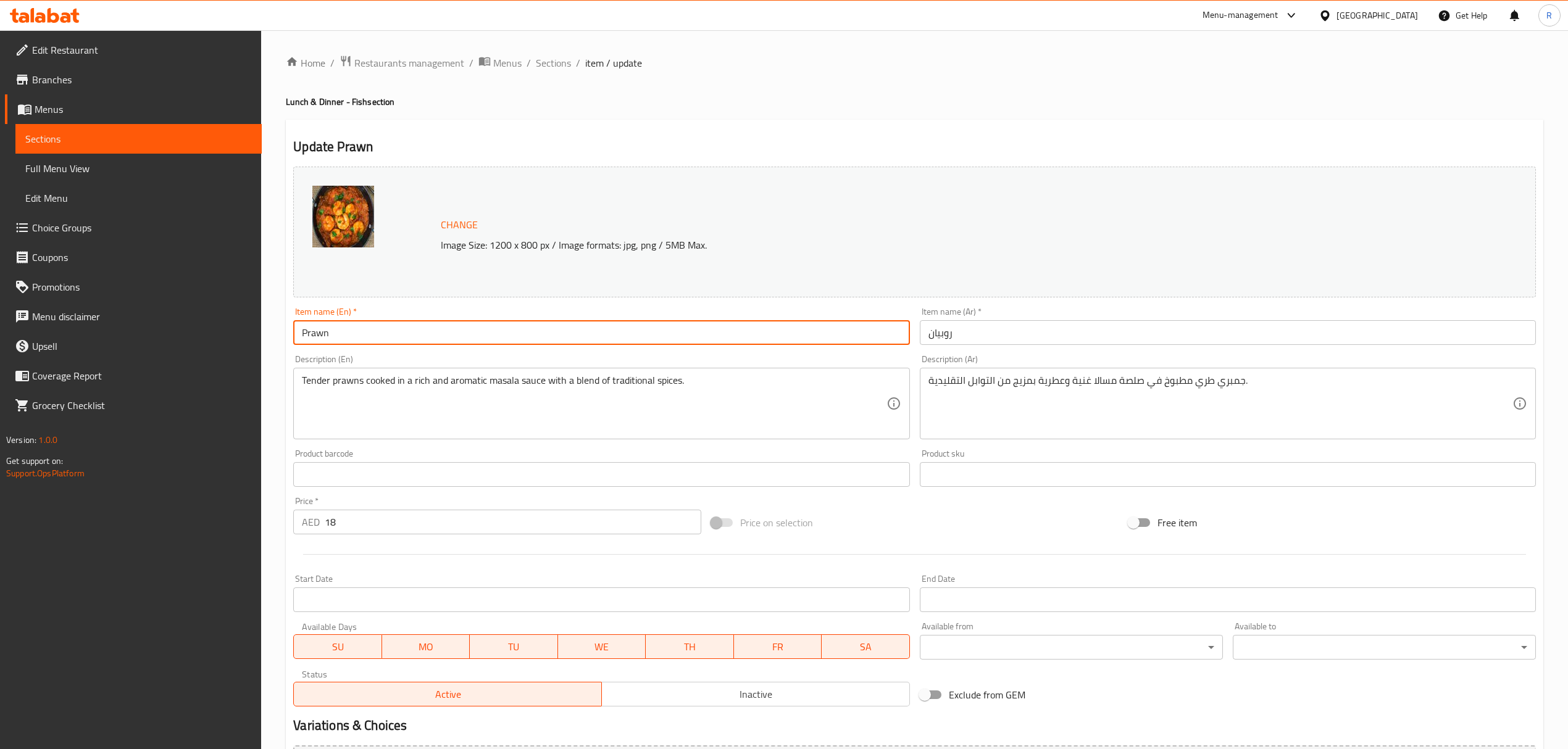
click at [453, 341] on input "Prawn" at bounding box center [601, 332] width 616 height 25
click at [453, 341] on input "Prawn" at bounding box center [601, 332] width 616 height 25
paste input "RAWNS MASALA"
click at [453, 341] on input "PRAWNS MASALA" at bounding box center [601, 332] width 616 height 25
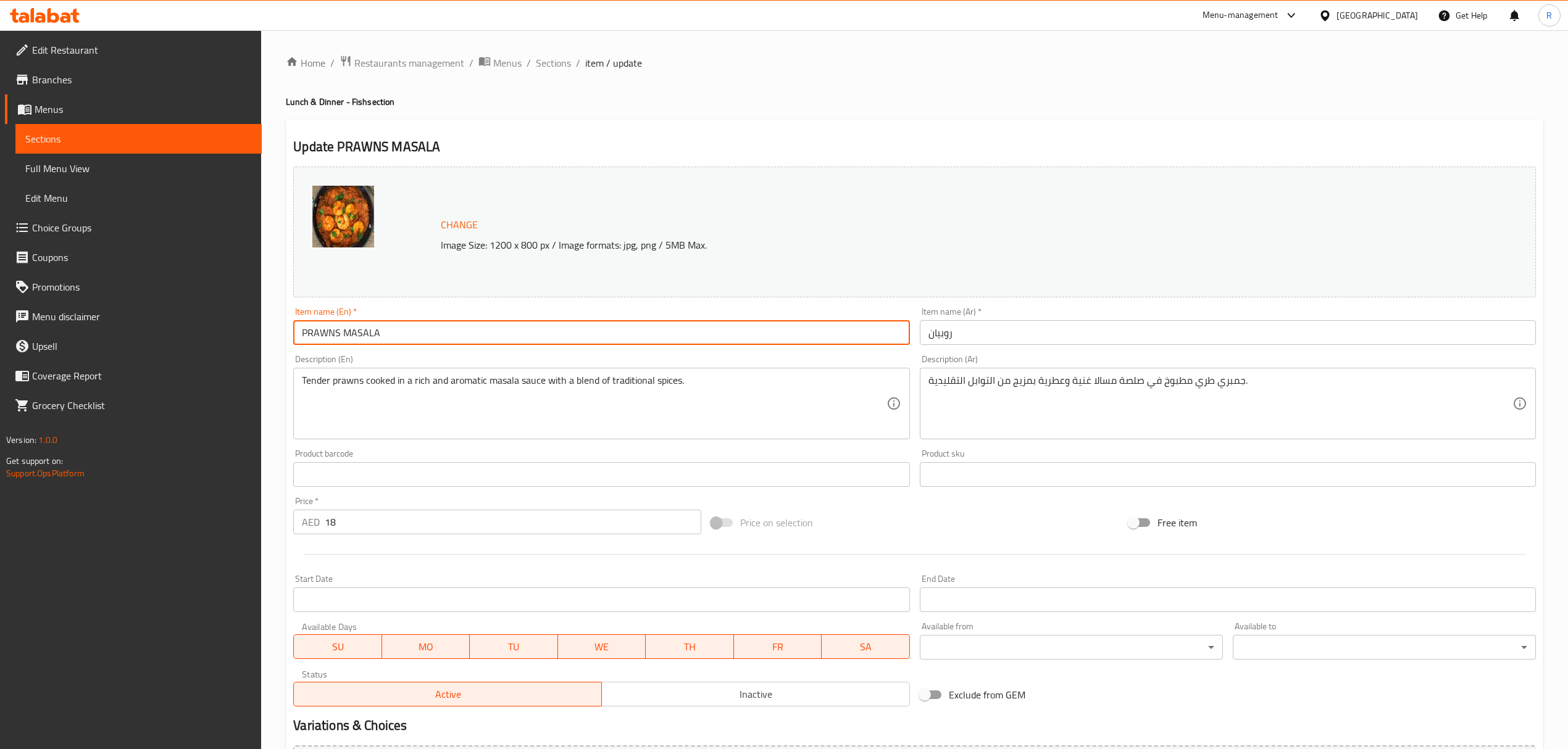
click at [453, 341] on input "PRAWNS MASALA" at bounding box center [601, 332] width 616 height 25
type input "Prawns Masala"
click at [976, 329] on input "روبيان" at bounding box center [1227, 332] width 616 height 25
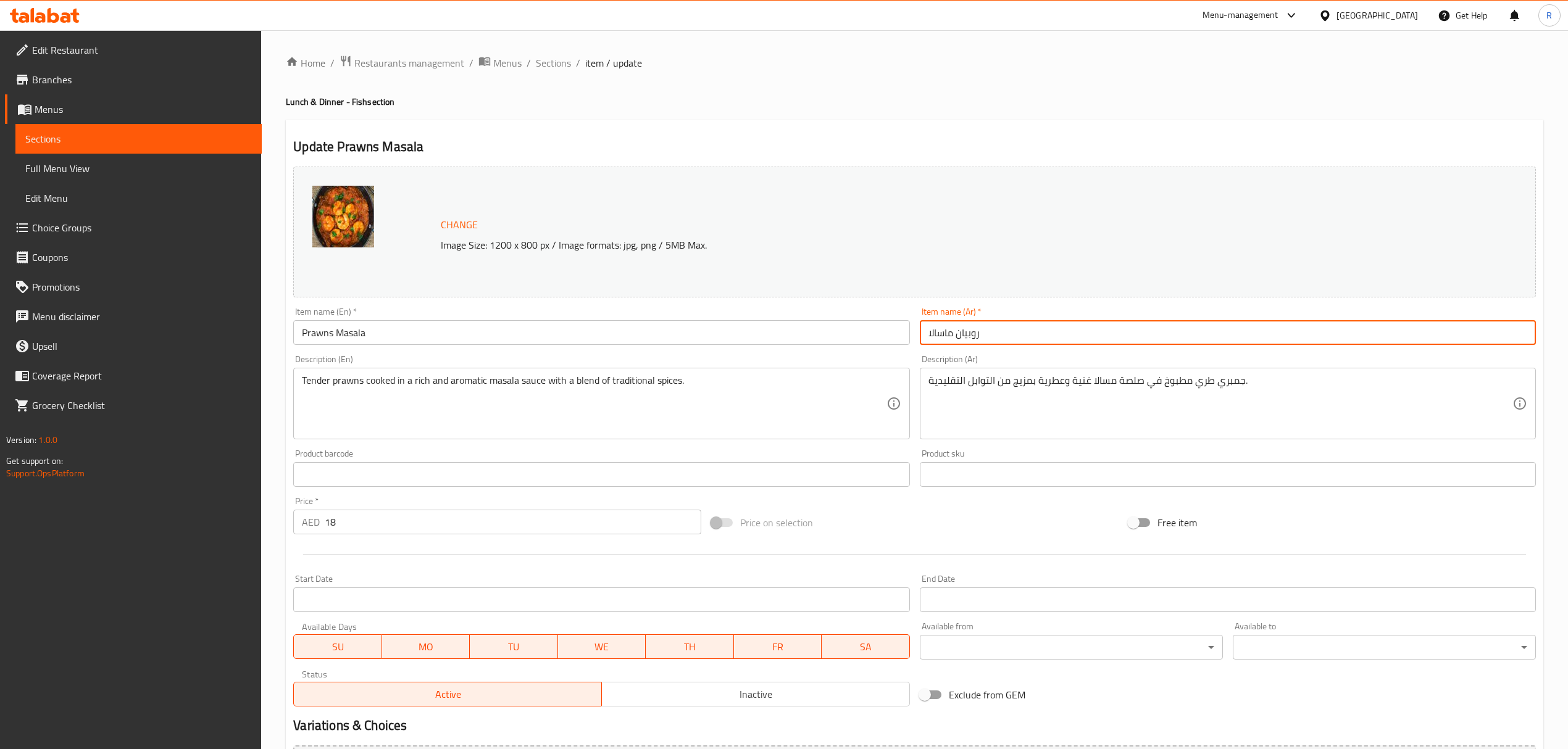
type input "روبيان ماسالا"
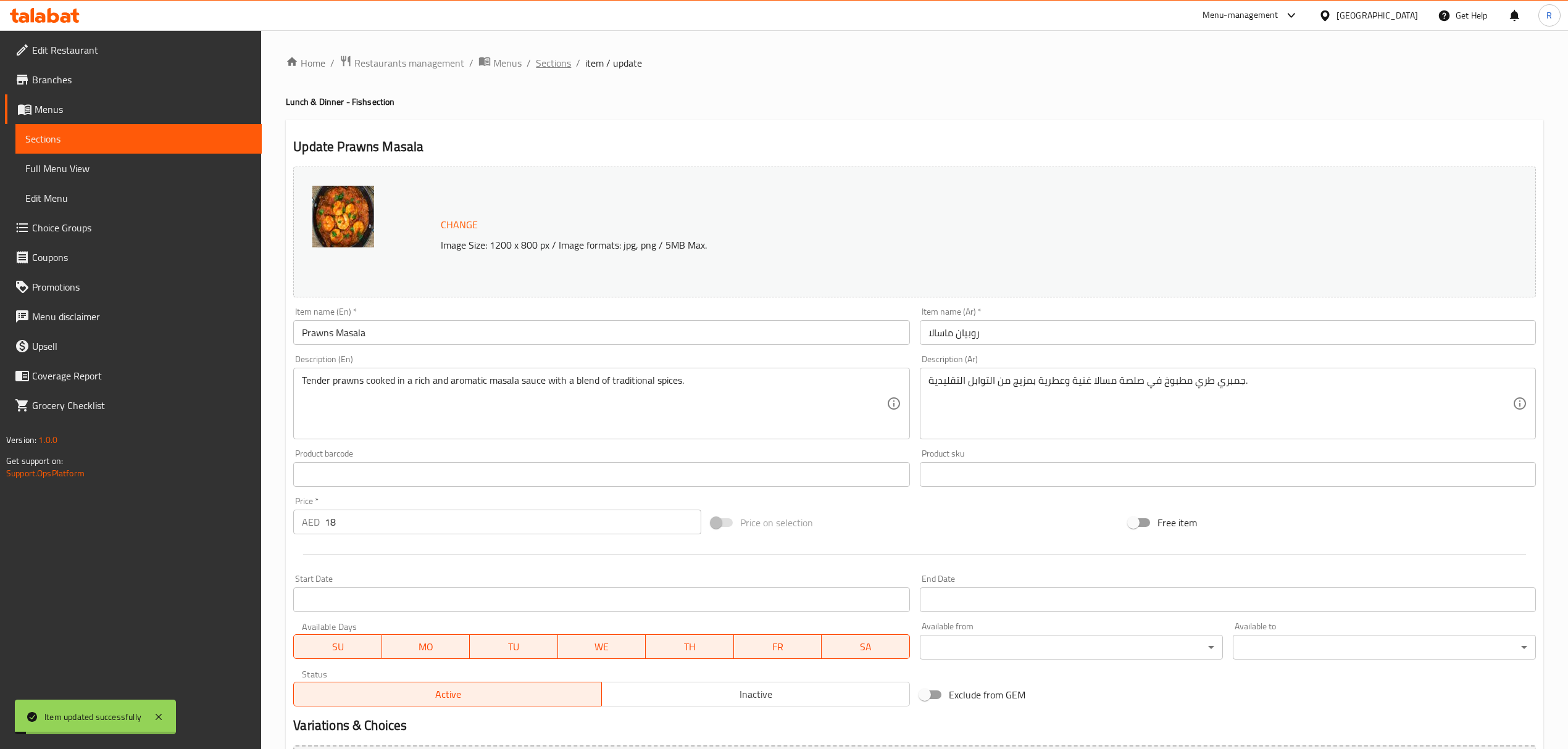
click at [552, 68] on span "Sections" at bounding box center [553, 63] width 35 height 15
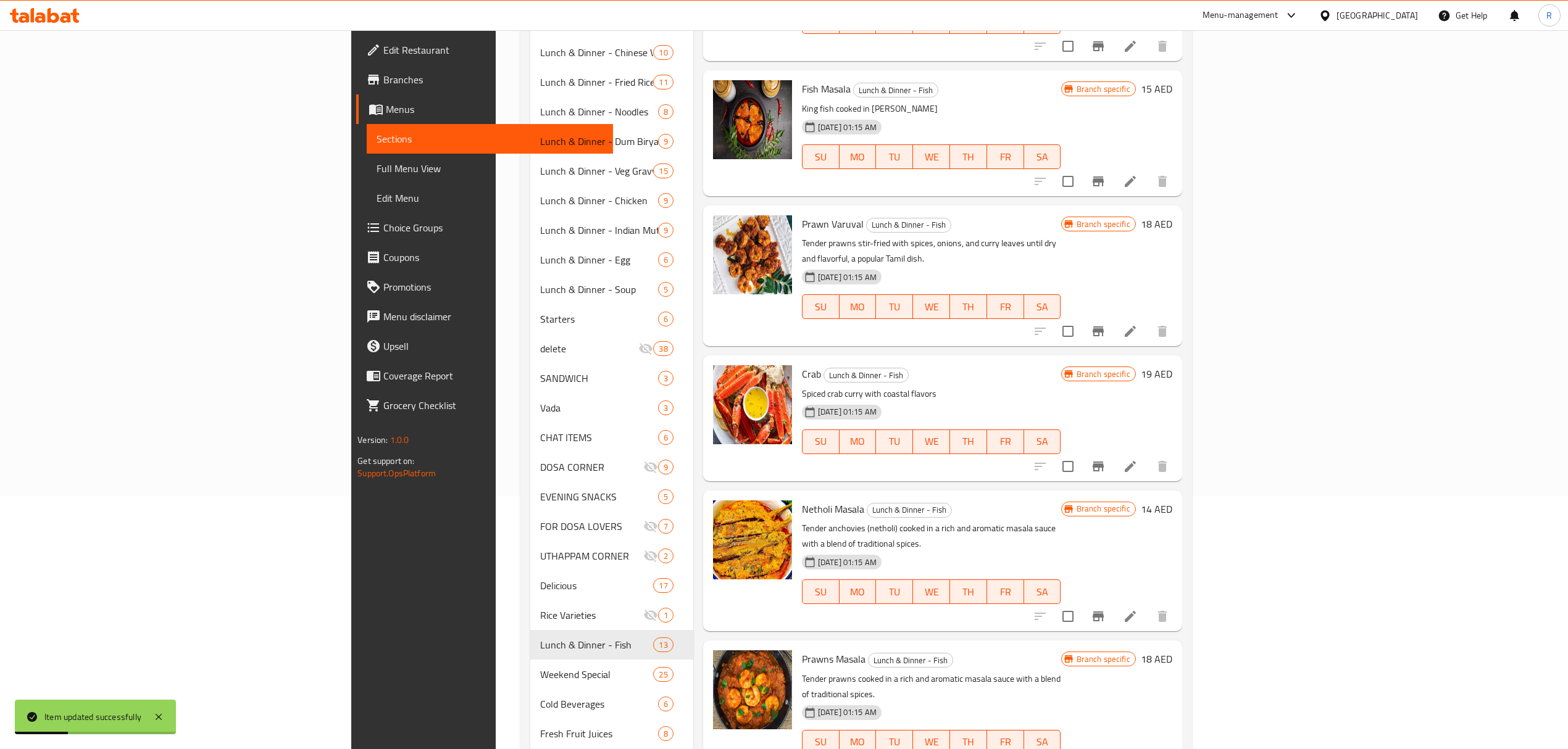
scroll to position [363, 0]
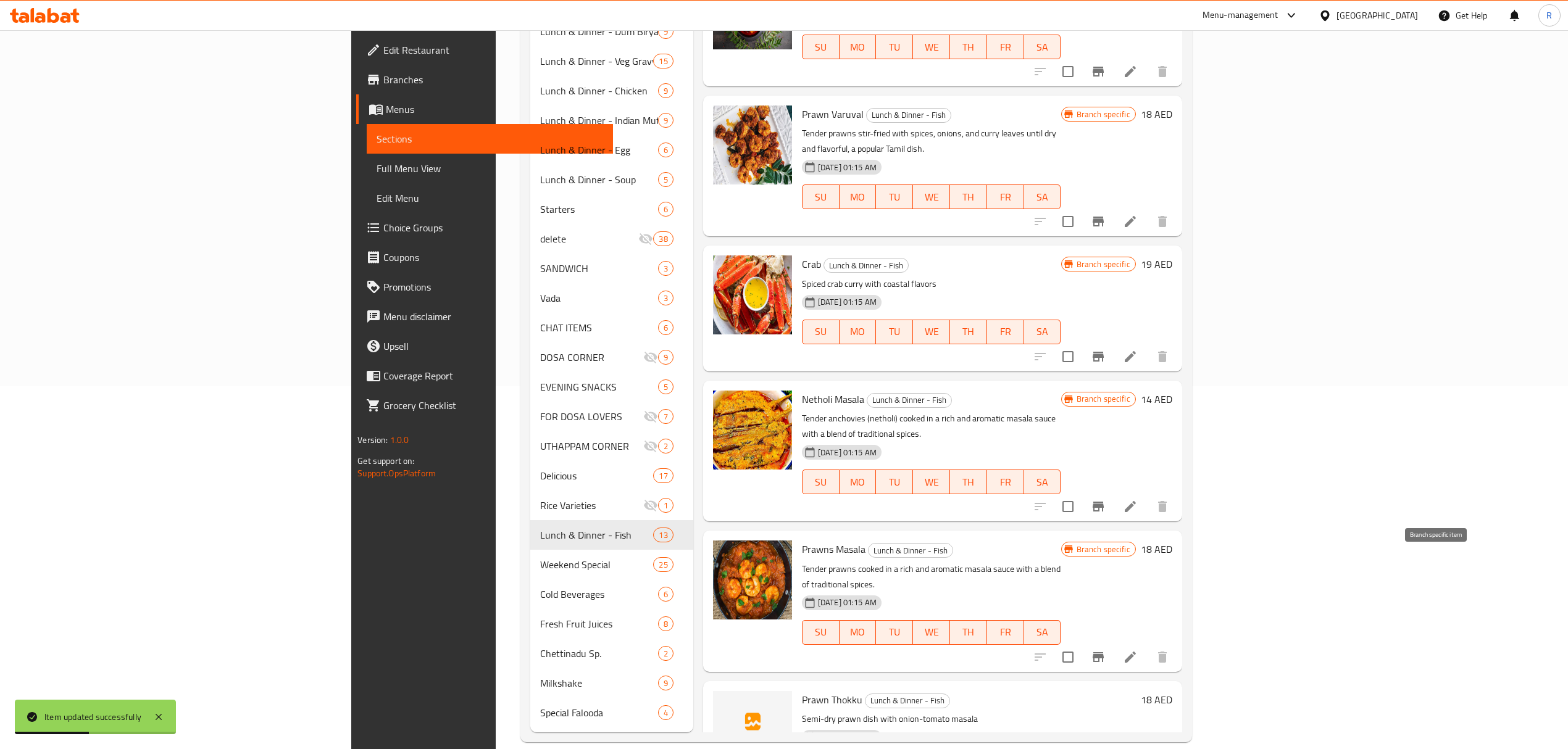
click at [1105, 650] on icon "Branch-specific-item" at bounding box center [1098, 657] width 15 height 15
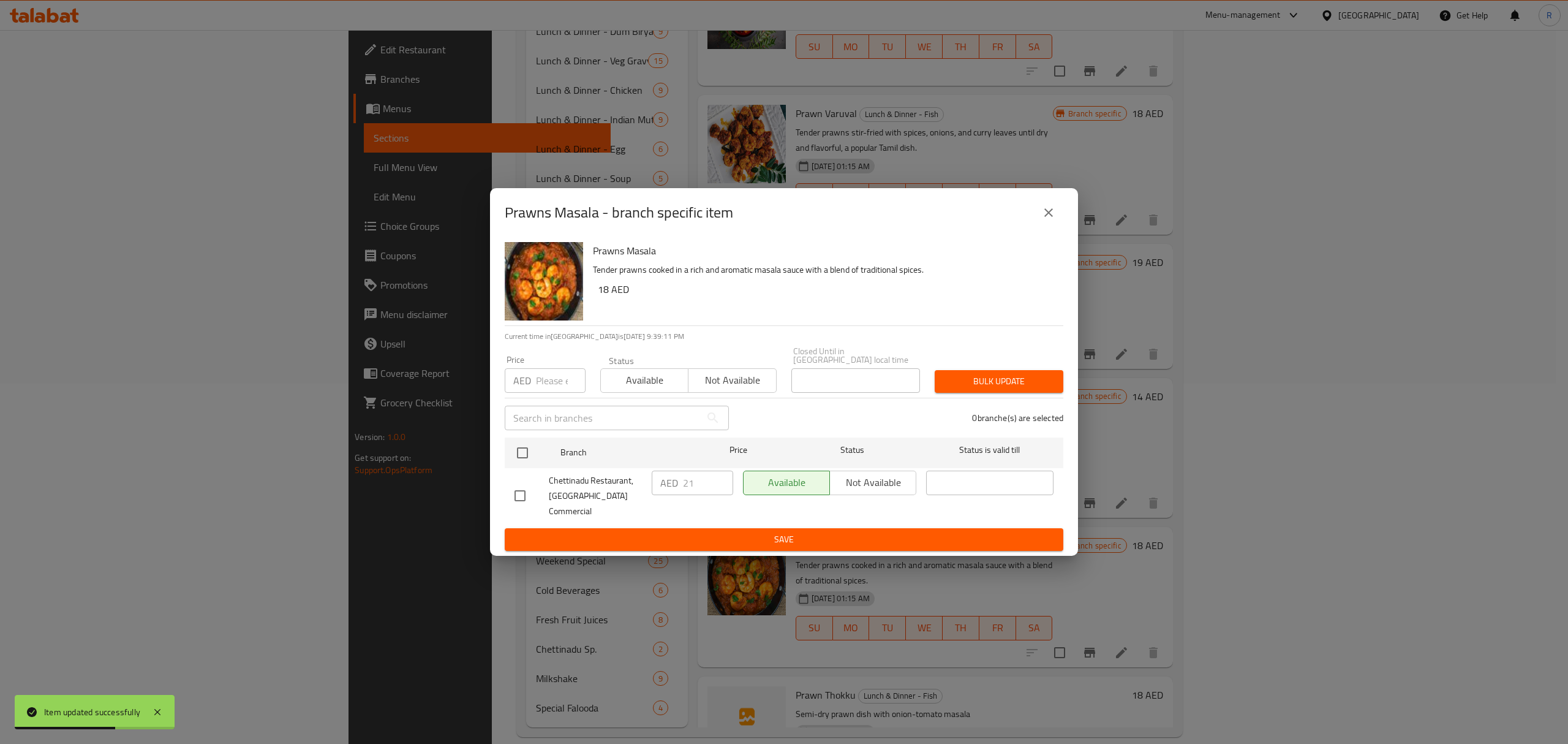
click at [1049, 220] on icon "close" at bounding box center [1049, 212] width 15 height 15
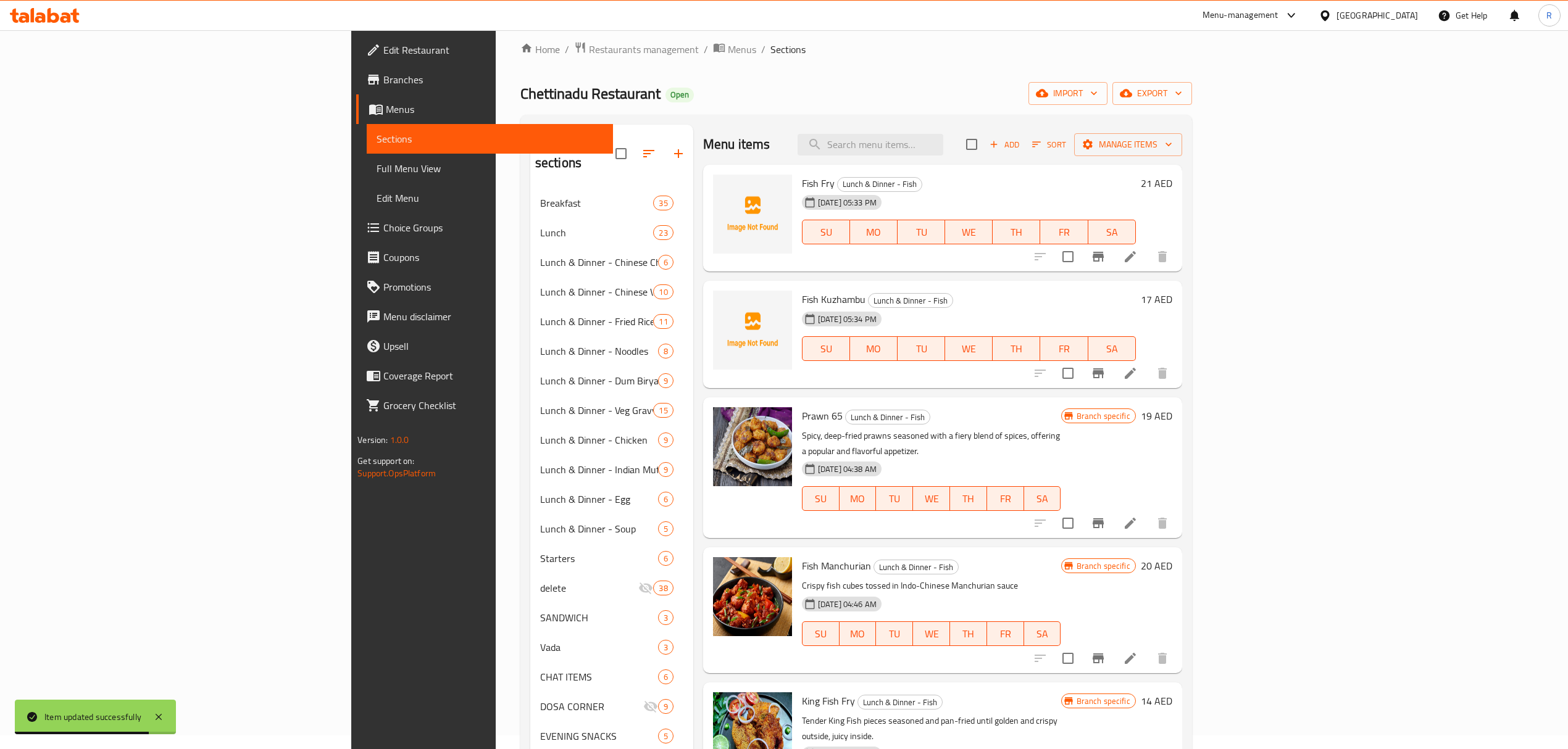
scroll to position [0, 0]
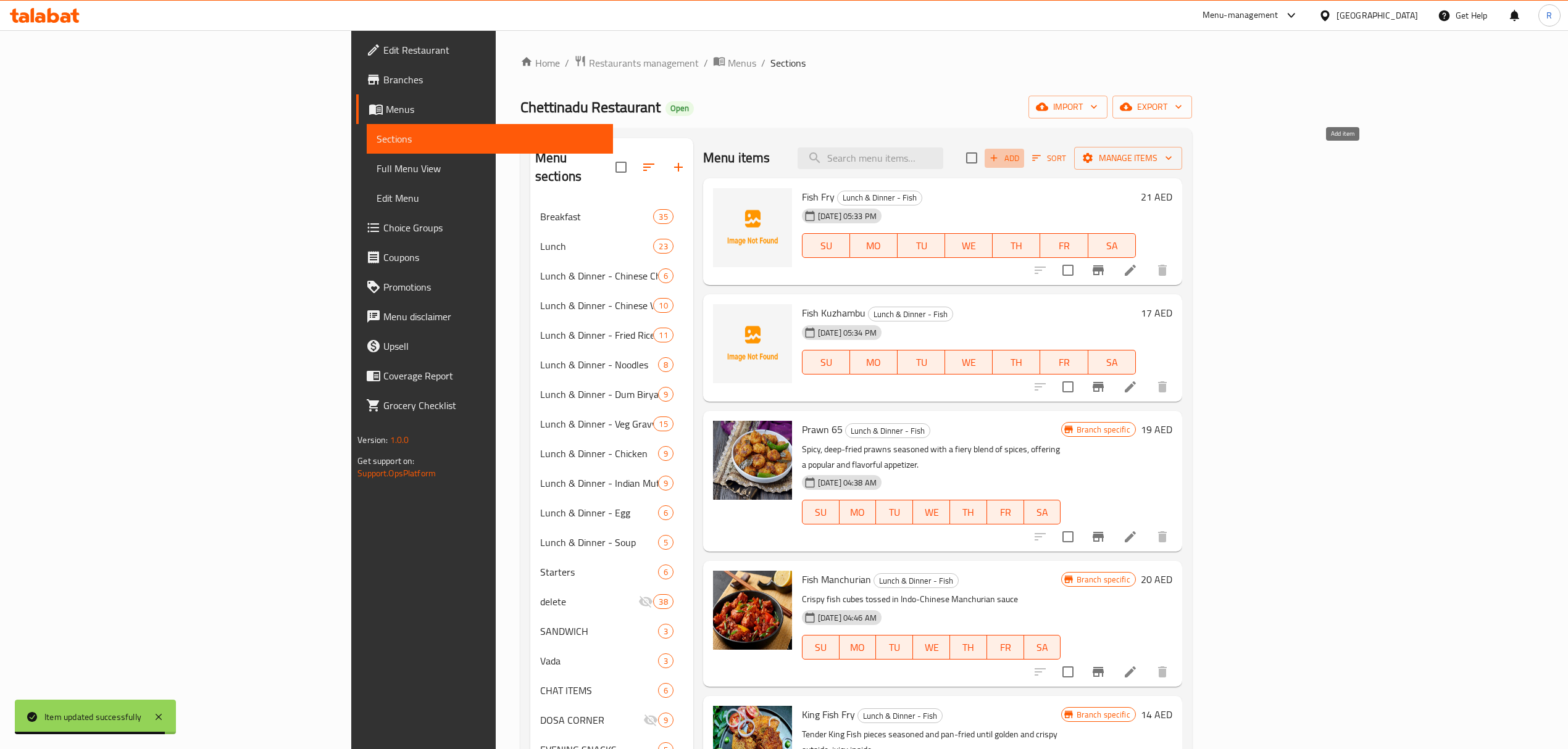
click at [1021, 159] on span "Add" at bounding box center [1004, 158] width 33 height 14
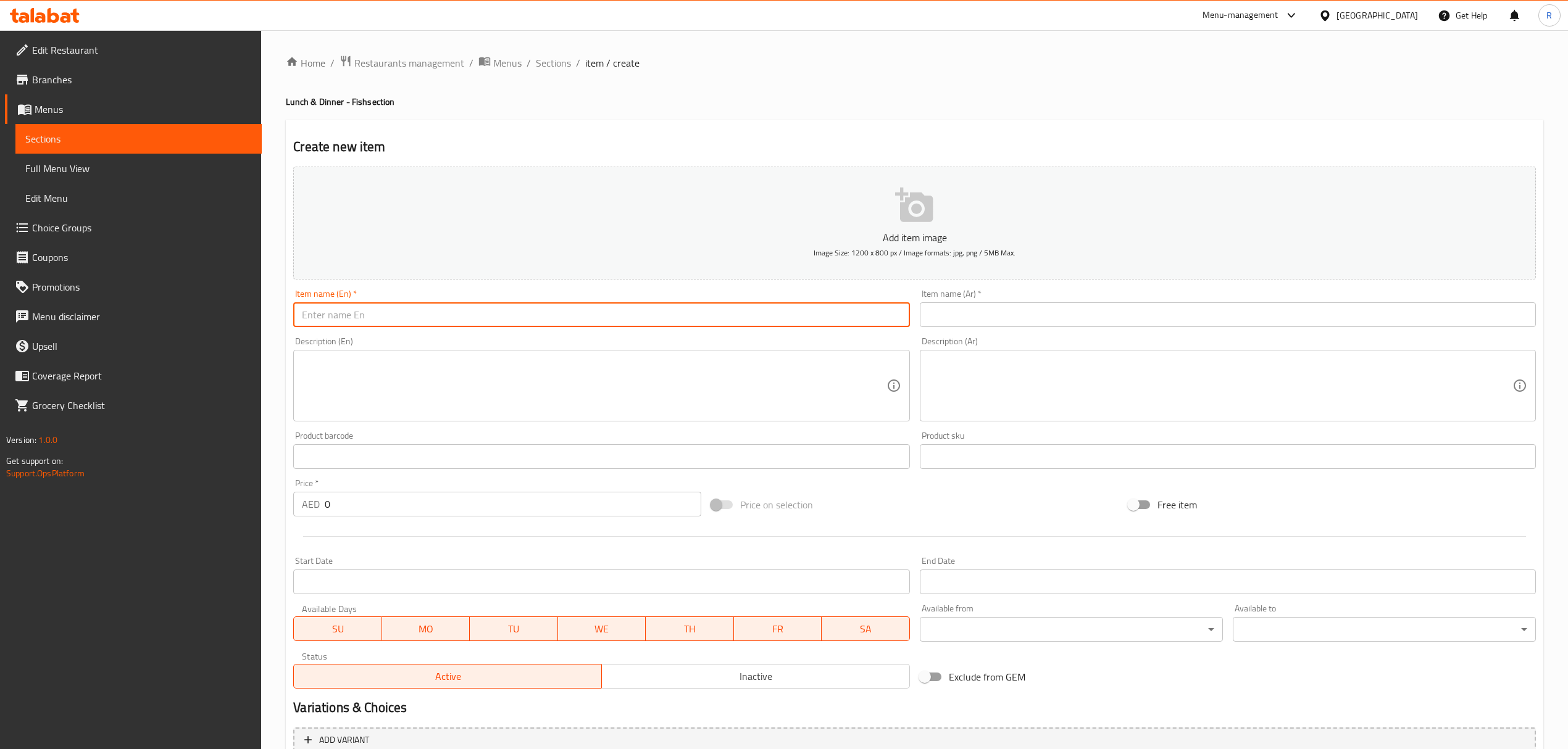
click at [487, 324] on input "text" at bounding box center [601, 315] width 616 height 25
paste input "PRAWN"
click at [487, 323] on input "PRAWN" at bounding box center [601, 315] width 616 height 25
type input "Prawn"
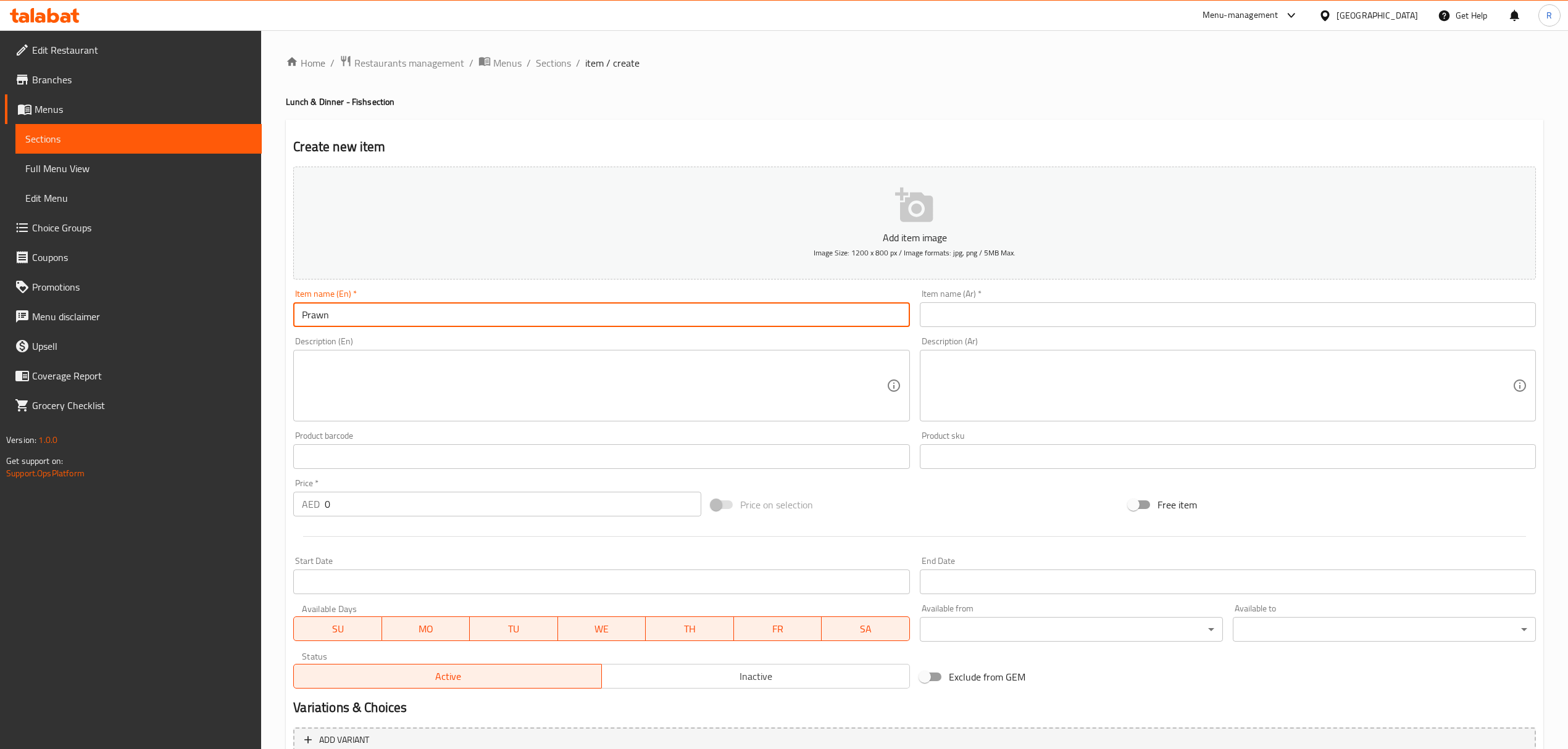
click at [970, 326] on input "text" at bounding box center [1227, 315] width 616 height 25
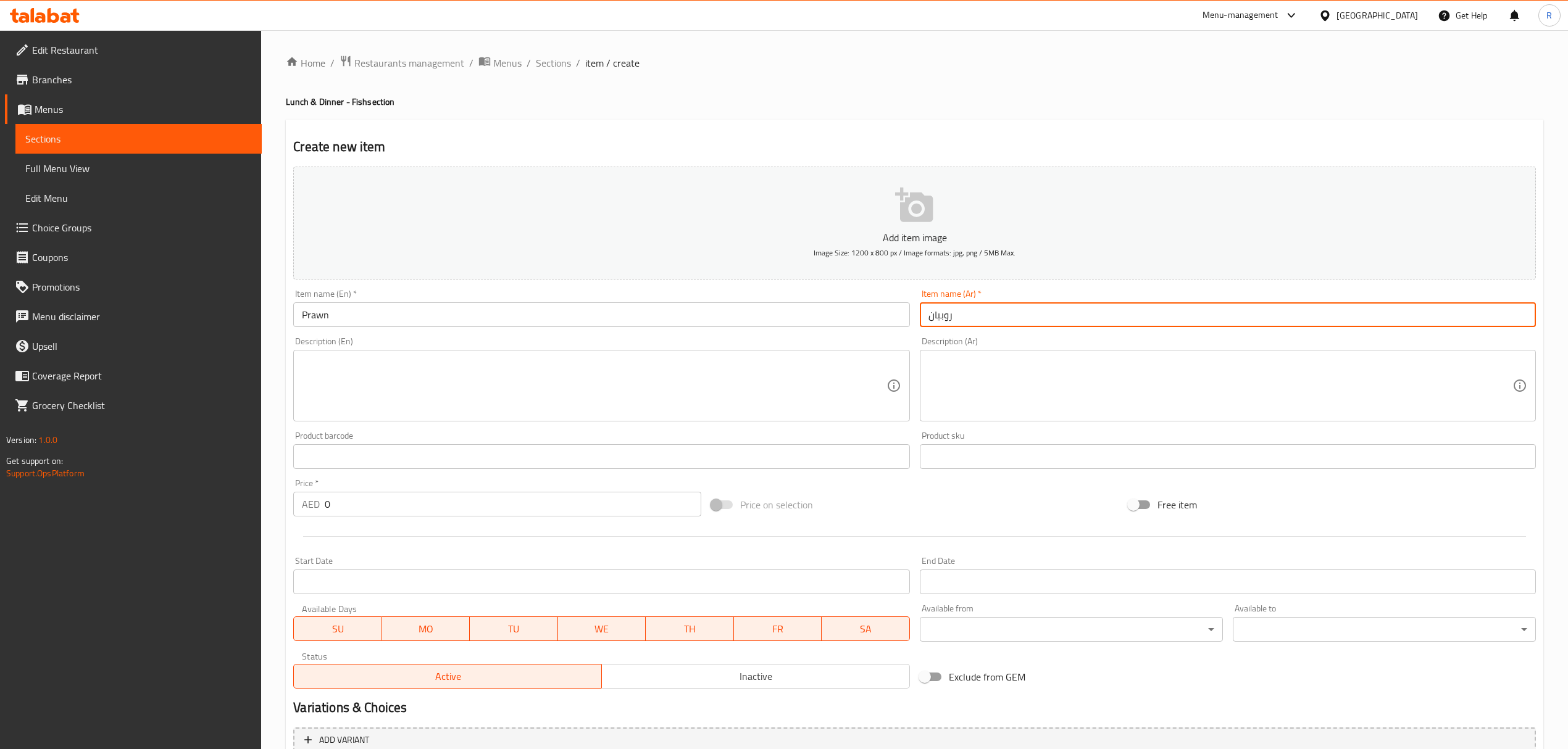
type input "روبيان"
click at [517, 506] on input "0" at bounding box center [513, 504] width 376 height 25
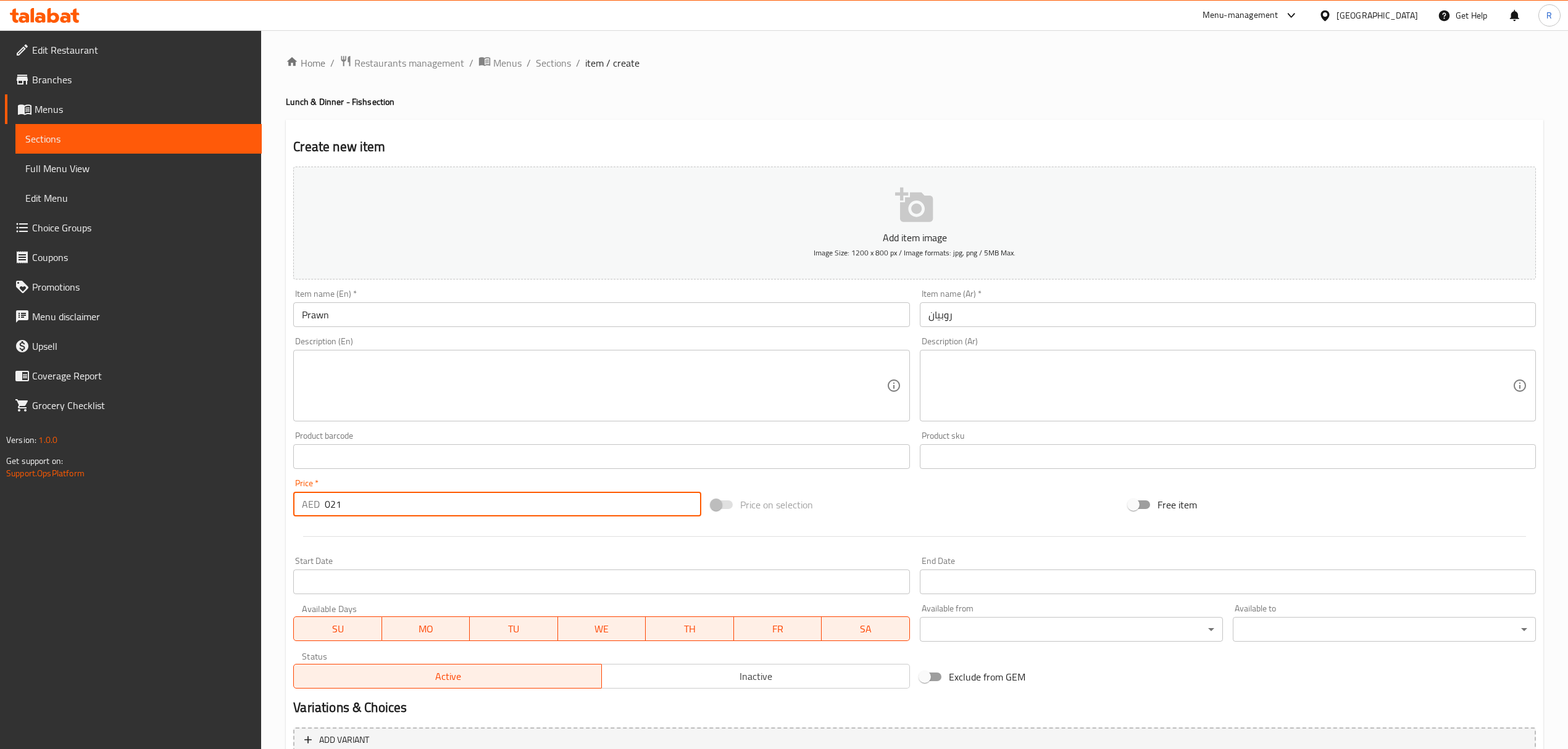
type input "021"
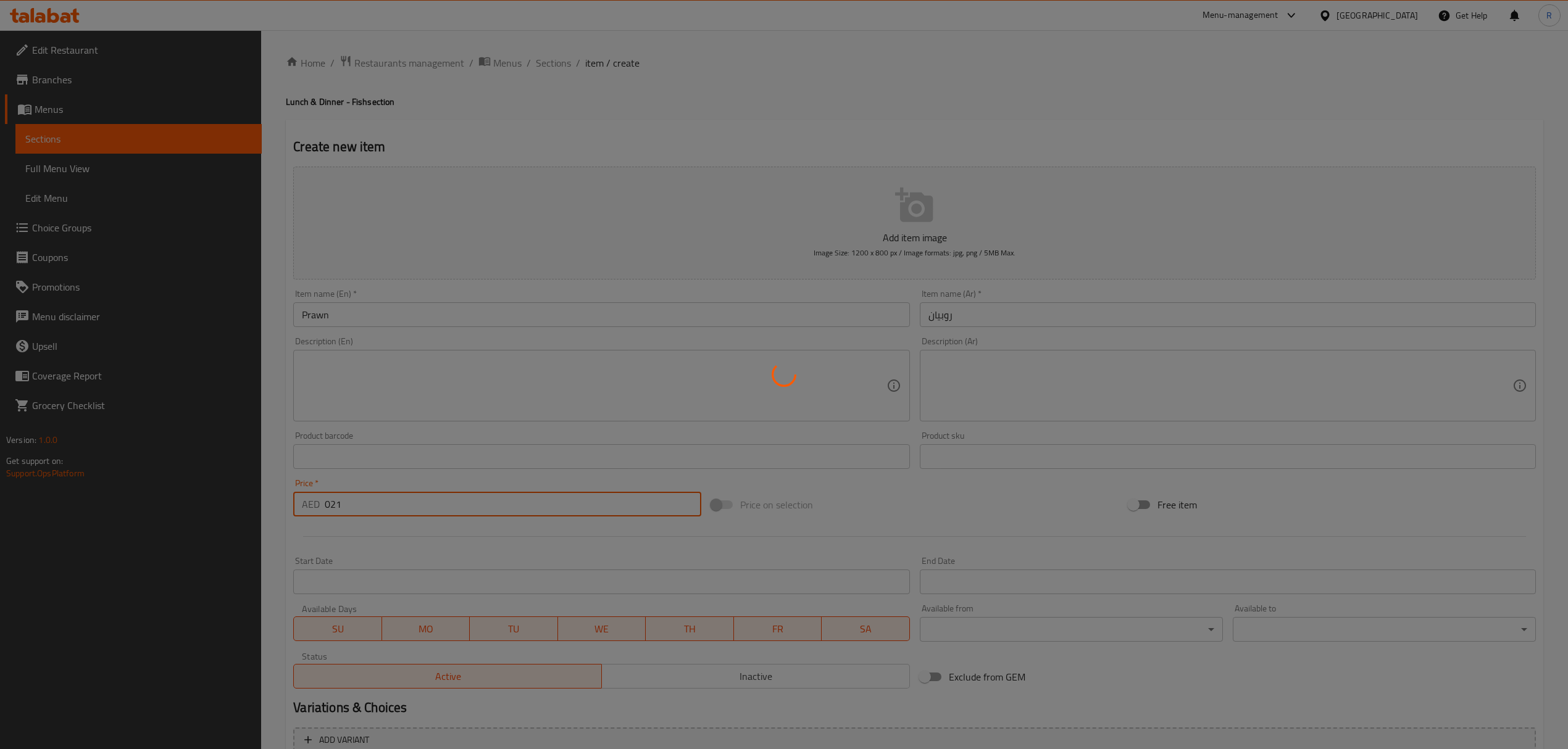
type input "0"
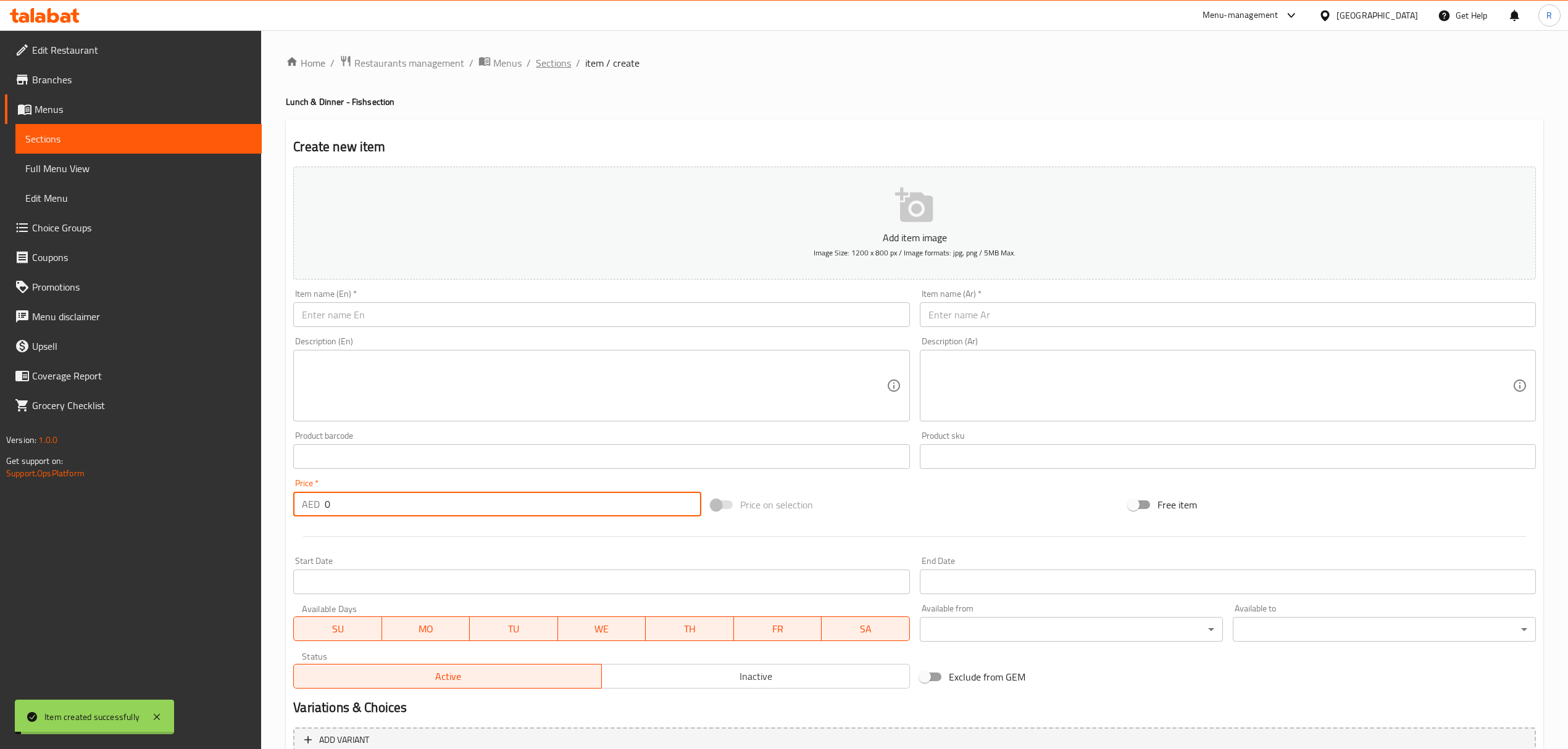
click at [537, 65] on span "Sections" at bounding box center [553, 63] width 35 height 15
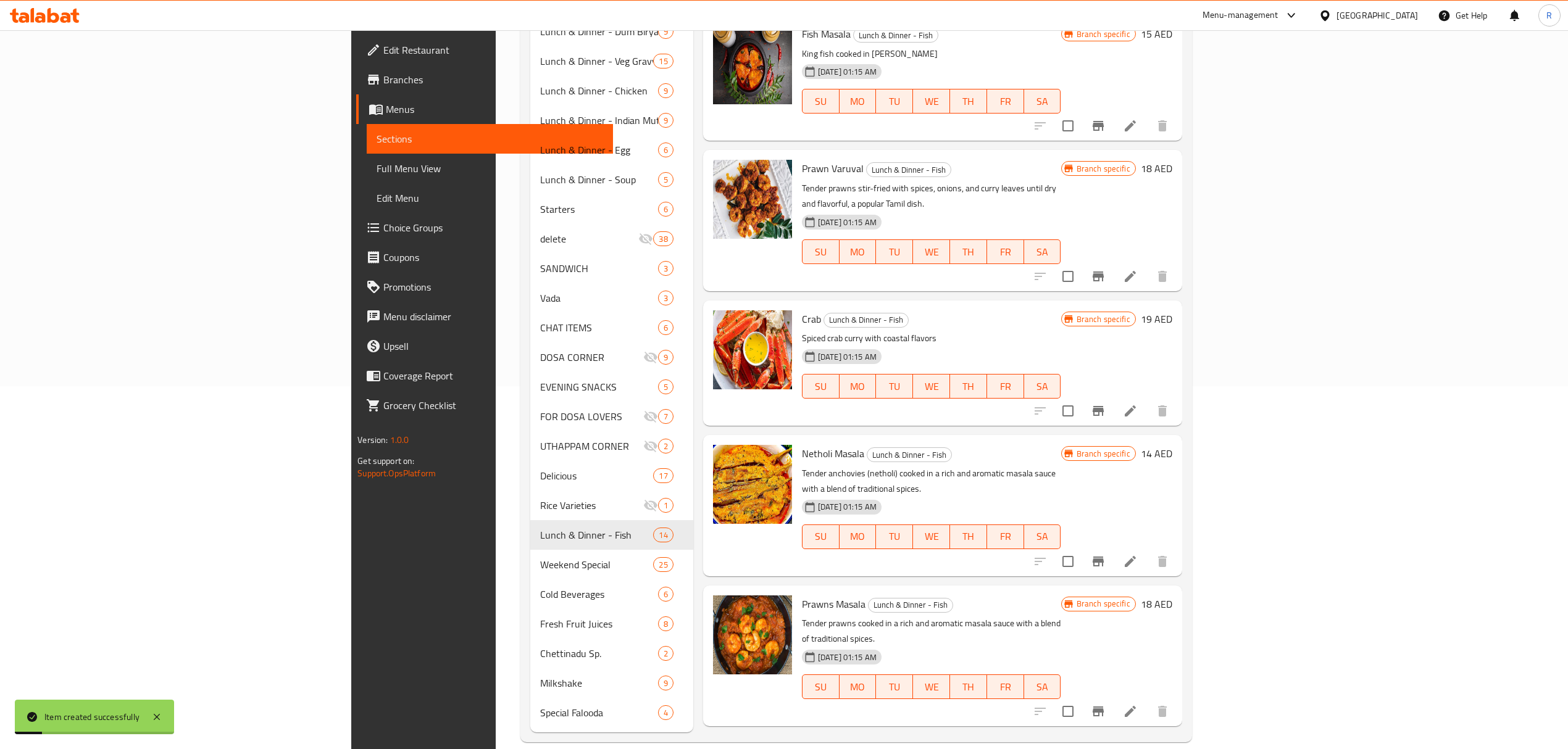
scroll to position [924, 0]
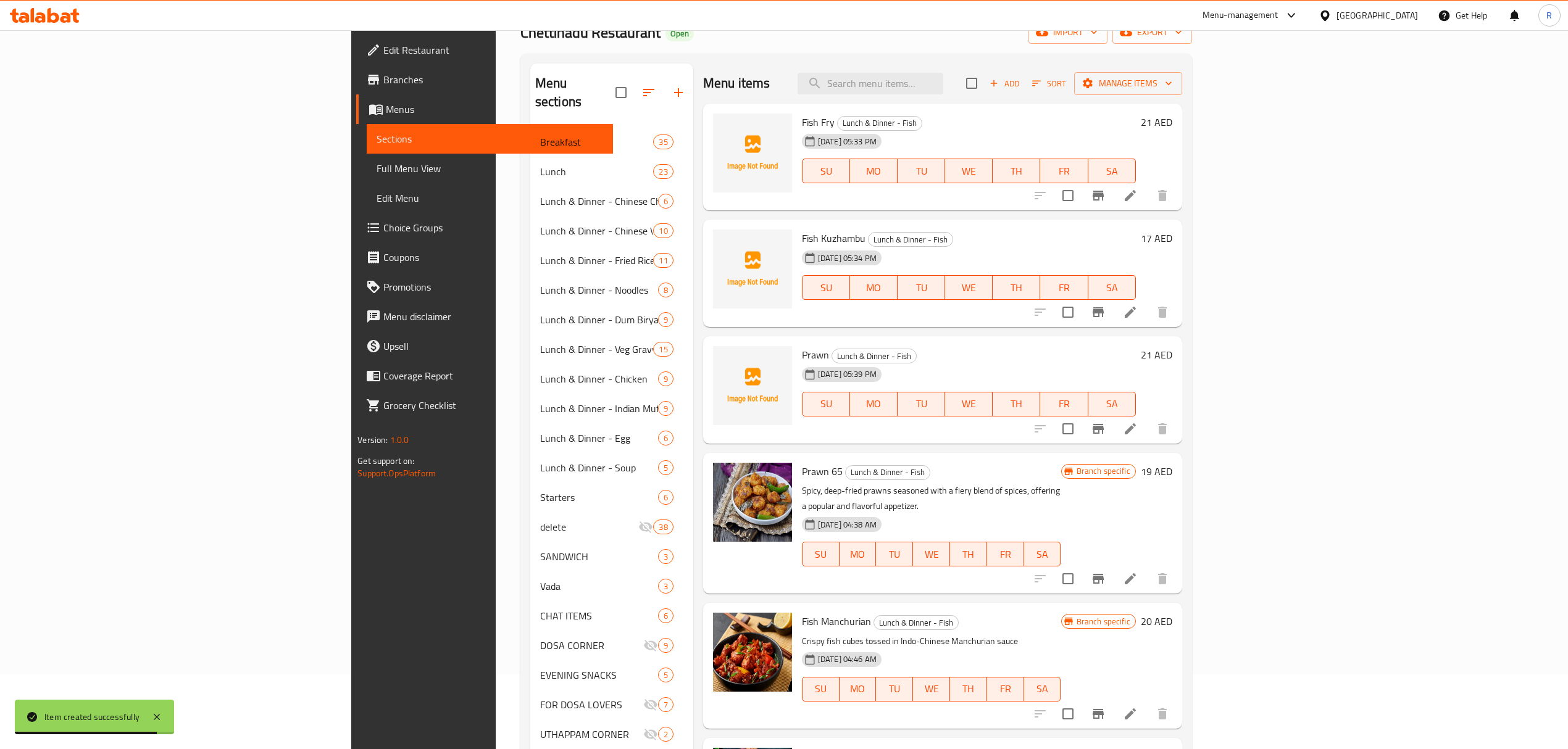
scroll to position [0, 0]
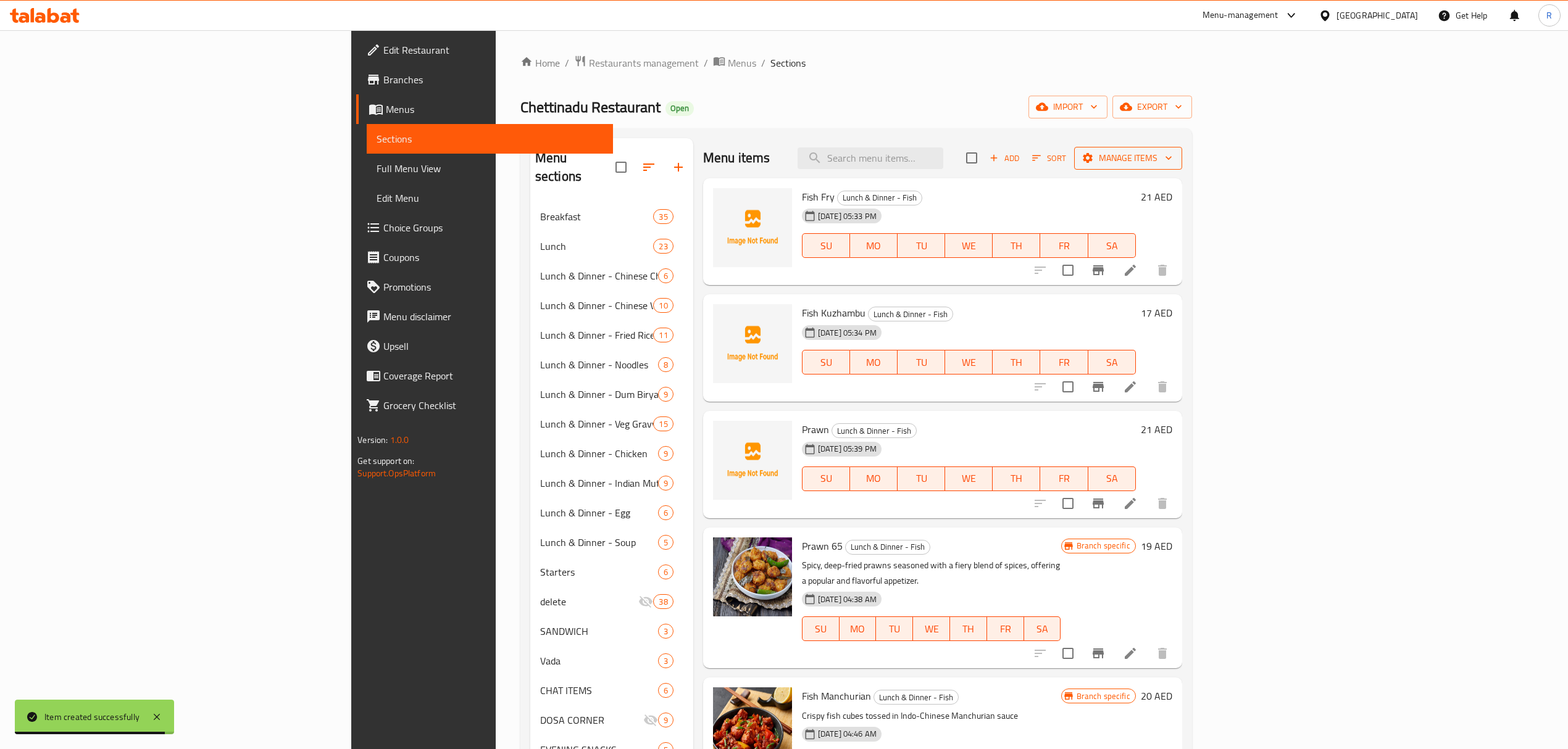
click at [1172, 152] on span "Manage items" at bounding box center [1128, 158] width 88 height 15
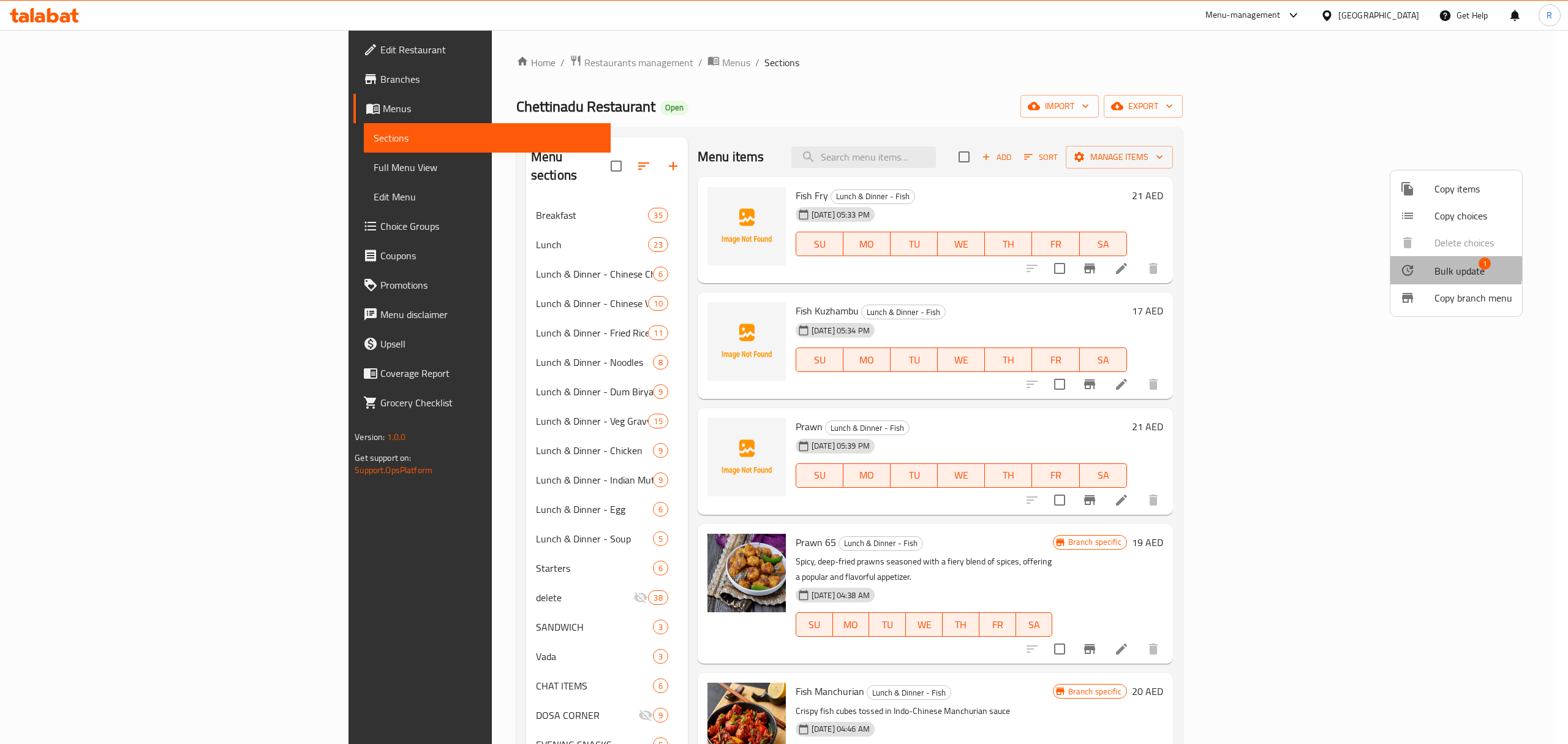
click at [1436, 265] on span "Bulk update" at bounding box center [1459, 271] width 50 height 15
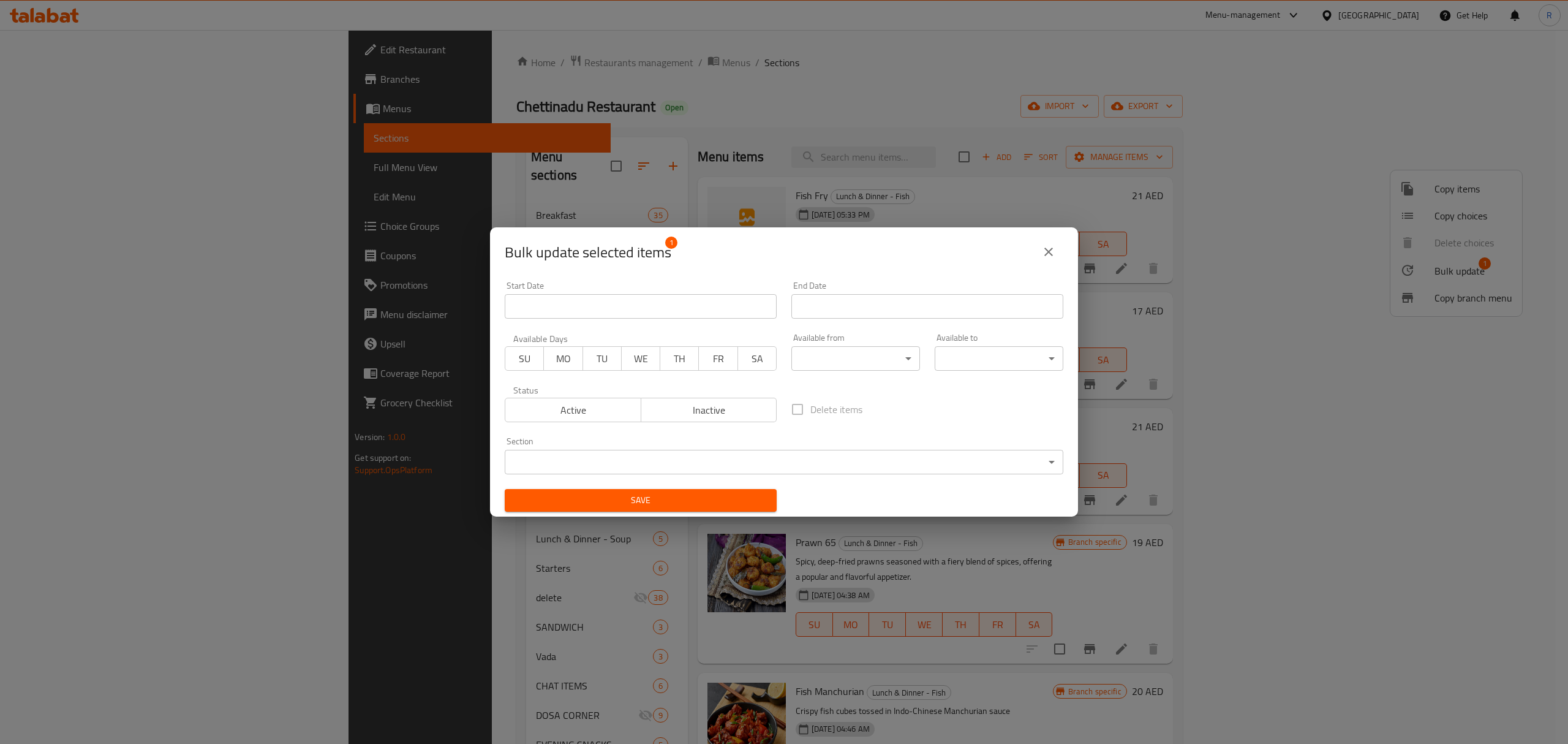
click at [724, 456] on body "​ Menu-management United Arab Emirates Get Help R Edit Restaurant Branches Menu…" at bounding box center [784, 387] width 1568 height 714
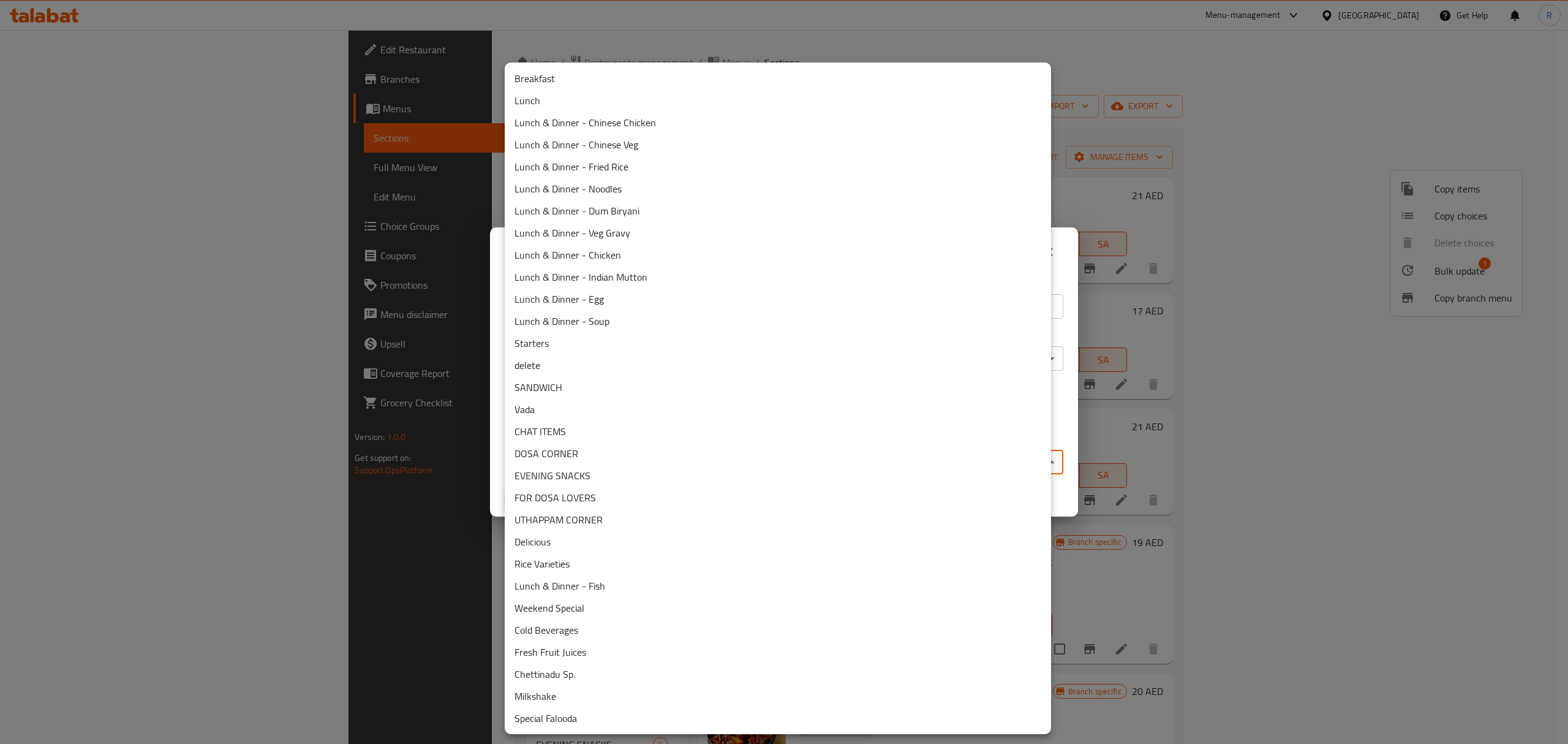
drag, startPoint x: 566, startPoint y: 361, endPoint x: 593, endPoint y: 381, distance: 33.6
click at [566, 361] on li "delete" at bounding box center [778, 365] width 546 height 22
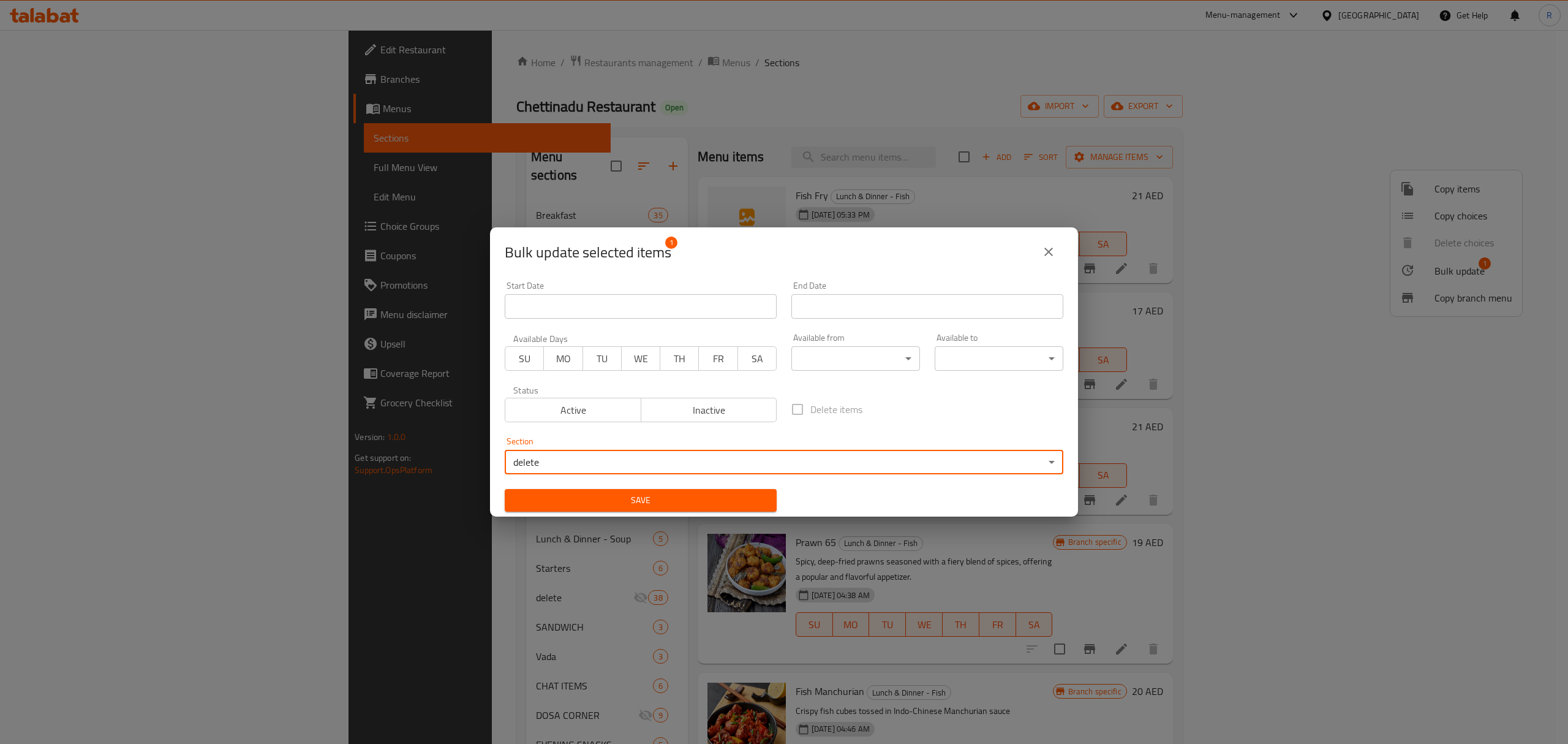
click at [748, 500] on span "Save" at bounding box center [640, 500] width 252 height 15
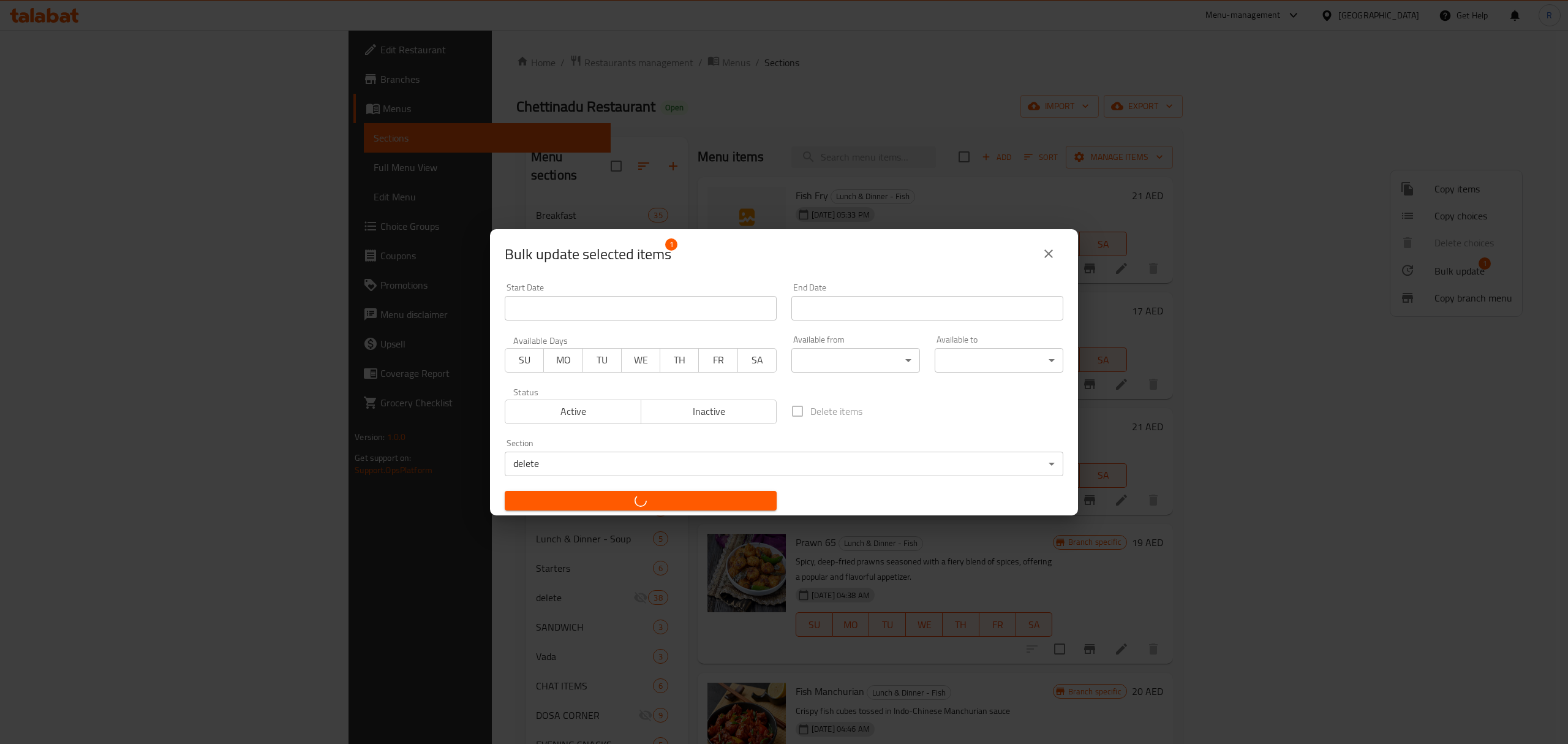
checkbox input "false"
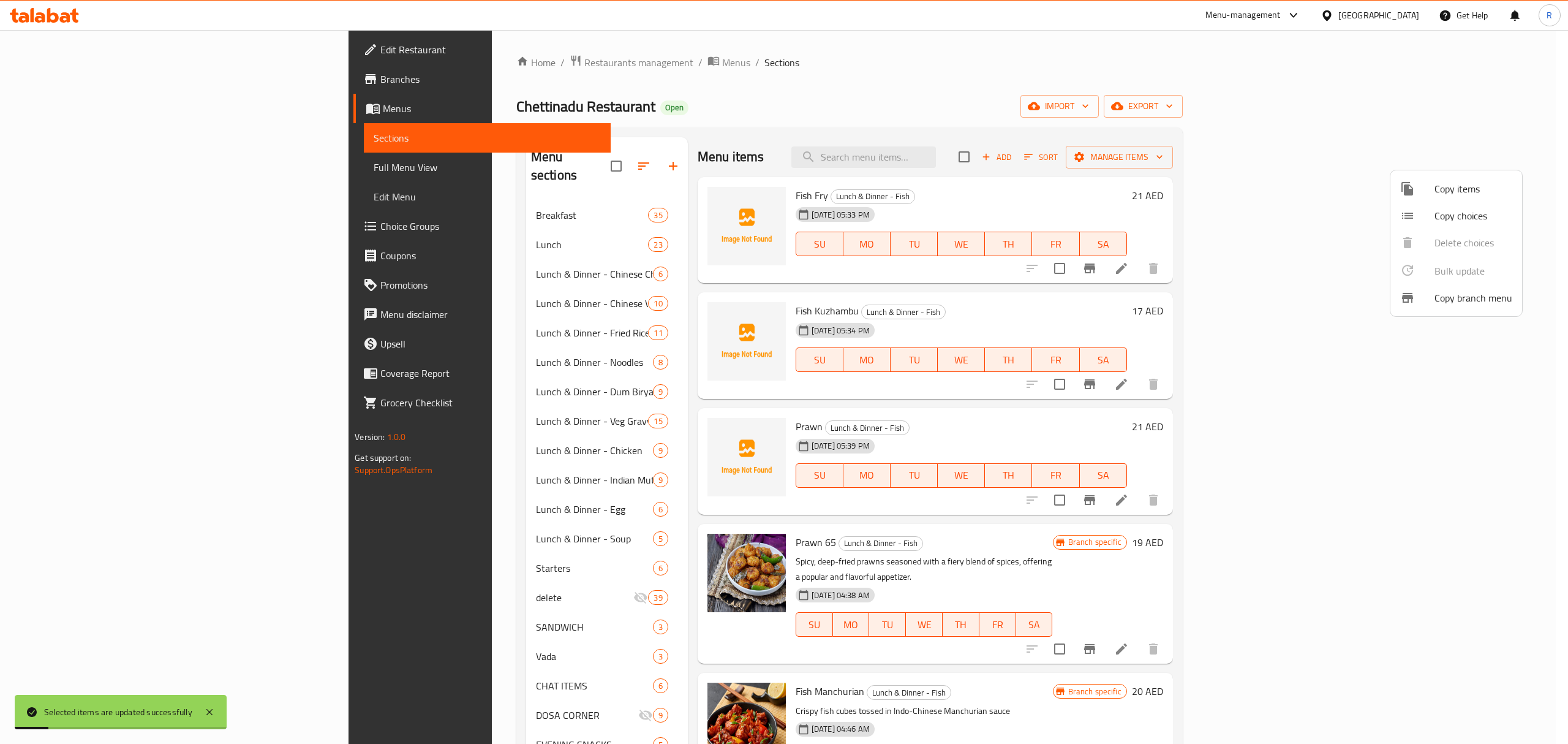
click at [610, 114] on div at bounding box center [784, 372] width 1568 height 744
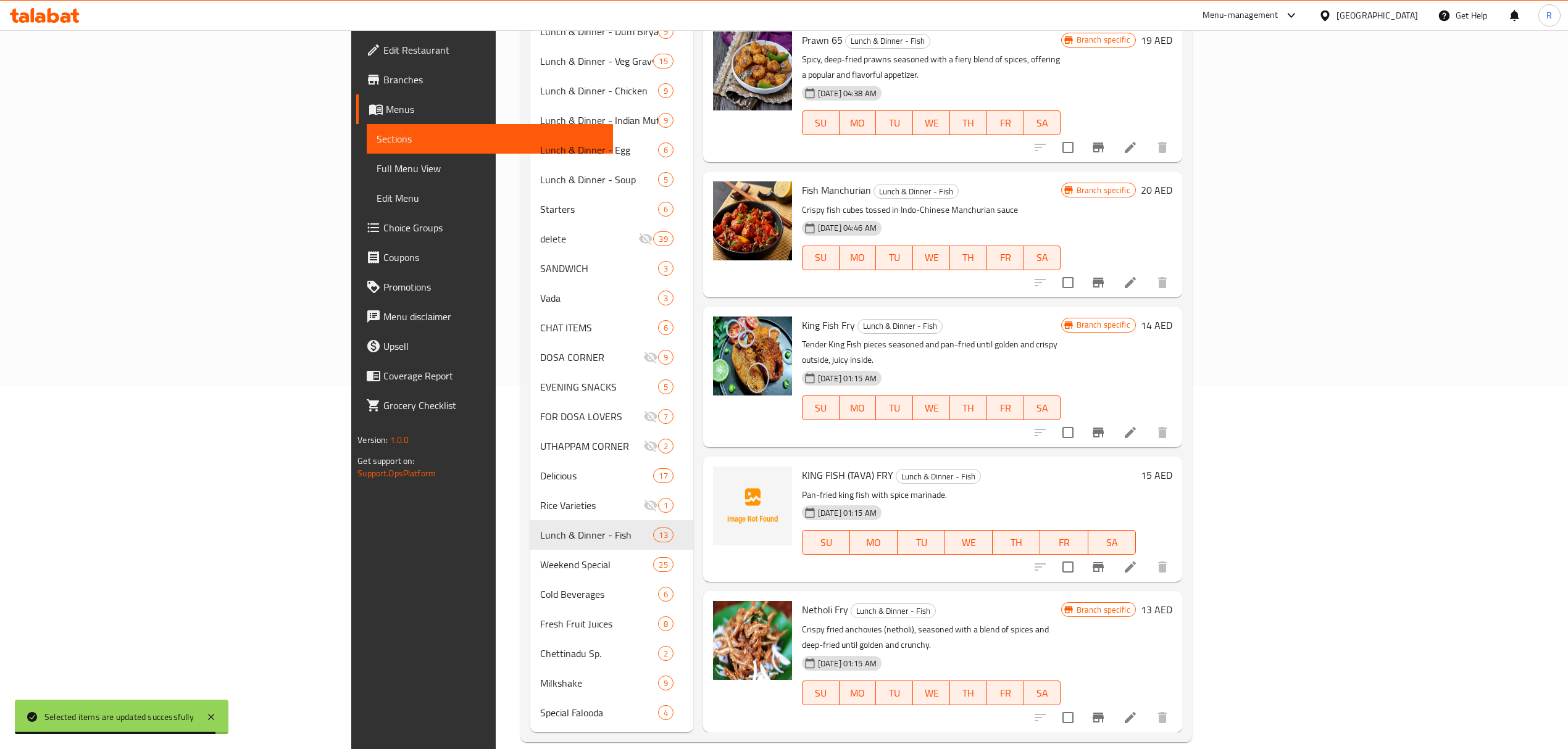
scroll to position [164, 0]
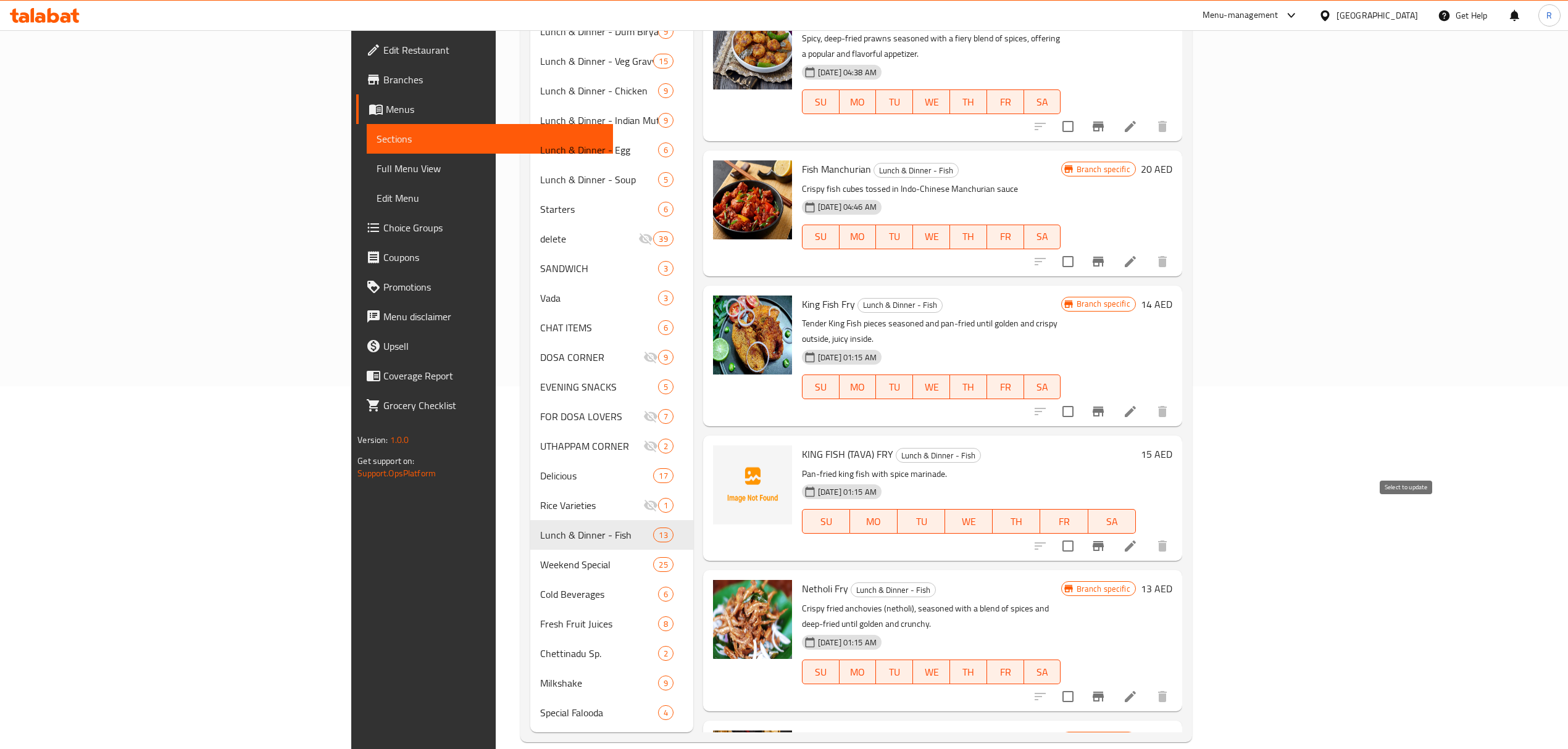
click at [1081, 533] on input "checkbox" at bounding box center [1067, 546] width 26 height 26
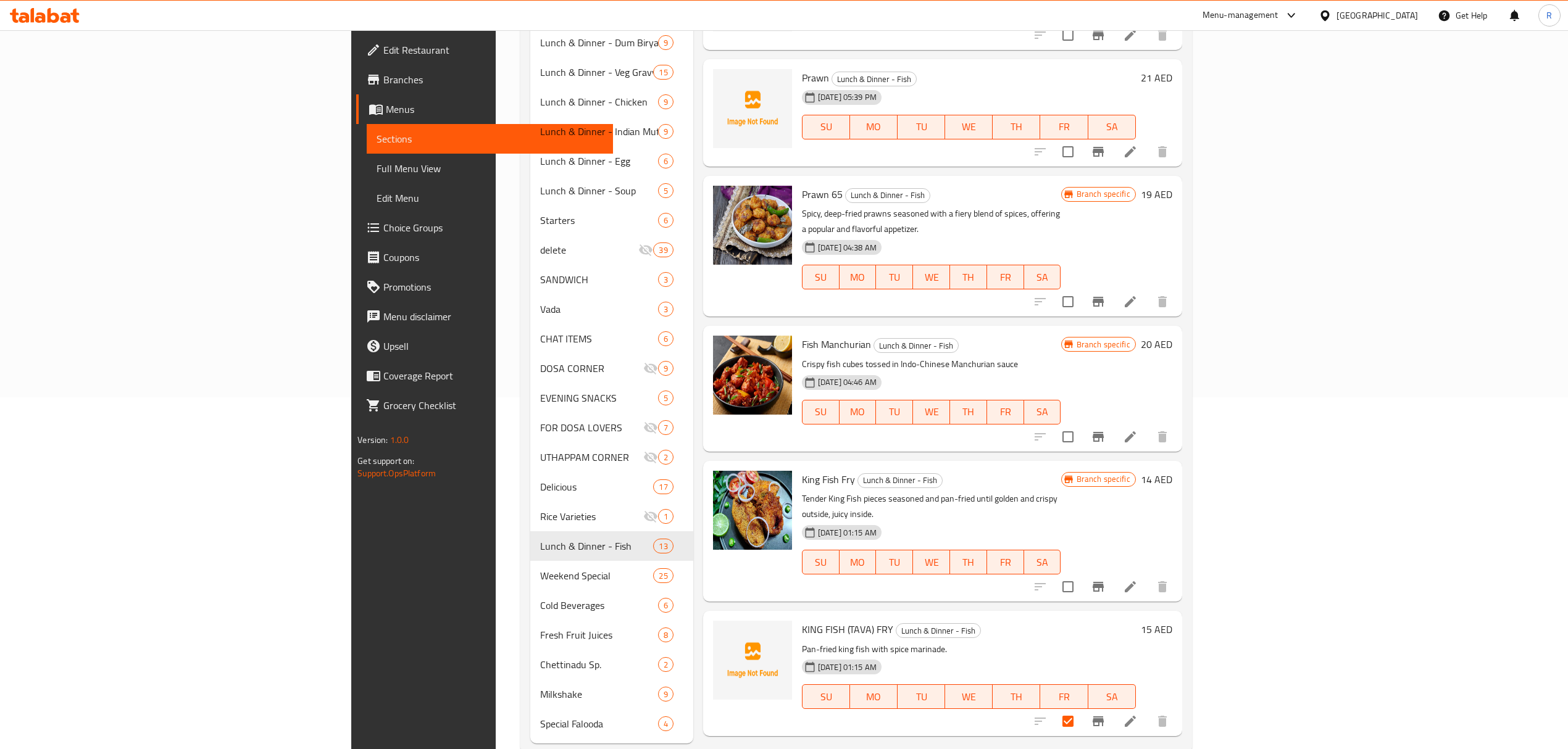
scroll to position [0, 0]
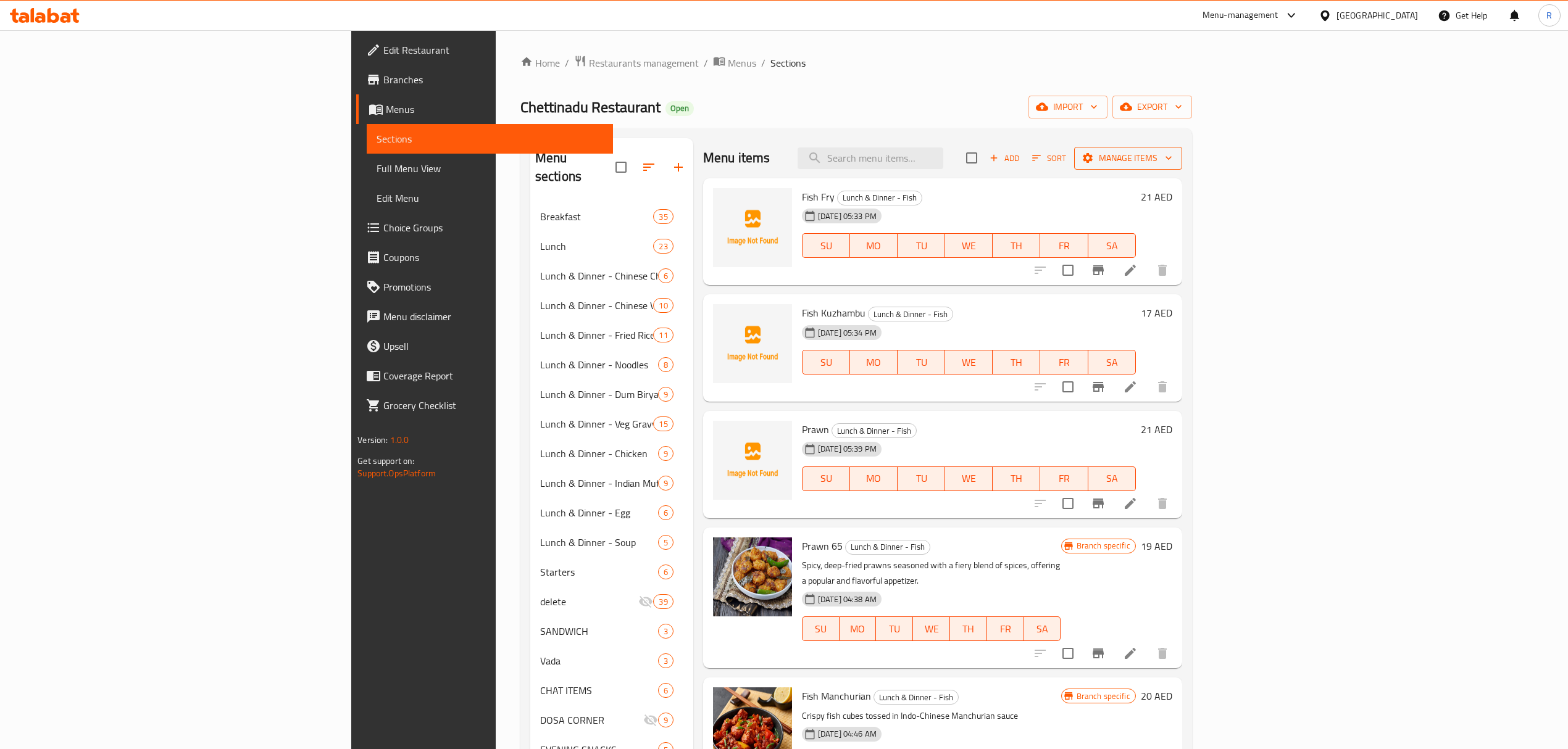
click at [1172, 161] on span "Manage items" at bounding box center [1128, 158] width 88 height 15
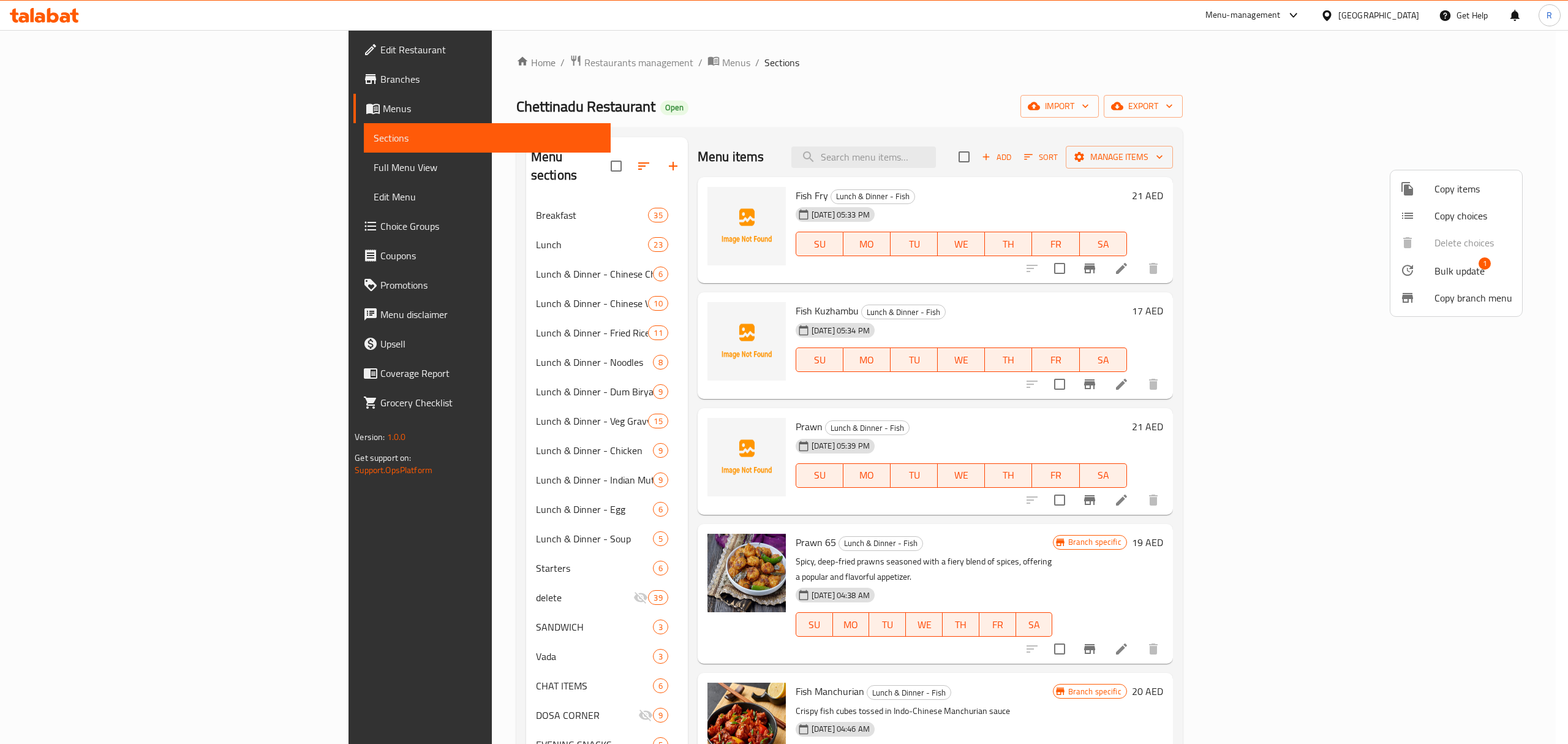
click at [1431, 263] on div at bounding box center [1417, 270] width 34 height 15
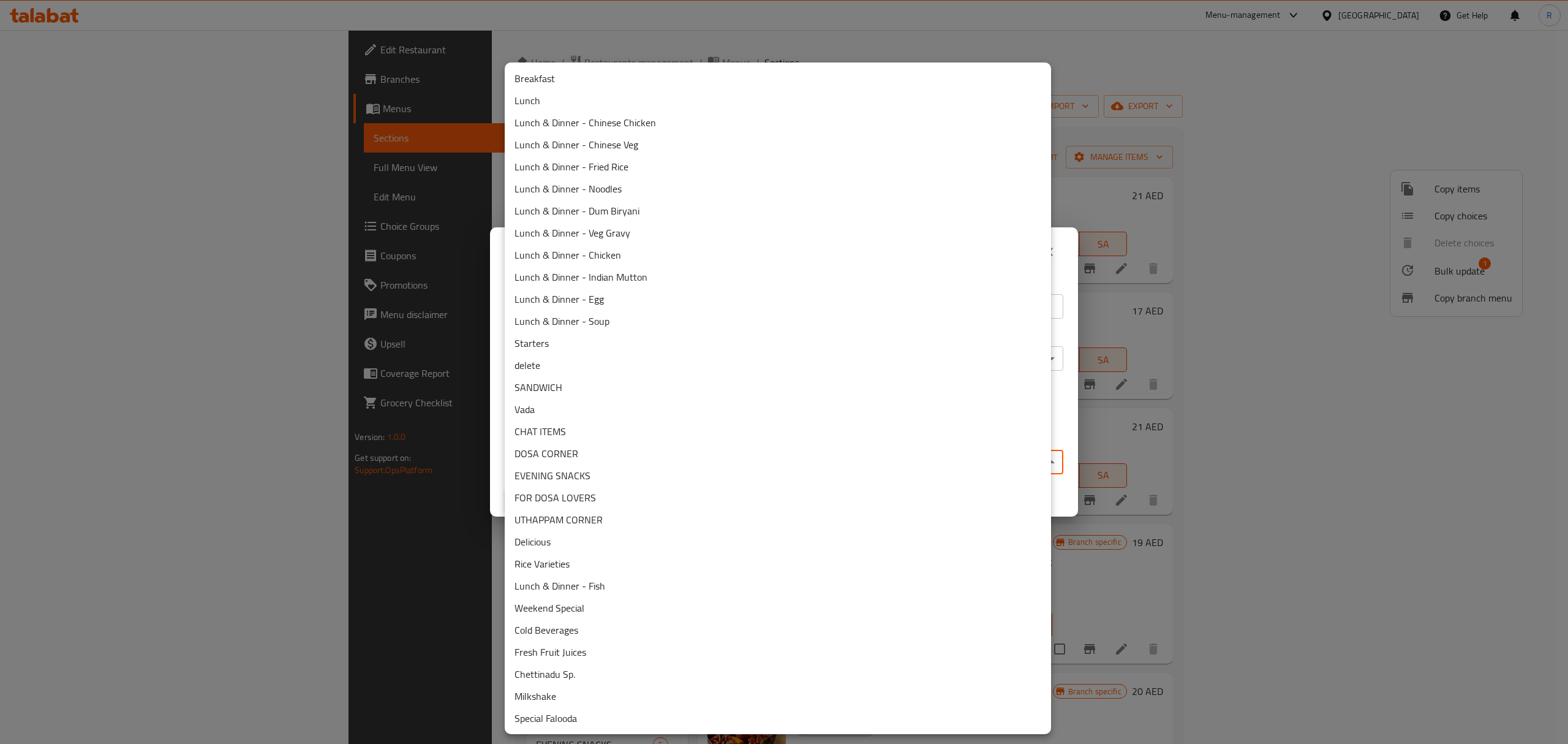
click at [679, 457] on body "​ Menu-management United Arab Emirates Get Help R Edit Restaurant Branches Menu…" at bounding box center [784, 387] width 1568 height 714
click at [572, 371] on li "delete" at bounding box center [778, 365] width 546 height 22
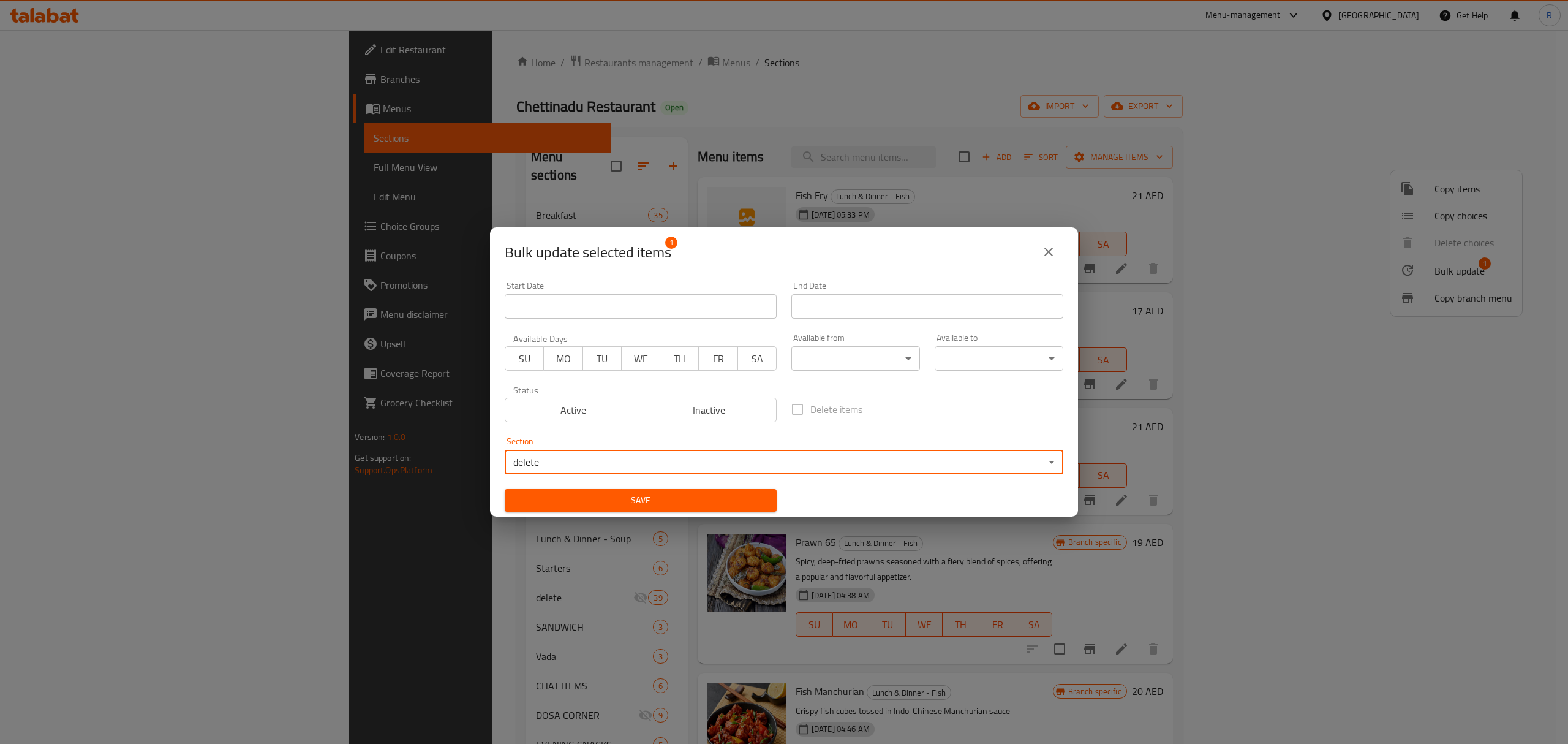
click at [613, 498] on span "Save" at bounding box center [640, 500] width 252 height 15
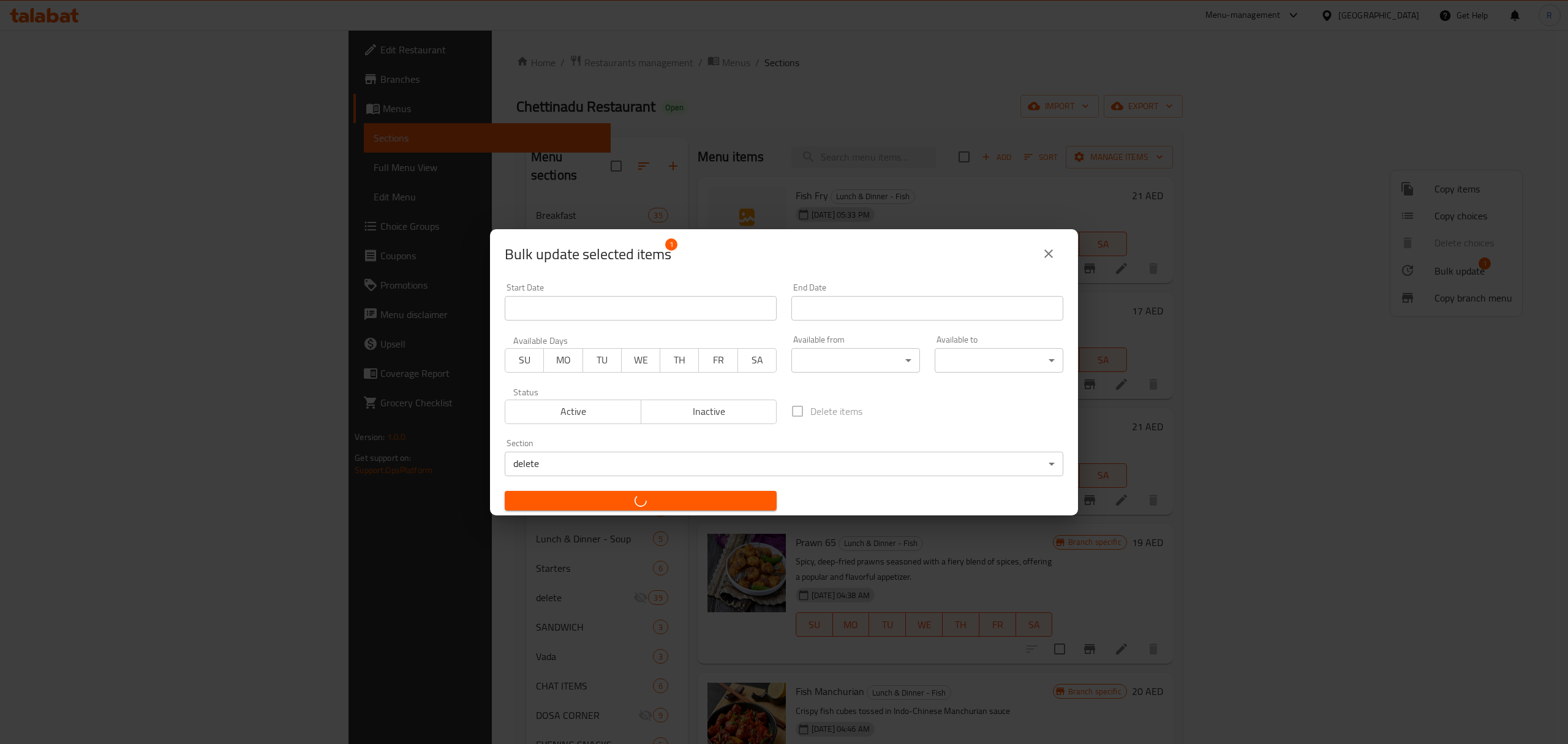
checkbox input "false"
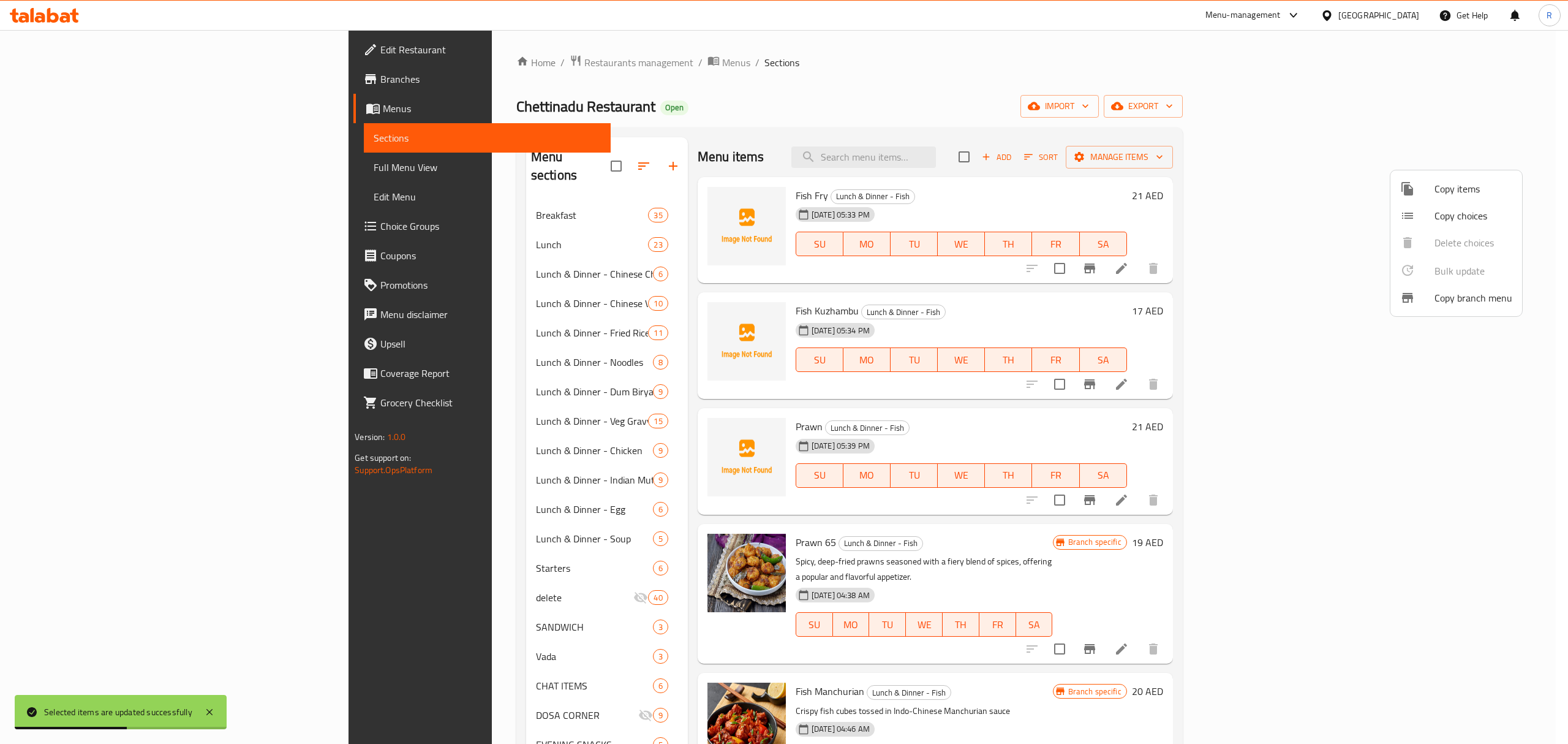
click at [1047, 107] on div at bounding box center [784, 372] width 1568 height 744
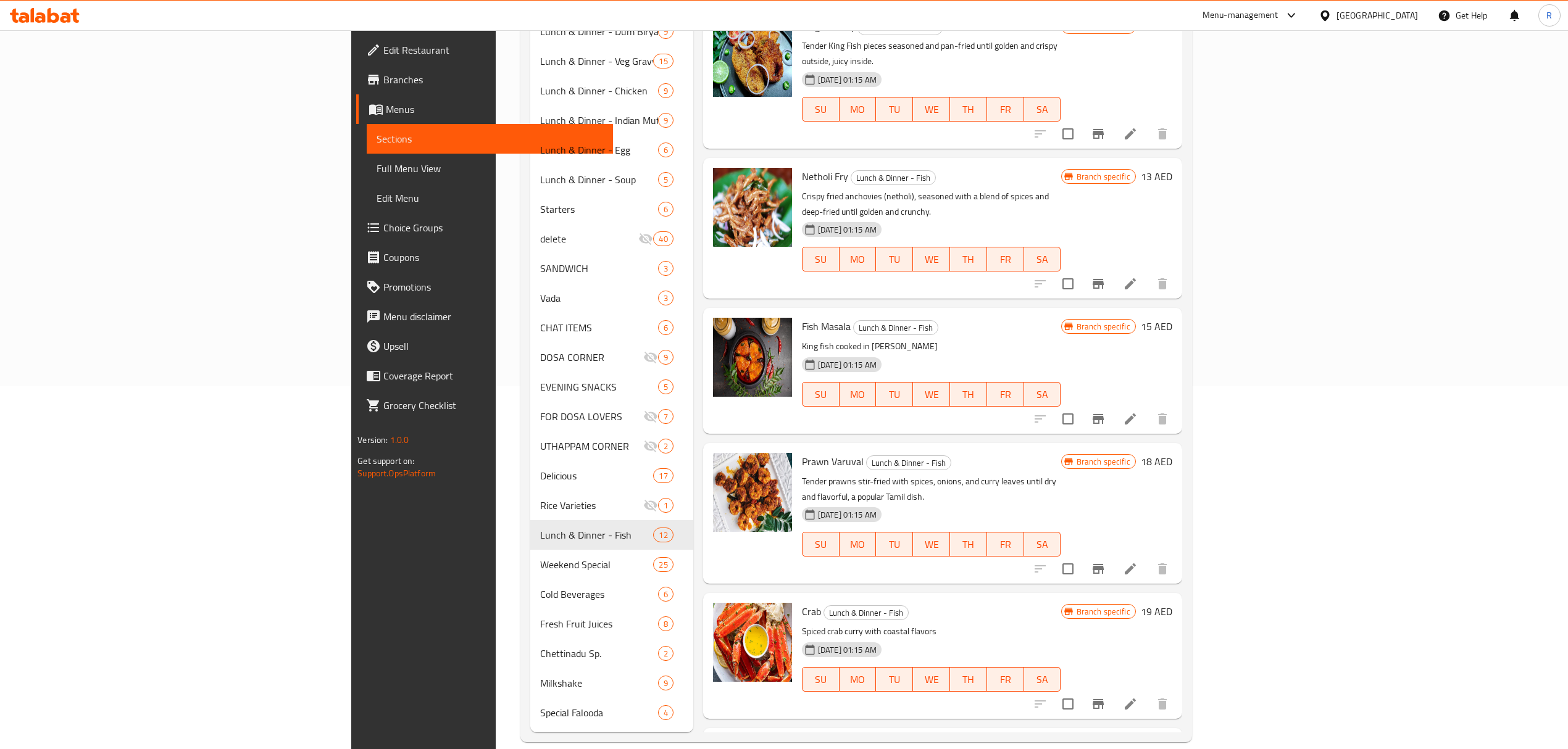
scroll to position [325, 0]
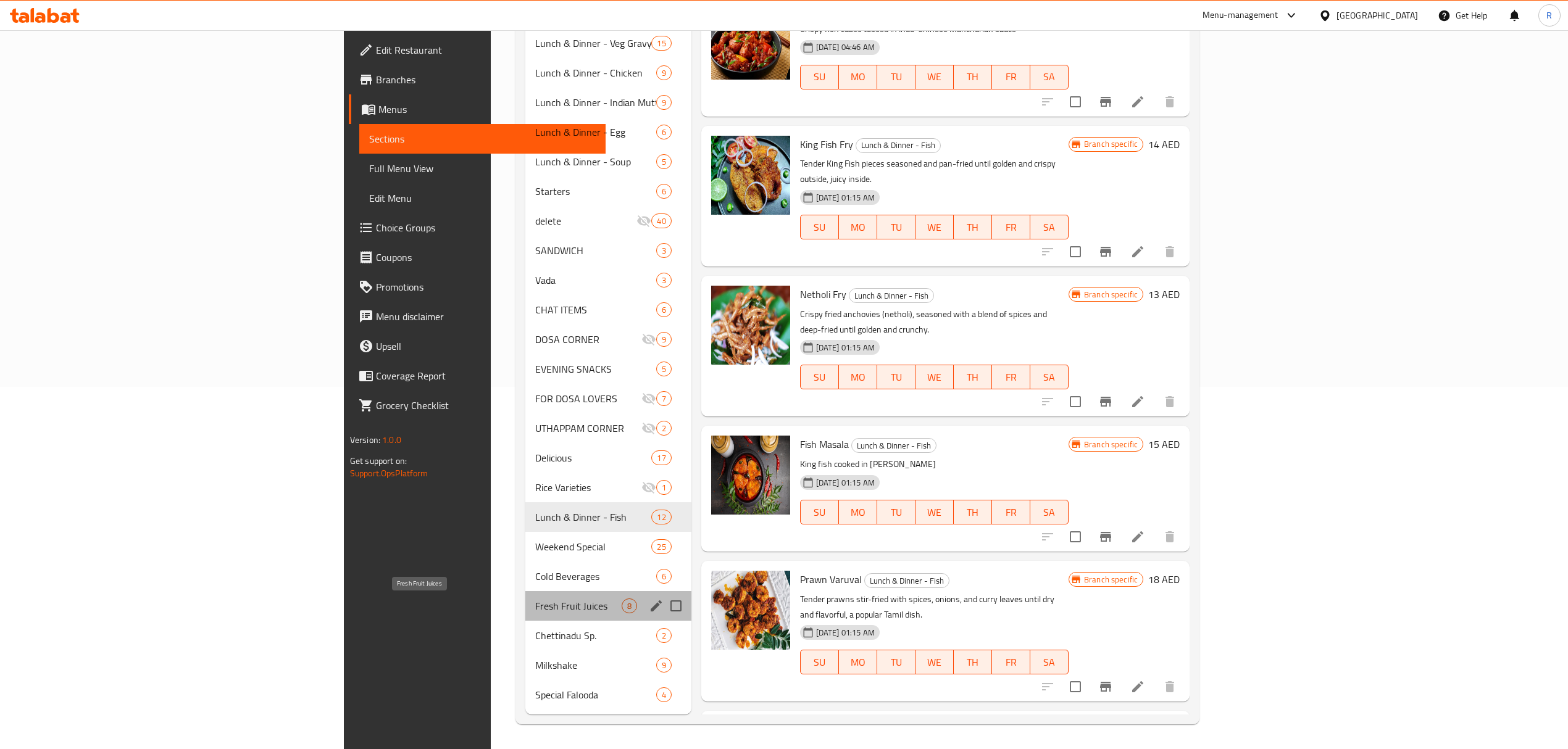
click at [535, 604] on span "Fresh Fruit Juices" at bounding box center [579, 606] width 87 height 15
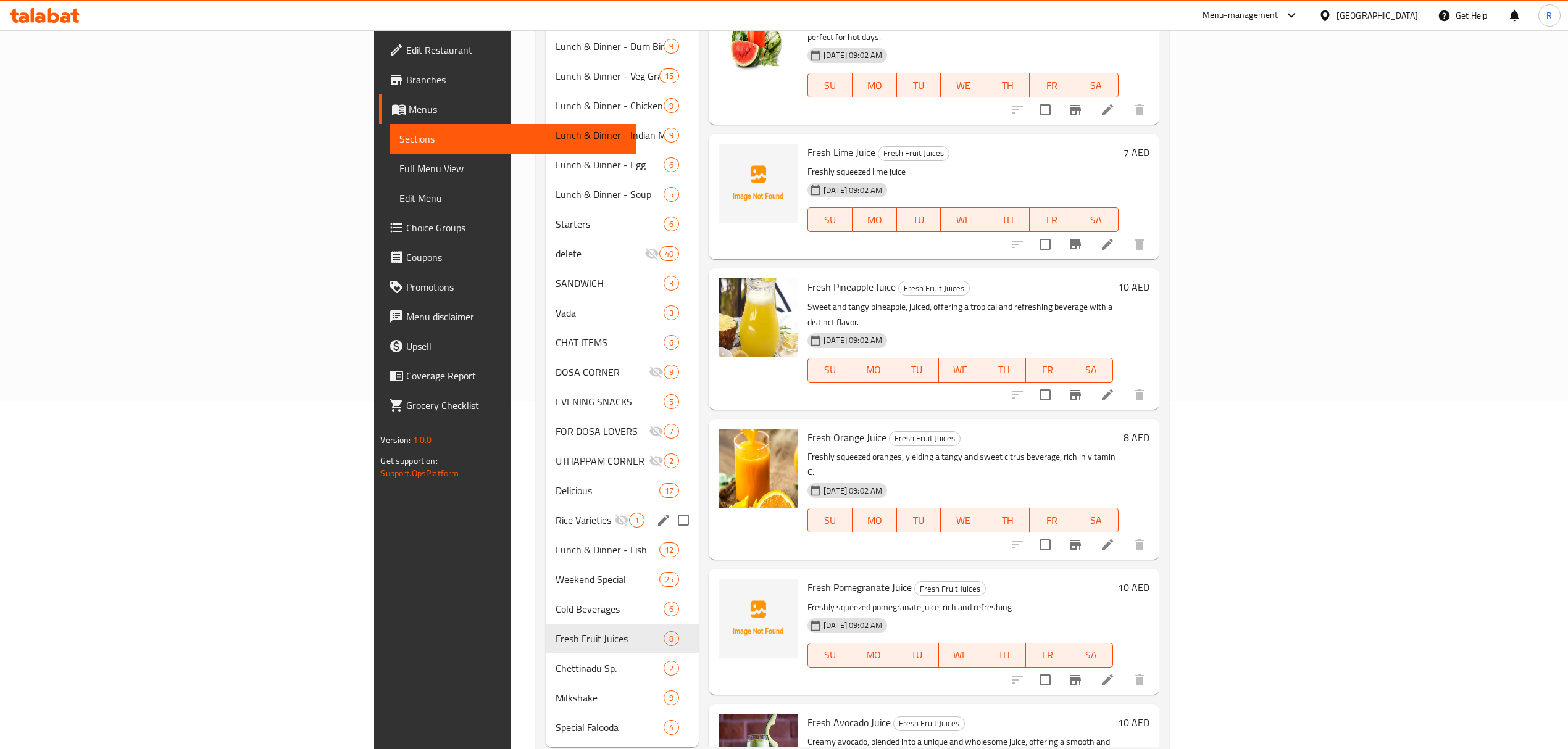
scroll to position [363, 0]
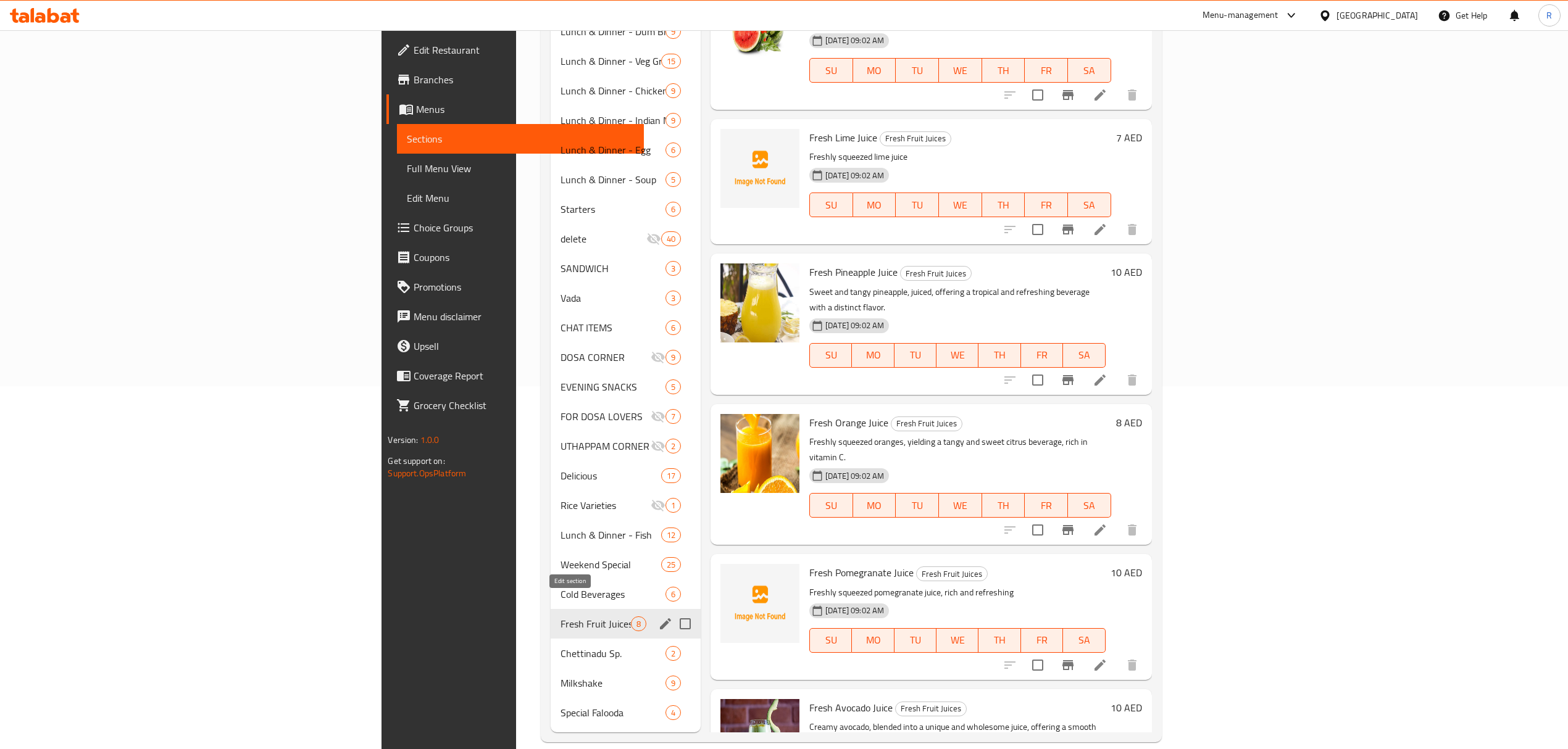
click at [660, 618] on icon "edit" at bounding box center [665, 624] width 11 height 11
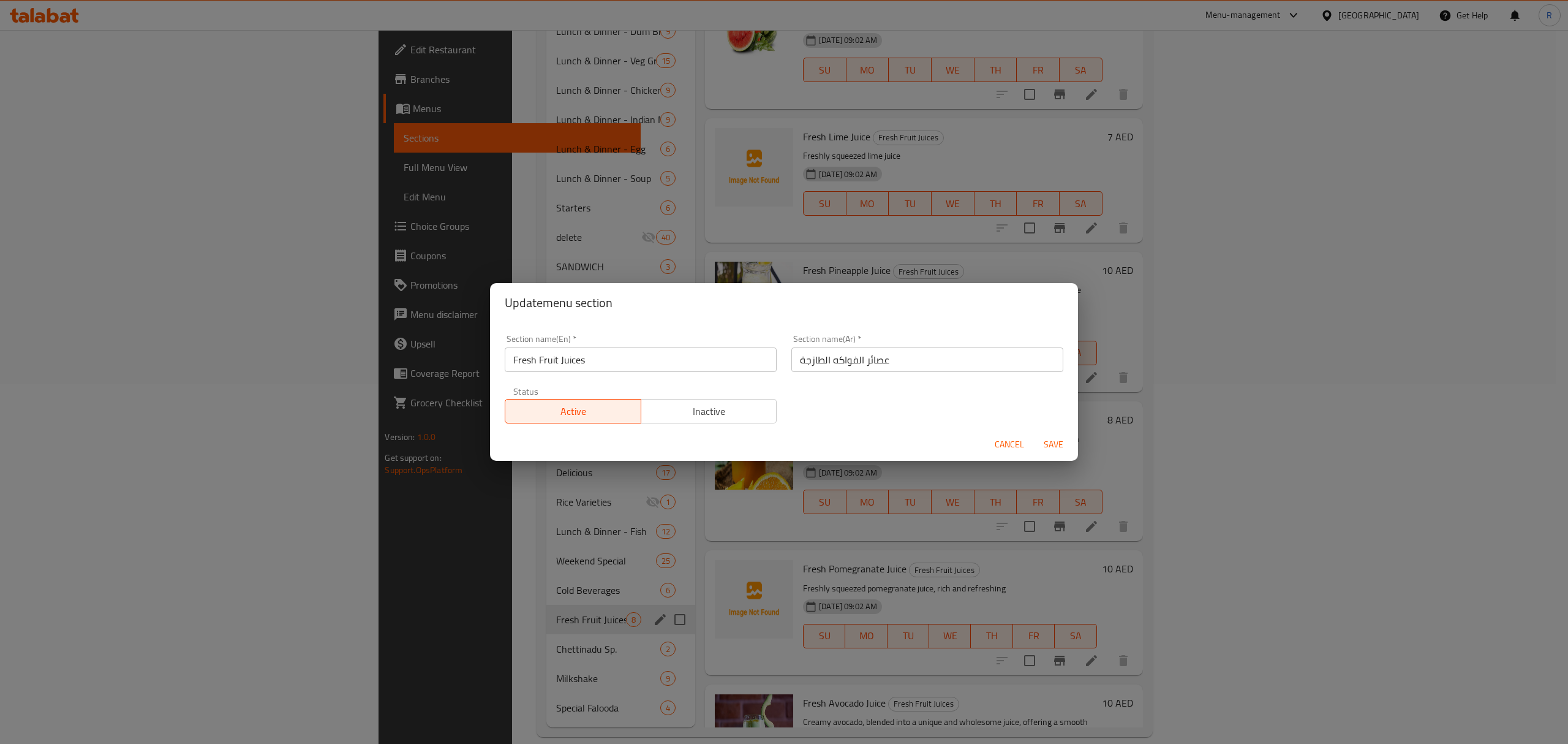
click at [598, 365] on input "Fresh Fruit Juices" at bounding box center [640, 359] width 272 height 24
click at [546, 361] on input "Fresh Fruit Juices" at bounding box center [640, 359] width 272 height 24
drag, startPoint x: 546, startPoint y: 361, endPoint x: 522, endPoint y: 355, distance: 24.7
click at [522, 355] on input "Fresh Fruit Juices" at bounding box center [640, 359] width 272 height 24
paste input "LUNCH & DINNER"
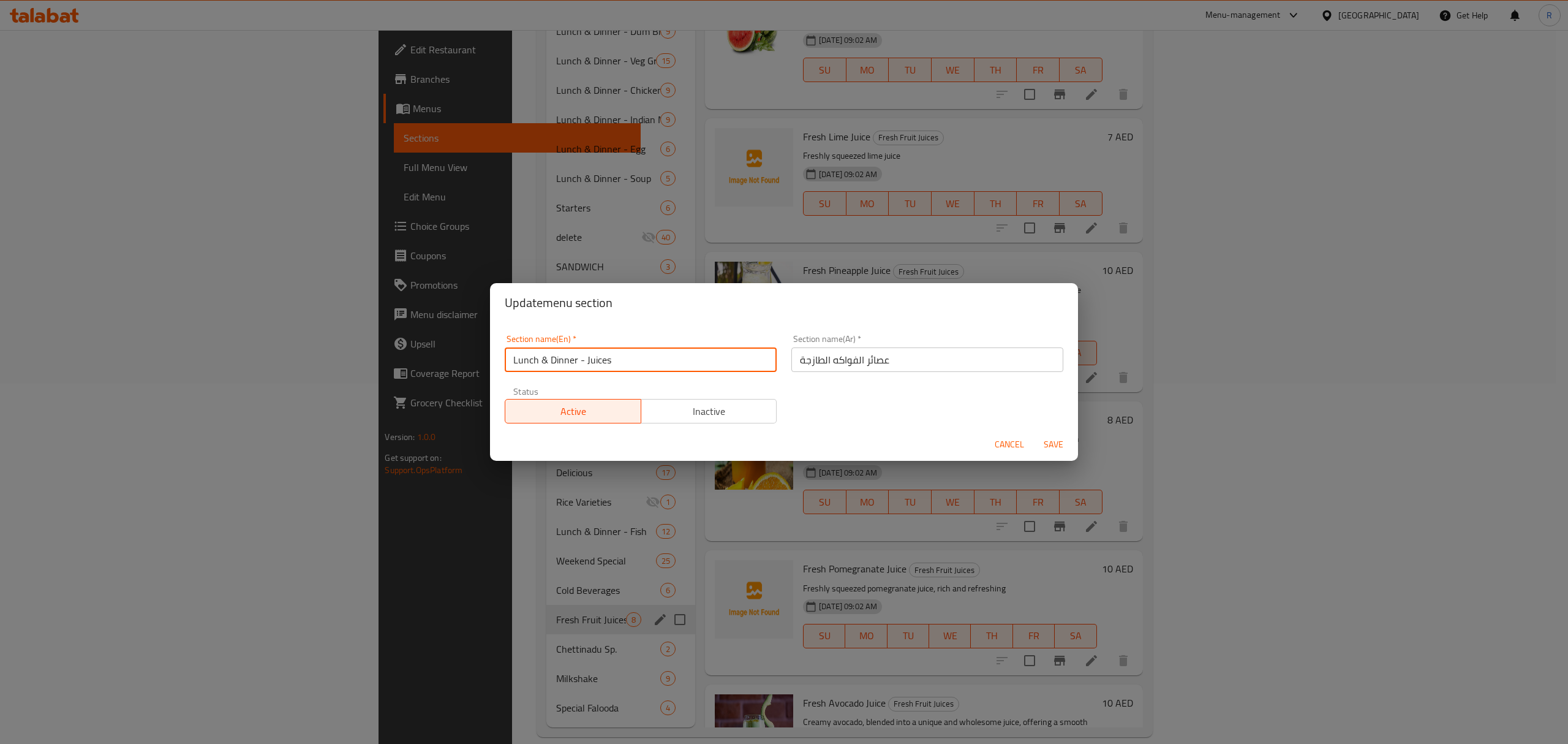
type input "Lunch & Dinner - Juices"
click at [904, 360] on input "عصائر الفواكه الطازجة" at bounding box center [927, 359] width 272 height 24
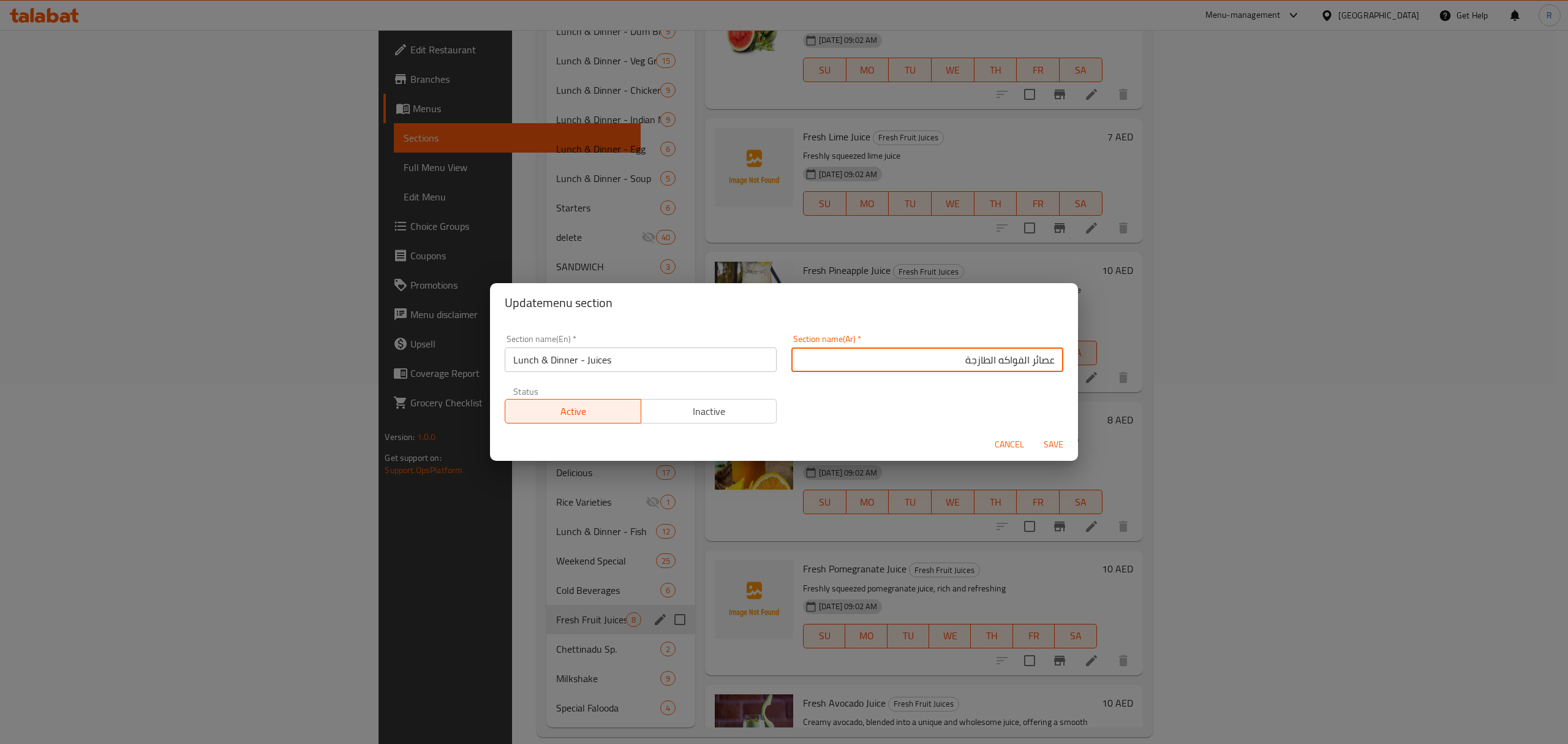
click at [994, 358] on input "عصائر الفواكه الطازجة" at bounding box center [927, 359] width 272 height 24
drag, startPoint x: 994, startPoint y: 358, endPoint x: 965, endPoint y: 359, distance: 29.0
click at [969, 359] on input "عصائر الفواكه الطازجة" at bounding box center [927, 359] width 272 height 24
type input "غداء وعشاء - عصائر"
click at [1034, 434] on button "Save" at bounding box center [1053, 445] width 39 height 23
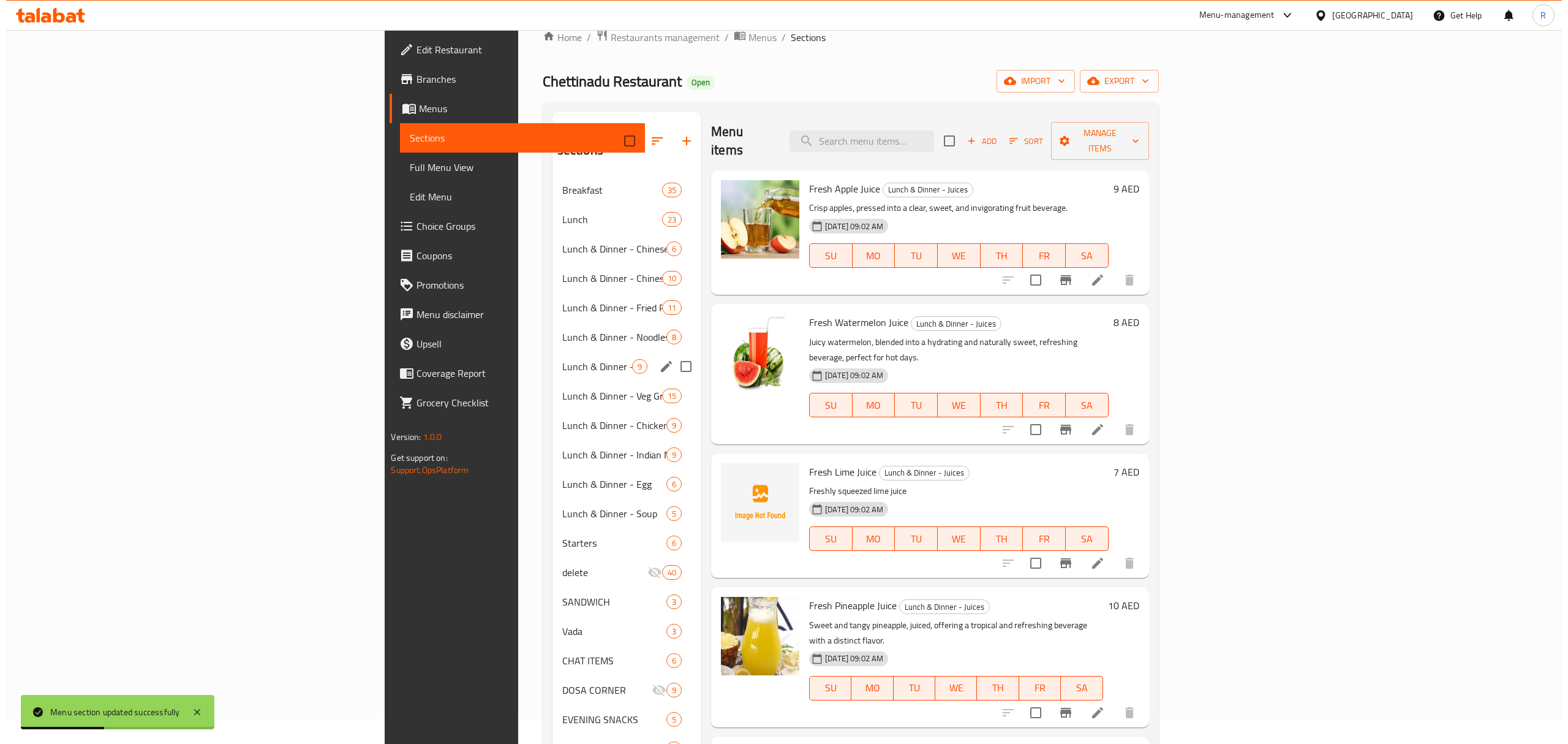
scroll to position [0, 0]
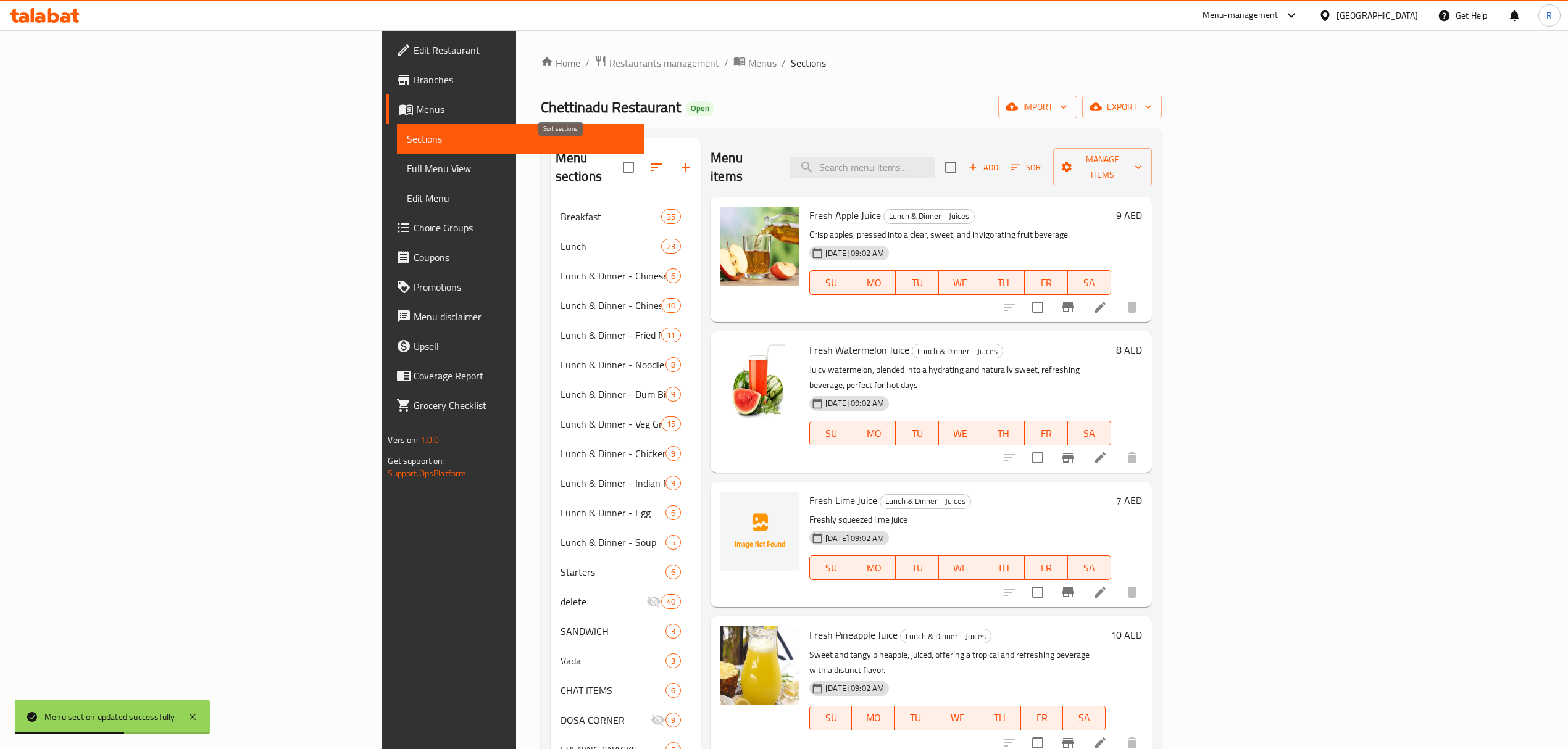
click at [649, 160] on icon "button" at bounding box center [656, 167] width 15 height 15
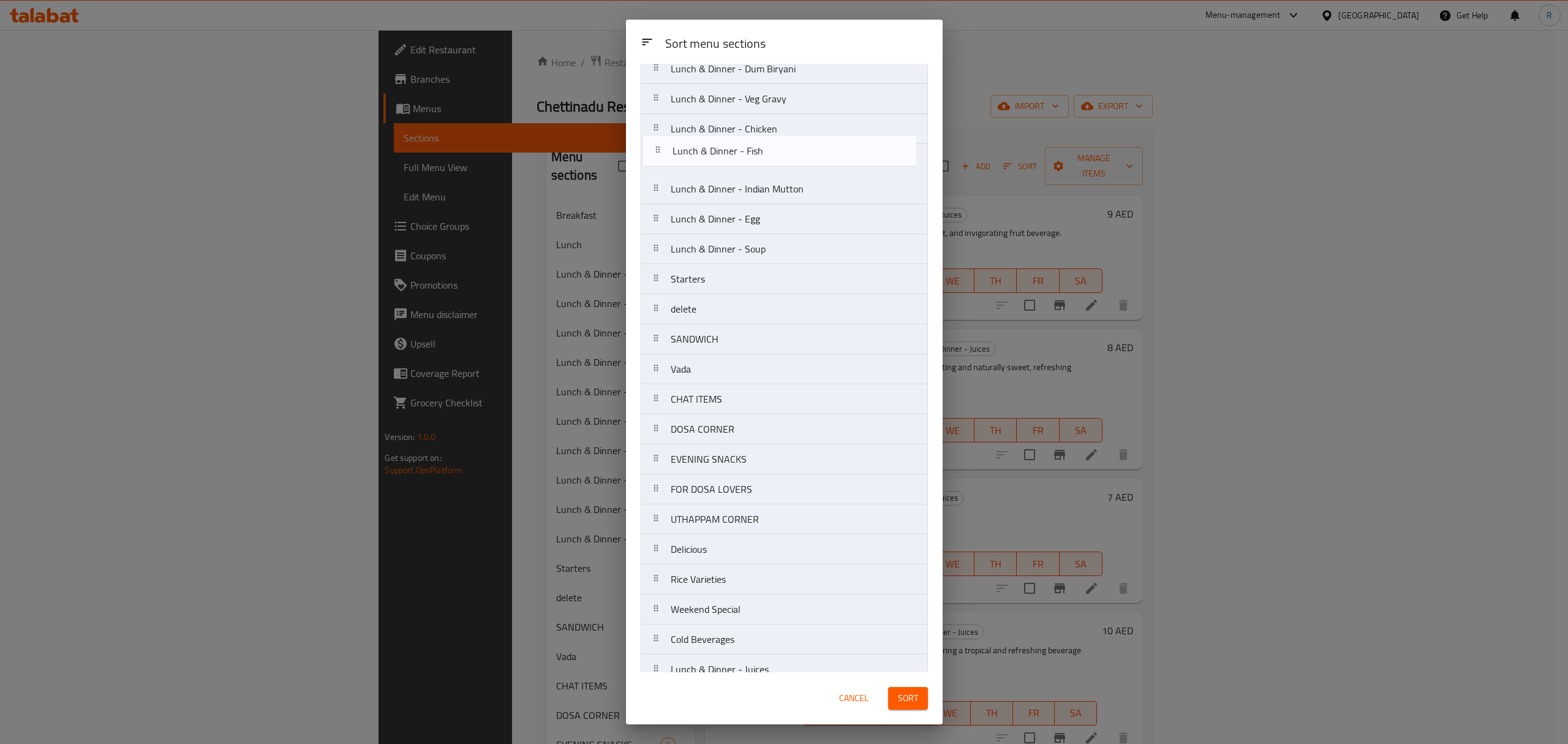
scroll to position [213, 0]
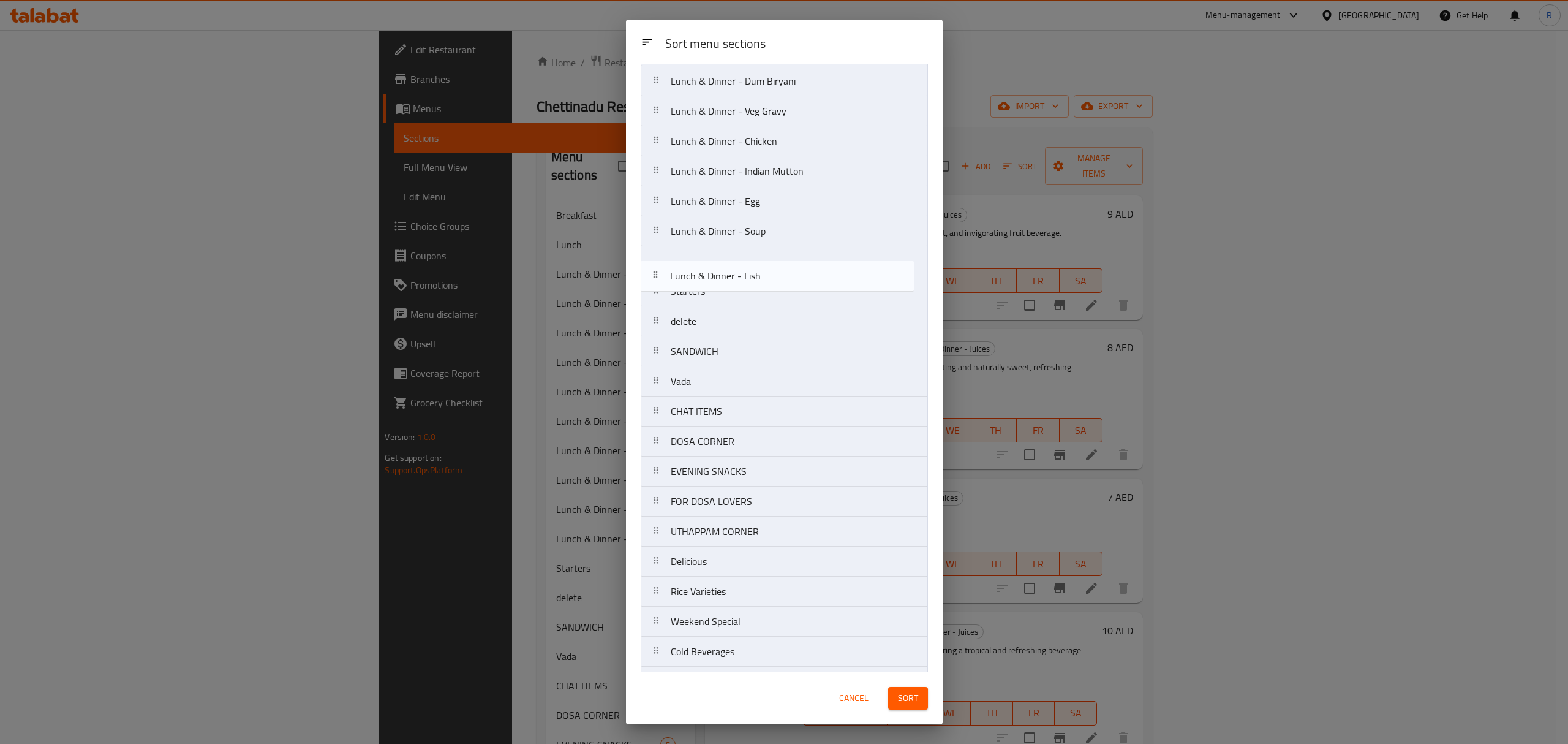
drag, startPoint x: 658, startPoint y: 472, endPoint x: 657, endPoint y: 269, distance: 203.0
click at [657, 269] on nav "Breakfast Lunch Lunch & Dinner - Chinese Chicken Lunch & Dinner - Chinese Veg L…" at bounding box center [784, 336] width 287 height 902
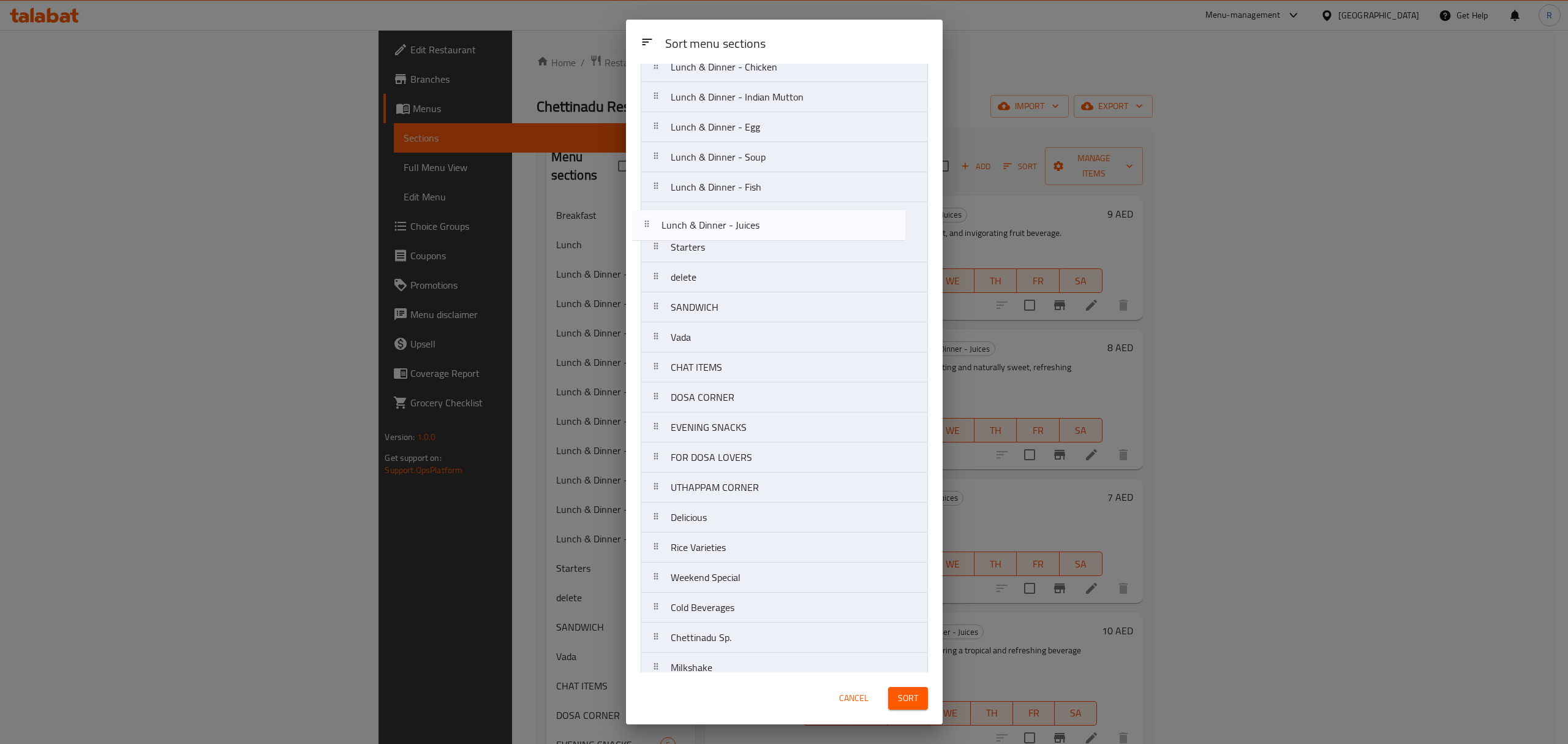
scroll to position [287, 0]
drag, startPoint x: 660, startPoint y: 563, endPoint x: 650, endPoint y: 228, distance: 335.1
click at [650, 228] on nav "Breakfast Lunch Lunch & Dinner - Chinese Chicken Lunch & Dinner - Chinese Veg L…" at bounding box center [784, 263] width 287 height 902
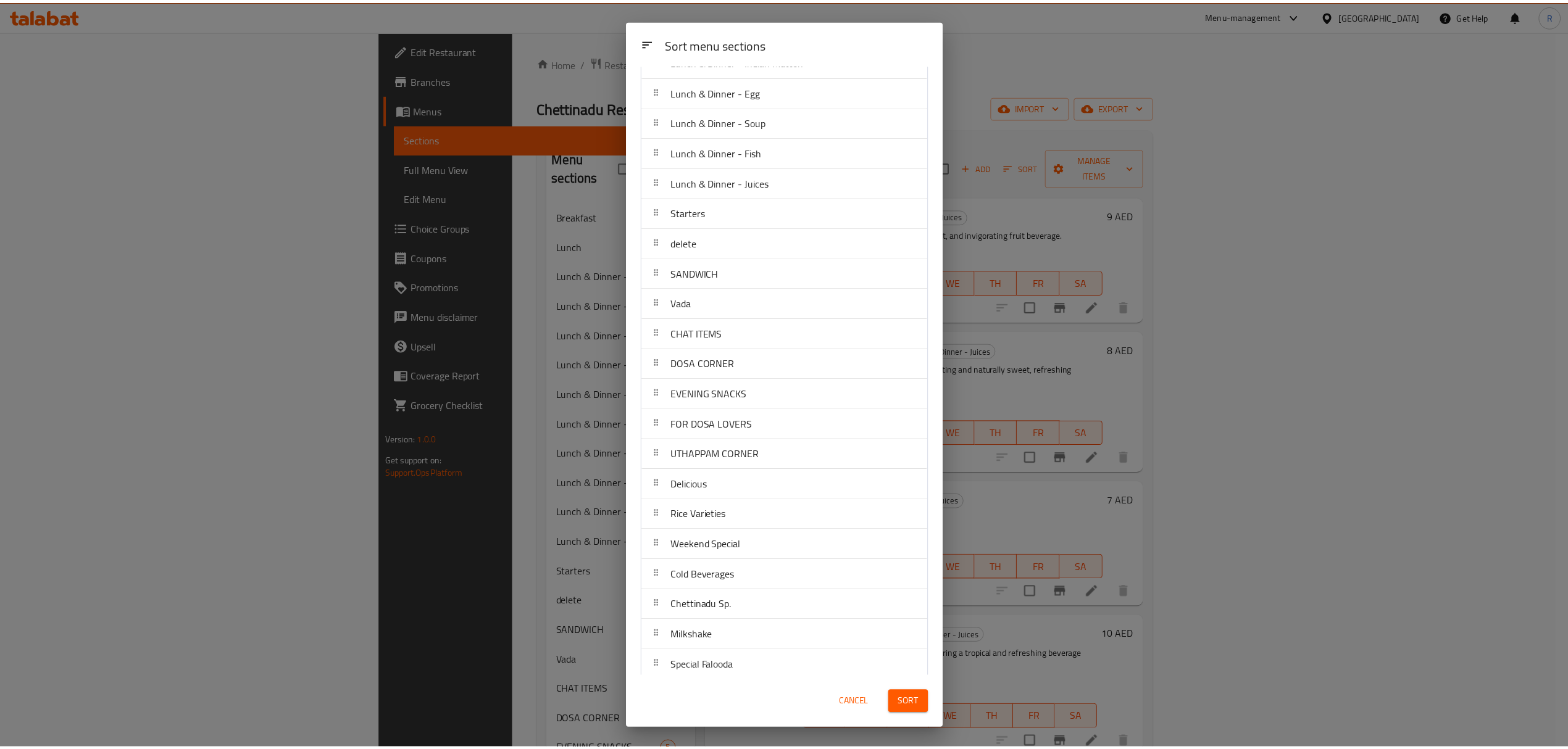
scroll to position [342, 0]
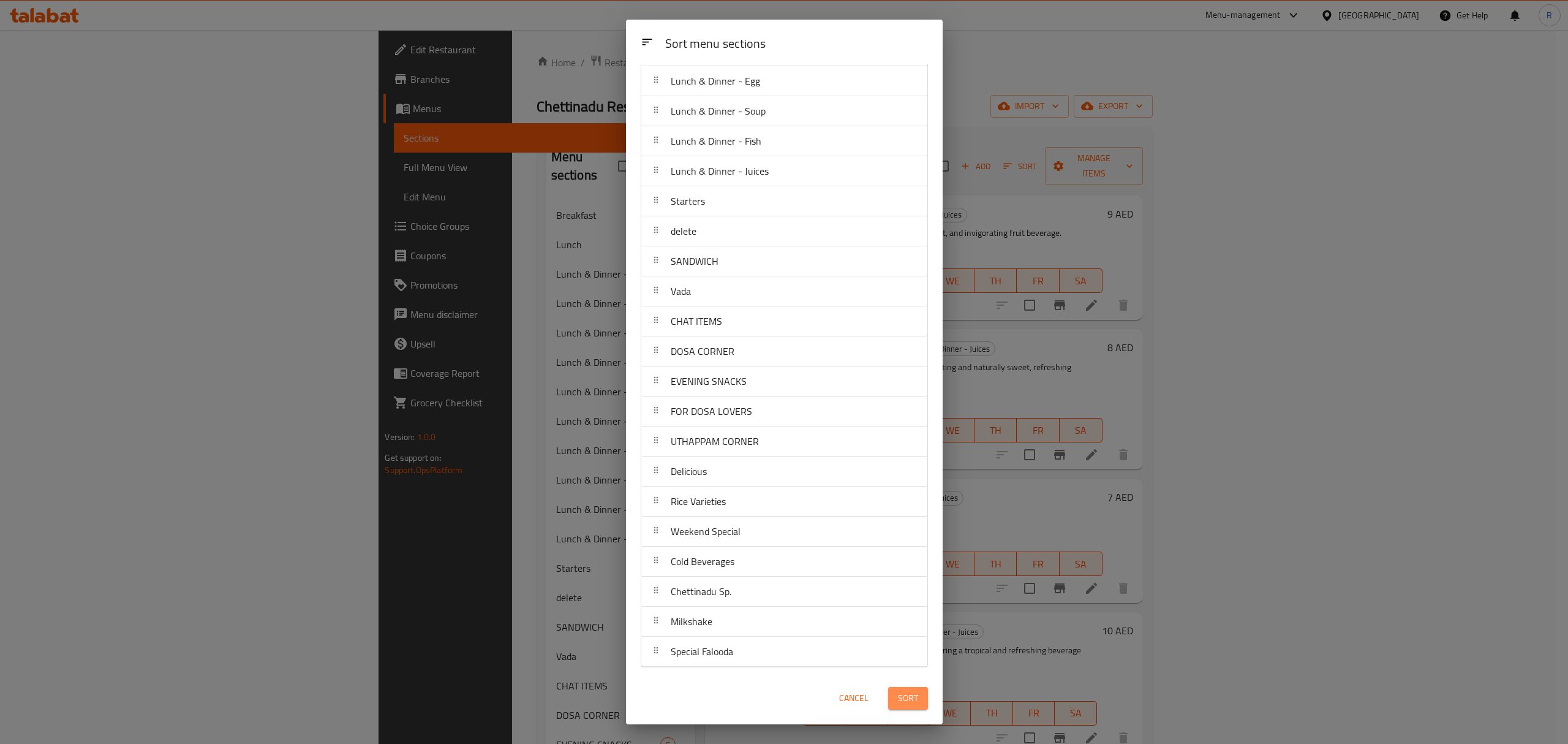
click at [918, 702] on button "Sort" at bounding box center [908, 698] width 40 height 23
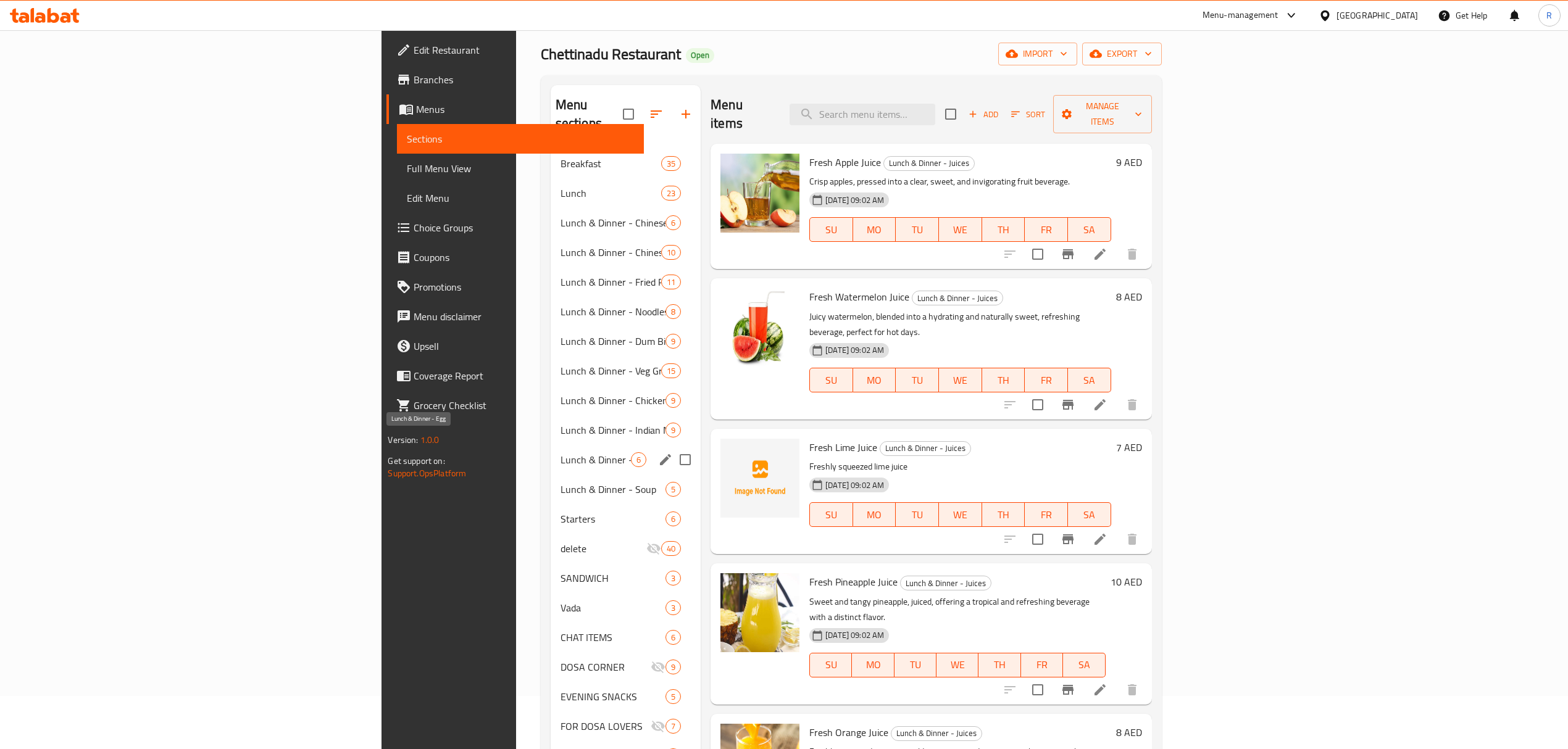
scroll to position [82, 0]
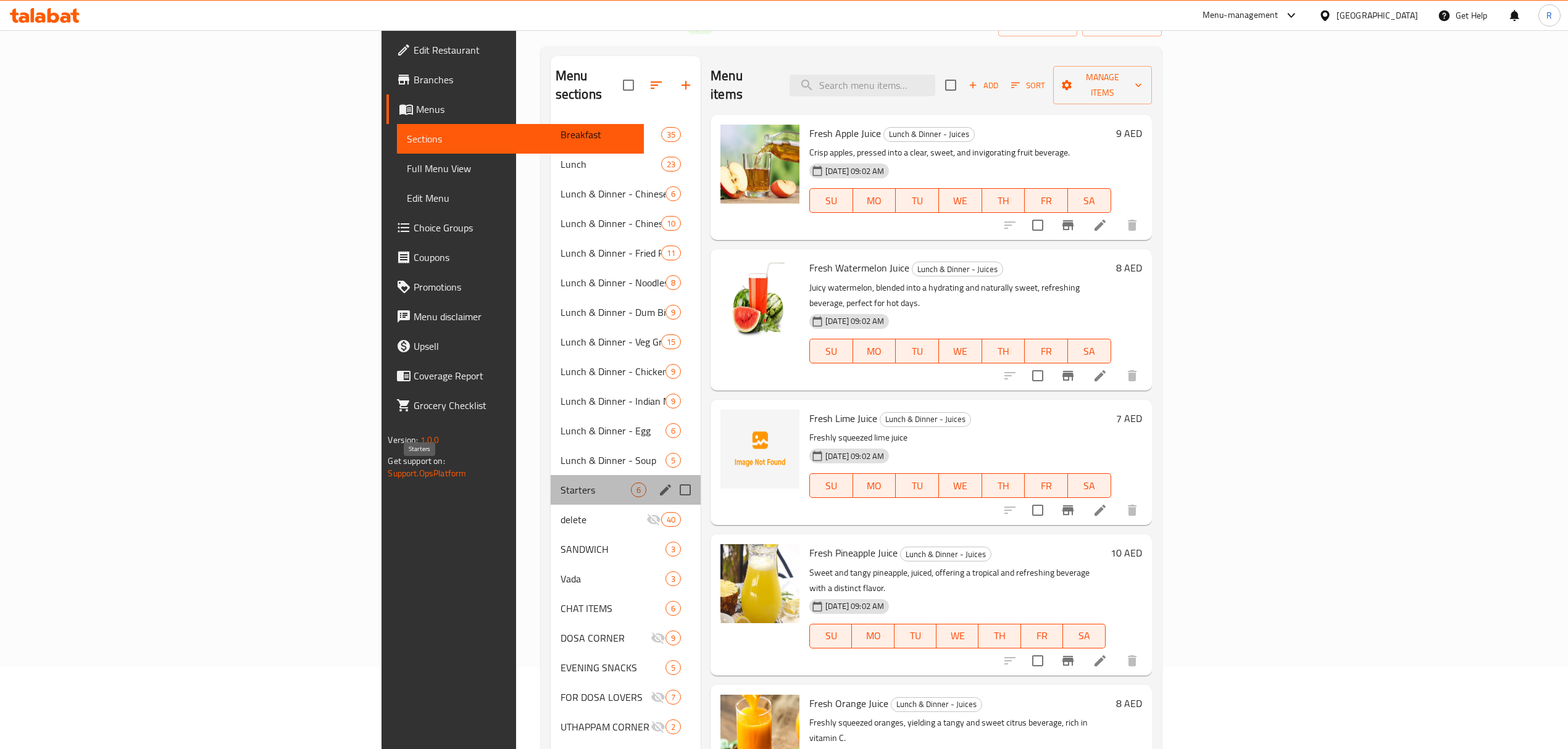
click at [561, 482] on span "Starters" at bounding box center [596, 490] width 71 height 15
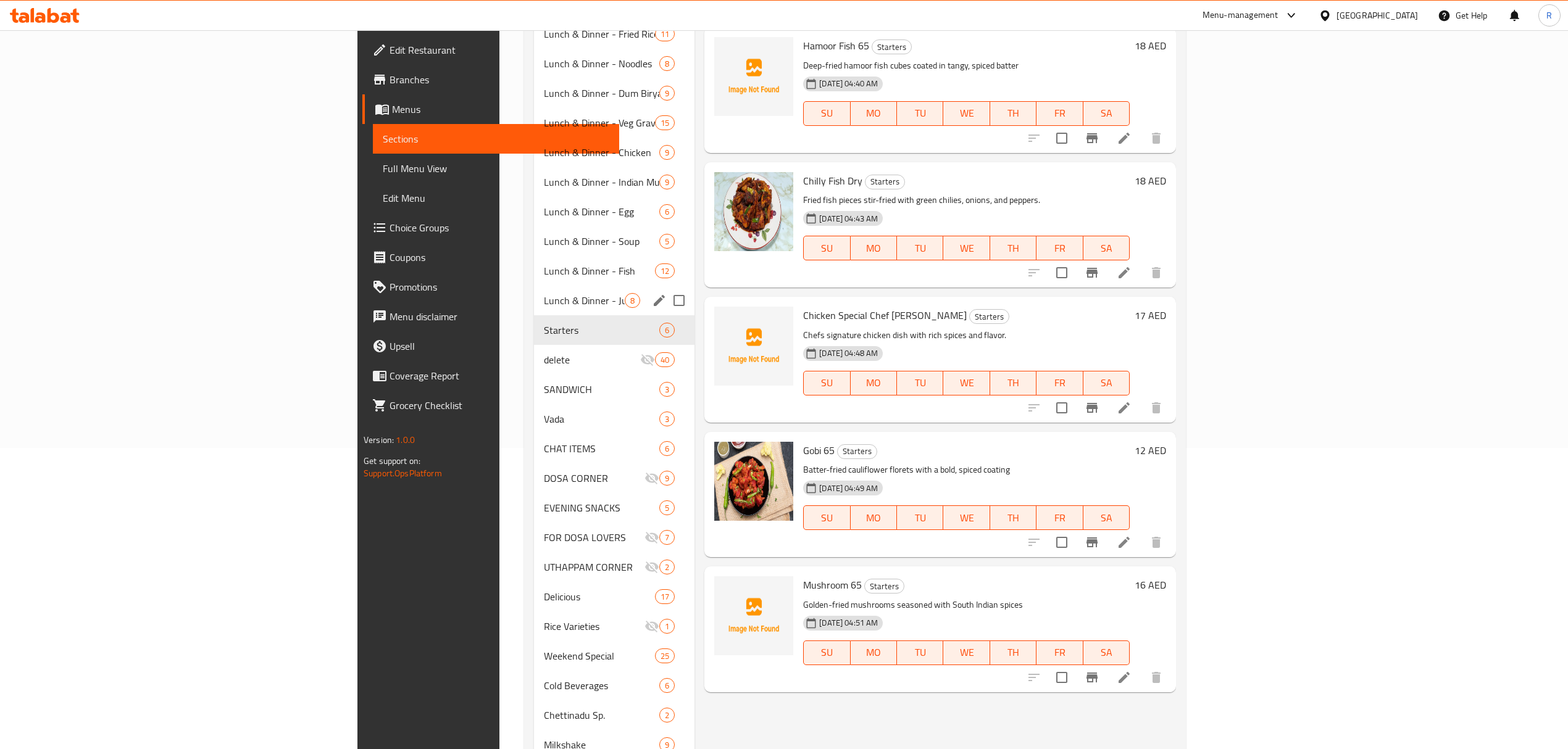
scroll to position [363, 0]
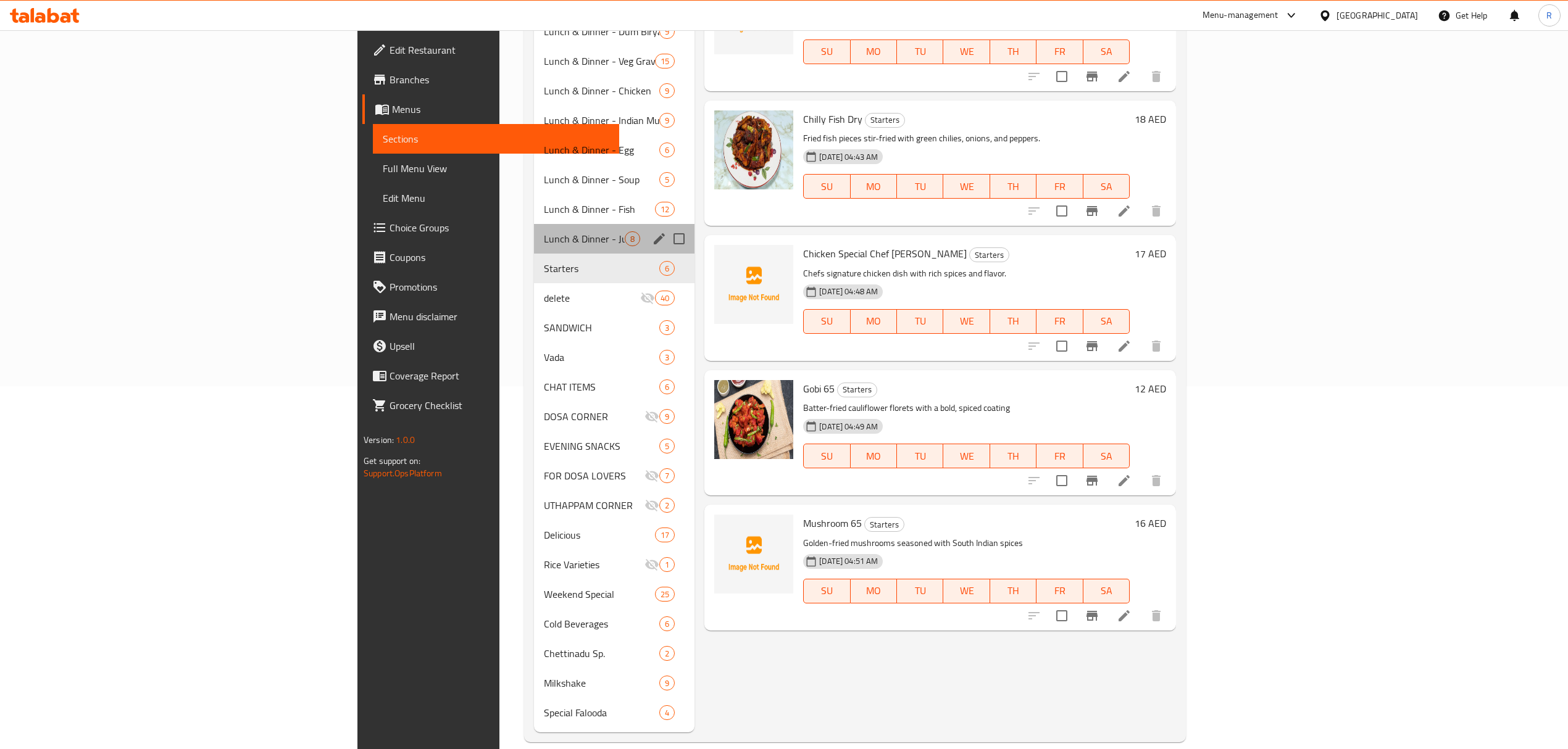
click at [534, 231] on div "Lunch & Dinner - Juices 8" at bounding box center [614, 239] width 161 height 29
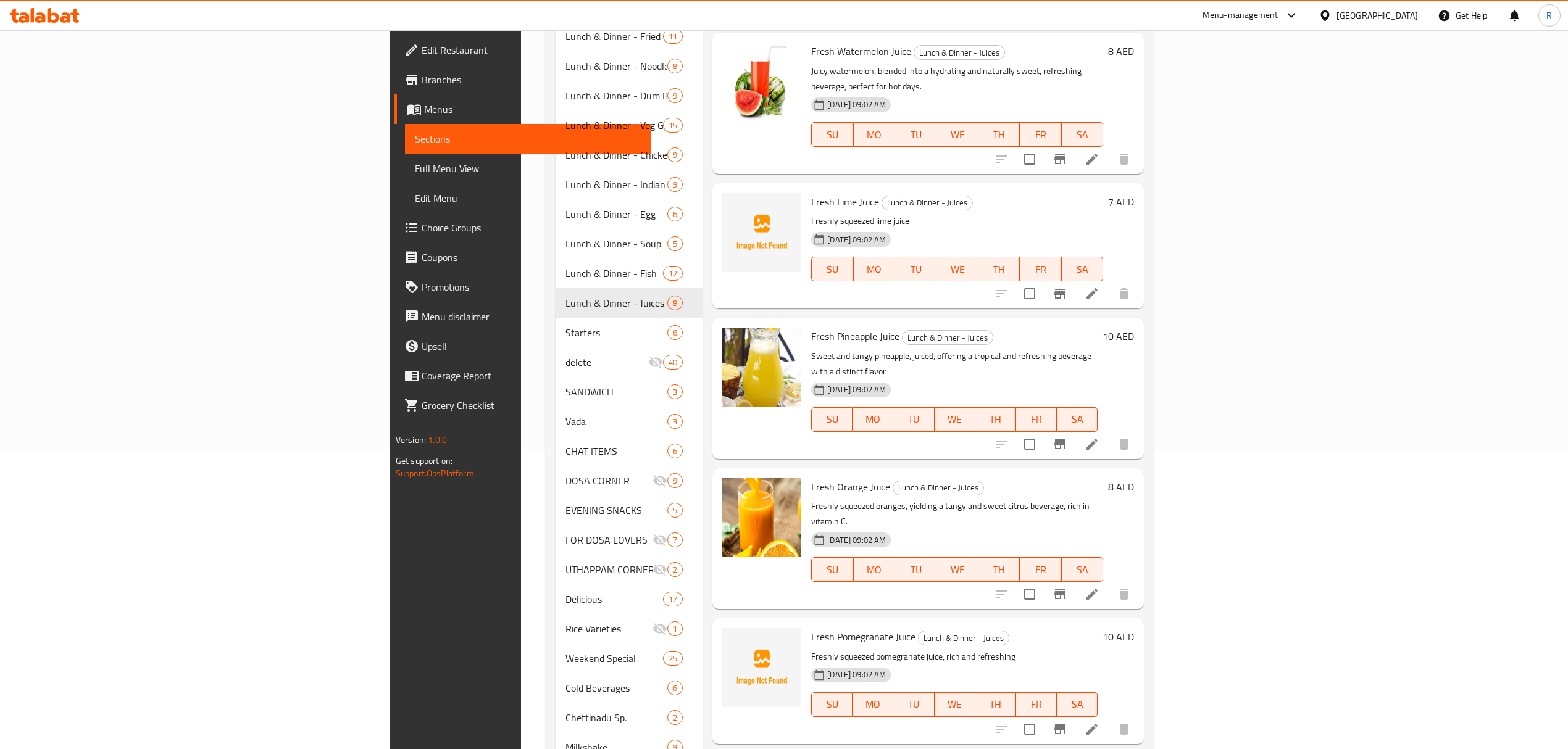
scroll to position [116, 0]
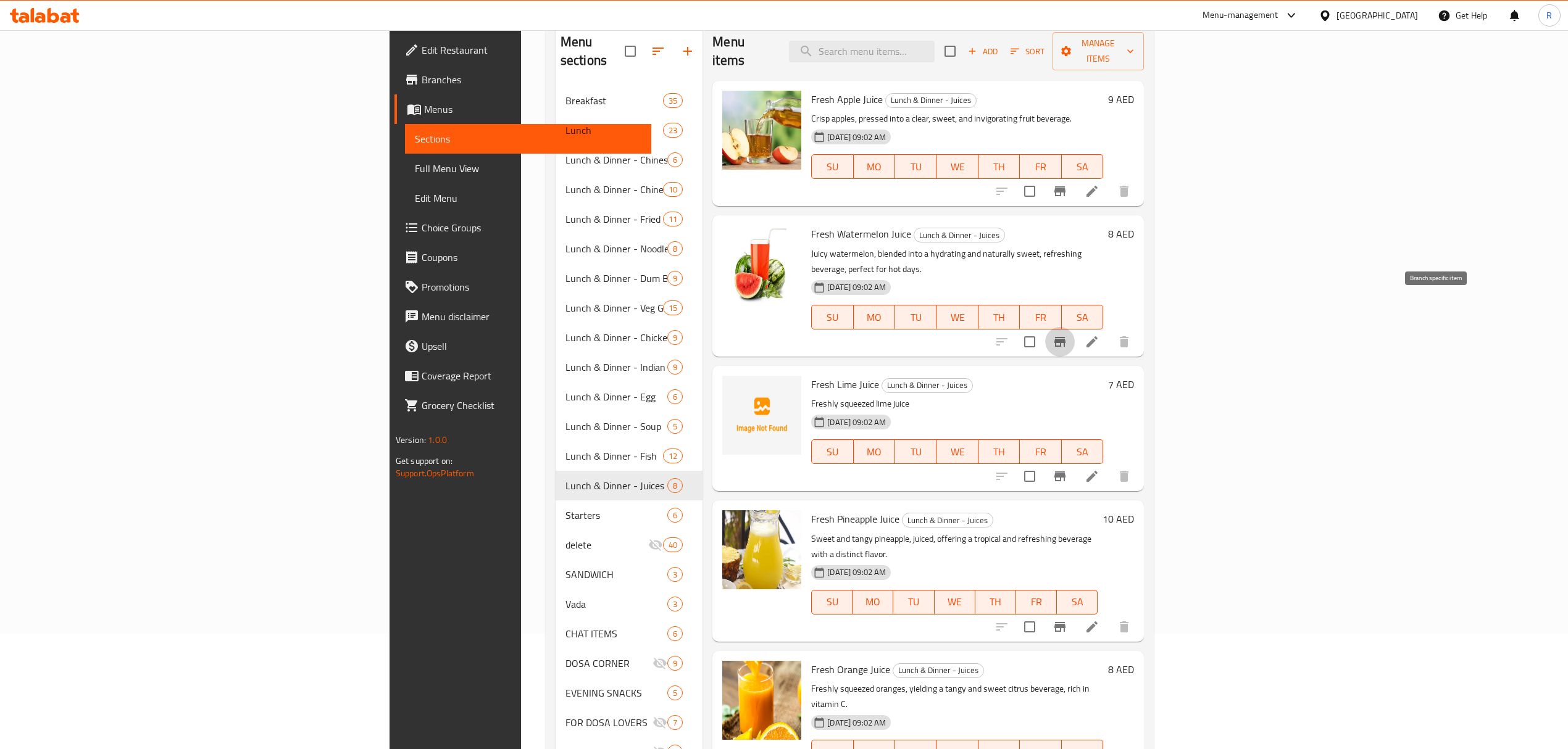
click at [1067, 335] on icon "Branch-specific-item" at bounding box center [1060, 342] width 15 height 15
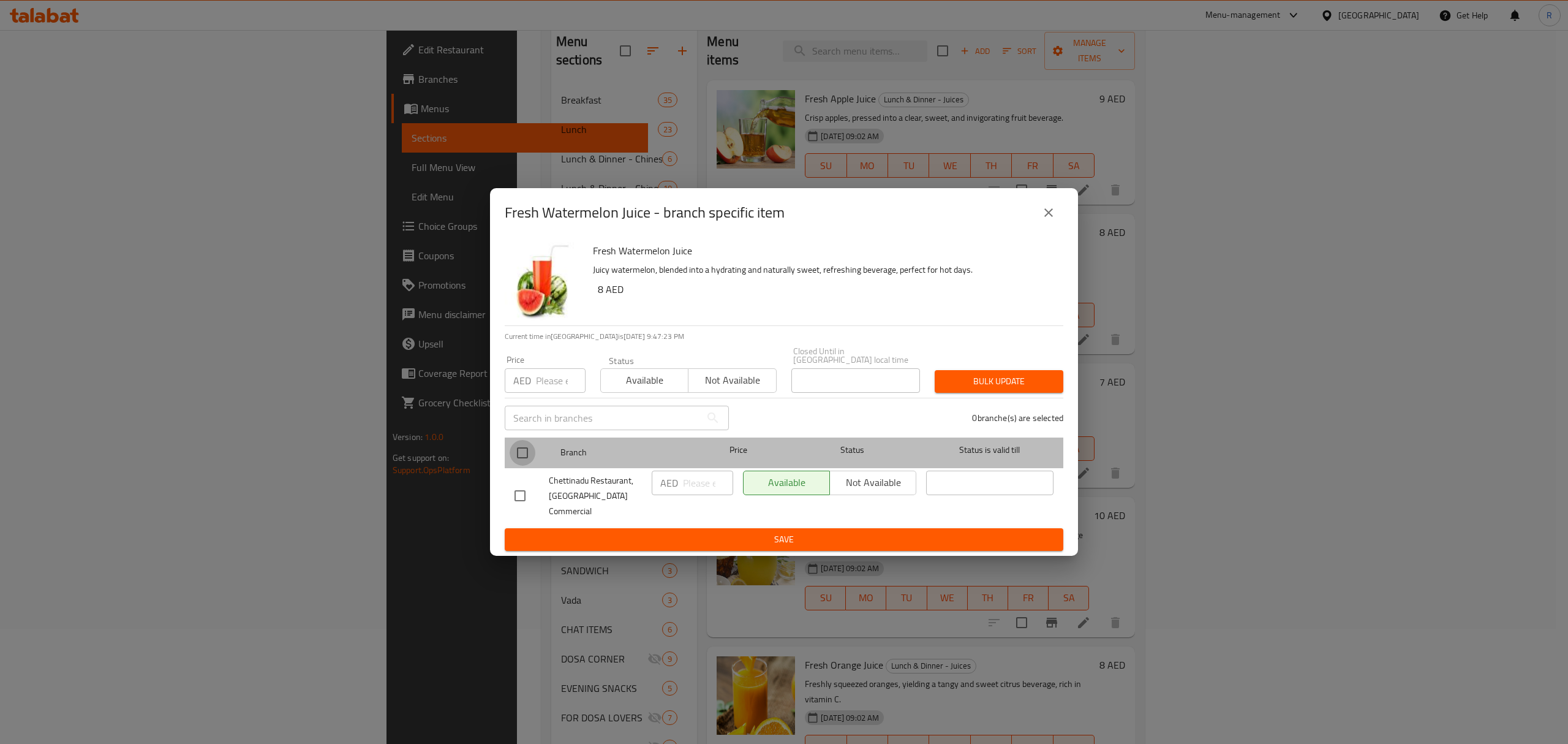
drag, startPoint x: 531, startPoint y: 459, endPoint x: 535, endPoint y: 463, distance: 5.7
click at [531, 459] on input "checkbox" at bounding box center [522, 453] width 26 height 26
checkbox input "true"
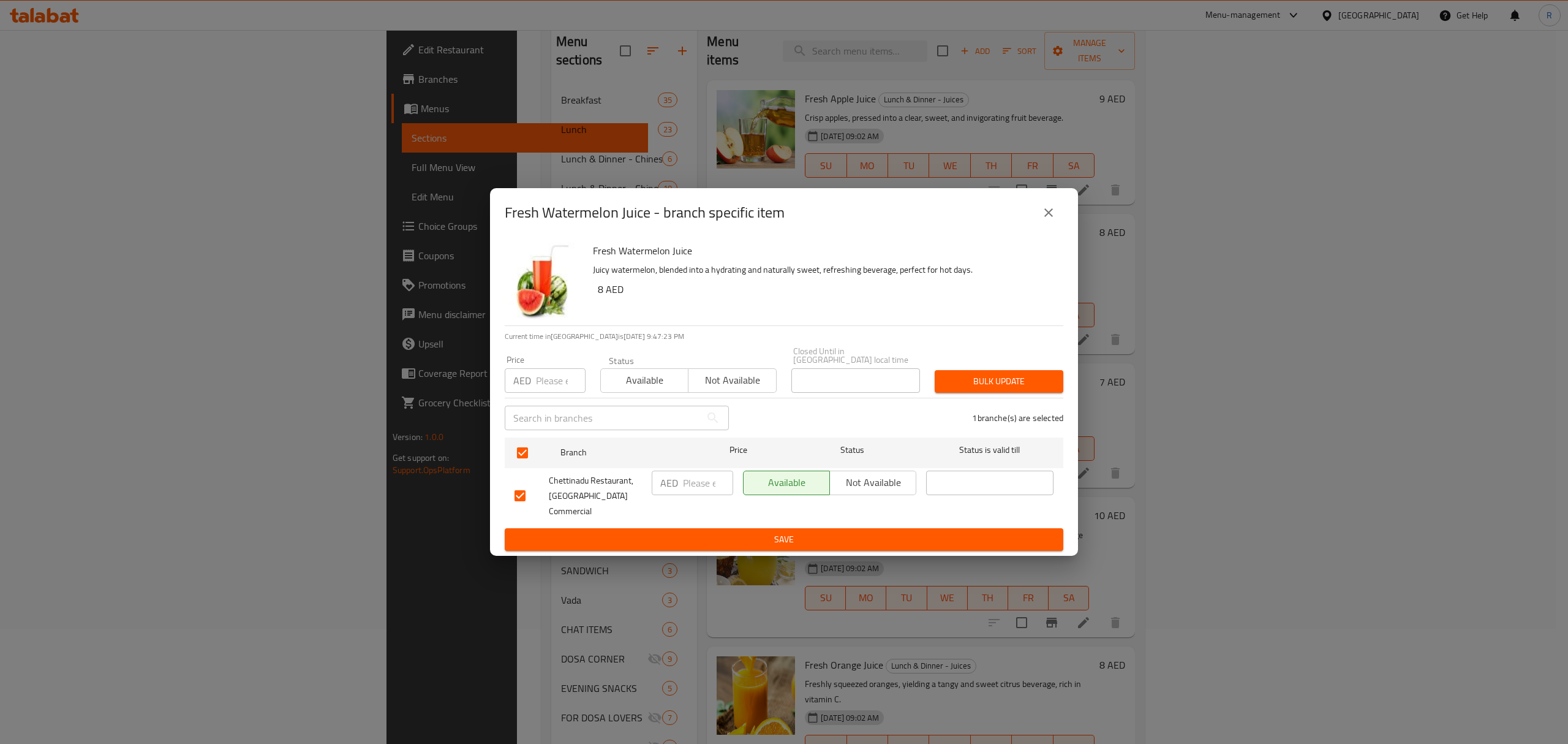
click at [694, 482] on input "number" at bounding box center [708, 483] width 50 height 24
type input "10"
click at [770, 535] on span "Save" at bounding box center [784, 539] width 539 height 15
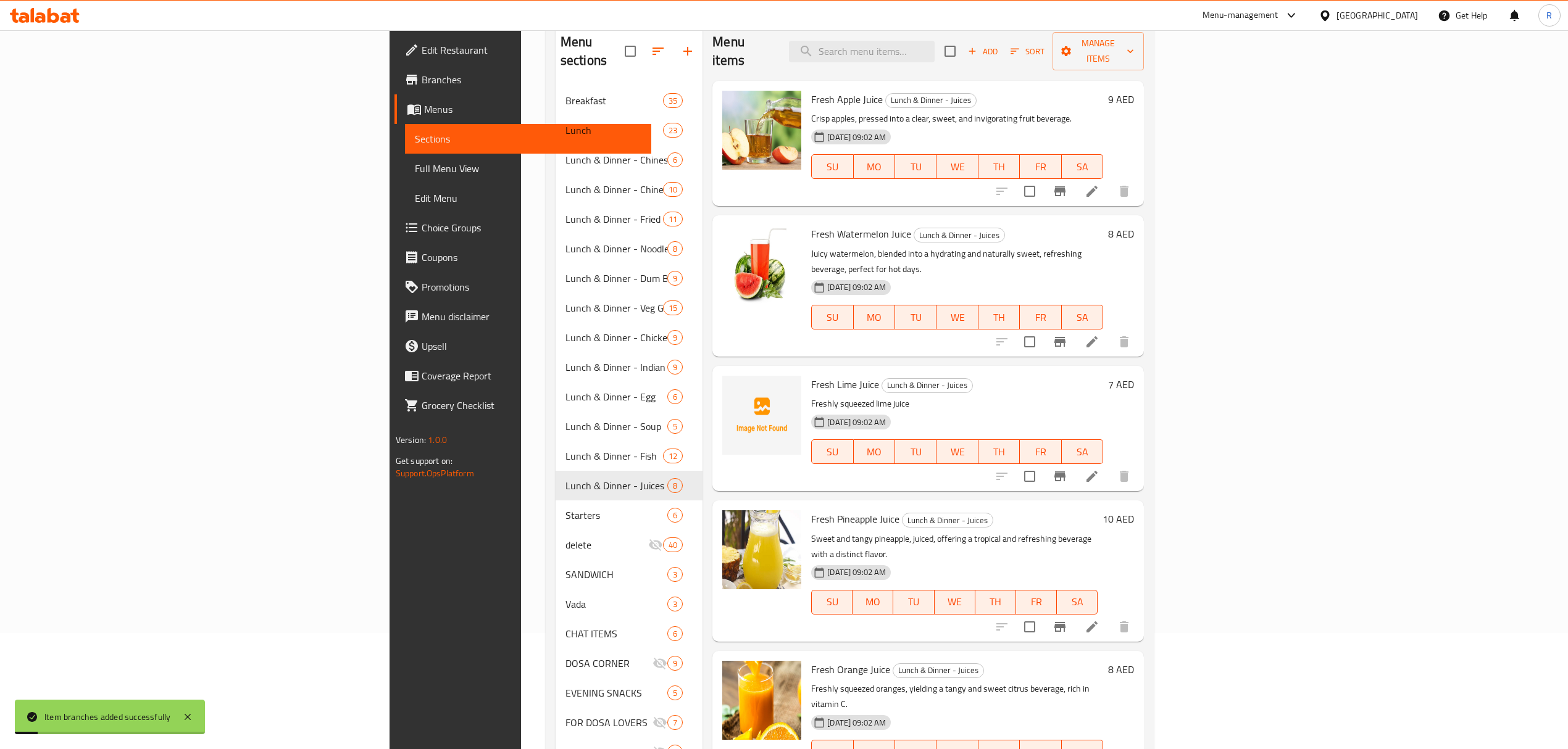
click at [1097, 337] on icon at bounding box center [1091, 342] width 11 height 11
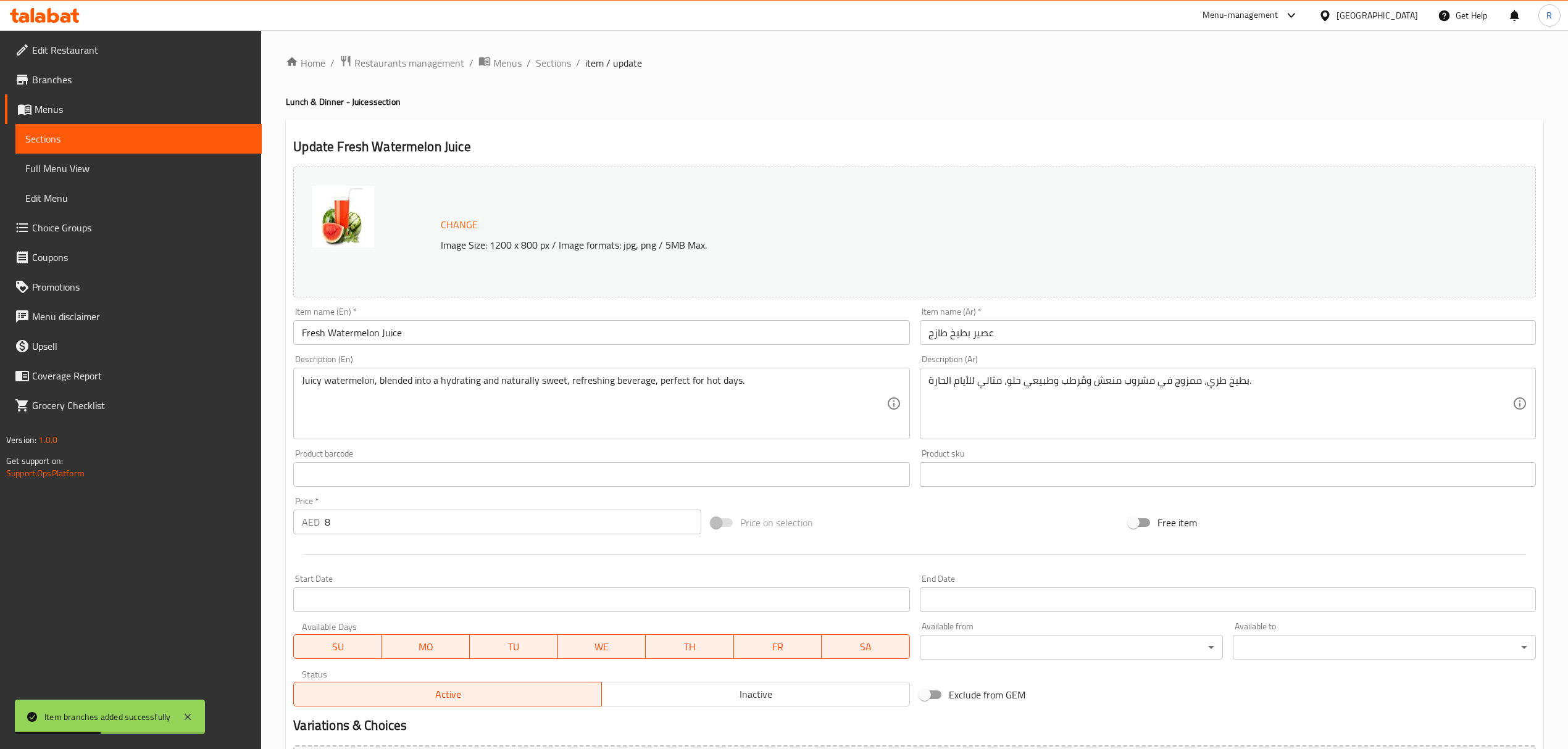
click at [475, 339] on input "Fresh Watermelon Juice" at bounding box center [601, 332] width 616 height 25
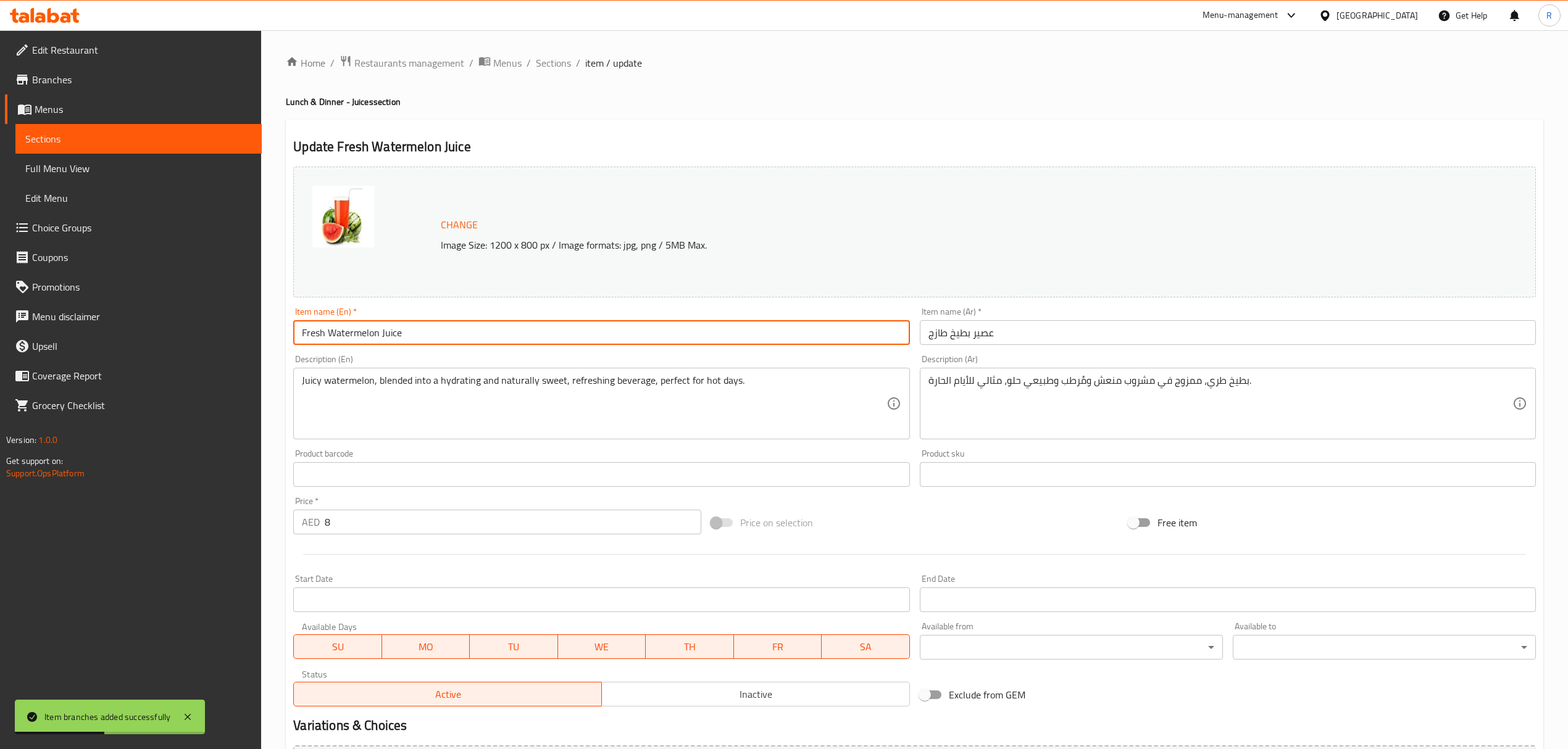
click at [475, 339] on input "Fresh Watermelon Juice" at bounding box center [601, 332] width 616 height 25
click at [474, 339] on input "Fresh Watermelon Juice" at bounding box center [601, 332] width 616 height 25
paste input "WATER MELON"
click at [474, 339] on input "WATER MELON" at bounding box center [601, 332] width 616 height 25
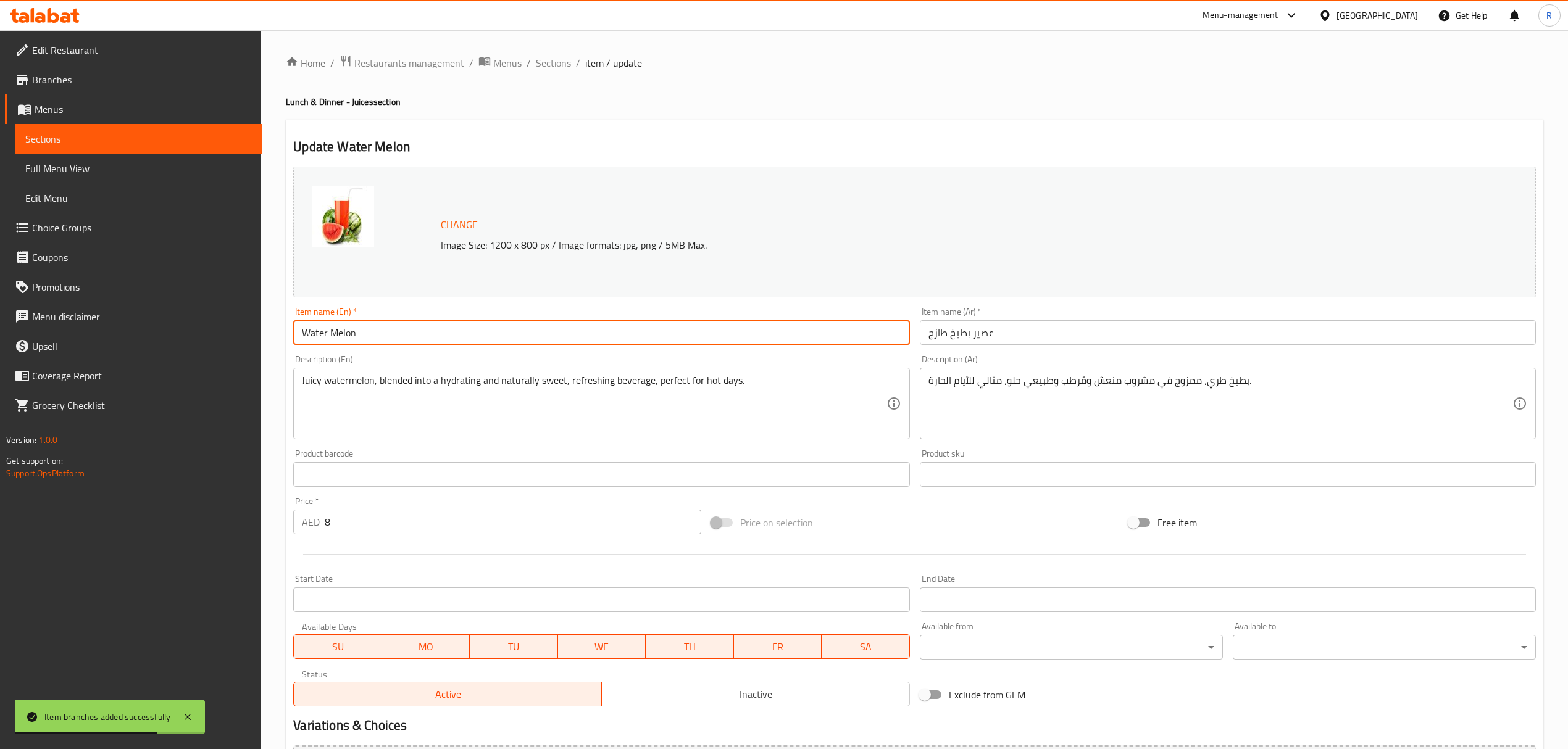
type input "Water Melon"
click at [977, 334] on input "عصير بطيخ طازج" at bounding box center [1227, 332] width 616 height 25
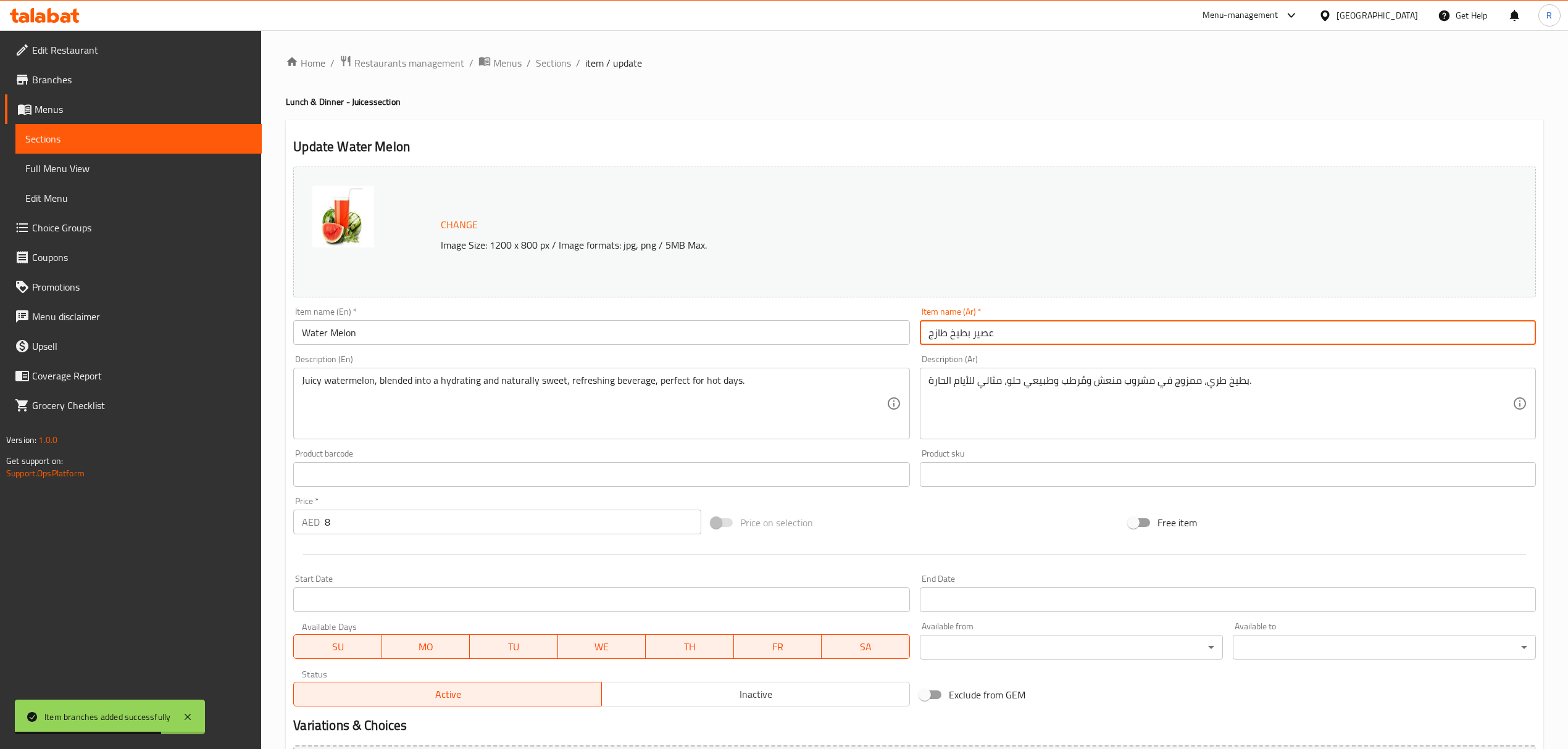
click at [977, 334] on input "عصير بطيخ طازج" at bounding box center [1227, 332] width 616 height 25
click at [932, 336] on input "بطيخ طازج" at bounding box center [1227, 332] width 616 height 25
type input "بطيخ"
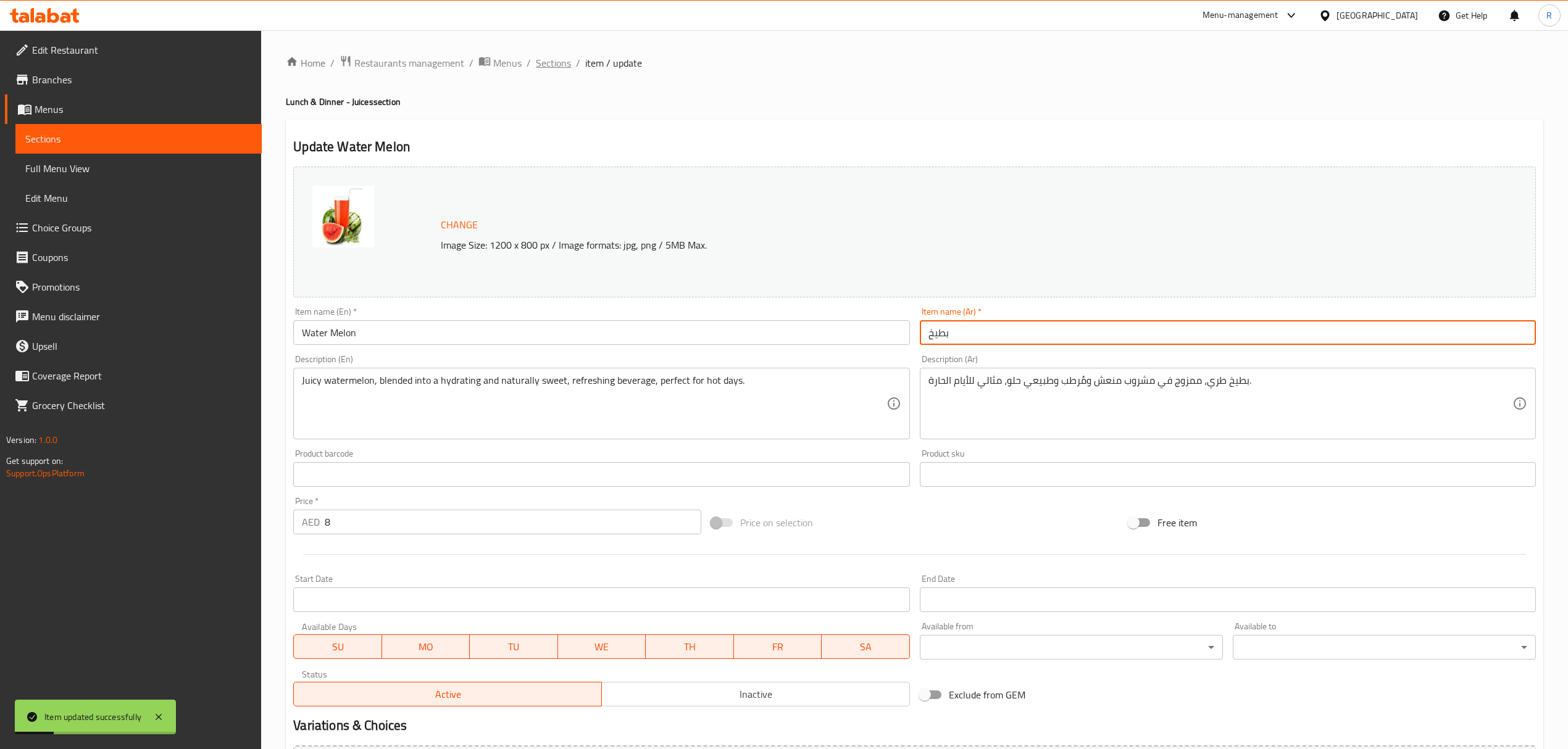
click at [542, 64] on span "Sections" at bounding box center [553, 63] width 35 height 15
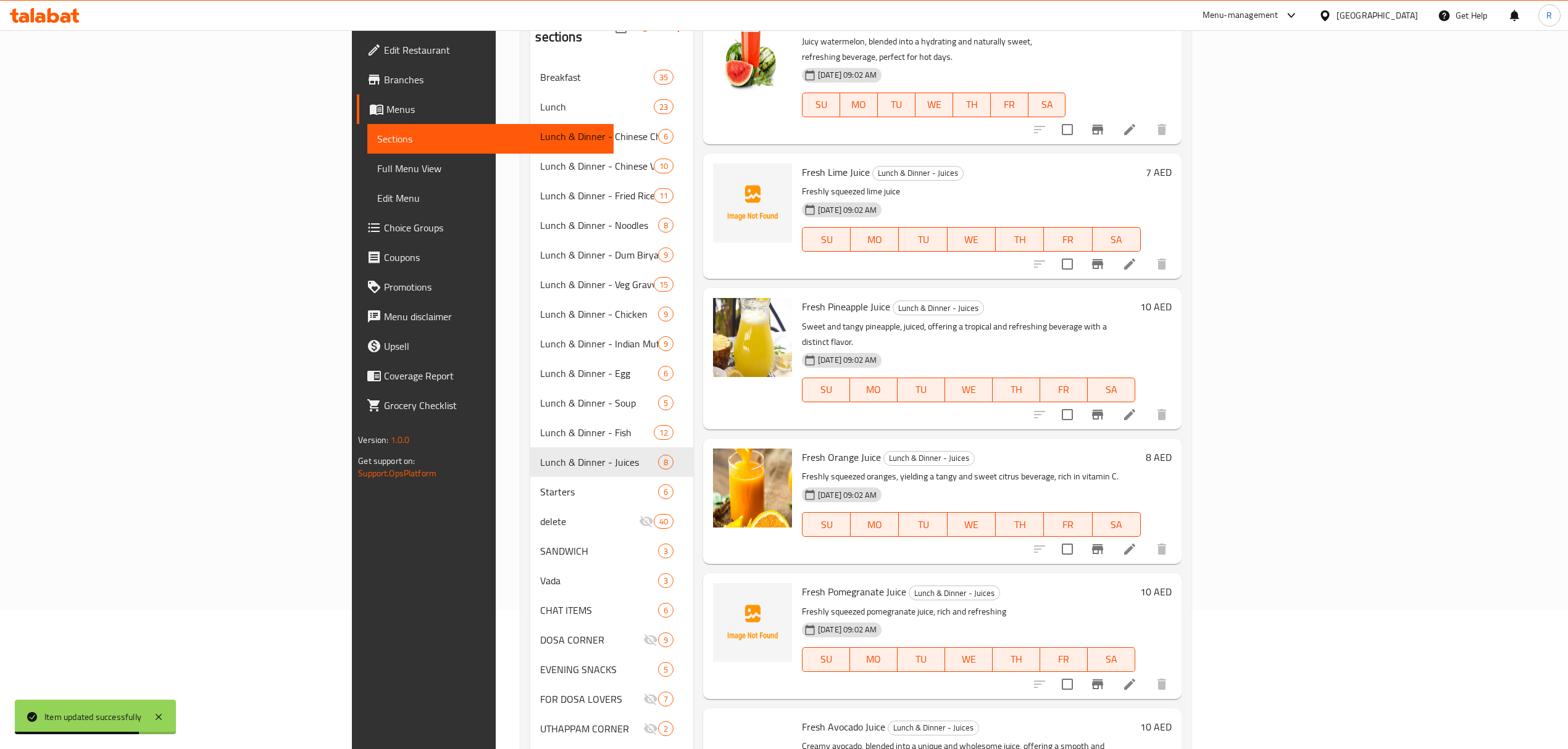
scroll to position [363, 0]
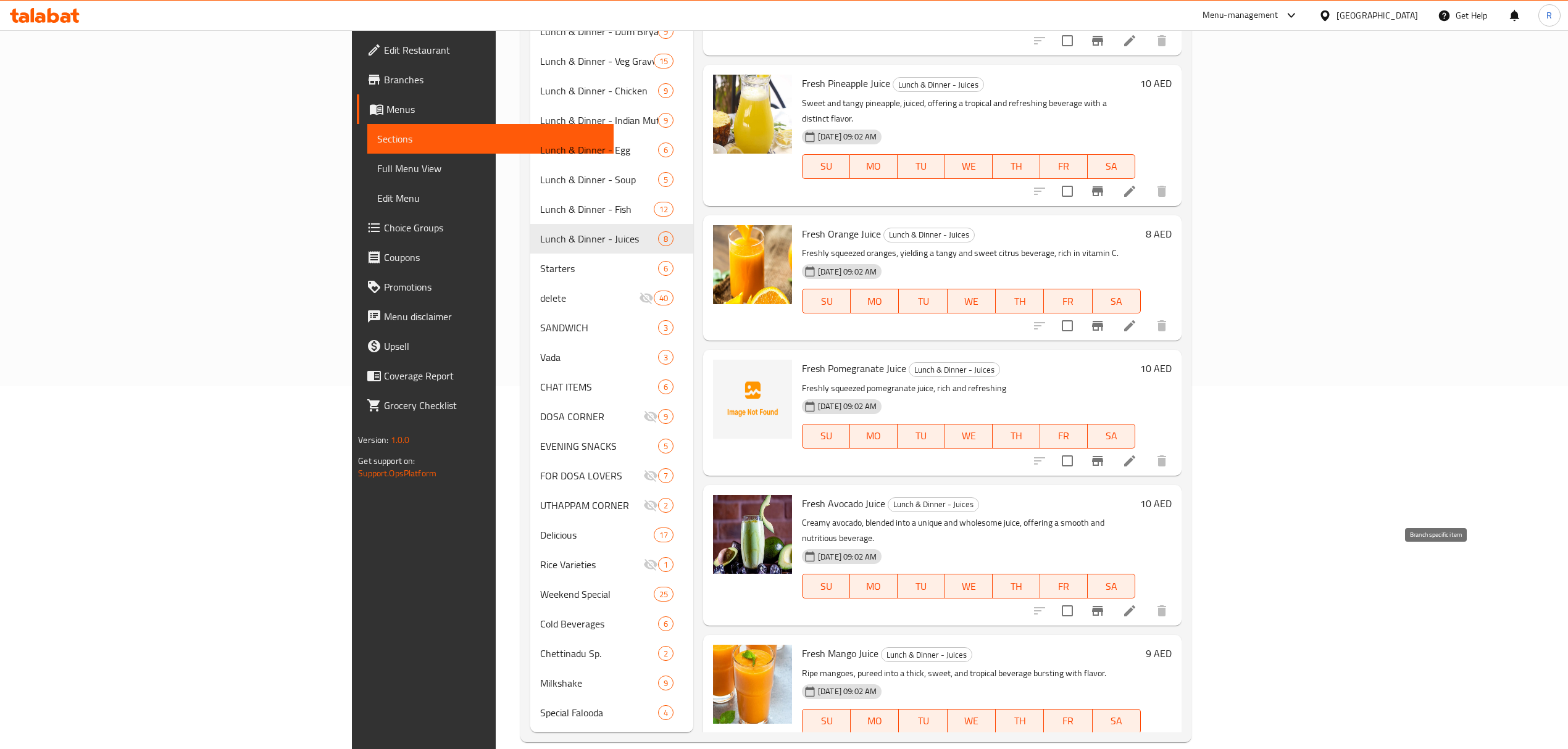
click at [1105, 603] on icon "Branch-specific-item" at bounding box center [1097, 610] width 15 height 15
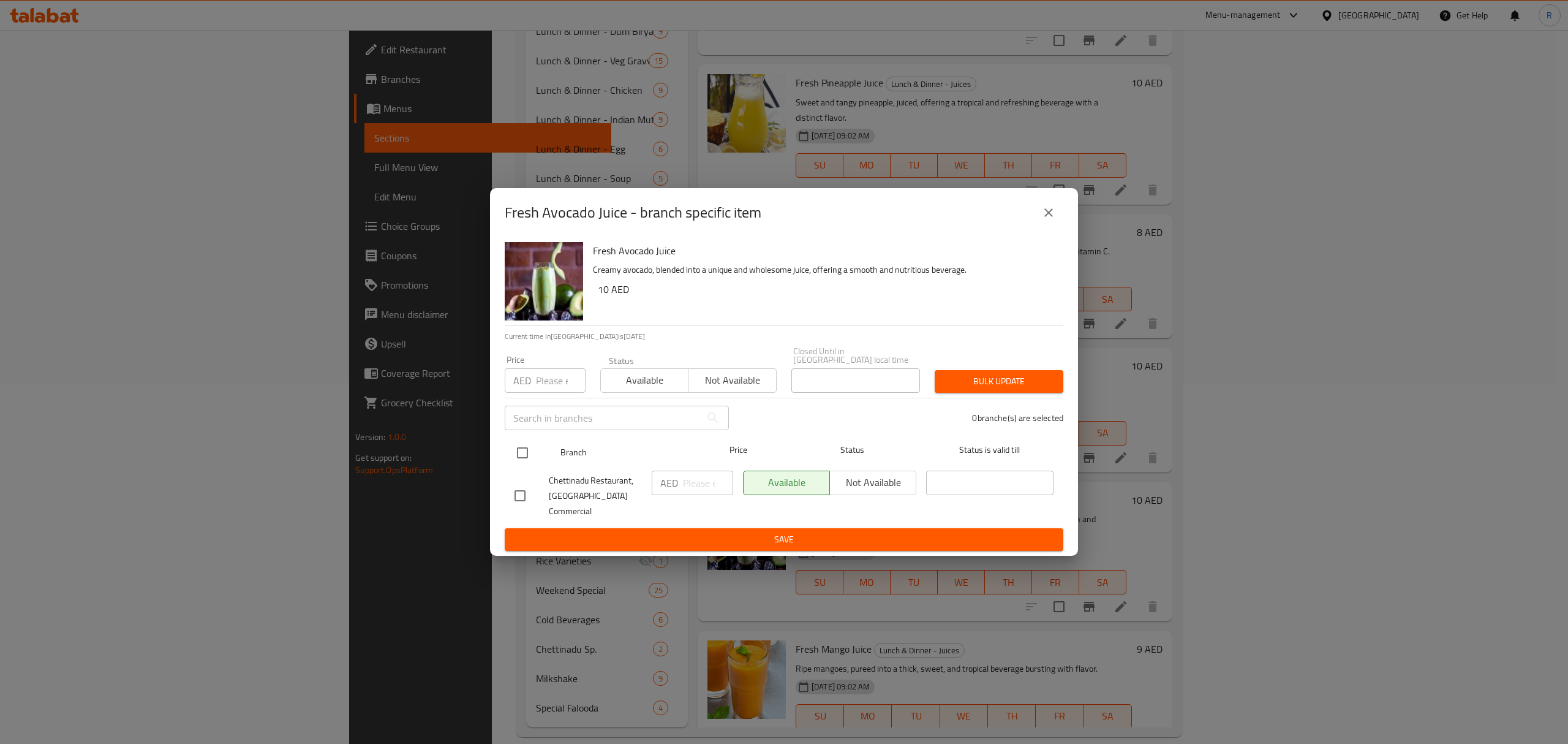
click at [523, 459] on input "checkbox" at bounding box center [522, 453] width 26 height 26
checkbox input "true"
click at [687, 490] on input "number" at bounding box center [708, 483] width 50 height 24
type input "15"
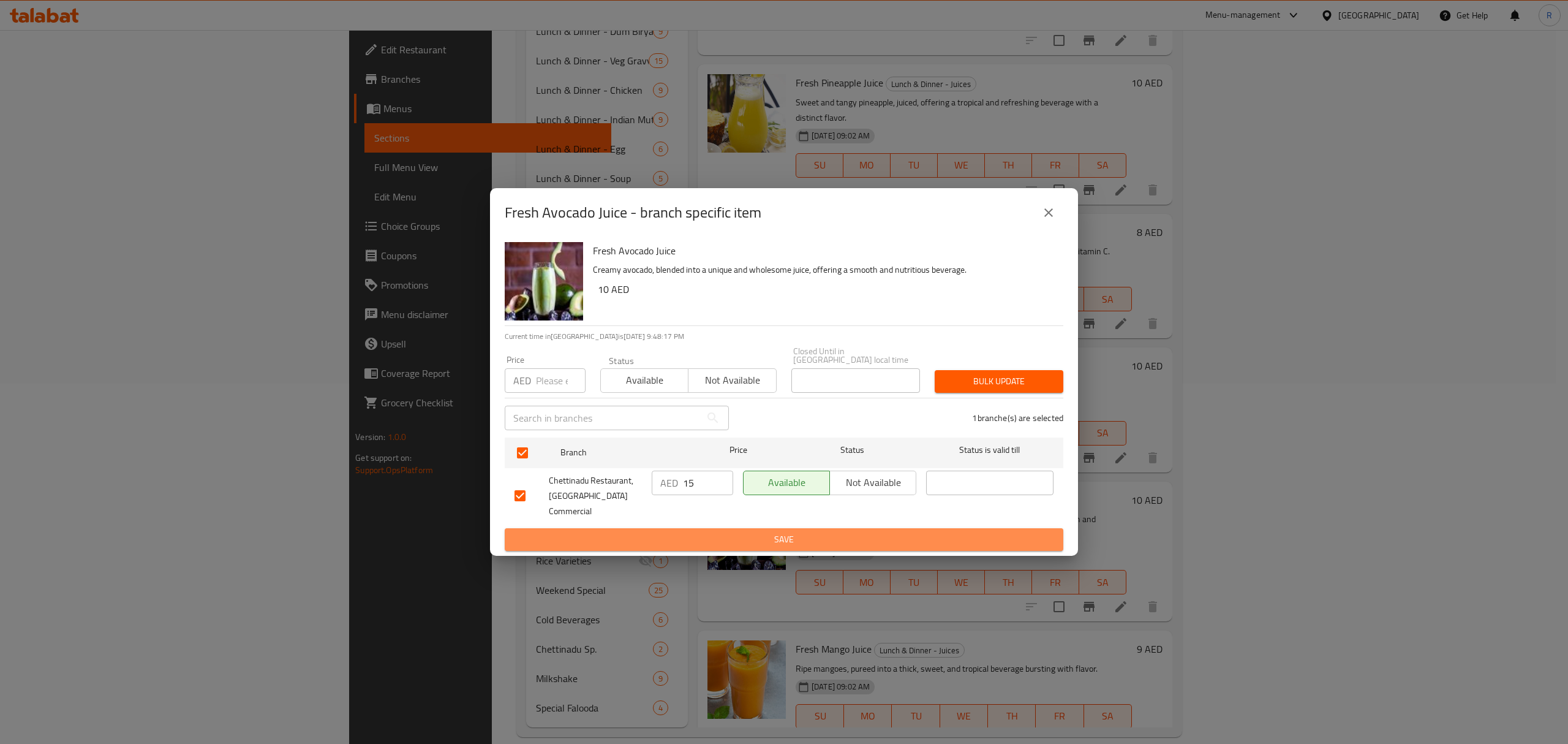
click at [701, 532] on span "Save" at bounding box center [784, 539] width 539 height 15
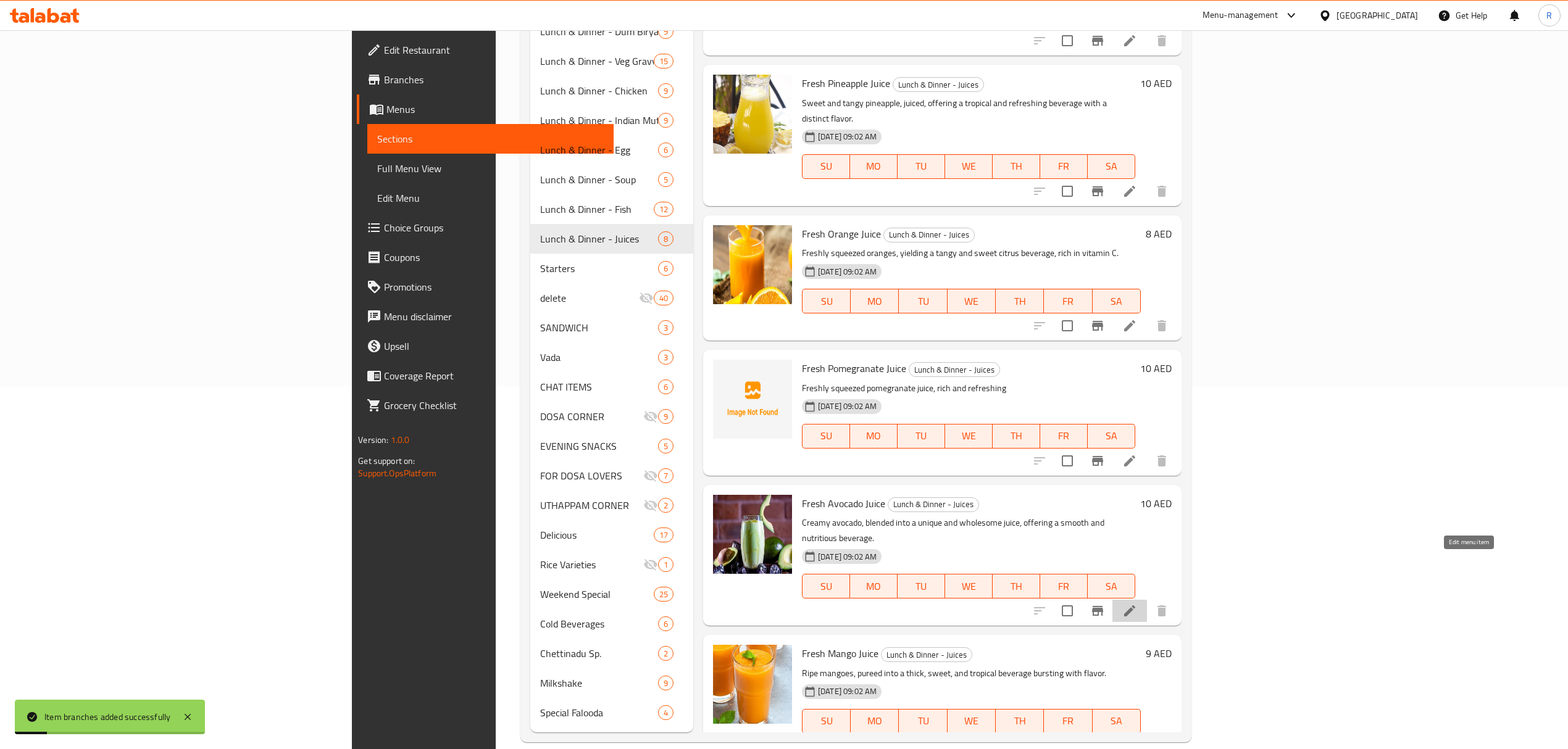
click at [1137, 603] on icon at bounding box center [1129, 610] width 15 height 15
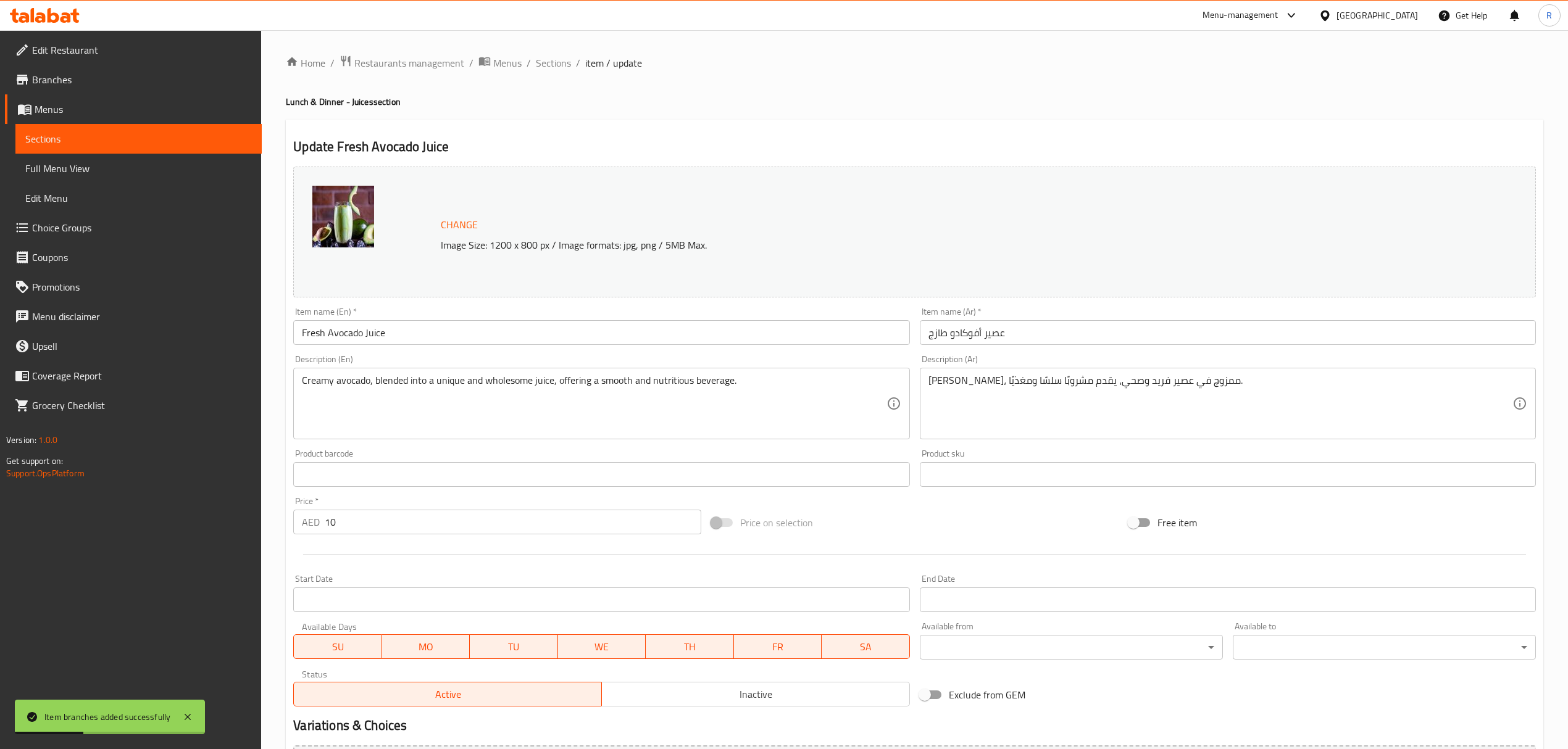
click at [403, 327] on input "Fresh Avocado Juice" at bounding box center [601, 332] width 616 height 25
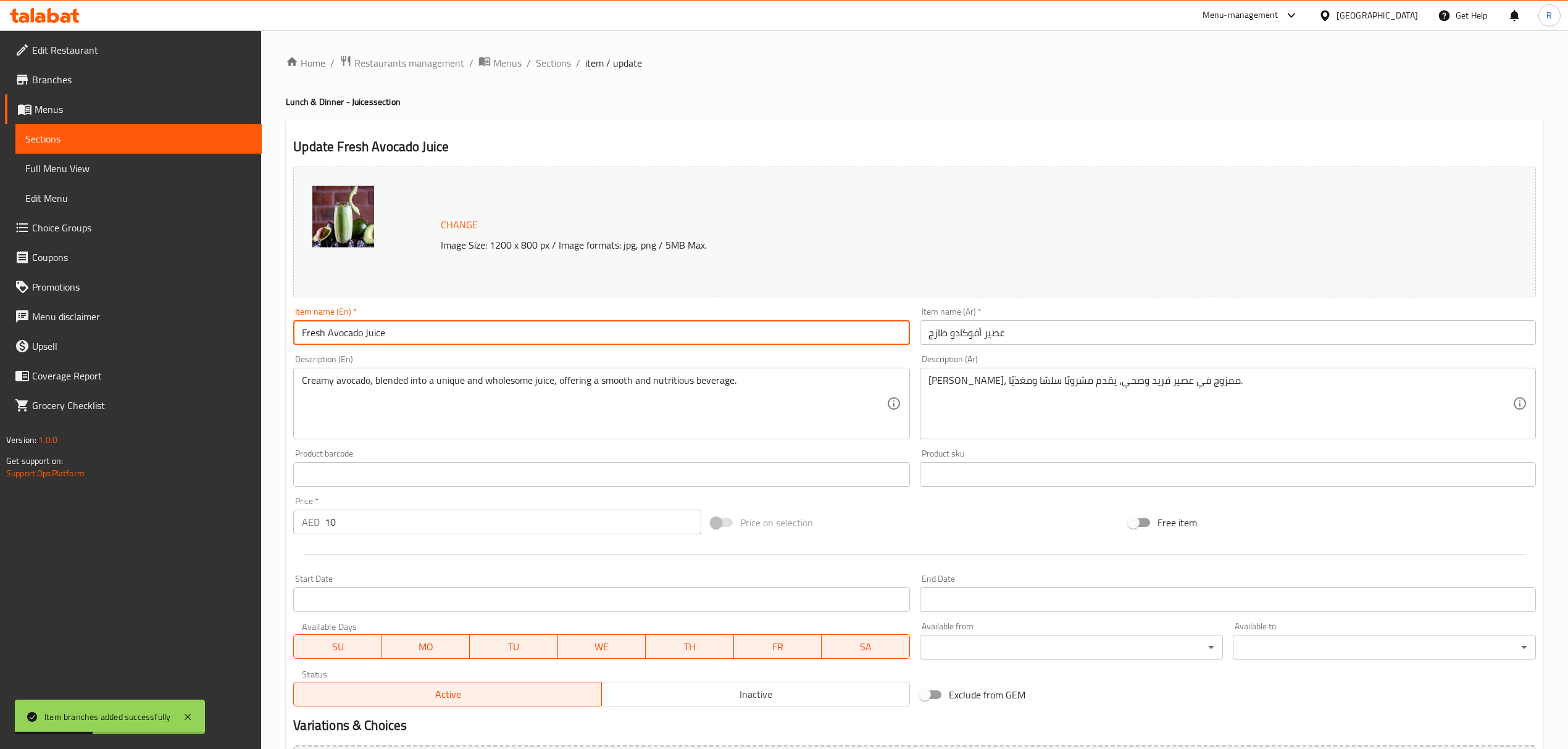
click at [403, 327] on input "Fresh Avocado Juice" at bounding box center [601, 332] width 616 height 25
click at [403, 325] on input "Fresh Avocado Juice" at bounding box center [601, 332] width 616 height 25
paste input "AVACODA"
click at [397, 336] on input "AVACODA" at bounding box center [601, 332] width 616 height 25
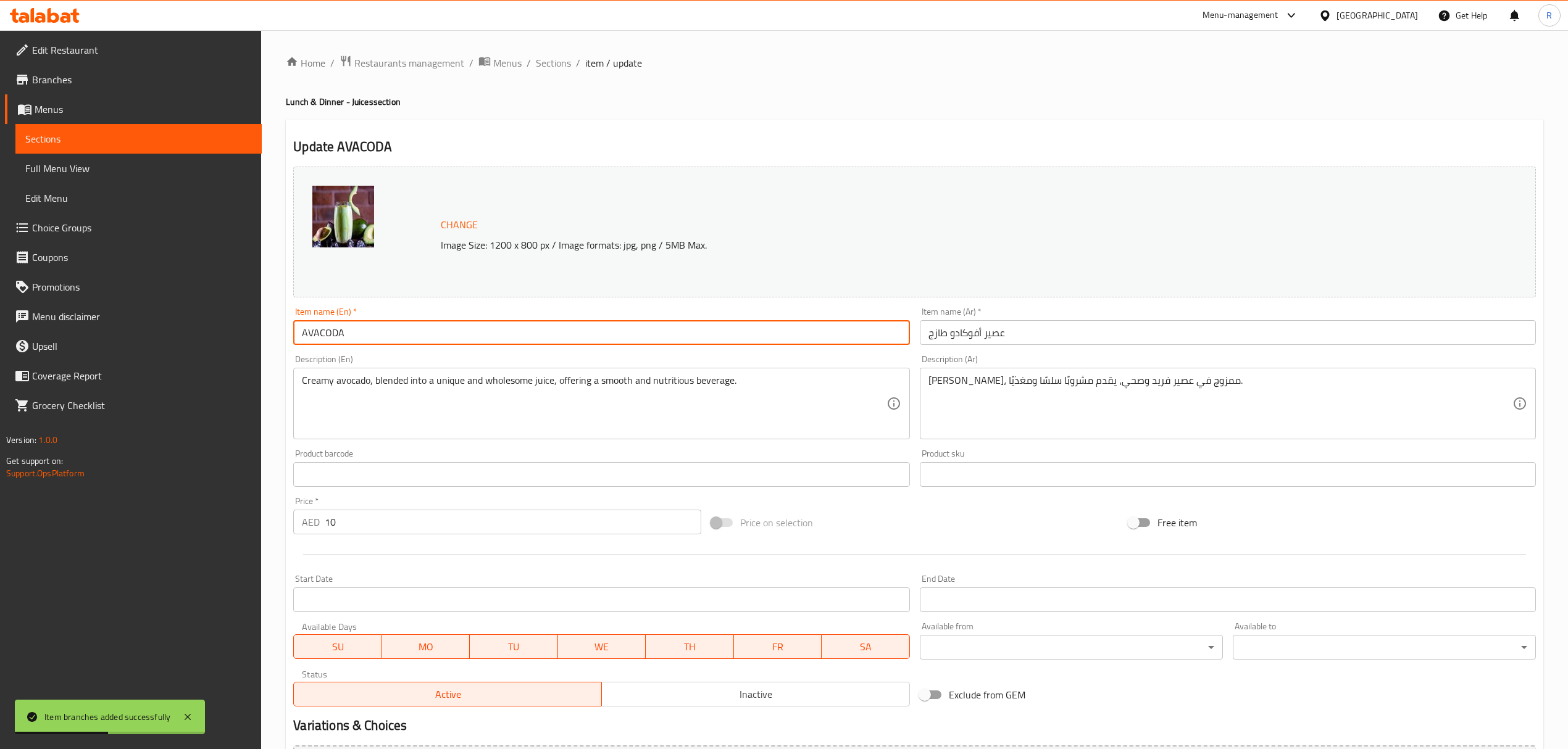
click at [397, 336] on input "AVACODA" at bounding box center [601, 332] width 616 height 25
type input "Avacoda"
click at [991, 337] on input "عصير أفوكادو طازج" at bounding box center [1227, 332] width 616 height 25
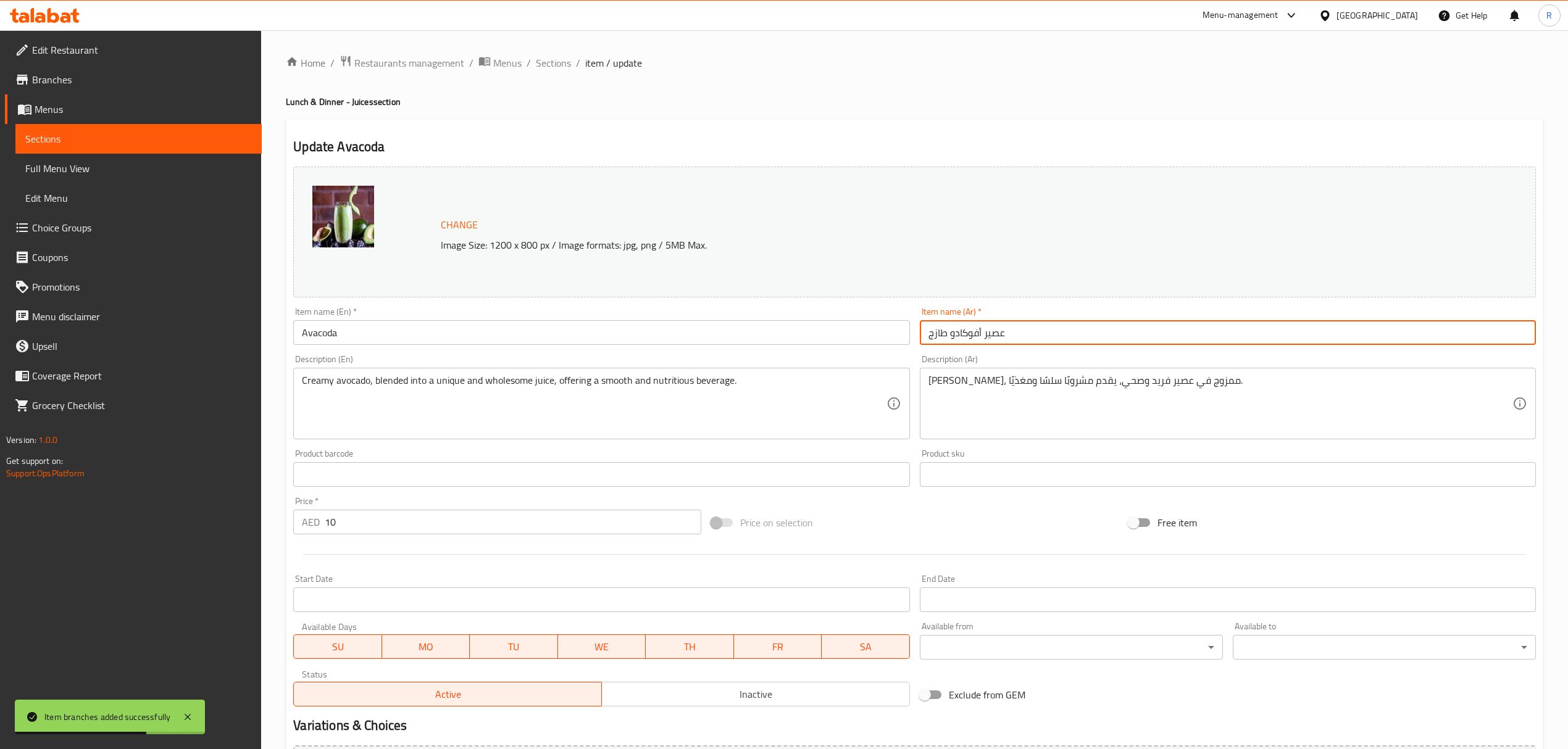
click at [991, 337] on input "عصير أفوكادو طازج" at bounding box center [1227, 332] width 616 height 25
click at [939, 329] on input "أفوكادو طازج" at bounding box center [1227, 332] width 616 height 25
type input "أفوكادو"
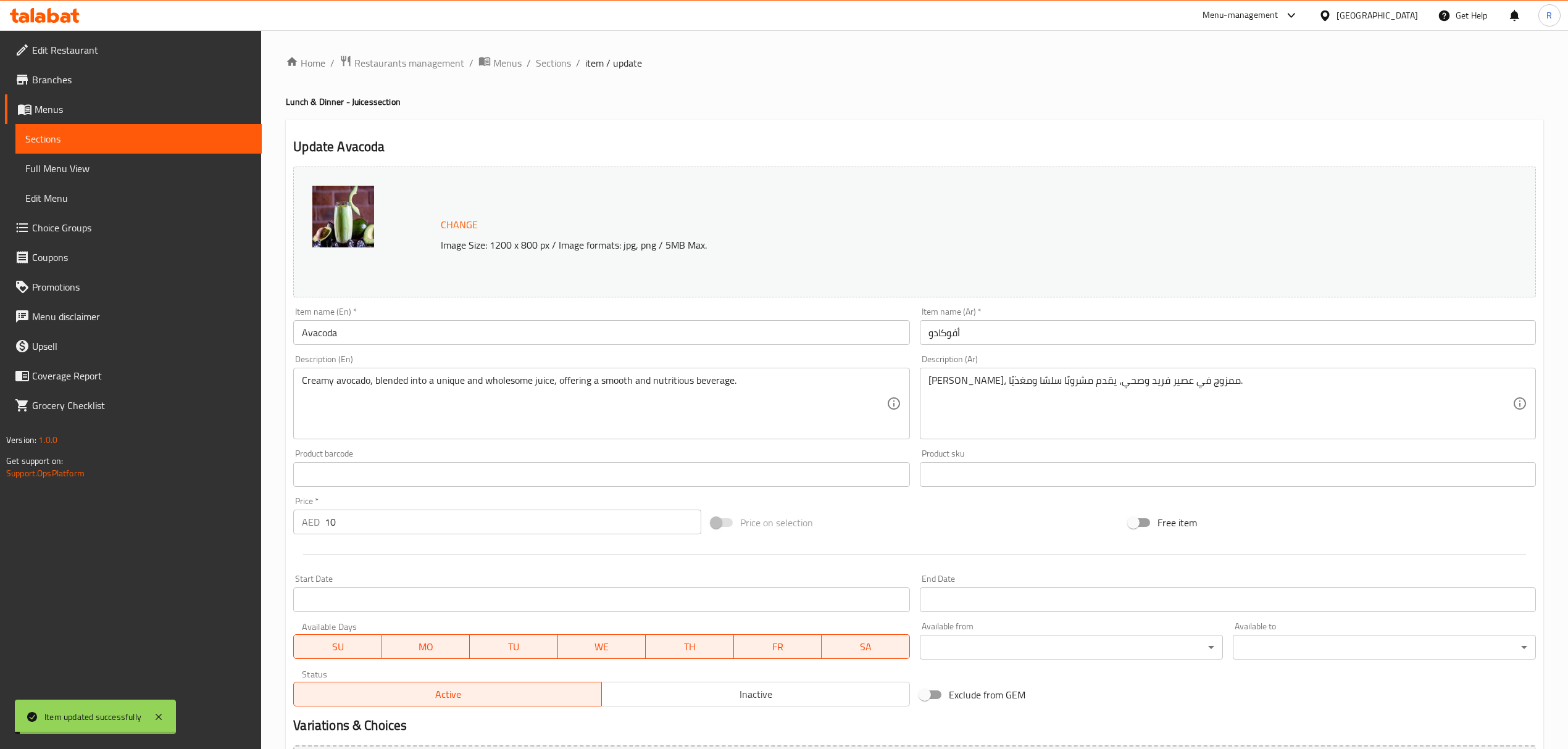
drag, startPoint x: 549, startPoint y: 64, endPoint x: 581, endPoint y: 7, distance: 65.4
click at [549, 64] on span "Sections" at bounding box center [553, 63] width 35 height 15
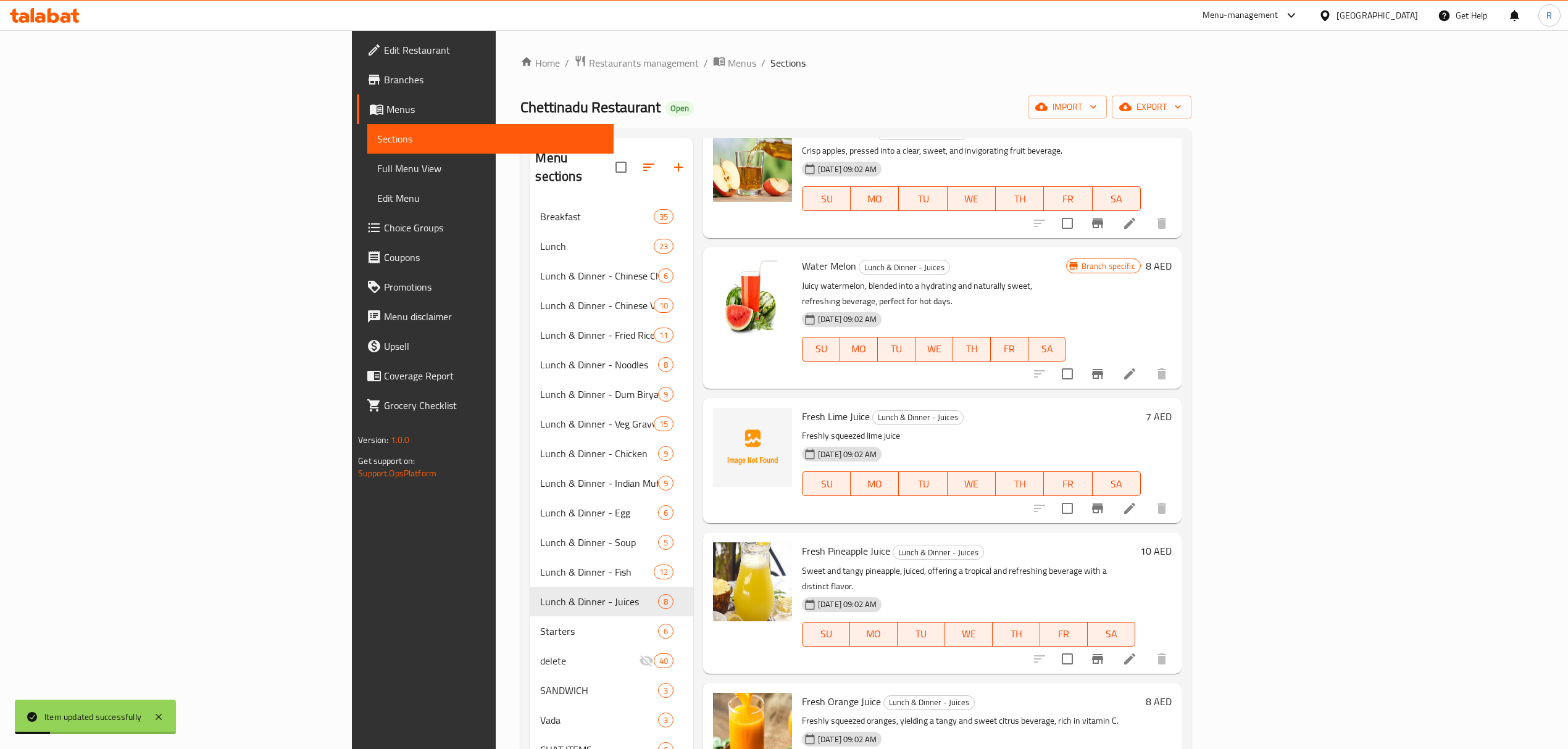
scroll to position [171, 0]
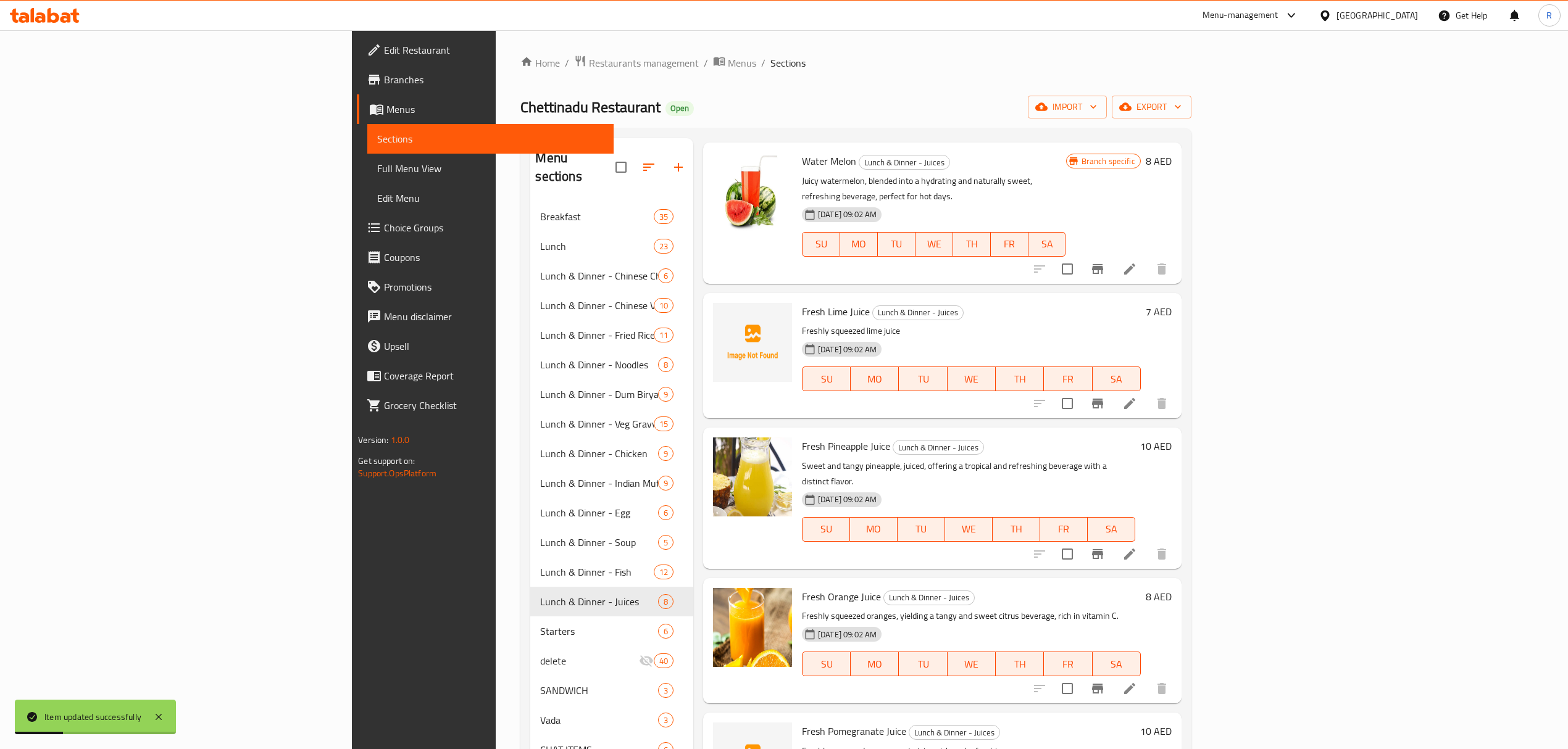
click at [1105, 681] on icon "Branch-specific-item" at bounding box center [1097, 688] width 15 height 15
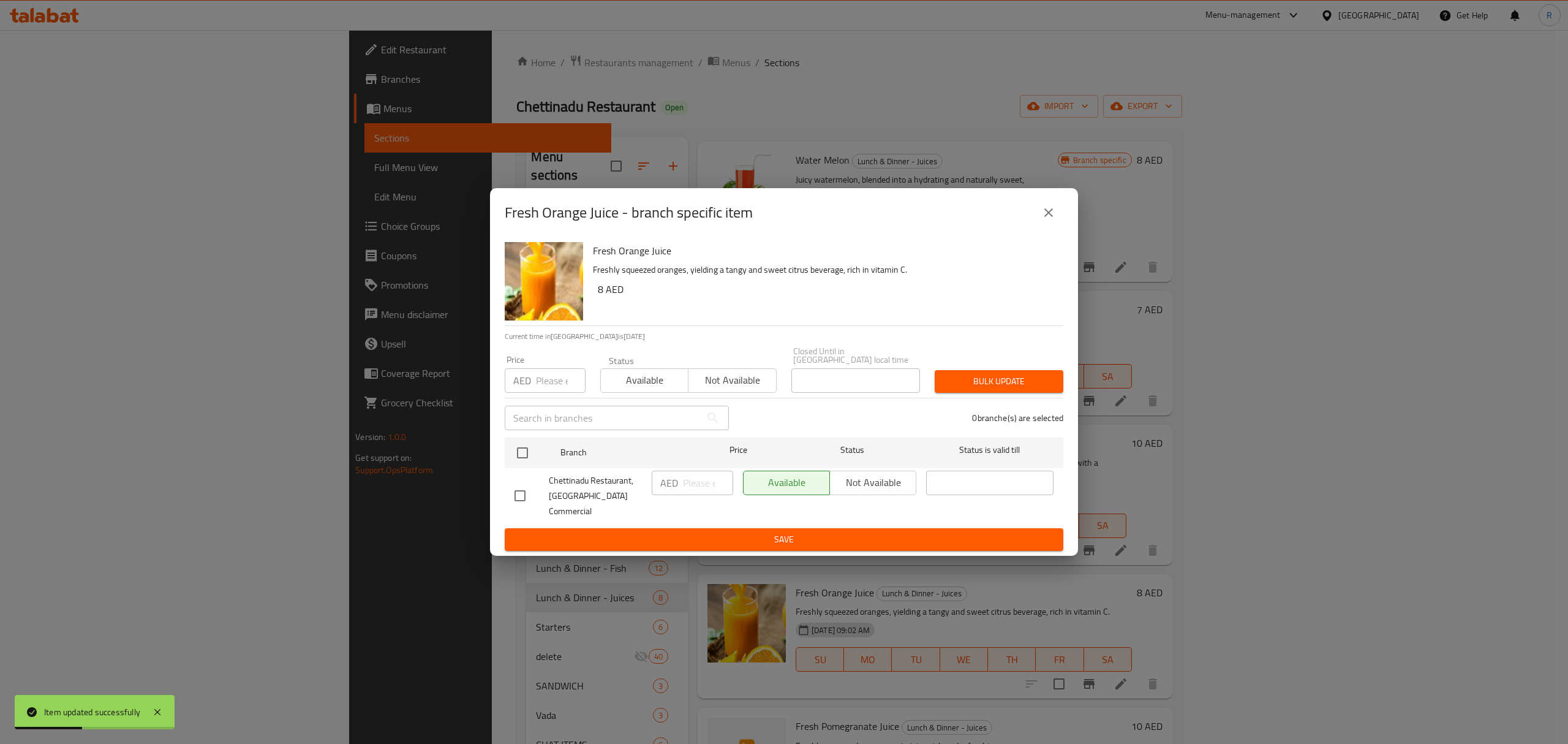
click at [523, 492] on input "checkbox" at bounding box center [520, 496] width 26 height 26
checkbox input "true"
click at [699, 487] on input "number" at bounding box center [708, 483] width 50 height 24
type input "10"
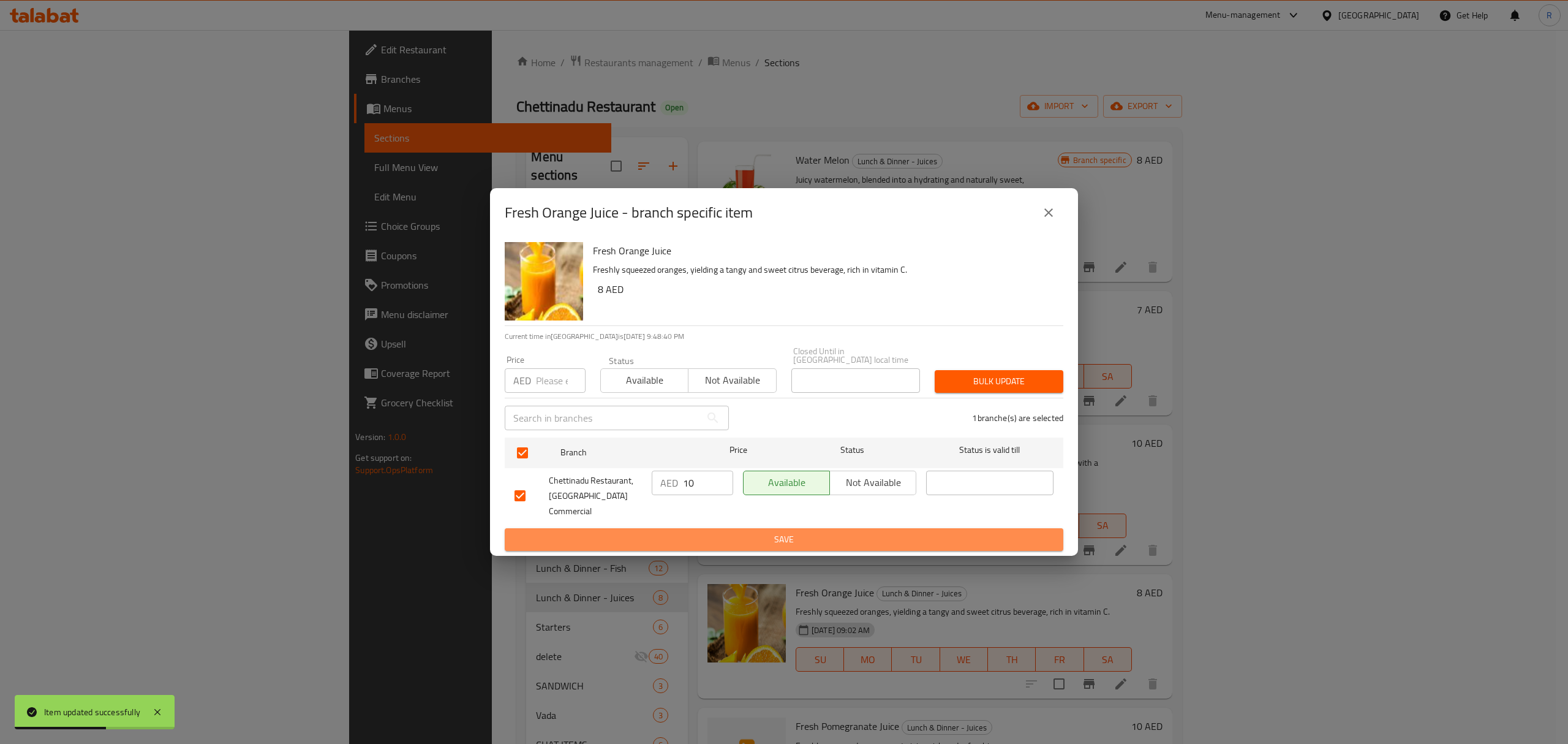
click at [726, 533] on span "Save" at bounding box center [784, 539] width 539 height 15
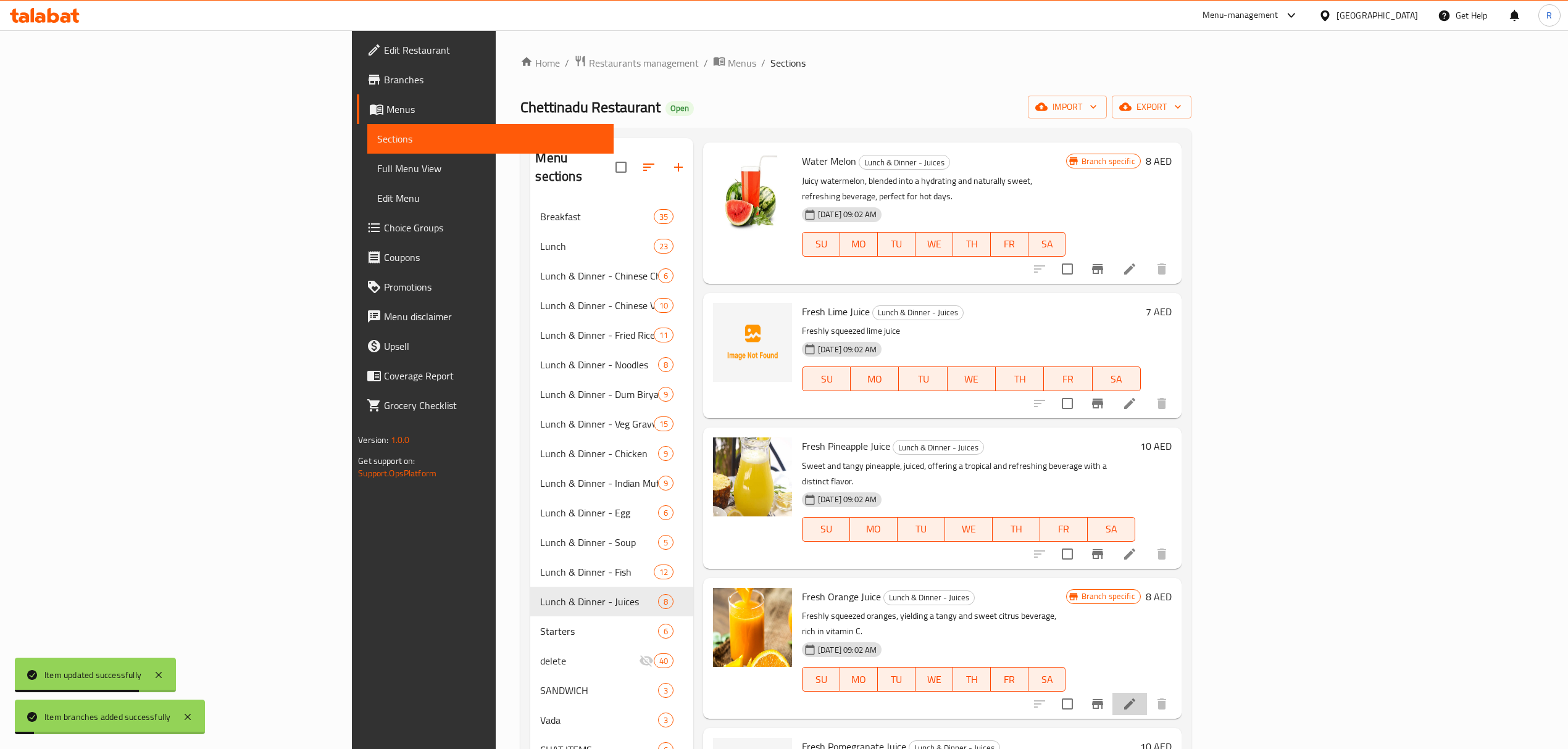
click at [1147, 693] on li at bounding box center [1129, 704] width 35 height 22
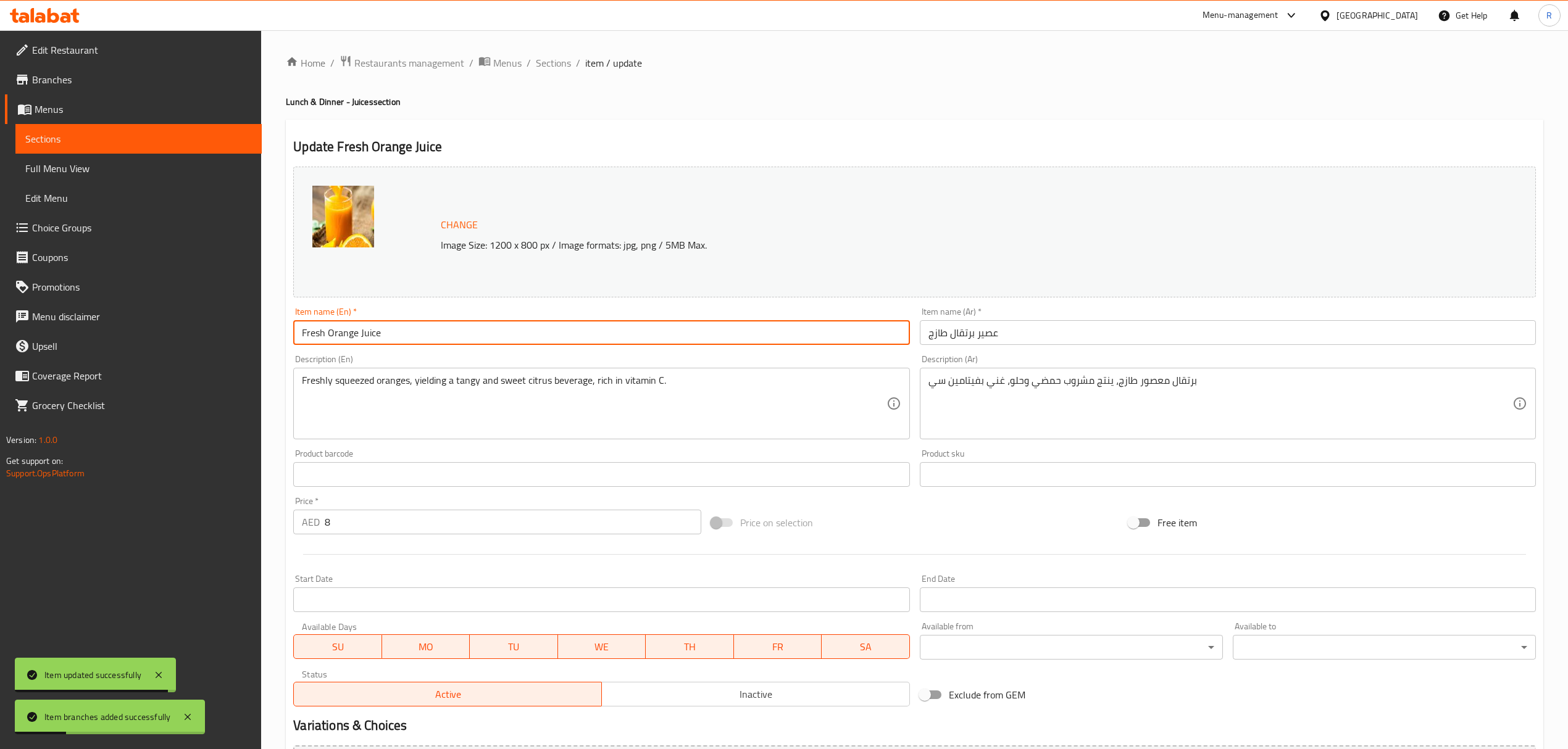
click at [370, 334] on input "Fresh Orange Juice" at bounding box center [601, 332] width 616 height 25
click at [312, 334] on input "Fresh Orange" at bounding box center [601, 332] width 616 height 25
type input "Orange"
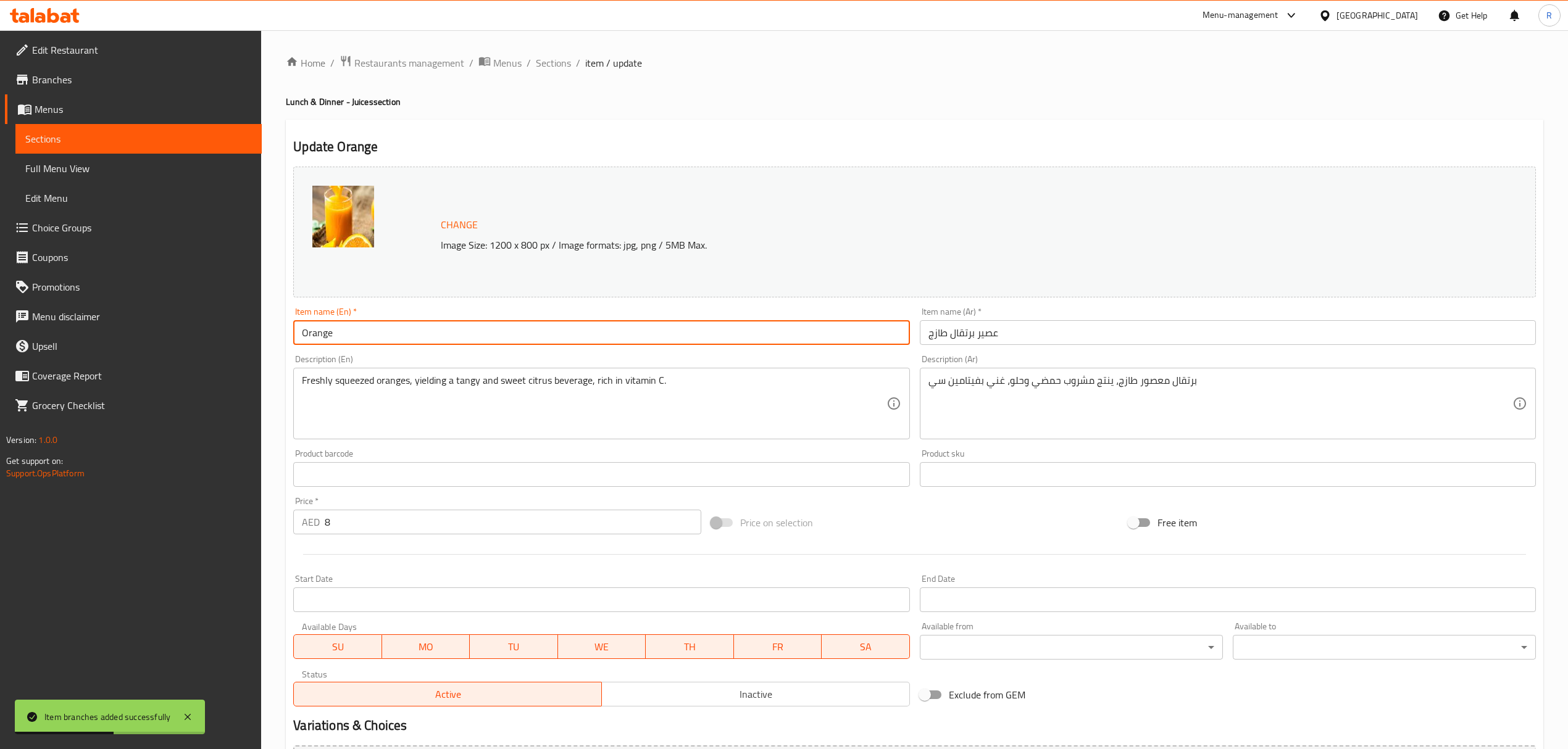
click at [990, 338] on input "عصير برتقال طازج" at bounding box center [1227, 332] width 616 height 25
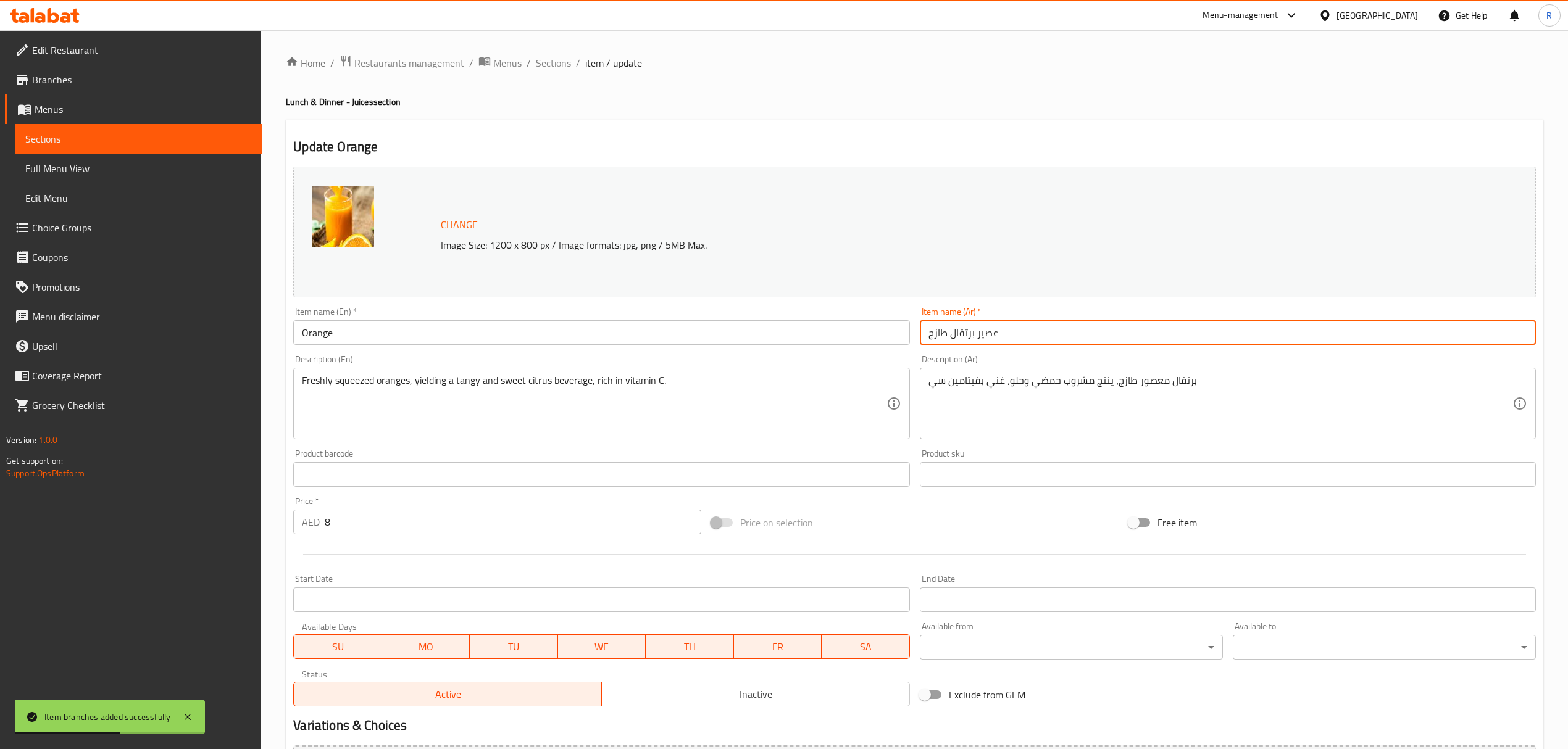
click at [990, 338] on input "عصير برتقال طازج" at bounding box center [1227, 332] width 616 height 25
click at [933, 336] on input "برتقال طازج" at bounding box center [1227, 332] width 616 height 25
type input "برتقال"
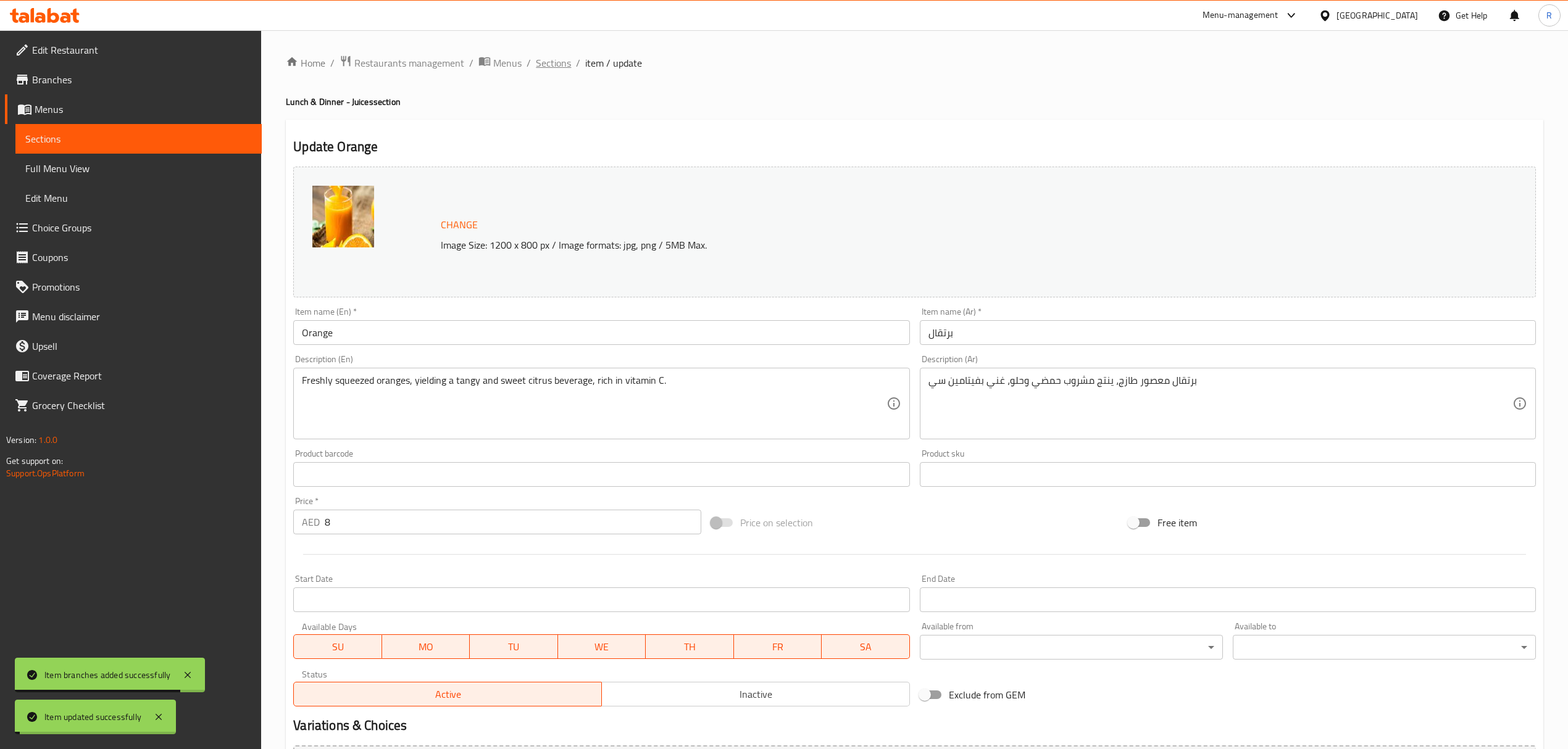
click at [546, 67] on span "Sections" at bounding box center [553, 63] width 35 height 15
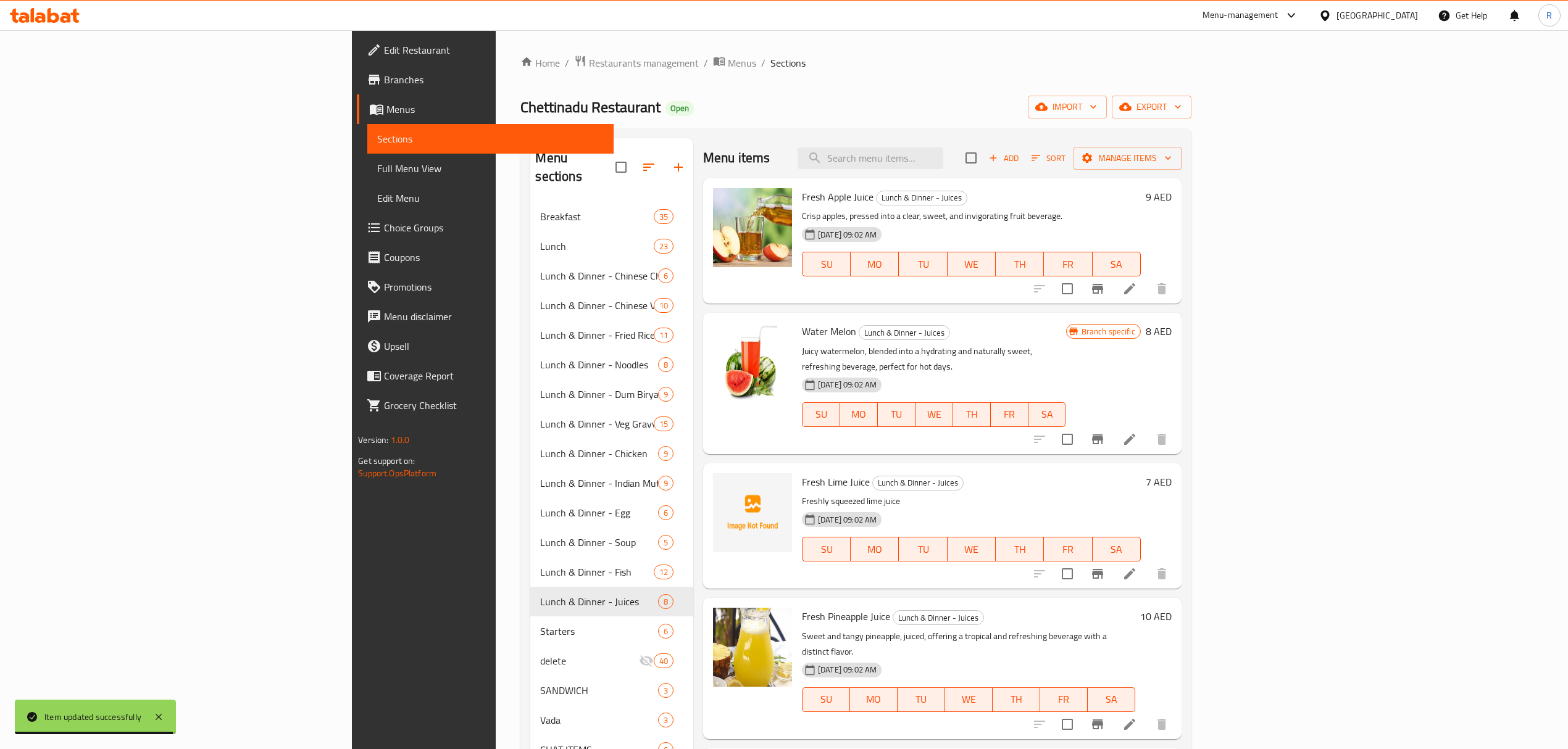
click at [1020, 158] on span "Add" at bounding box center [1003, 158] width 33 height 14
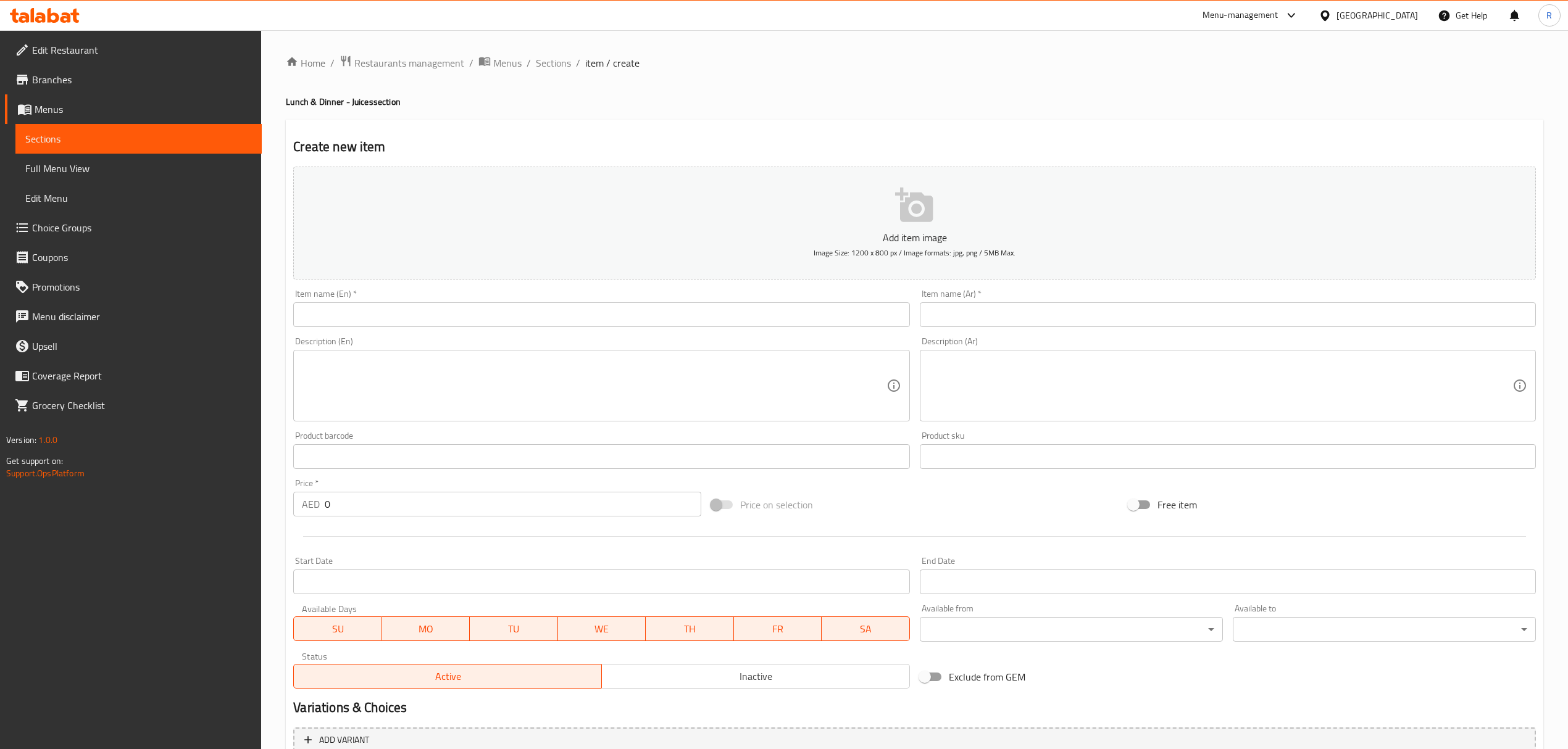
click at [596, 312] on input "text" at bounding box center [601, 315] width 616 height 25
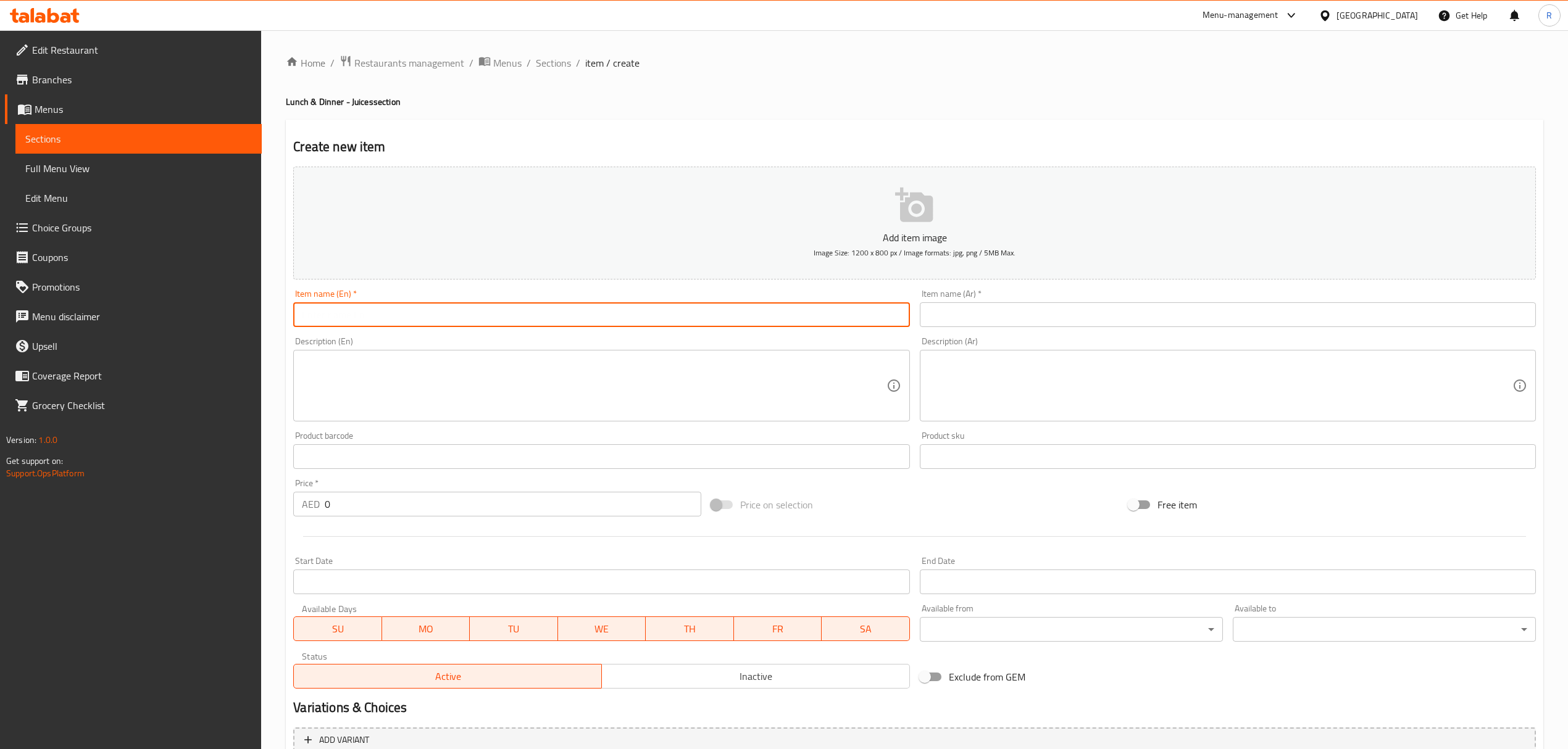
paste input "LEMON SODA"
click at [593, 313] on input "LEMON SODA" at bounding box center [601, 315] width 616 height 25
type input "Lemon Soda"
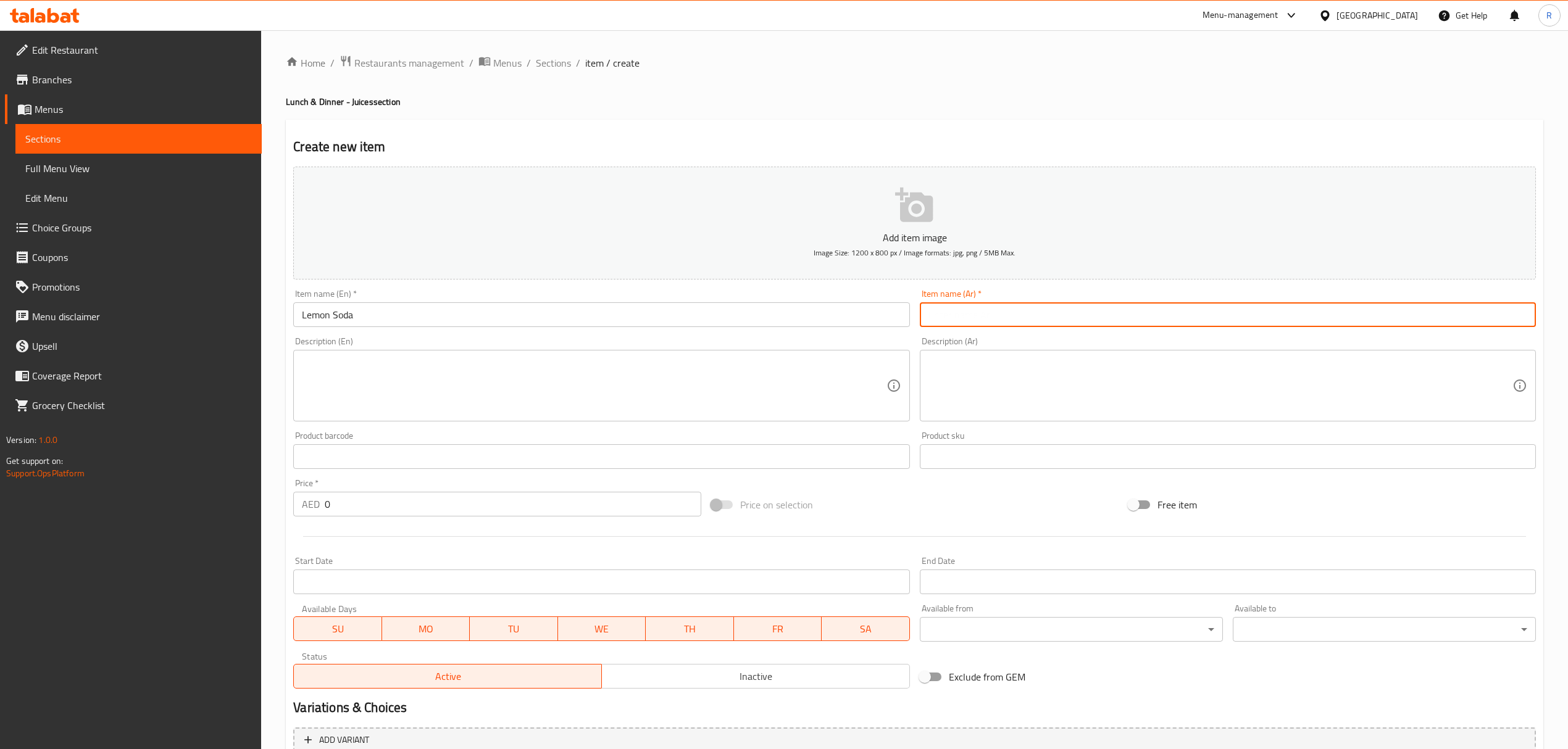
drag, startPoint x: 1103, startPoint y: 307, endPoint x: 1086, endPoint y: 306, distance: 17.0
click at [1103, 307] on input "text" at bounding box center [1227, 315] width 616 height 25
paste input "صودا الليمون"
type input "صودا الليمون"
click at [401, 511] on input "0" at bounding box center [513, 504] width 376 height 25
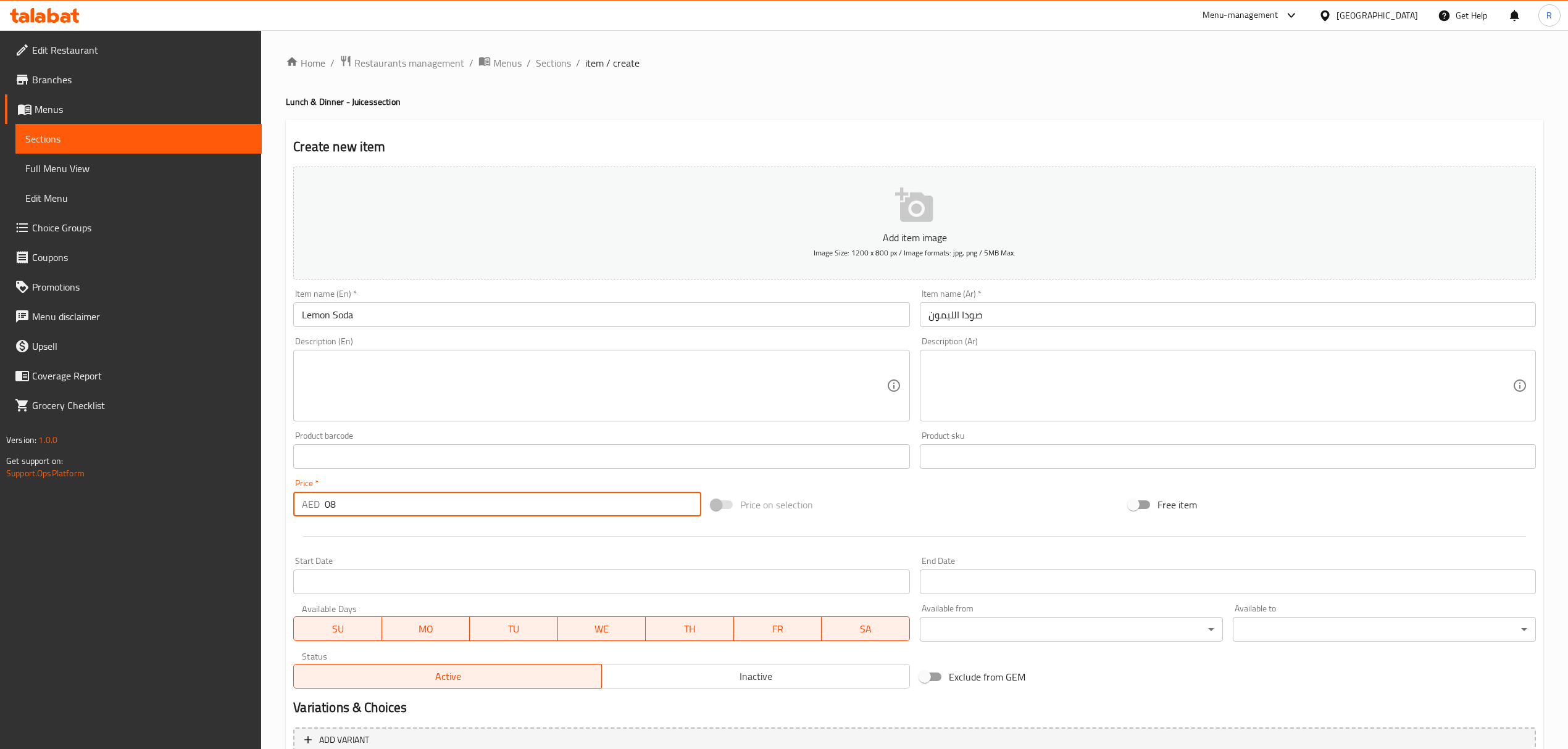
type input "08"
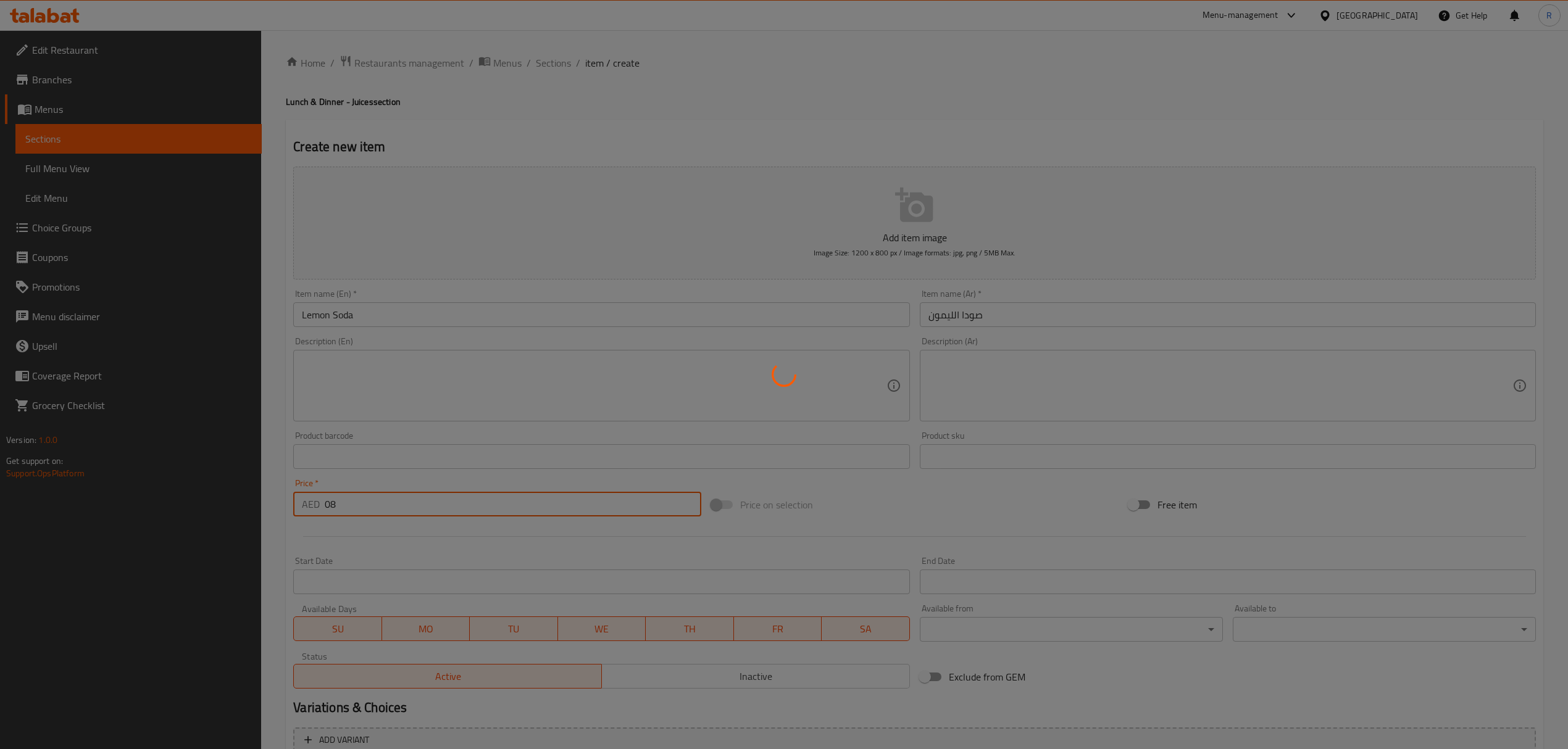
type input "0"
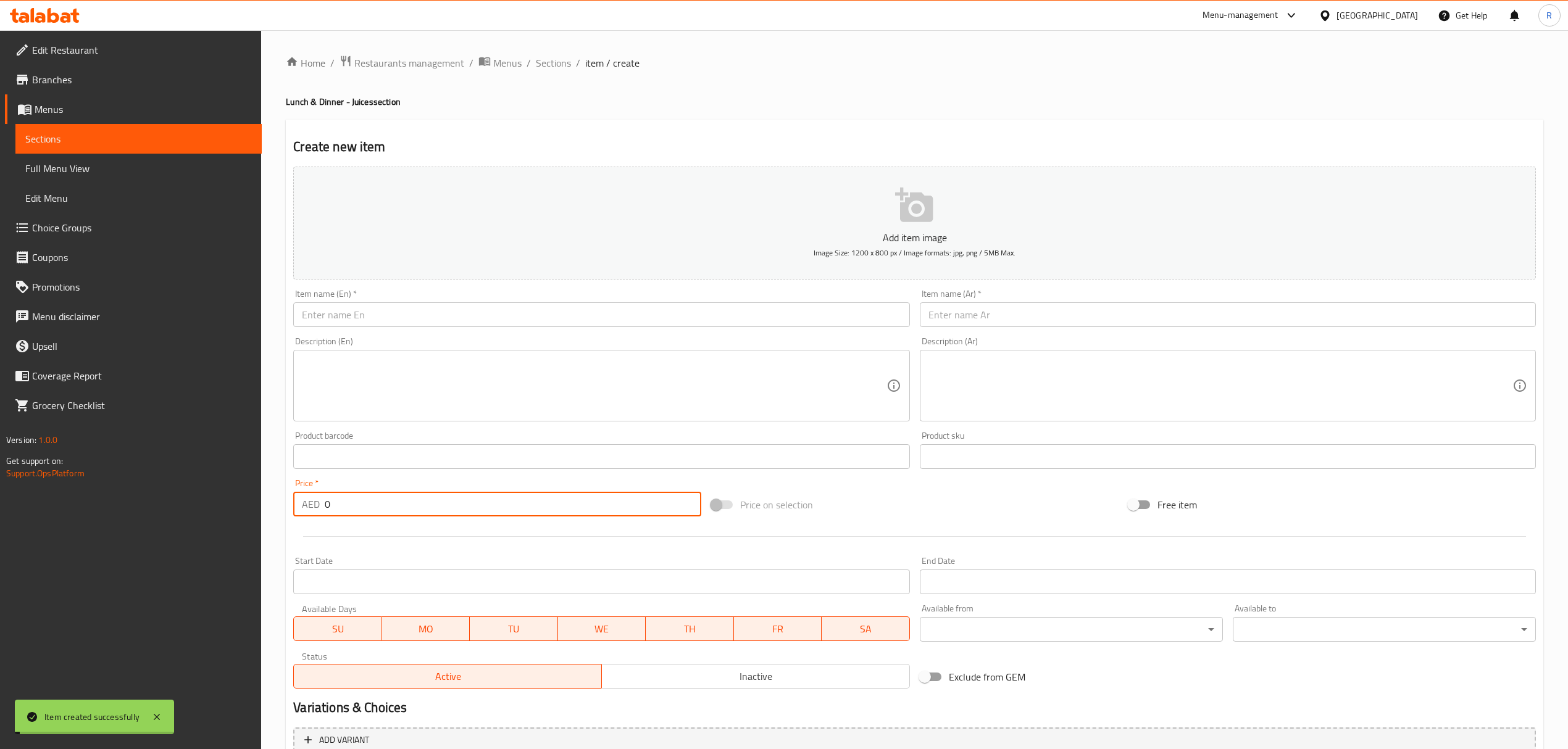
drag, startPoint x: 546, startPoint y: 65, endPoint x: 587, endPoint y: 1, distance: 76.0
click at [546, 65] on span "Sections" at bounding box center [553, 63] width 35 height 15
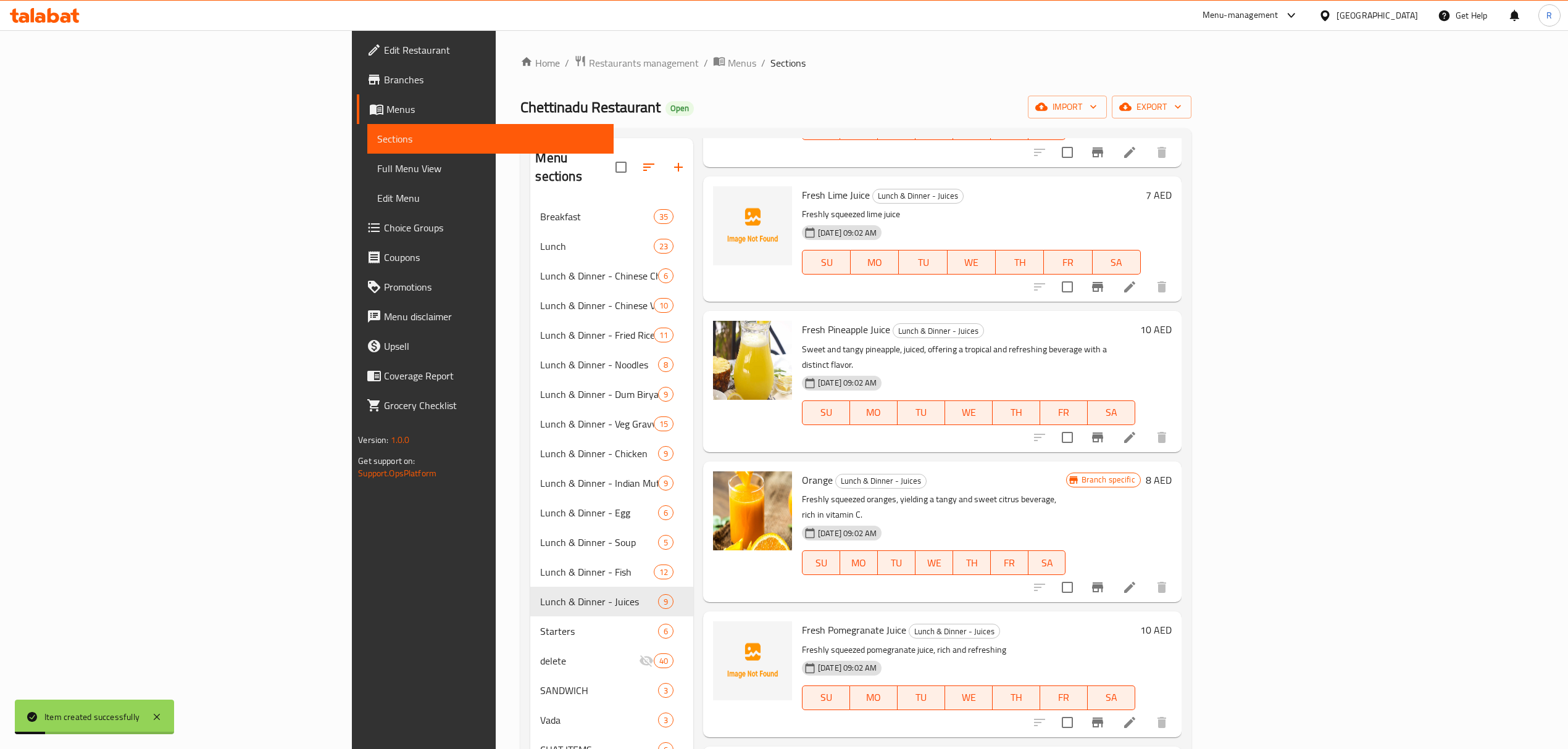
scroll to position [363, 0]
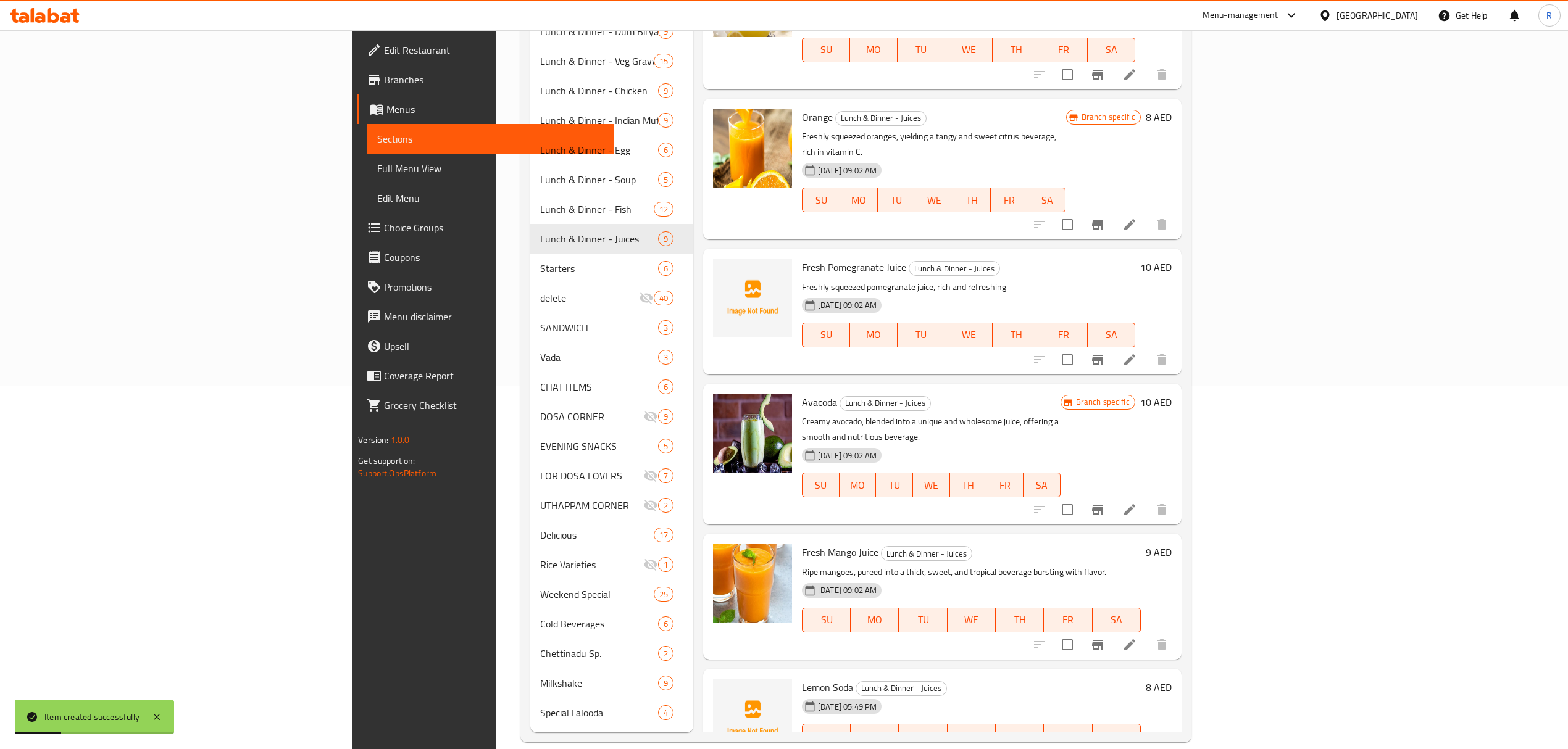
click at [1105, 637] on icon "Branch-specific-item" at bounding box center [1097, 644] width 15 height 15
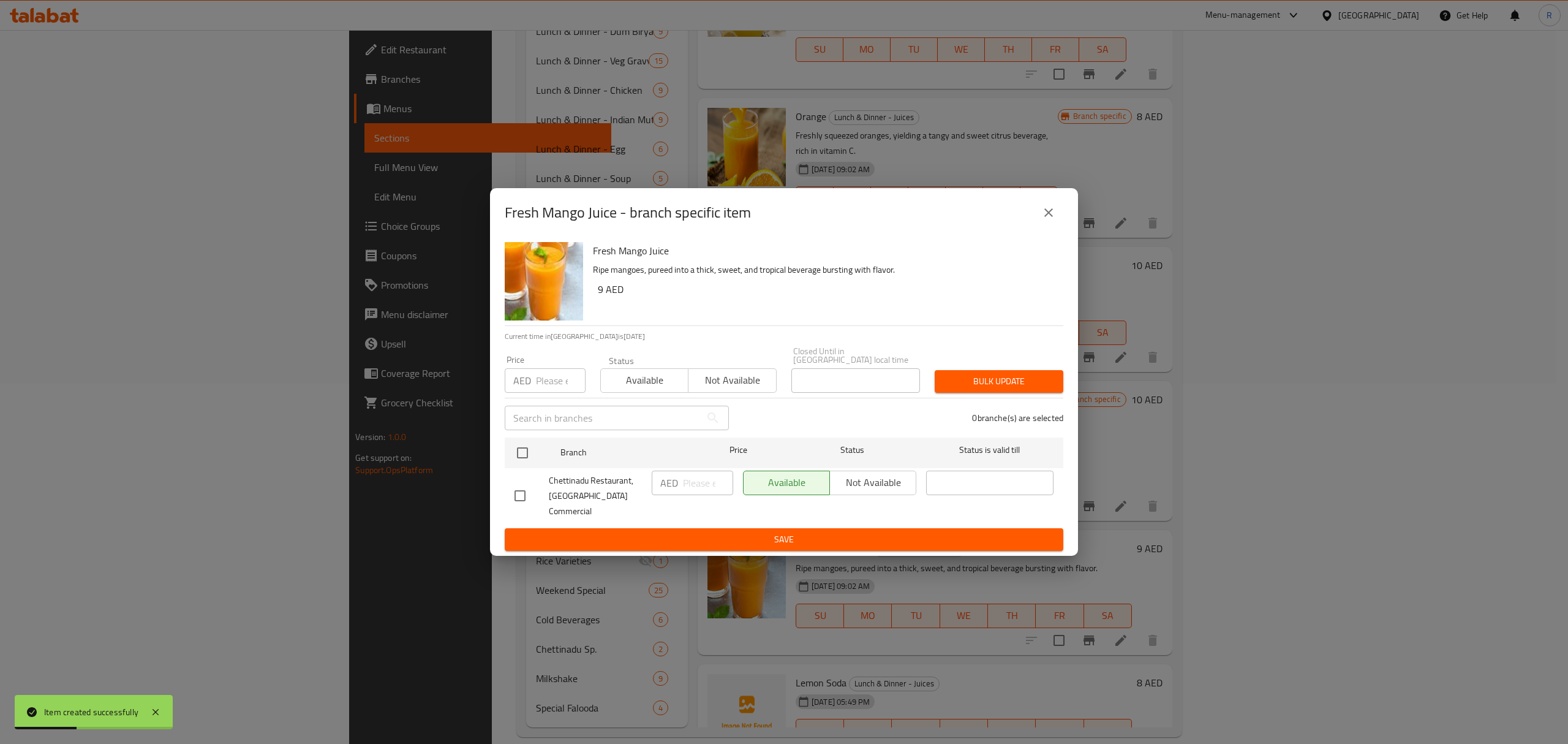
click at [524, 496] on input "checkbox" at bounding box center [520, 496] width 26 height 26
checkbox input "true"
click at [691, 483] on input "number" at bounding box center [708, 483] width 50 height 24
type input "12"
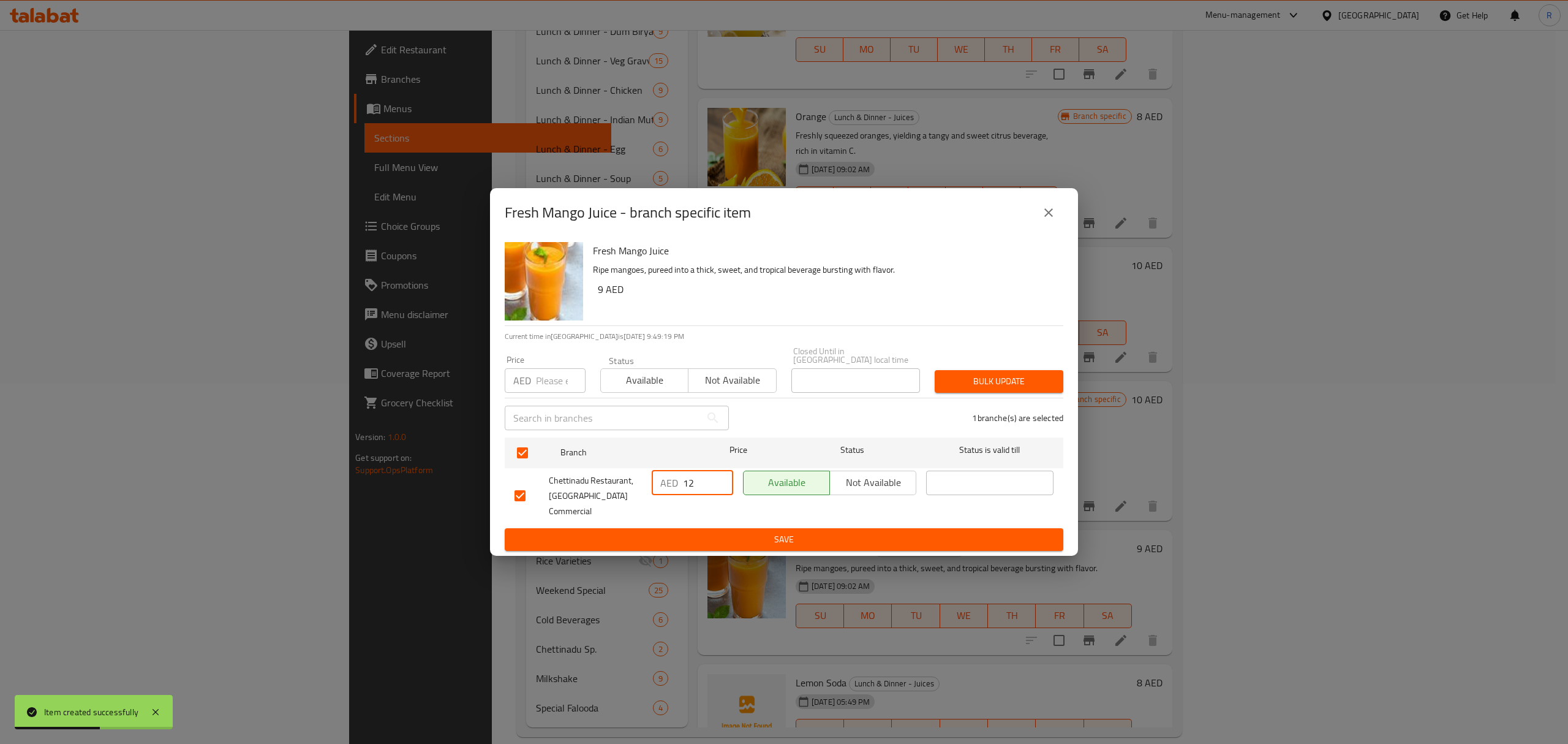
click at [716, 538] on span "Save" at bounding box center [784, 539] width 539 height 15
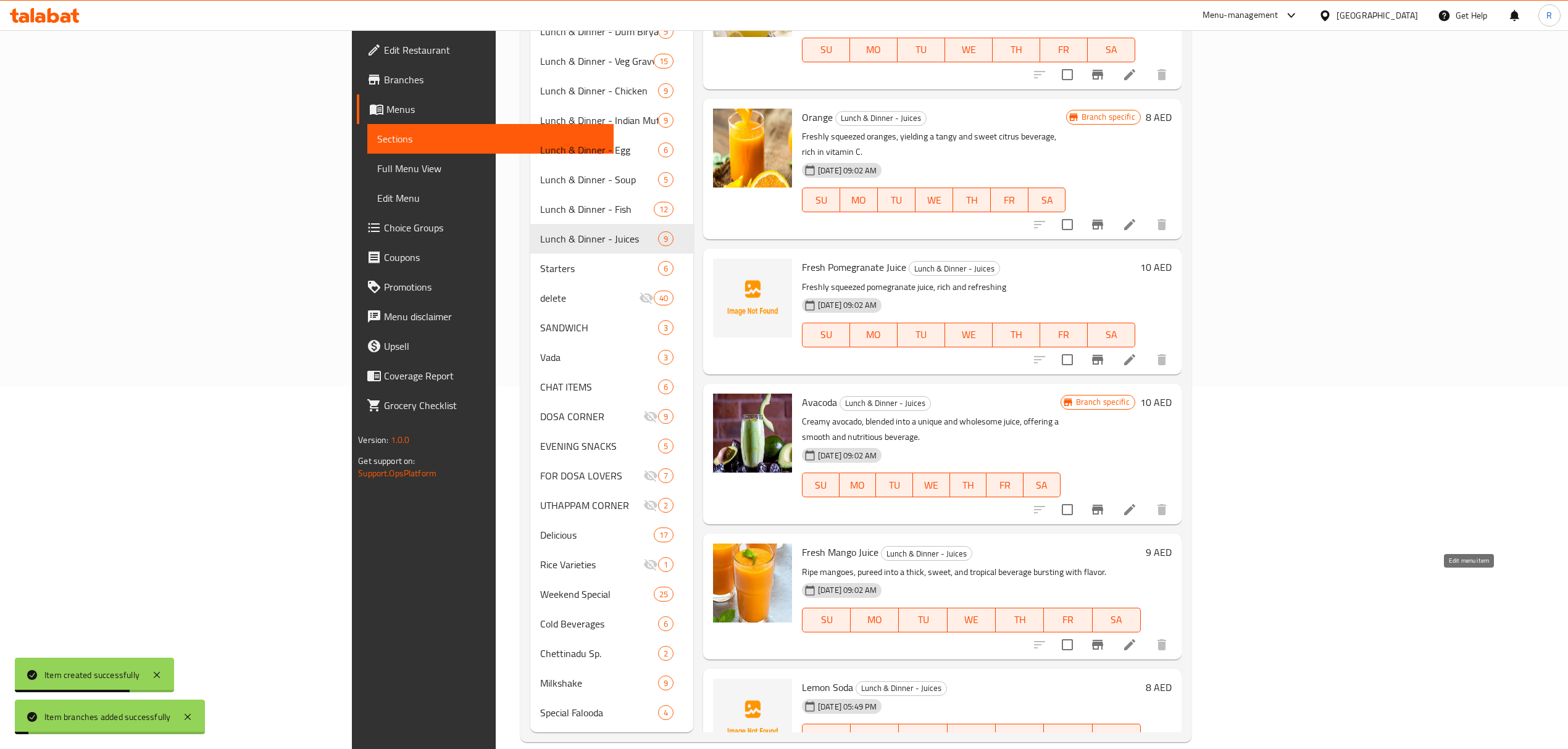
click at [1137, 637] on icon at bounding box center [1129, 644] width 15 height 15
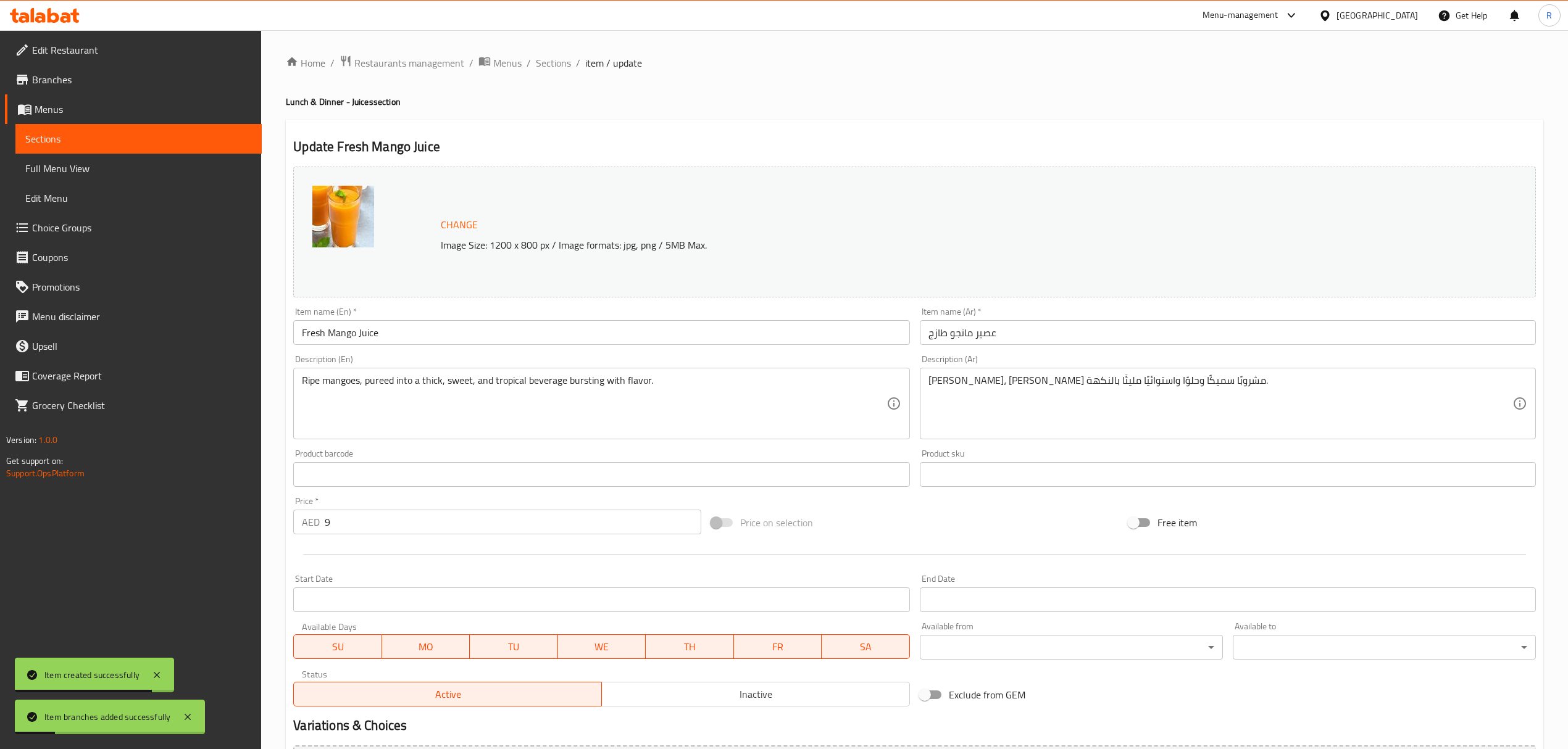
click at [989, 336] on input "عصير مانجو طازج" at bounding box center [1227, 332] width 616 height 25
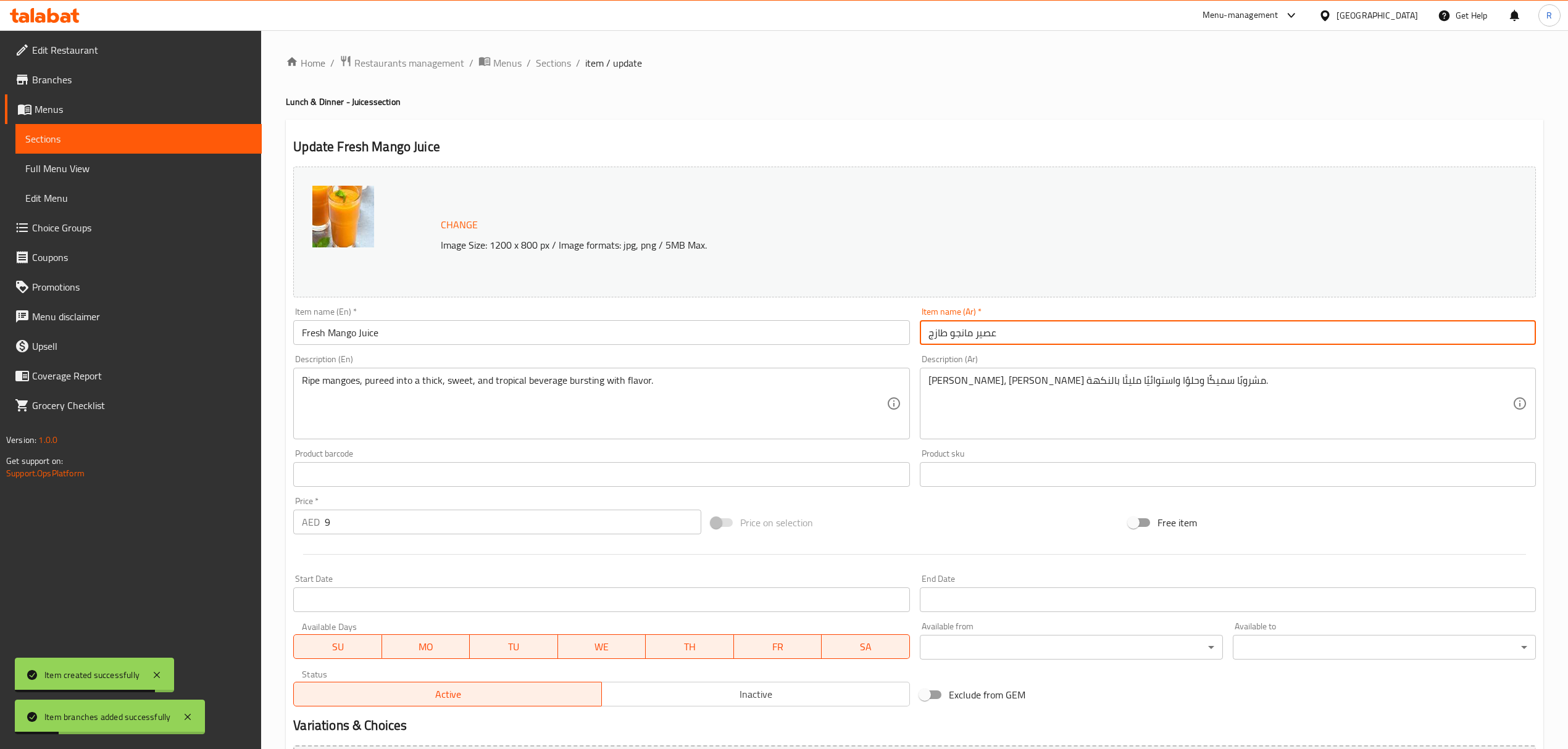
click at [989, 336] on input "عصير مانجو طازج" at bounding box center [1227, 332] width 616 height 25
click at [942, 337] on input "مانجو طازج" at bounding box center [1227, 332] width 616 height 25
type input "مانجو"
click at [363, 339] on input "Fresh Mango Juice" at bounding box center [601, 332] width 616 height 25
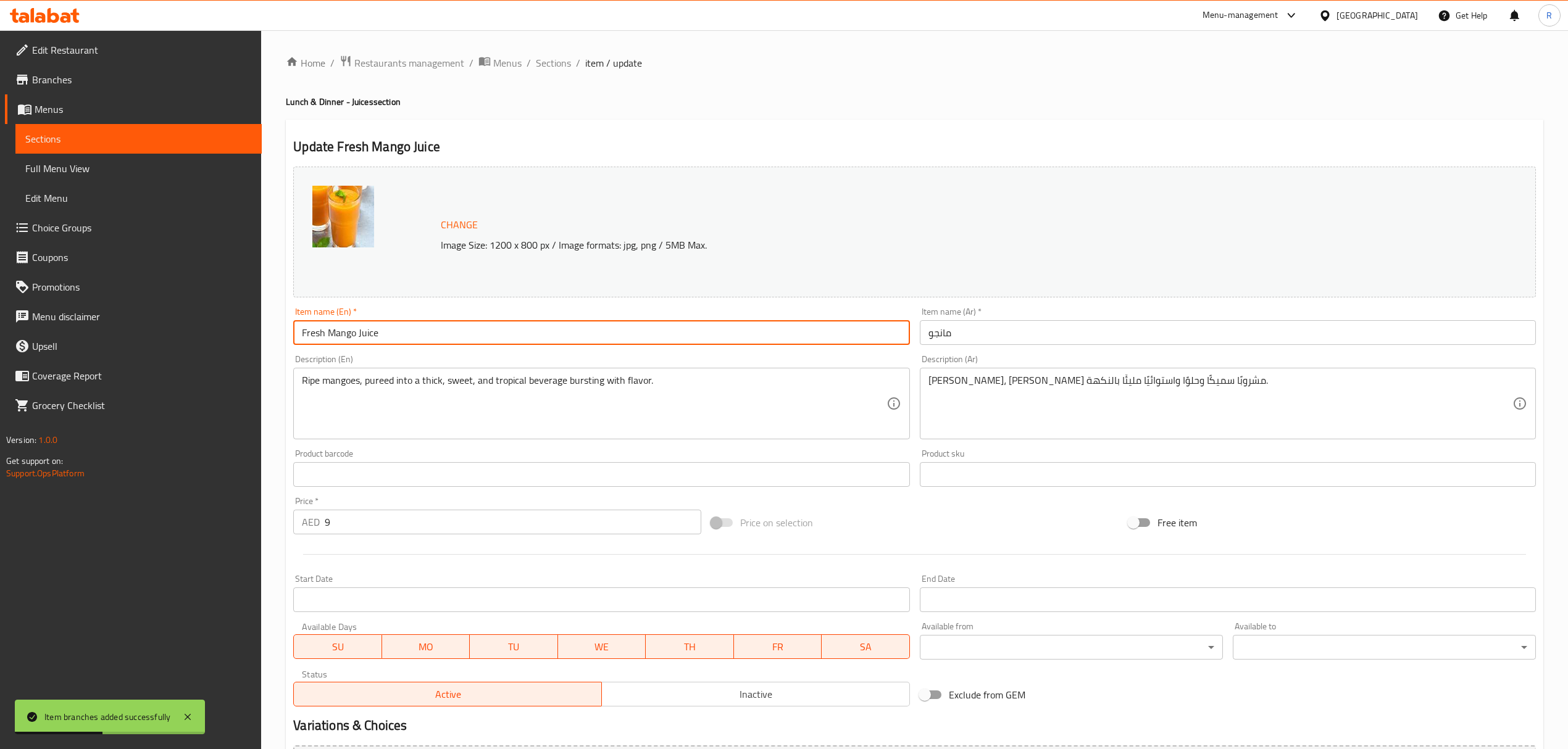
drag, startPoint x: 363, startPoint y: 339, endPoint x: 353, endPoint y: 355, distance: 18.9
click at [363, 339] on input "Fresh Mango Juice" at bounding box center [601, 332] width 616 height 25
click at [317, 334] on input "Fresh Mango" at bounding box center [601, 332] width 616 height 25
type input "Mango"
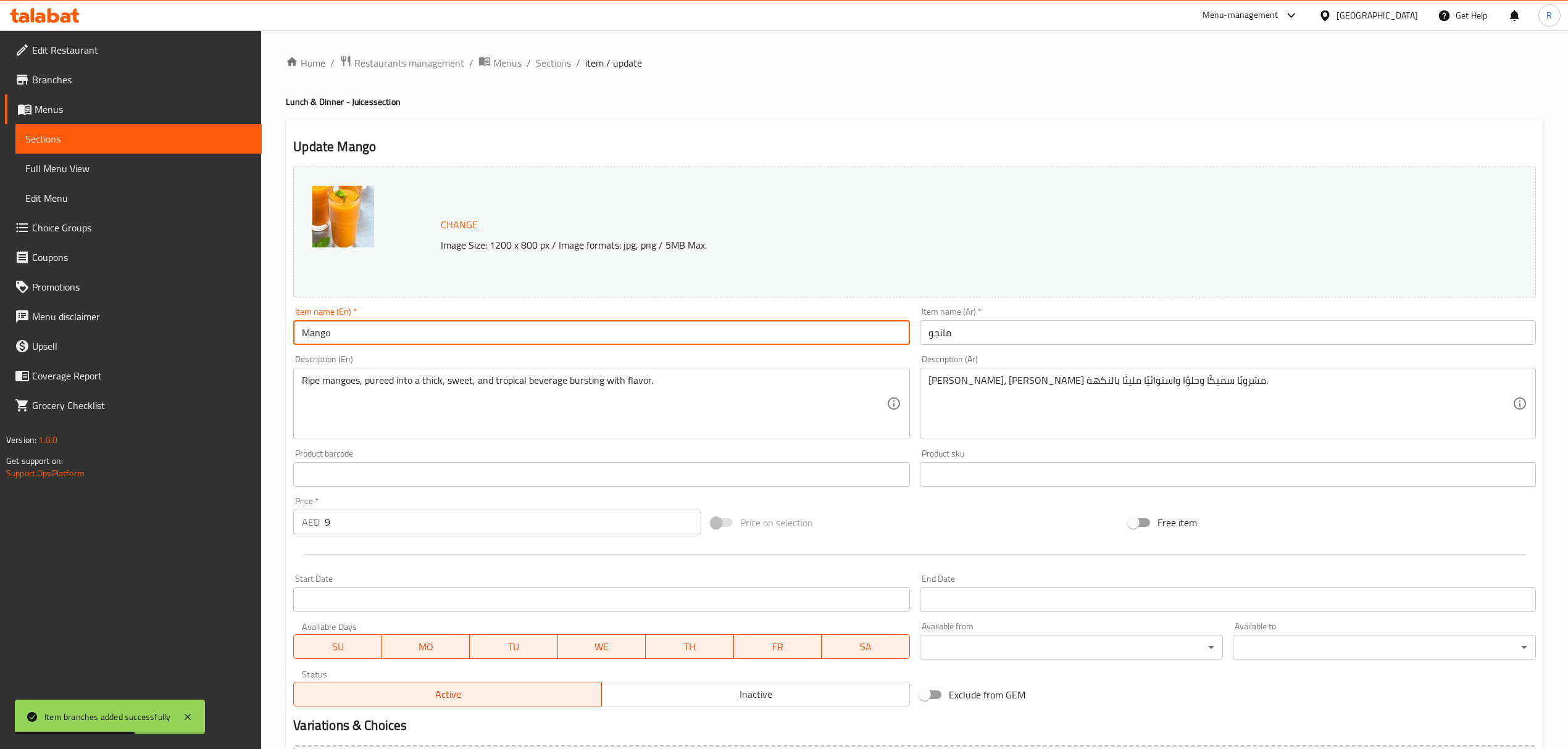
click at [556, 68] on span "Sections" at bounding box center [553, 63] width 35 height 15
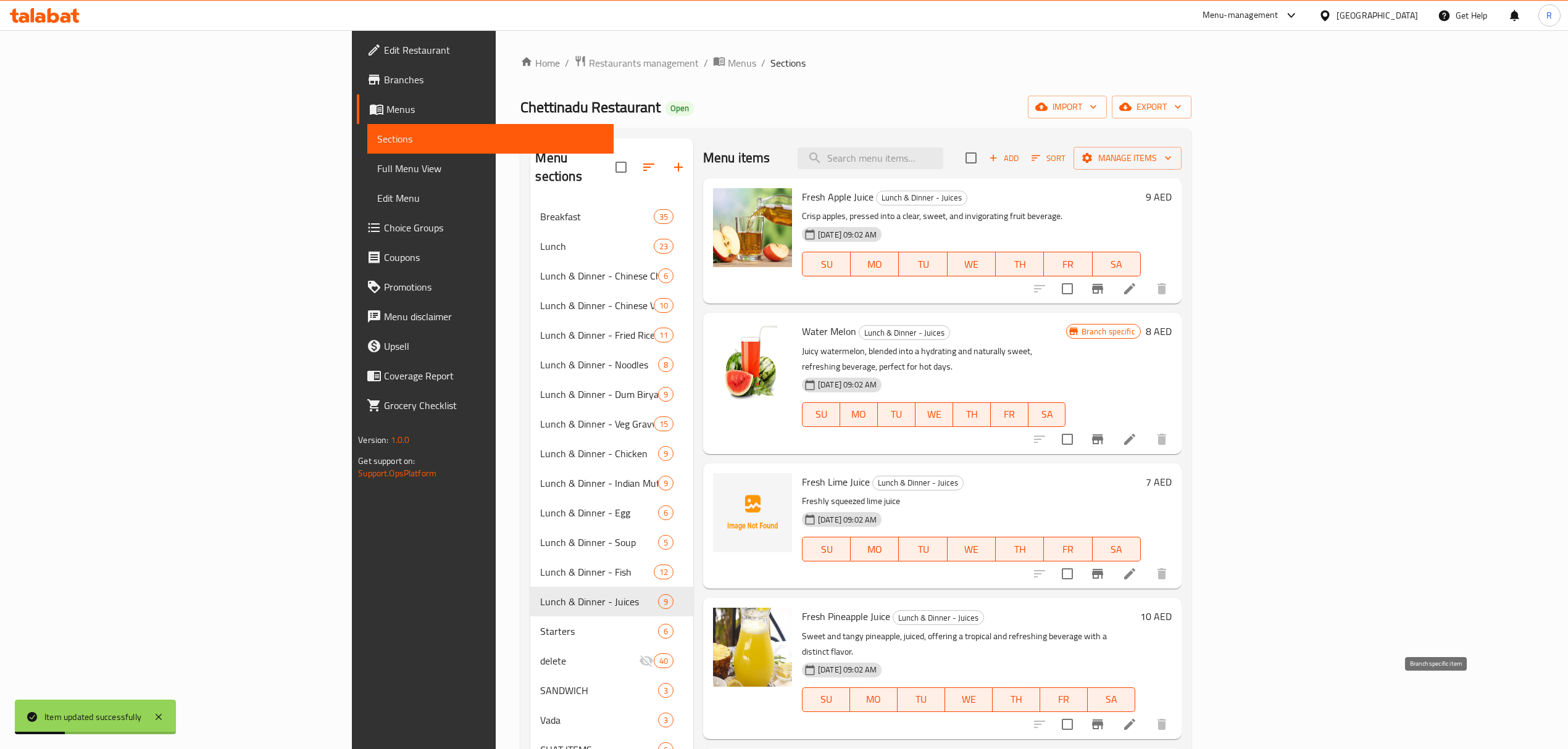
click at [1105, 717] on icon "Branch-specific-item" at bounding box center [1097, 724] width 15 height 15
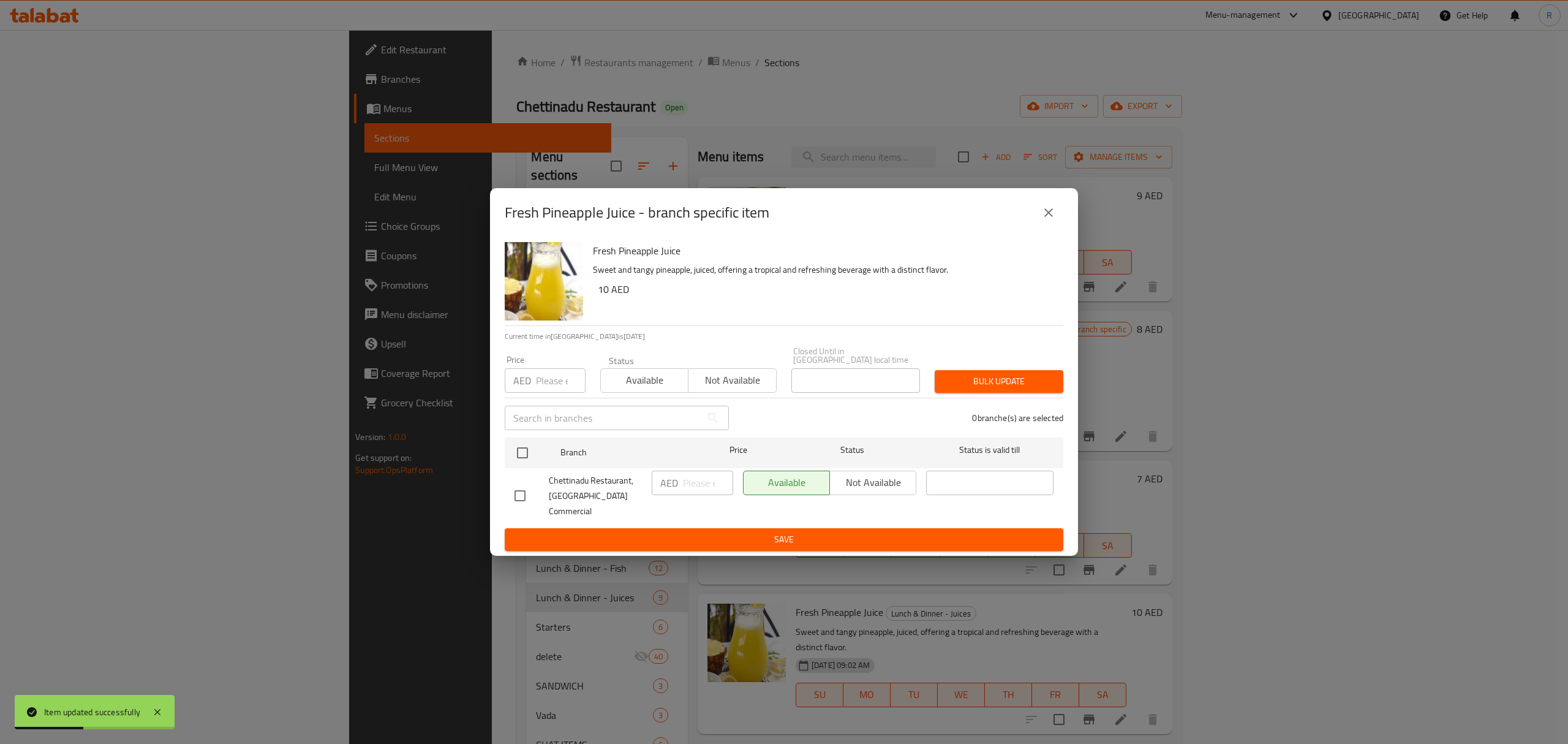
drag, startPoint x: 519, startPoint y: 494, endPoint x: 717, endPoint y: 498, distance: 198.0
click at [521, 494] on input "checkbox" at bounding box center [520, 496] width 26 height 26
checkbox input "true"
click at [696, 490] on input "number" at bounding box center [708, 483] width 50 height 24
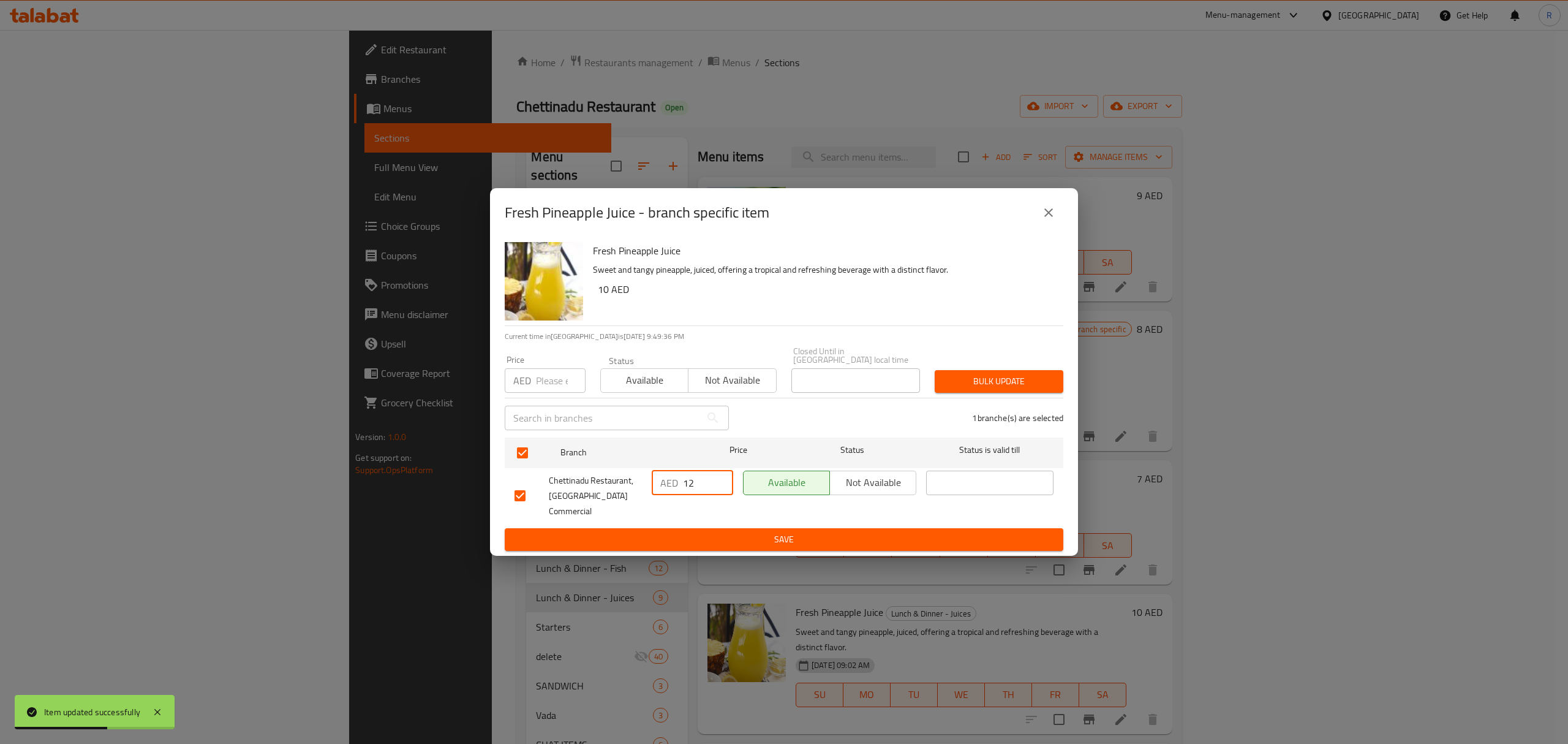
type input "12"
click at [704, 541] on button "Save" at bounding box center [784, 539] width 558 height 23
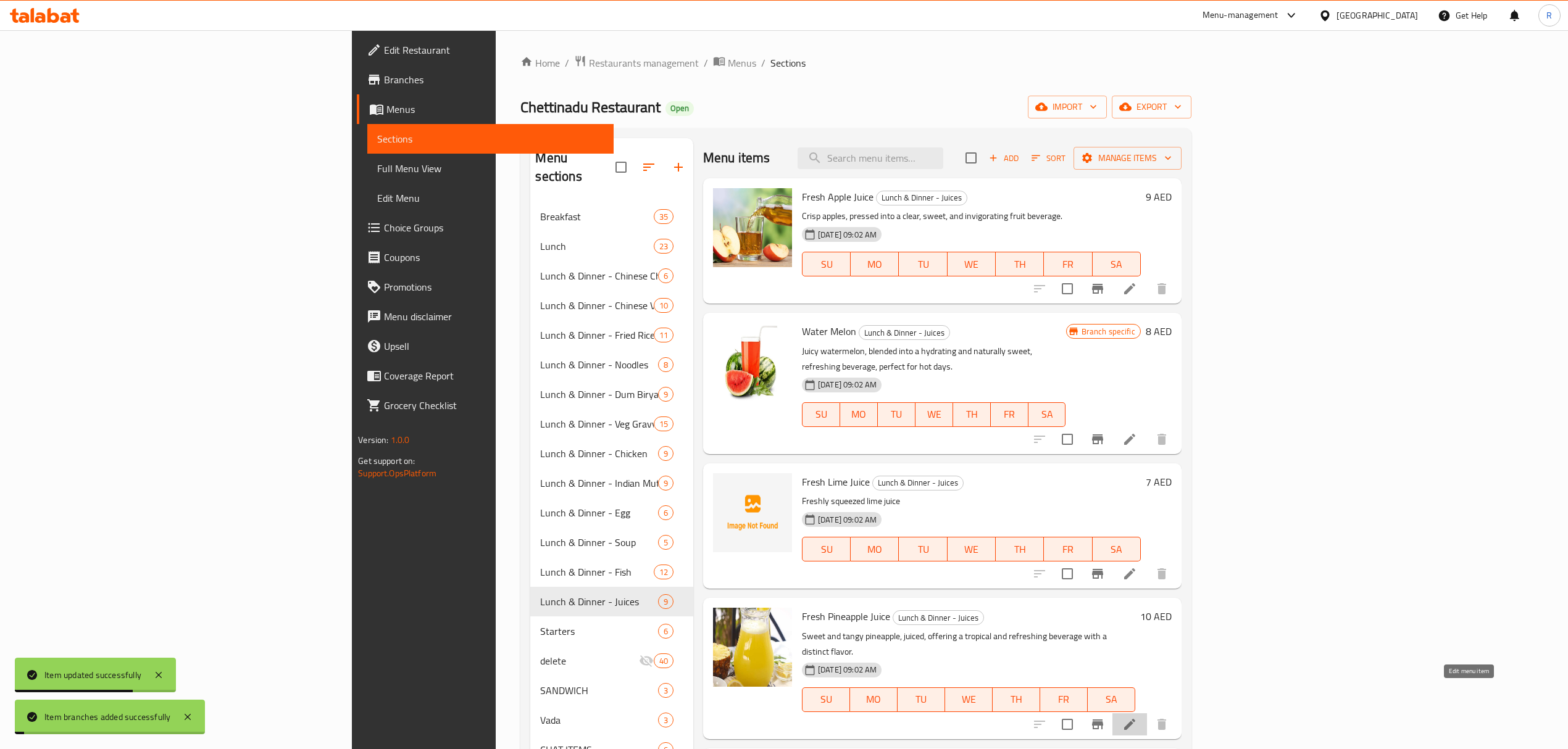
click at [1135, 719] on icon at bounding box center [1129, 724] width 11 height 11
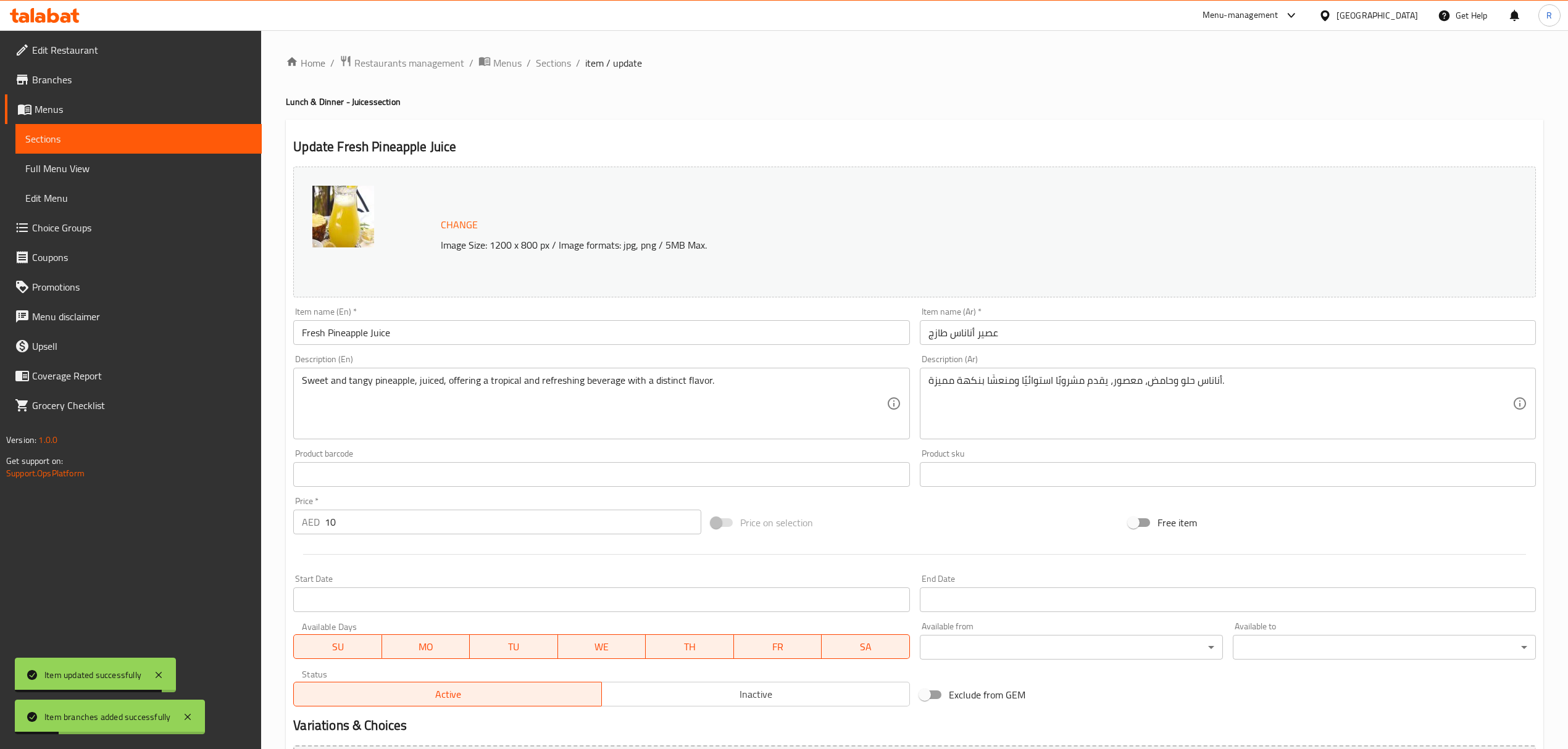
click at [377, 337] on input "Fresh Pineapple Juice" at bounding box center [601, 332] width 616 height 25
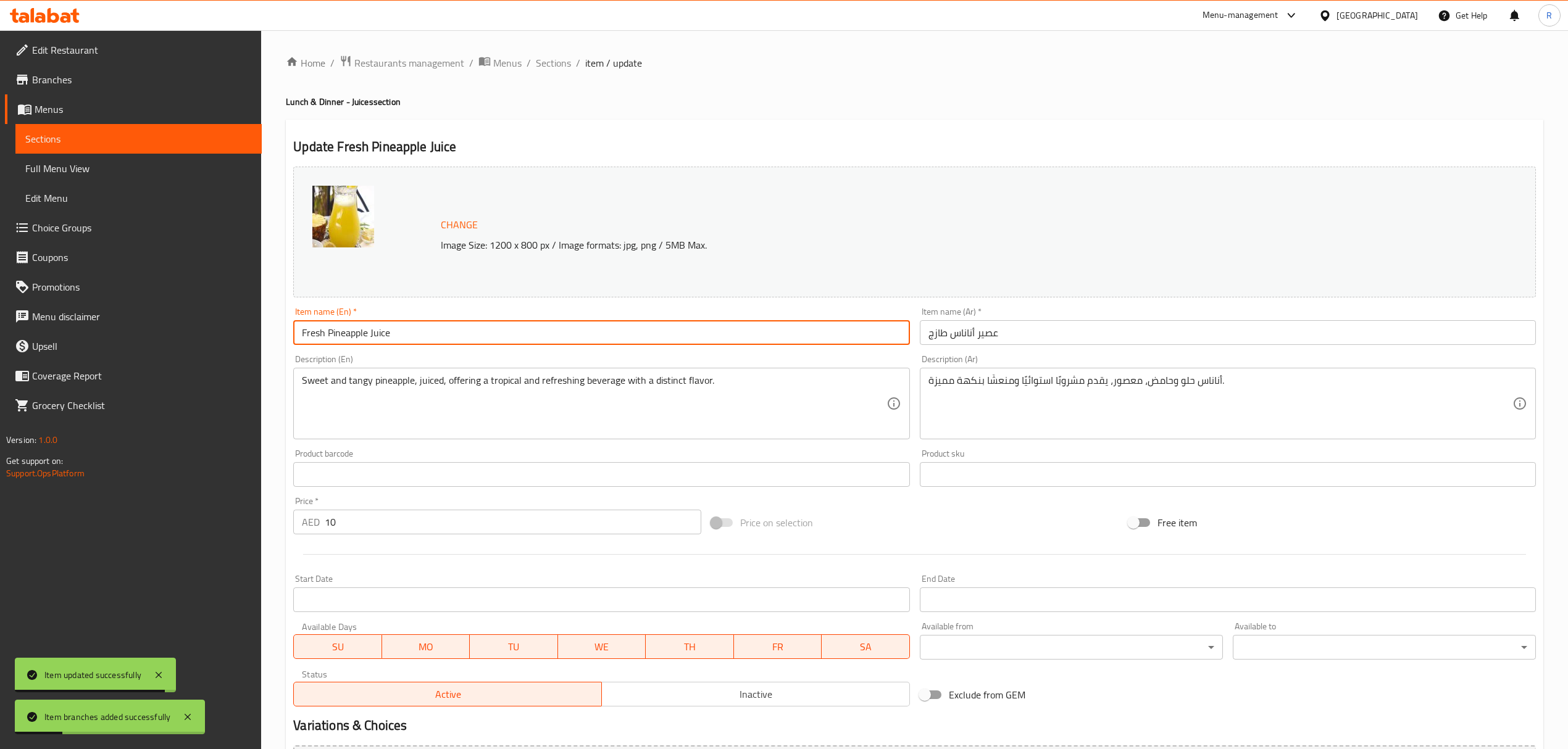
click at [377, 337] on input "Fresh Pineapple Juice" at bounding box center [601, 332] width 616 height 25
click at [316, 333] on input "Fresh Pineapple" at bounding box center [601, 332] width 616 height 25
click at [315, 333] on input "Fresh Pineapple" at bounding box center [601, 332] width 616 height 25
type input "Pineapple"
click at [934, 333] on input "عصير أناناس طازج" at bounding box center [1227, 332] width 616 height 25
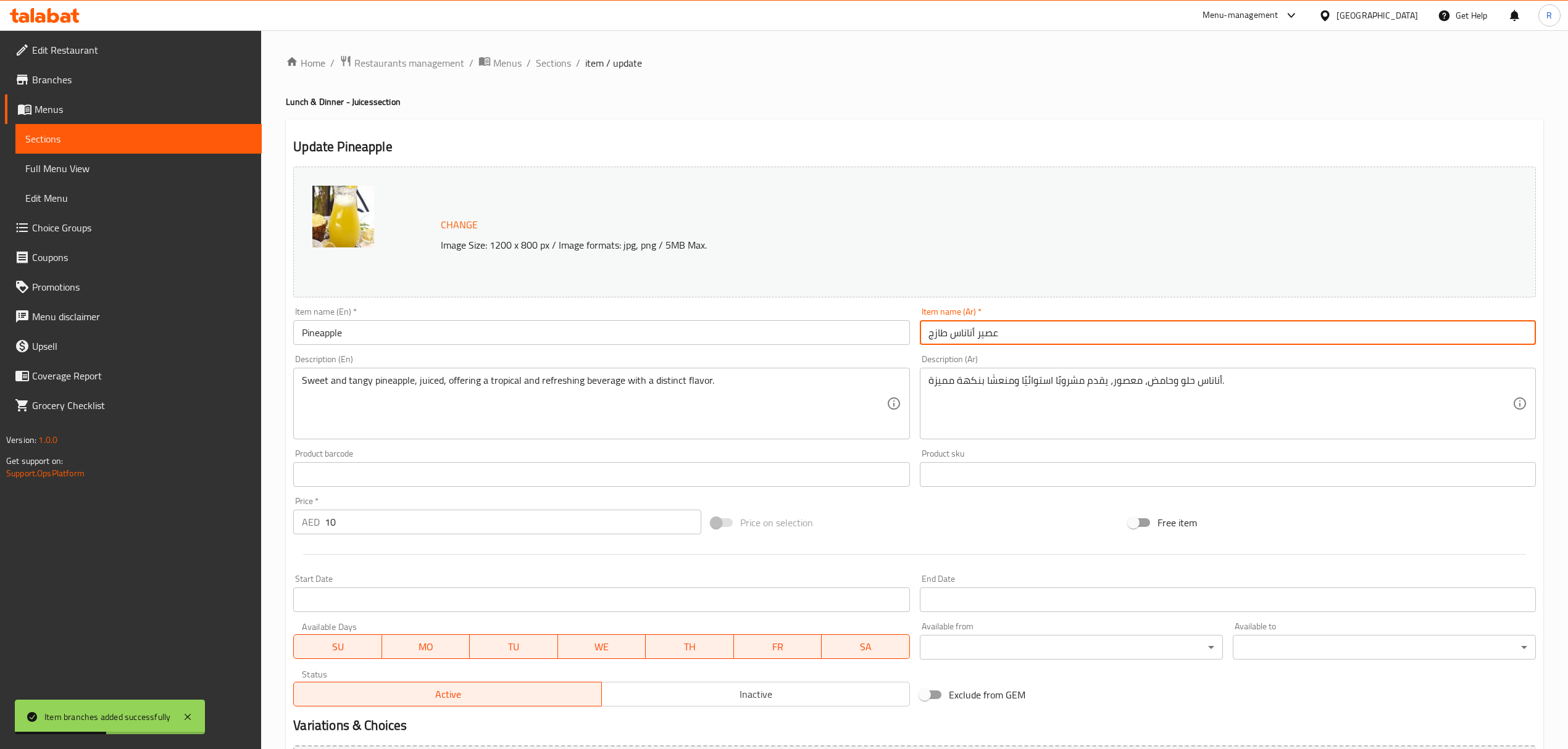
click at [934, 333] on input "عصير أناناس طازج" at bounding box center [1227, 332] width 616 height 25
click at [963, 331] on input "عصير أناناس" at bounding box center [1227, 332] width 616 height 25
click at [961, 331] on input "عصير أناناس" at bounding box center [1227, 332] width 616 height 25
type input "أناناس"
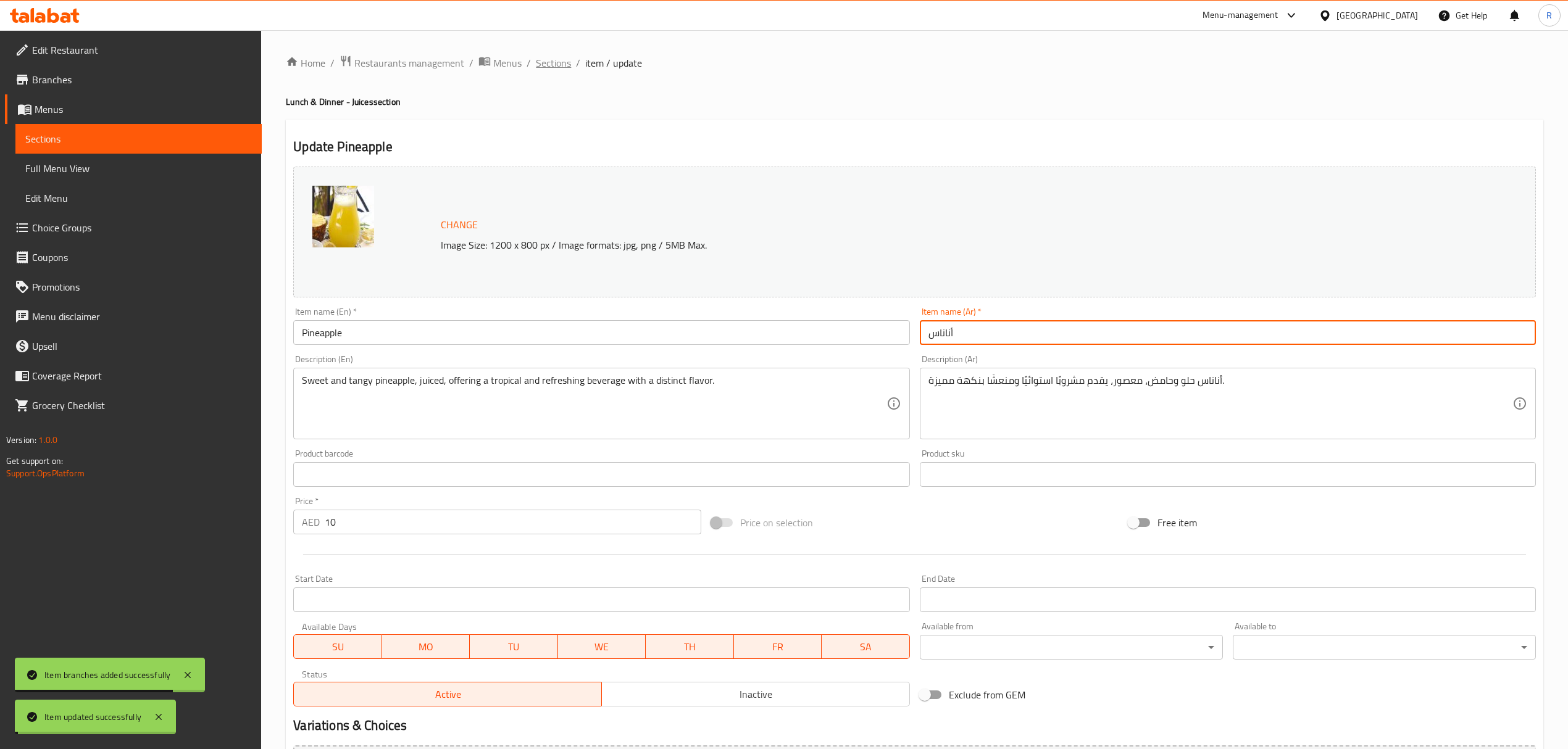
click at [559, 67] on span "Sections" at bounding box center [553, 63] width 35 height 15
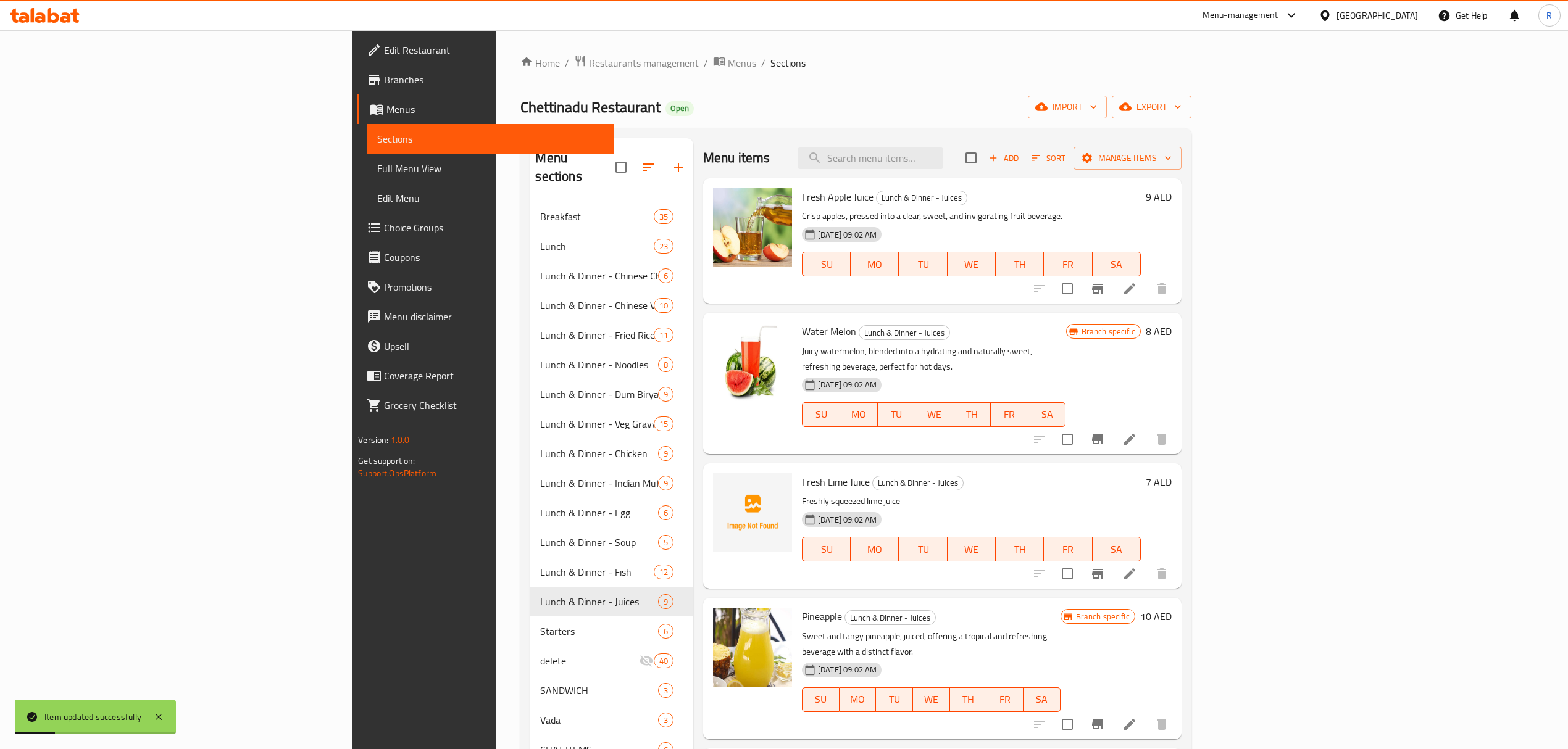
click at [1103, 289] on icon "Branch-specific-item" at bounding box center [1097, 289] width 11 height 10
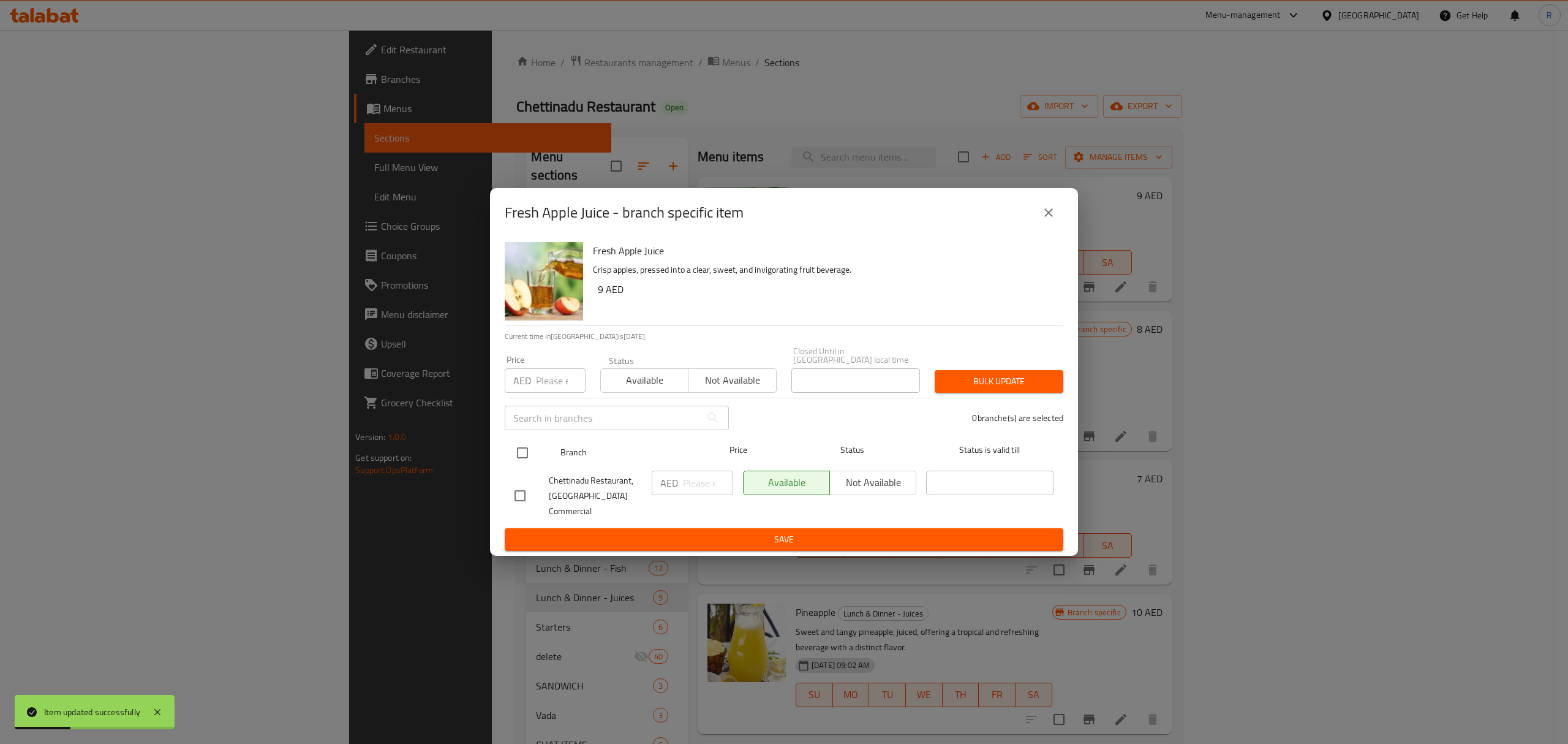
click at [518, 461] on input "checkbox" at bounding box center [522, 453] width 26 height 26
checkbox input "true"
click at [697, 493] on input "number" at bounding box center [708, 483] width 50 height 24
type input "12"
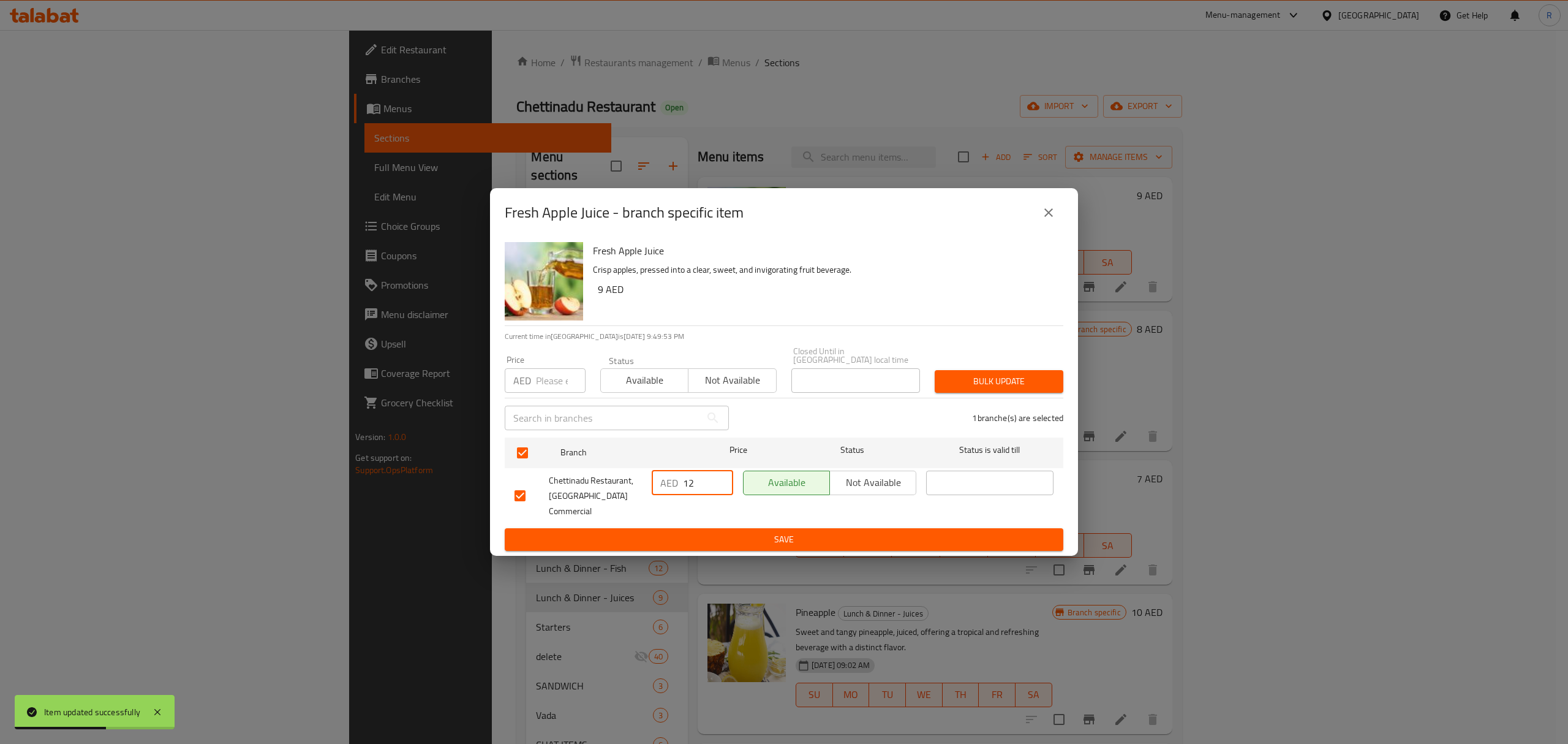
click at [689, 538] on span "Save" at bounding box center [784, 539] width 539 height 15
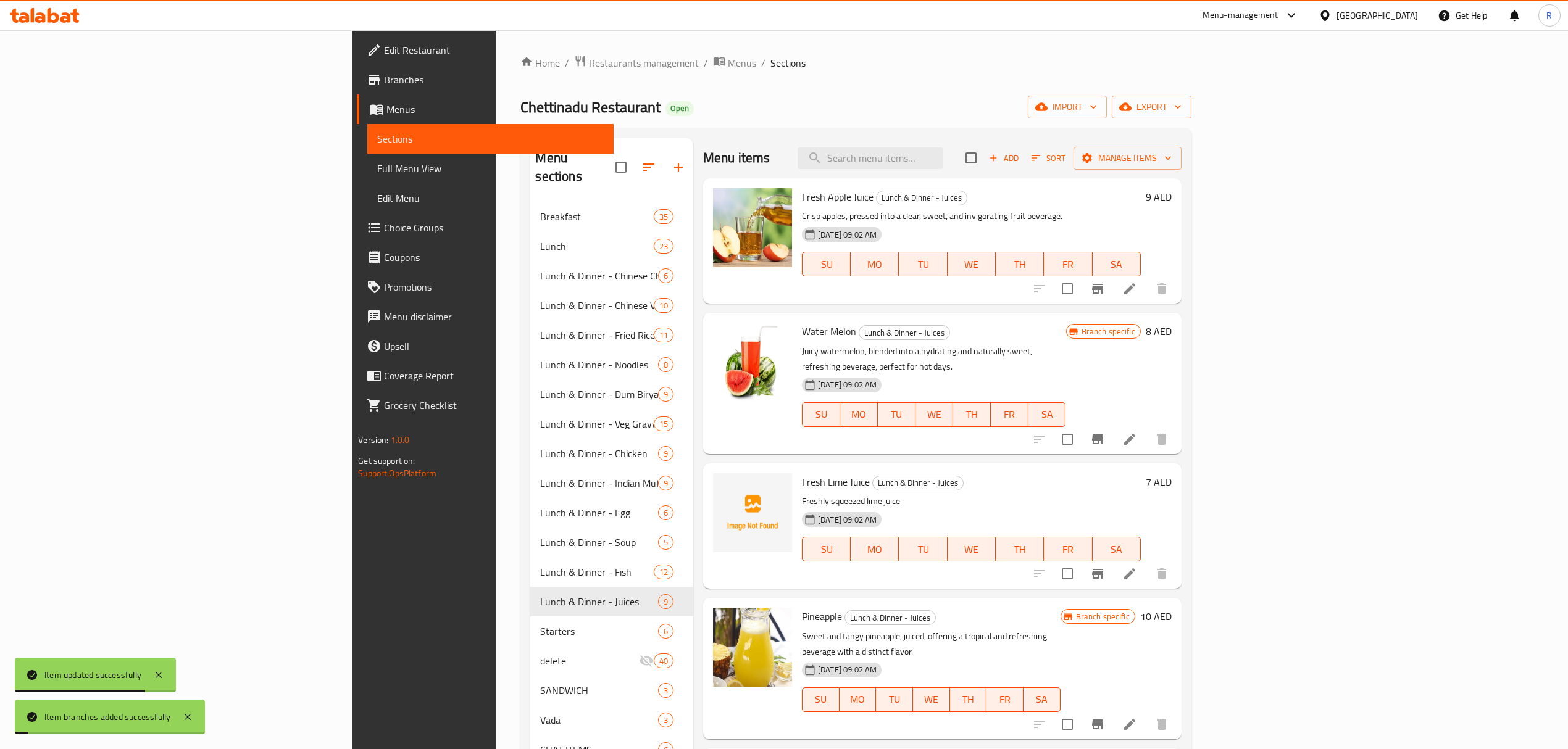
click at [1147, 295] on li at bounding box center [1129, 289] width 35 height 22
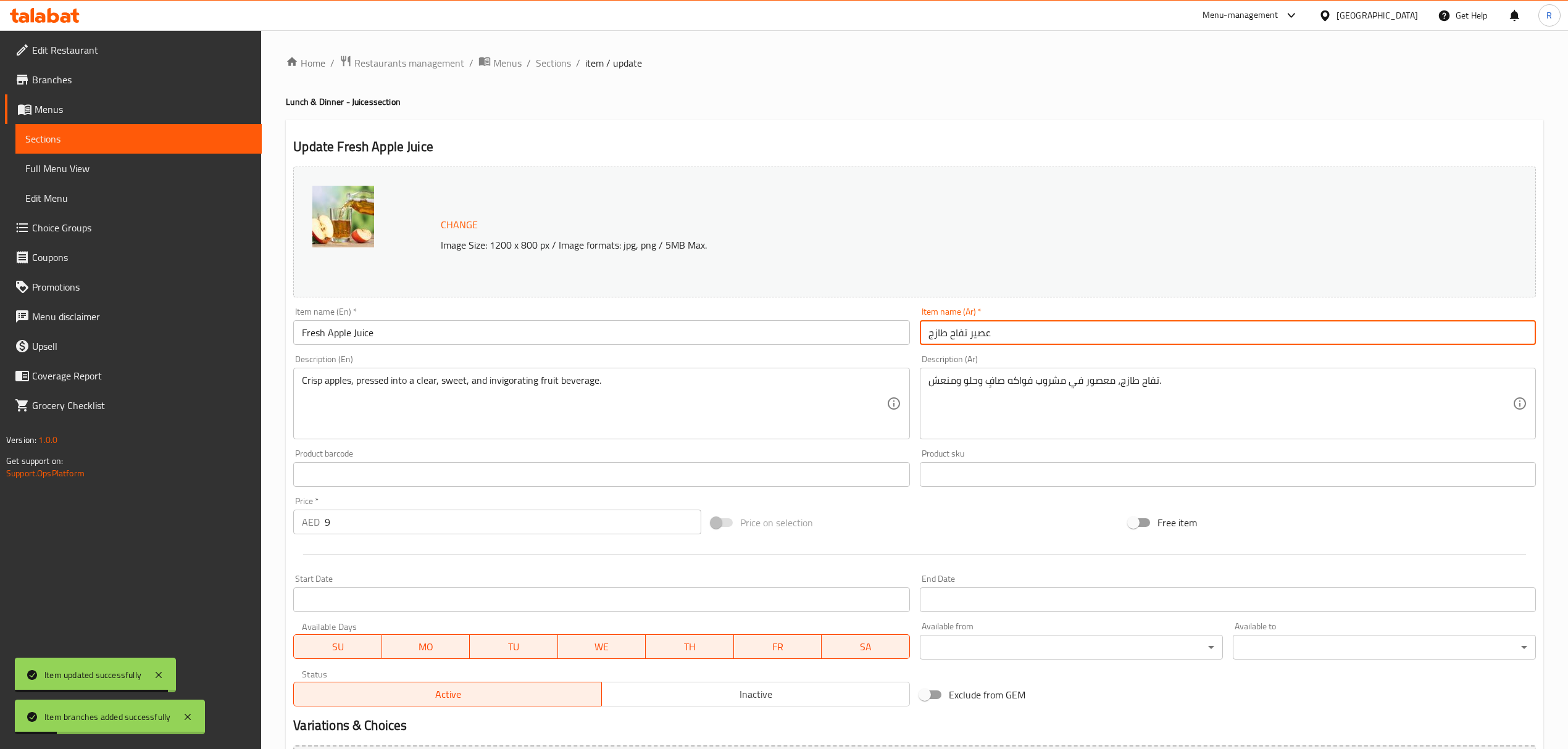
click at [976, 335] on input "عصير تفاح طازج" at bounding box center [1227, 332] width 616 height 25
type input "تفاح"
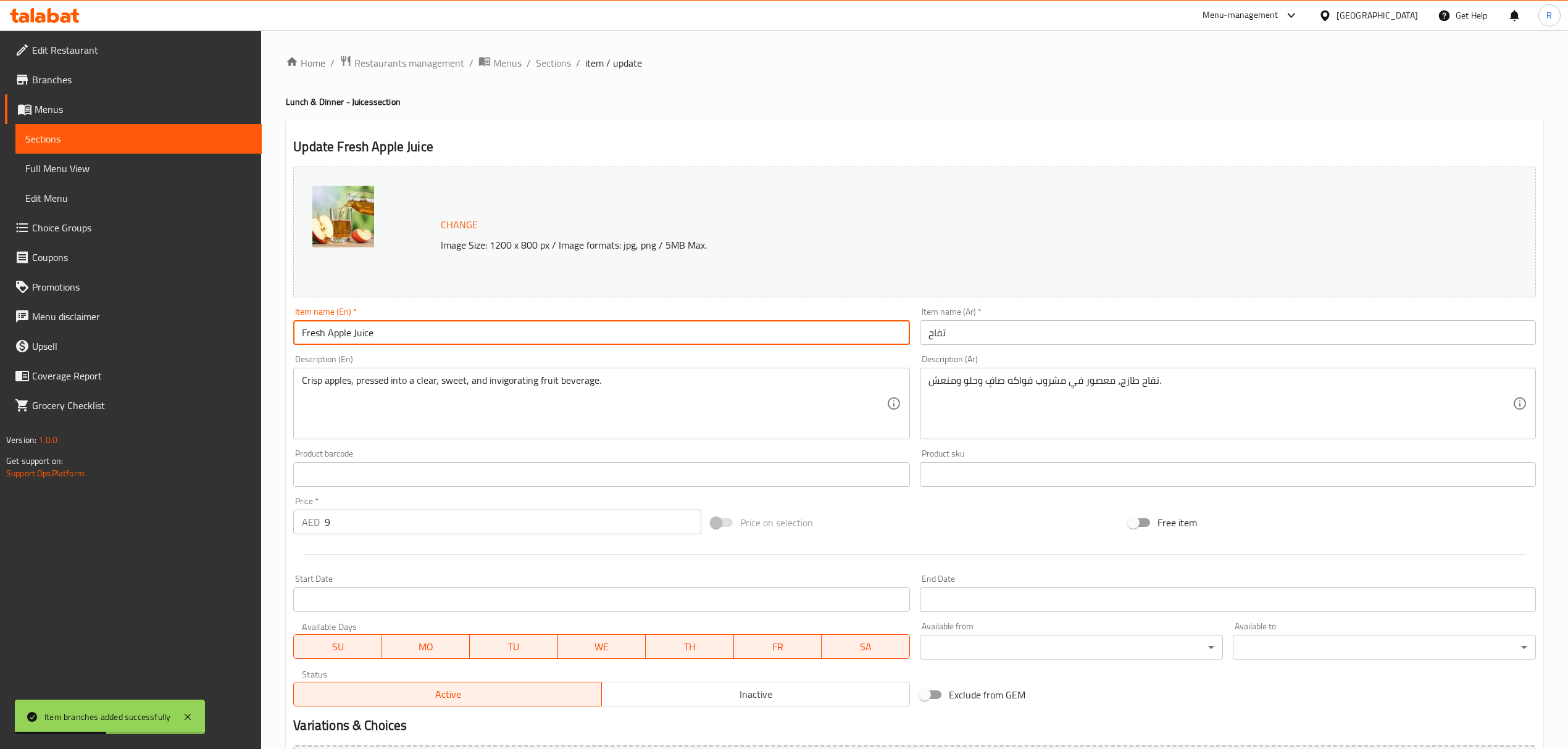
click at [354, 335] on input "Fresh Apple Juice" at bounding box center [601, 332] width 616 height 25
click at [315, 335] on input "Fresh Apple" at bounding box center [601, 332] width 616 height 25
type input "Apple"
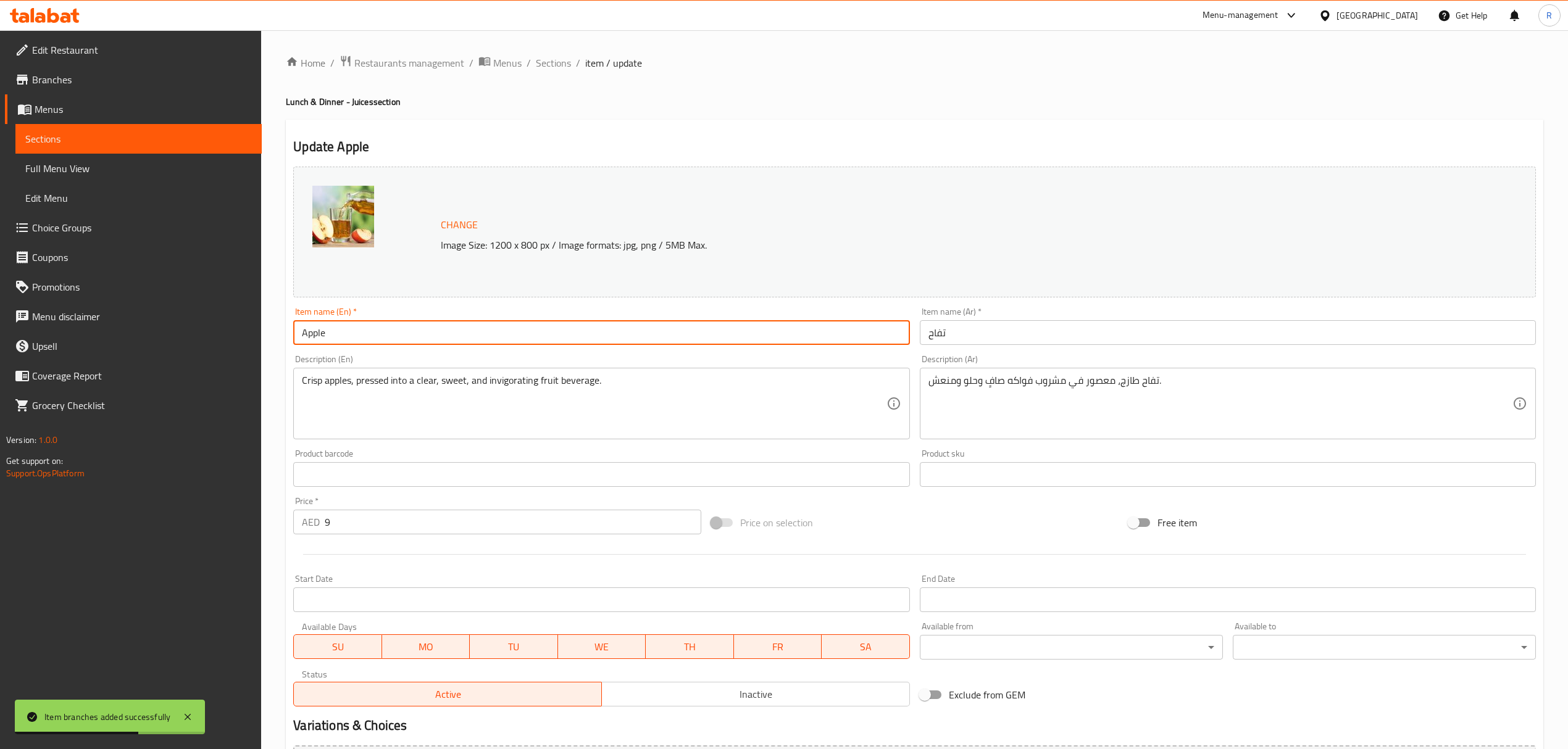
drag, startPoint x: 551, startPoint y: 67, endPoint x: 564, endPoint y: 95, distance: 30.9
click at [551, 67] on span "Sections" at bounding box center [553, 63] width 35 height 15
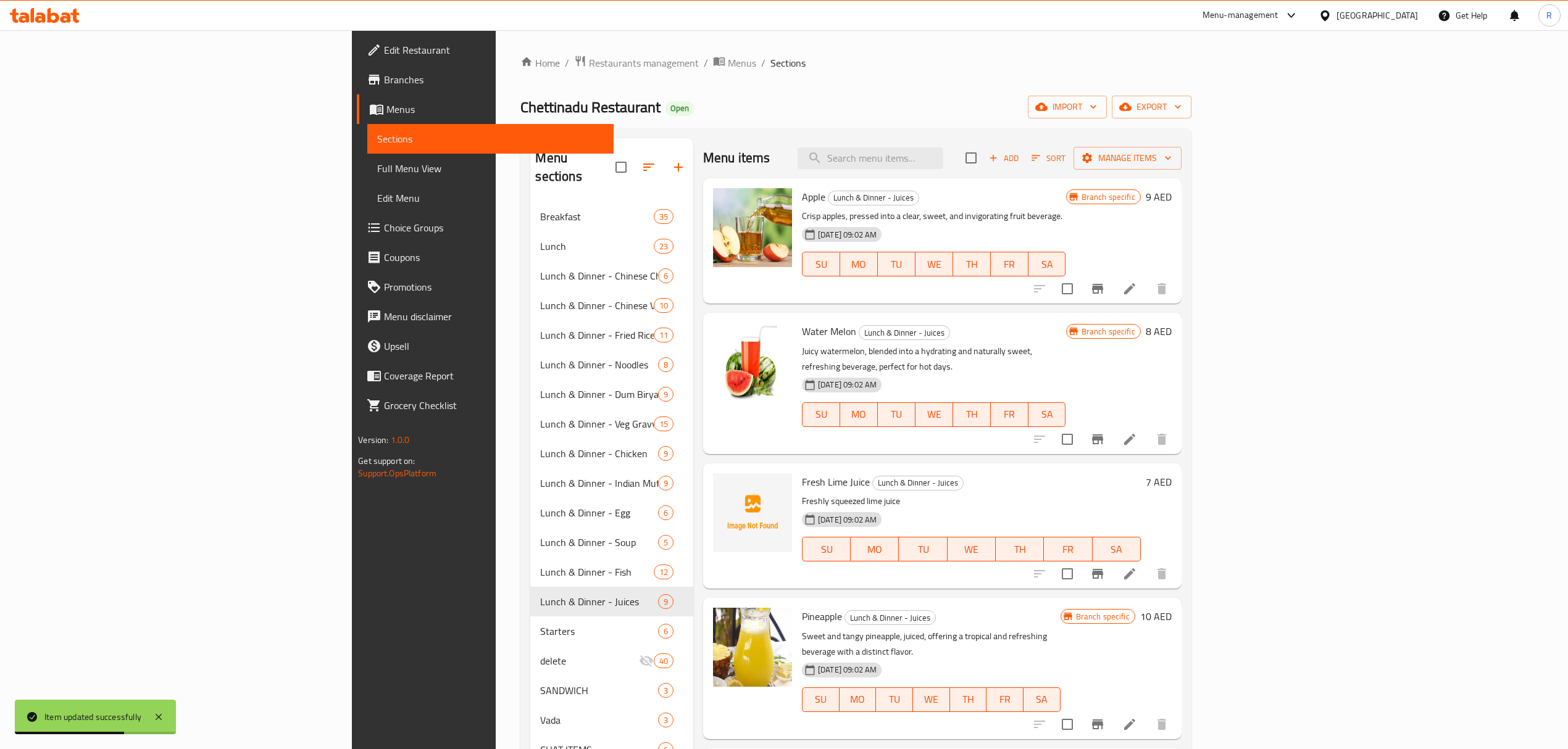
click at [823, 129] on div "Menu sections Breakfast 35 Lunch 23 Lunch & Dinner - Chinese Chicken 6 Lunch & …" at bounding box center [855, 617] width 670 height 977
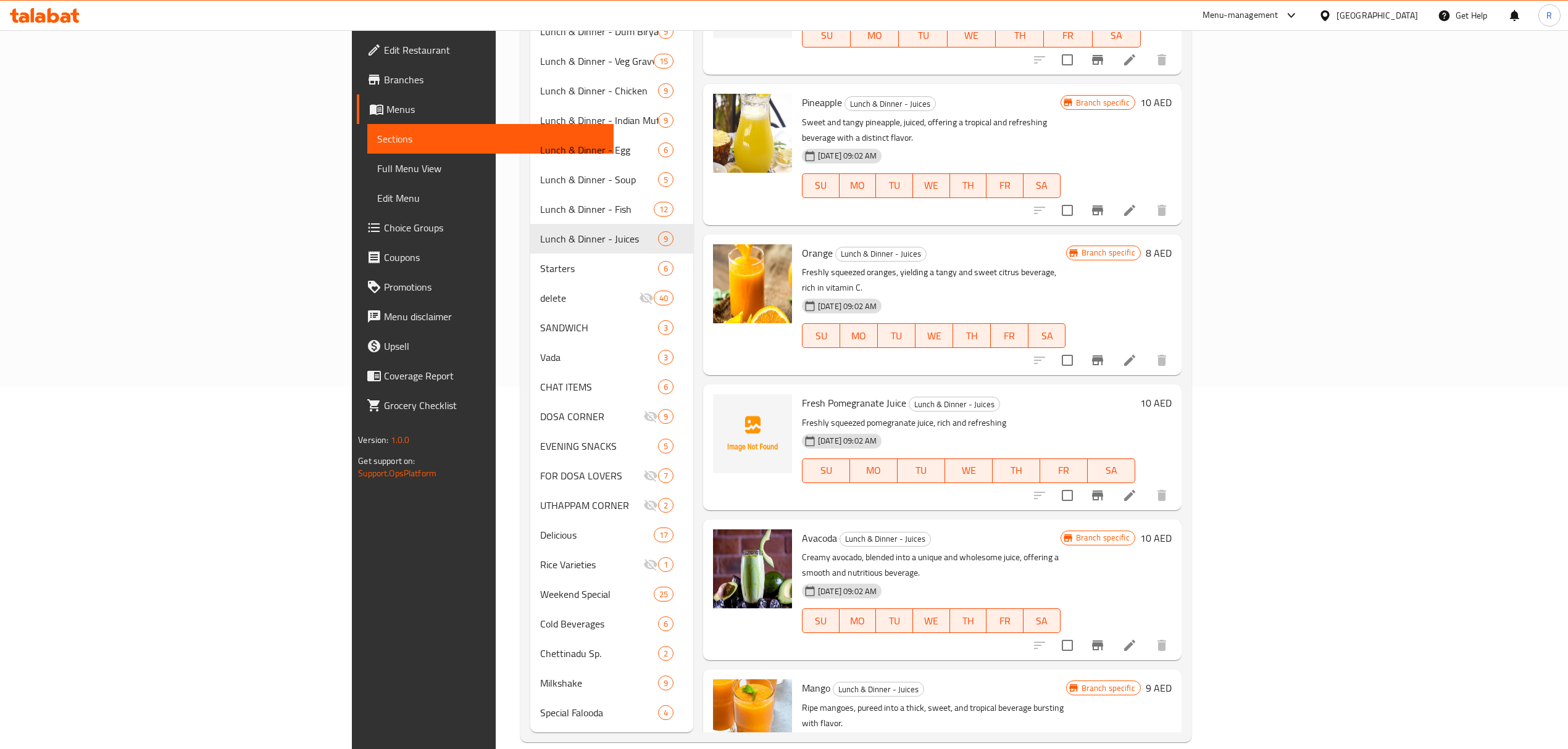
scroll to position [122, 0]
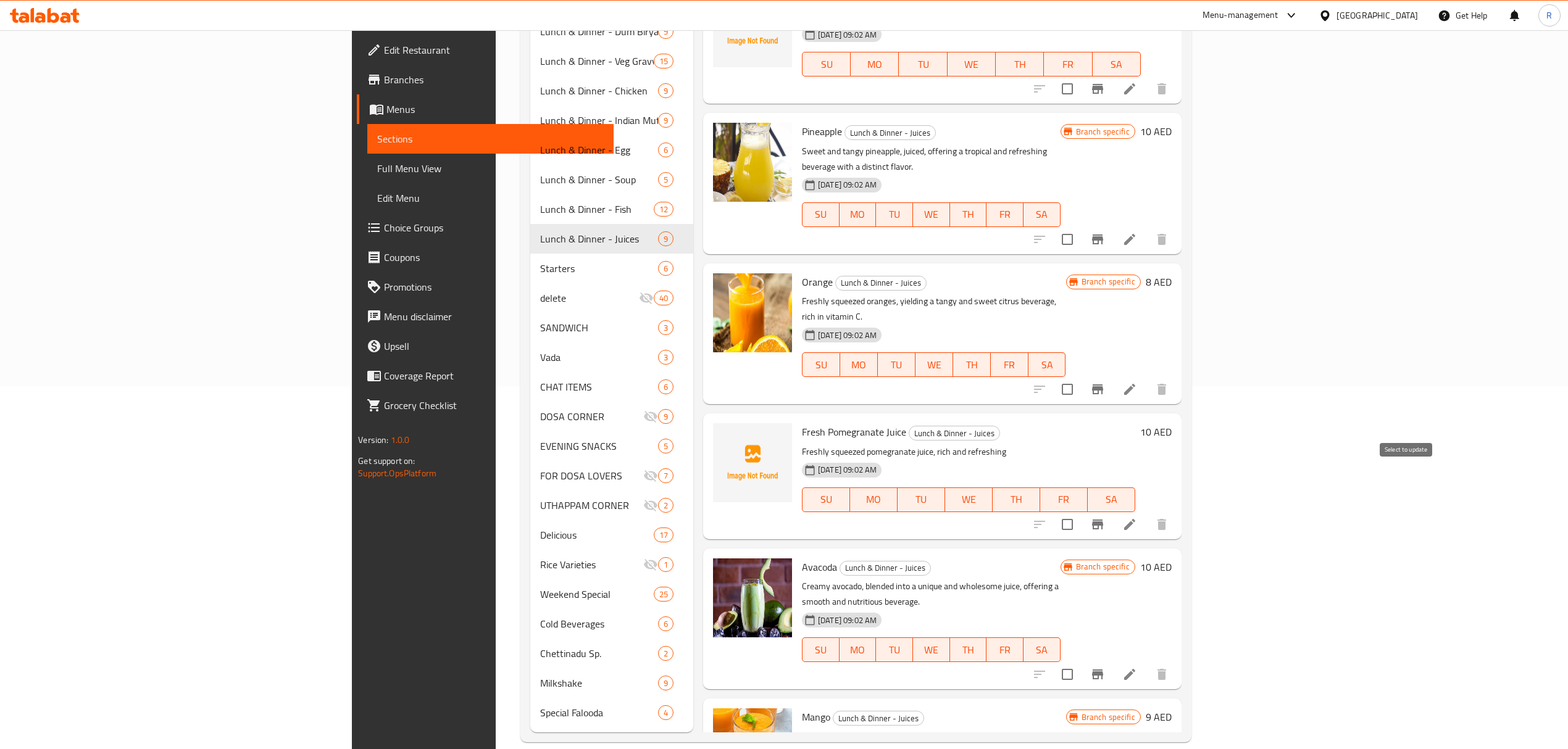
click at [1080, 512] on input "checkbox" at bounding box center [1067, 524] width 26 height 26
checkbox input "true"
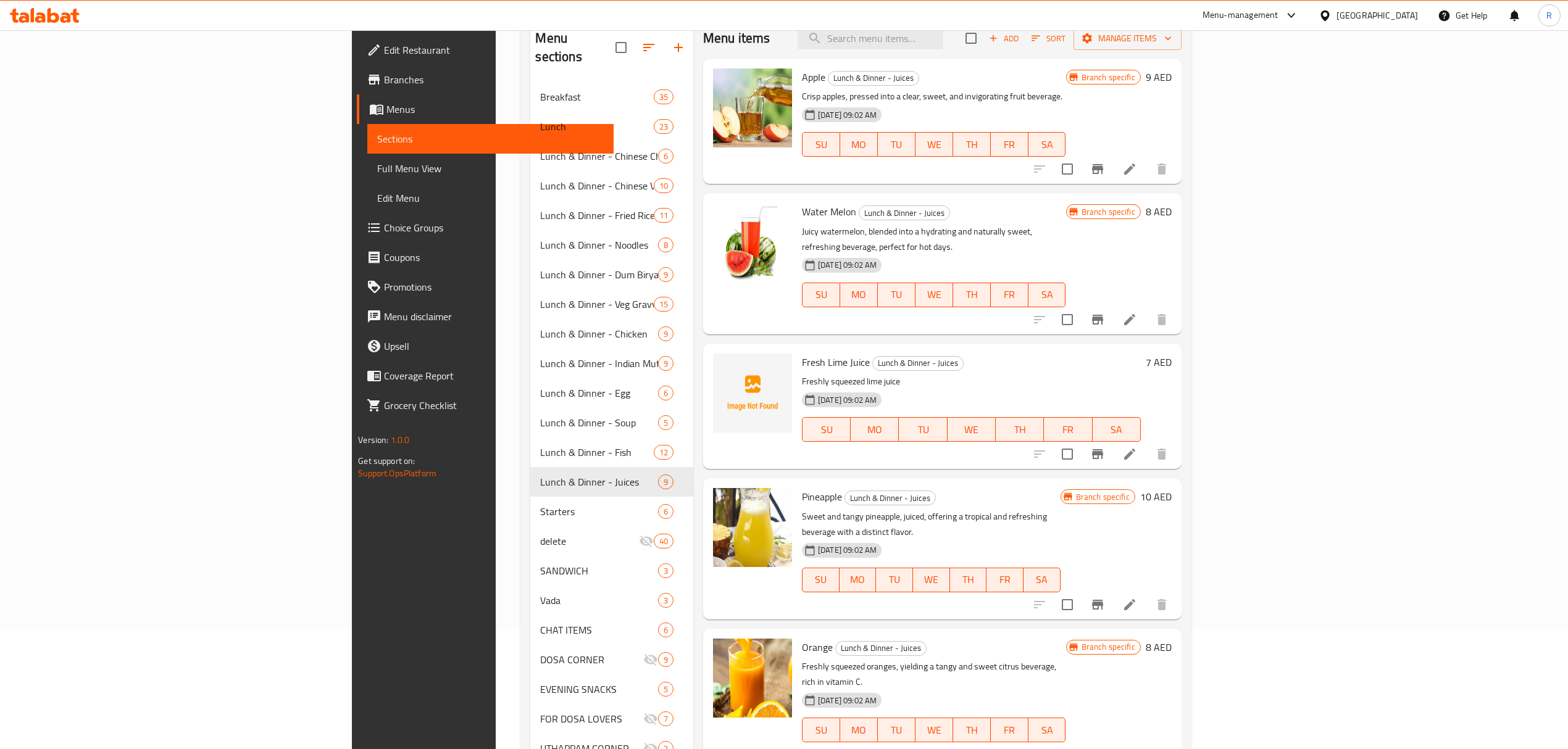
scroll to position [116, 0]
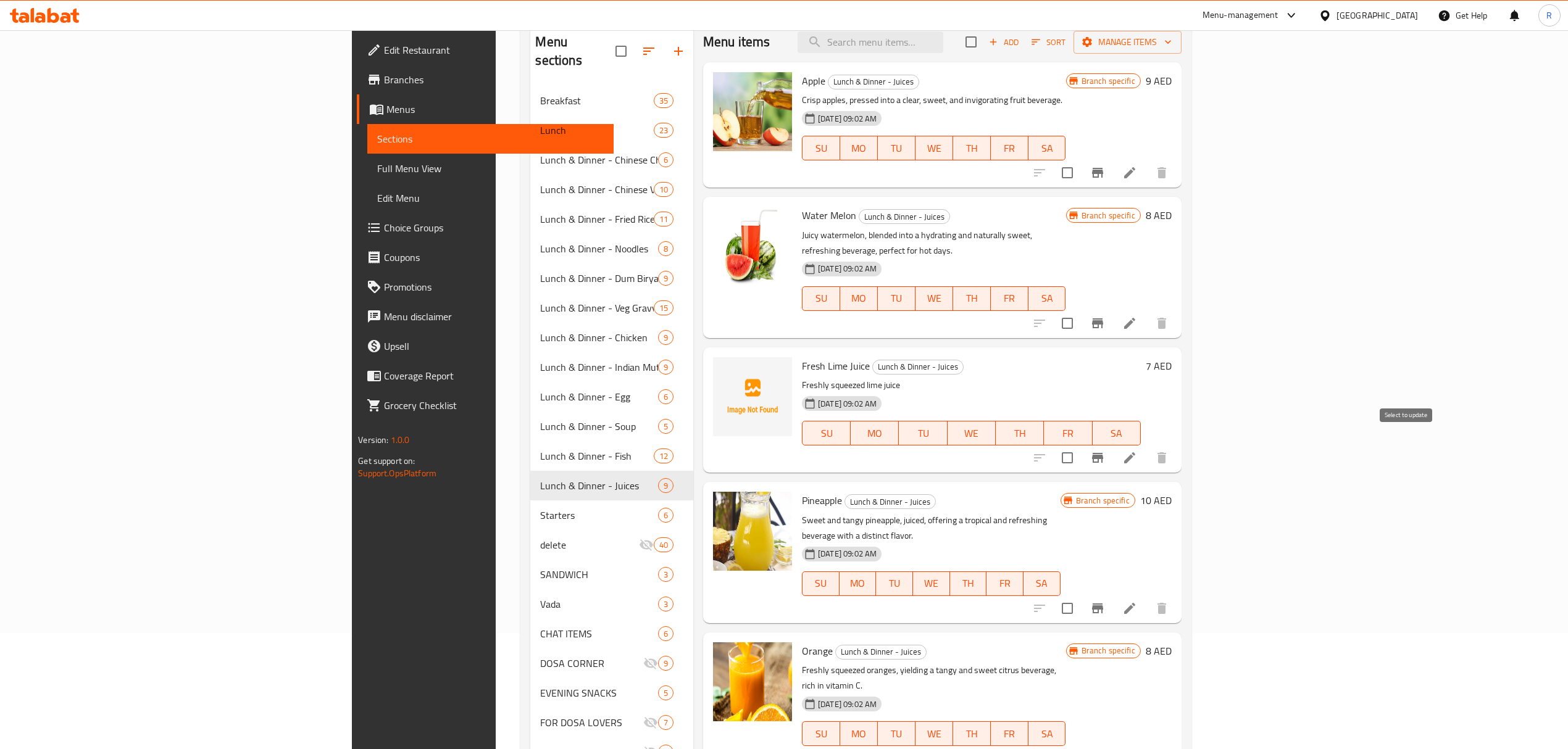
click at [1080, 445] on input "checkbox" at bounding box center [1067, 458] width 26 height 26
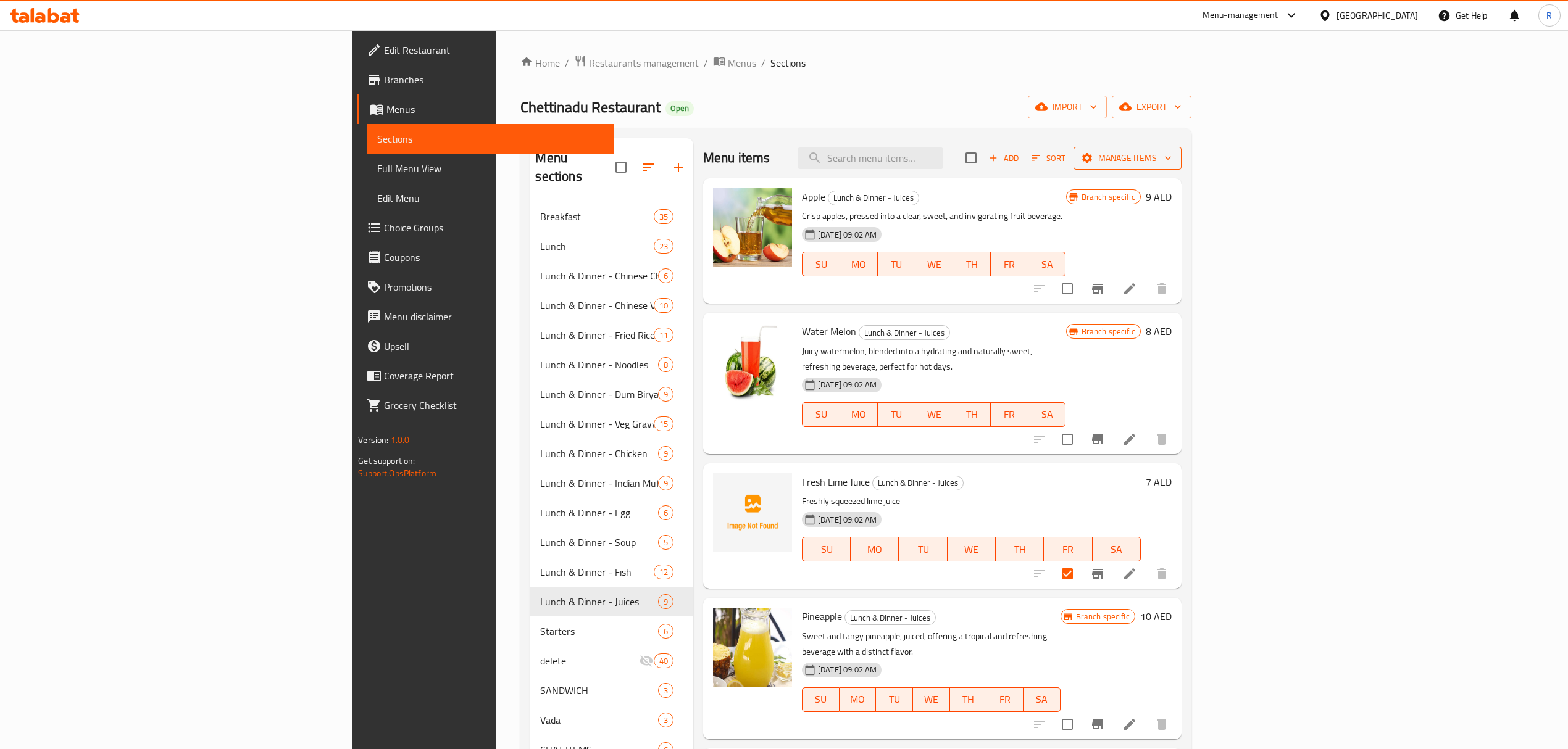
click at [1171, 154] on span "Manage items" at bounding box center [1127, 158] width 88 height 15
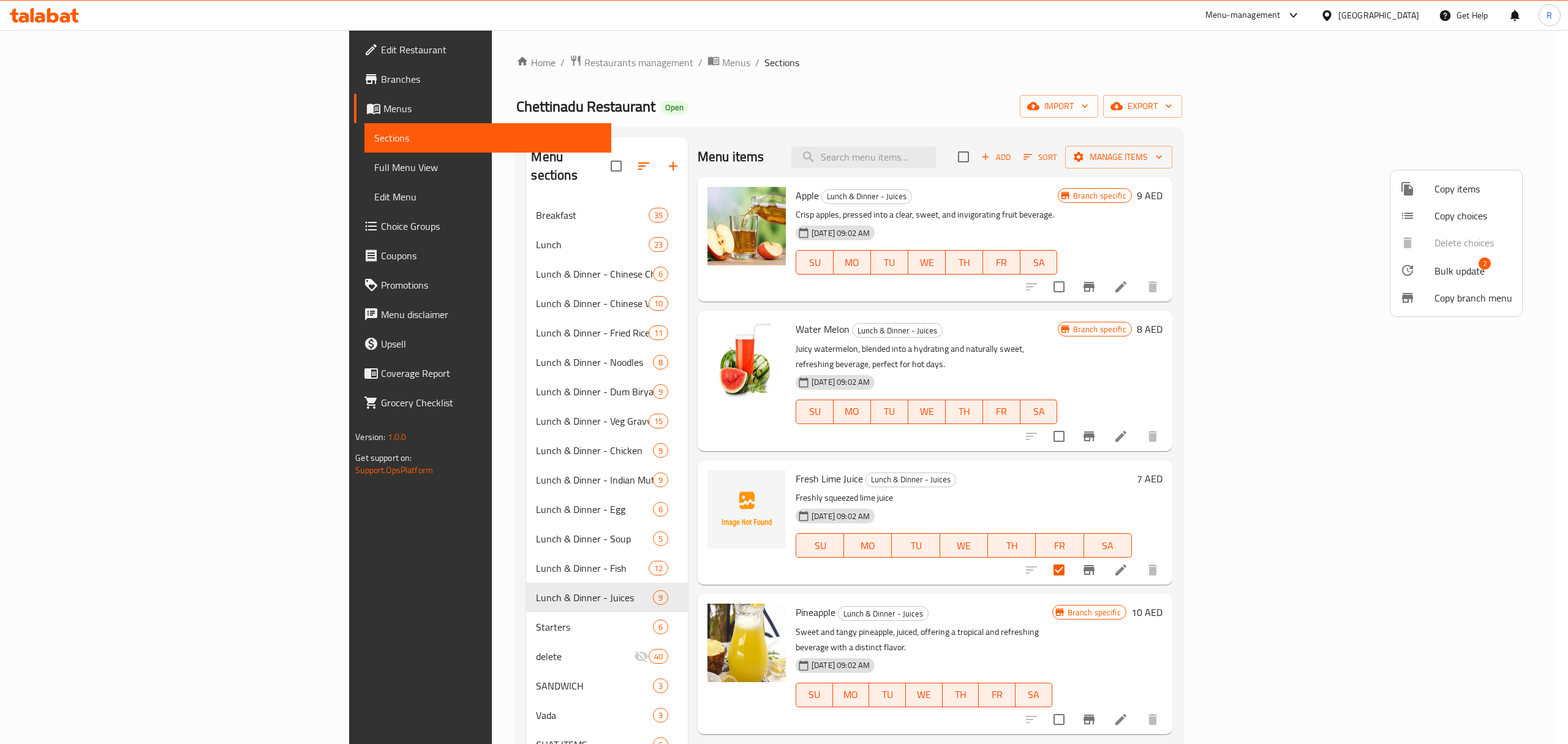
click at [1418, 270] on div at bounding box center [1417, 270] width 34 height 15
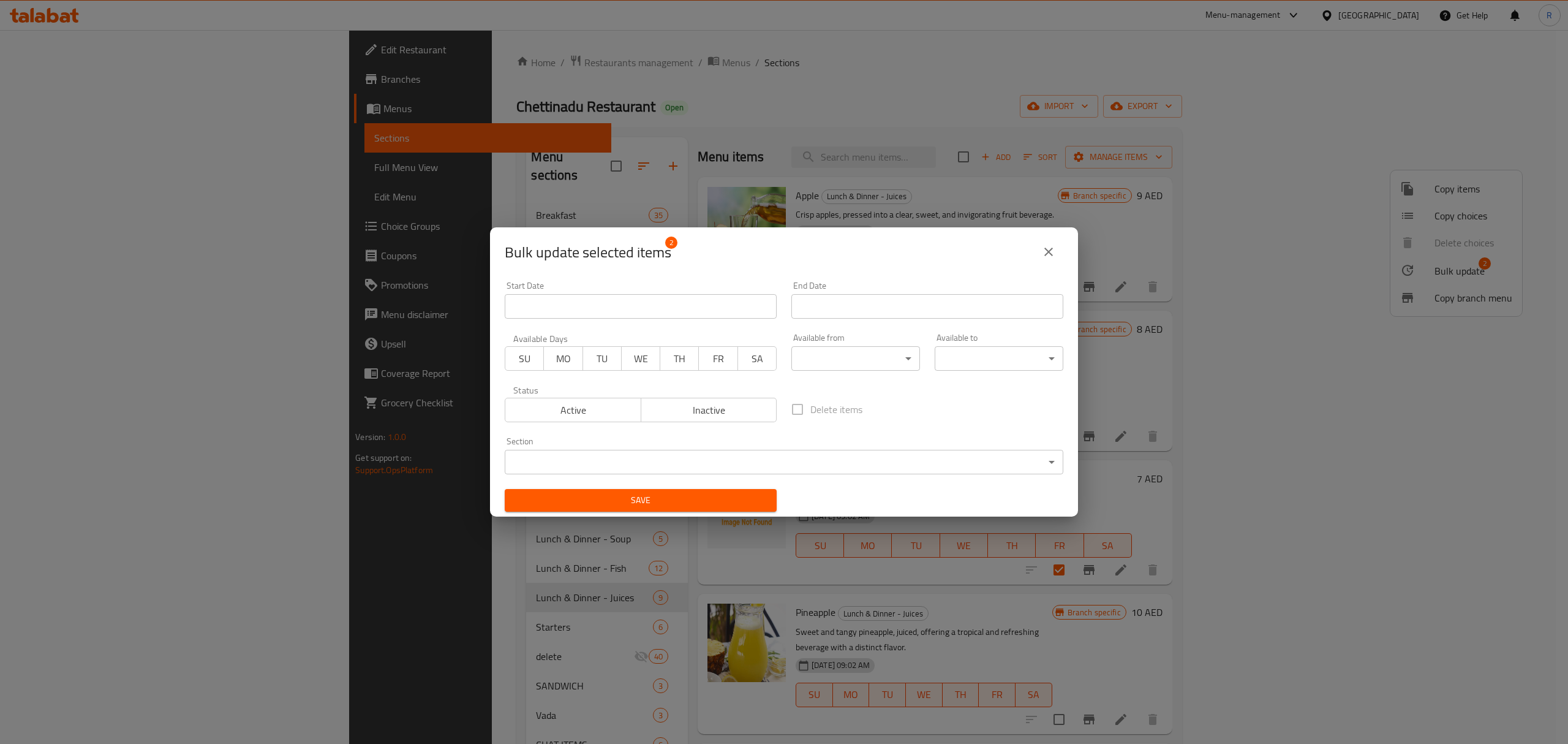
click at [822, 447] on div "Section ​ ​" at bounding box center [784, 455] width 558 height 37
click at [789, 465] on body "​ Menu-management United Arab Emirates Get Help R Edit Restaurant Branches Menu…" at bounding box center [784, 387] width 1568 height 714
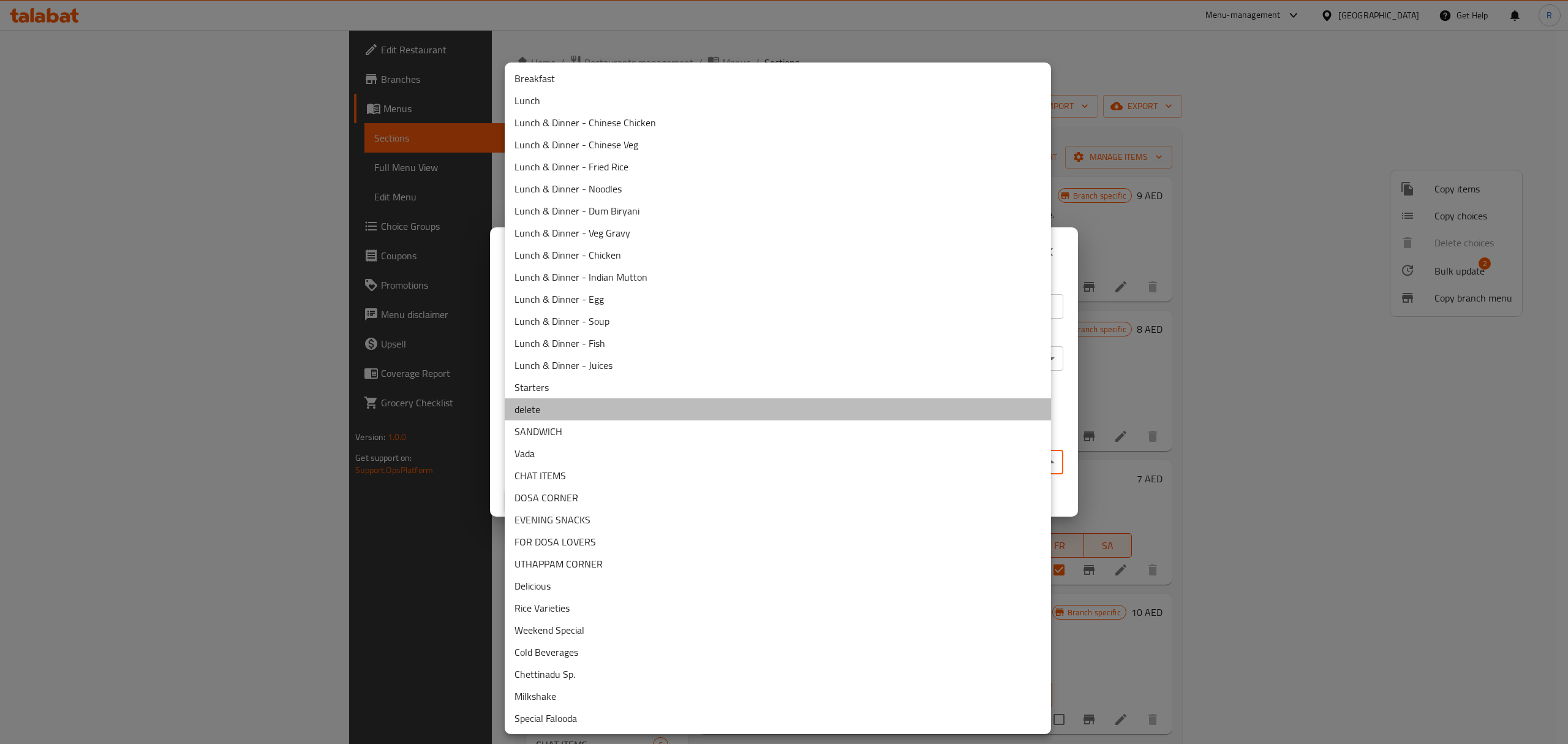
click at [572, 403] on li "delete" at bounding box center [778, 409] width 546 height 22
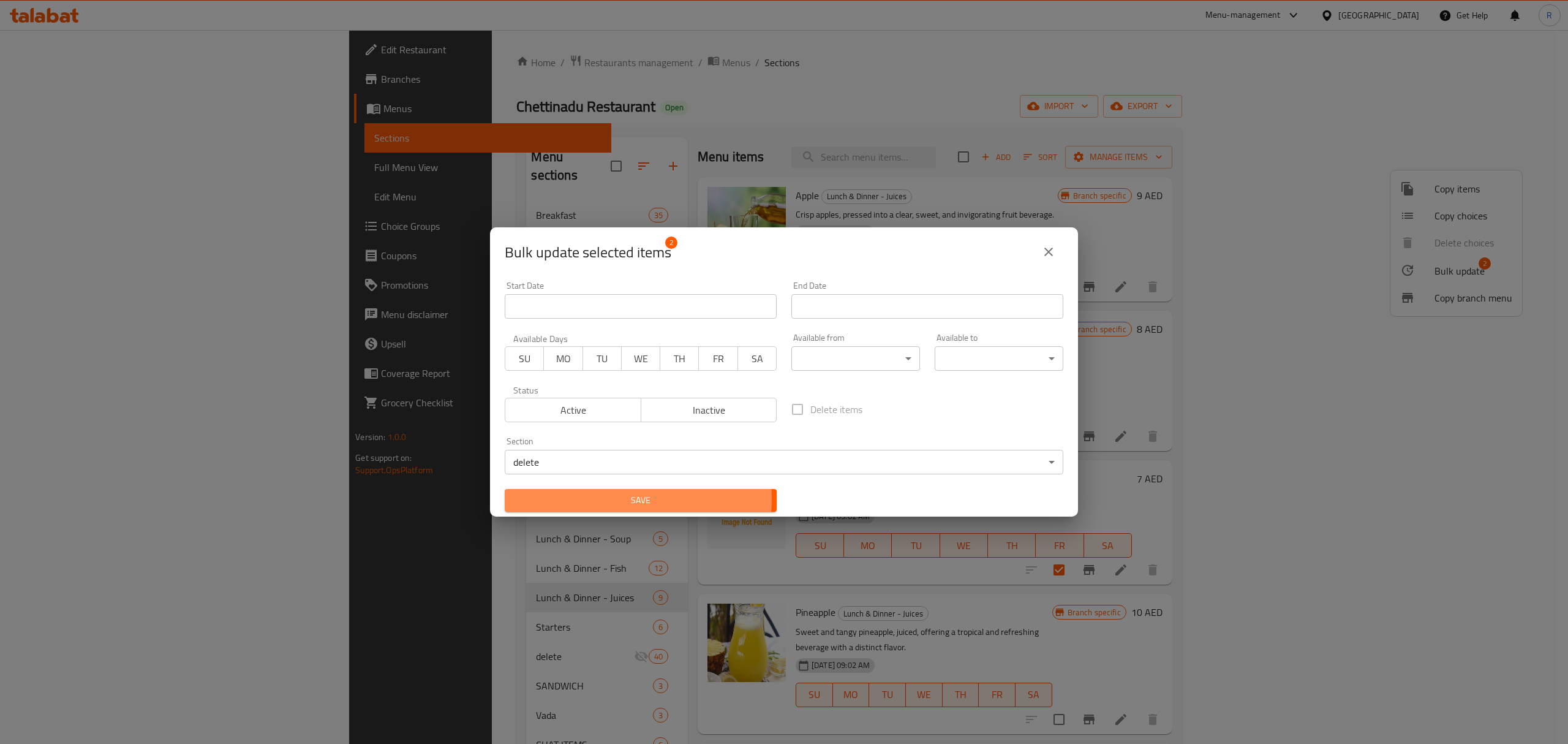
click at [613, 499] on span "Save" at bounding box center [640, 500] width 252 height 15
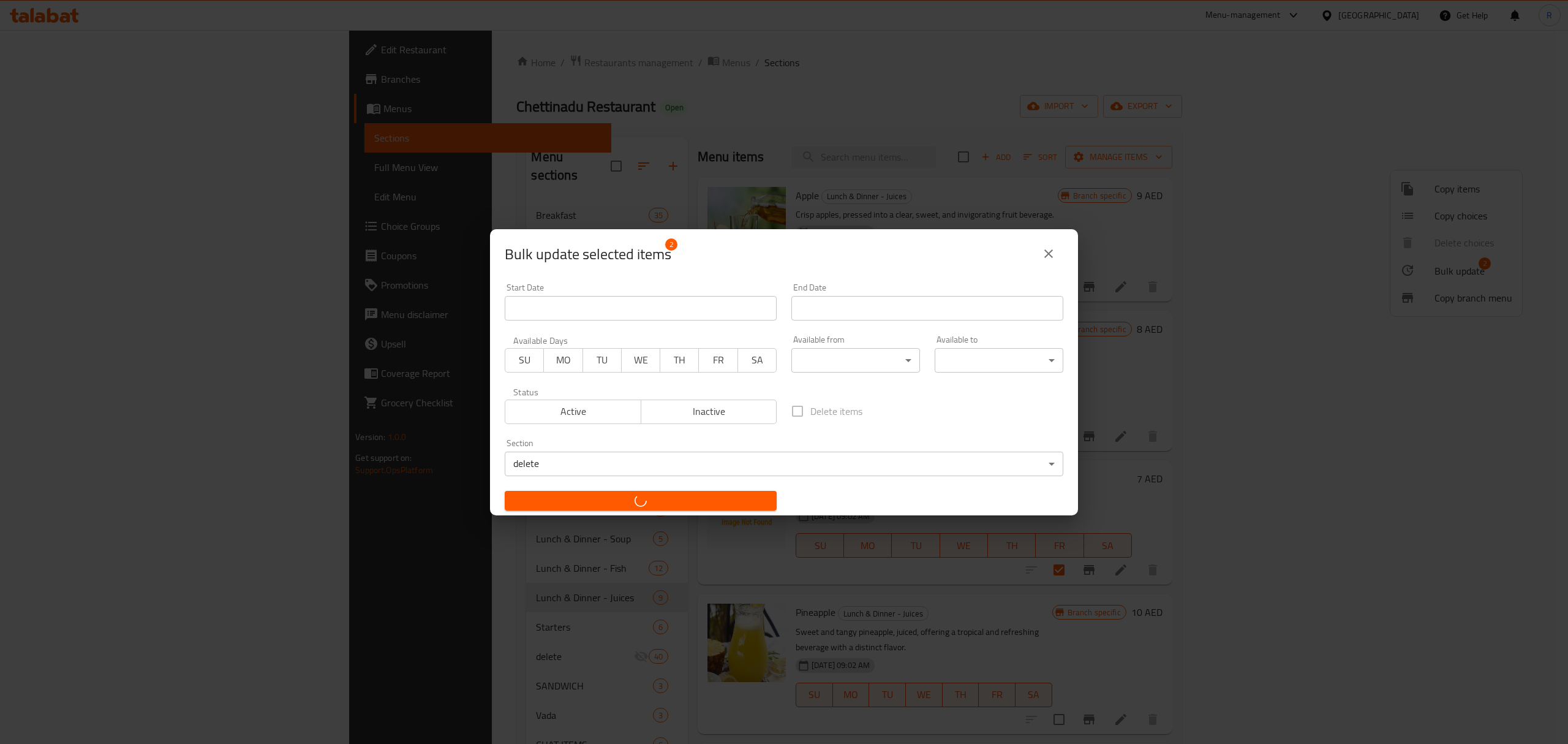
checkbox input "false"
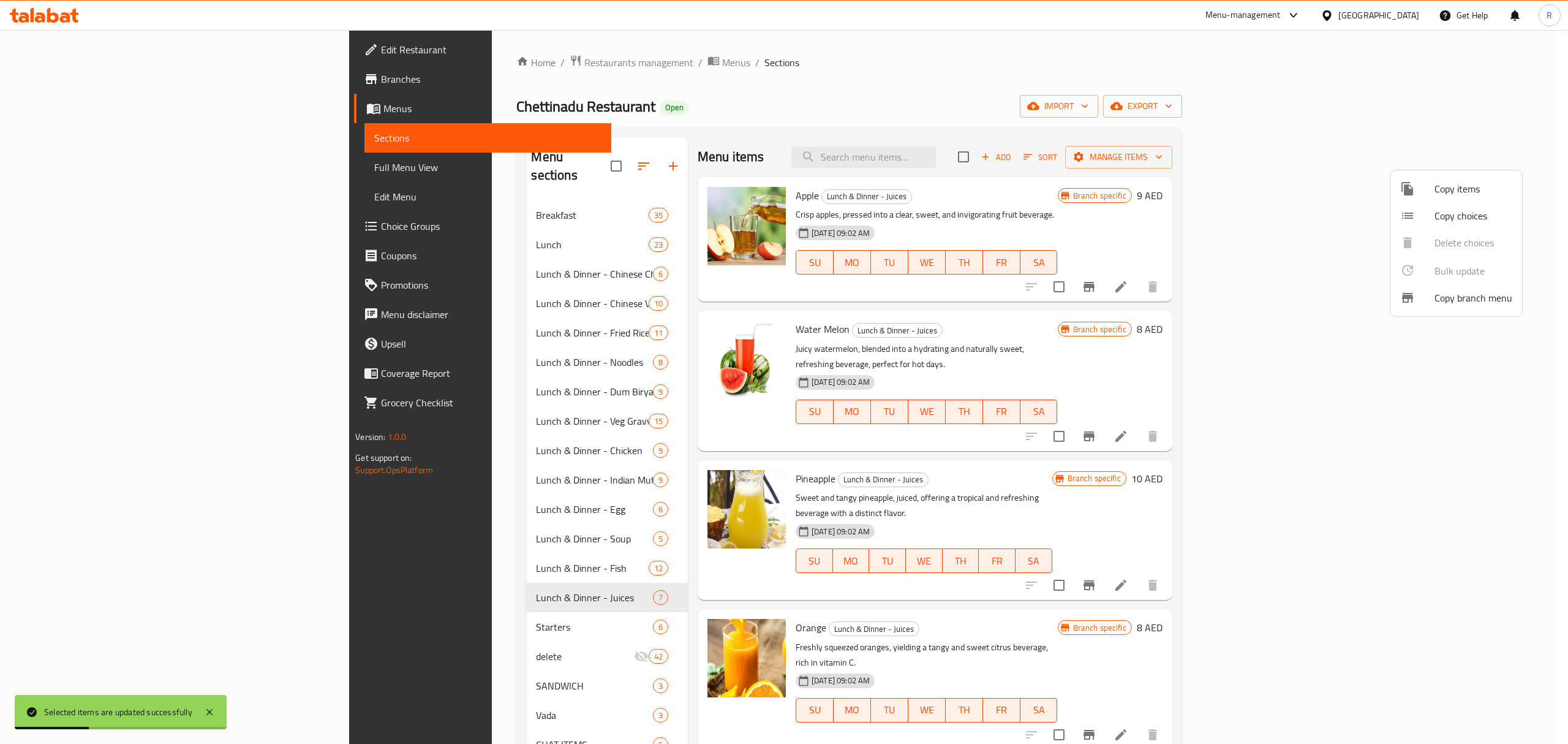
click at [1221, 115] on div at bounding box center [784, 372] width 1568 height 744
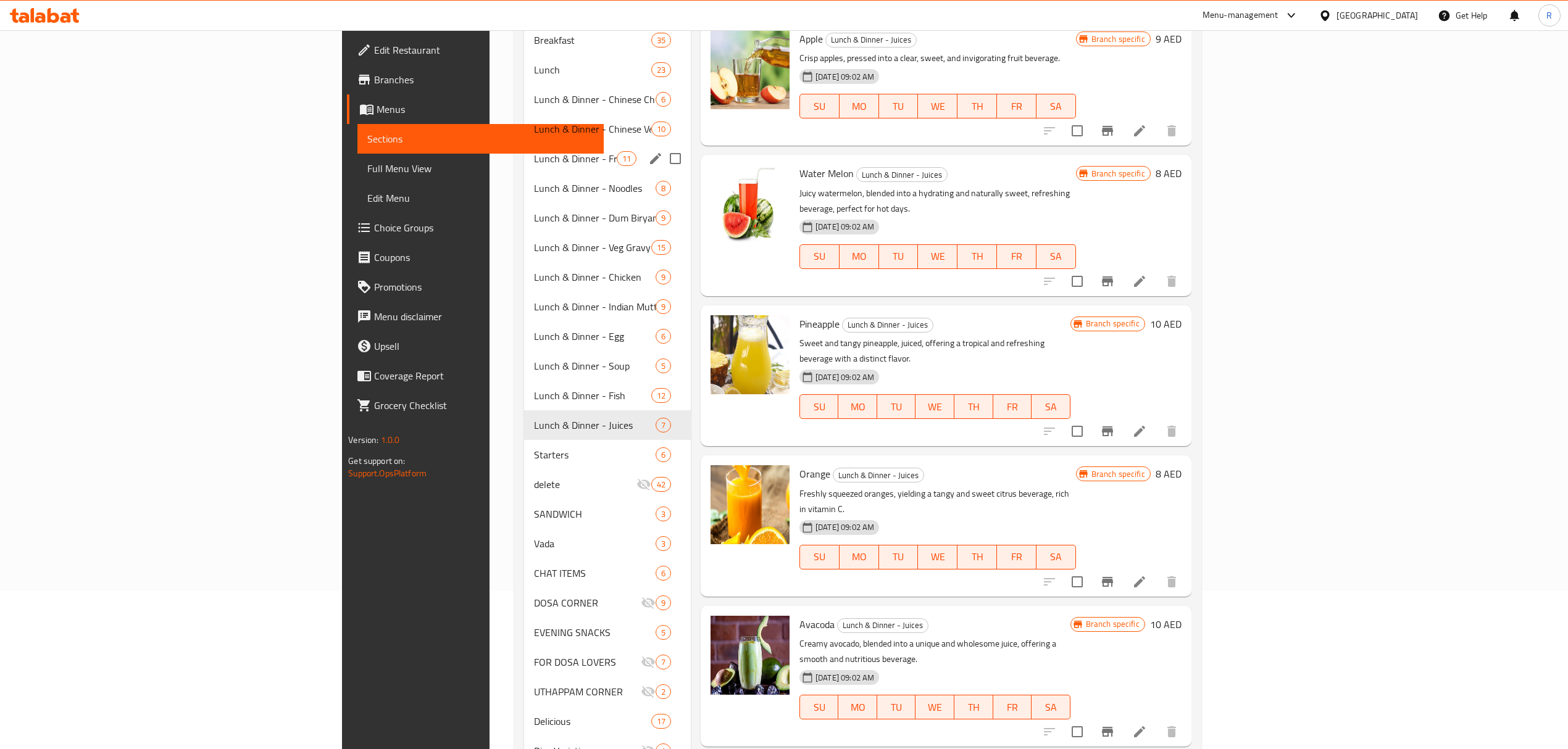
scroll to position [363, 0]
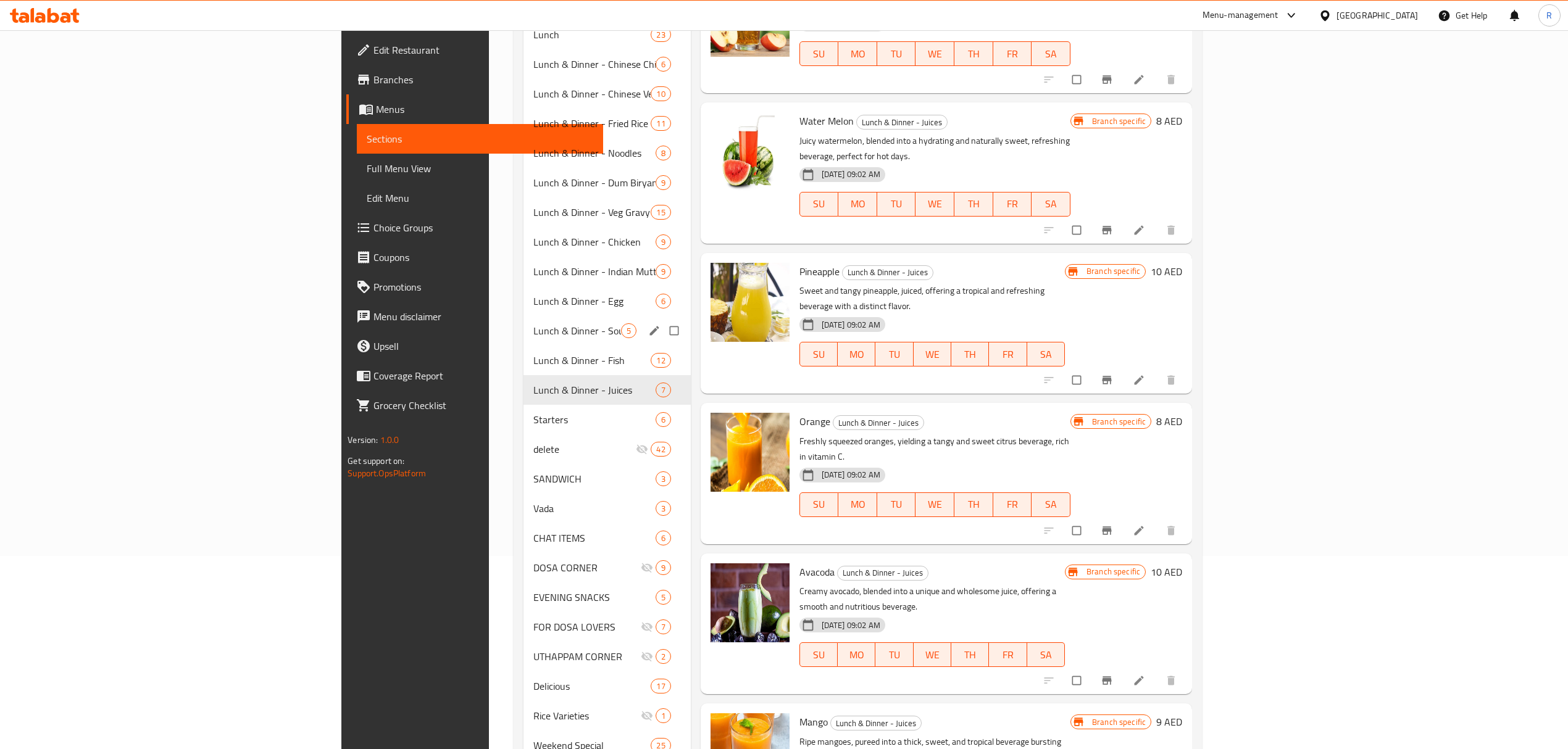
scroll to position [329, 0]
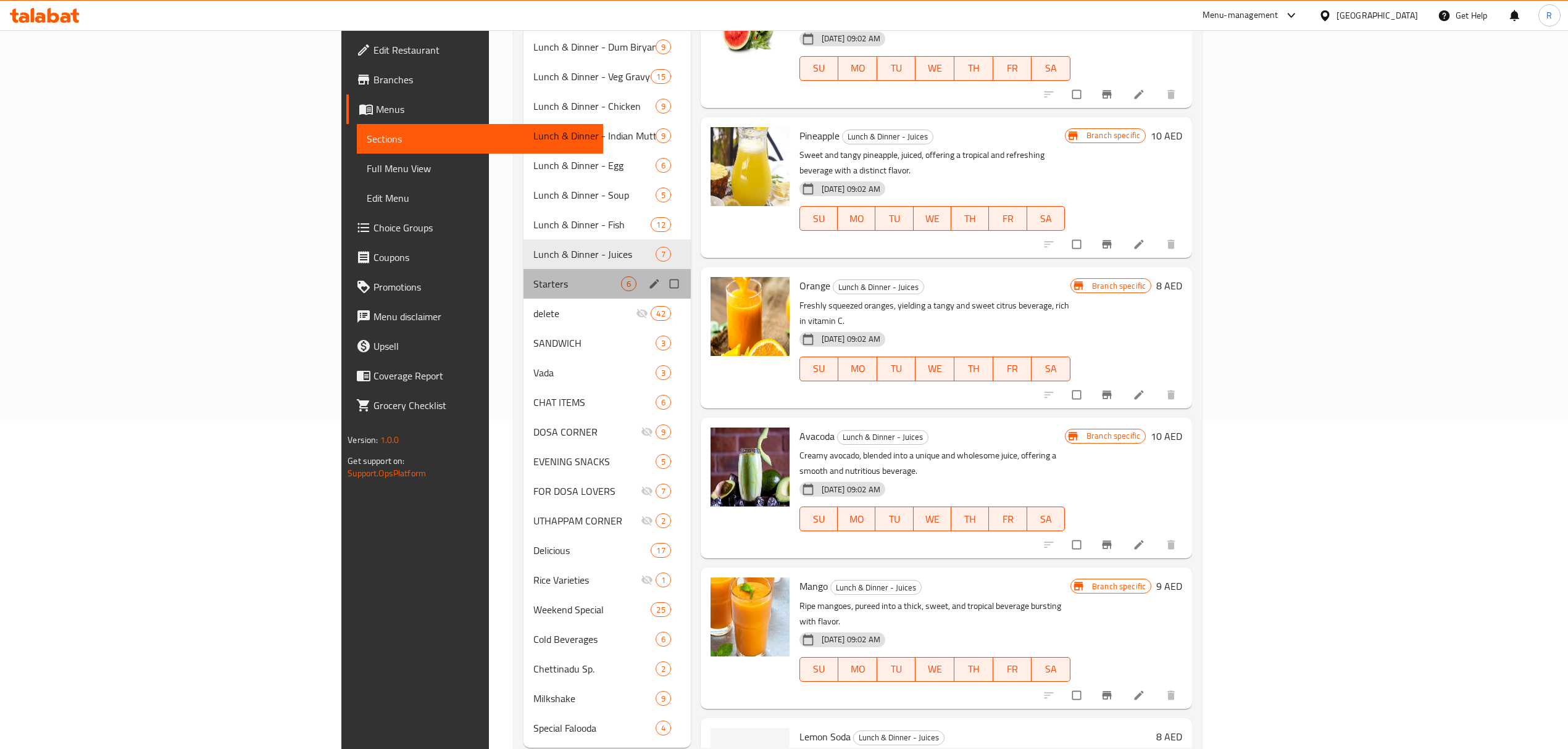
click at [523, 275] on div "Starters 6" at bounding box center [607, 284] width 167 height 29
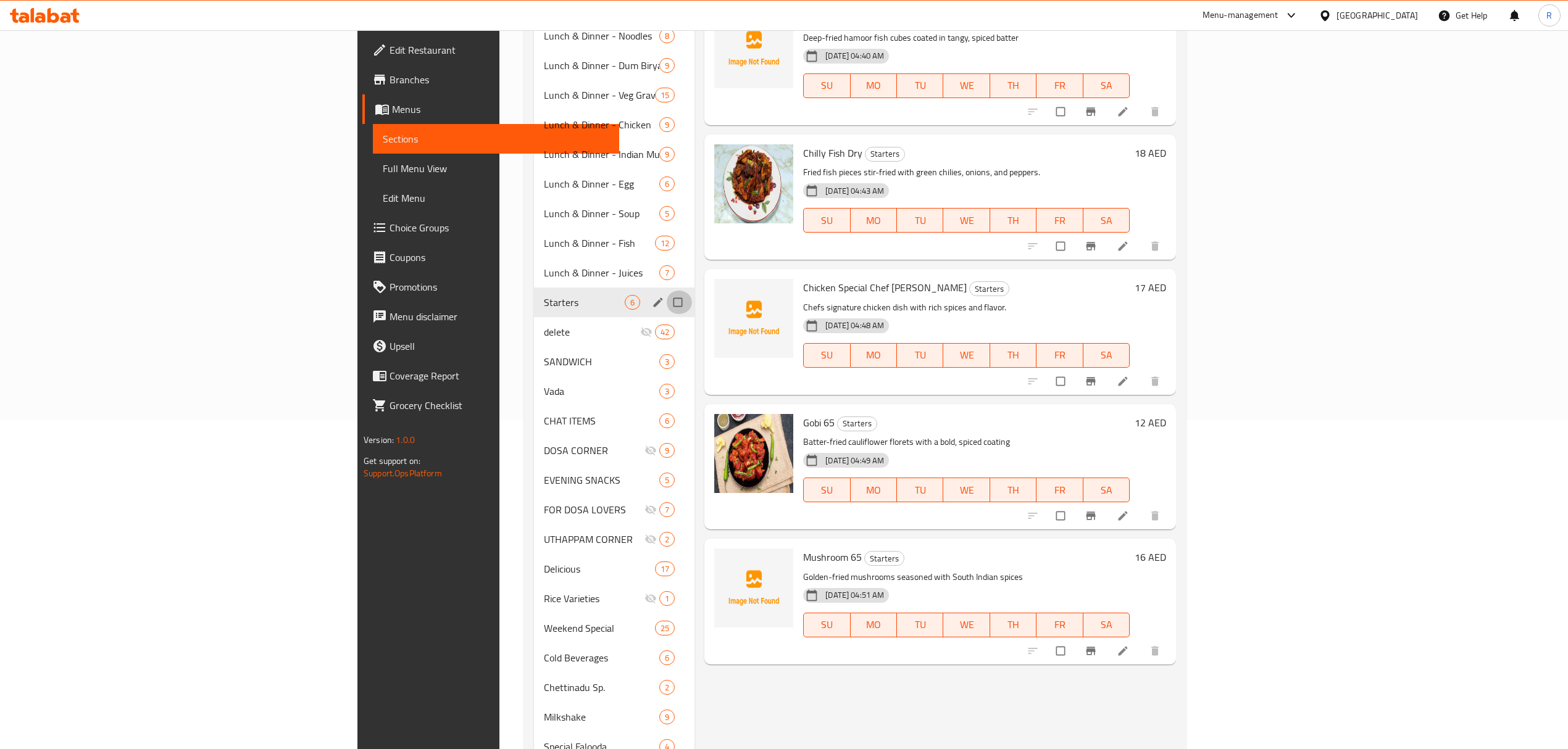
click at [666, 291] on input "Menu sections" at bounding box center [679, 302] width 26 height 23
checkbox input "true"
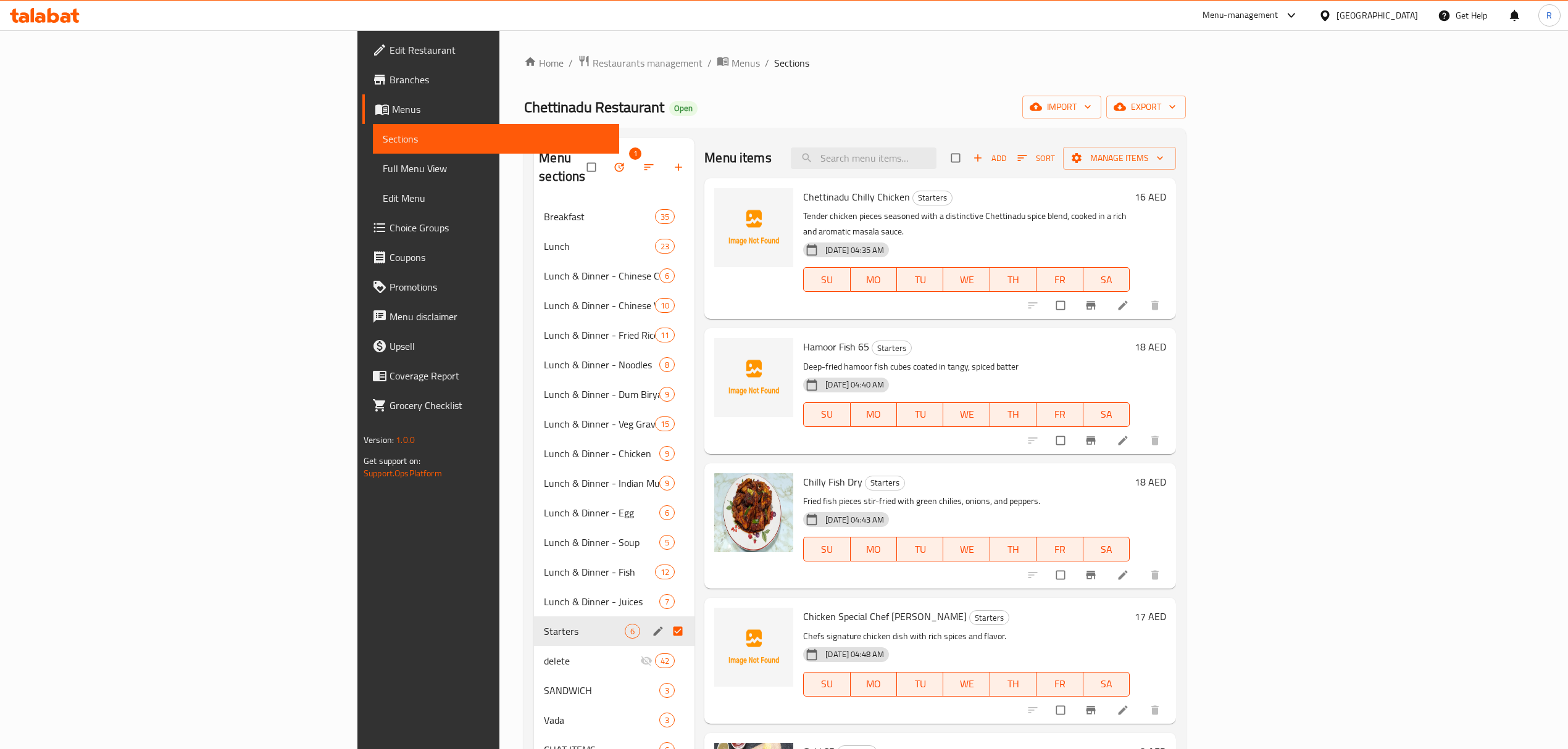
click at [613, 163] on icon "button" at bounding box center [619, 167] width 13 height 13
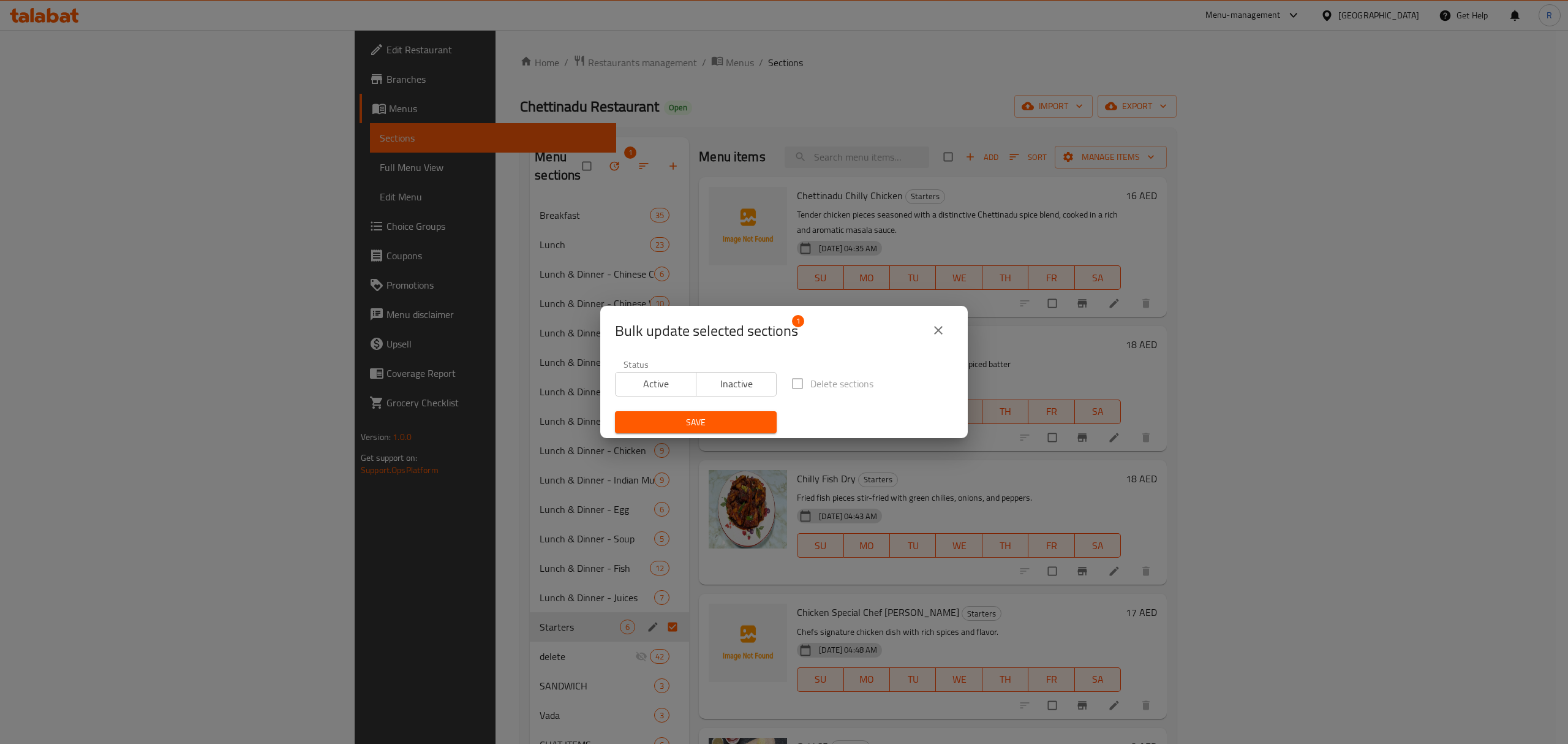
click at [743, 389] on span "Inactive" at bounding box center [736, 384] width 71 height 18
drag, startPoint x: 730, startPoint y: 427, endPoint x: 723, endPoint y: 432, distance: 8.6
click at [730, 426] on span "Save" at bounding box center [695, 422] width 142 height 15
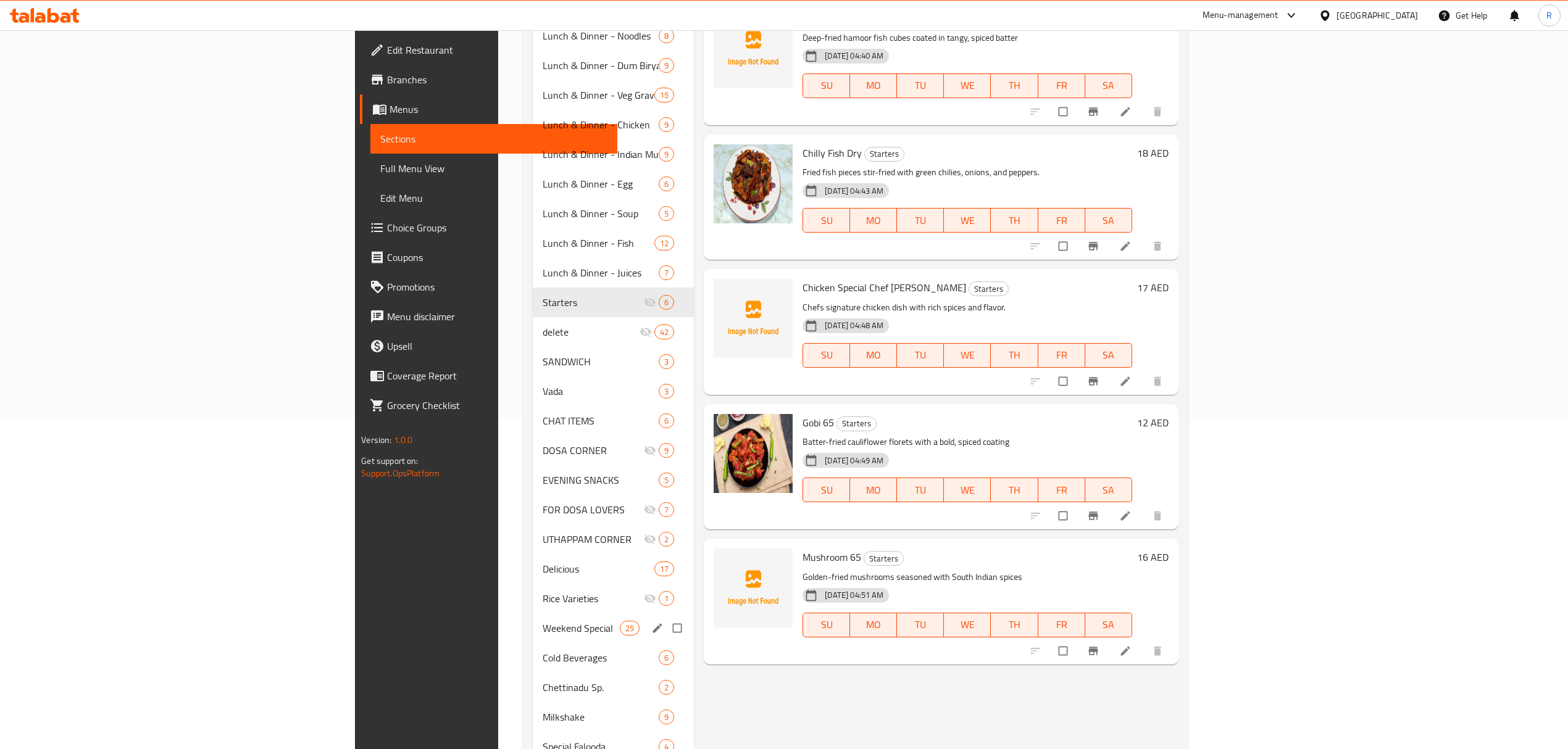
scroll to position [363, 0]
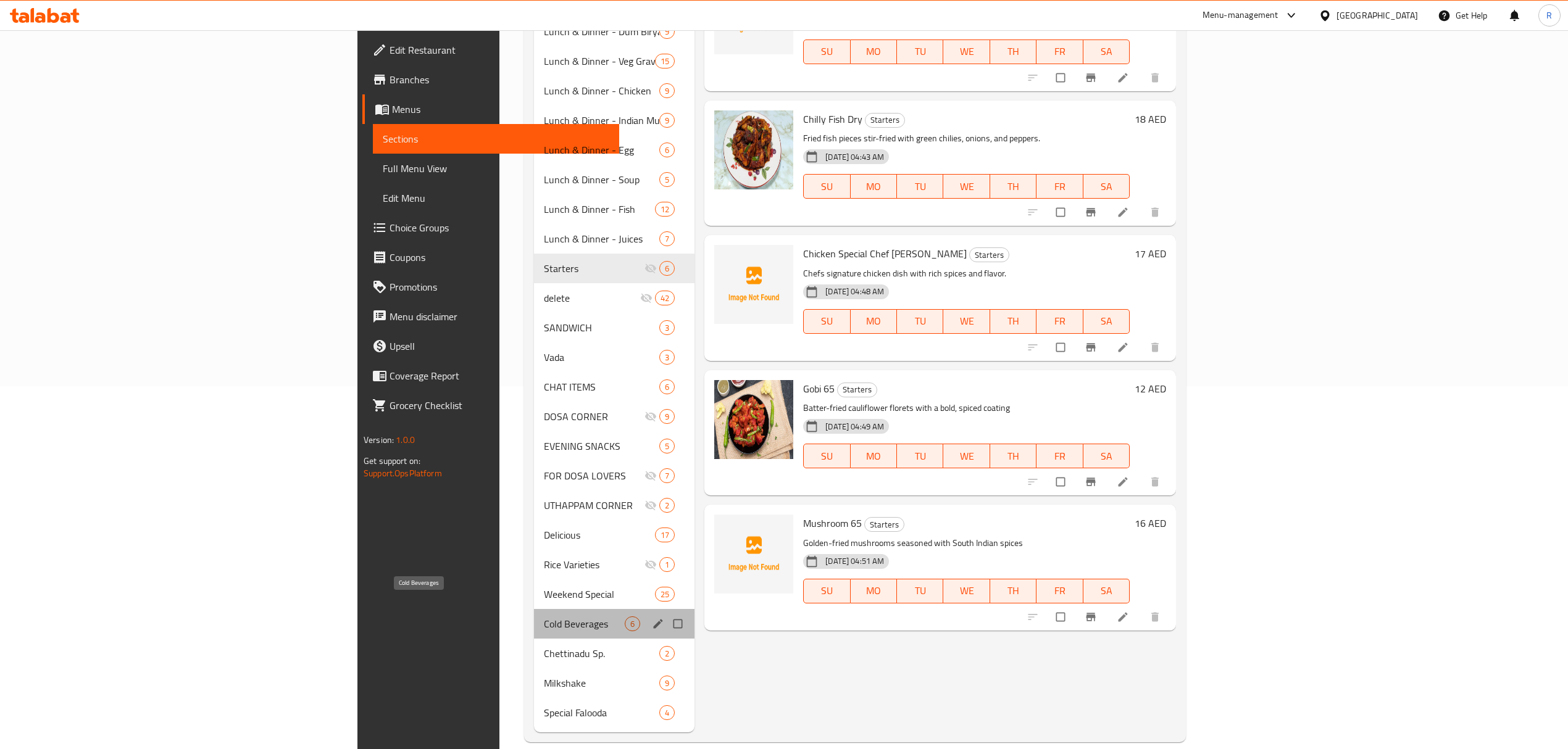
click at [544, 616] on span "Cold Beverages" at bounding box center [584, 624] width 81 height 15
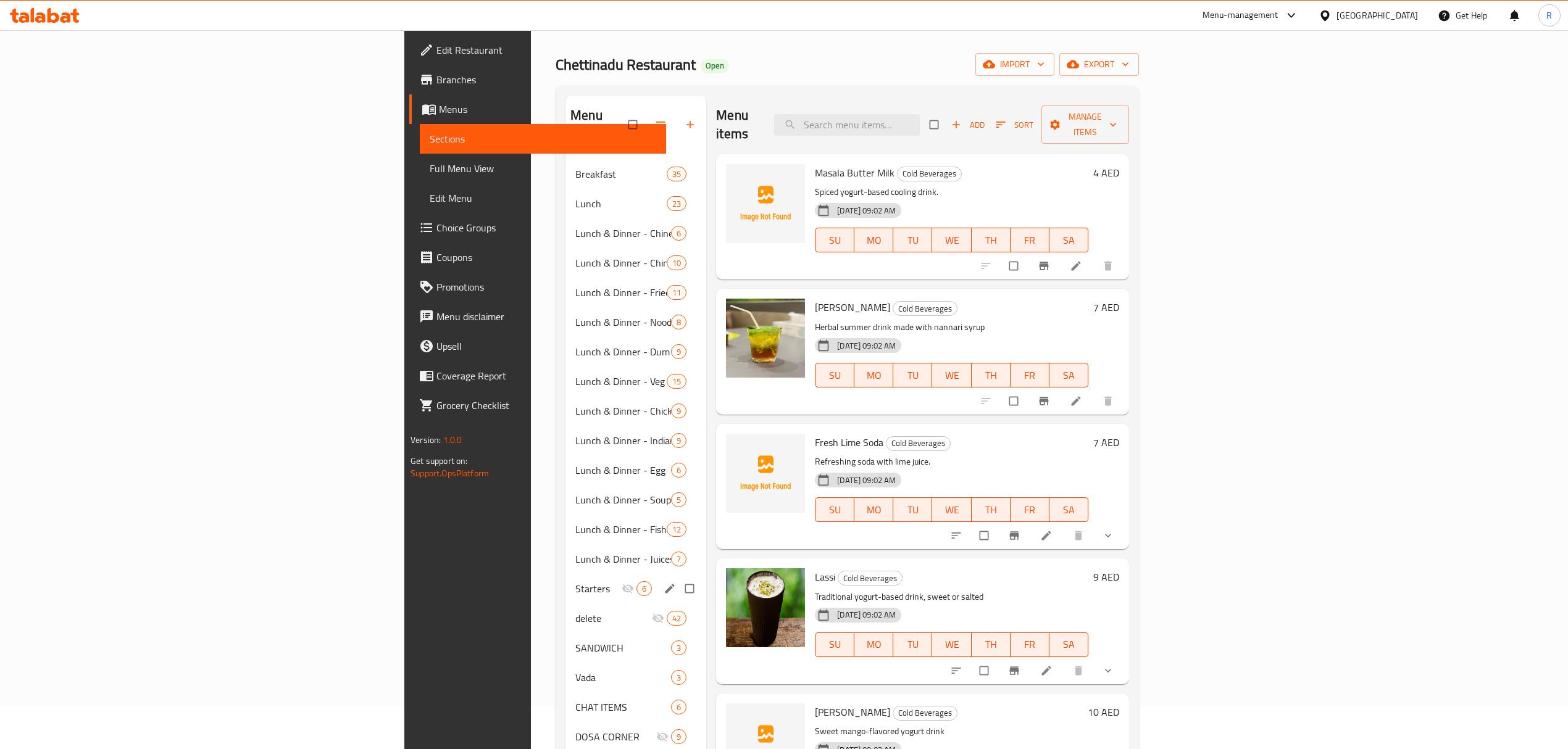
scroll to position [33, 0]
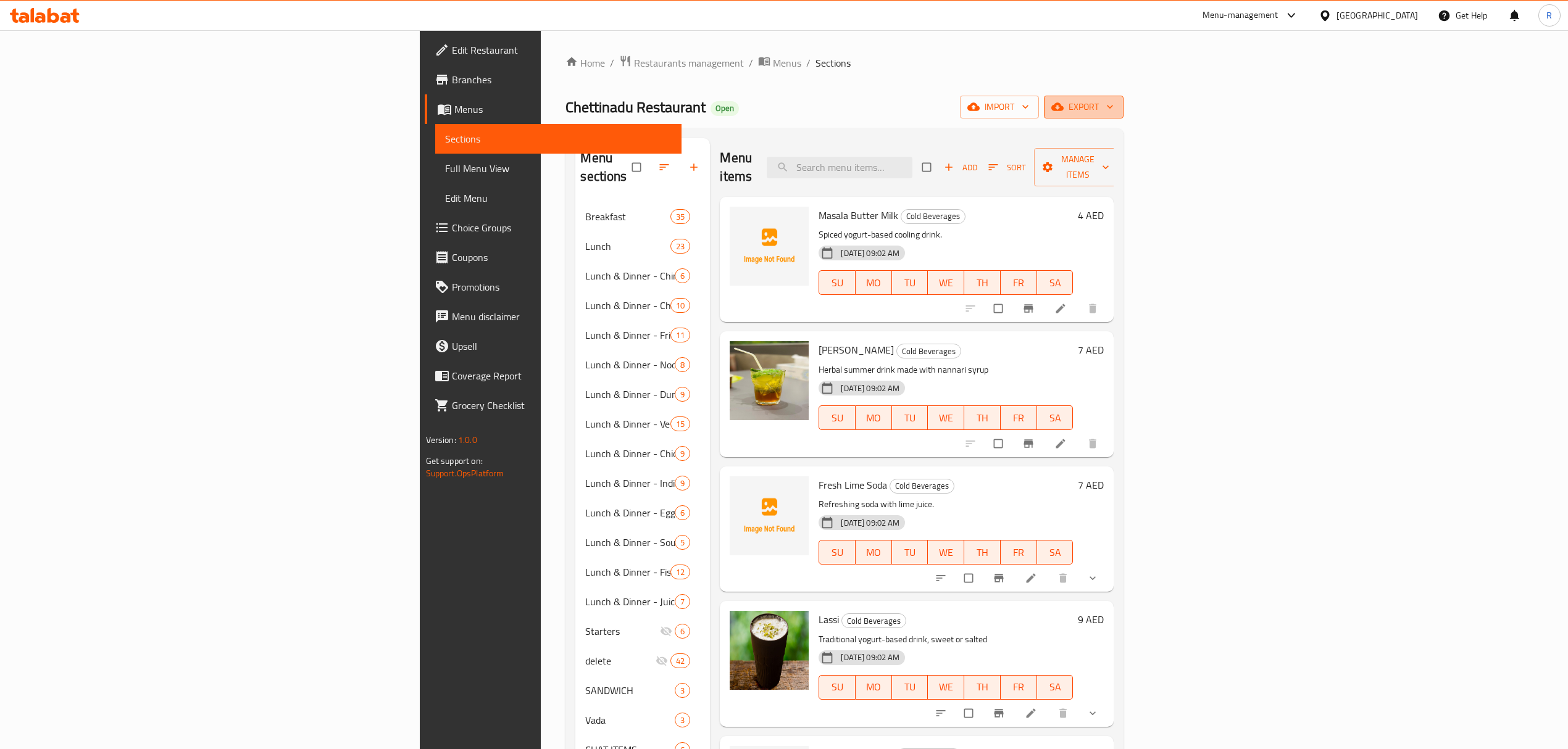
click at [1063, 112] on icon "button" at bounding box center [1057, 107] width 13 height 13
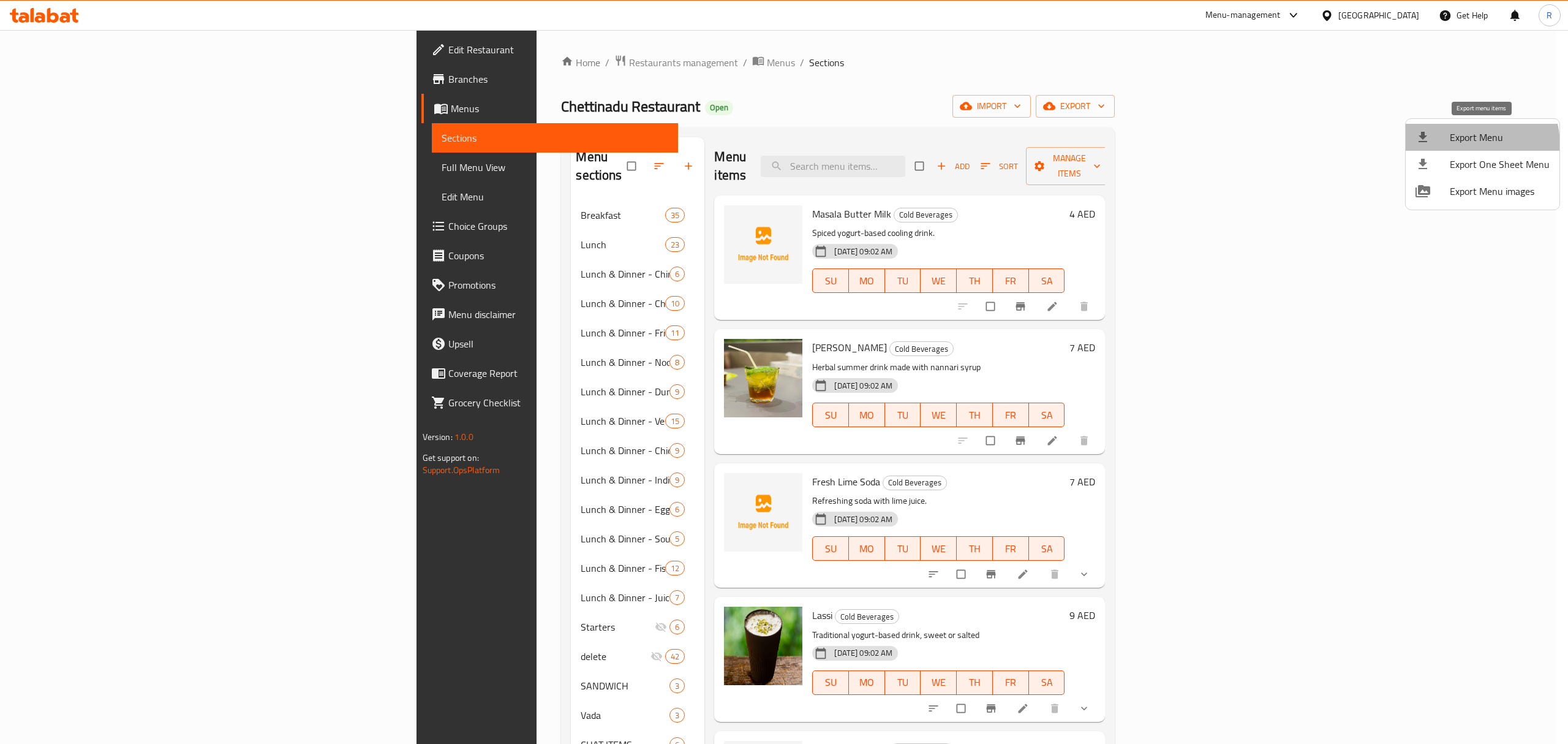
click at [1463, 144] on span "Export Menu" at bounding box center [1499, 137] width 100 height 15
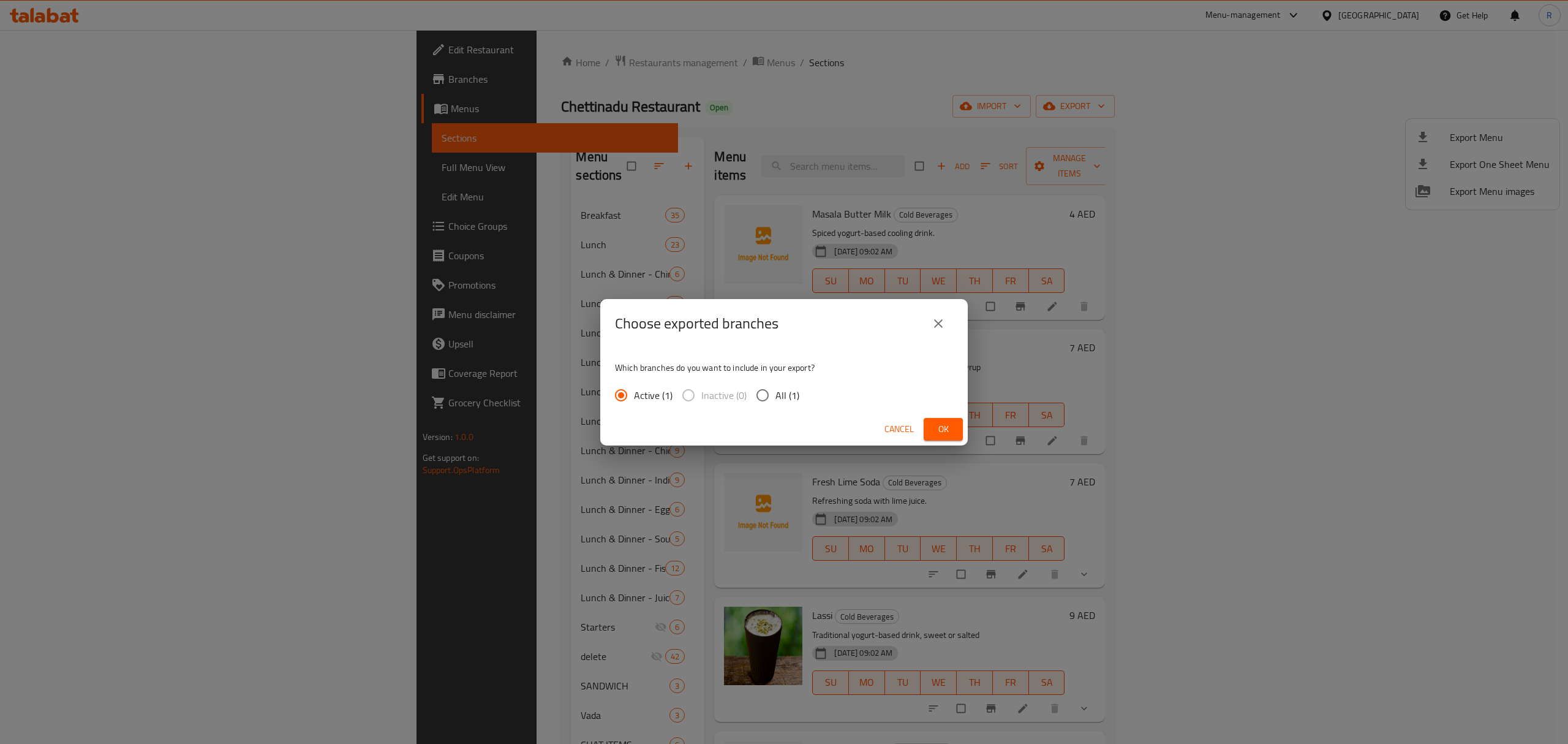
click at [927, 422] on button "Ok" at bounding box center [943, 429] width 39 height 23
